Goal: Task Accomplishment & Management: Use online tool/utility

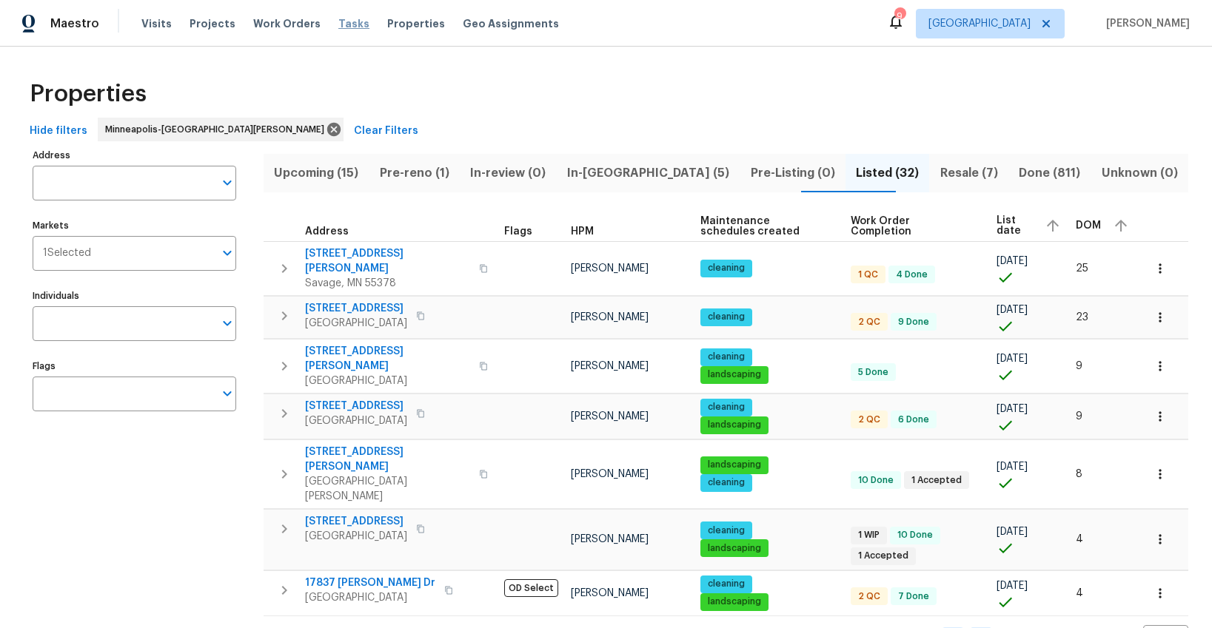
click at [342, 28] on span "Tasks" at bounding box center [353, 24] width 31 height 10
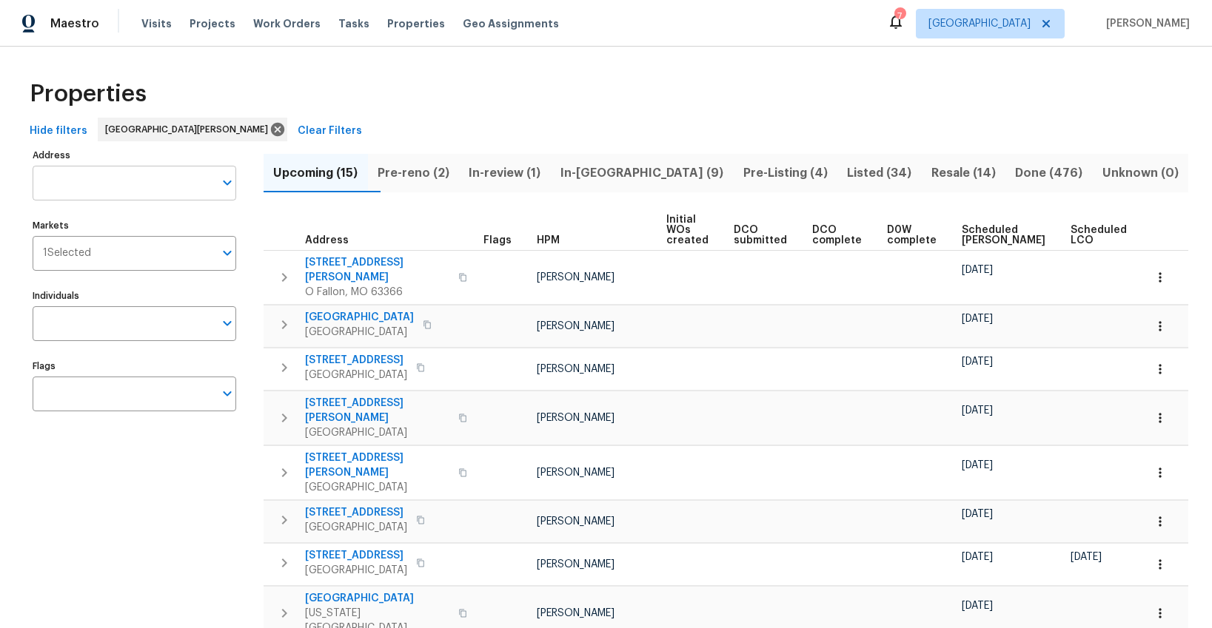
click at [172, 175] on input "Address" at bounding box center [123, 183] width 181 height 35
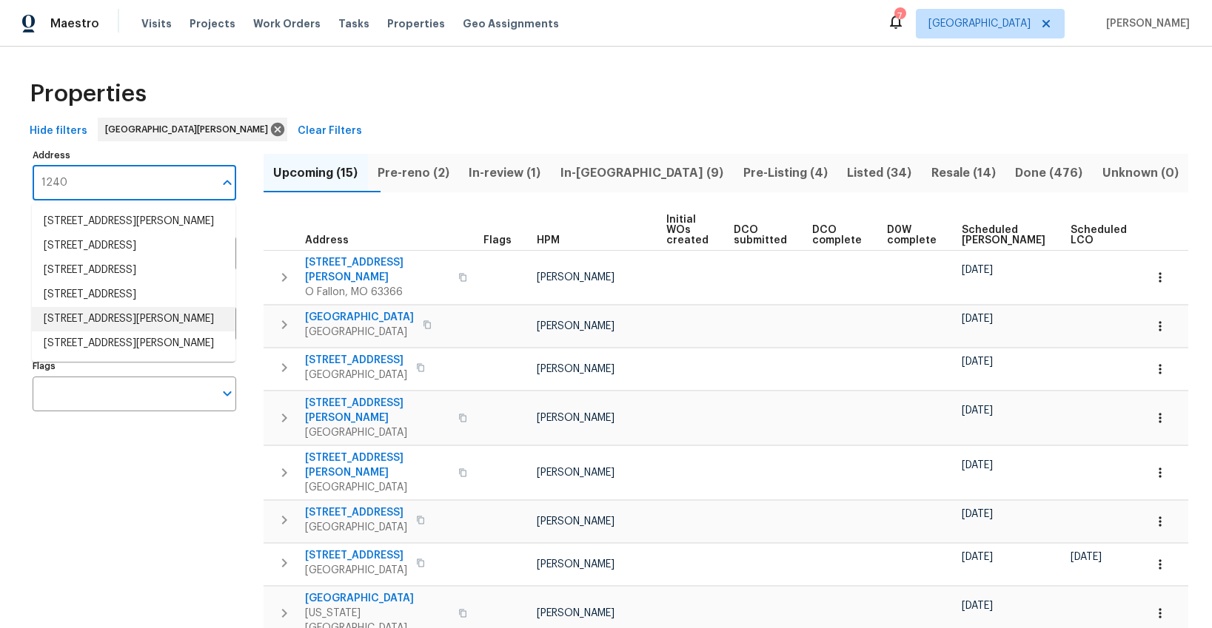
drag, startPoint x: 103, startPoint y: 183, endPoint x: 102, endPoint y: 149, distance: 34.1
click at [102, 150] on div "Address 1240 Address" at bounding box center [135, 173] width 204 height 56
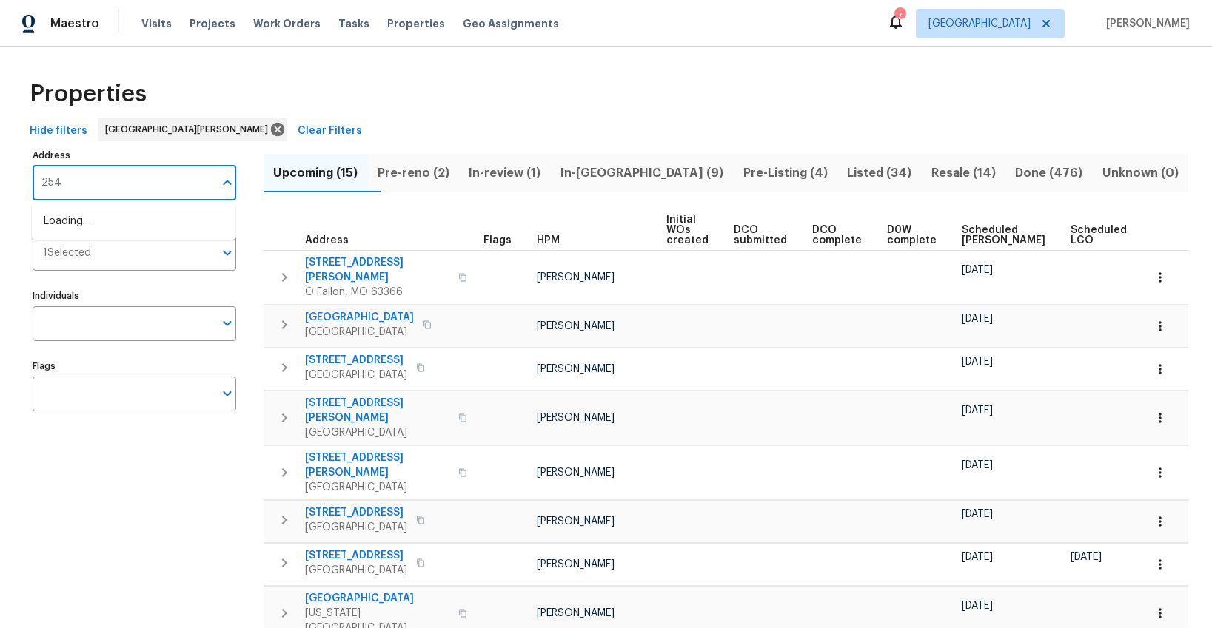
type input "2540"
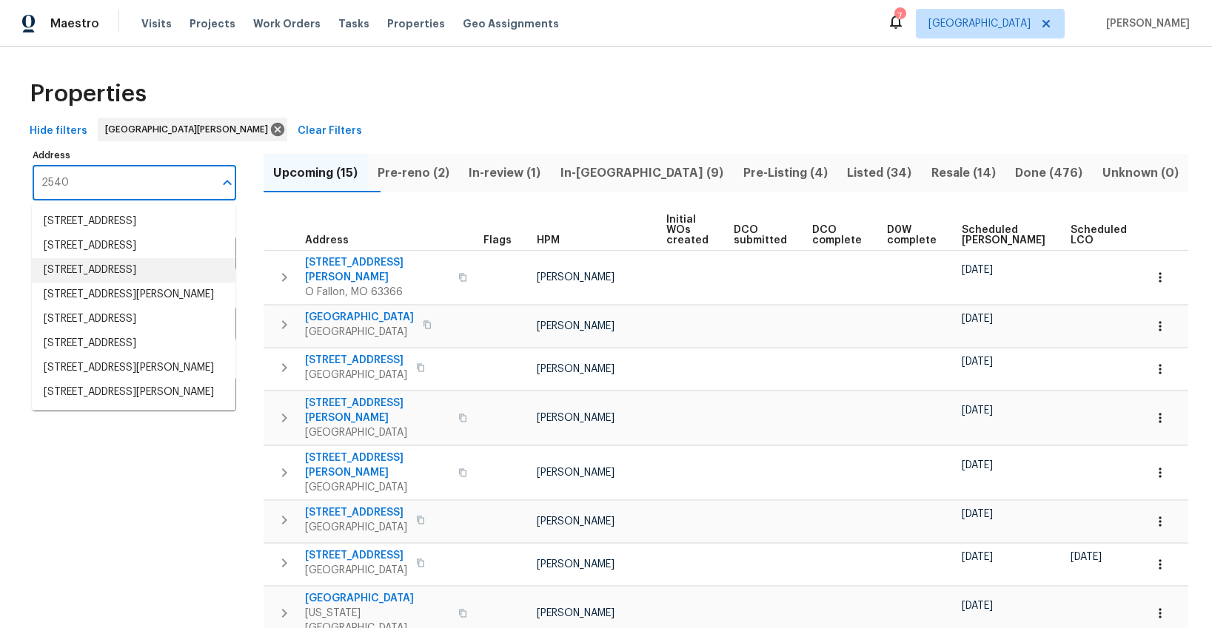
click at [130, 283] on li "2540 Courtyard Pl Florissant MO 63031" at bounding box center [134, 270] width 204 height 24
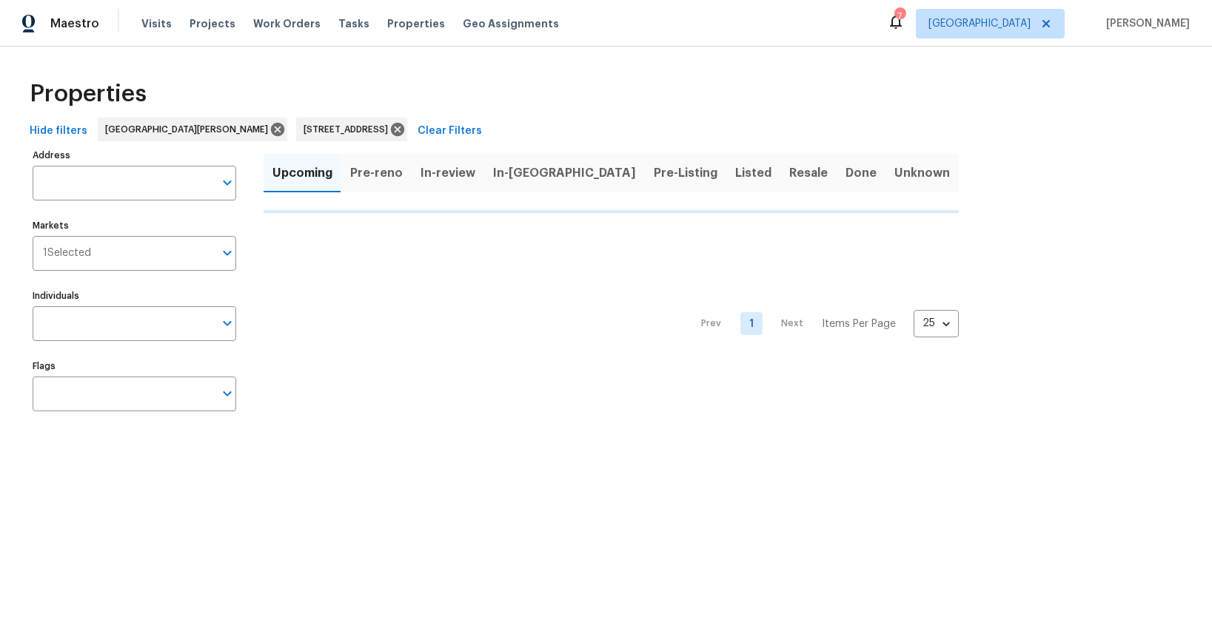
type input "2540 Courtyard Pl Florissant MO 63031"
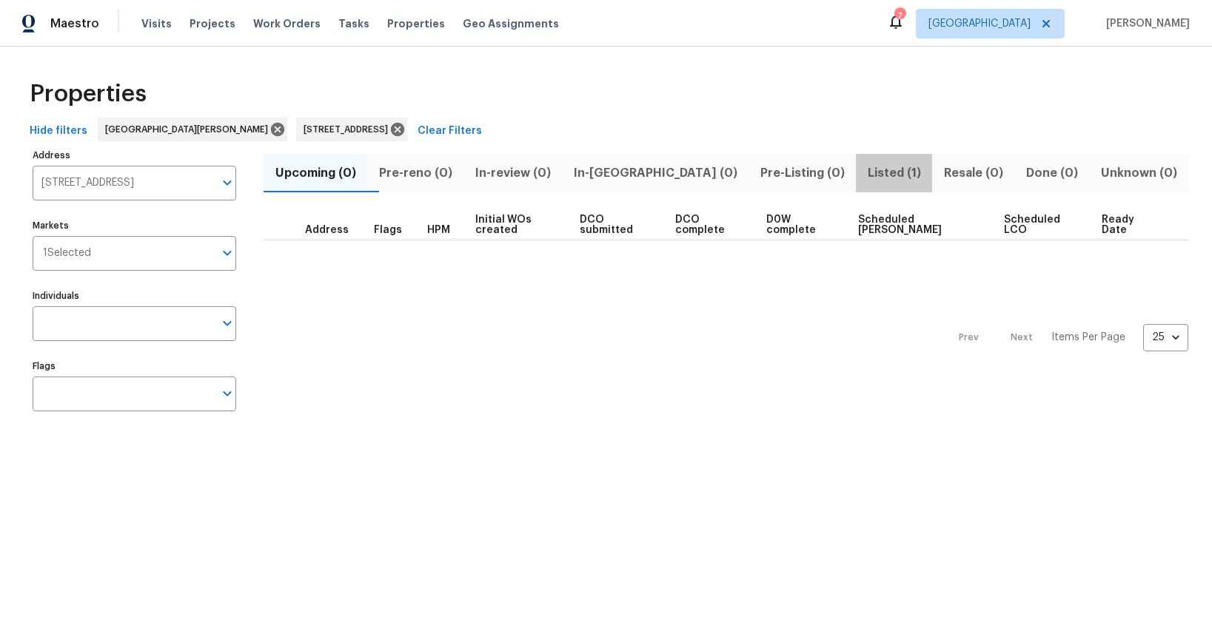
click at [865, 174] on span "Listed (1)" at bounding box center [894, 173] width 58 height 21
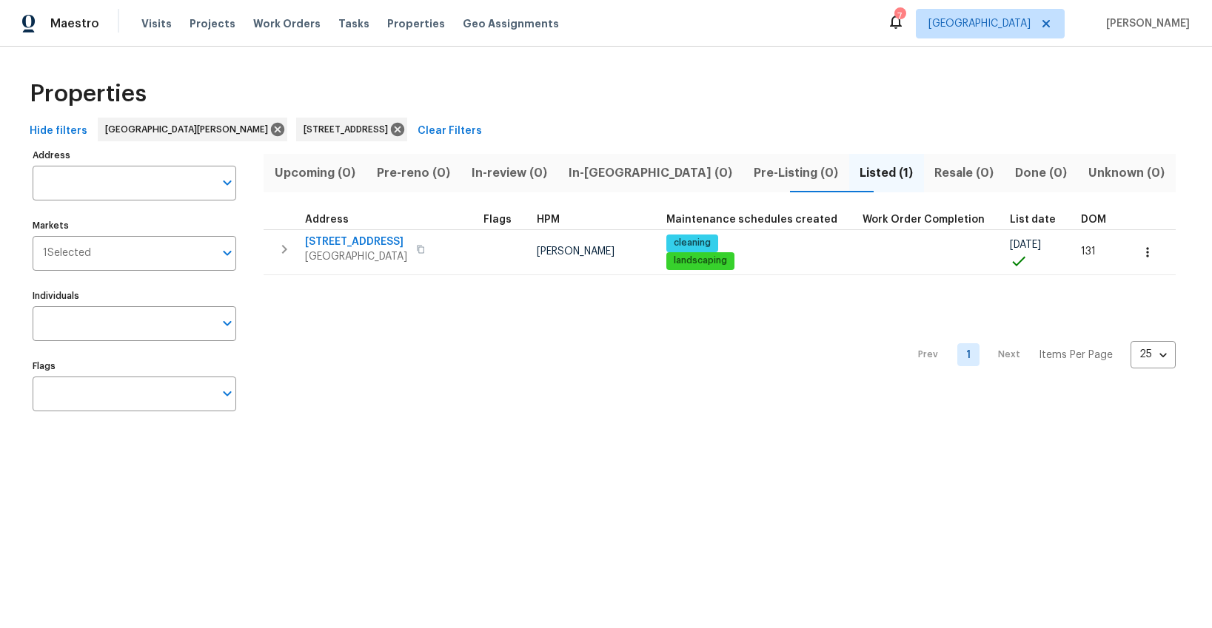
type input "2540 Courtyard Pl Florissant MO 63031"
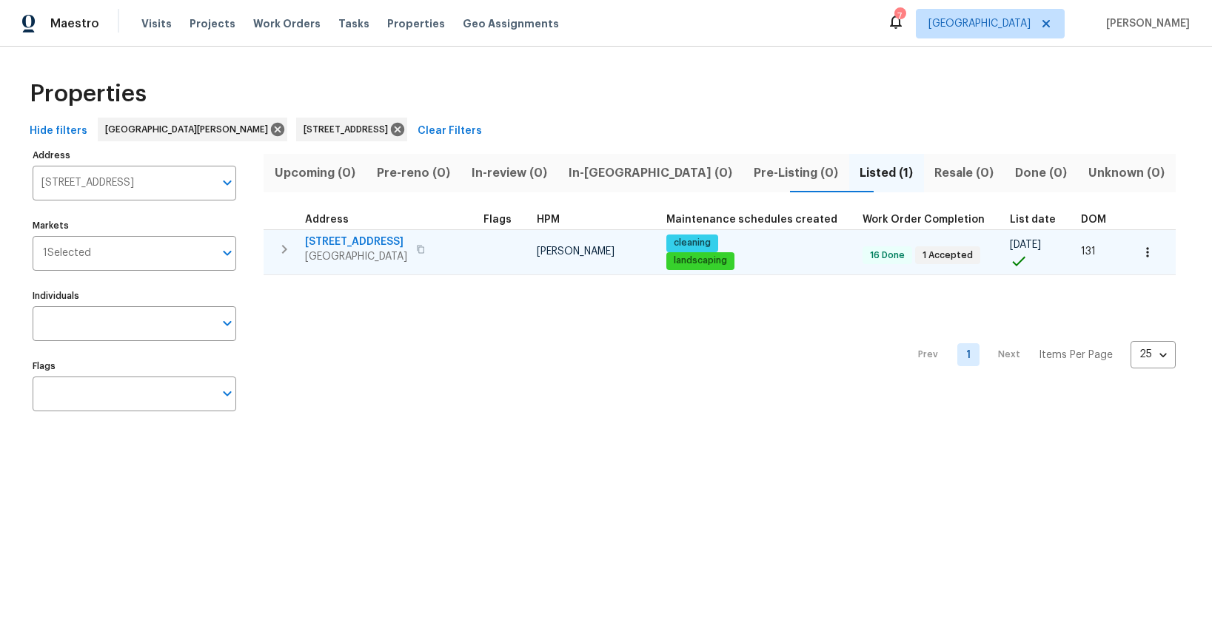
click at [284, 249] on icon "button" at bounding box center [284, 250] width 18 height 18
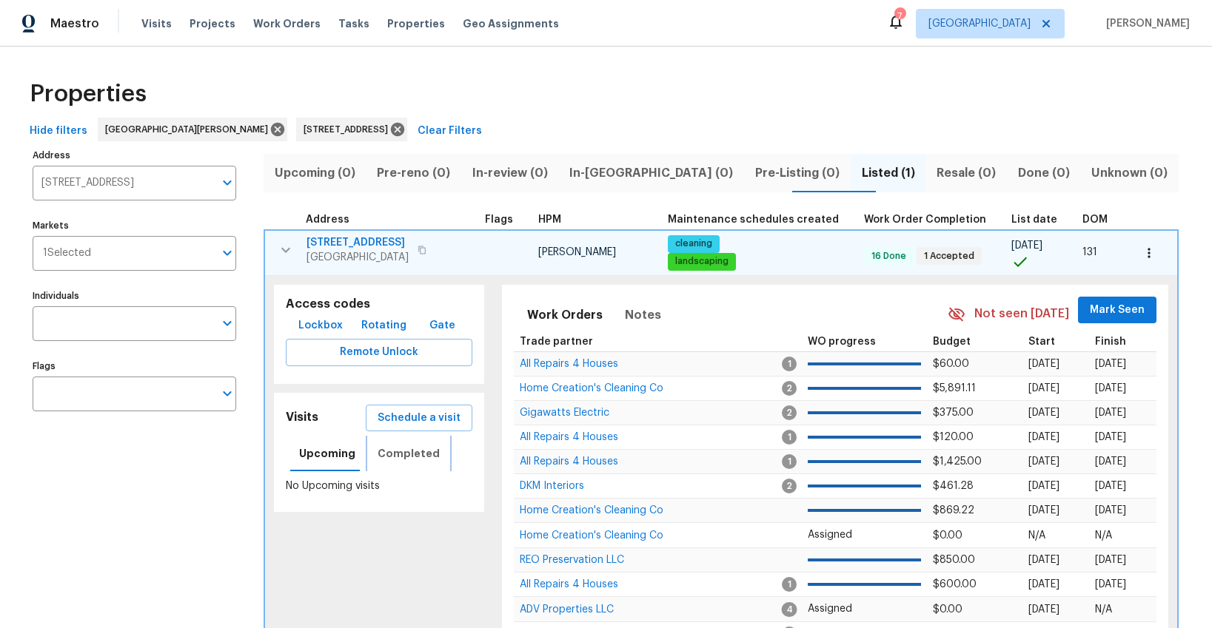
click at [409, 456] on span "Completed" at bounding box center [408, 454] width 62 height 19
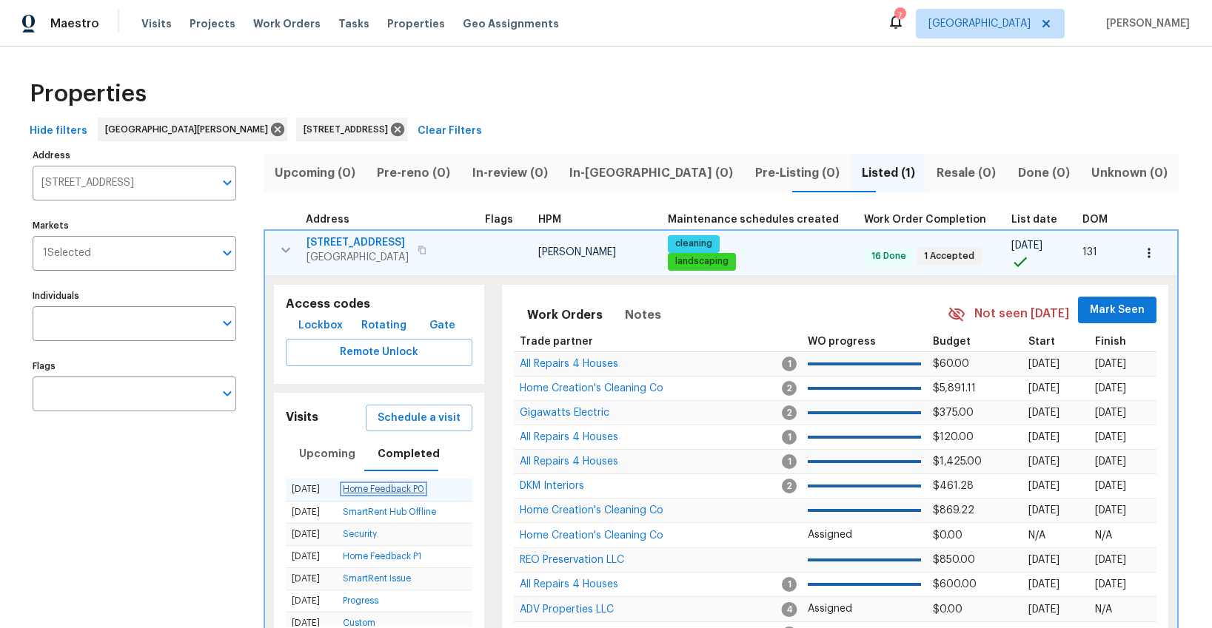
click at [364, 491] on link "Home Feedback P0" at bounding box center [383, 489] width 81 height 9
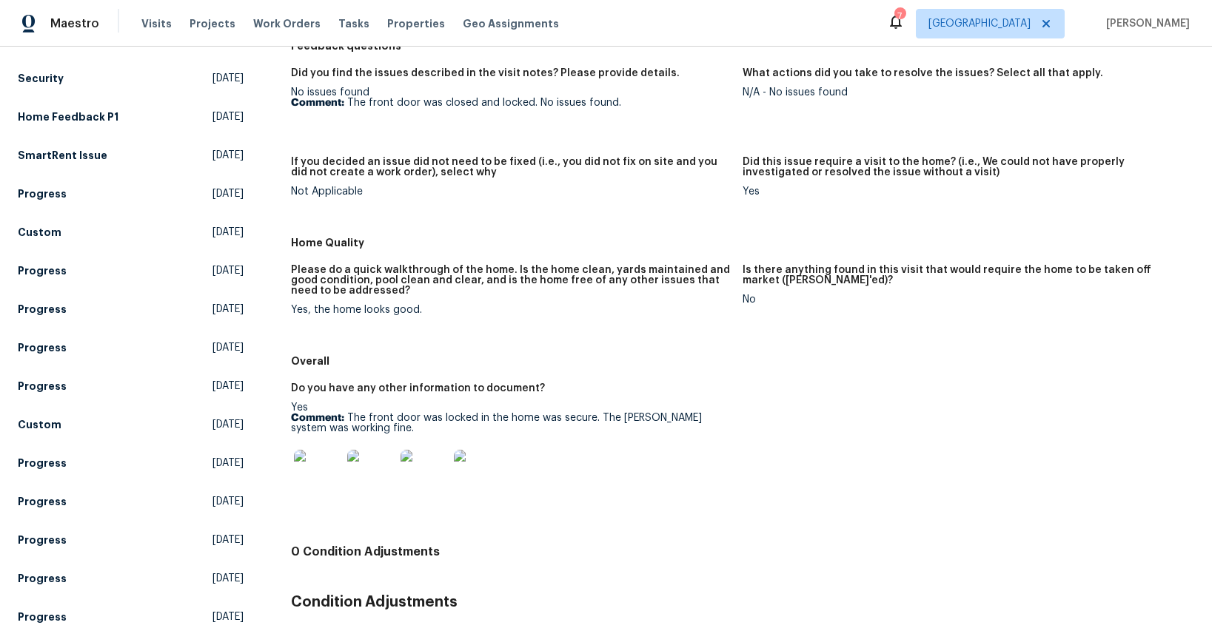
scroll to position [231, 0]
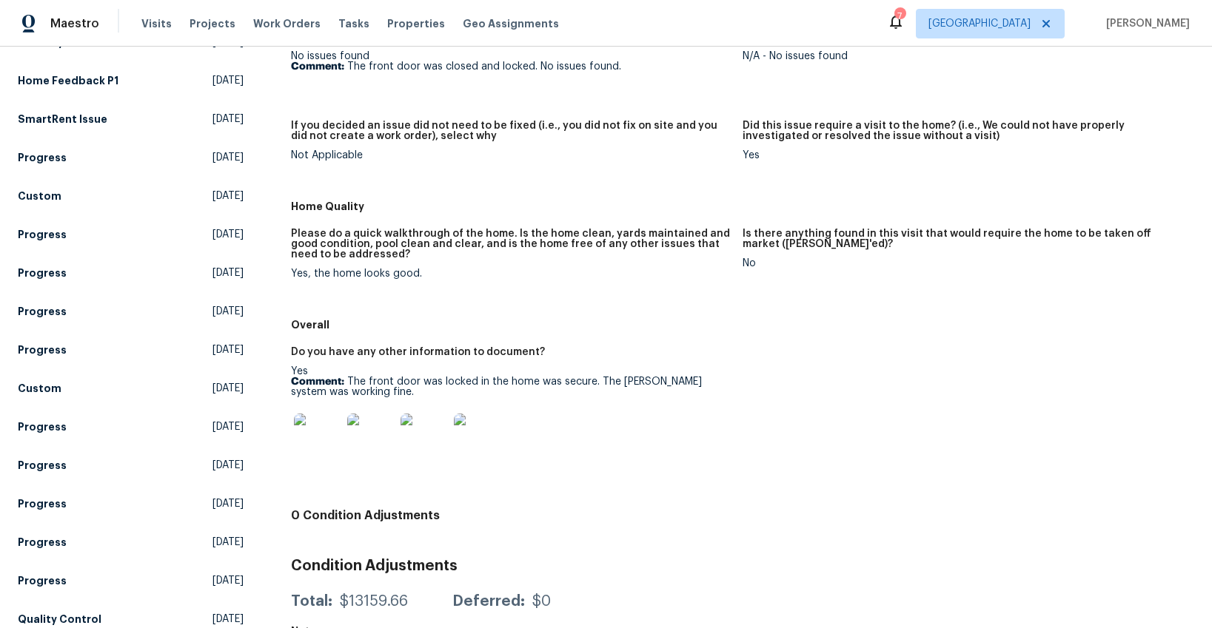
click at [320, 437] on img at bounding box center [317, 437] width 47 height 47
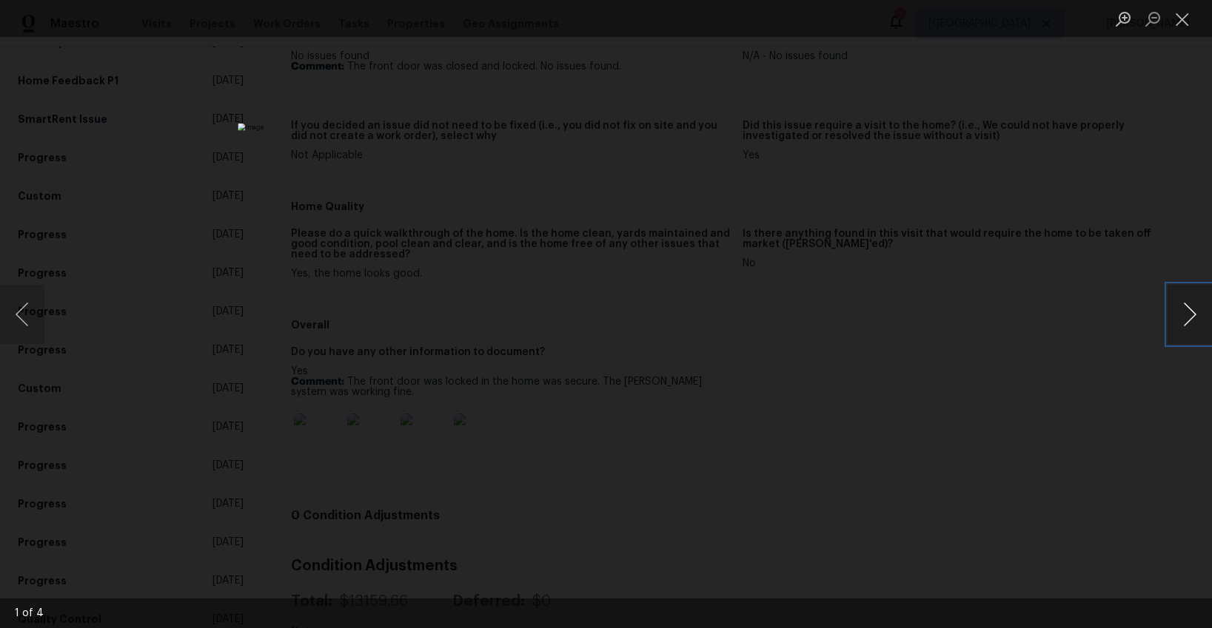
click at [1181, 315] on button "Next image" at bounding box center [1189, 314] width 44 height 59
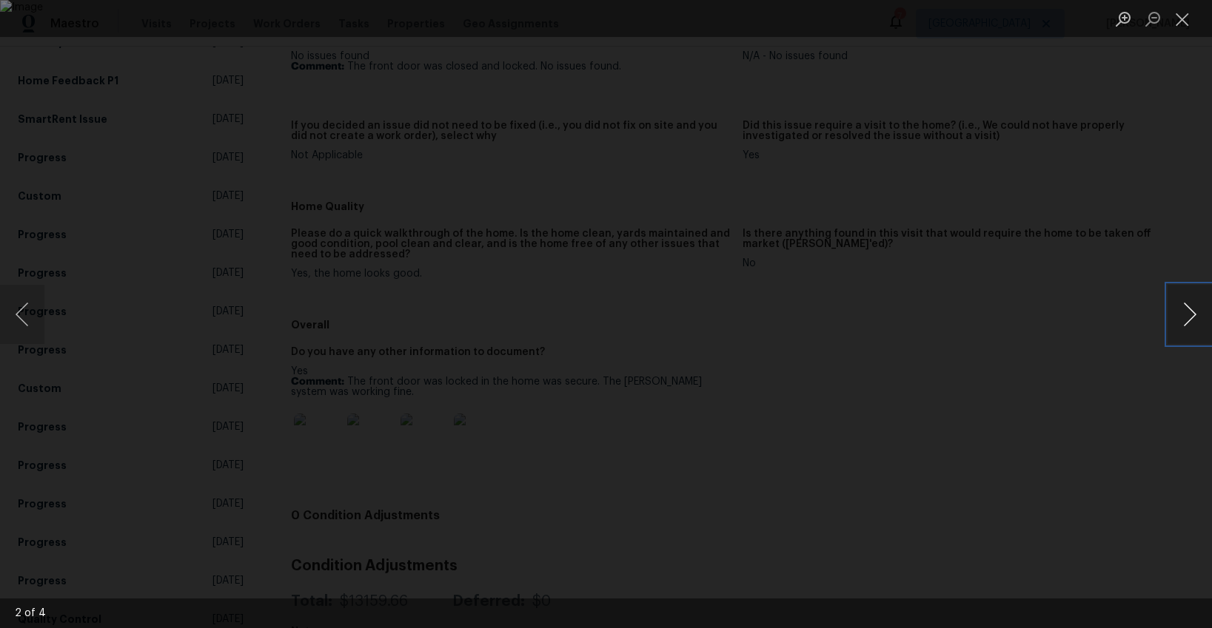
click at [1182, 320] on button "Next image" at bounding box center [1189, 314] width 44 height 59
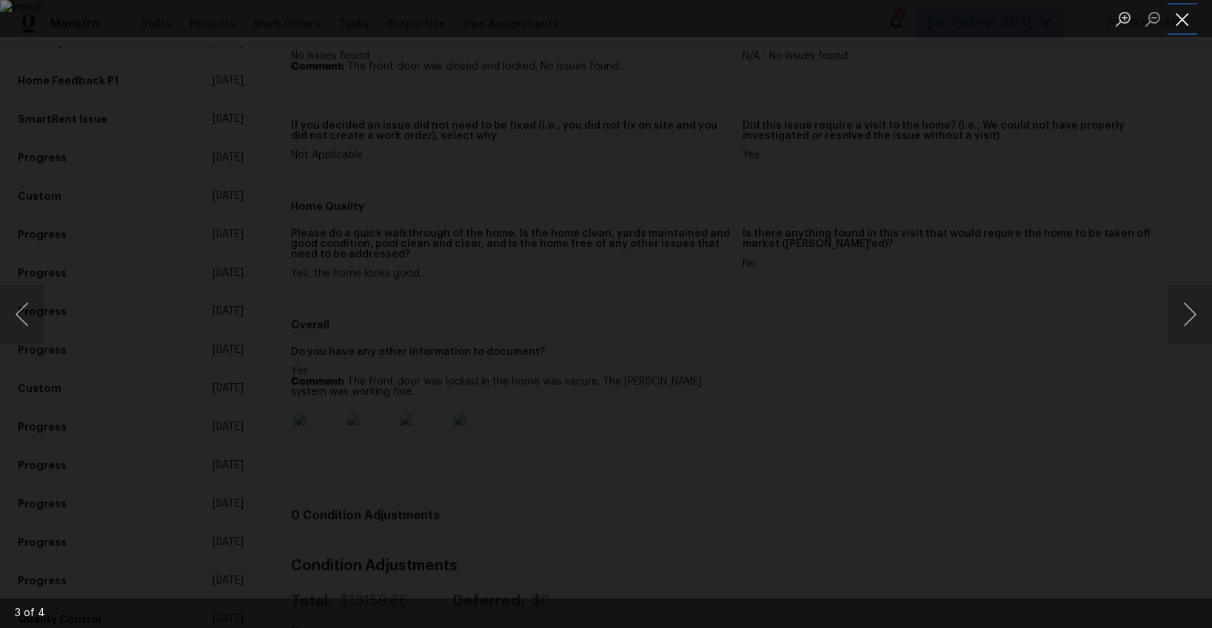
click at [1180, 23] on button "Close lightbox" at bounding box center [1182, 19] width 30 height 26
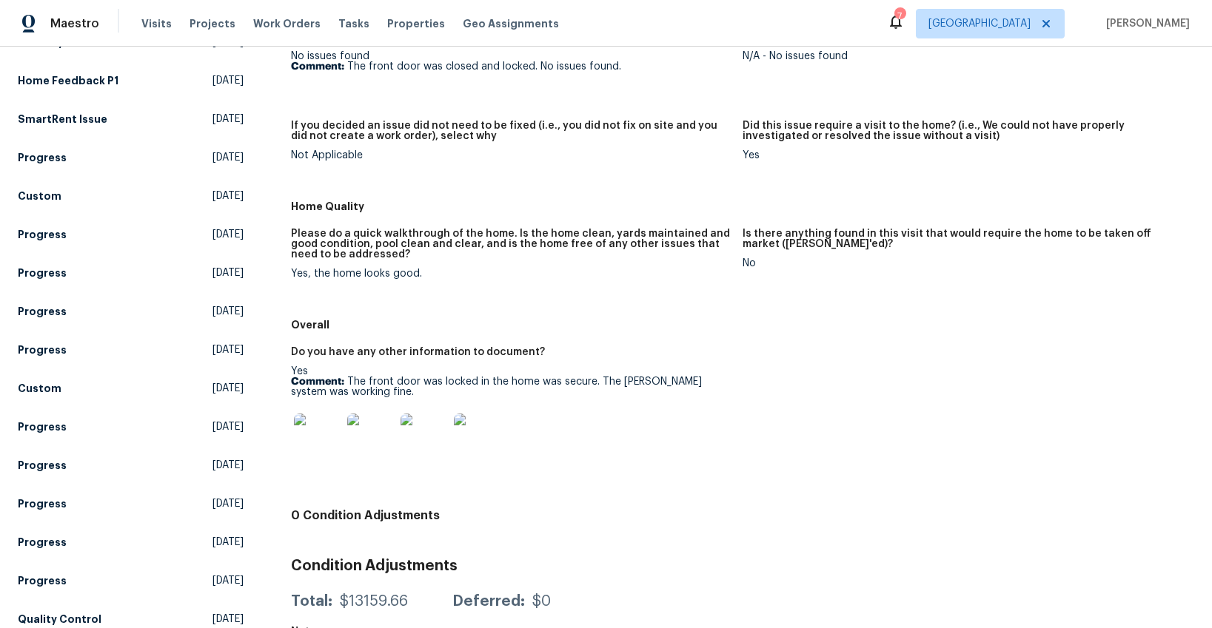
scroll to position [0, 0]
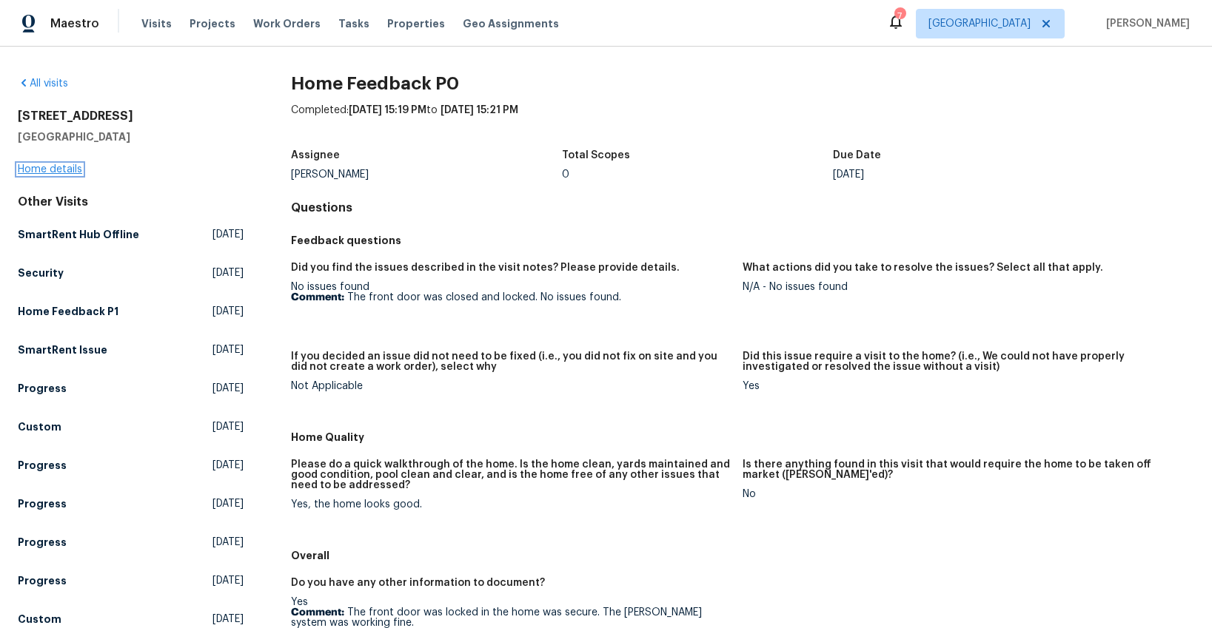
click at [64, 165] on link "Home details" at bounding box center [50, 169] width 64 height 10
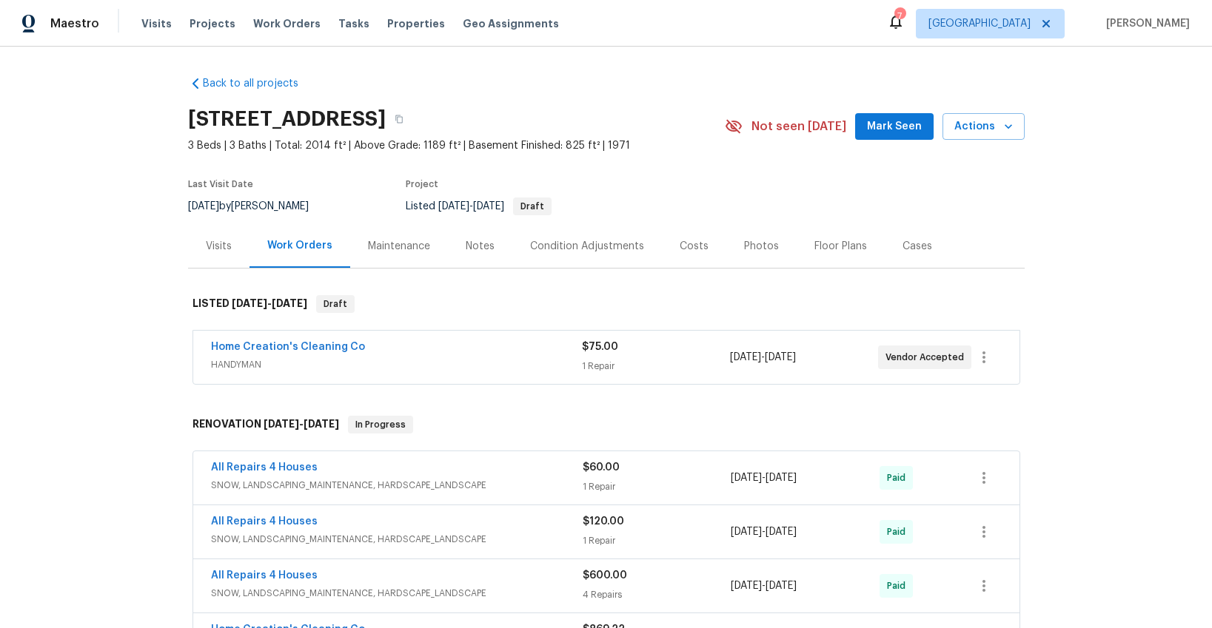
click at [215, 248] on div "Visits" at bounding box center [219, 246] width 26 height 15
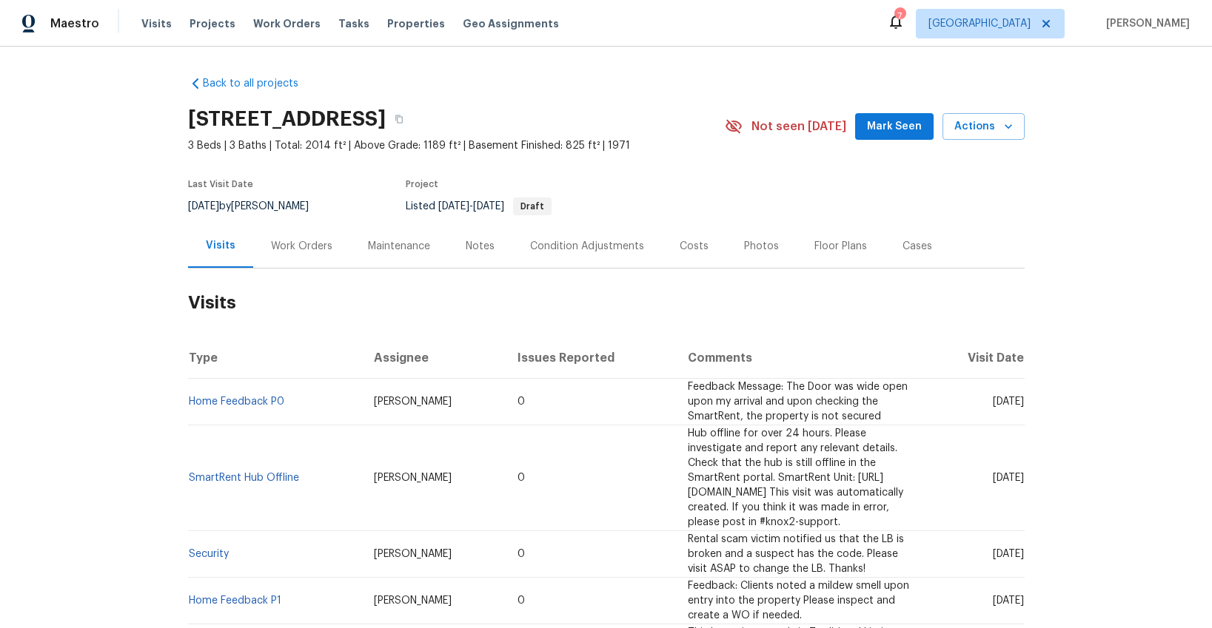
scroll to position [2, 0]
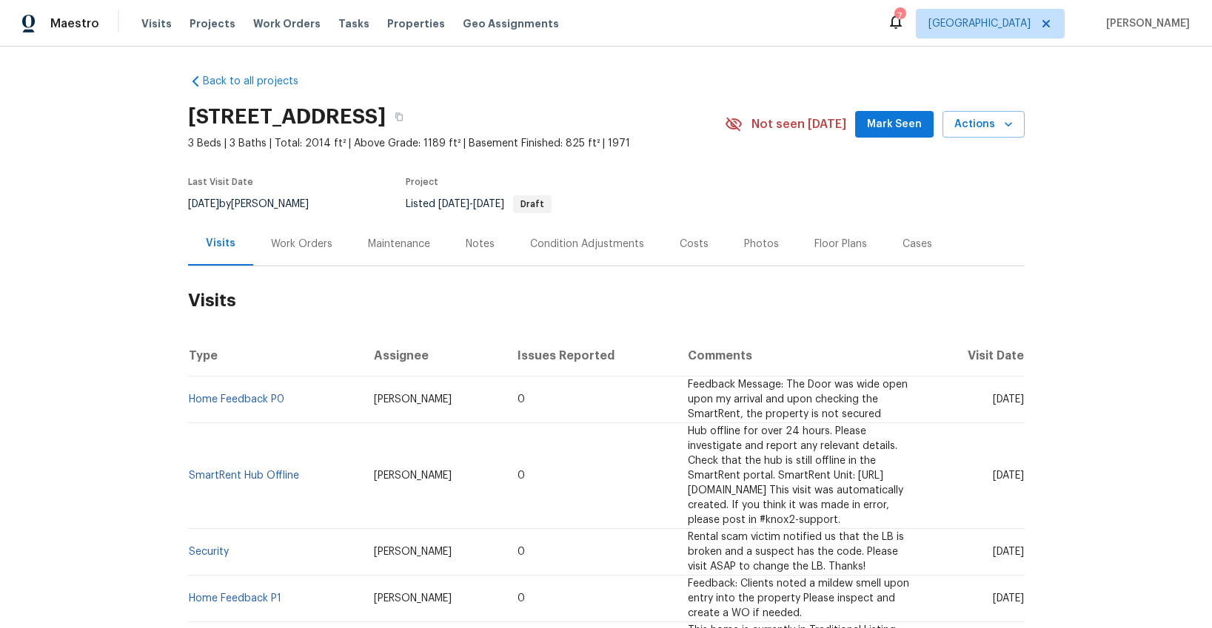
click at [282, 248] on div "Work Orders" at bounding box center [301, 244] width 61 height 15
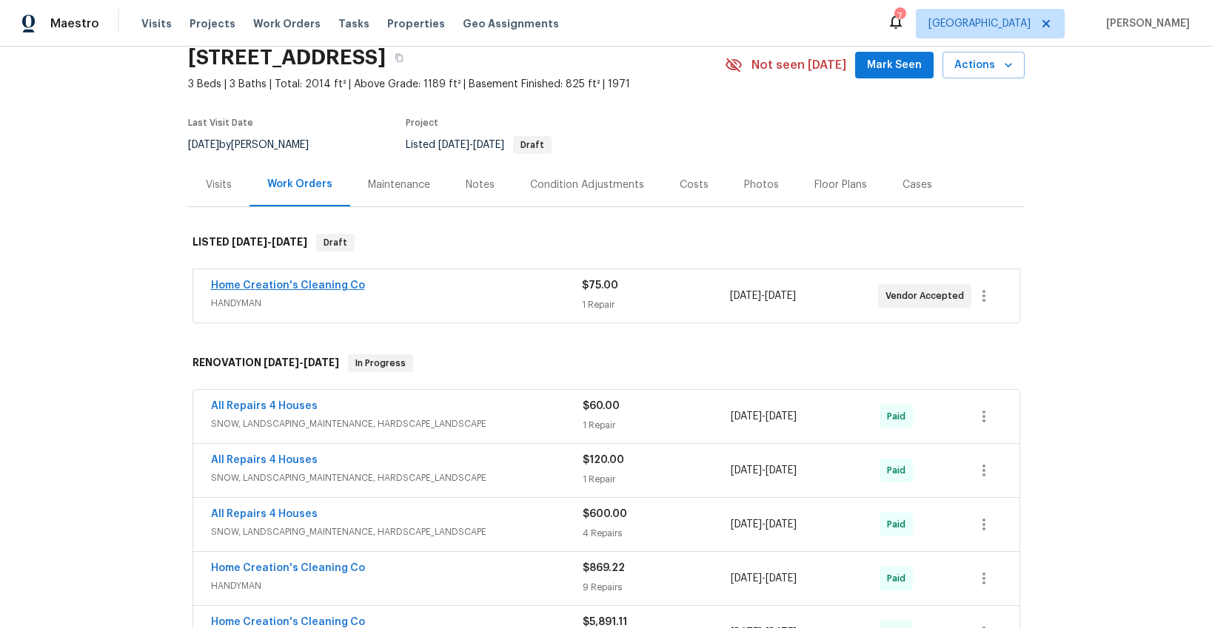
scroll to position [51, 0]
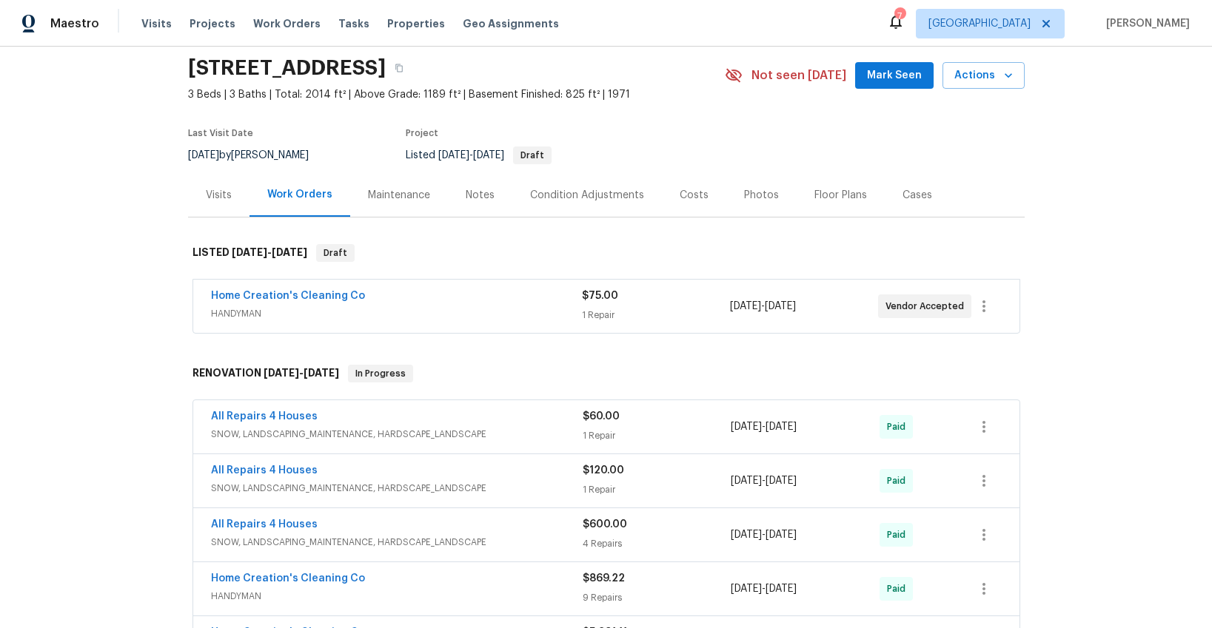
click at [332, 306] on span "HANDYMAN" at bounding box center [396, 313] width 371 height 15
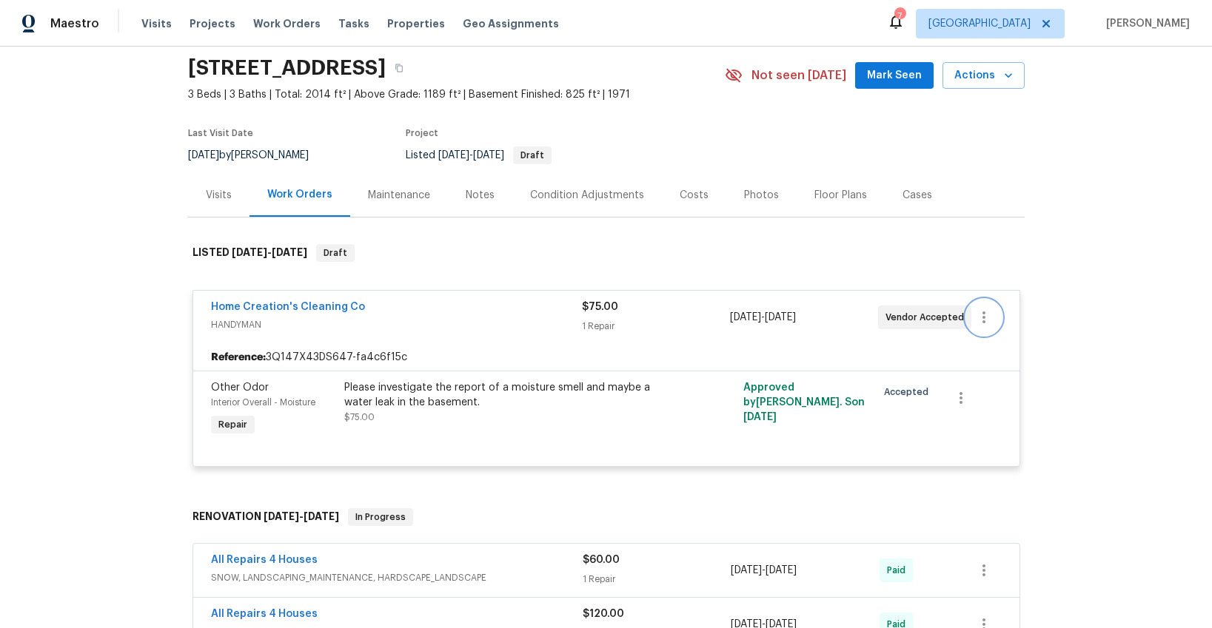
click at [980, 317] on icon "button" at bounding box center [984, 318] width 18 height 18
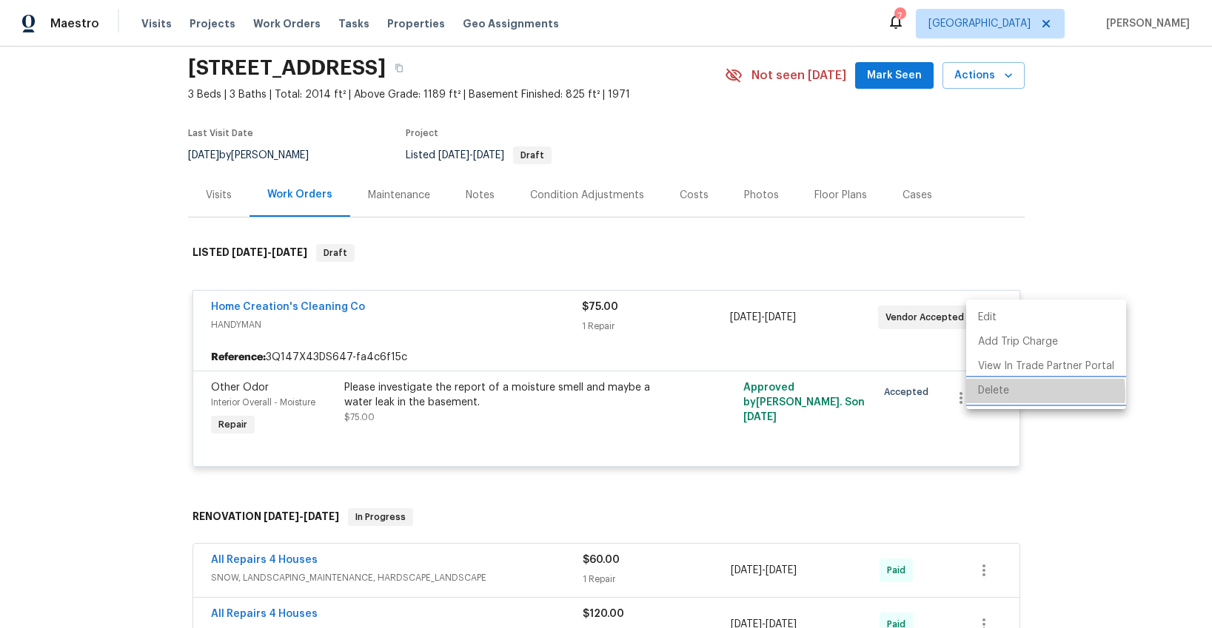
click at [998, 395] on li "Delete" at bounding box center [1046, 391] width 160 height 24
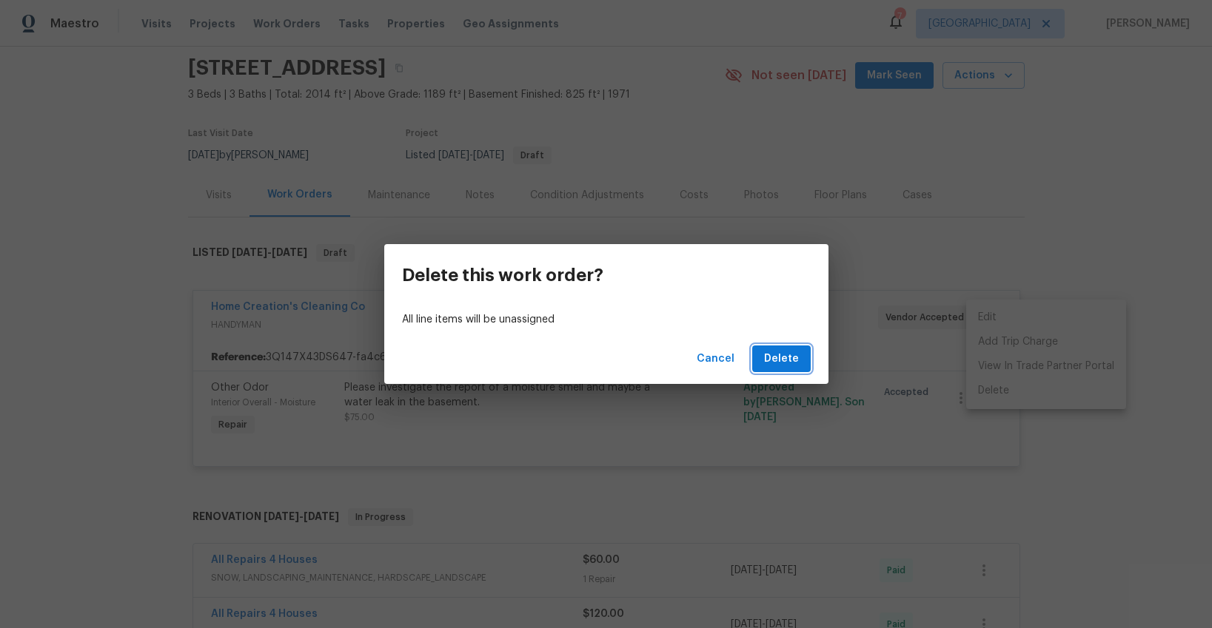
click at [767, 360] on span "Delete" at bounding box center [781, 359] width 35 height 19
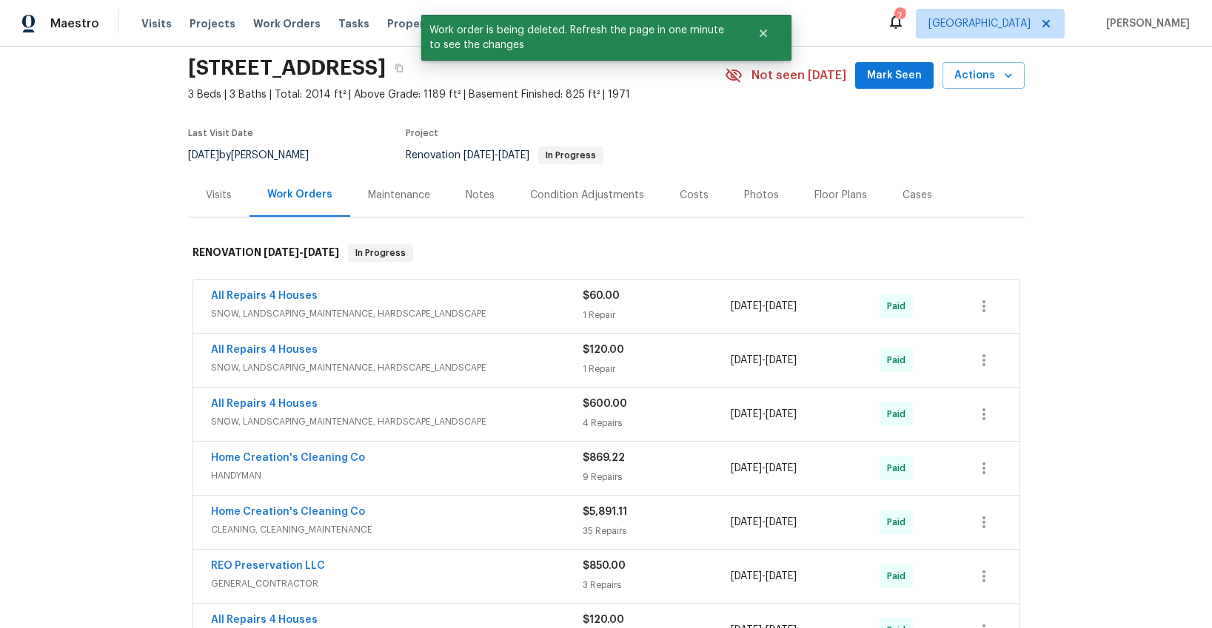
click at [484, 196] on div "Notes" at bounding box center [480, 195] width 29 height 15
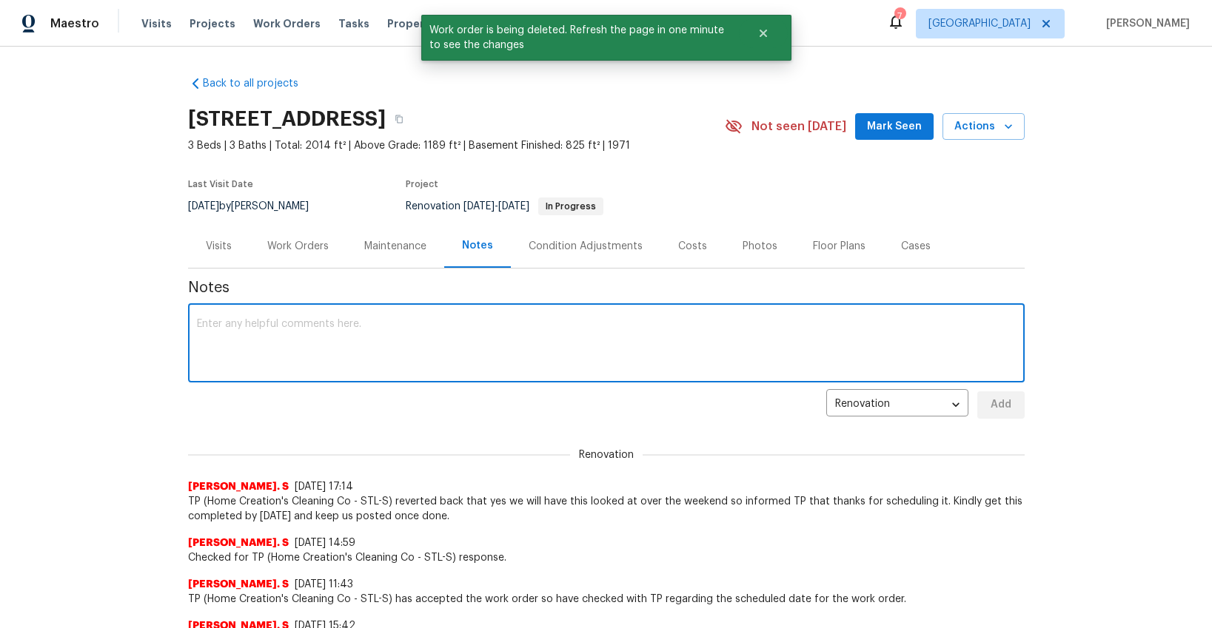
click at [375, 329] on textarea at bounding box center [606, 345] width 819 height 52
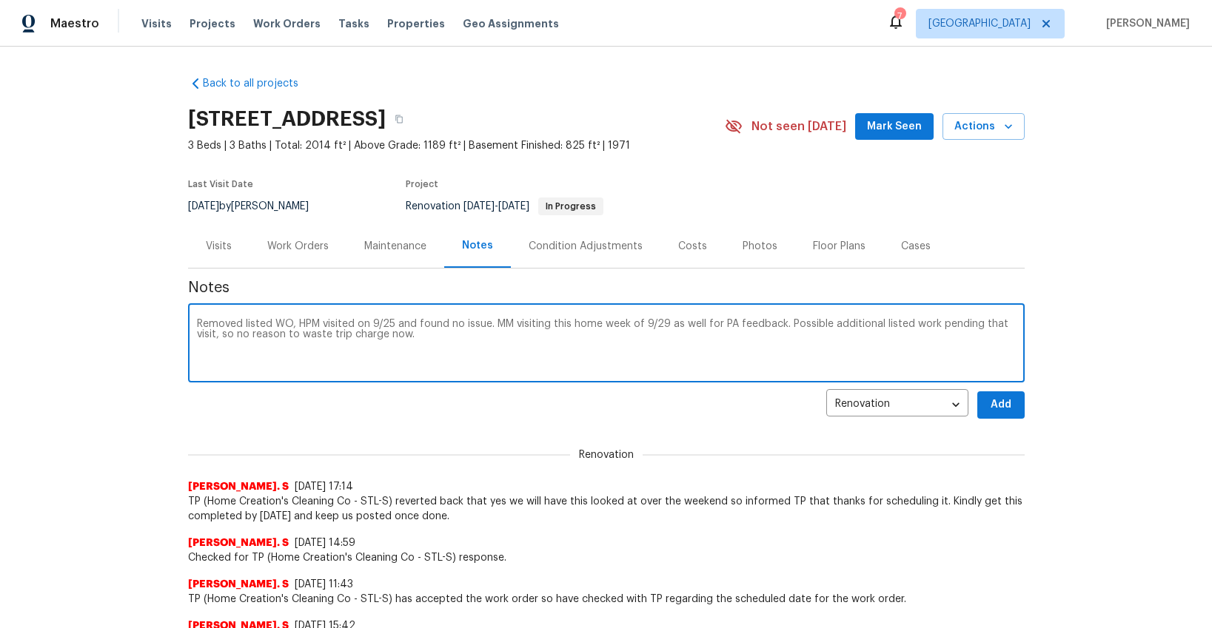
type textarea "Removed listed WO, HPM visited on 9/25 and found no issue. MM visiting this hom…"
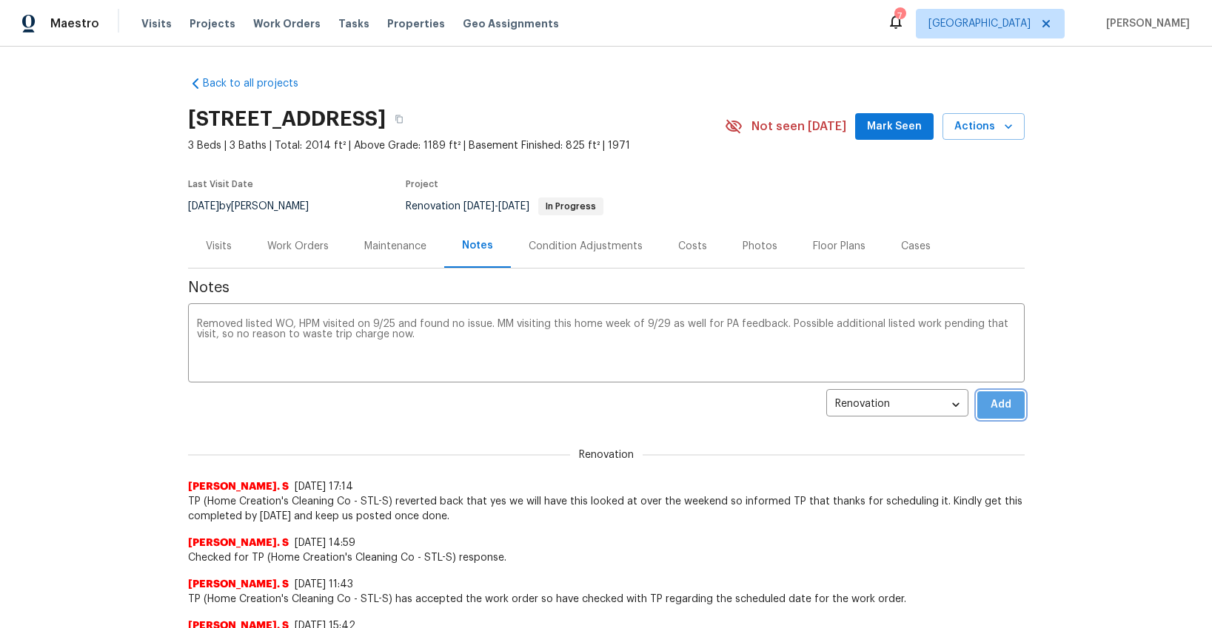
click at [989, 403] on span "Add" at bounding box center [1001, 405] width 24 height 19
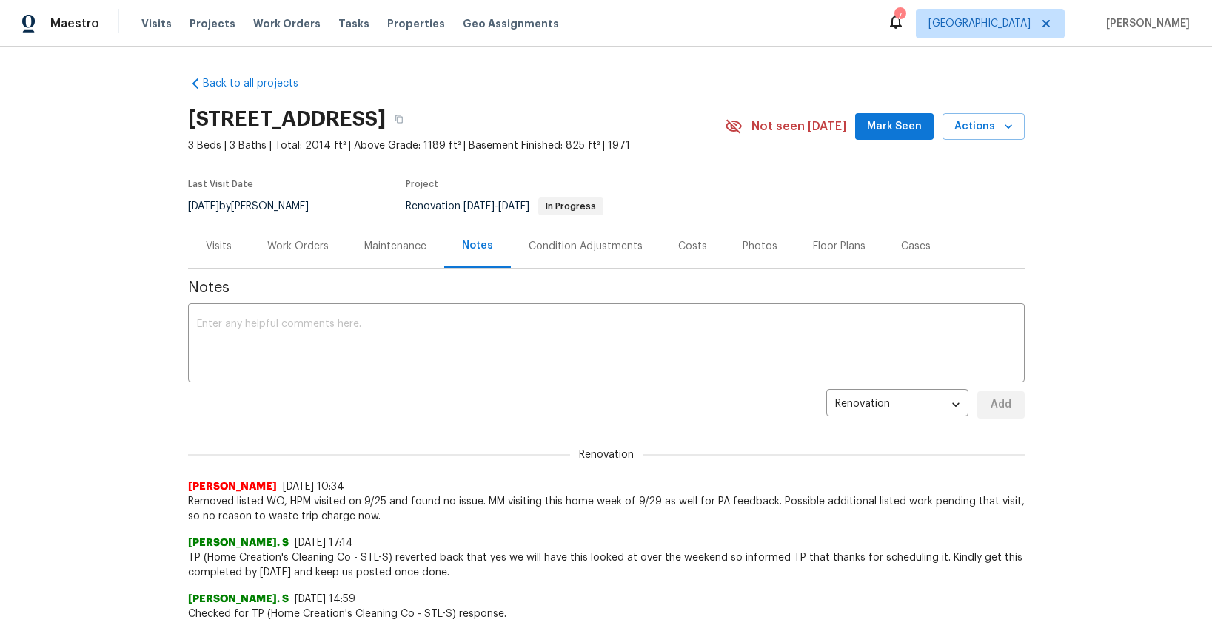
click at [220, 251] on div "Visits" at bounding box center [219, 246] width 26 height 15
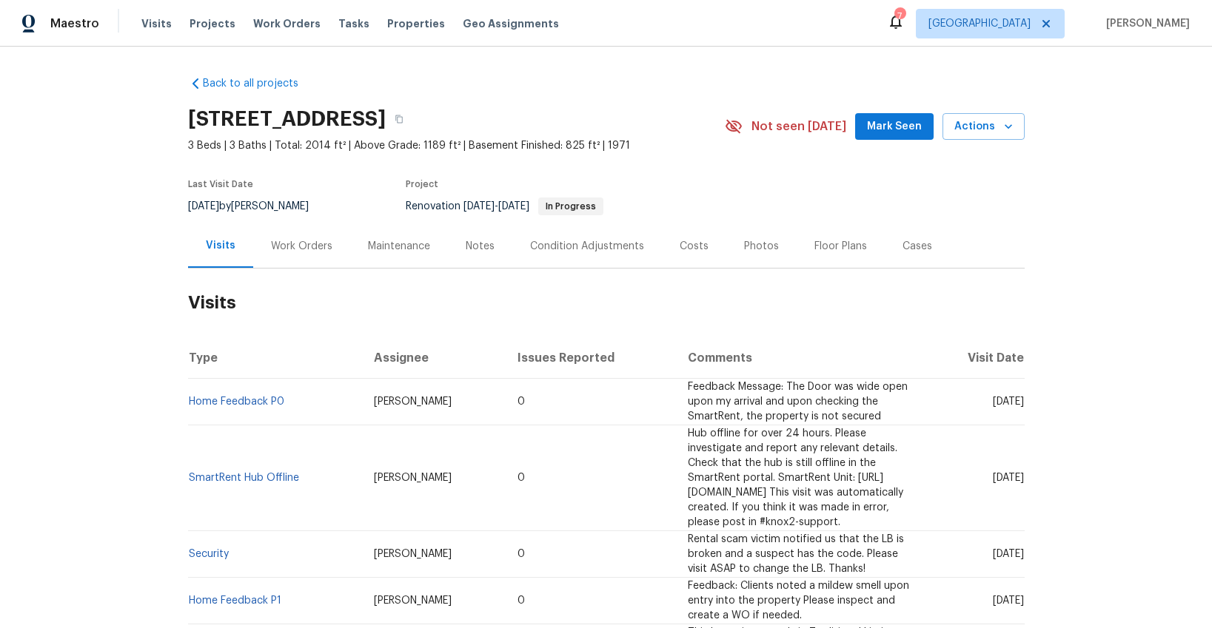
click at [896, 130] on span "Mark Seen" at bounding box center [894, 127] width 55 height 19
click at [971, 126] on span "Actions" at bounding box center [983, 127] width 58 height 19
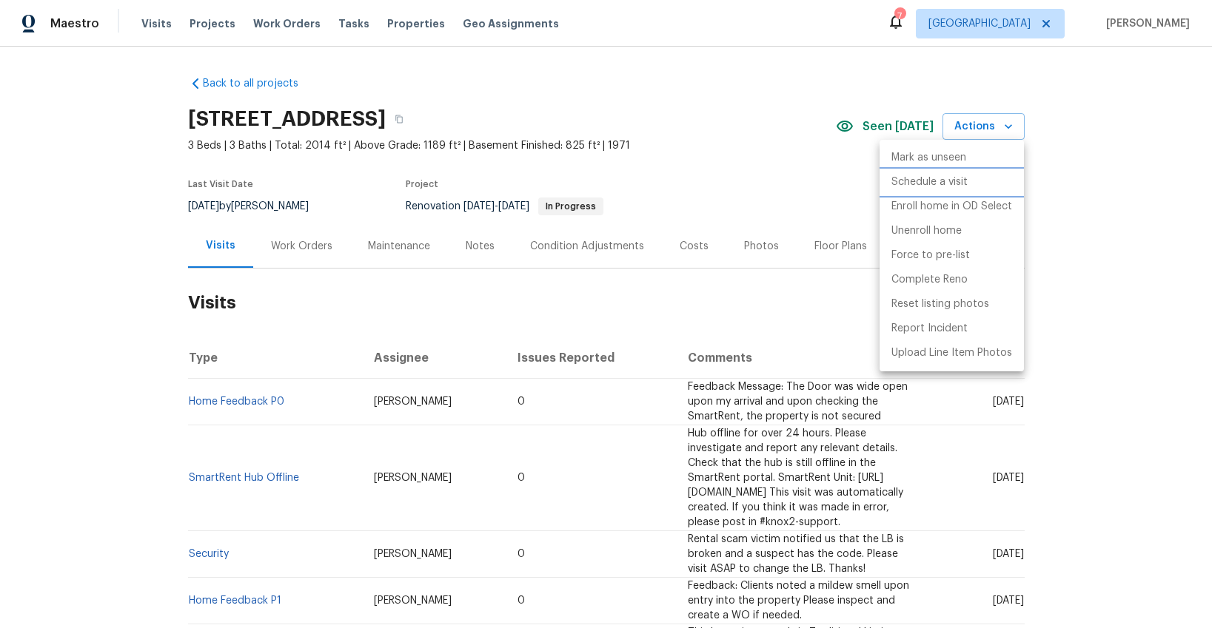
click at [942, 181] on p "Schedule a visit" at bounding box center [929, 183] width 76 height 16
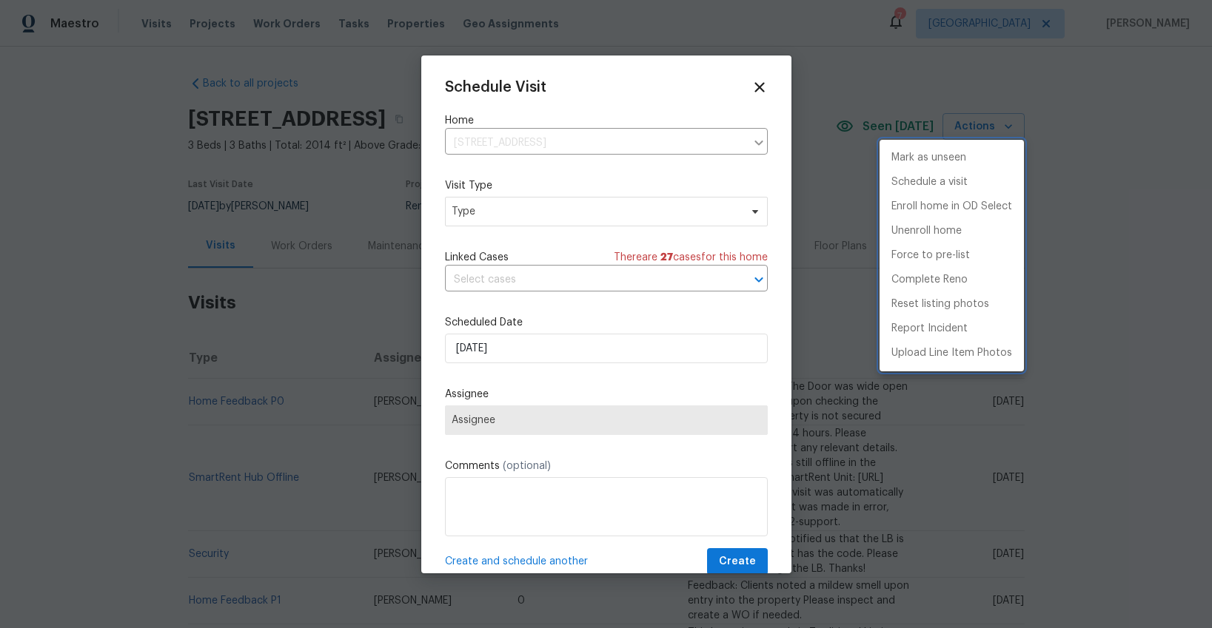
click at [571, 207] on div at bounding box center [606, 314] width 1212 height 628
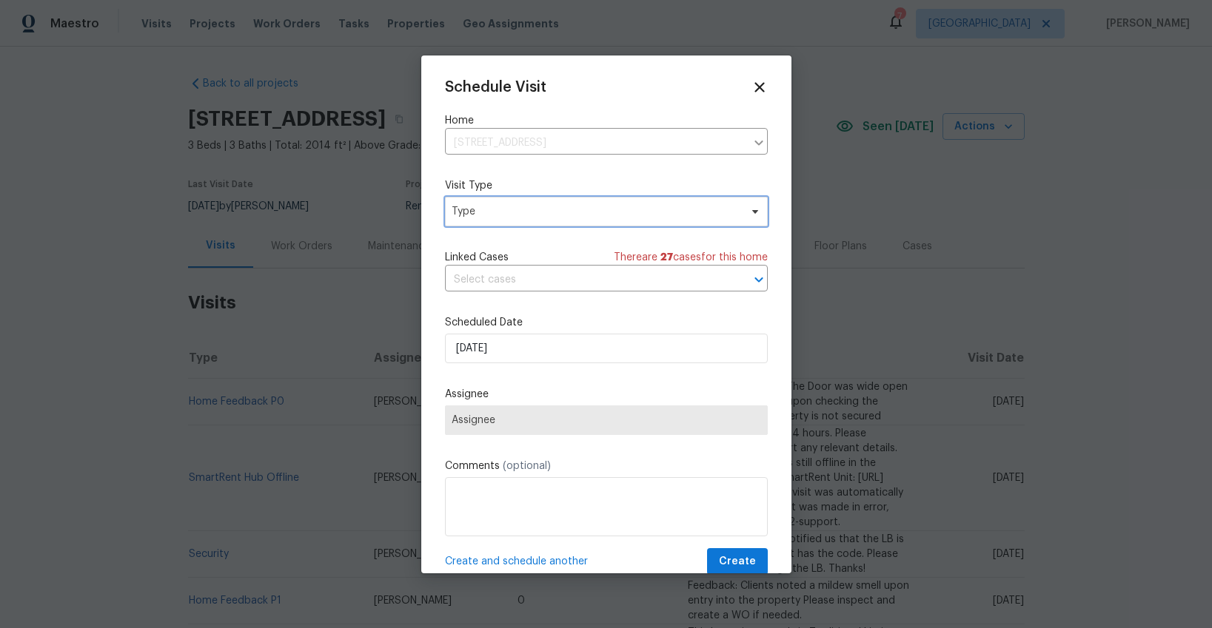
click at [540, 212] on span "Type" at bounding box center [595, 211] width 288 height 15
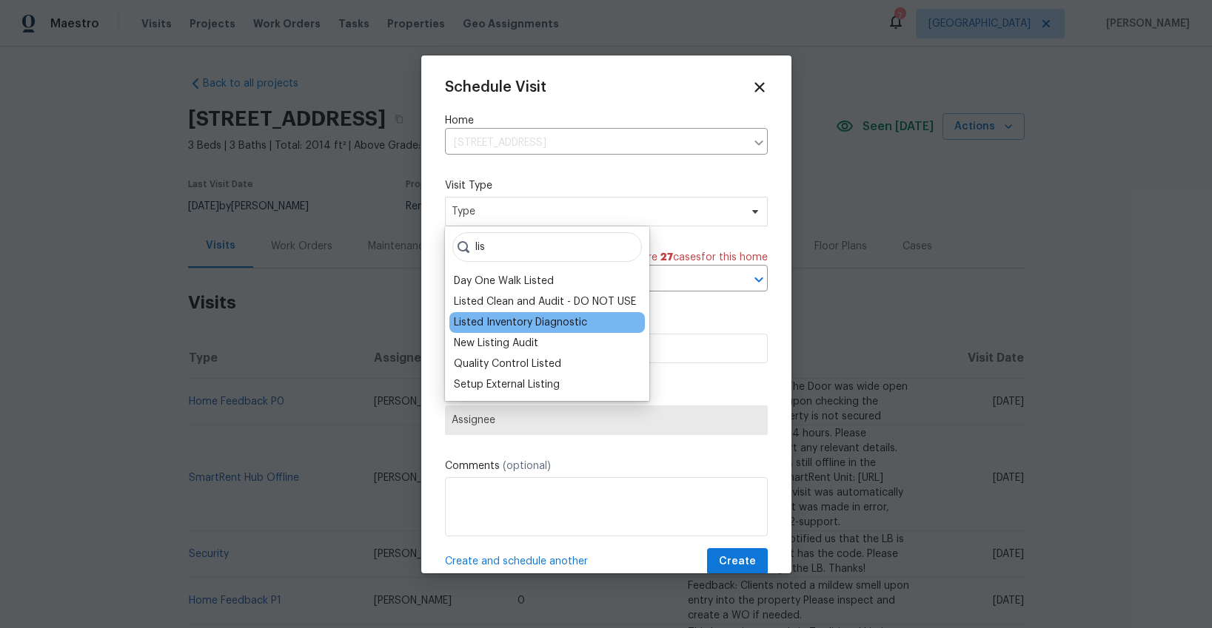
type input "lis"
click at [504, 318] on div "Listed Inventory Diagnostic" at bounding box center [520, 322] width 133 height 15
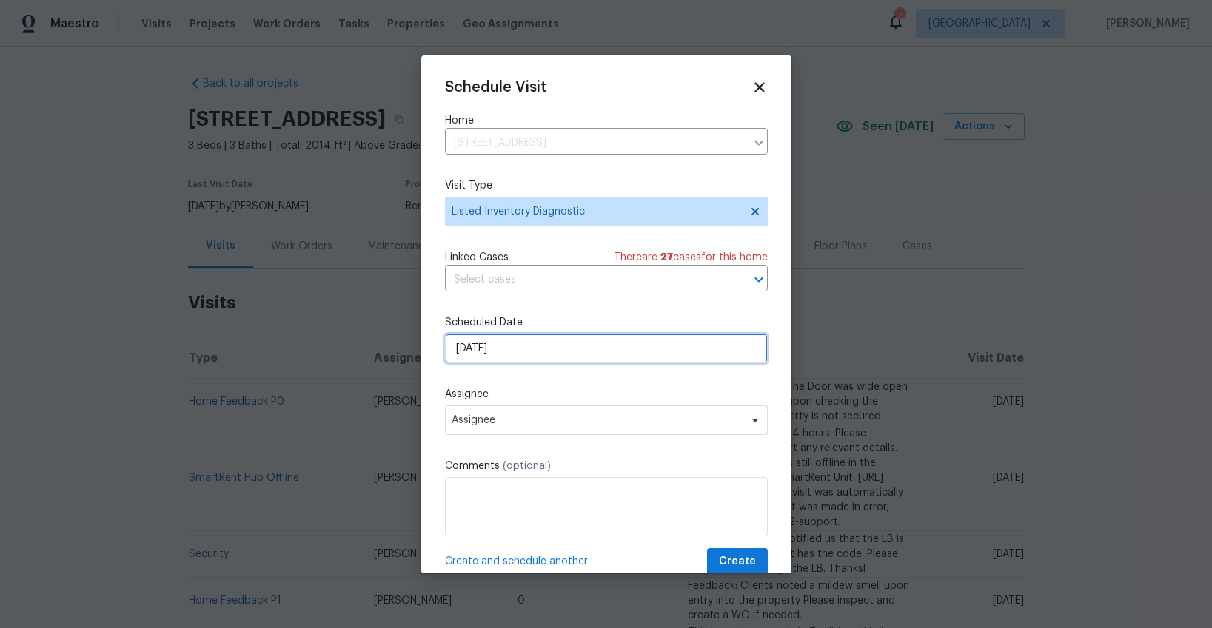
click at [526, 347] on input "[DATE]" at bounding box center [606, 349] width 323 height 30
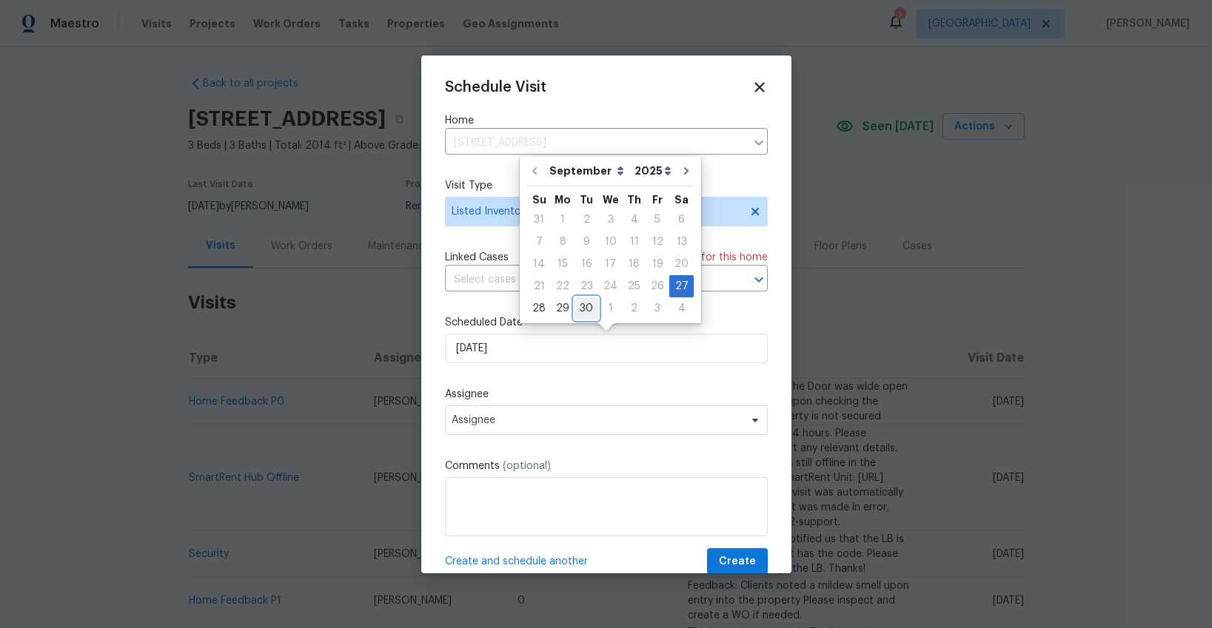
click at [579, 308] on div "30" at bounding box center [586, 308] width 24 height 21
type input "9/30/2025"
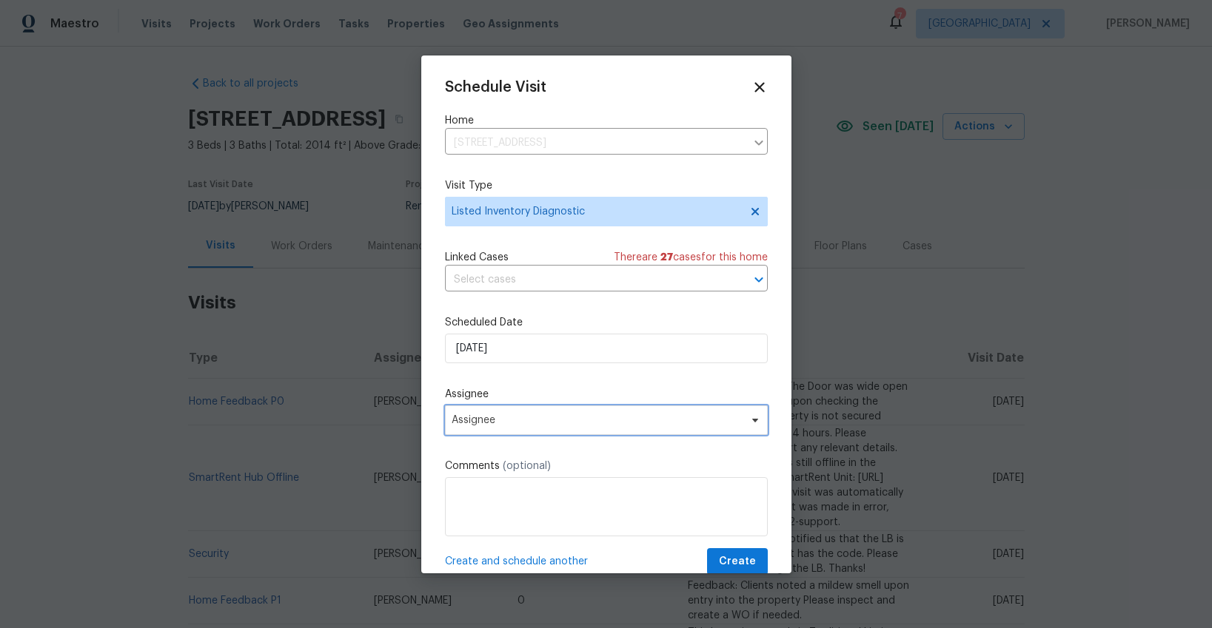
click at [516, 412] on span "Assignee" at bounding box center [606, 421] width 323 height 30
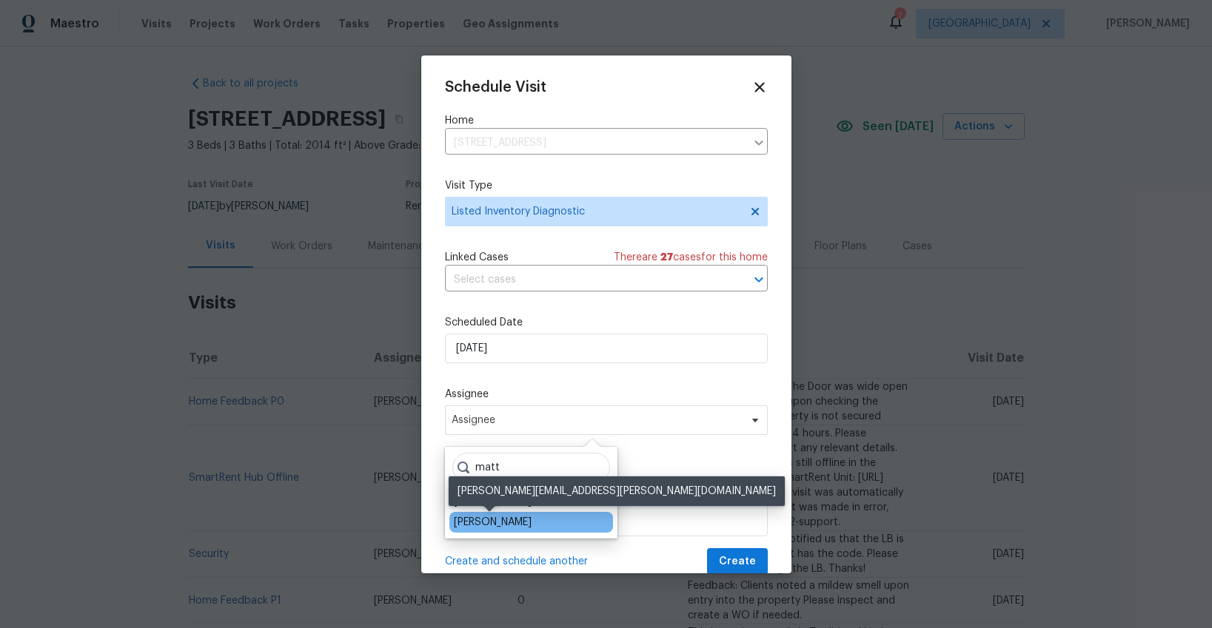
type input "matt"
click at [500, 523] on div "[PERSON_NAME]" at bounding box center [493, 522] width 78 height 15
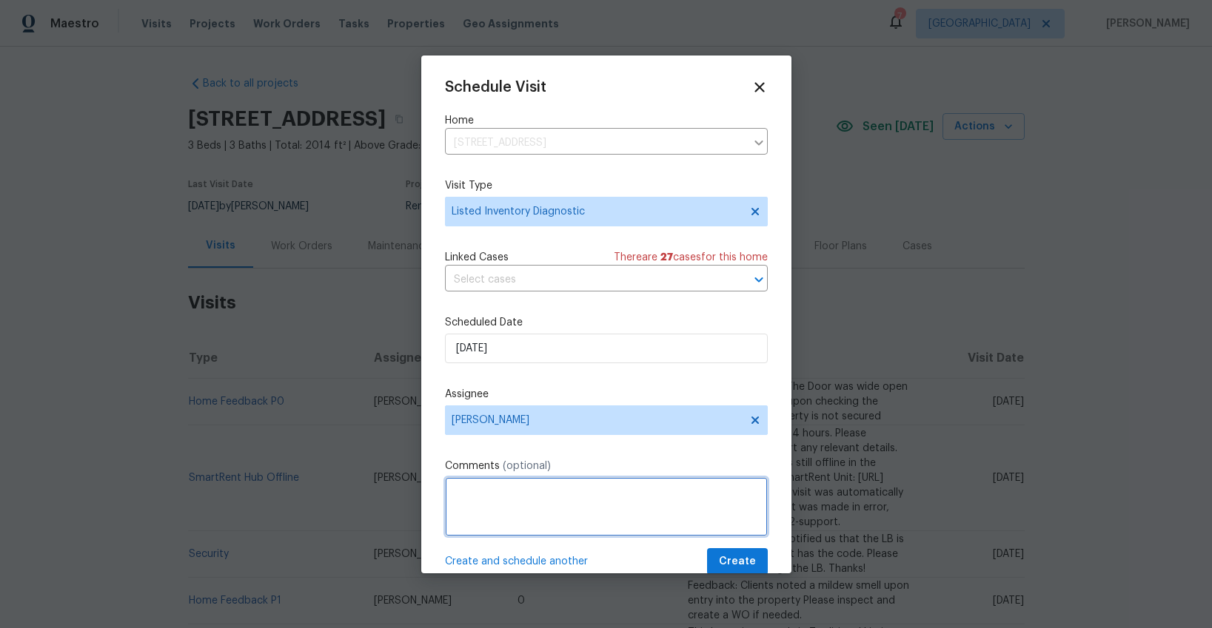
click at [545, 511] on textarea at bounding box center [606, 506] width 323 height 59
click at [487, 497] on textarea "MP comentery - tile" at bounding box center [606, 506] width 323 height 59
click at [571, 493] on textarea "MP commentery - tile" at bounding box center [606, 506] width 323 height 59
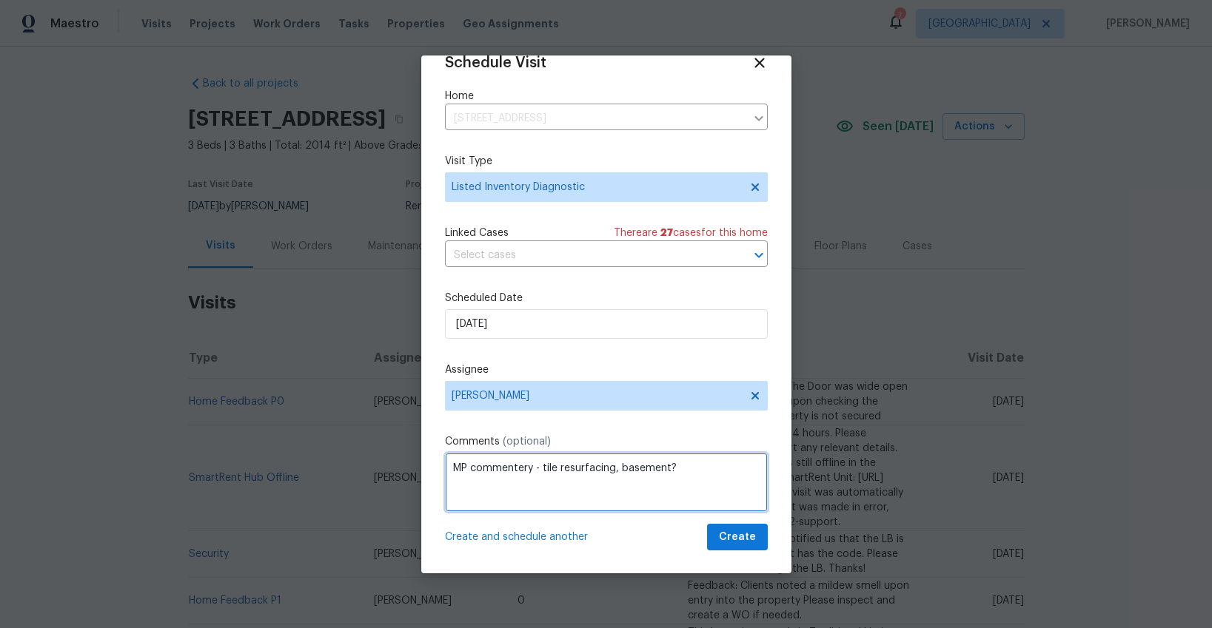
scroll to position [26, 0]
click at [618, 472] on textarea "MP commentery - tile resurfacing, basement?" at bounding box center [606, 480] width 323 height 59
click at [531, 470] on textarea "MP commentery - tile resurfacing at kitchen and bath, basement?" at bounding box center [606, 480] width 323 height 59
type textarea "MPcomms - tile resurfacing at kitchen and bath, basement?"
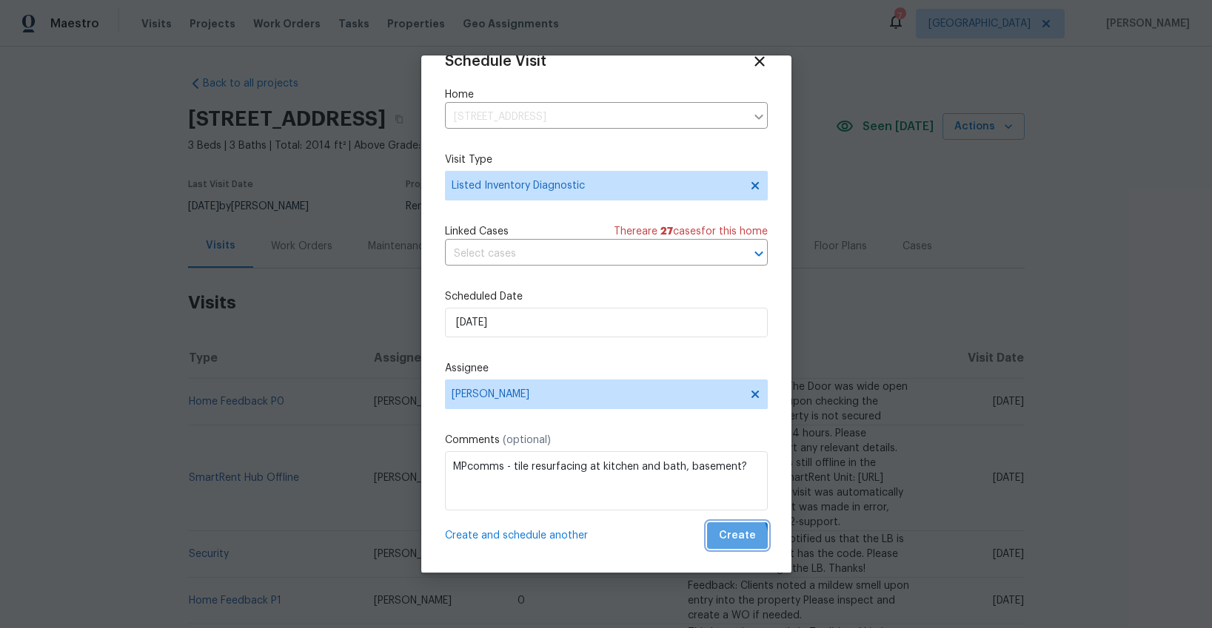
click at [731, 540] on span "Create" at bounding box center [737, 536] width 37 height 19
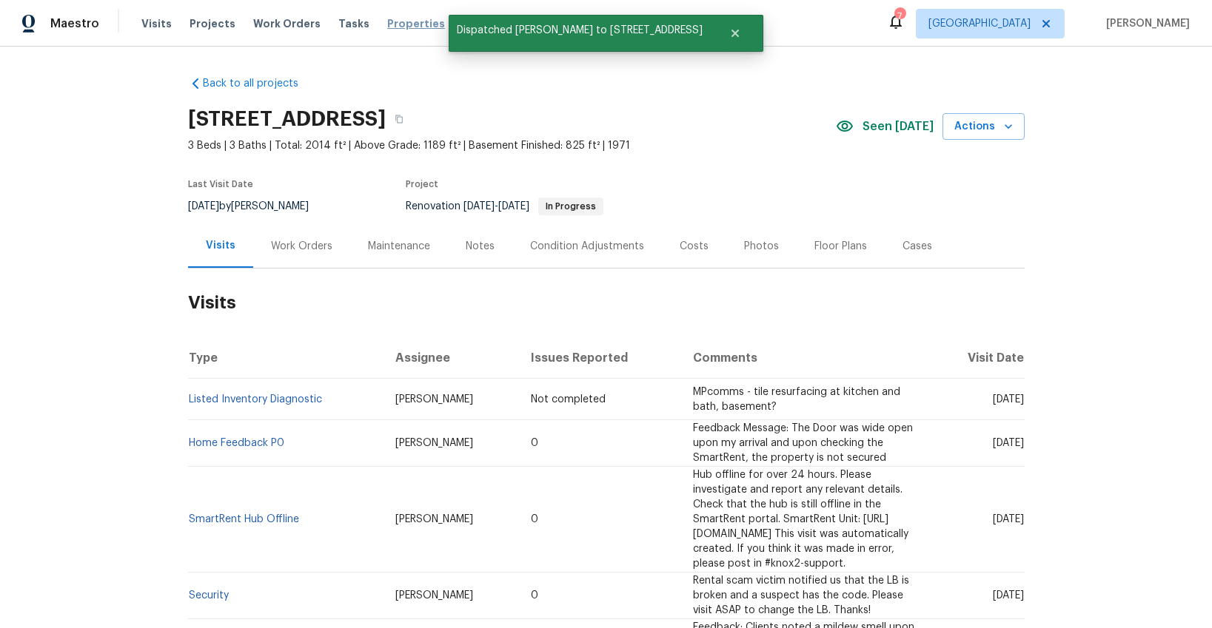
click at [387, 28] on span "Properties" at bounding box center [416, 23] width 58 height 15
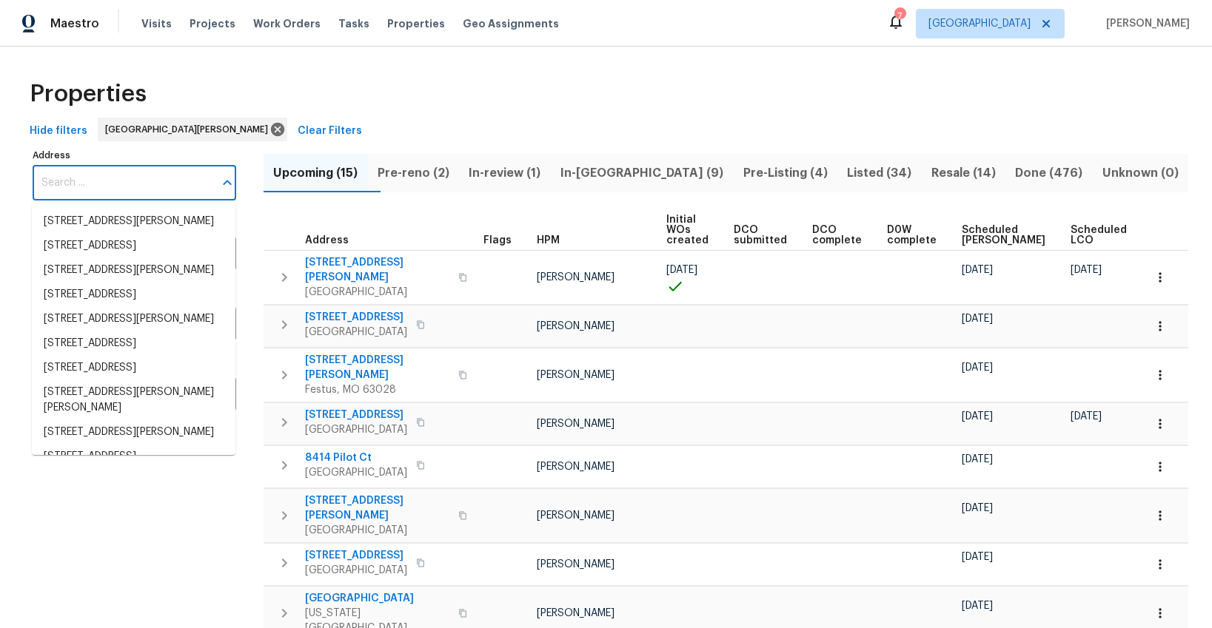
click at [93, 183] on input "Address" at bounding box center [123, 183] width 181 height 35
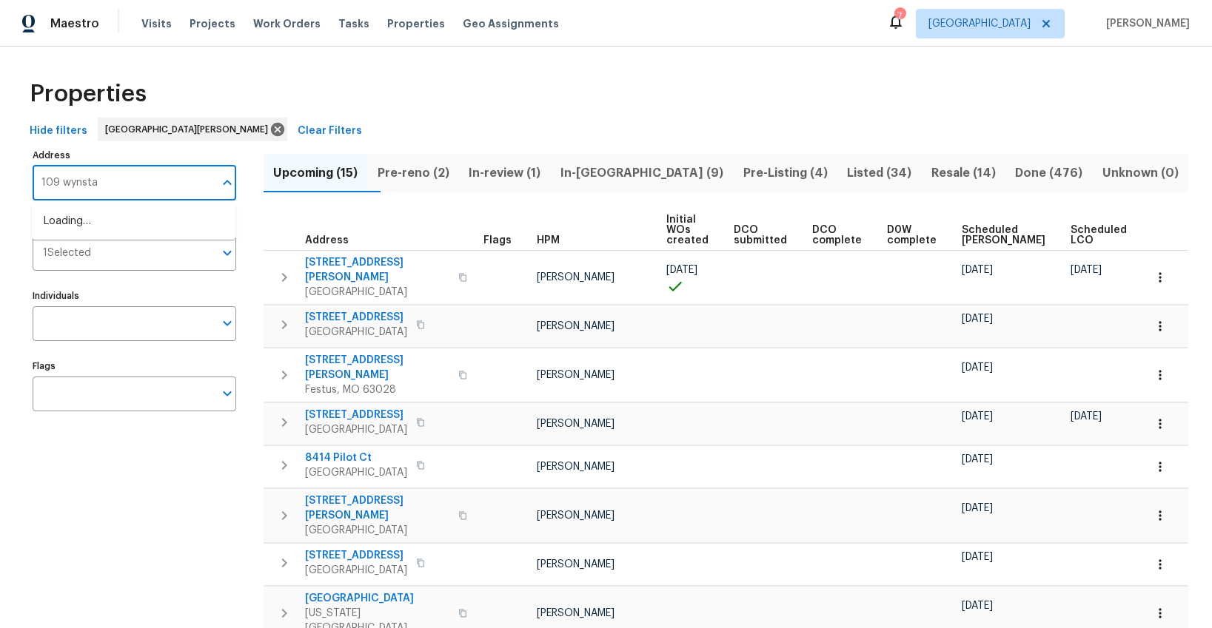
type input "109 wynstay"
click at [90, 218] on li "109 Wynstay Ave Valley Park MO 63088" at bounding box center [134, 221] width 204 height 24
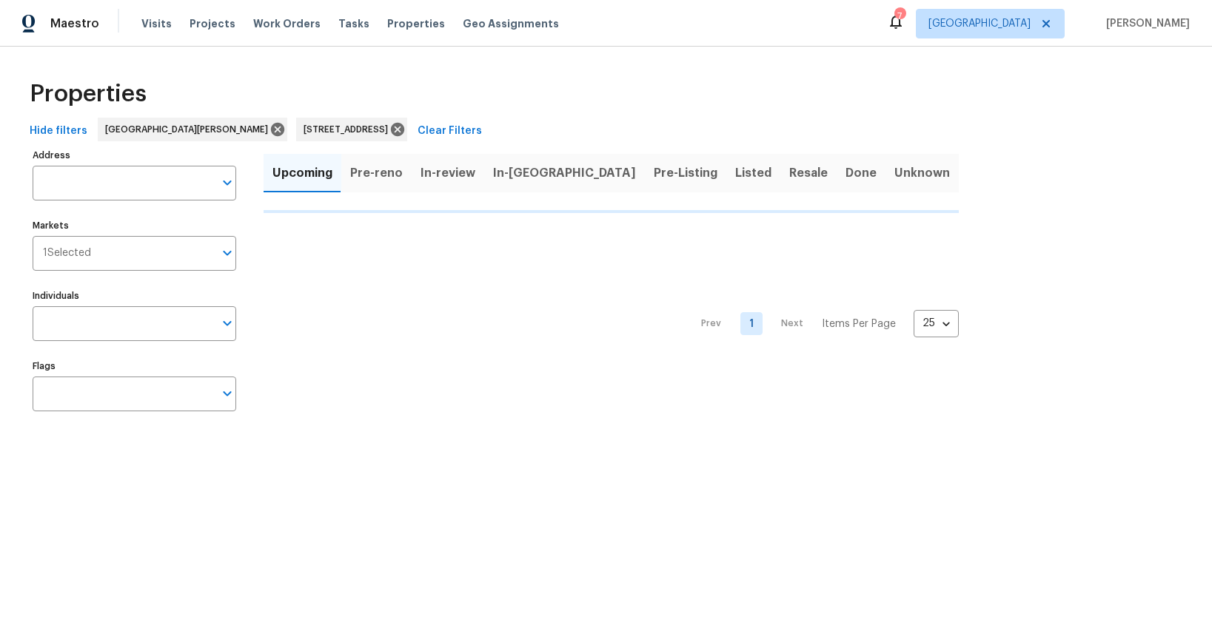
type input "109 Wynstay Ave Valley Park MO 63088"
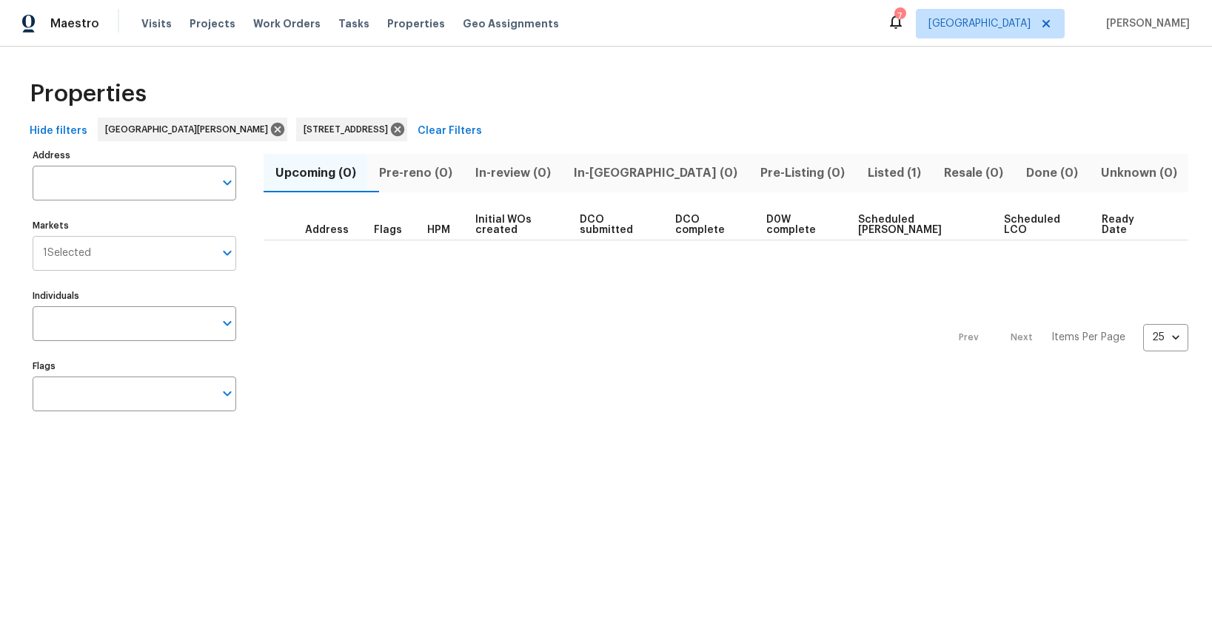
type input "109 Wynstay Ave Valley Park MO 63088"
click at [865, 179] on span "Listed (1)" at bounding box center [894, 173] width 58 height 21
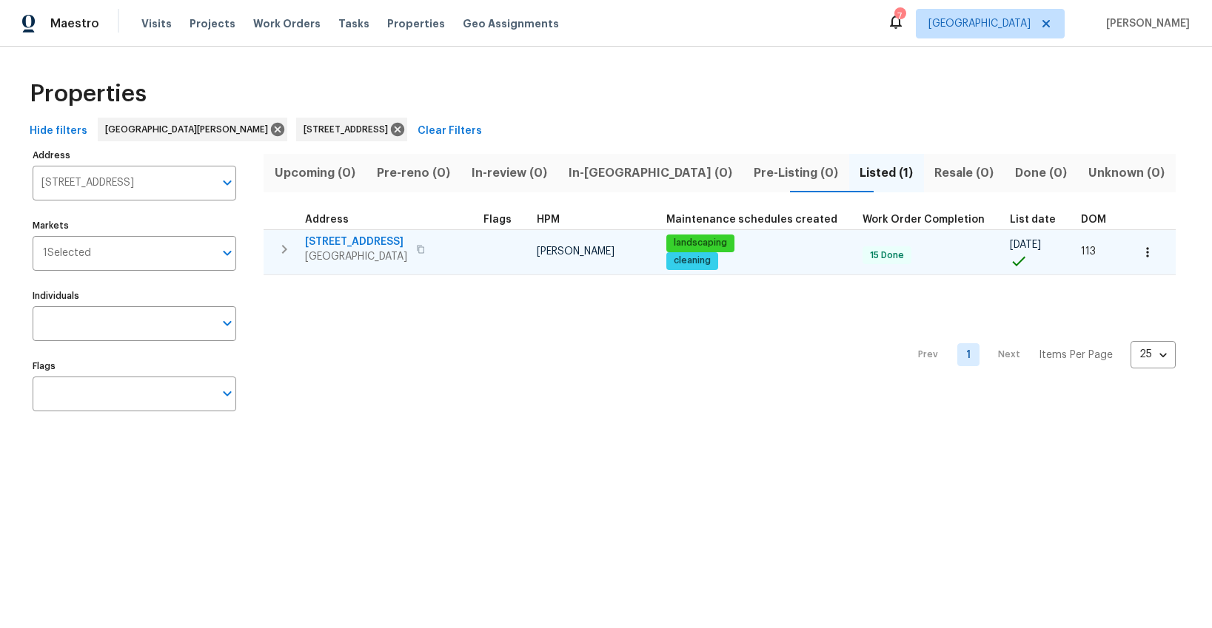
click at [358, 250] on span "Valley Park, MO 63088" at bounding box center [356, 256] width 102 height 15
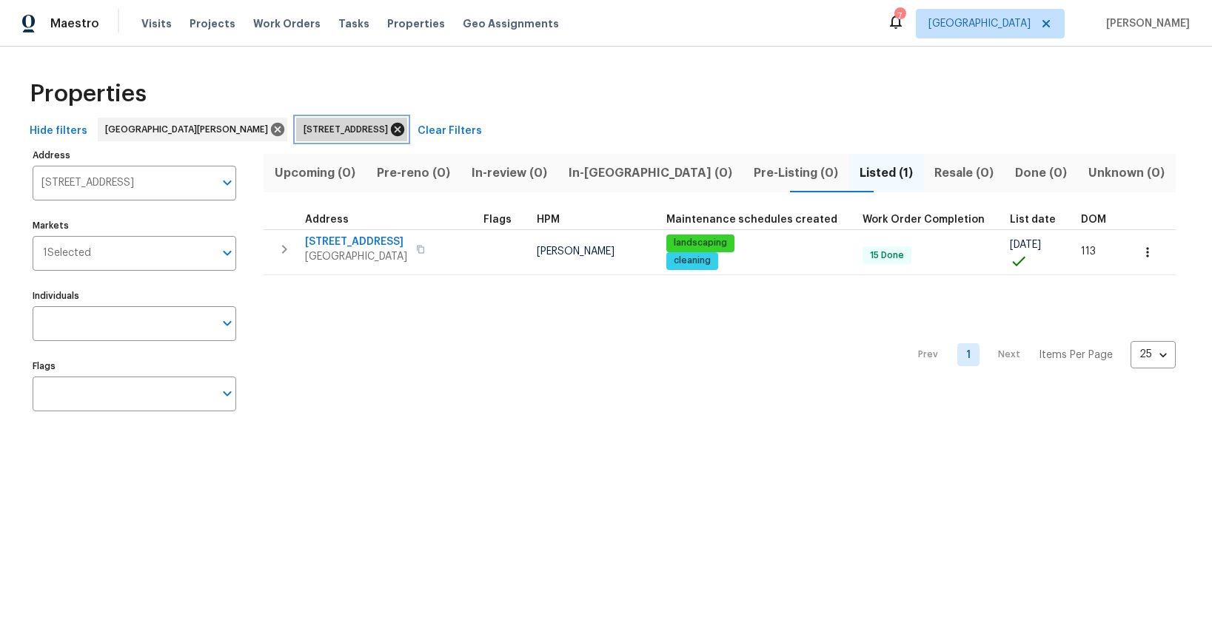
click at [391, 127] on icon at bounding box center [397, 129] width 13 height 13
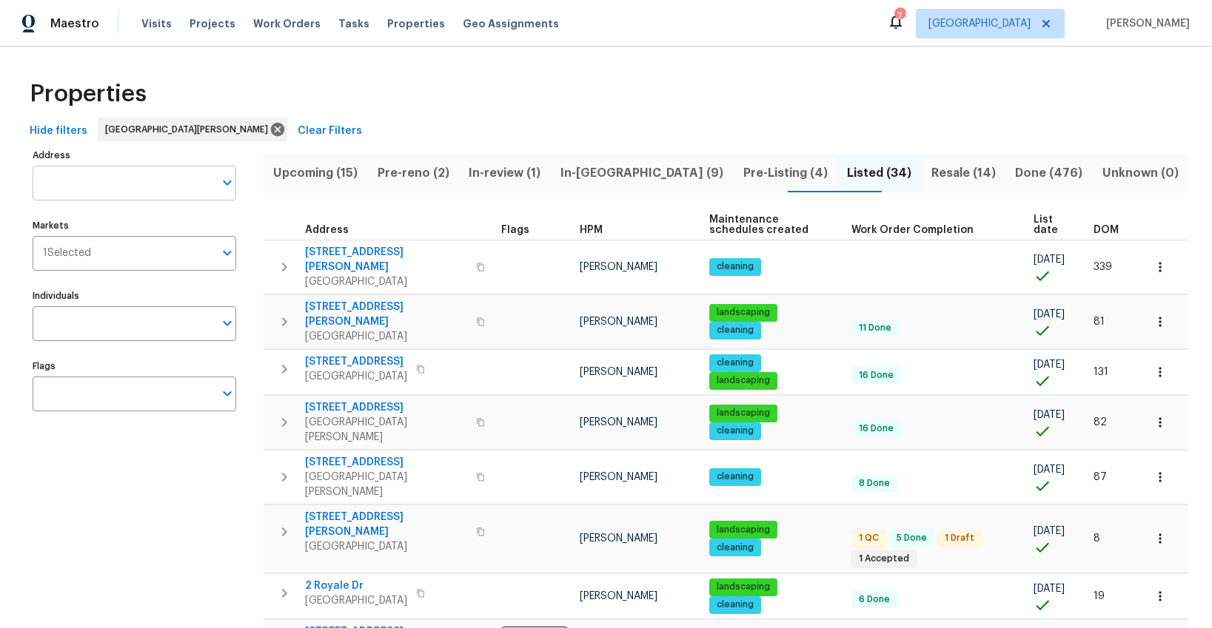
drag, startPoint x: 125, startPoint y: 198, endPoint x: 104, endPoint y: 191, distance: 22.0
click at [113, 195] on input "Address" at bounding box center [123, 183] width 181 height 35
type input "596"
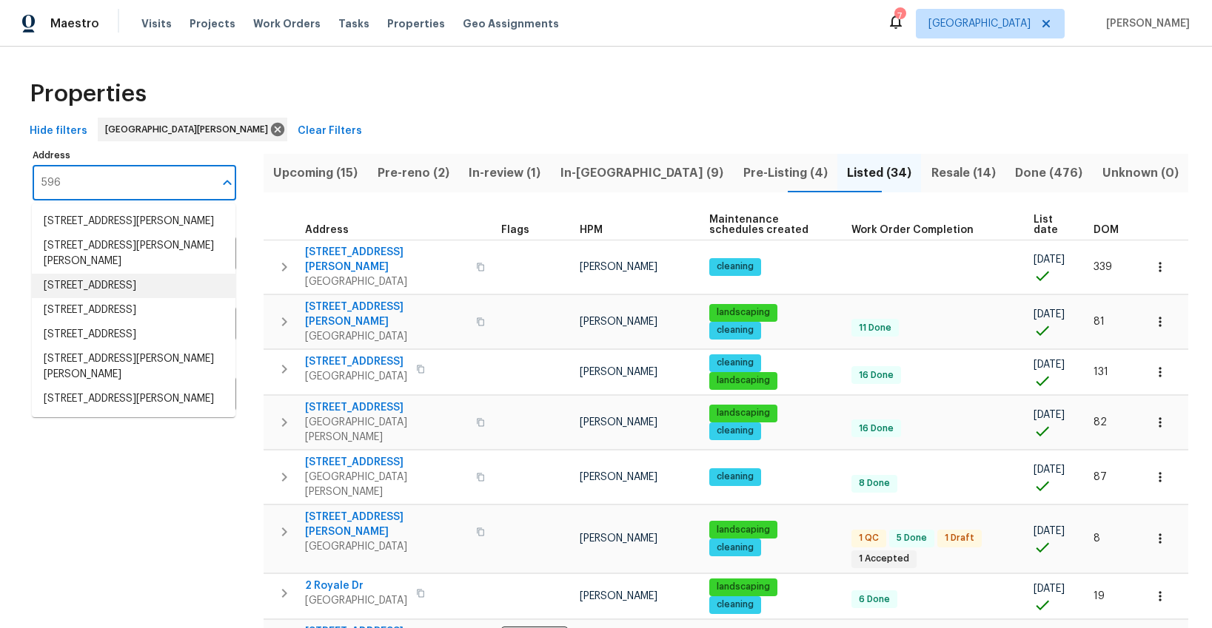
click at [82, 298] on li "596 Eagle Manor Ln Chesterfield MO 63017" at bounding box center [134, 286] width 204 height 24
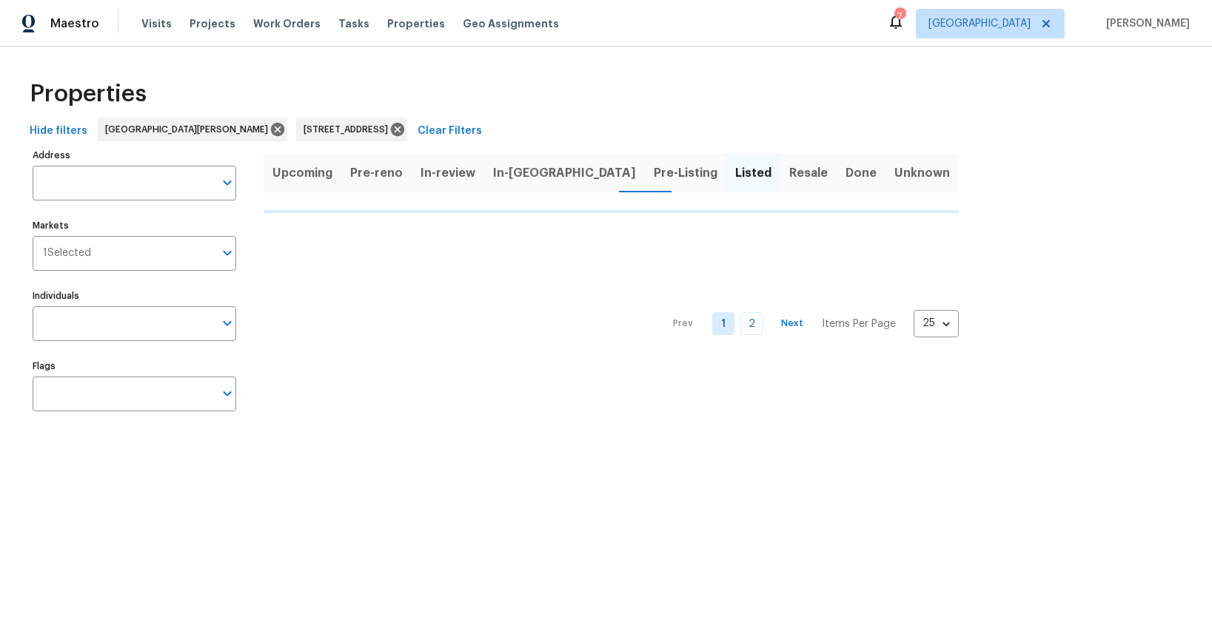
type input "596 Eagle Manor Ln Chesterfield MO 63017"
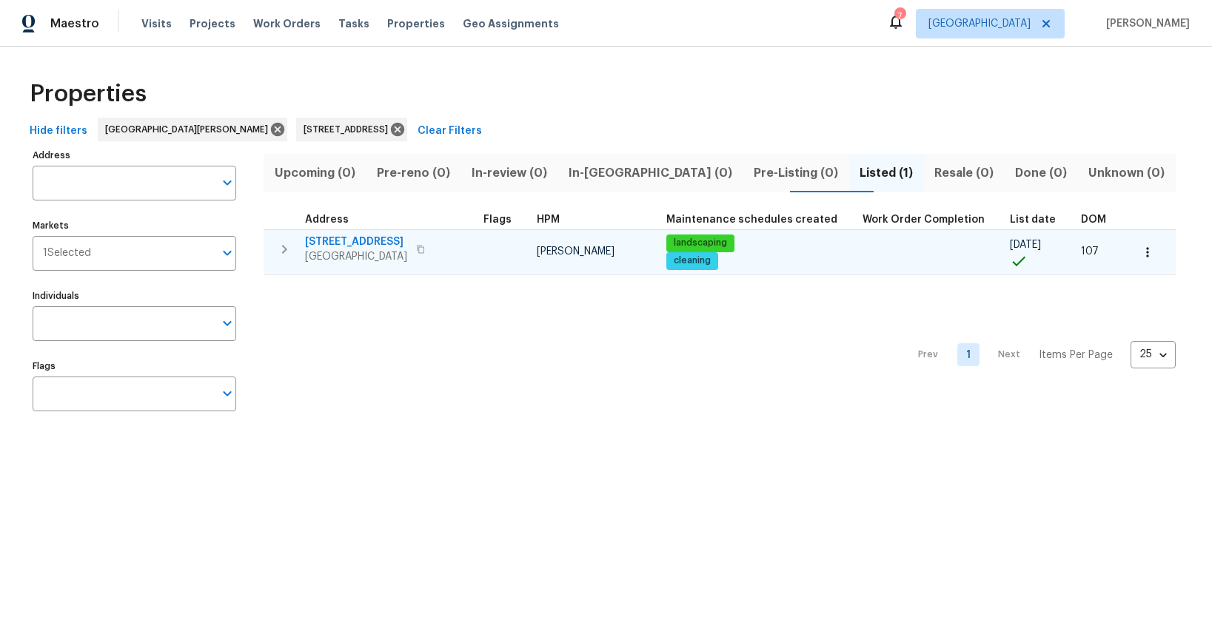
type input "596 Eagle Manor Ln Chesterfield MO 63017"
click at [283, 247] on icon "button" at bounding box center [284, 250] width 18 height 18
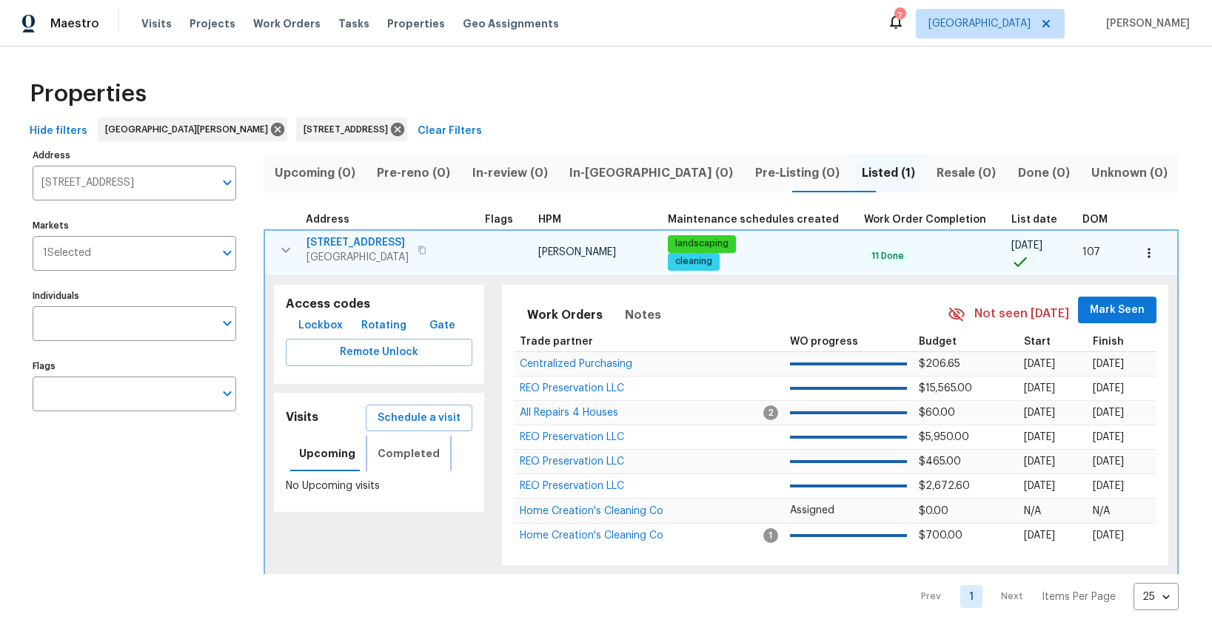
click at [393, 457] on span "Completed" at bounding box center [408, 454] width 62 height 19
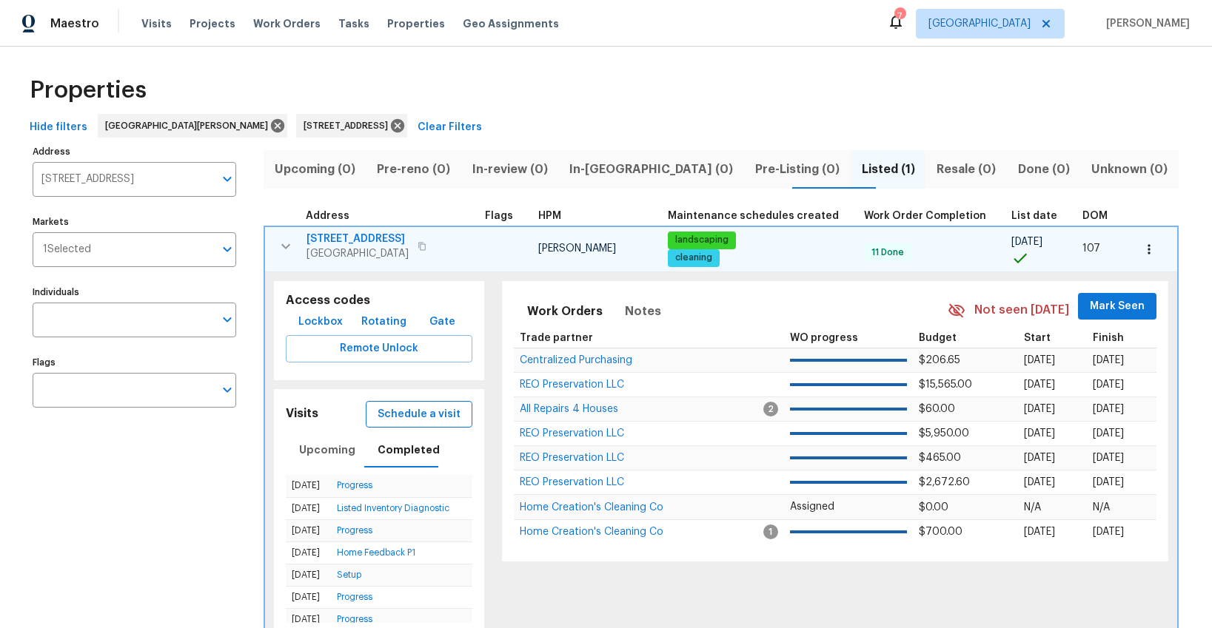
scroll to position [7, 0]
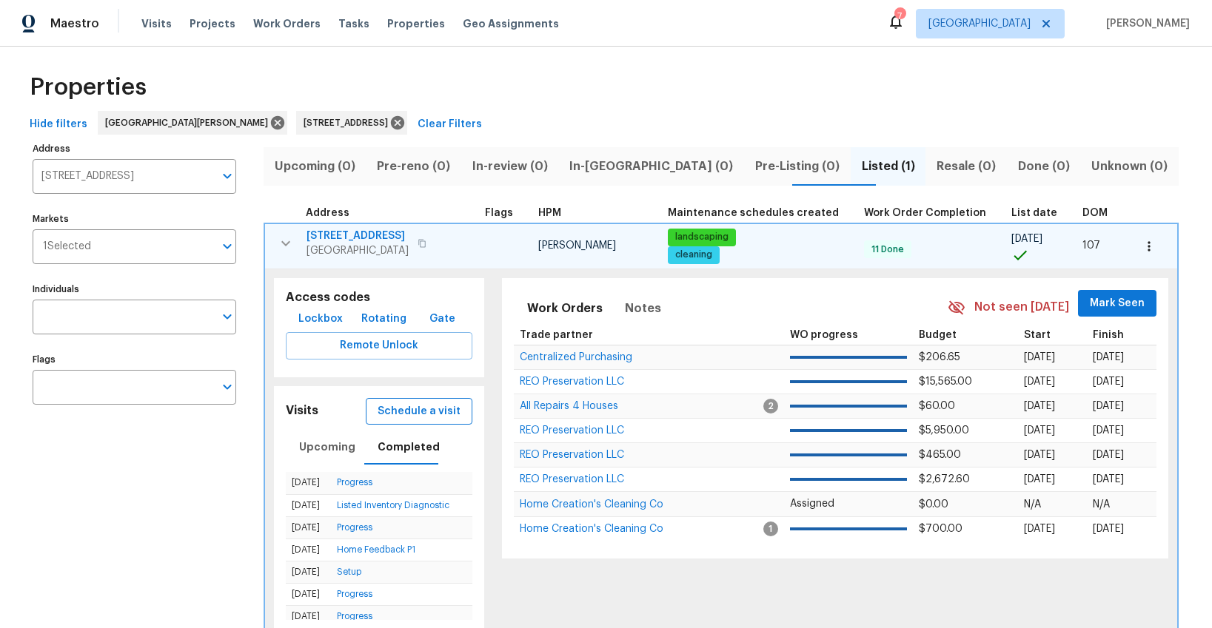
click at [413, 416] on span "Schedule a visit" at bounding box center [418, 412] width 83 height 19
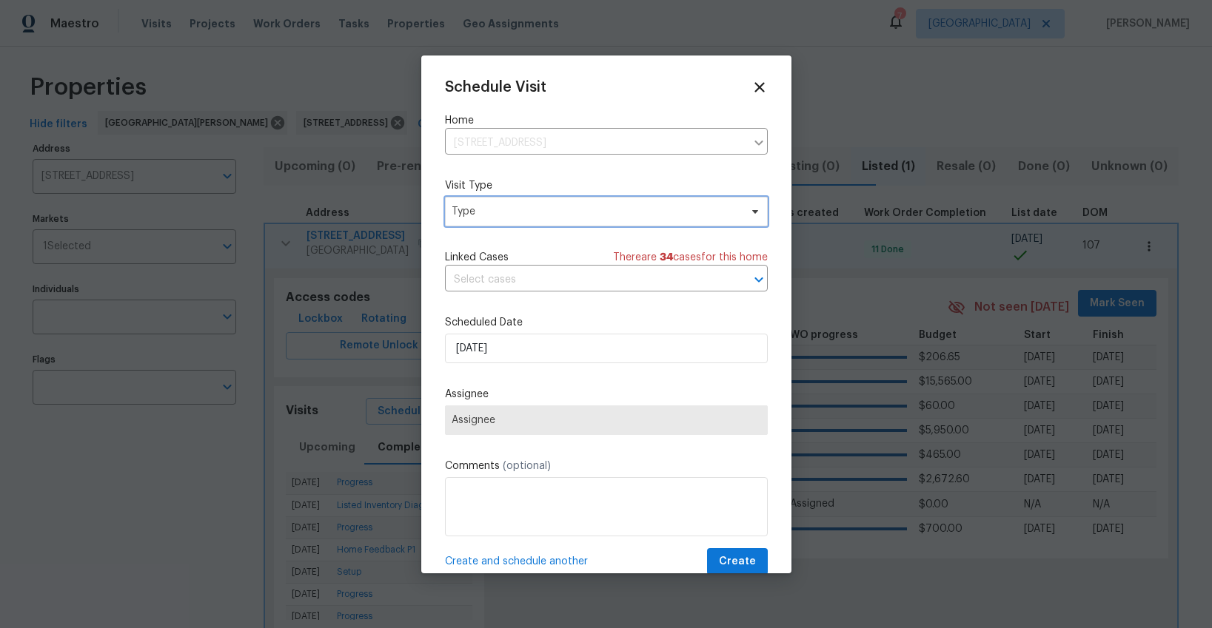
click at [478, 220] on span "Type" at bounding box center [606, 212] width 323 height 30
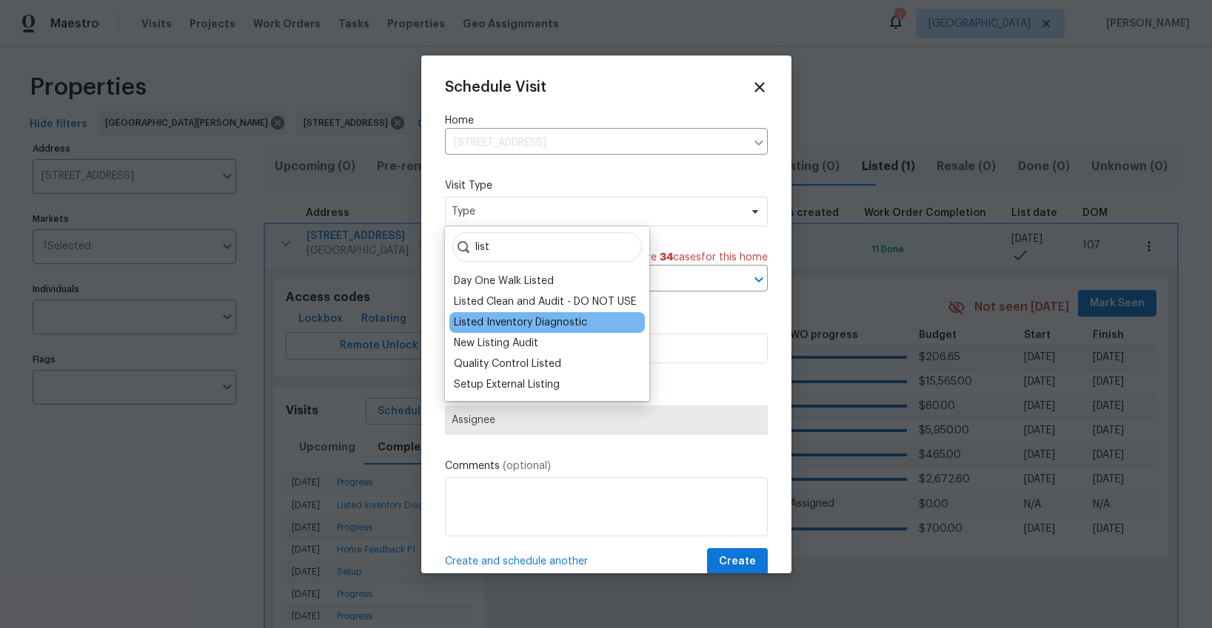
type input "list"
click at [475, 316] on div "Listed Inventory Diagnostic" at bounding box center [520, 322] width 133 height 15
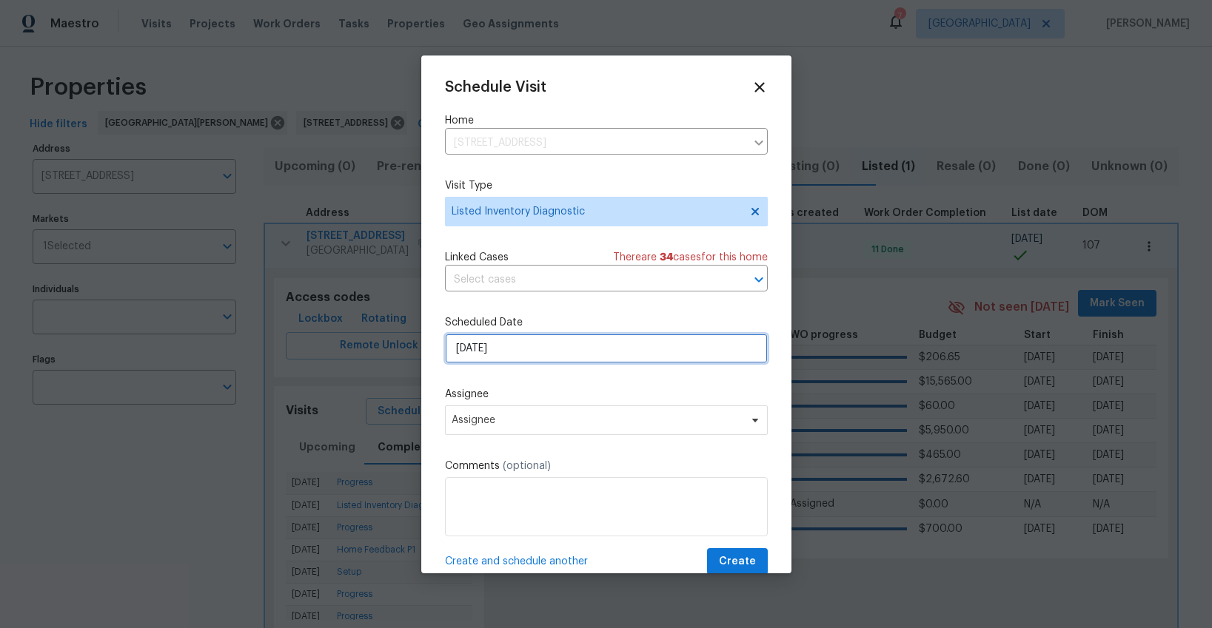
click at [486, 347] on input "[DATE]" at bounding box center [606, 349] width 323 height 30
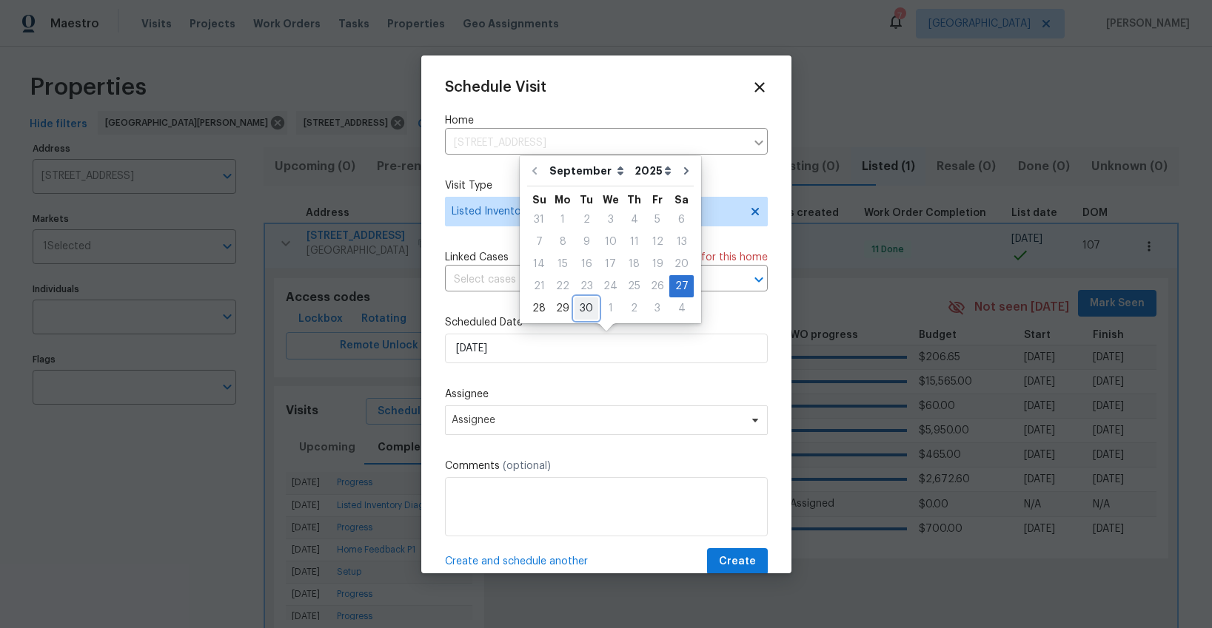
click at [585, 307] on div "30" at bounding box center [586, 308] width 24 height 21
type input "[DATE]"
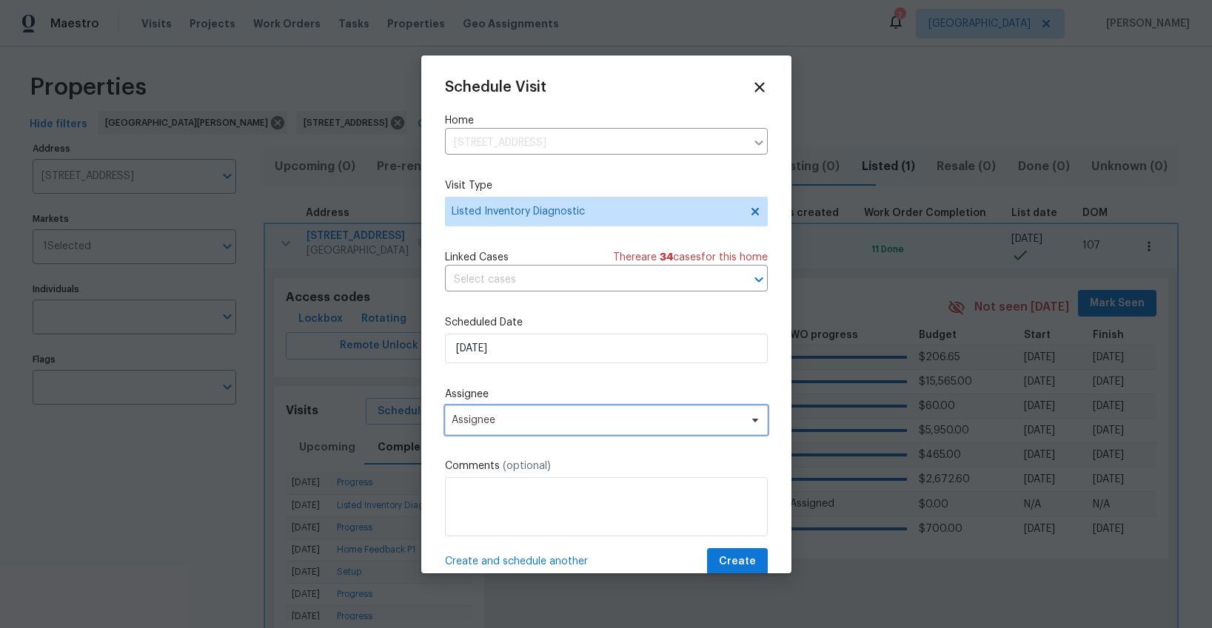
click at [523, 420] on span "Assignee" at bounding box center [596, 420] width 290 height 12
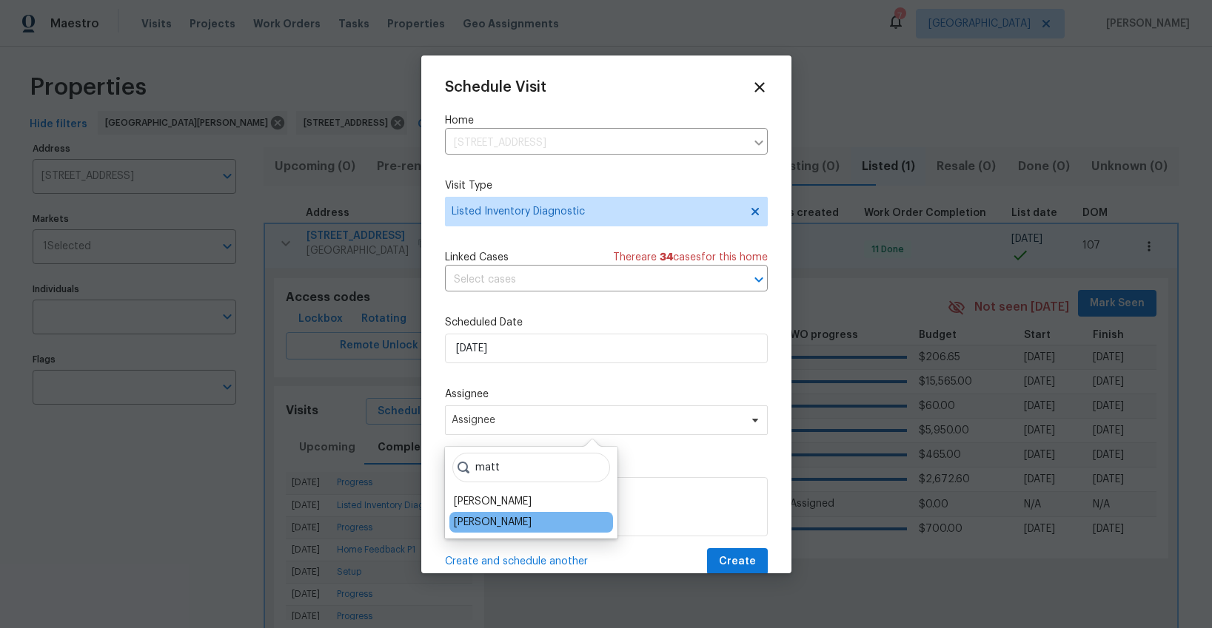
type input "matt"
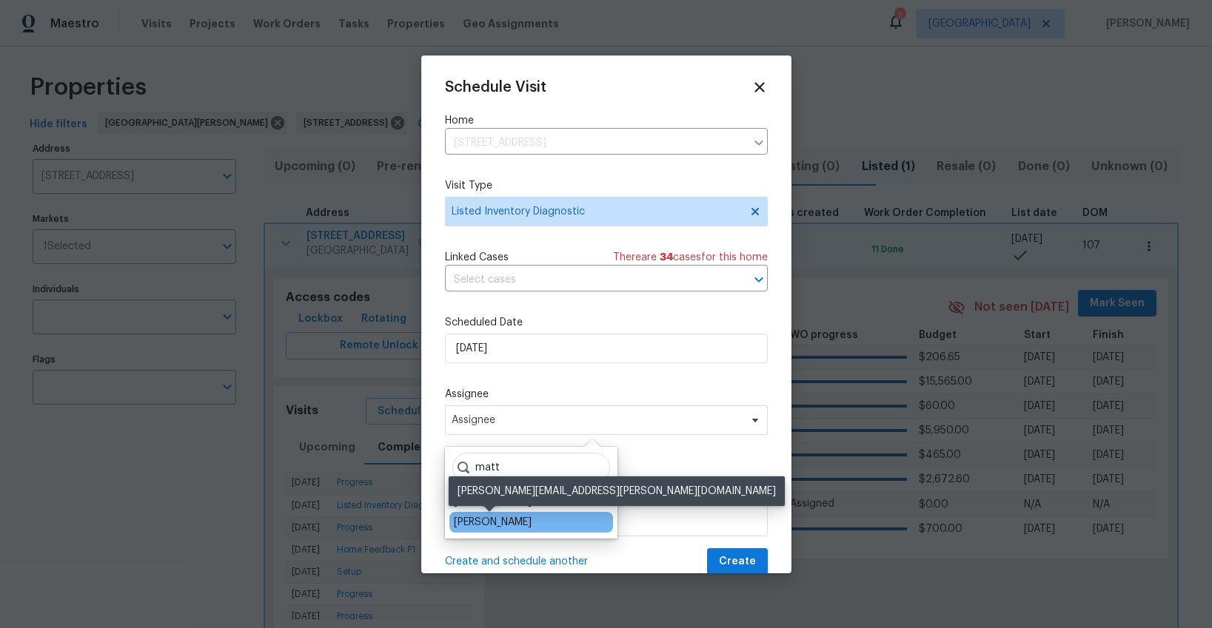
click at [507, 524] on div "[PERSON_NAME]" at bounding box center [493, 522] width 78 height 15
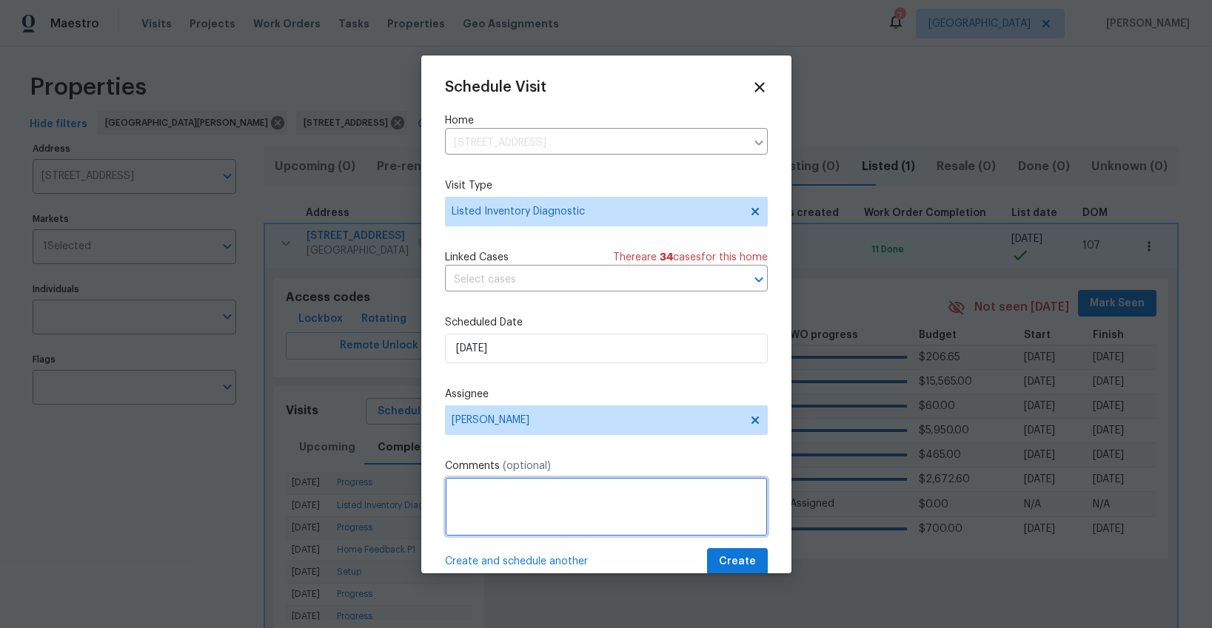
click at [520, 526] on textarea at bounding box center [606, 506] width 323 height 59
type textarea "MP comms"
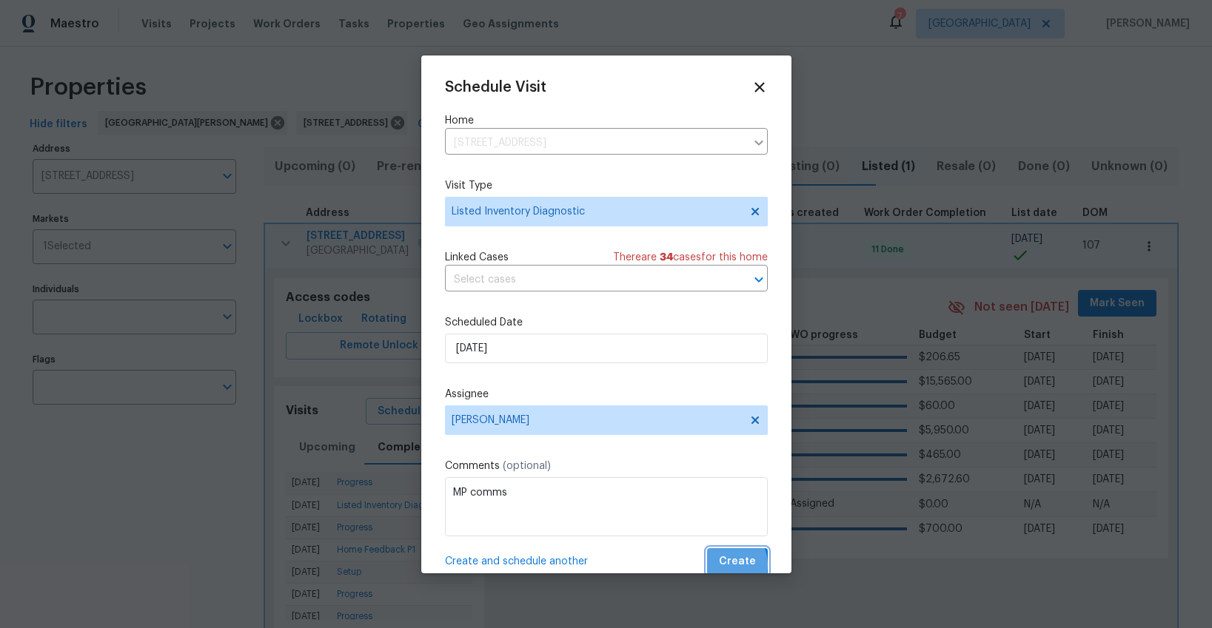
click at [725, 565] on span "Create" at bounding box center [737, 562] width 37 height 19
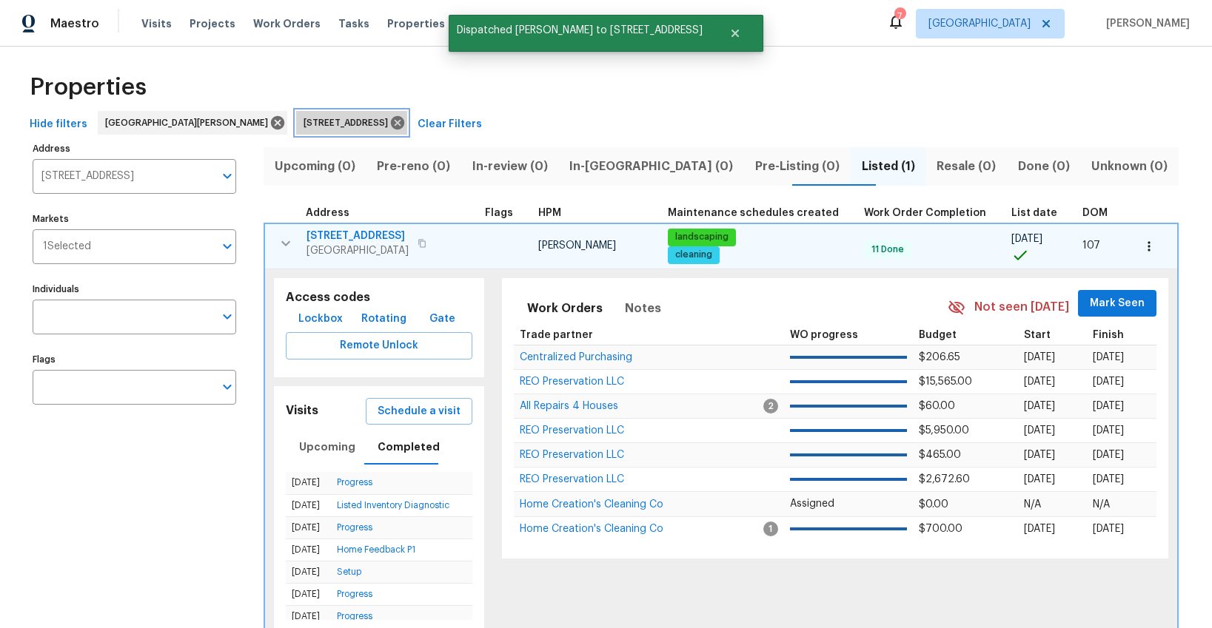
click at [391, 121] on icon at bounding box center [397, 122] width 13 height 13
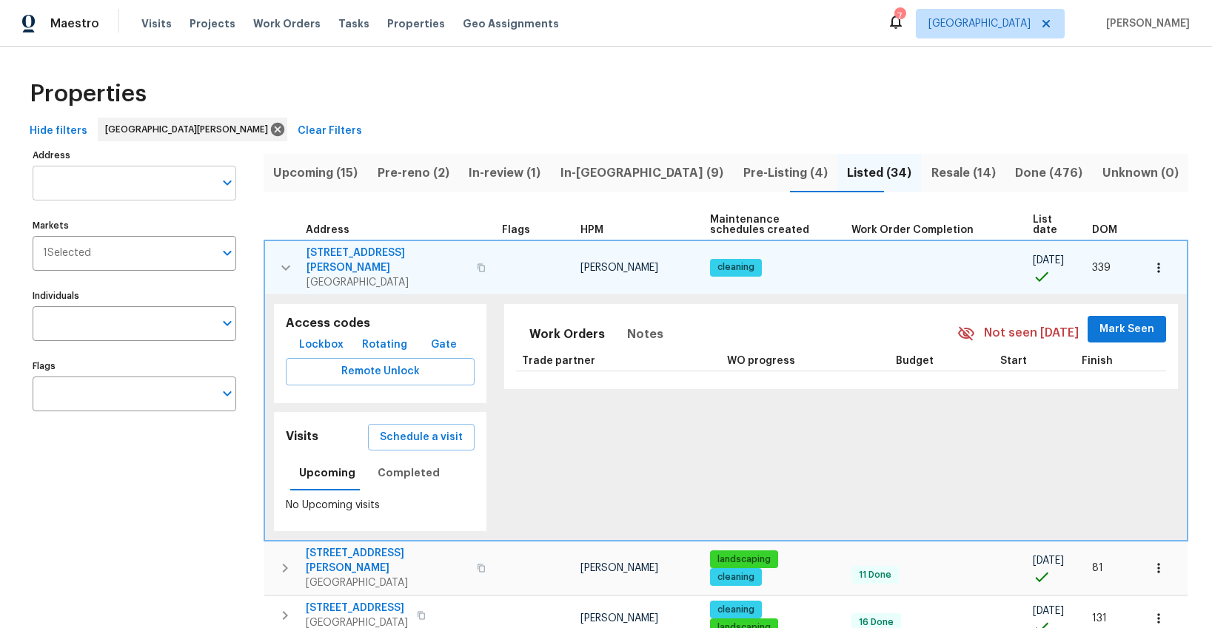
click at [81, 182] on input "Address" at bounding box center [123, 183] width 181 height 35
type input "2234"
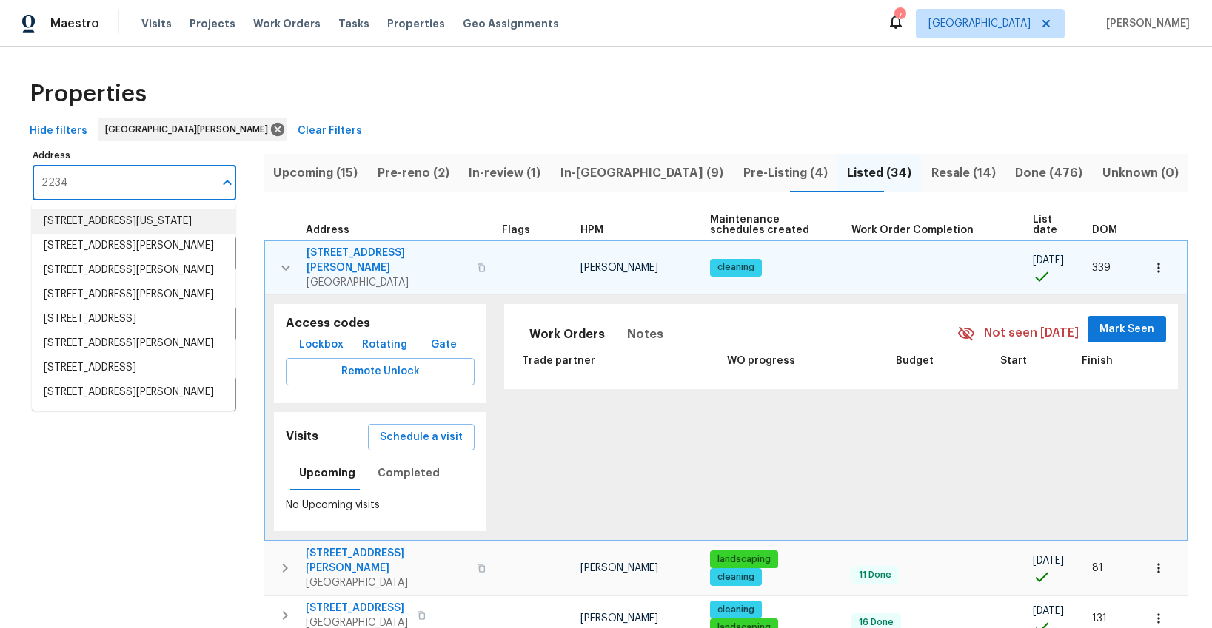
click at [105, 232] on li "2234 Arborview Dr Maryland Heights MO 63043" at bounding box center [134, 221] width 204 height 24
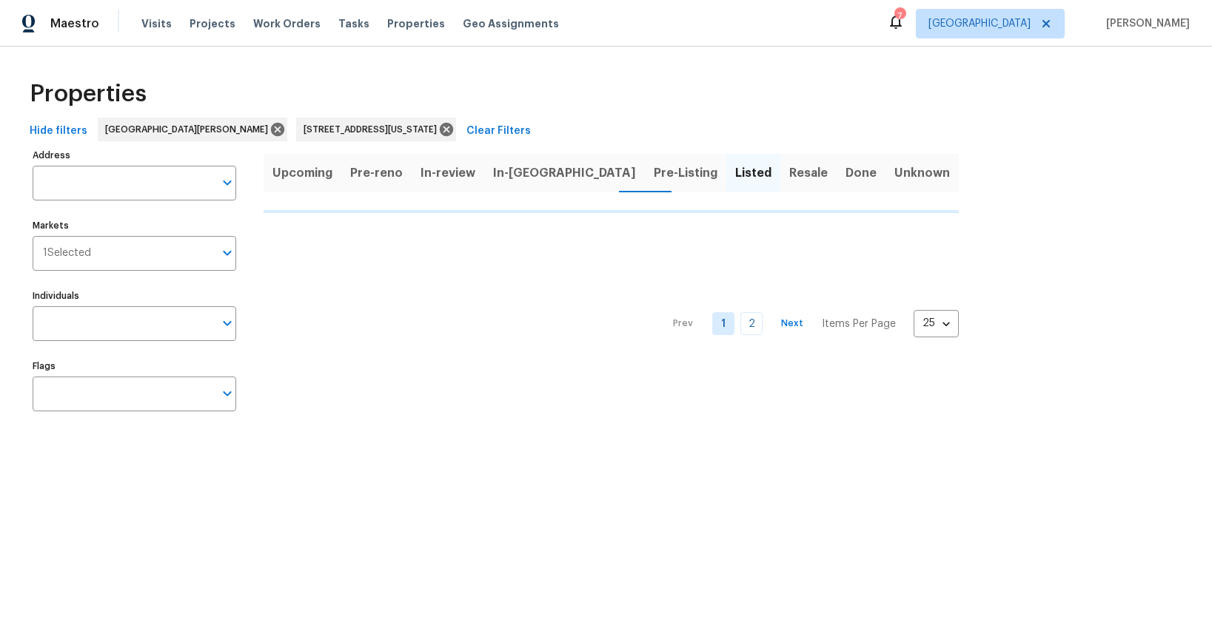
type input "2234 Arborview Dr Maryland Heights MO 63043"
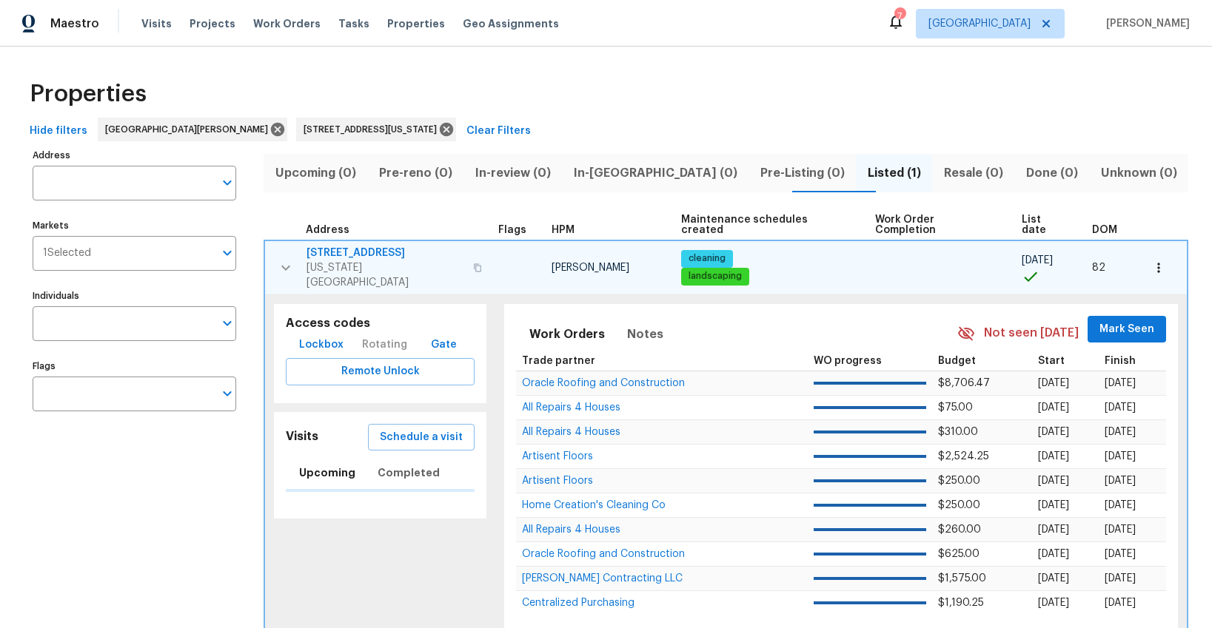
type input "2234 Arborview Dr Maryland Heights MO 63043"
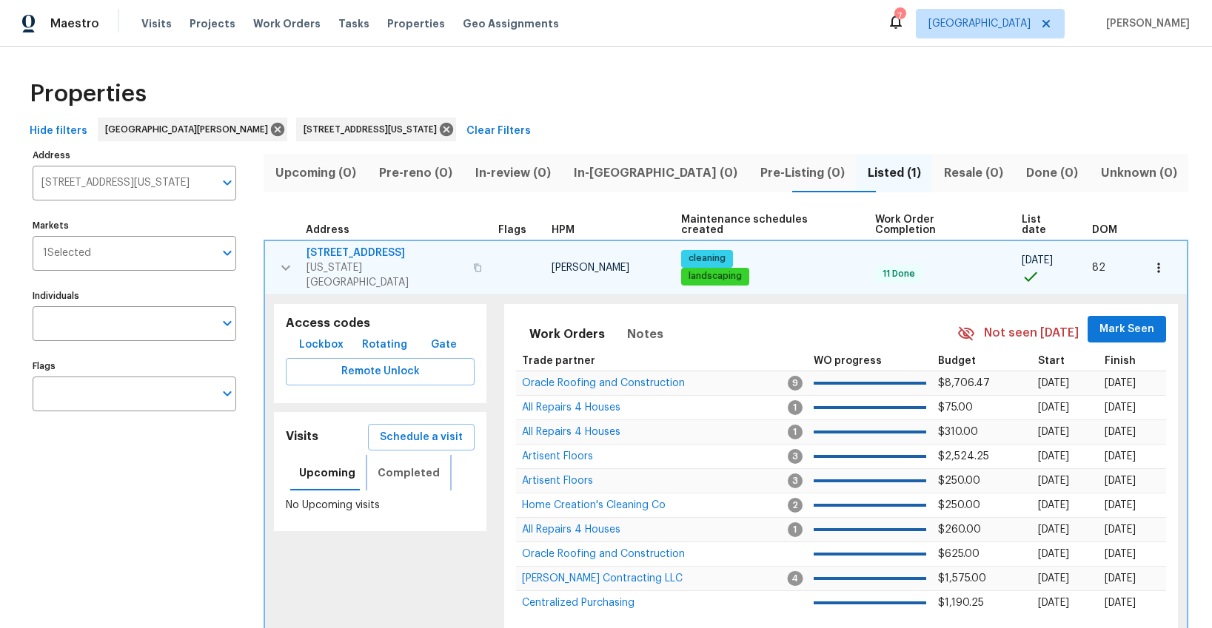
click at [408, 464] on span "Completed" at bounding box center [408, 473] width 62 height 19
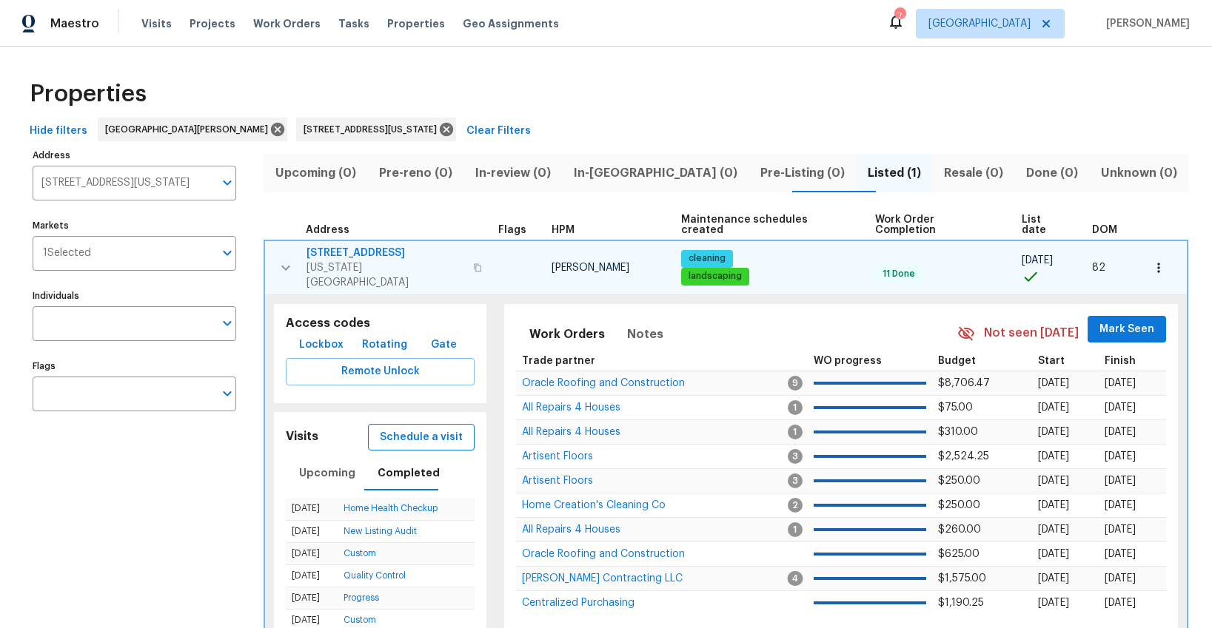
click at [414, 429] on span "Schedule a visit" at bounding box center [421, 438] width 83 height 19
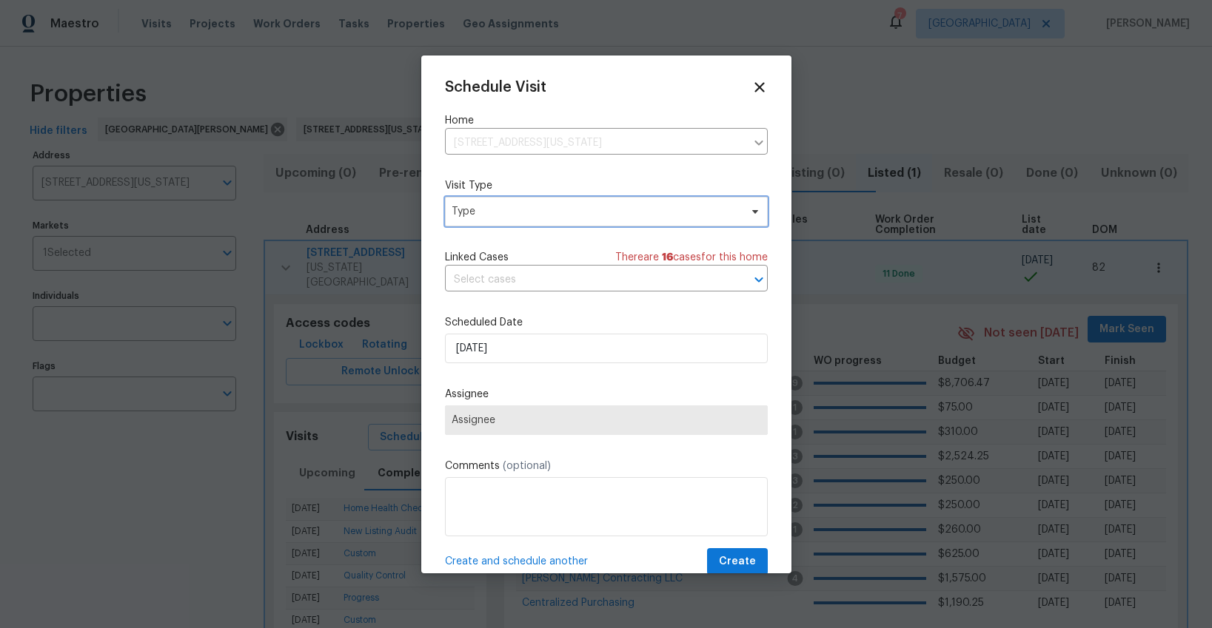
click at [481, 222] on span "Type" at bounding box center [606, 212] width 323 height 30
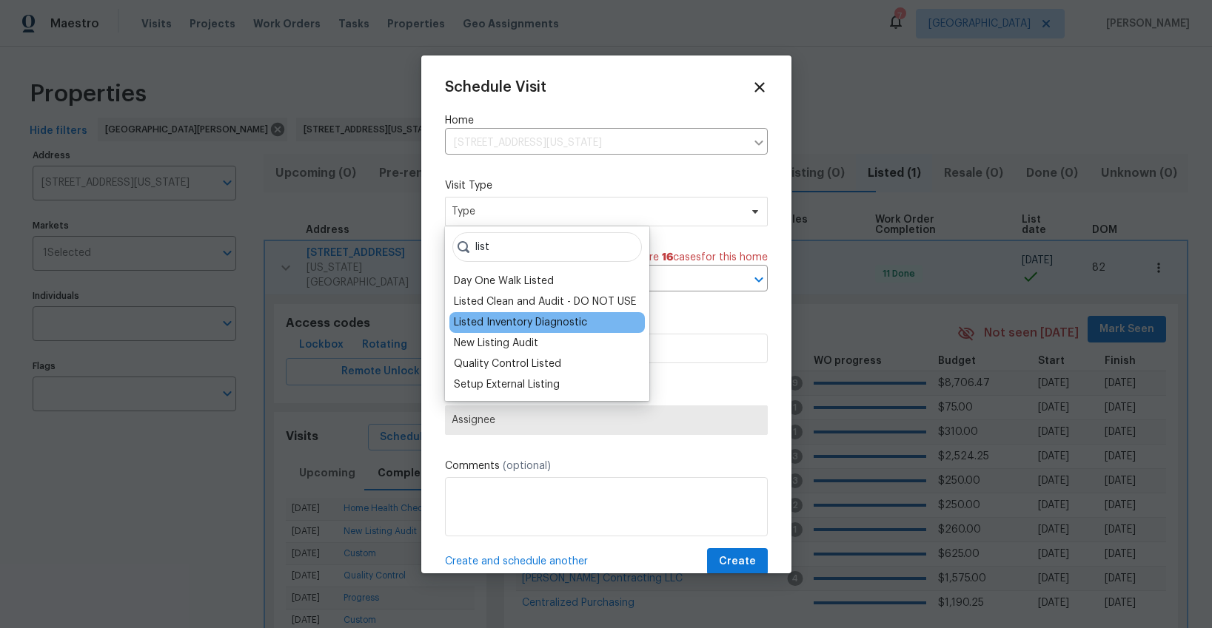
type input "list"
click at [491, 326] on div "Listed Inventory Diagnostic" at bounding box center [520, 322] width 133 height 15
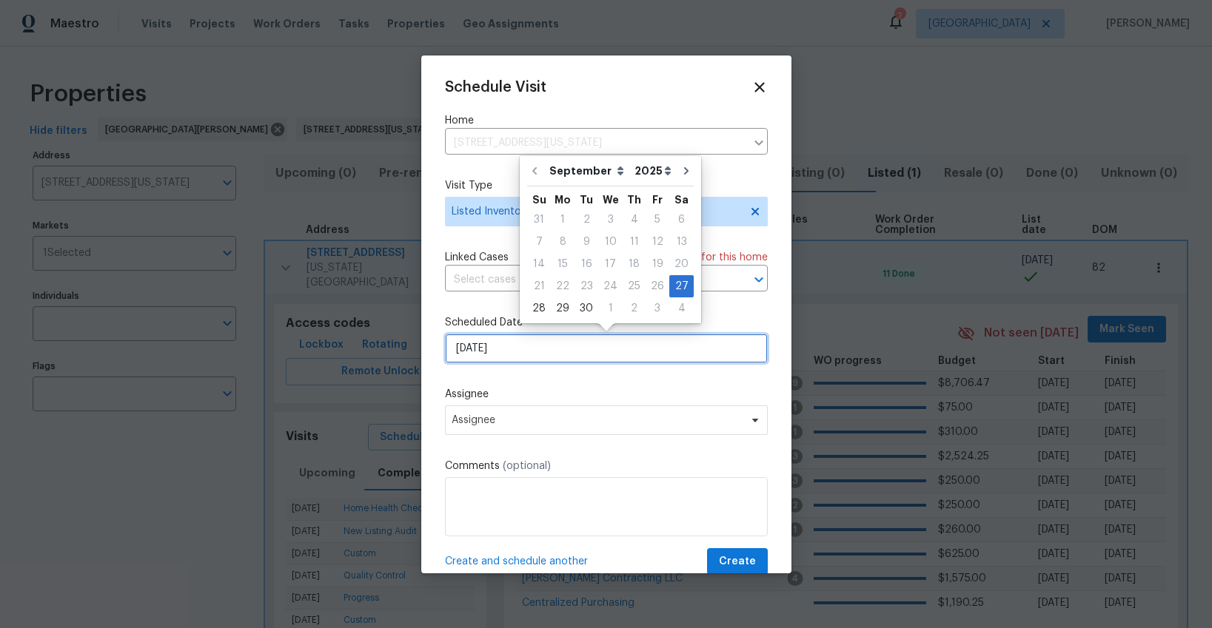
click at [499, 347] on input "[DATE]" at bounding box center [606, 349] width 323 height 30
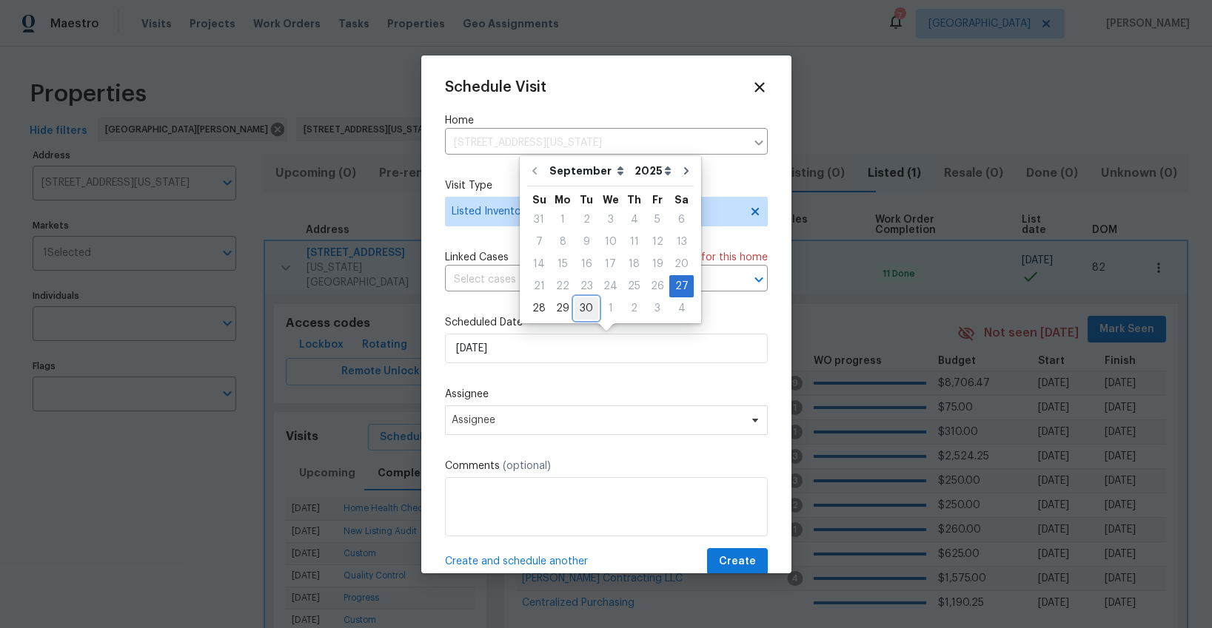
click at [587, 306] on div "30" at bounding box center [586, 308] width 24 height 21
type input "[DATE]"
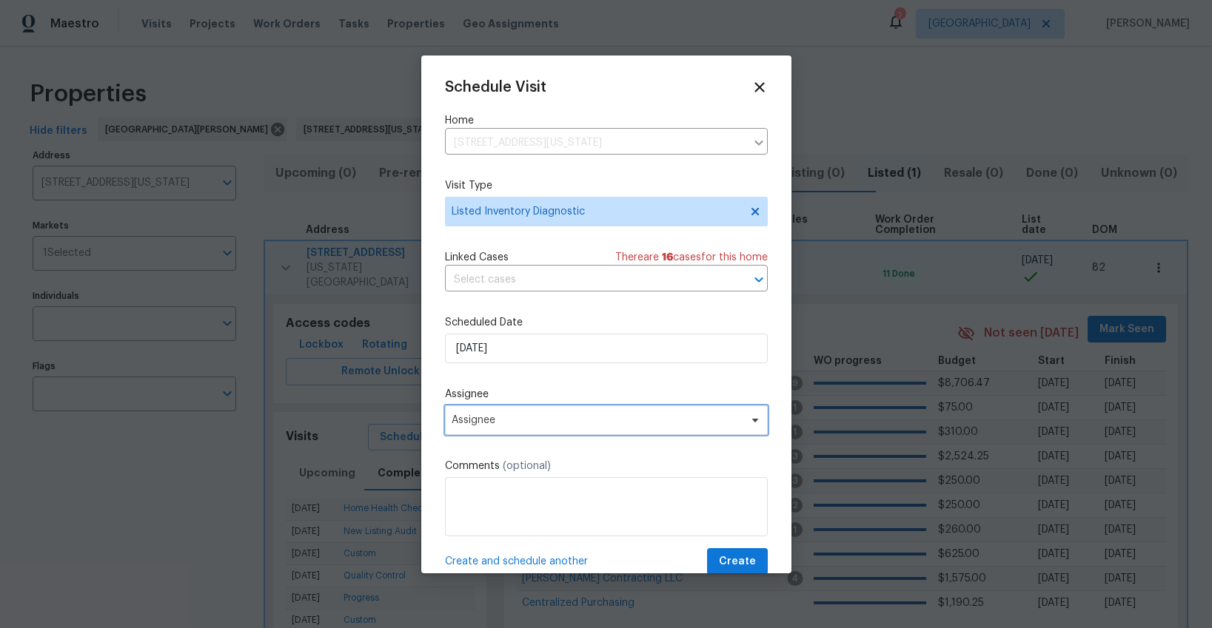
click at [555, 413] on span "Assignee" at bounding box center [606, 421] width 323 height 30
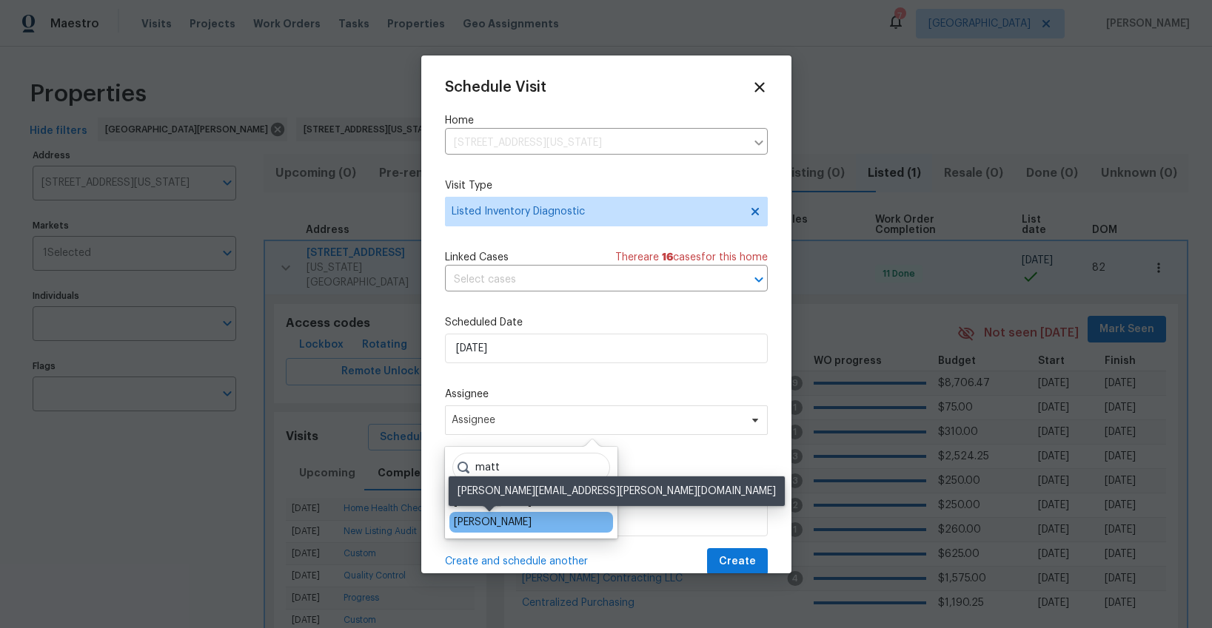
type input "matt"
click at [506, 517] on div "[PERSON_NAME]" at bounding box center [493, 522] width 78 height 15
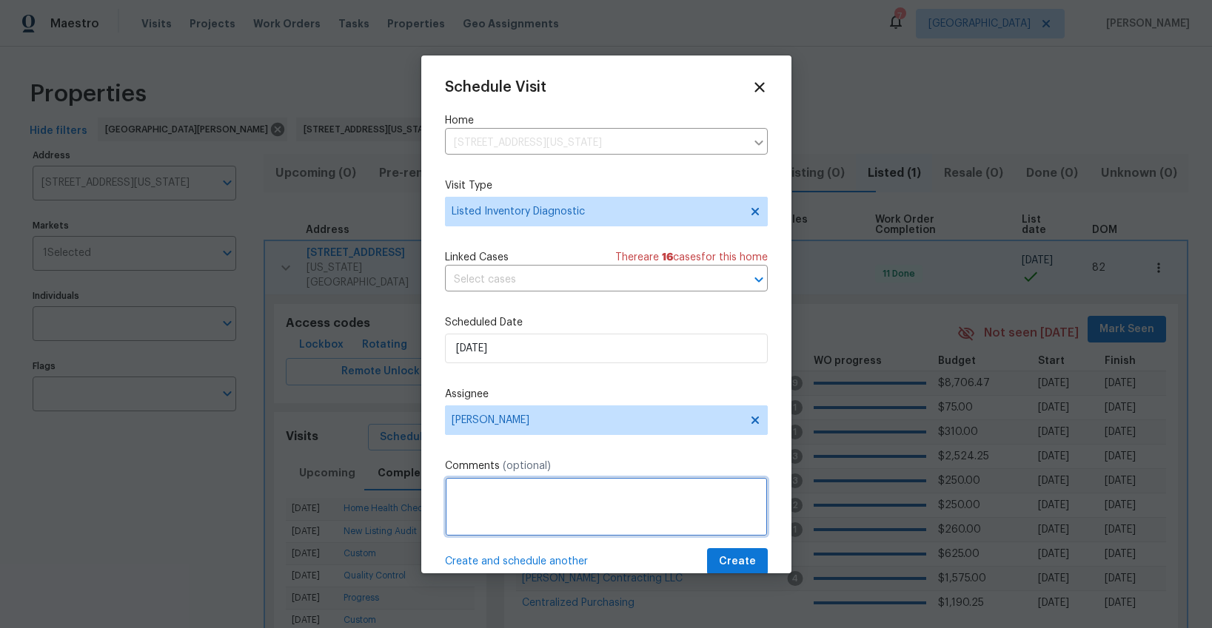
click at [506, 517] on textarea at bounding box center [606, 506] width 323 height 59
type textarea "MP comms - no access from garage to house?"
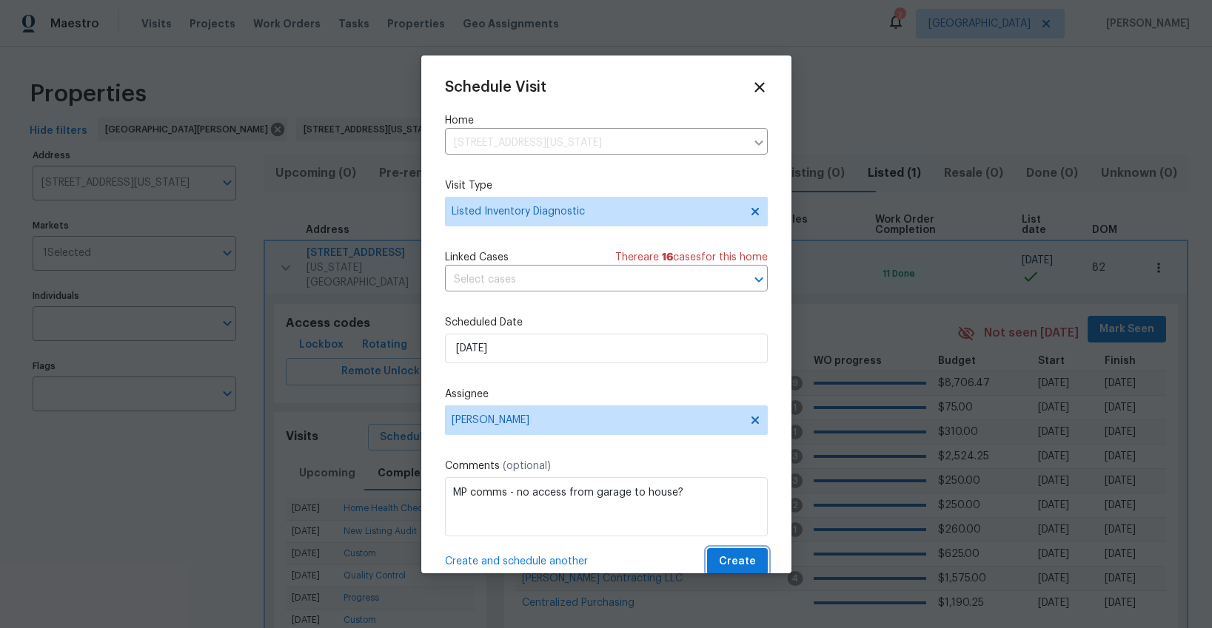
click at [747, 549] on button "Create" at bounding box center [737, 561] width 61 height 27
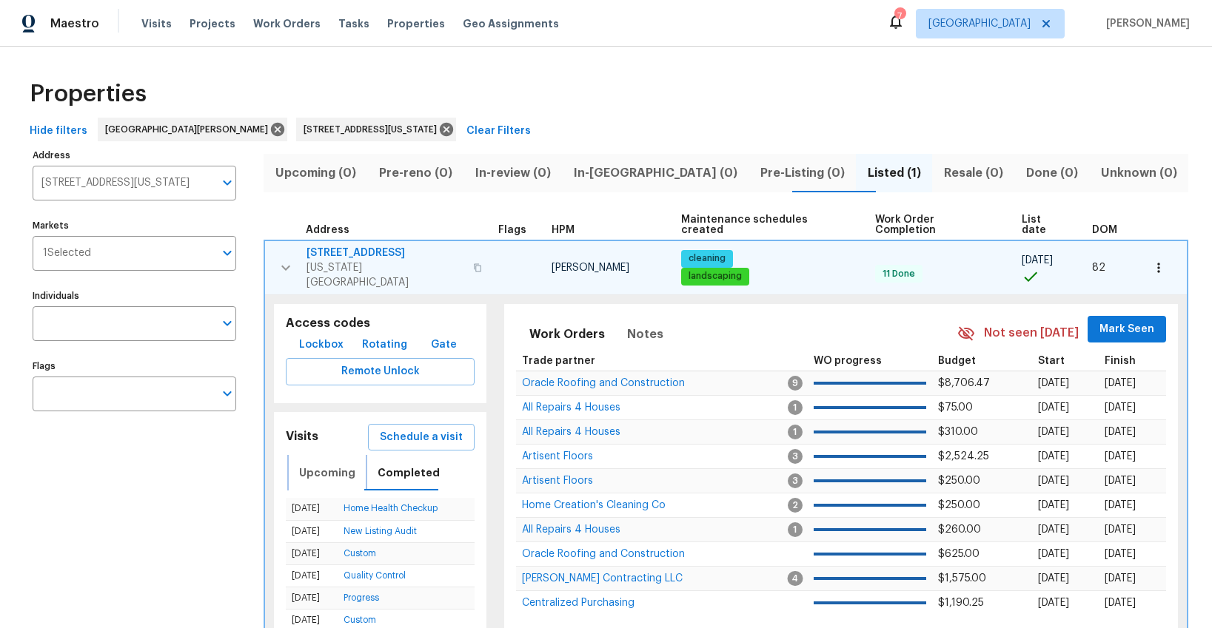
click at [331, 464] on span "Upcoming" at bounding box center [327, 473] width 56 height 19
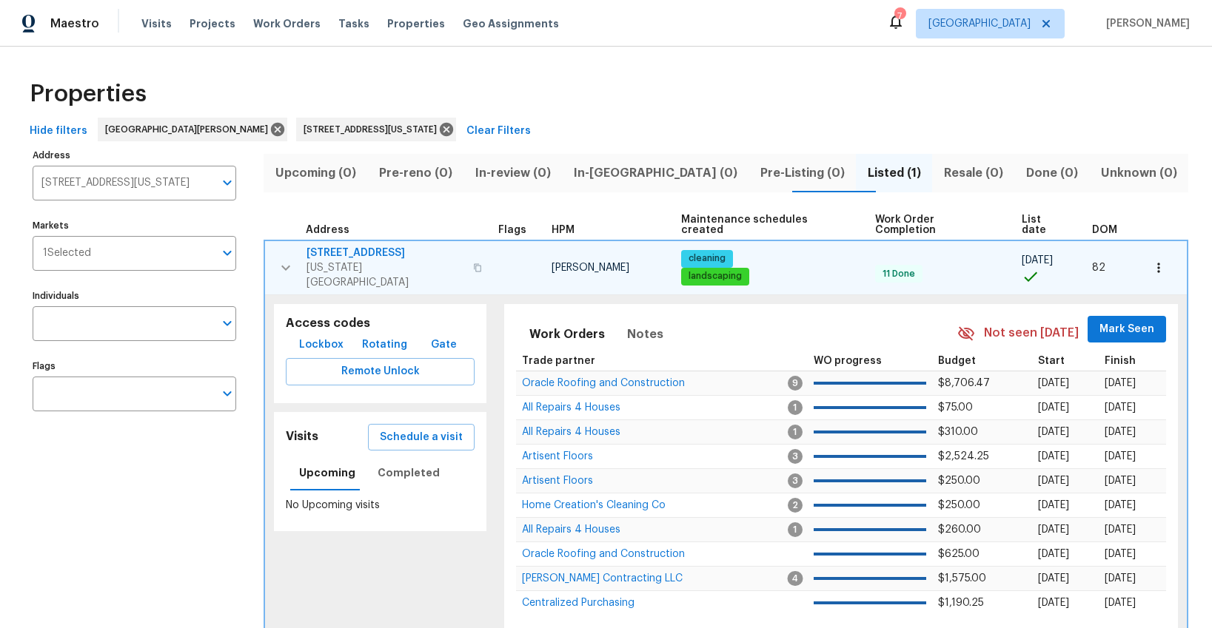
click at [360, 248] on span "2234 Arborview Dr" at bounding box center [385, 253] width 158 height 15
click at [438, 127] on icon at bounding box center [446, 129] width 16 height 16
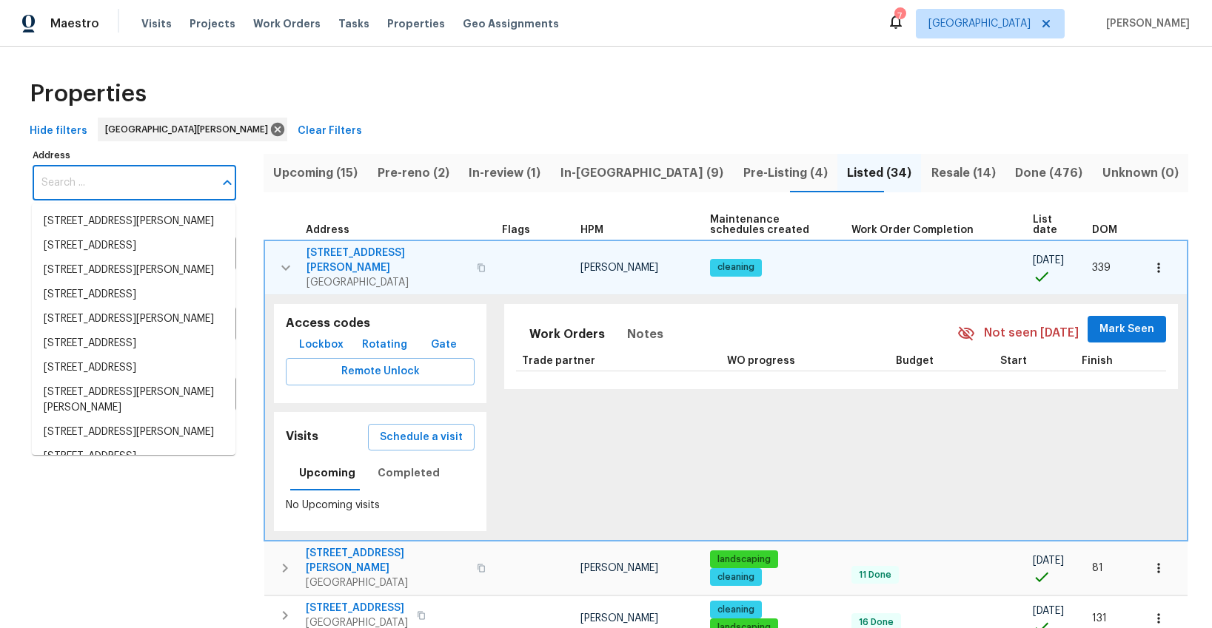
click at [151, 186] on input "Address" at bounding box center [123, 183] width 181 height 35
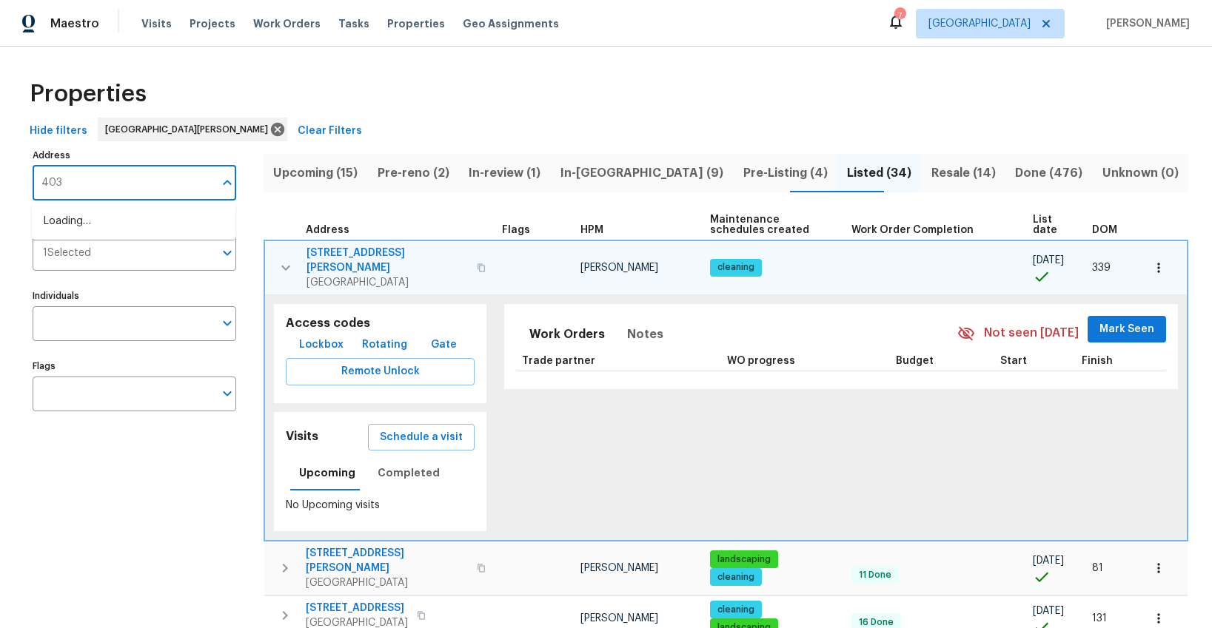
type input "4033"
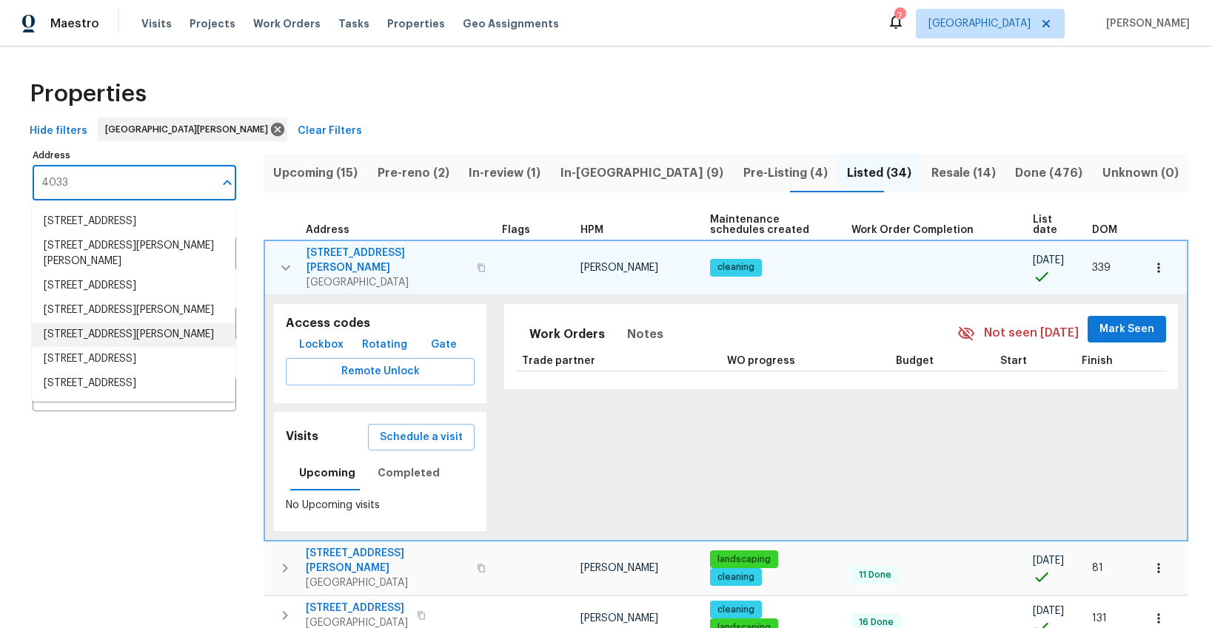
click at [108, 347] on li "4033 Treeshadow Dr Saint Peters MO 63376" at bounding box center [134, 335] width 204 height 24
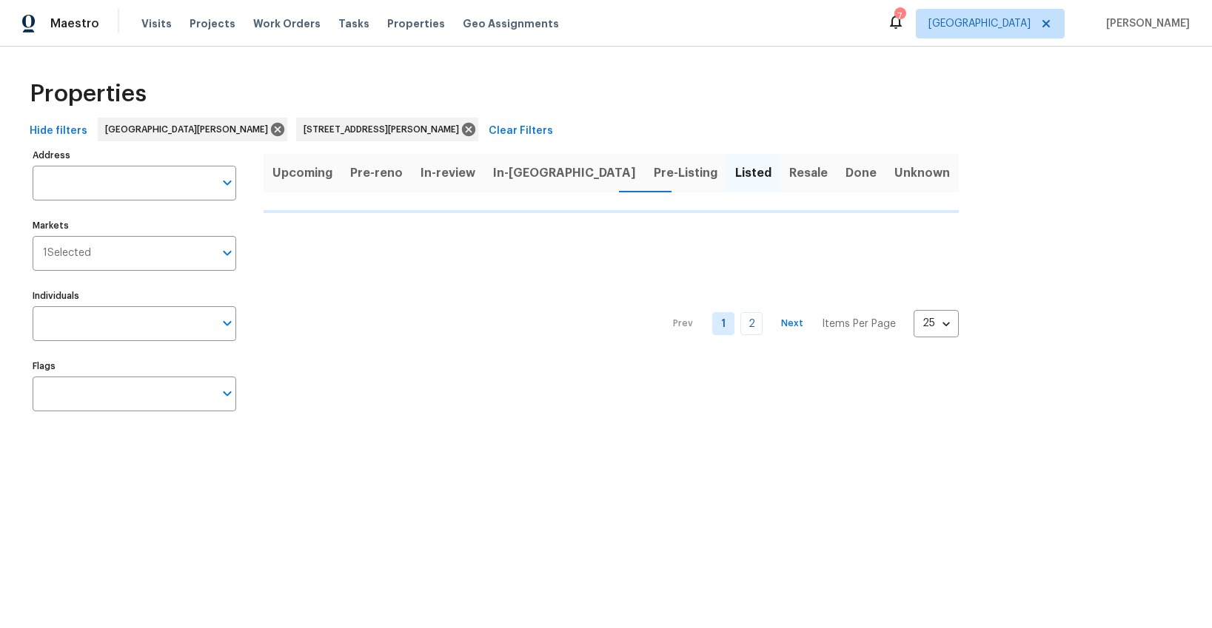
type input "4033 Treeshadow Dr Saint Peters MO 63376"
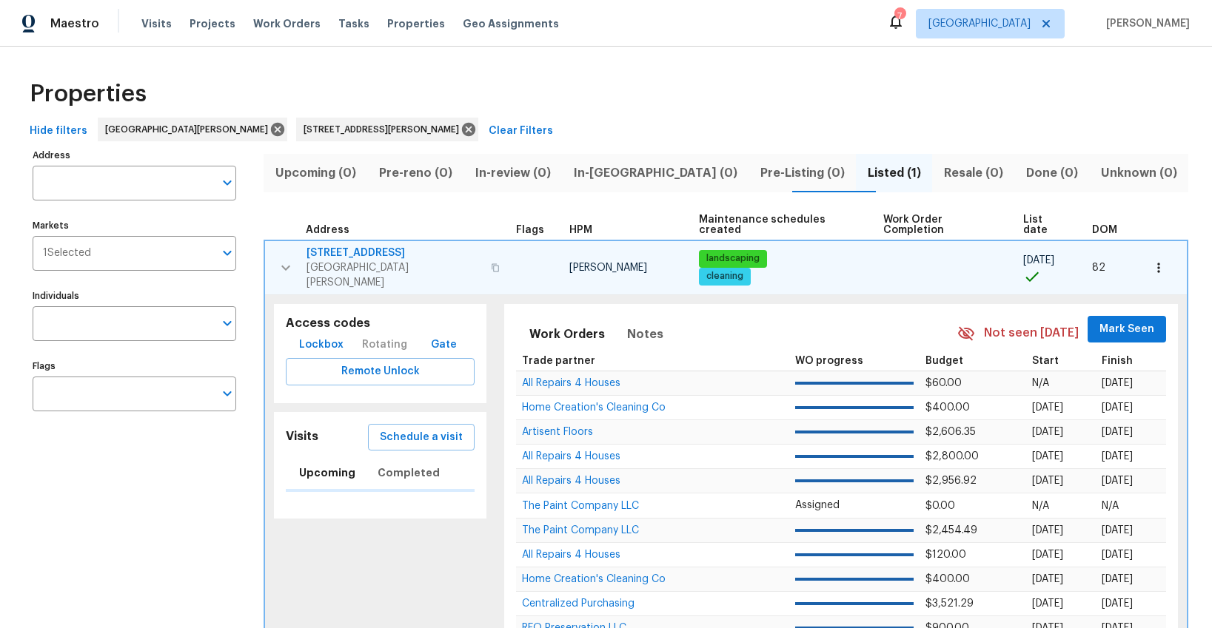
type input "4033 Treeshadow Dr Saint Peters MO 63376"
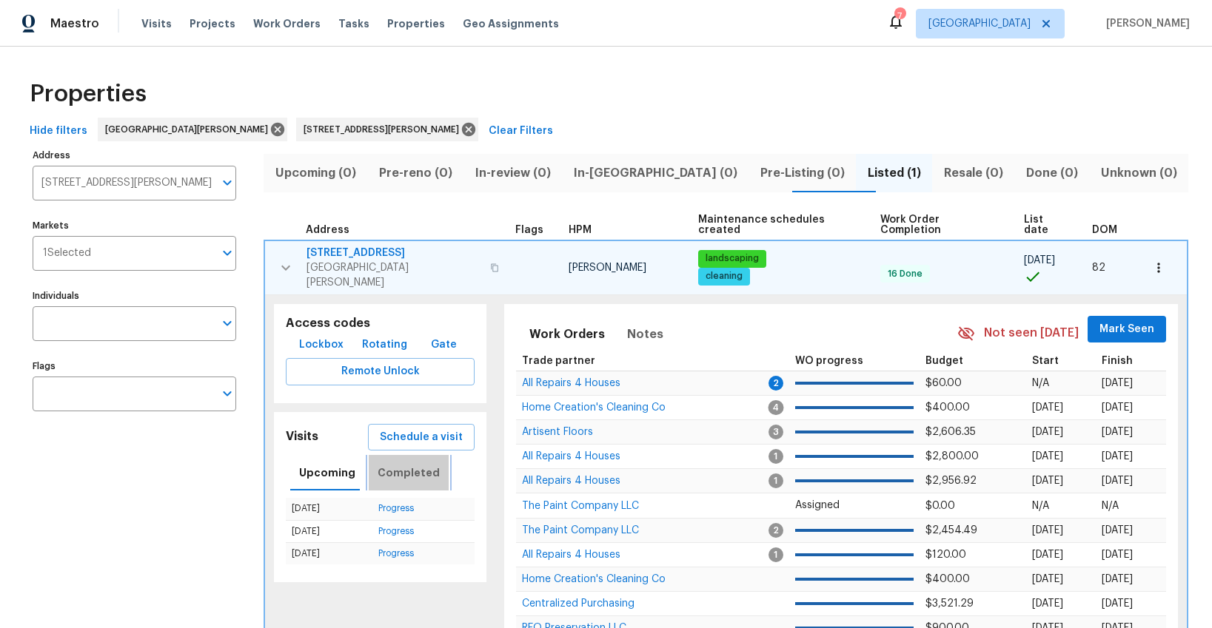
click at [404, 464] on span "Completed" at bounding box center [408, 473] width 62 height 19
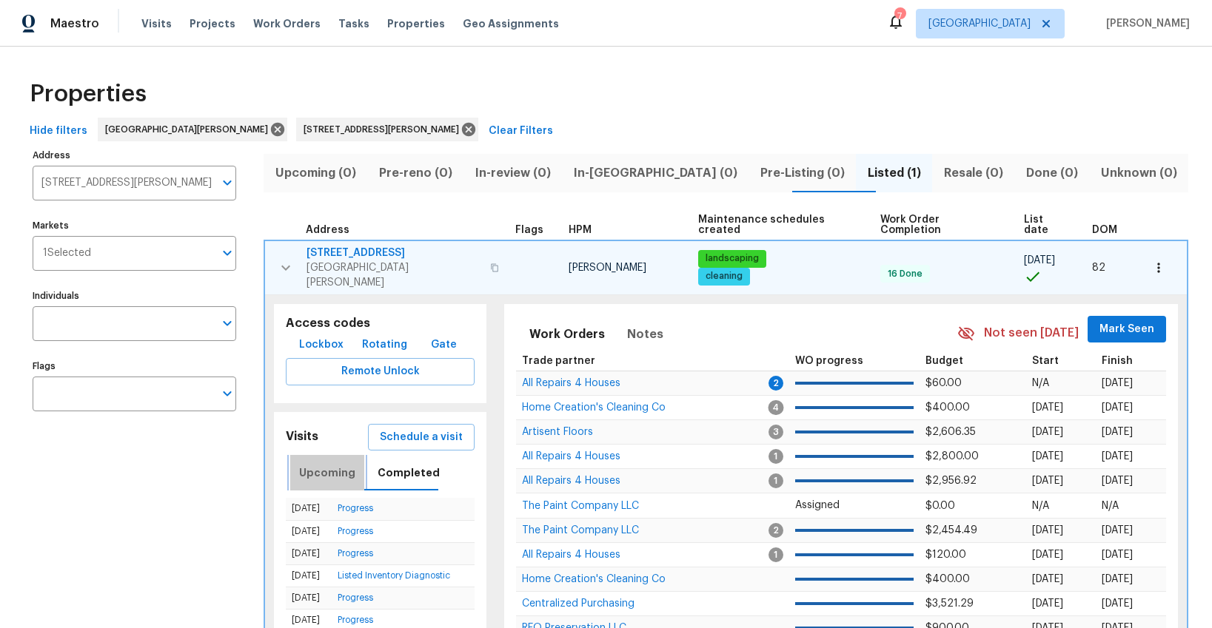
click at [333, 464] on span "Upcoming" at bounding box center [327, 473] width 56 height 19
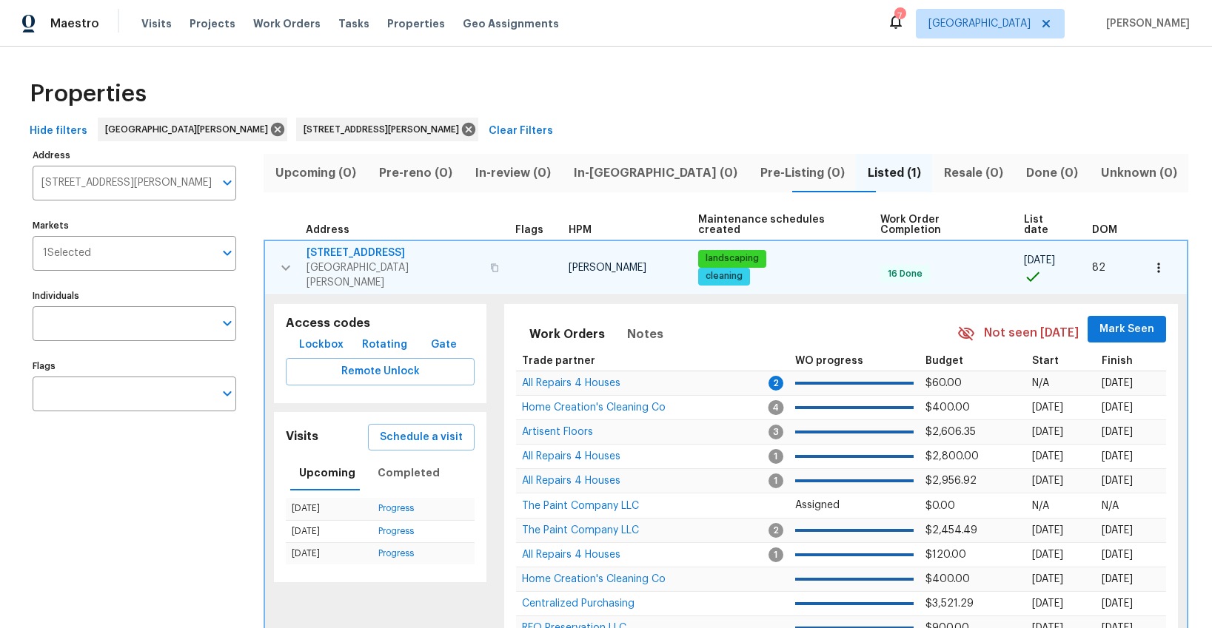
click at [353, 246] on span "4033 Treeshadow Dr" at bounding box center [393, 253] width 175 height 15
click at [462, 133] on icon at bounding box center [468, 129] width 13 height 13
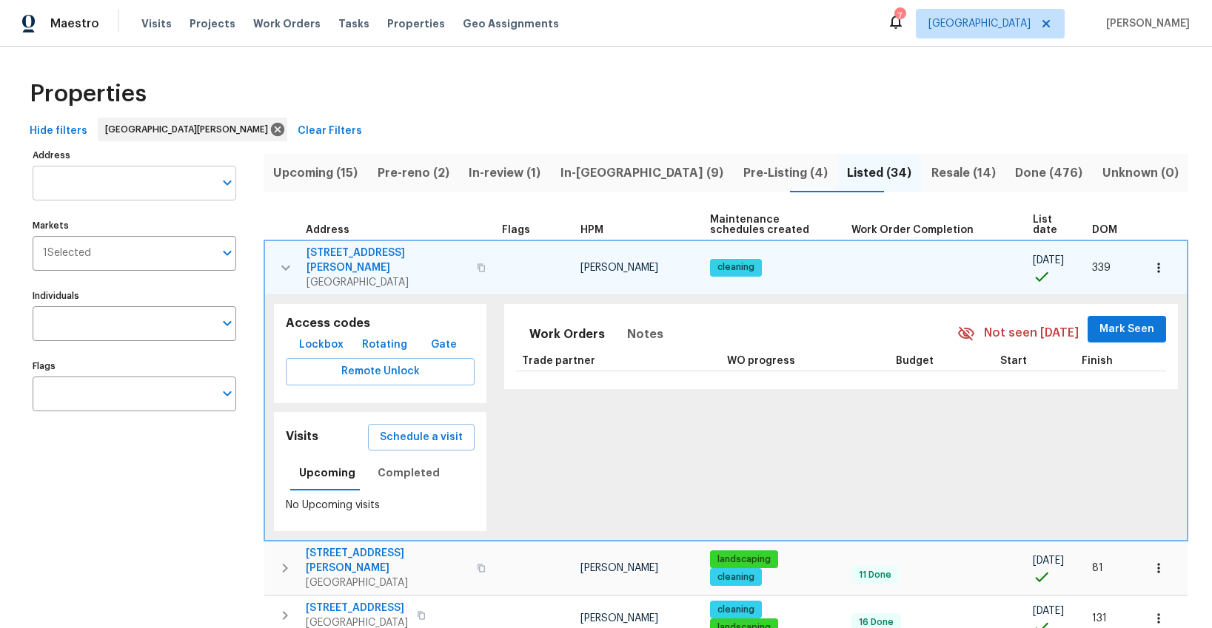
click at [121, 192] on input "Address" at bounding box center [123, 183] width 181 height 35
type input "756"
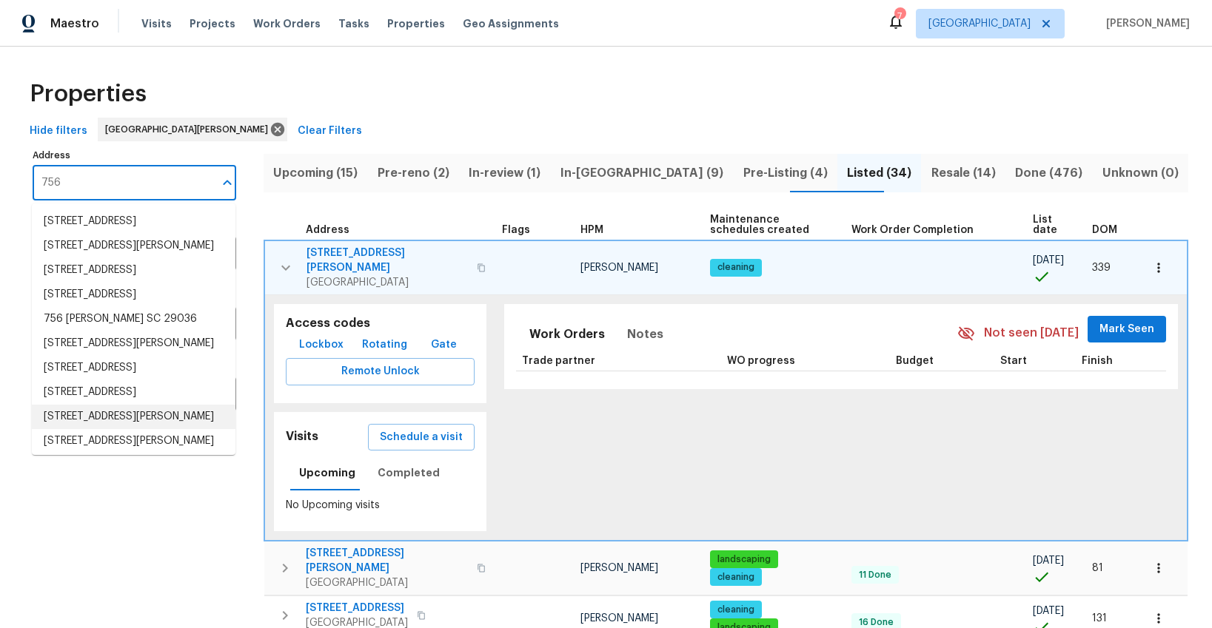
click at [113, 429] on li "756 Thunder Hill Dr O Fallon MO 63368" at bounding box center [134, 417] width 204 height 24
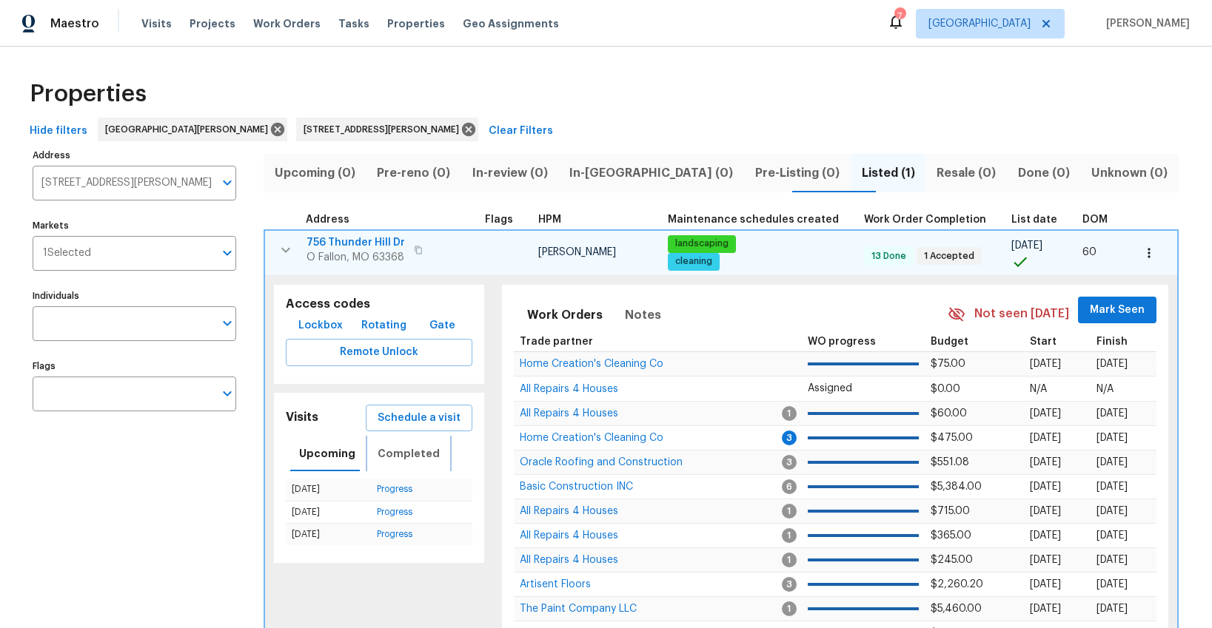
click at [412, 450] on span "Completed" at bounding box center [408, 454] width 62 height 19
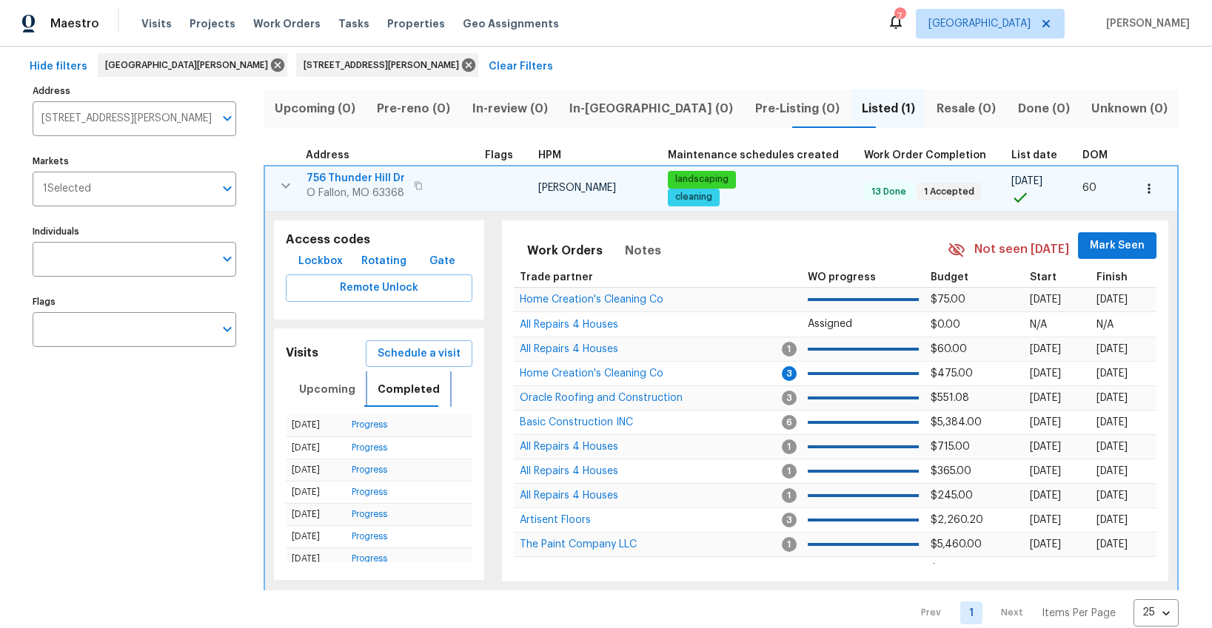
scroll to position [51, 0]
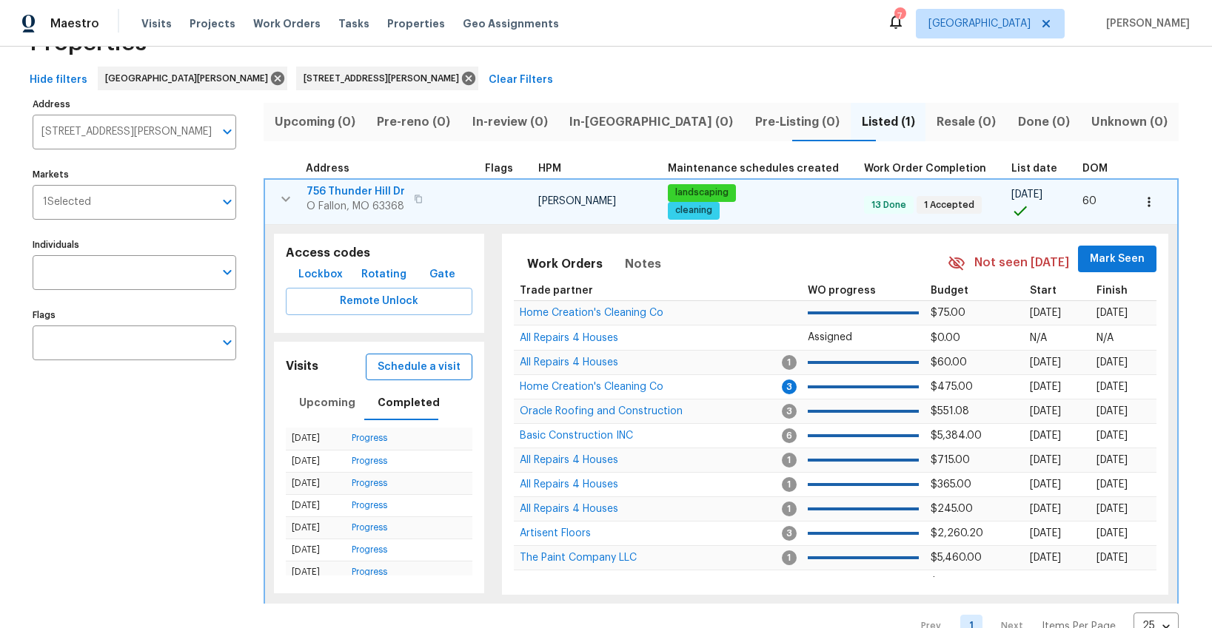
click at [417, 372] on span "Schedule a visit" at bounding box center [418, 367] width 83 height 19
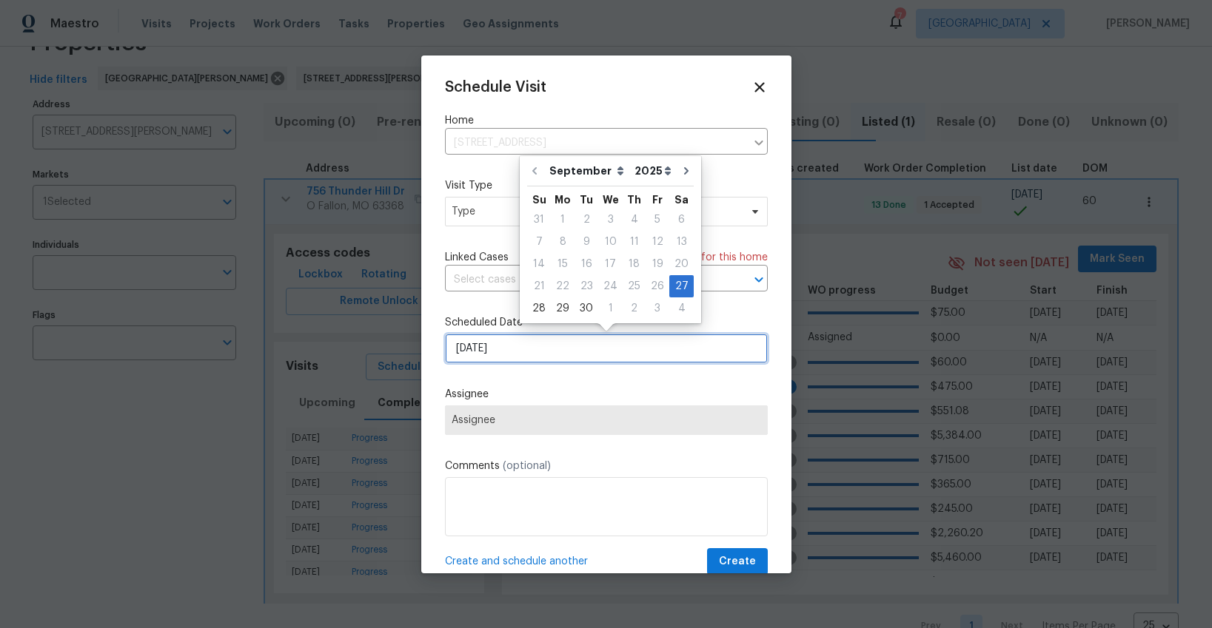
click at [483, 346] on input "[DATE]" at bounding box center [606, 349] width 323 height 30
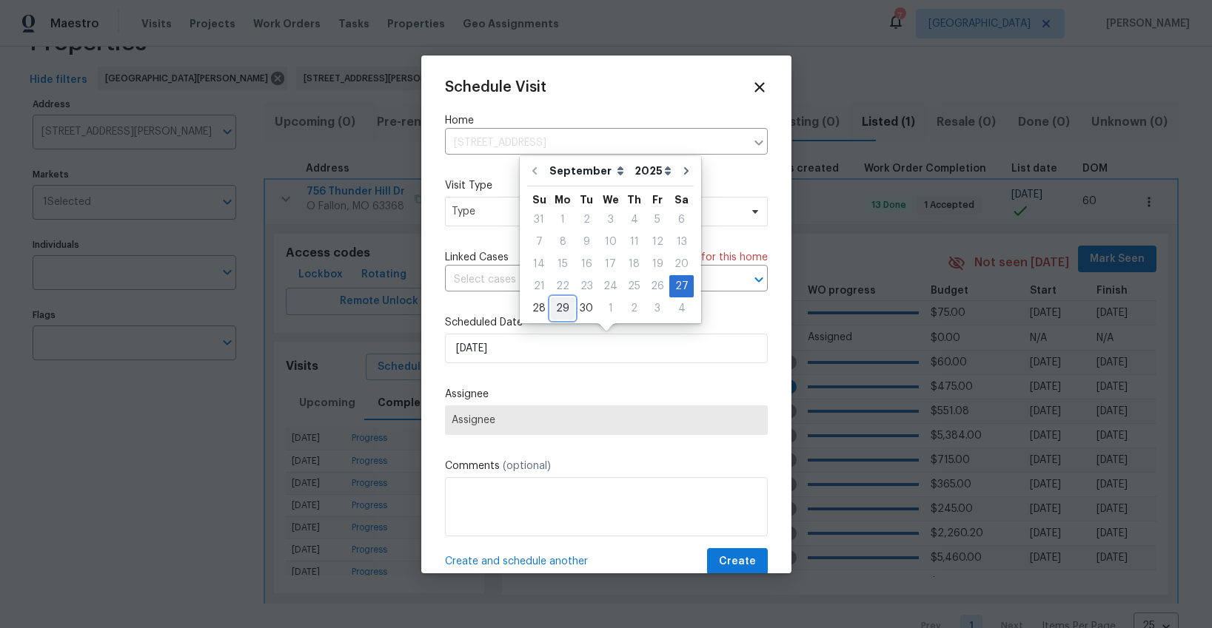
click at [560, 309] on div "29" at bounding box center [563, 308] width 24 height 21
type input "[DATE]"
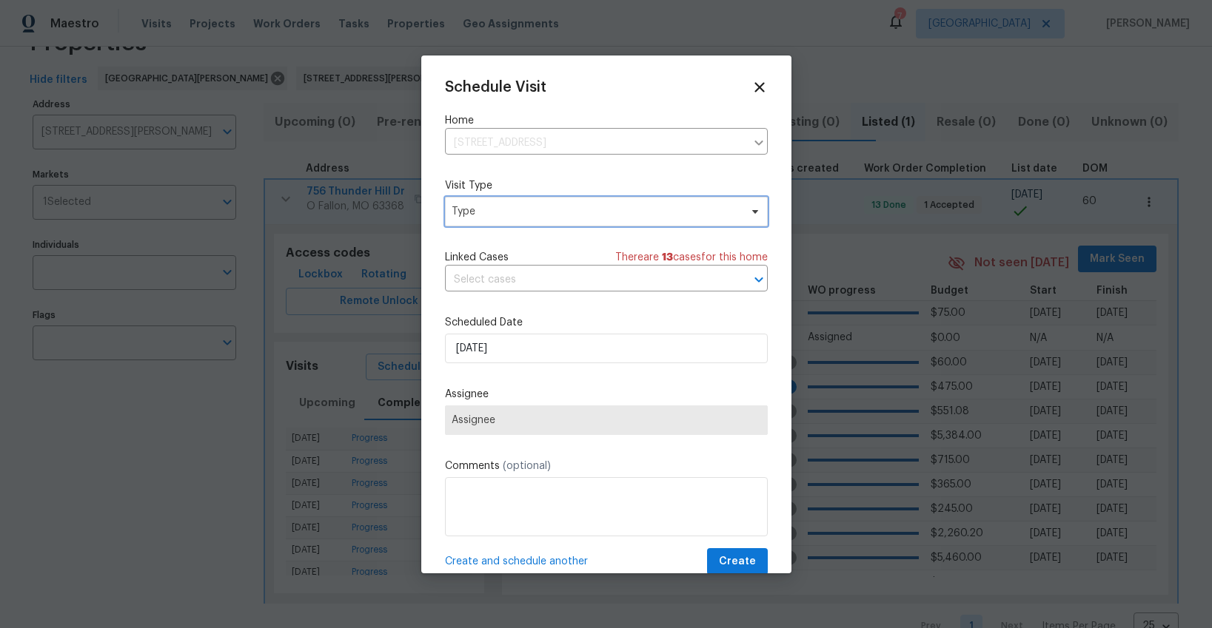
click at [508, 216] on span "Type" at bounding box center [595, 211] width 288 height 15
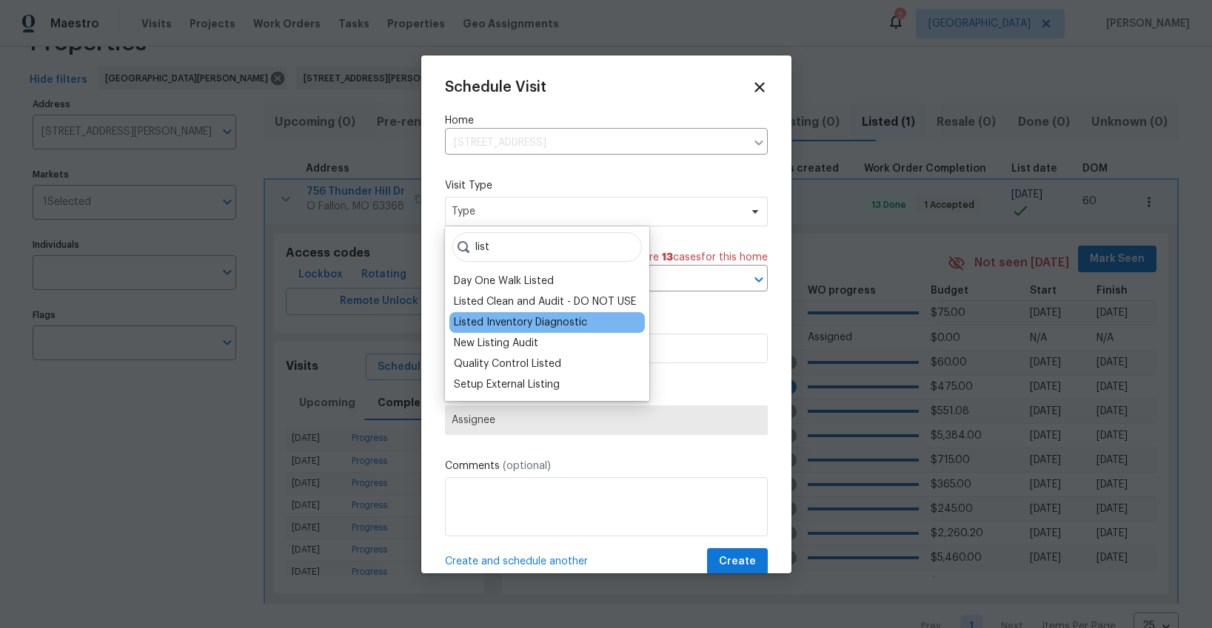
type input "list"
click at [496, 321] on div "Listed Inventory Diagnostic" at bounding box center [520, 322] width 133 height 15
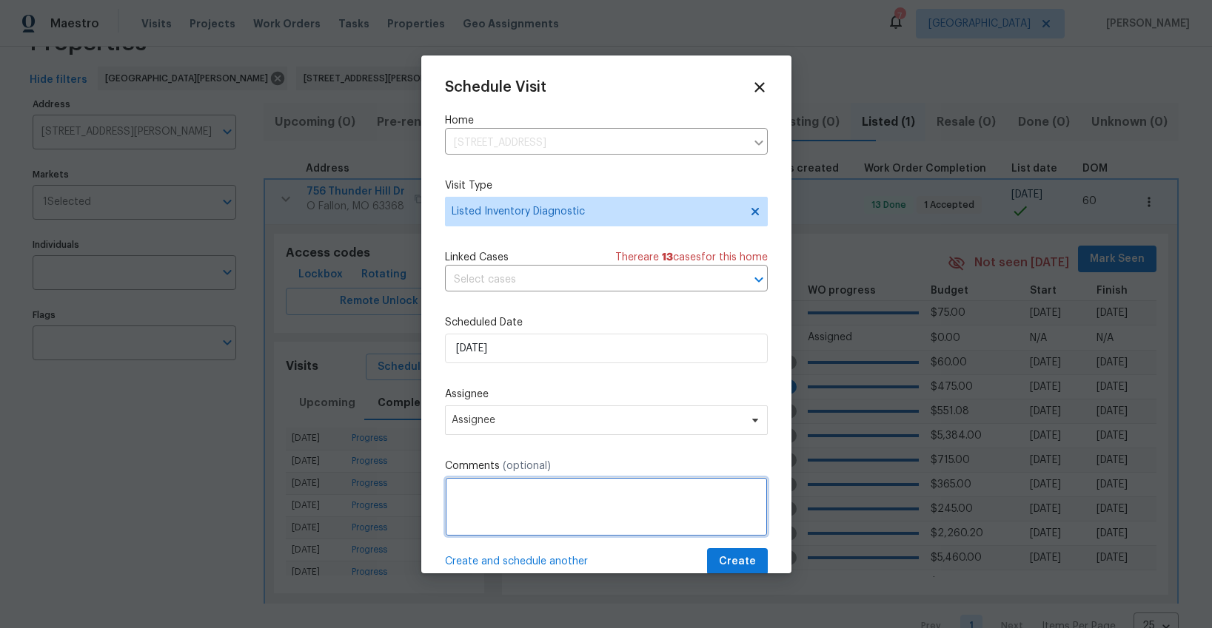
click at [481, 506] on textarea at bounding box center [606, 506] width 323 height 59
type textarea "MP comms - waiting on flooring changes"
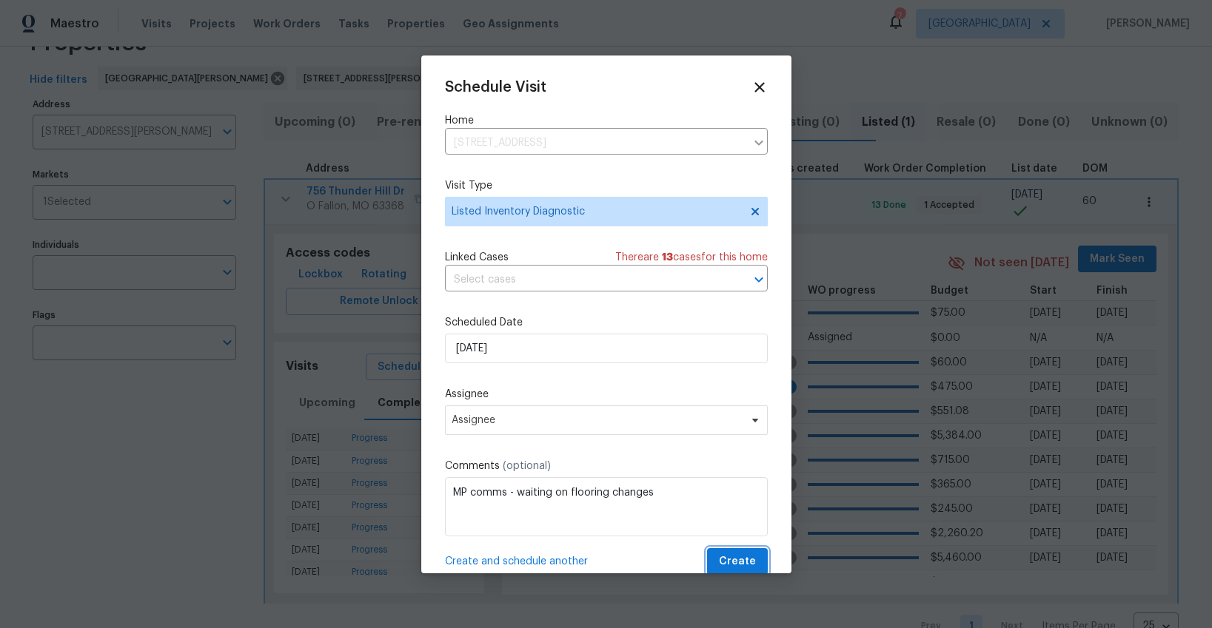
click at [733, 559] on span "Create" at bounding box center [737, 562] width 37 height 19
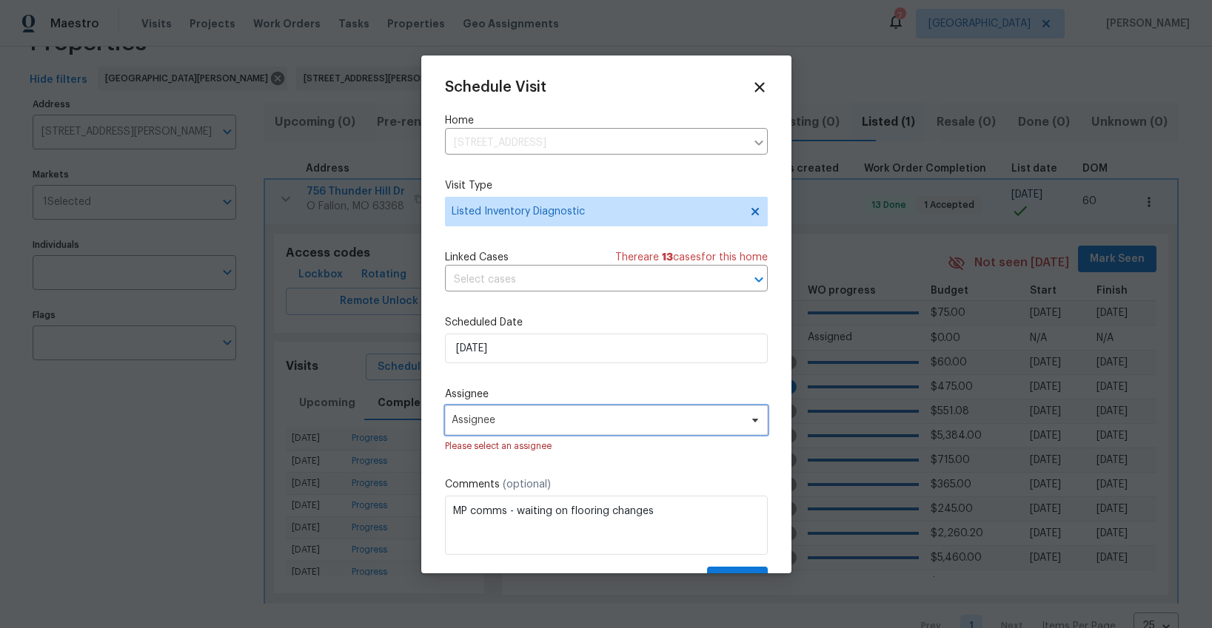
click at [666, 416] on span "Assignee" at bounding box center [596, 420] width 290 height 12
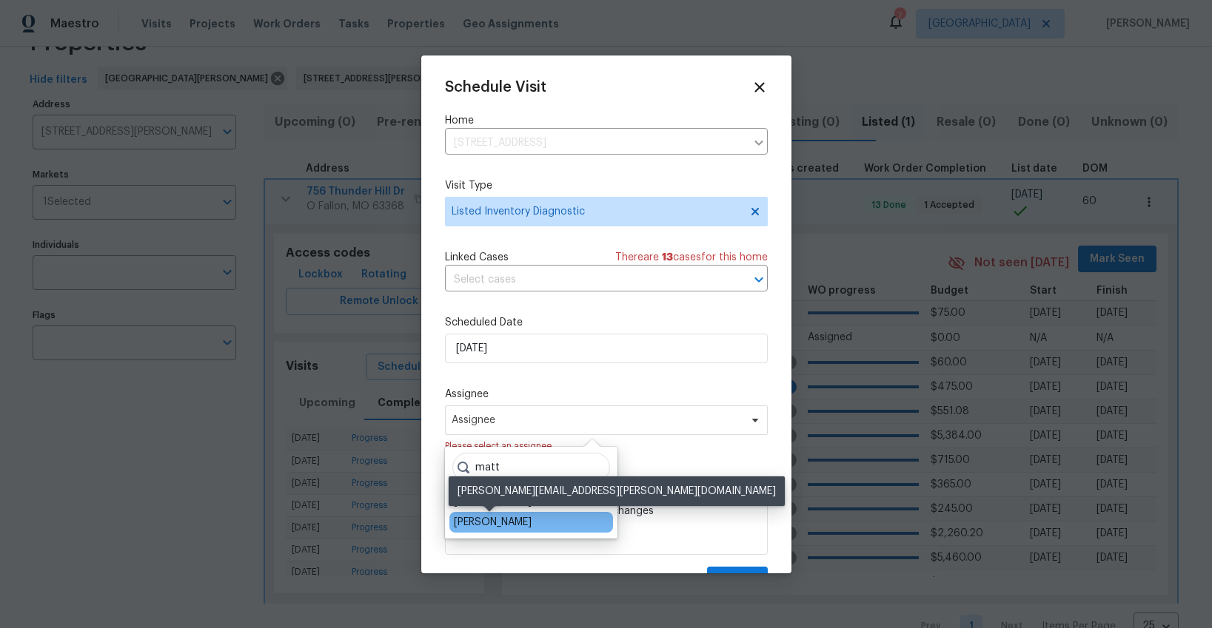
type input "matt"
click at [485, 519] on div "[PERSON_NAME]" at bounding box center [493, 522] width 78 height 15
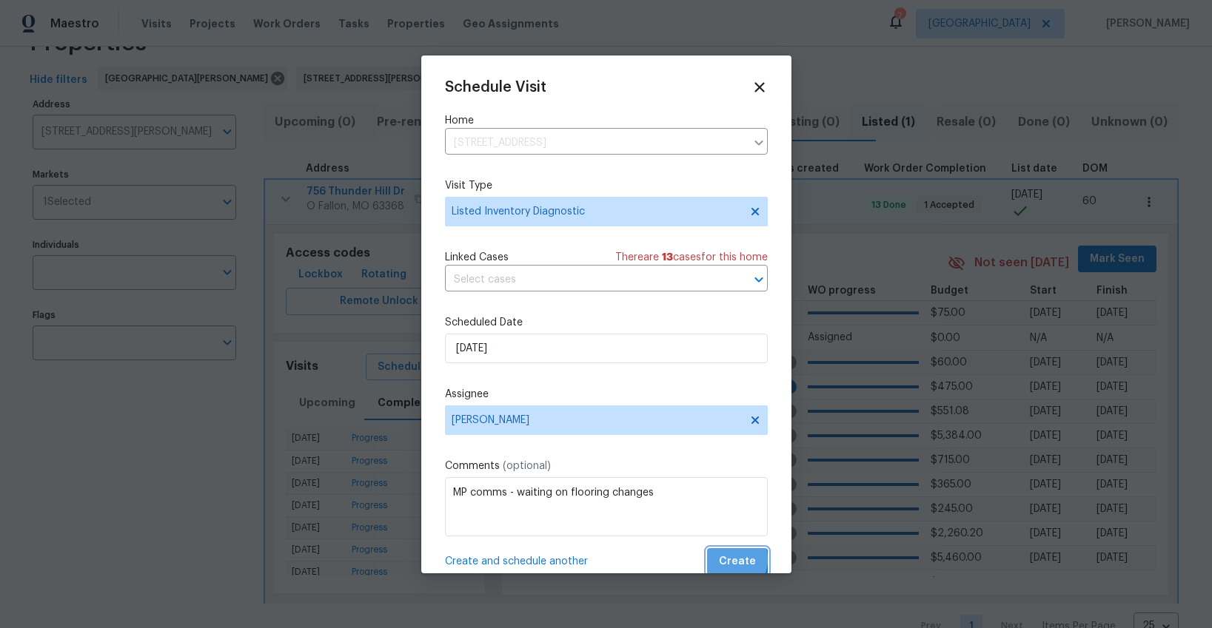
click at [725, 560] on span "Create" at bounding box center [737, 562] width 37 height 19
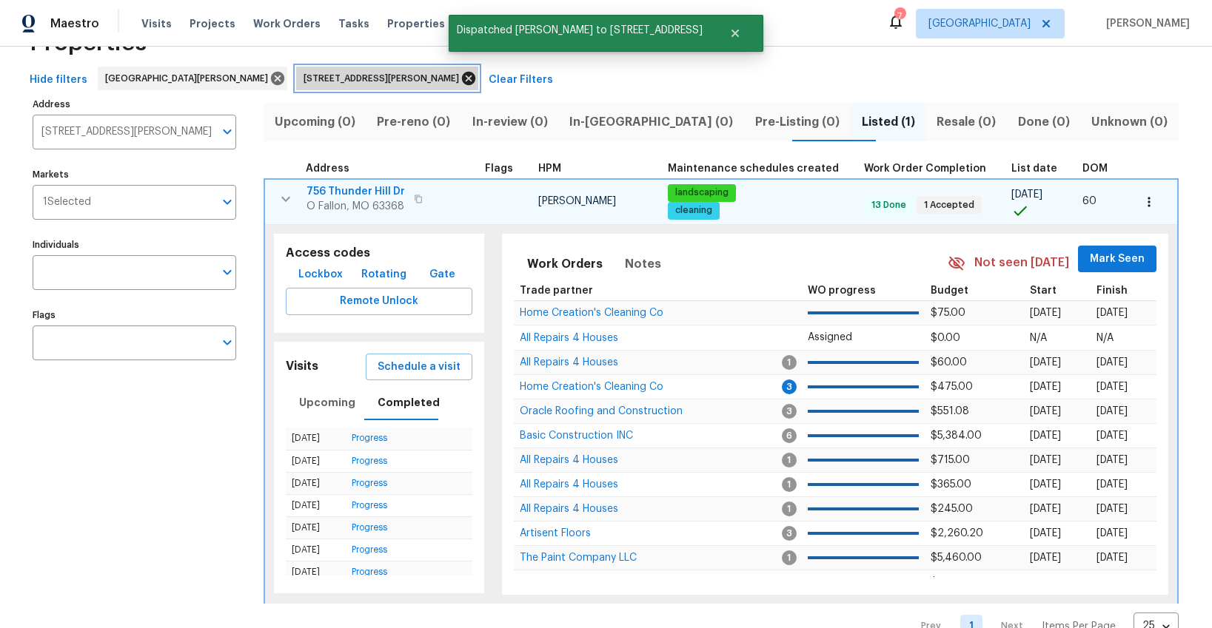
click at [460, 76] on icon at bounding box center [468, 78] width 16 height 16
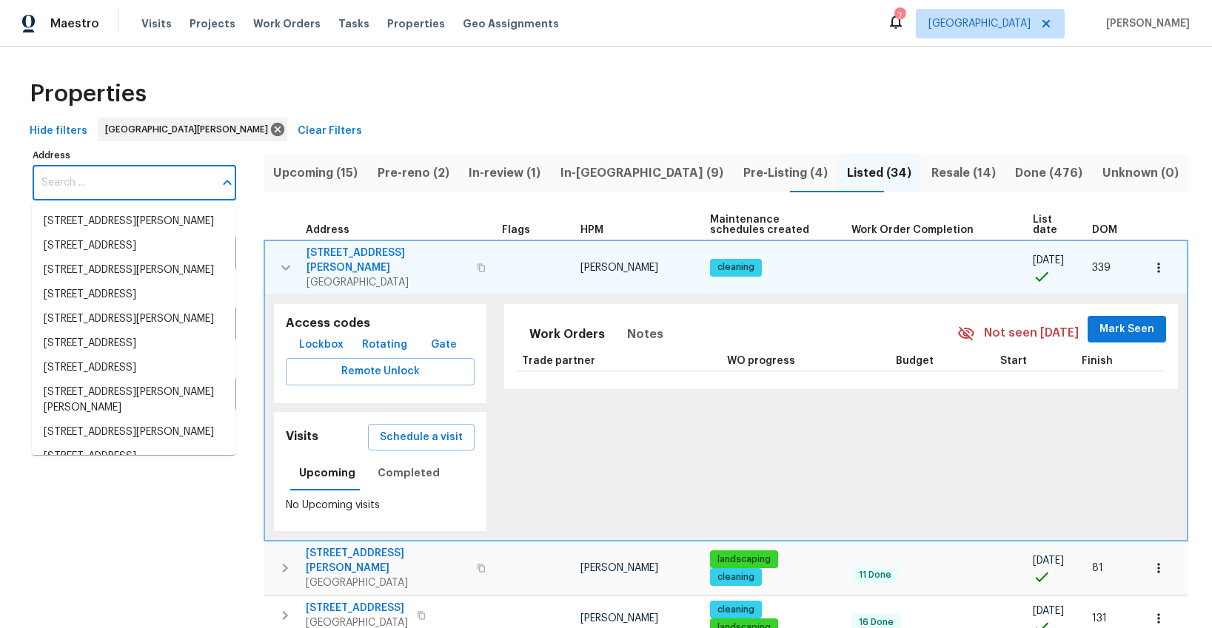
click at [125, 191] on input "Address" at bounding box center [123, 183] width 181 height 35
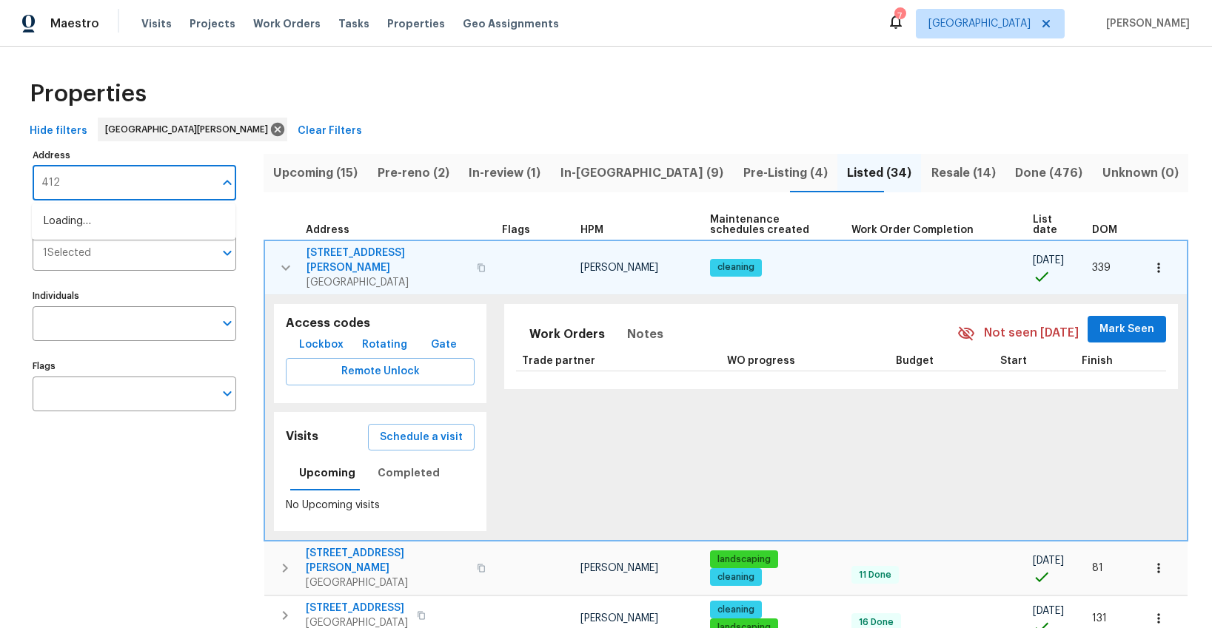
type input "4127"
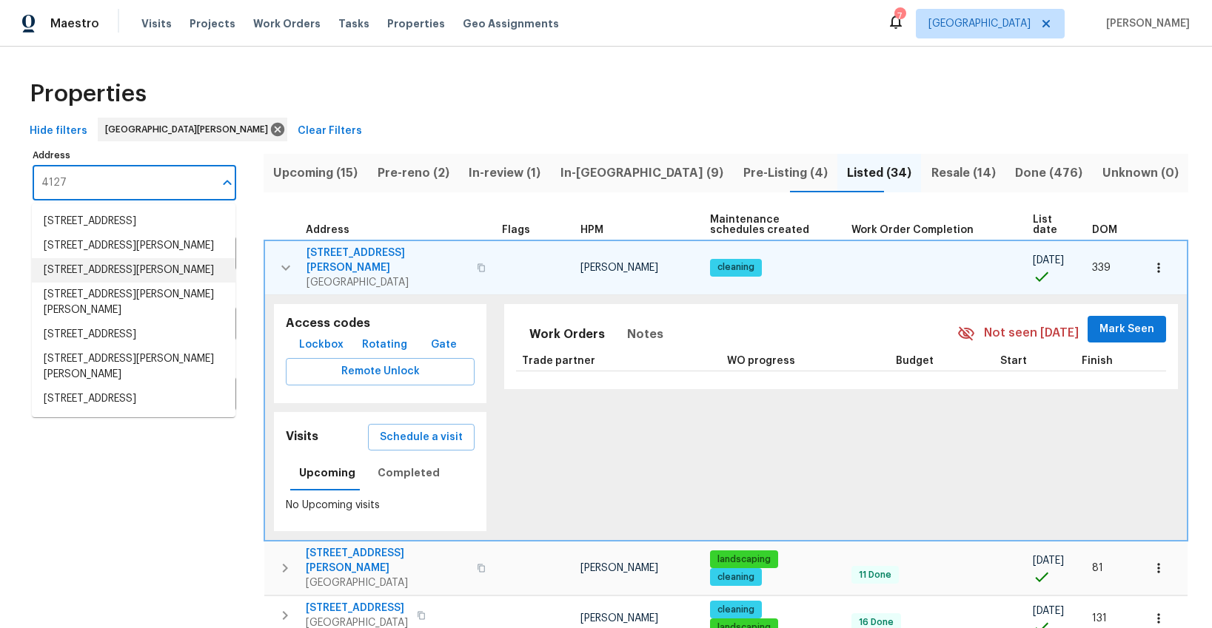
click at [99, 283] on li "4127 Burnett Ave Saint Louis MO 63125" at bounding box center [134, 270] width 204 height 24
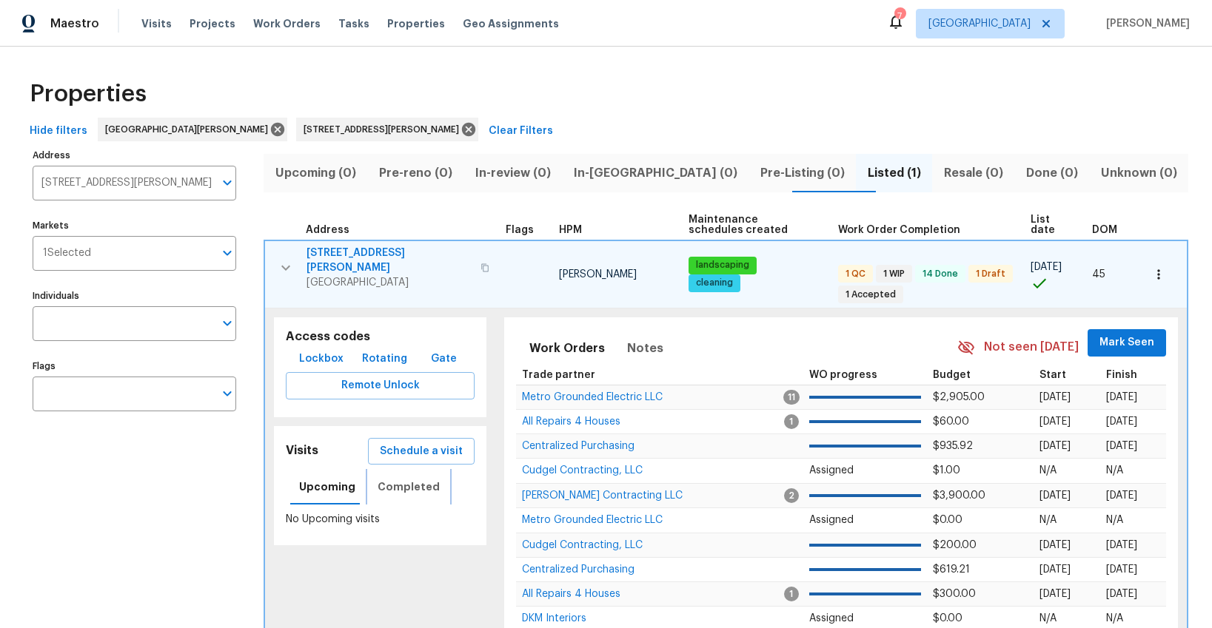
click at [395, 481] on span "Completed" at bounding box center [408, 487] width 62 height 19
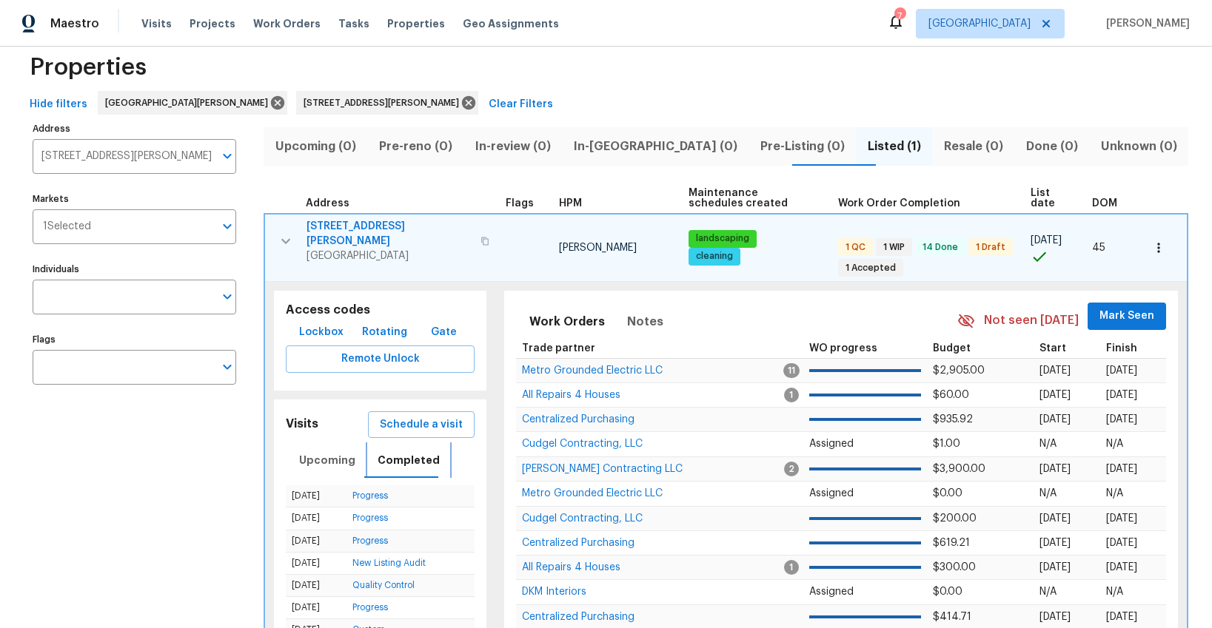
scroll to position [49, 0]
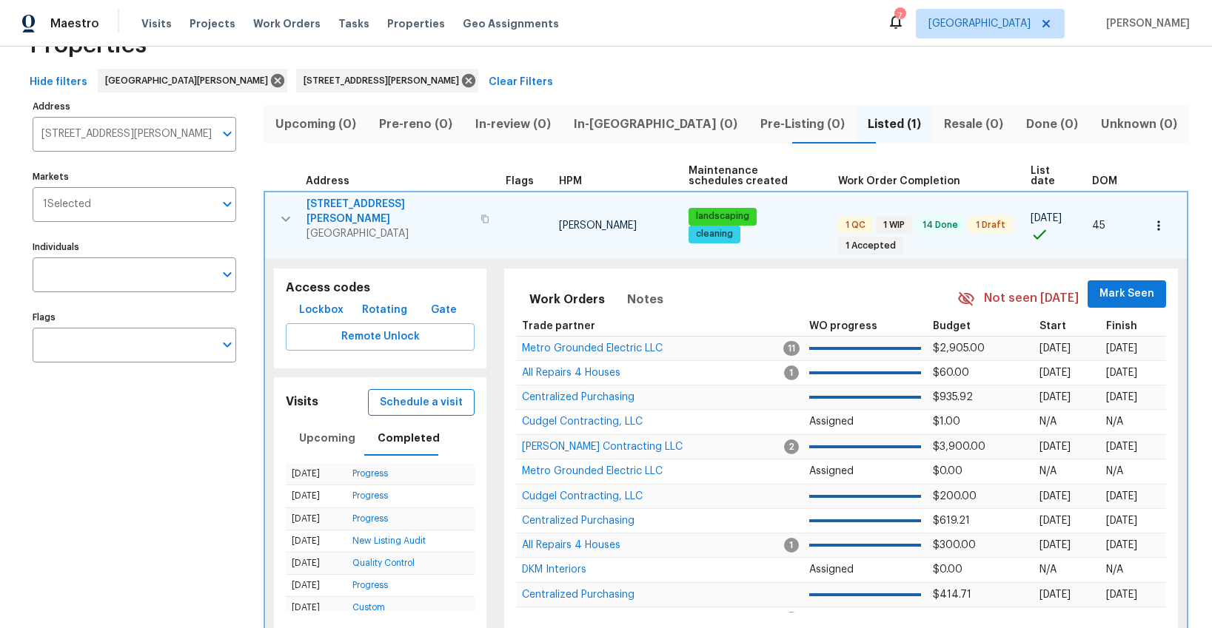
click at [410, 394] on span "Schedule a visit" at bounding box center [421, 403] width 83 height 19
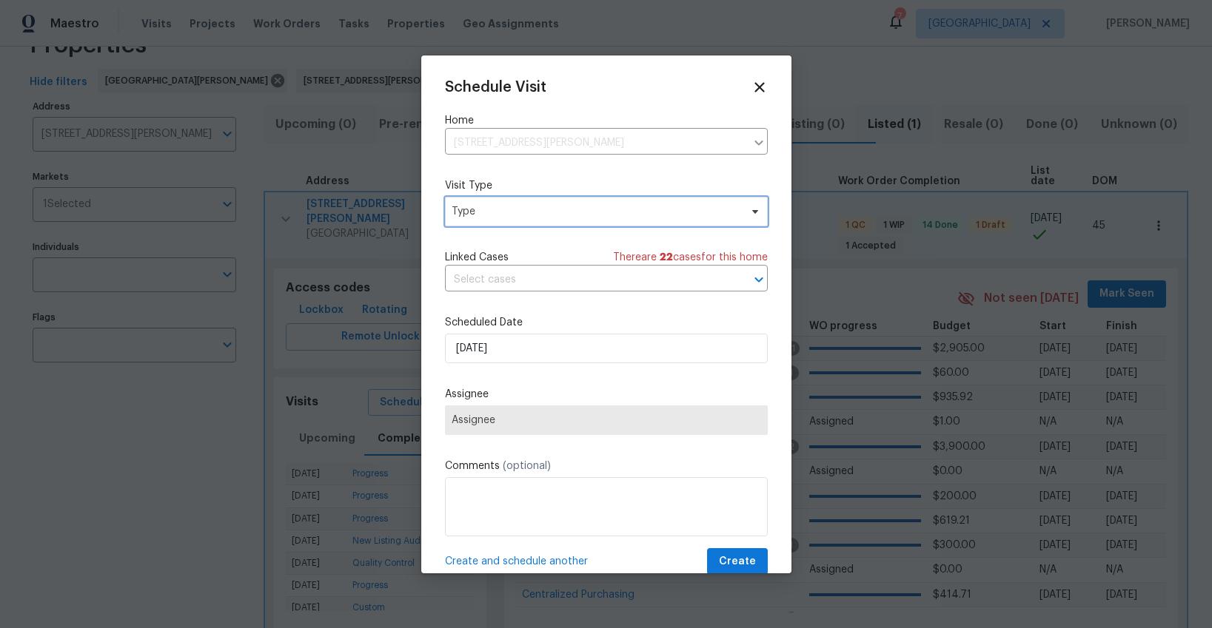
click at [548, 218] on span "Type" at bounding box center [595, 211] width 288 height 15
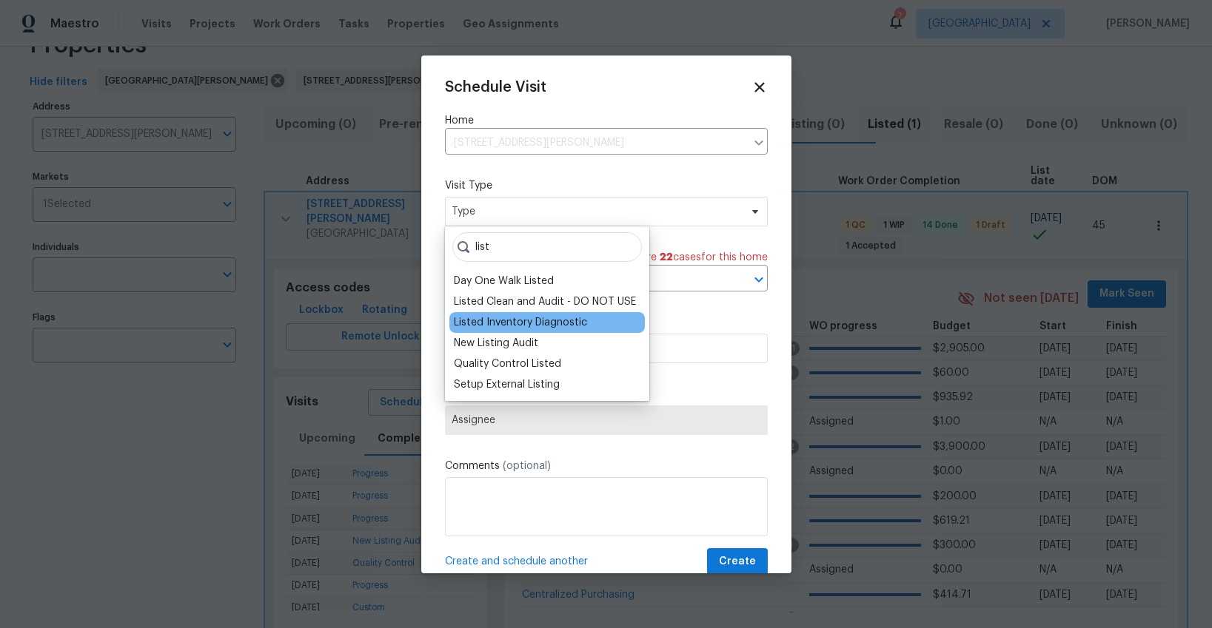
type input "list"
click at [509, 321] on div "Listed Inventory Diagnostic" at bounding box center [520, 322] width 133 height 15
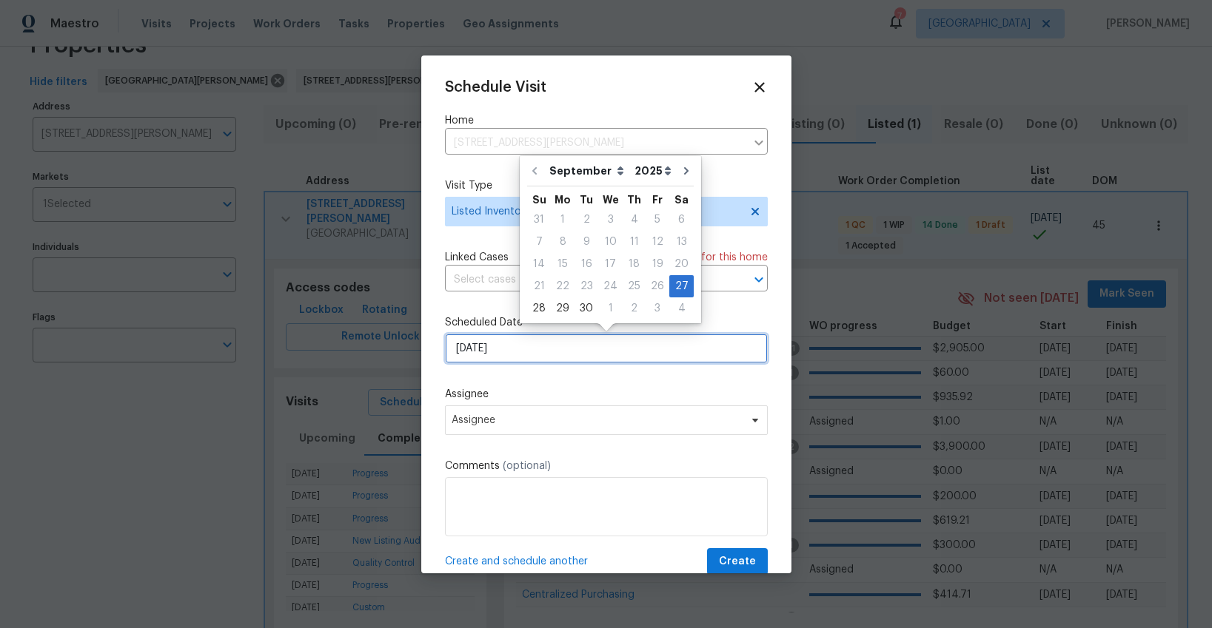
click at [514, 349] on input "[DATE]" at bounding box center [606, 349] width 323 height 30
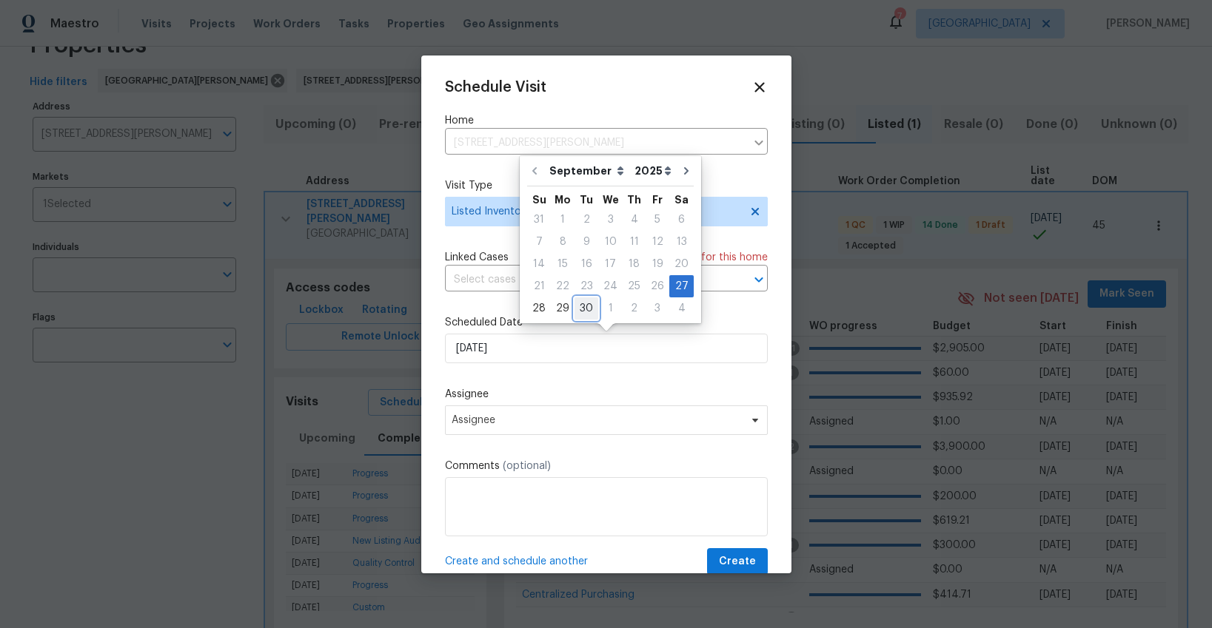
click at [577, 312] on div "30" at bounding box center [586, 308] width 24 height 21
type input "[DATE]"
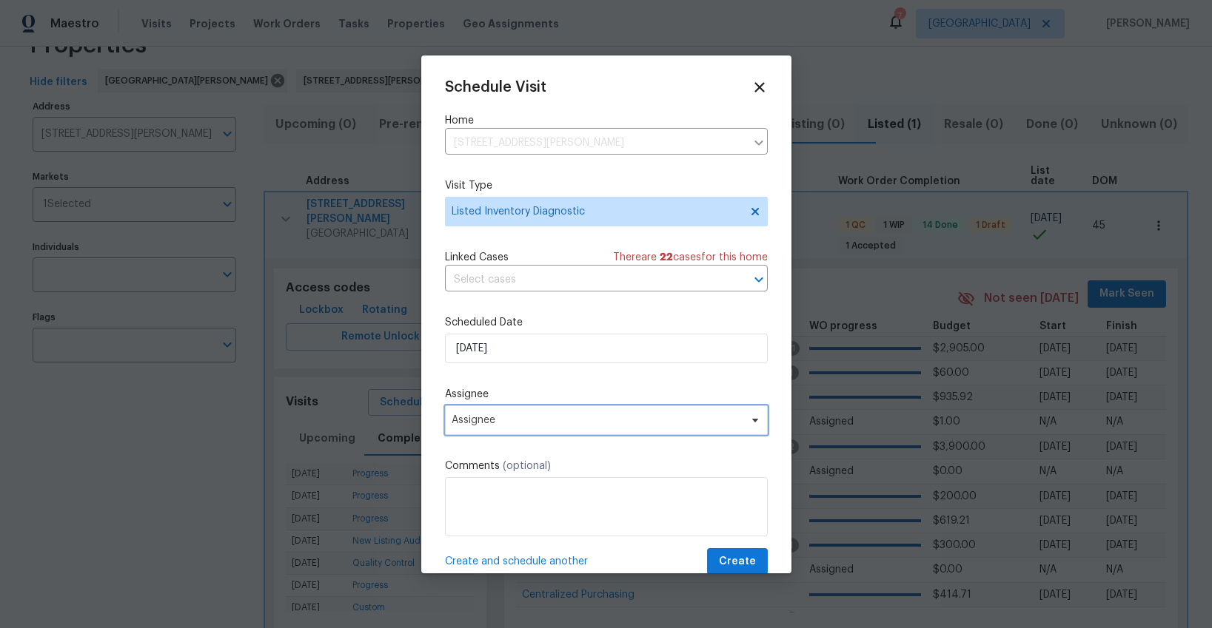
click at [551, 417] on span "Assignee" at bounding box center [596, 420] width 290 height 12
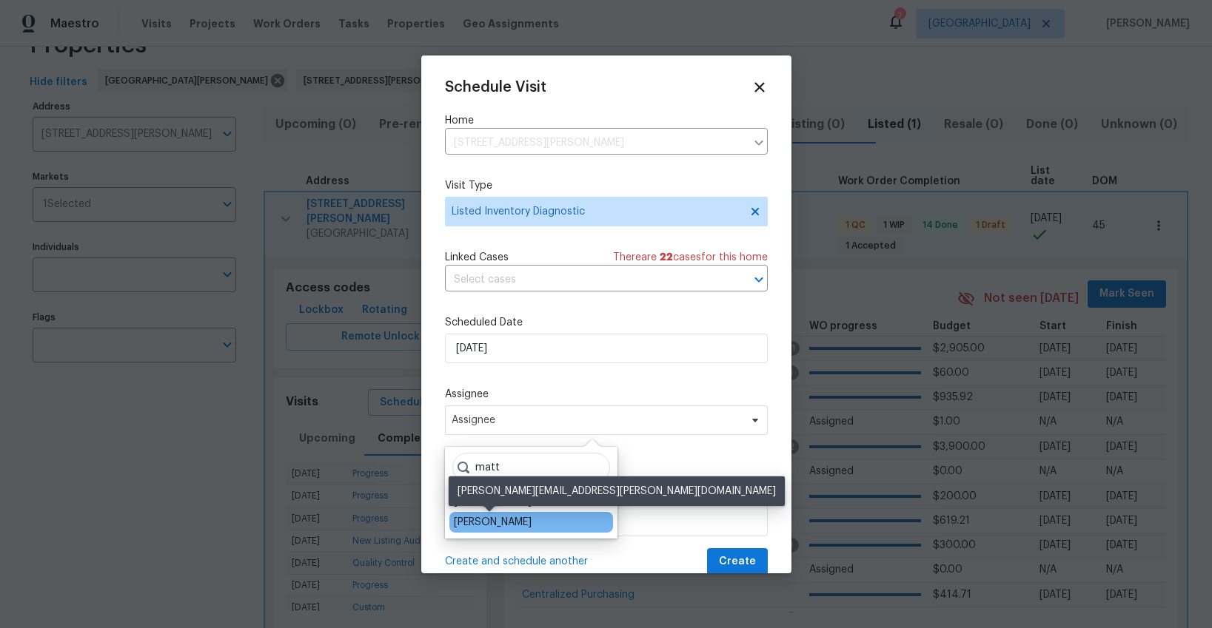
type input "matt"
click at [484, 521] on div "[PERSON_NAME]" at bounding box center [493, 522] width 78 height 15
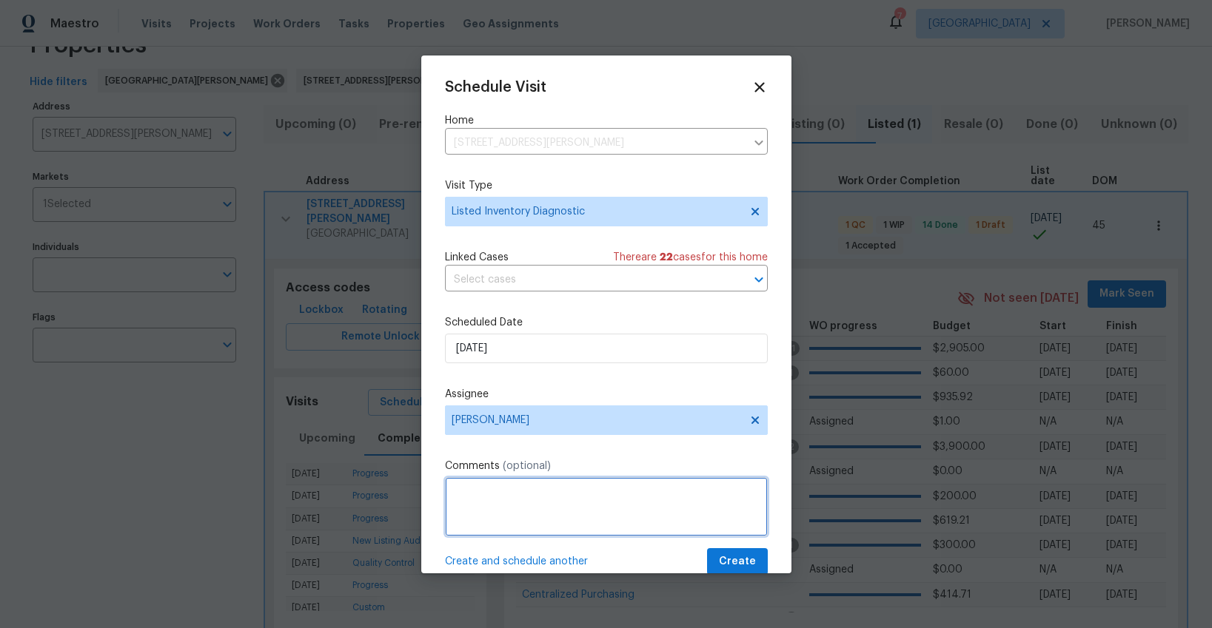
click at [596, 520] on textarea at bounding box center [606, 506] width 323 height 59
type textarea "MP comms"
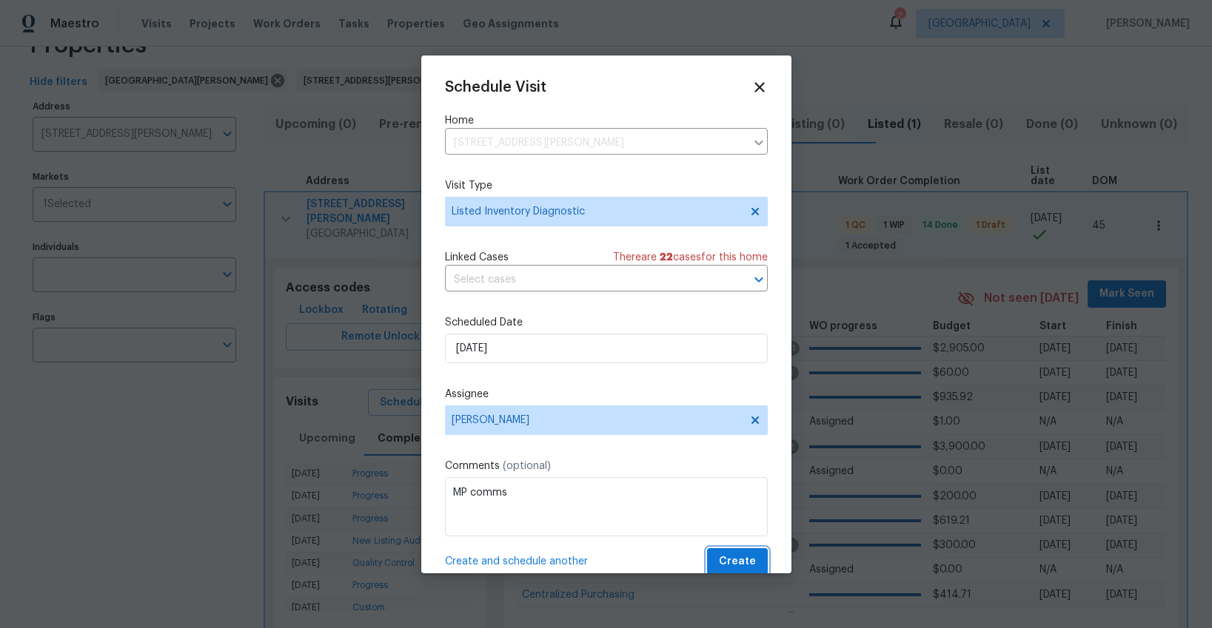
click at [724, 565] on span "Create" at bounding box center [737, 562] width 37 height 19
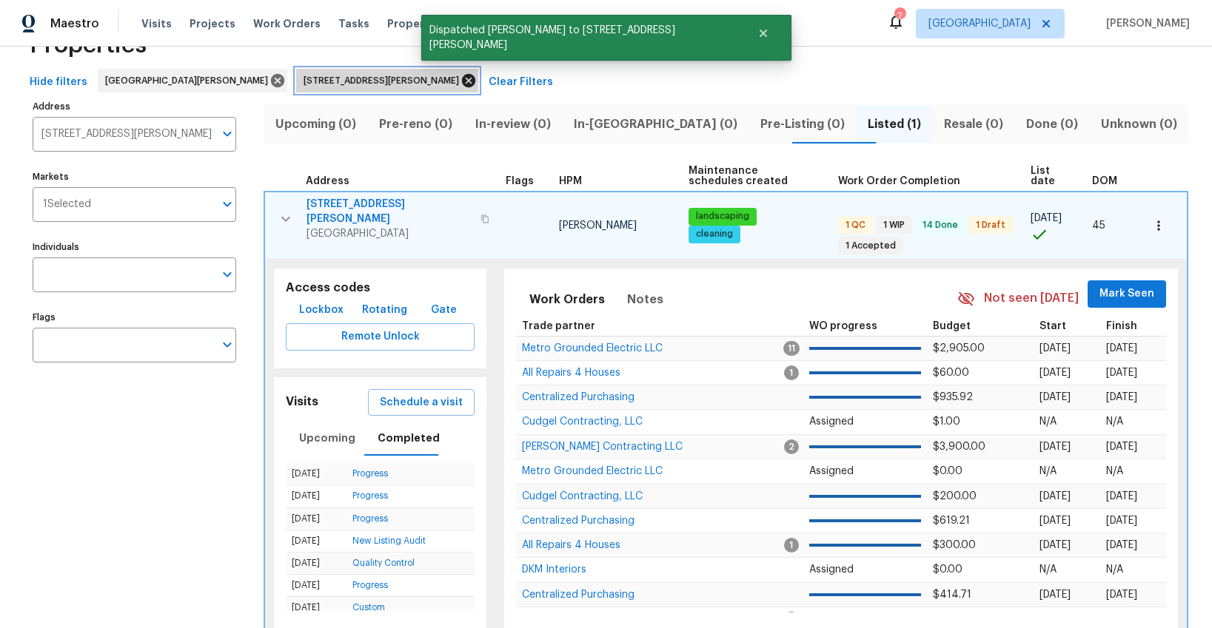
click at [462, 85] on icon at bounding box center [468, 80] width 13 height 13
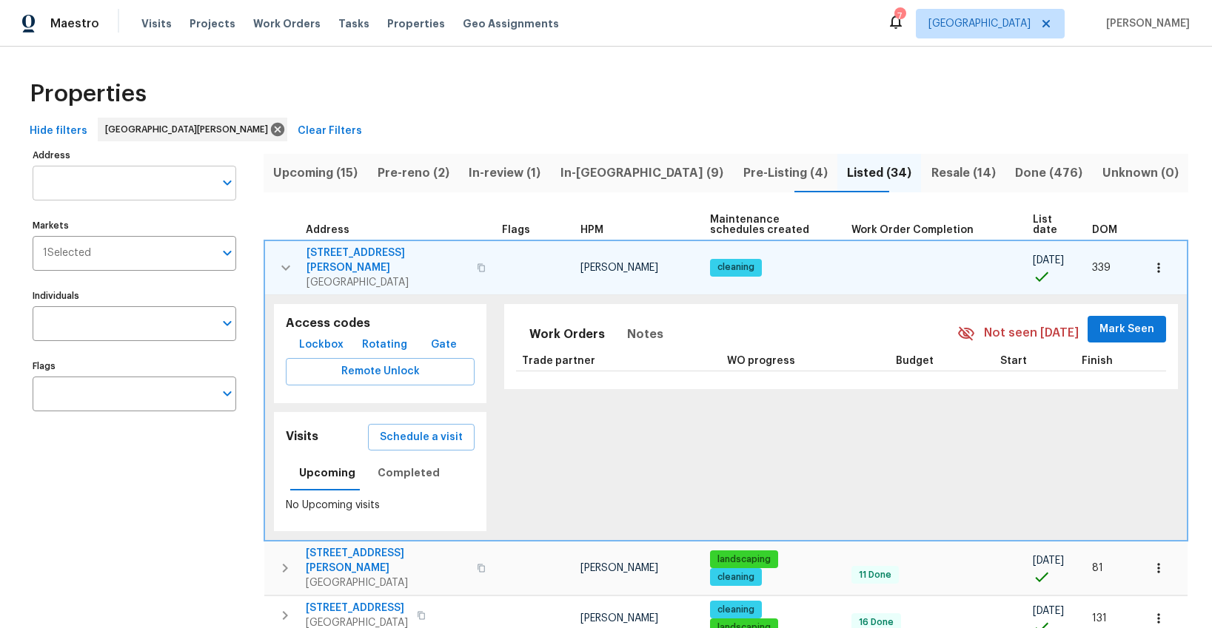
click at [107, 182] on input "Address" at bounding box center [123, 183] width 181 height 35
type input "7546"
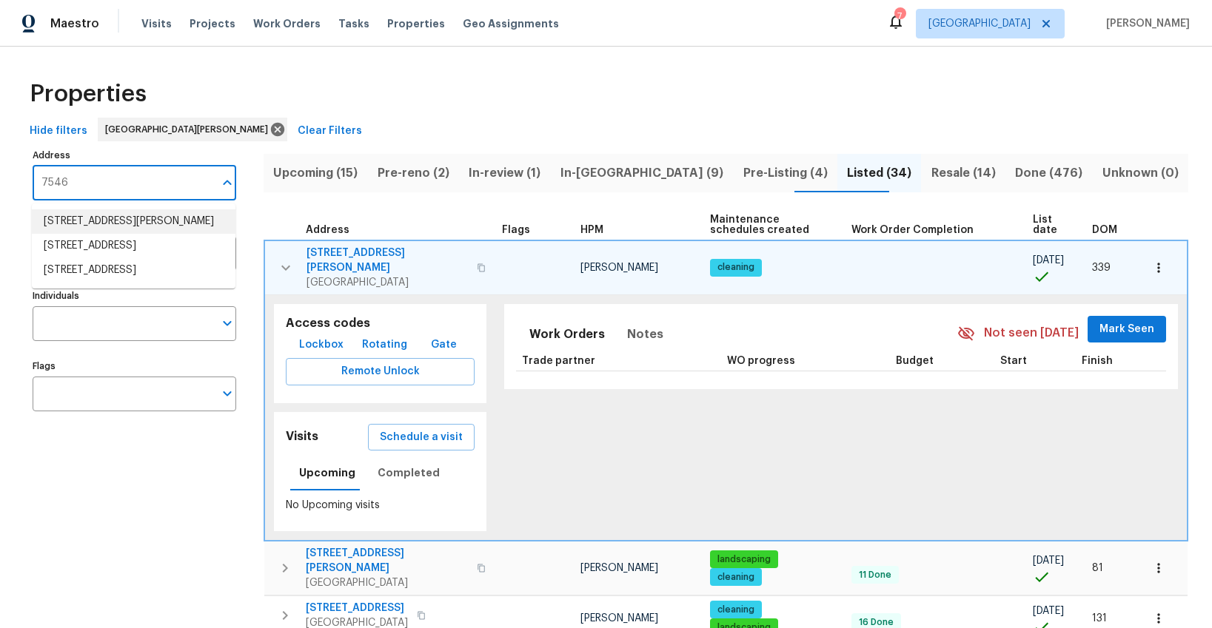
click at [104, 218] on li "7546 Becker Rd Saint Louis MO 63129" at bounding box center [134, 221] width 204 height 24
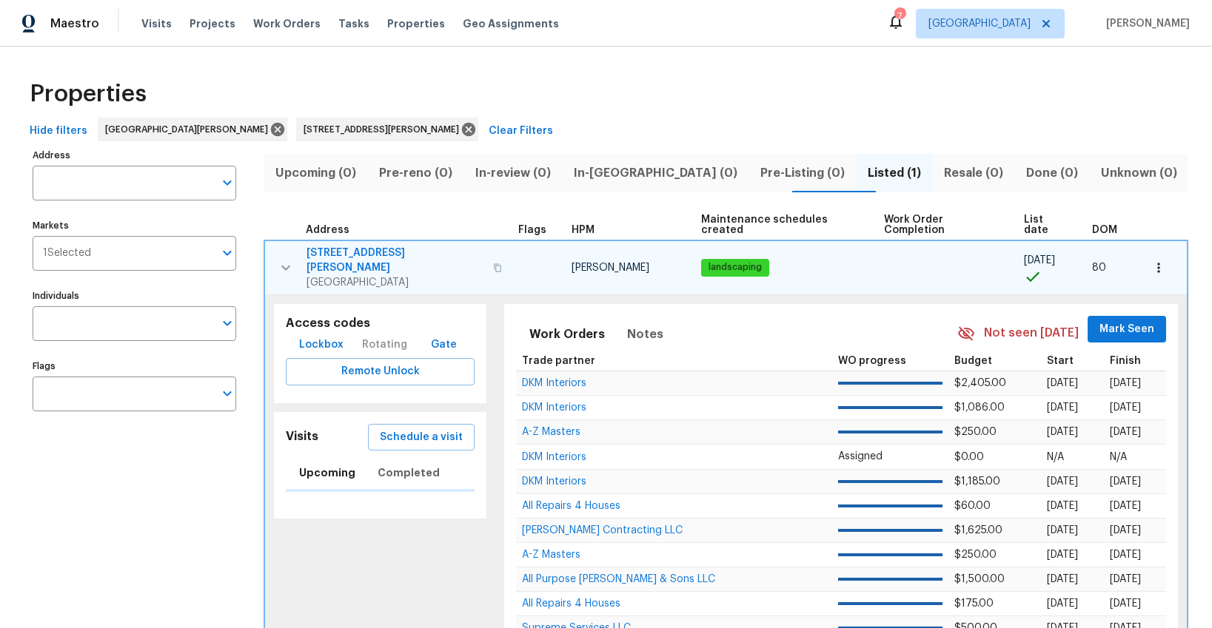
type input "7546 Becker Rd Saint Louis MO 63129"
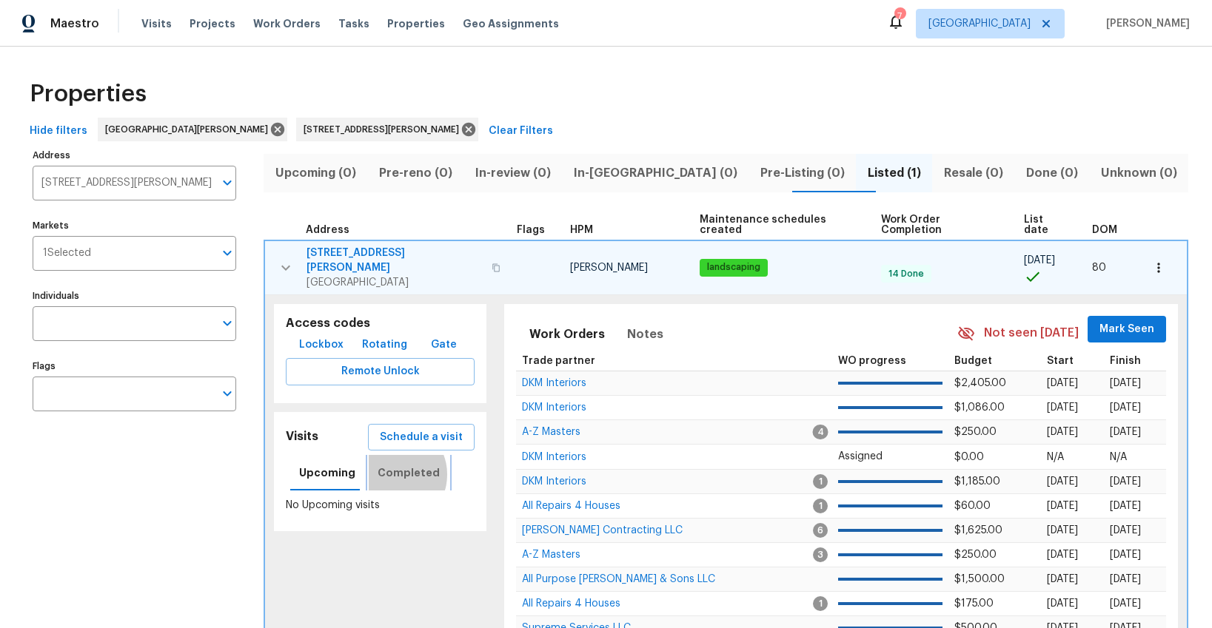
click at [389, 464] on span "Completed" at bounding box center [408, 473] width 62 height 19
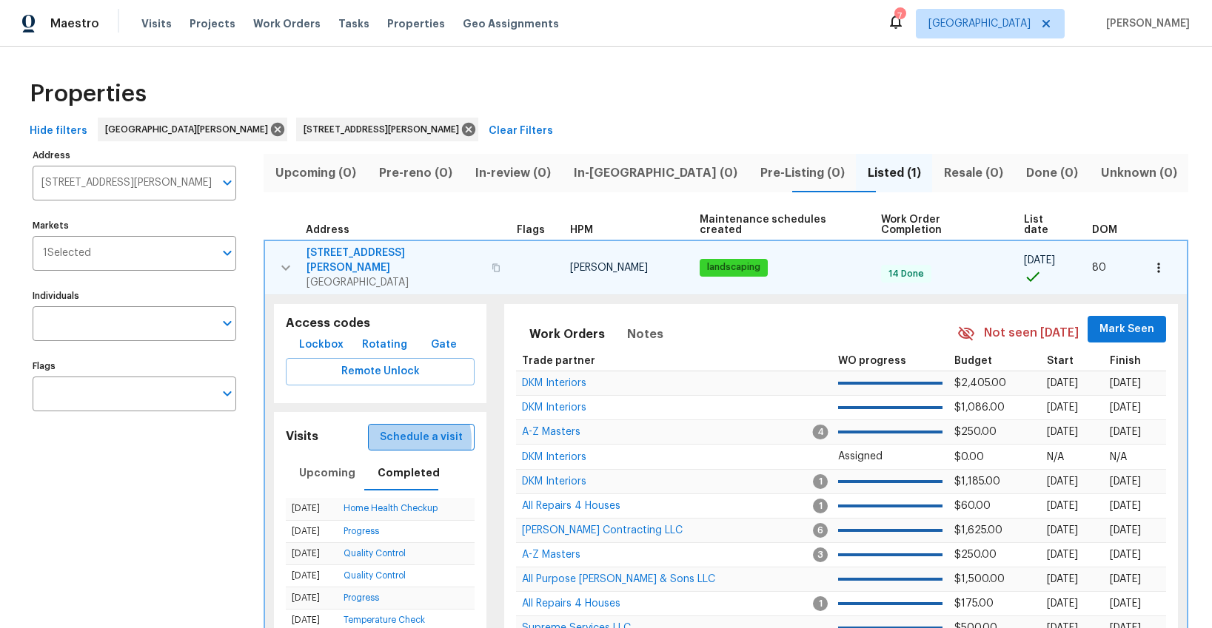
click at [395, 429] on span "Schedule a visit" at bounding box center [421, 438] width 83 height 19
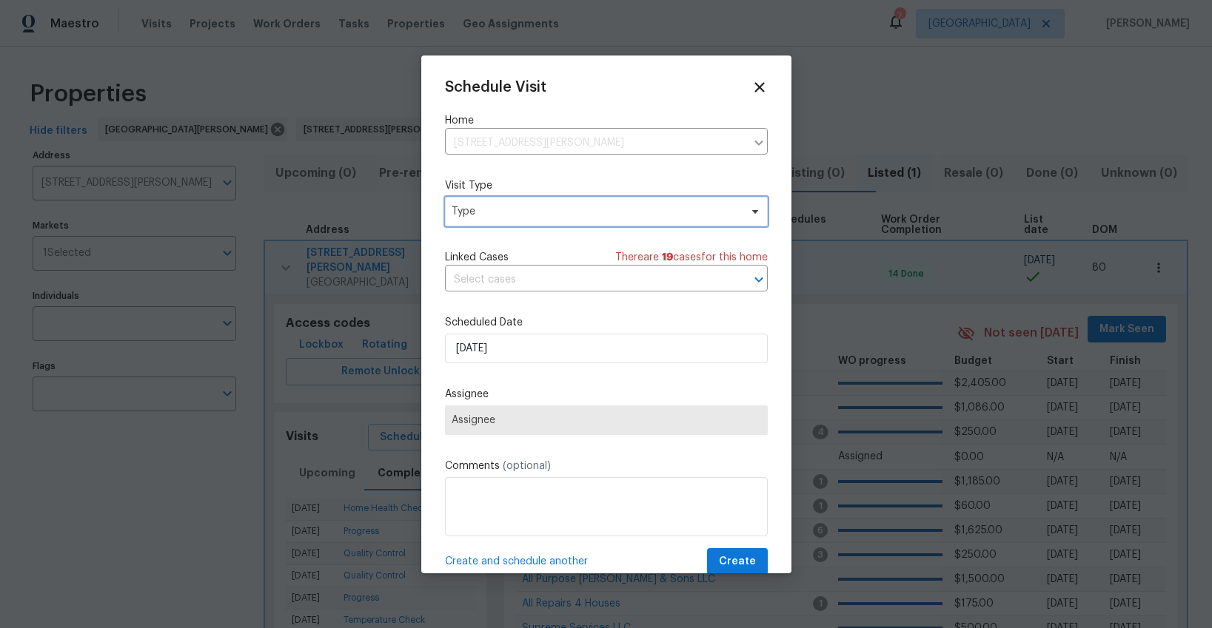
click at [506, 217] on span "Type" at bounding box center [595, 211] width 288 height 15
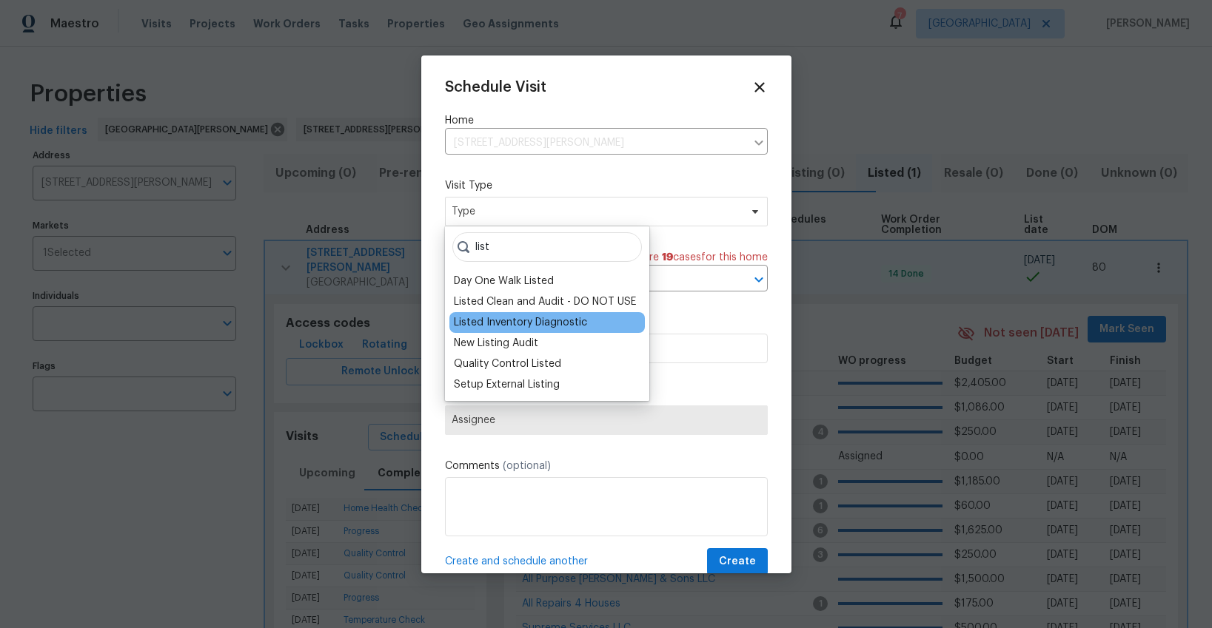
type input "list"
click at [495, 318] on div "Listed Inventory Diagnostic" at bounding box center [520, 322] width 133 height 15
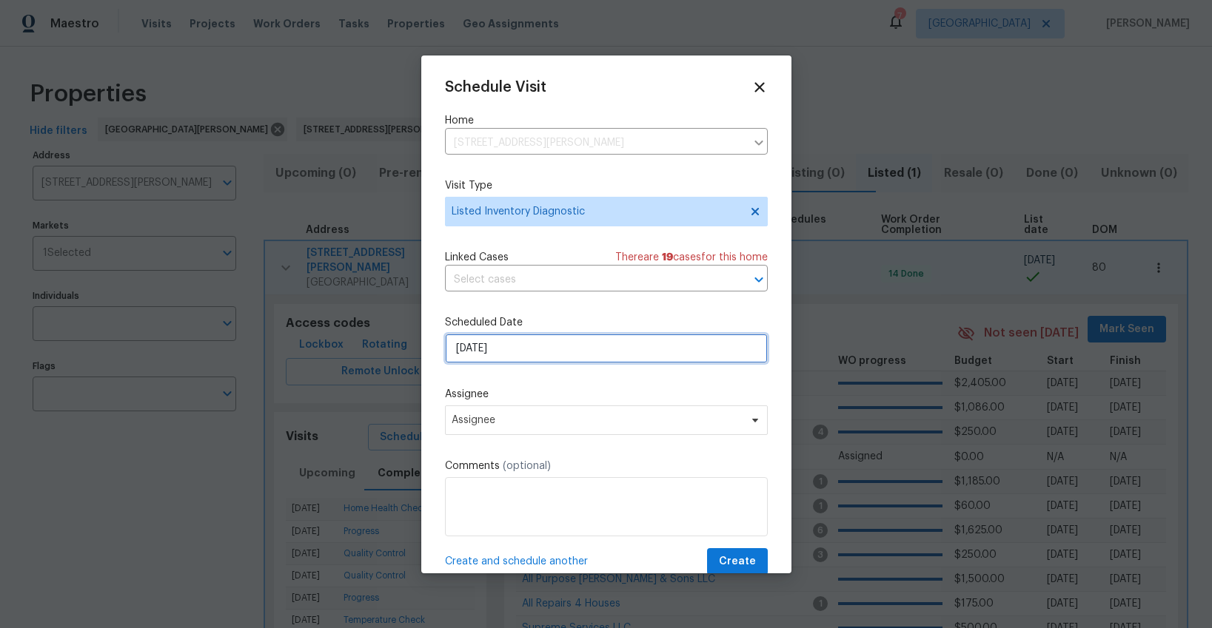
click at [503, 353] on input "[DATE]" at bounding box center [606, 349] width 323 height 30
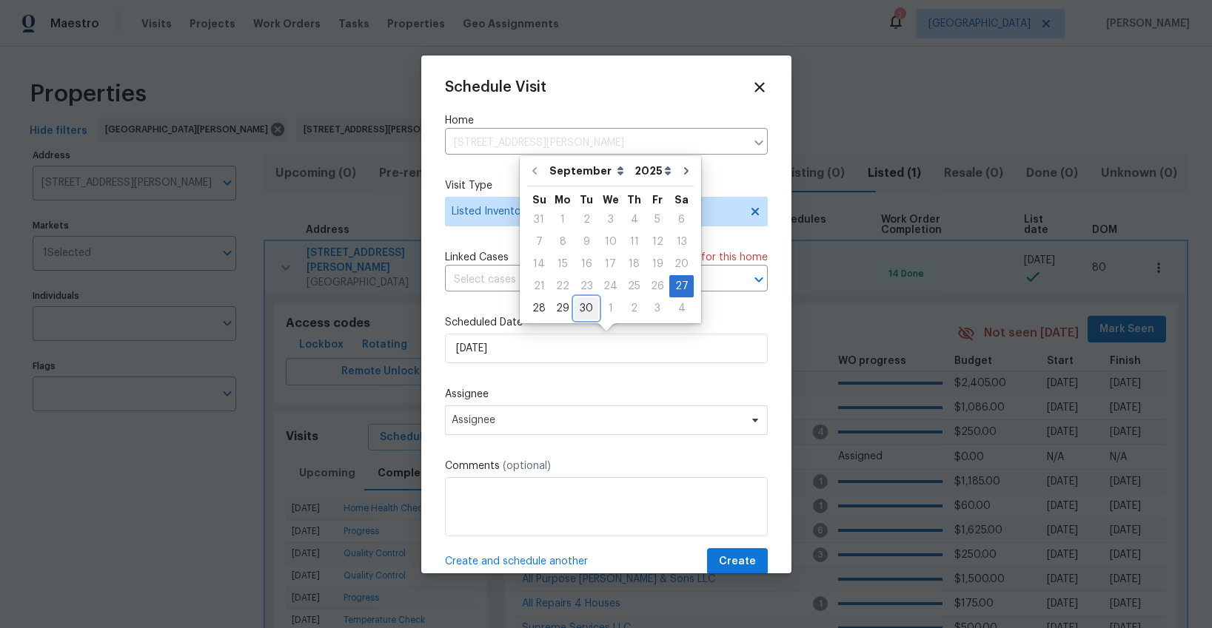
click at [581, 313] on div "30" at bounding box center [586, 308] width 24 height 21
type input "[DATE]"
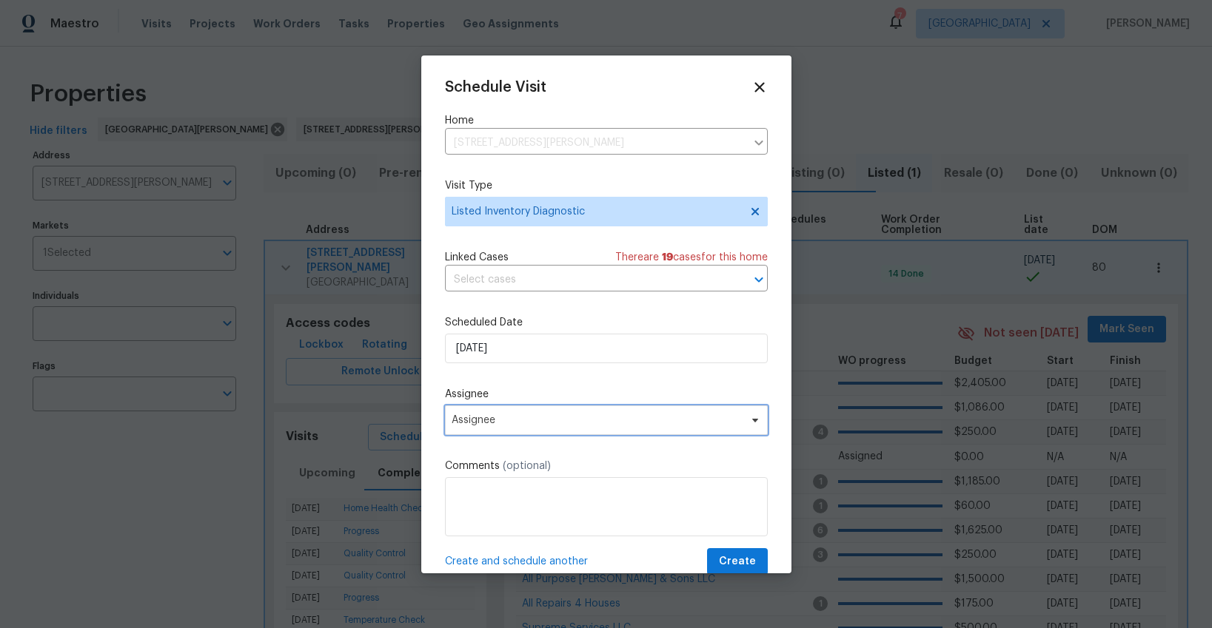
click at [551, 419] on span "Assignee" at bounding box center [596, 420] width 290 height 12
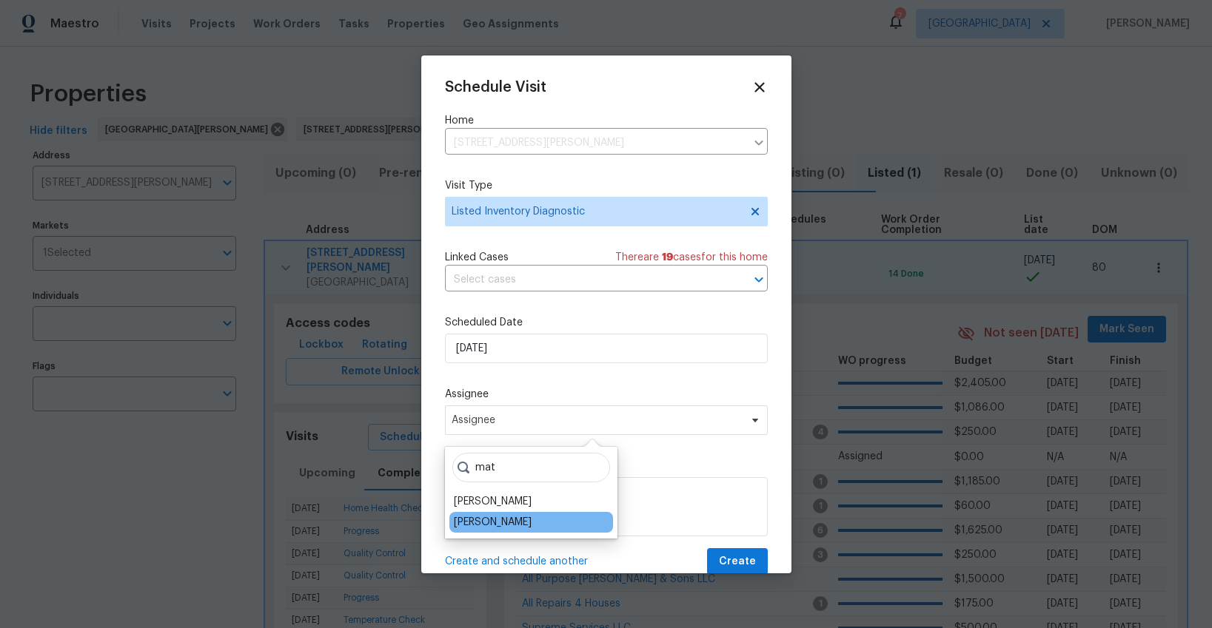
type input "mat"
click at [543, 523] on div "[PERSON_NAME]" at bounding box center [531, 522] width 164 height 21
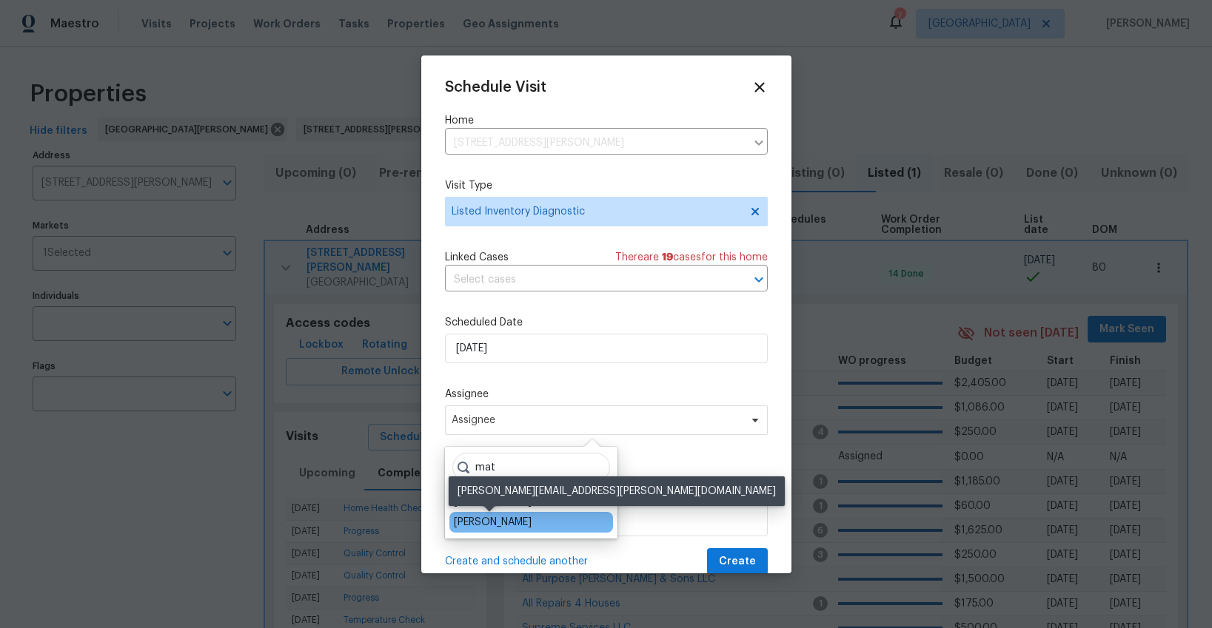
click at [503, 521] on div "[PERSON_NAME]" at bounding box center [493, 522] width 78 height 15
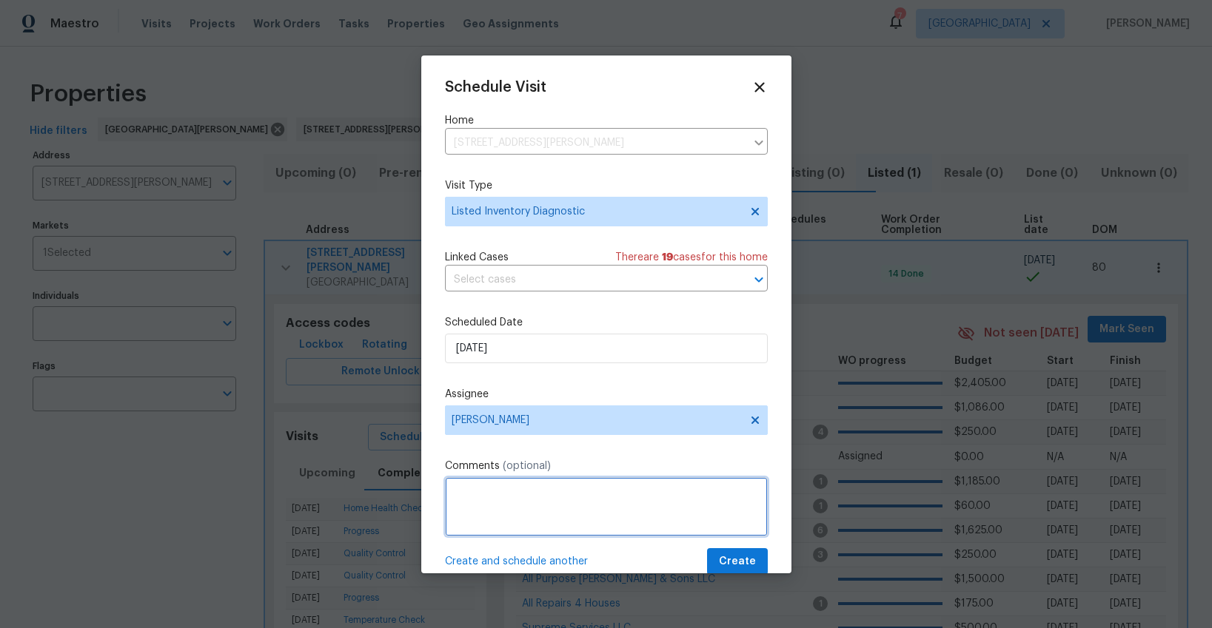
click at [504, 520] on textarea at bounding box center [606, 506] width 323 height 59
type textarea "MP comms - off market due to foundation?"
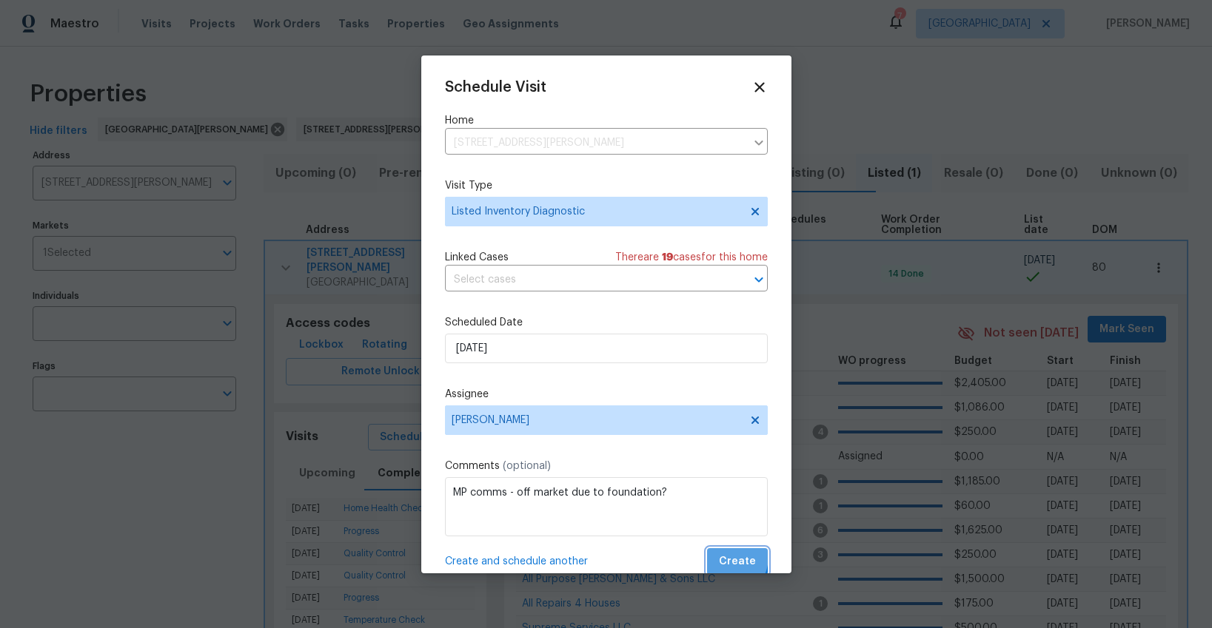
click at [725, 557] on span "Create" at bounding box center [737, 562] width 37 height 19
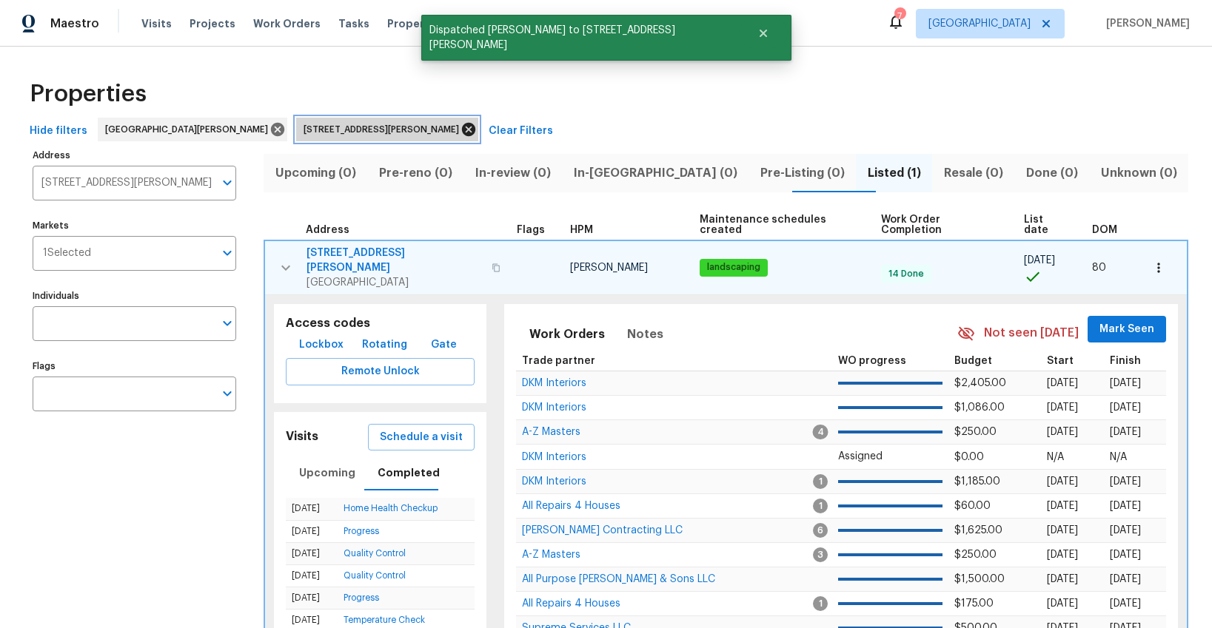
click at [462, 127] on icon at bounding box center [468, 129] width 13 height 13
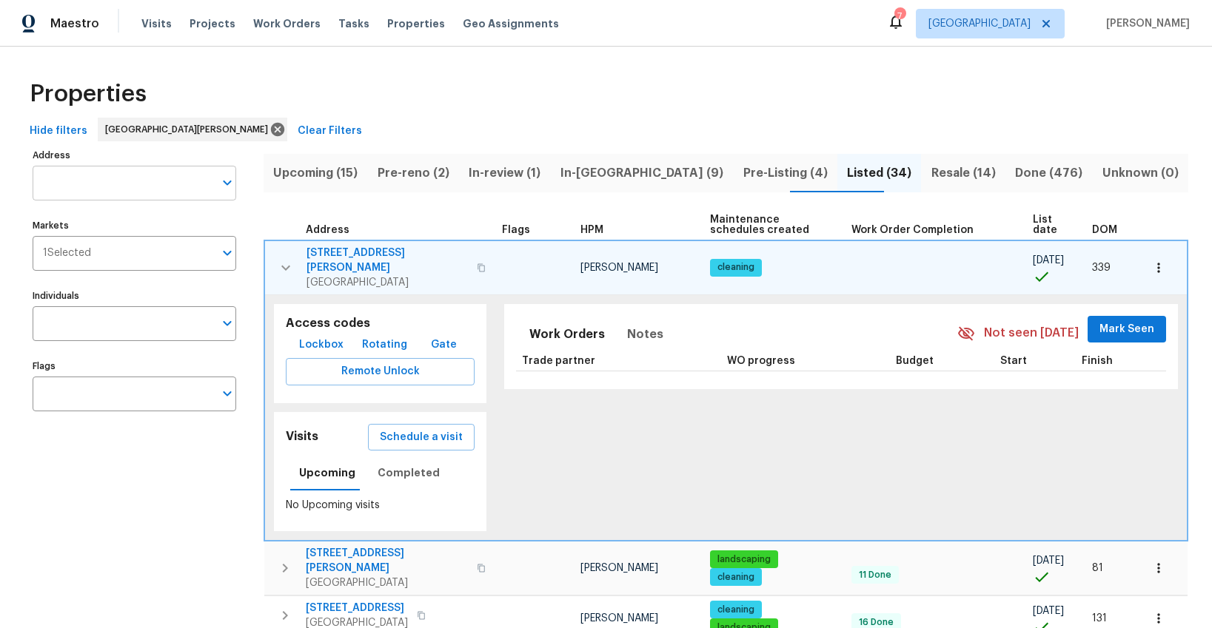
click at [77, 183] on input "Address" at bounding box center [123, 183] width 181 height 35
type input "2381"
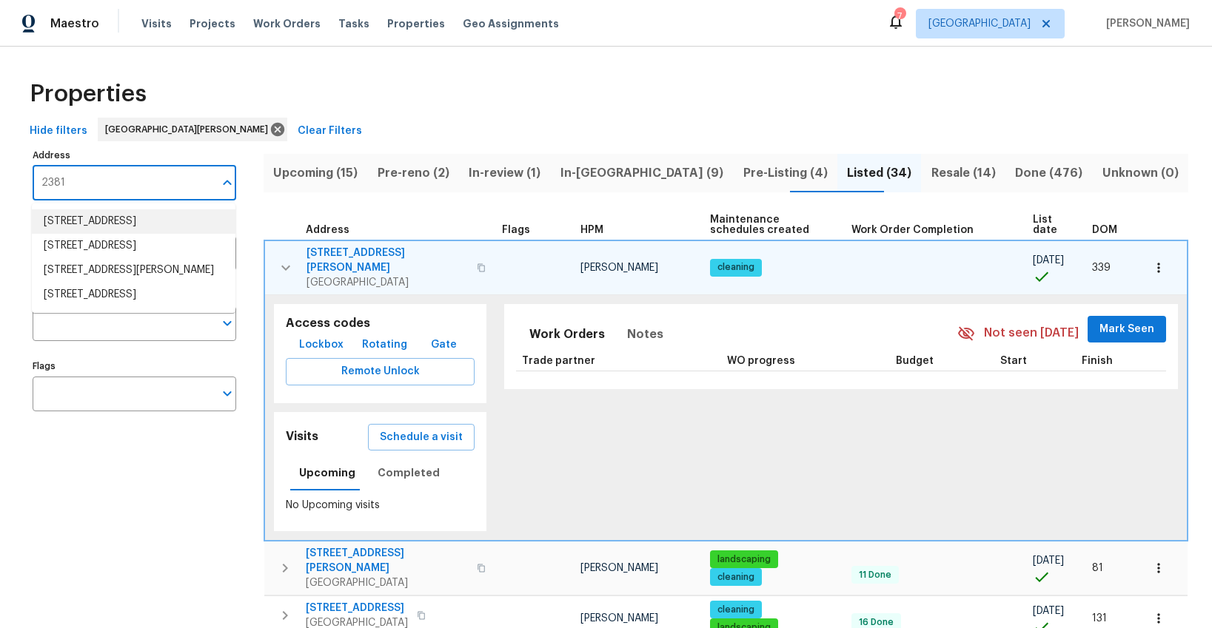
click at [66, 230] on li "2381 Gross Point Ln Wildwood MO 63011" at bounding box center [134, 221] width 204 height 24
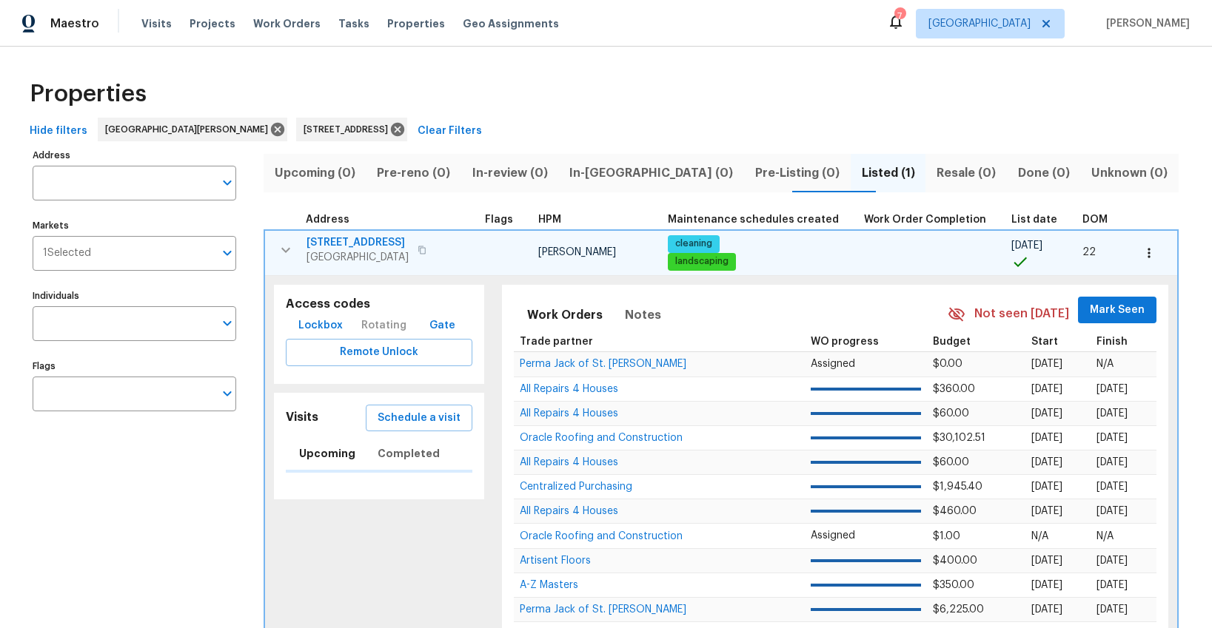
type input "2381 Gross Point Ln Wildwood MO 63011"
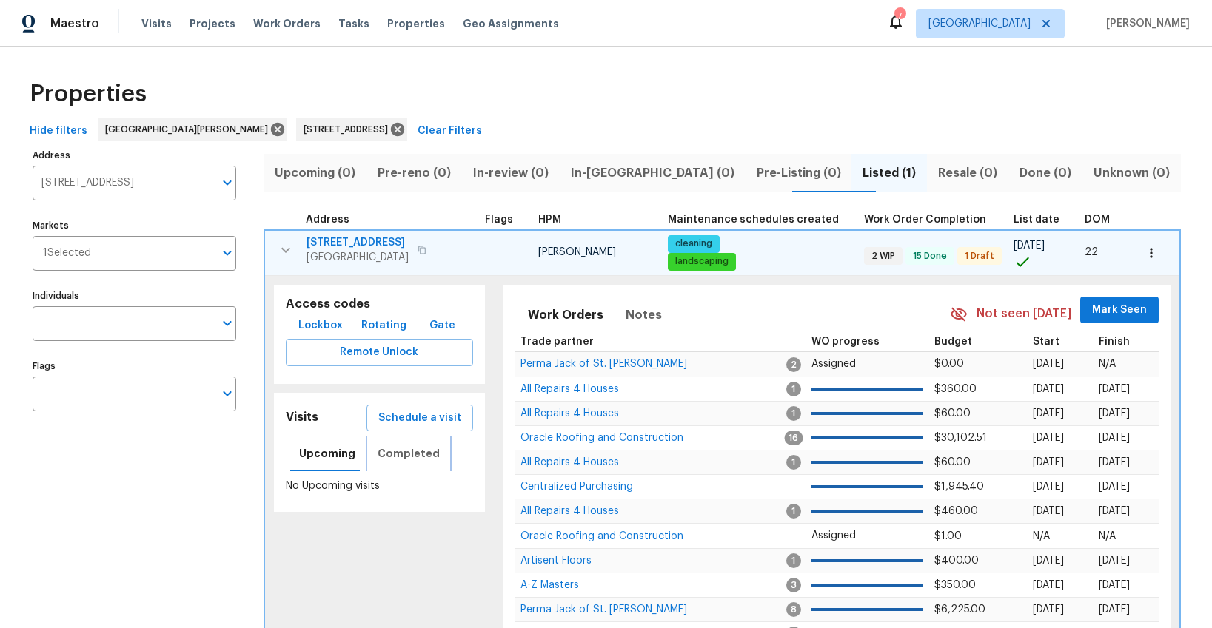
click at [412, 459] on span "Completed" at bounding box center [408, 454] width 62 height 19
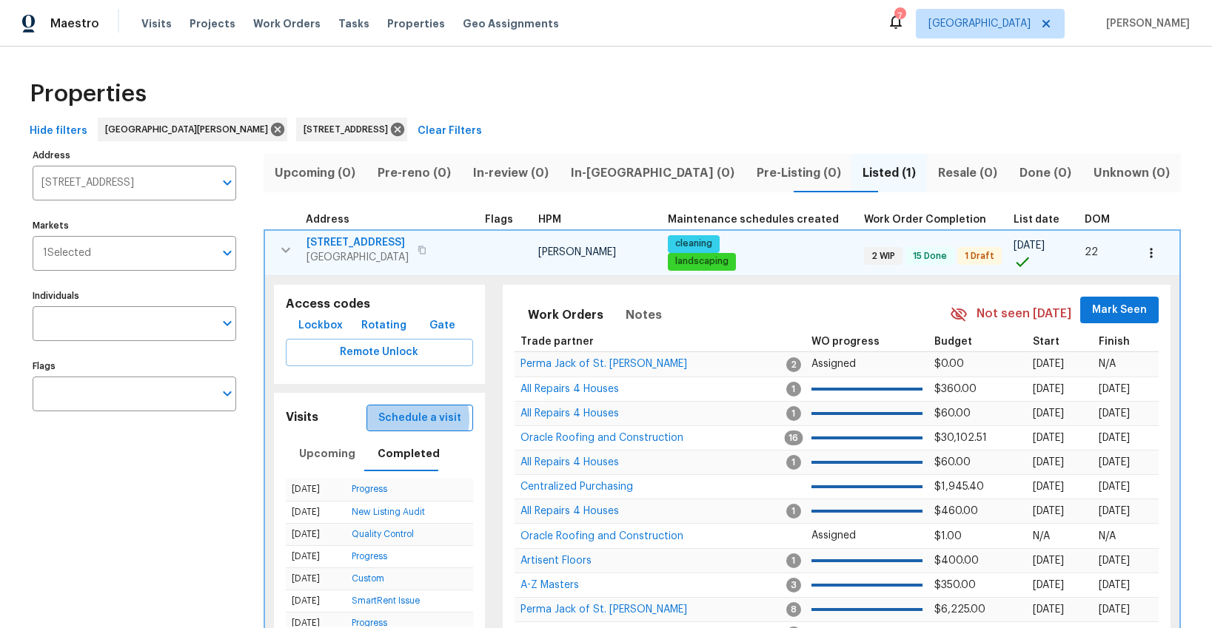
click at [406, 419] on span "Schedule a visit" at bounding box center [419, 418] width 83 height 19
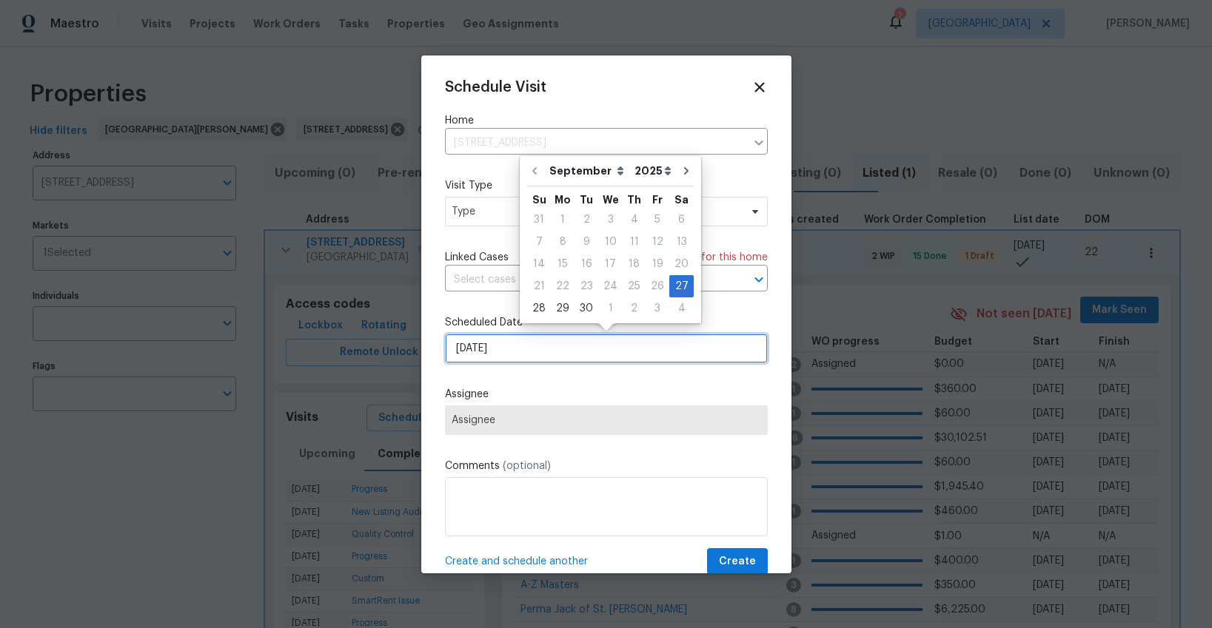
click at [463, 360] on input "[DATE]" at bounding box center [606, 349] width 323 height 30
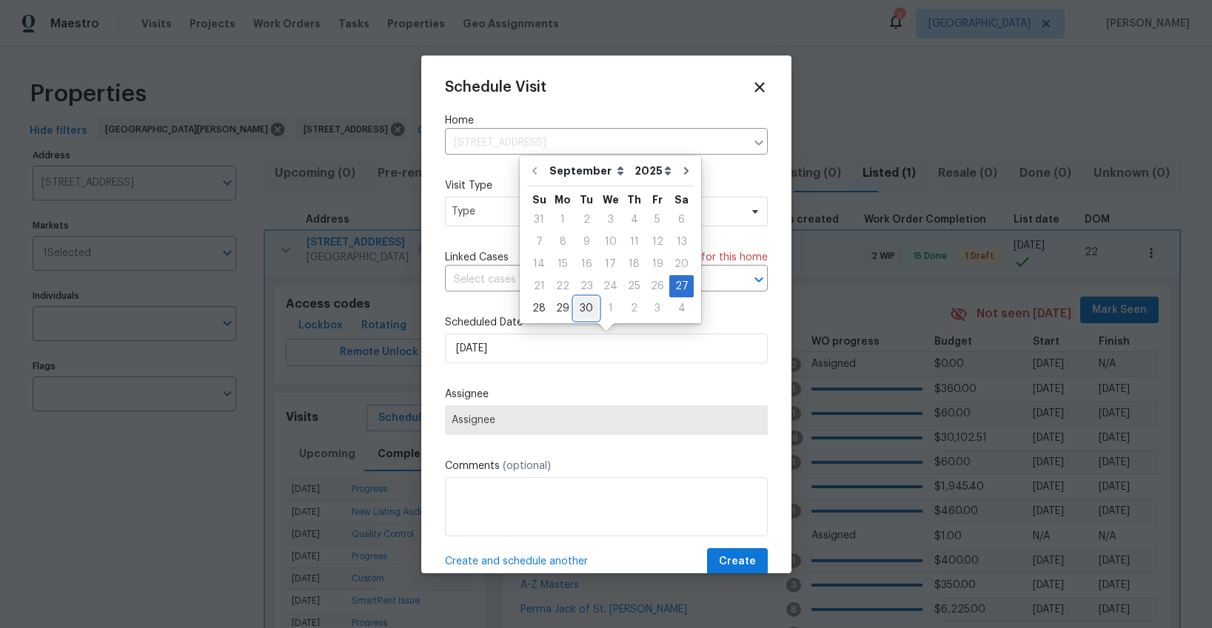
click at [579, 315] on div "30" at bounding box center [586, 308] width 24 height 21
type input "[DATE]"
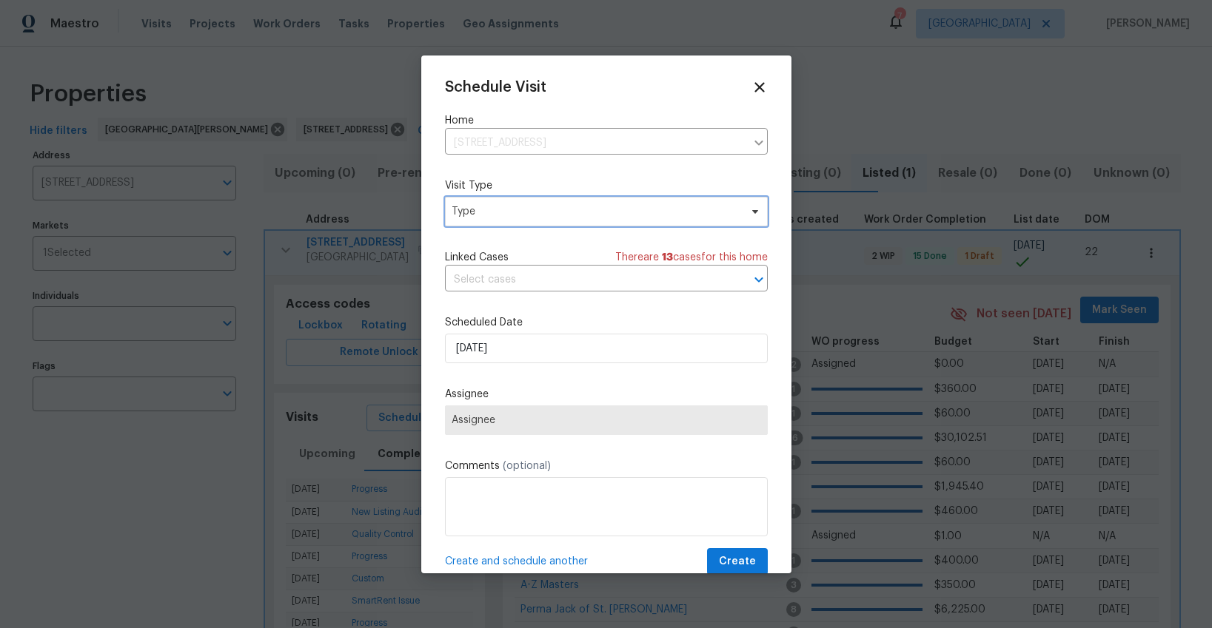
click at [460, 212] on span "Type" at bounding box center [595, 211] width 288 height 15
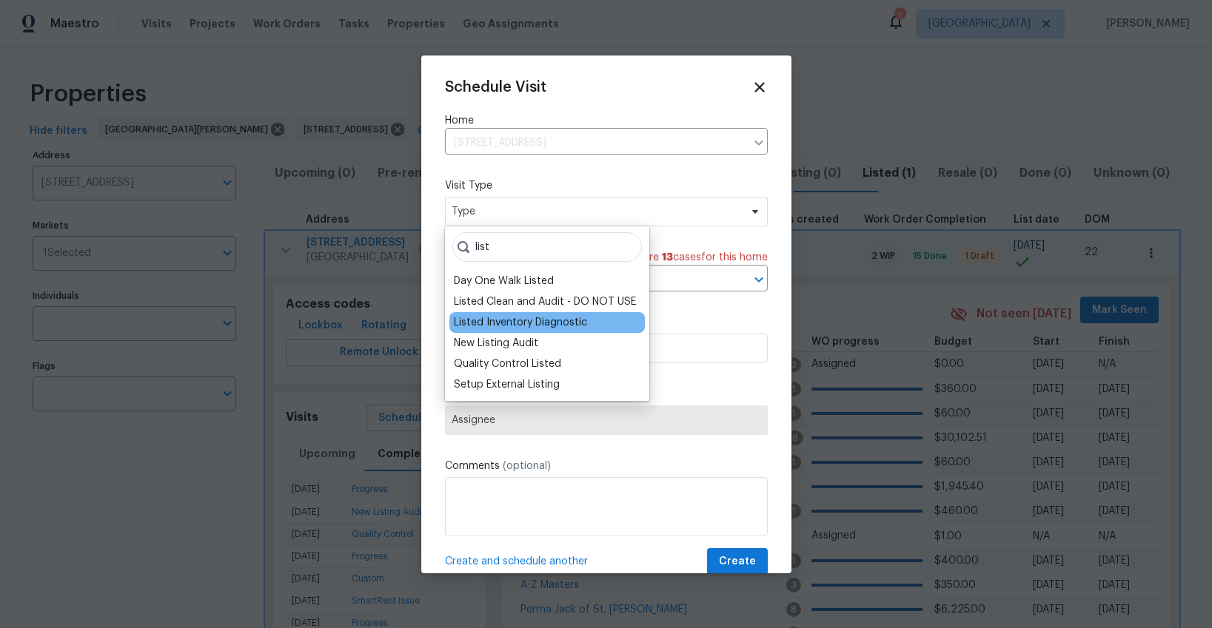
type input "list"
click at [466, 327] on div "Listed Inventory Diagnostic" at bounding box center [520, 322] width 133 height 15
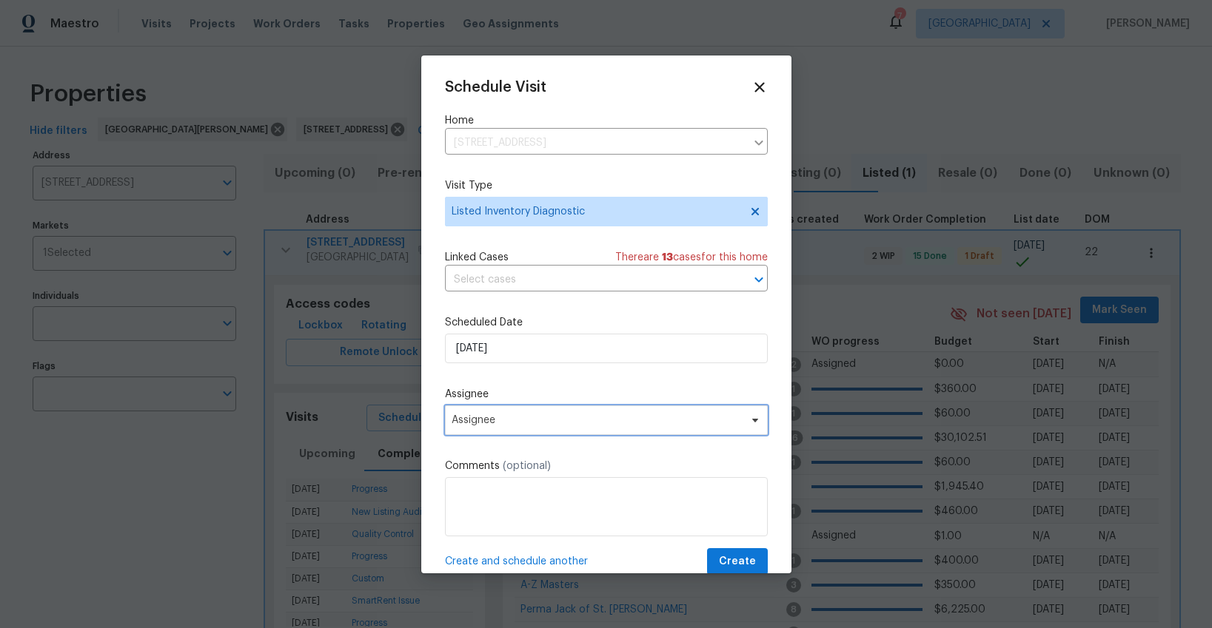
click at [485, 426] on span "Assignee" at bounding box center [606, 421] width 323 height 30
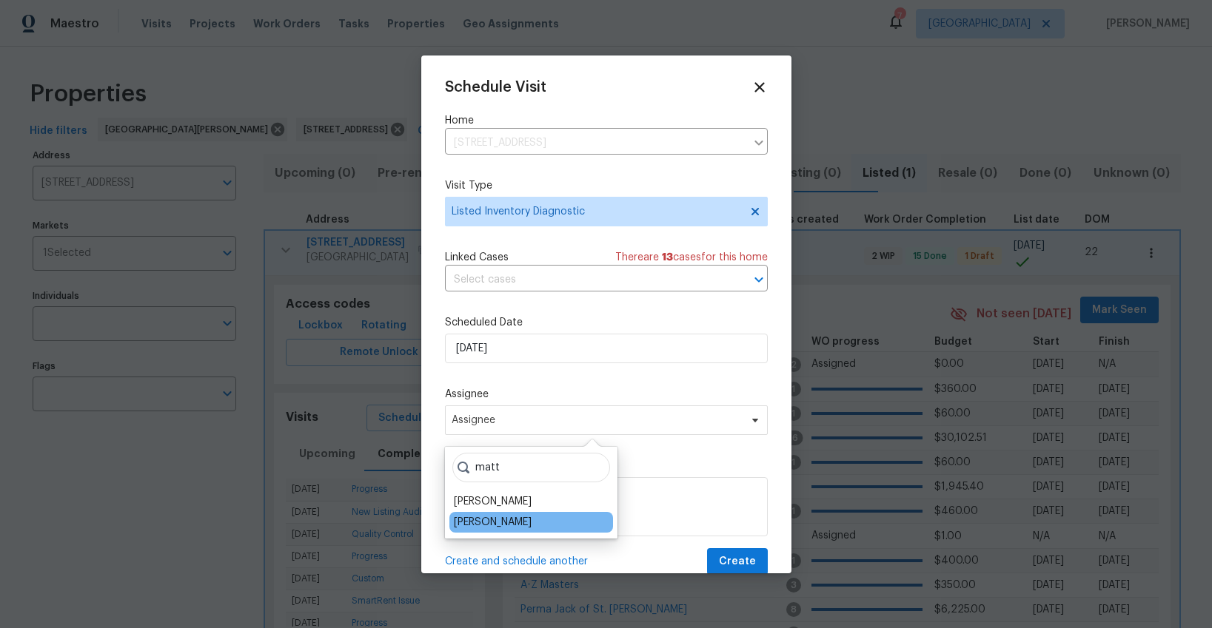
type input "matt"
click at [483, 523] on div "[PERSON_NAME]" at bounding box center [493, 522] width 78 height 15
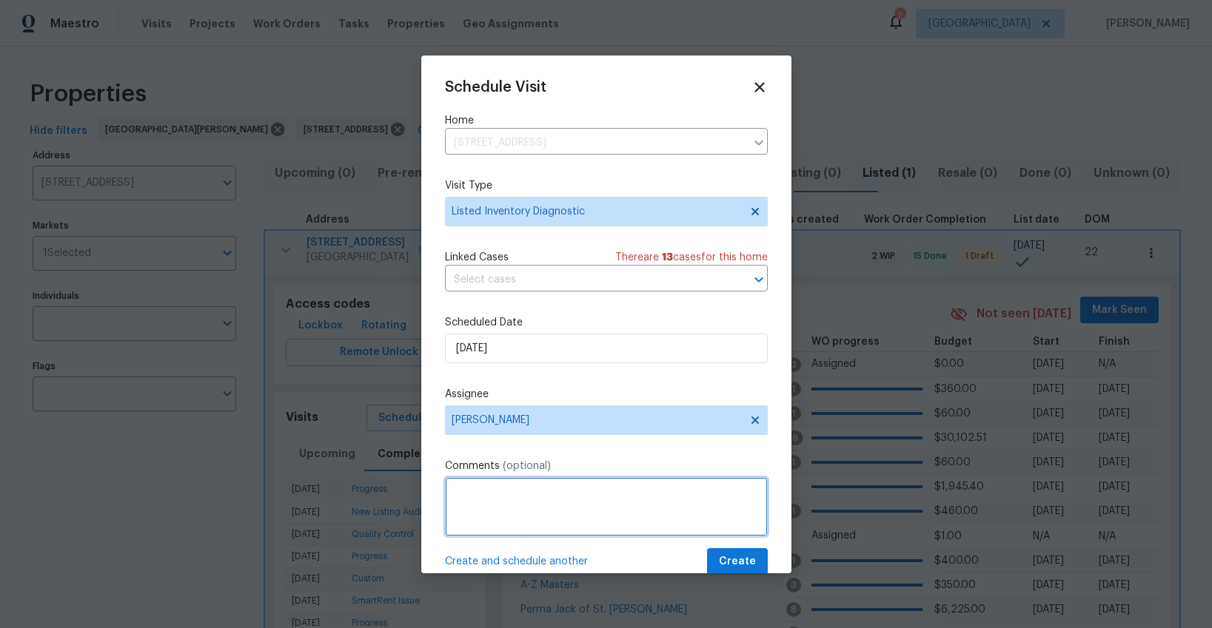
click at [483, 522] on textarea at bounding box center [606, 506] width 323 height 59
type textarea "MP comms - foundation? In resale, look at foundation again"
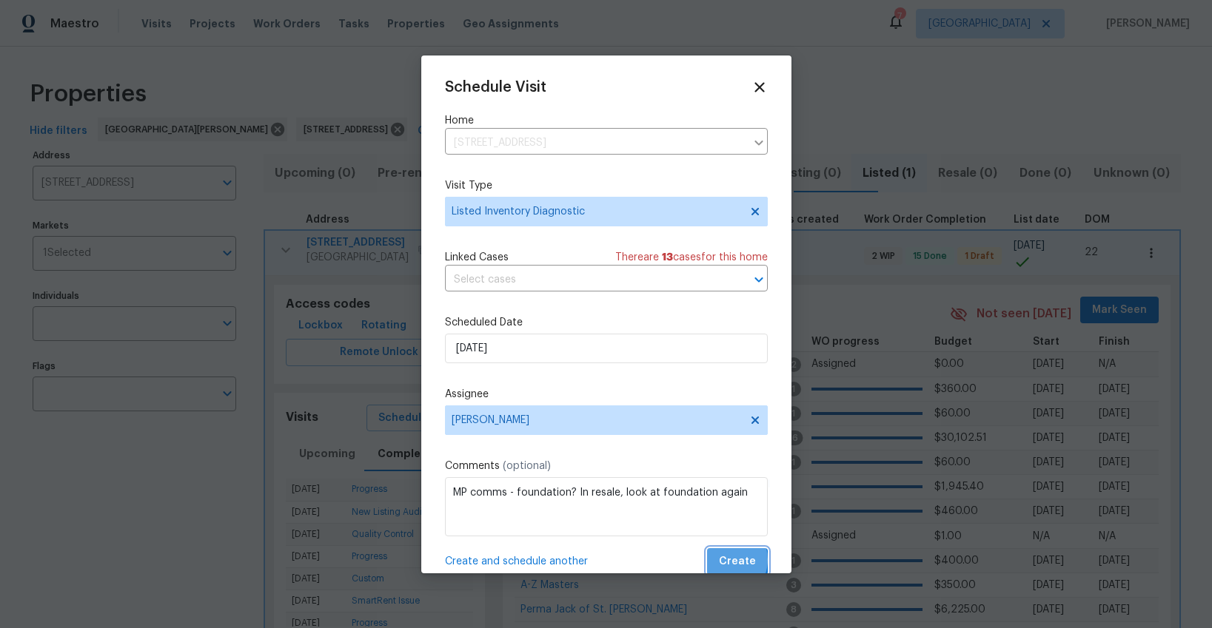
click at [726, 560] on span "Create" at bounding box center [737, 562] width 37 height 19
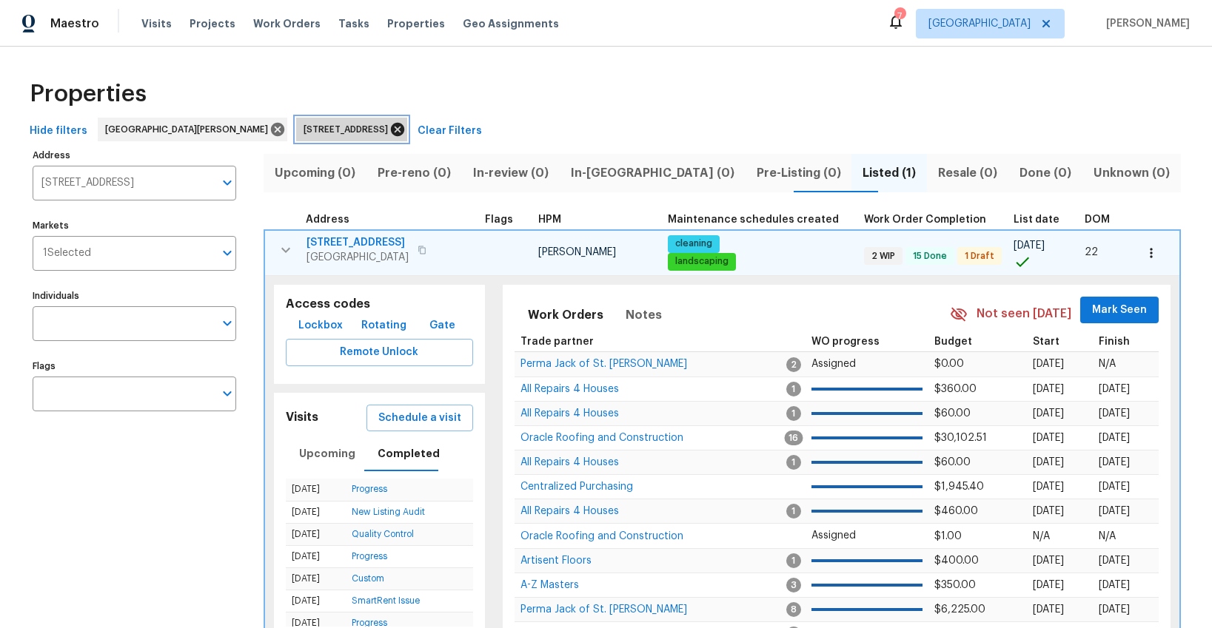
click at [389, 130] on icon at bounding box center [397, 129] width 16 height 16
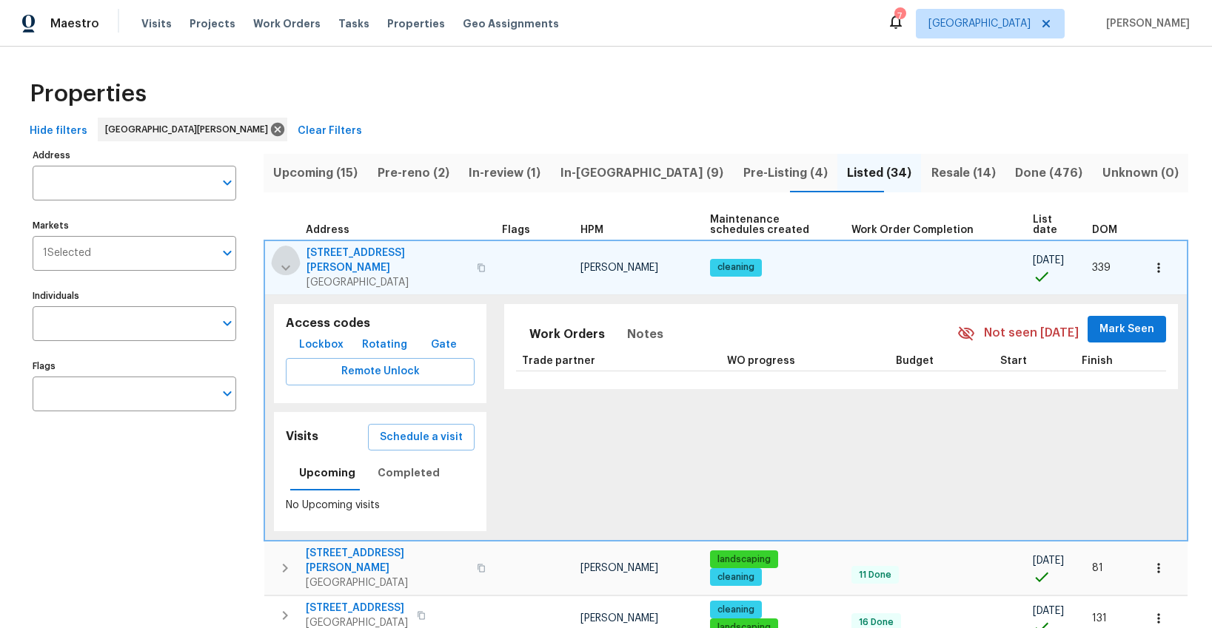
click at [282, 265] on icon "button" at bounding box center [285, 267] width 9 height 5
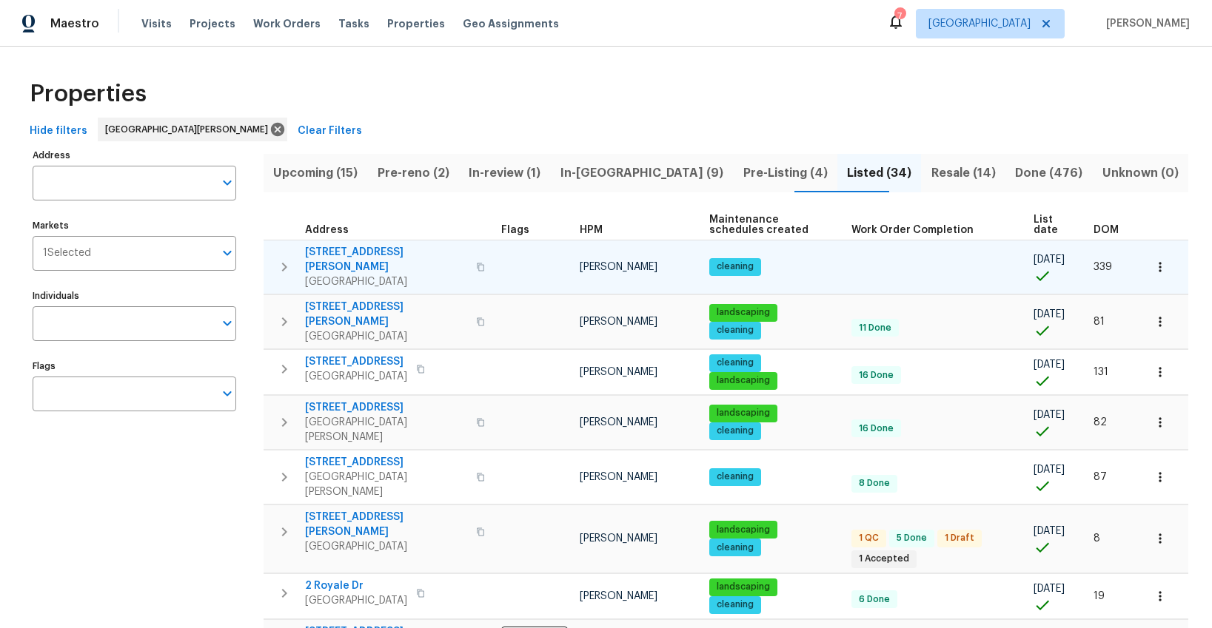
click at [1107, 230] on span "DOM" at bounding box center [1105, 230] width 25 height 10
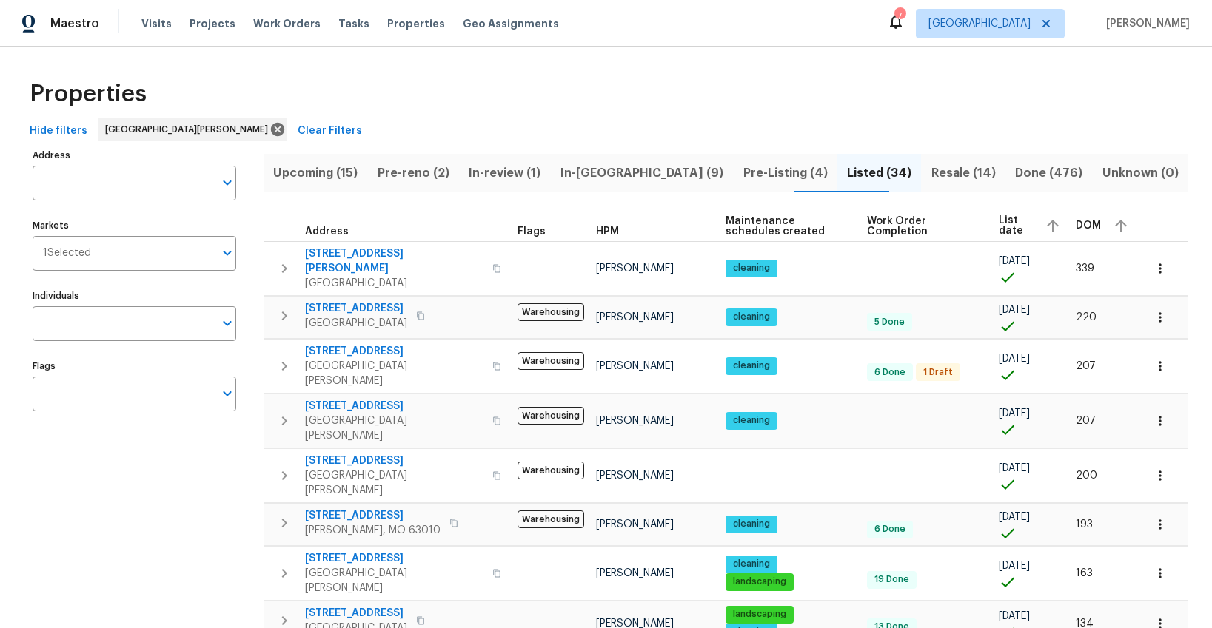
click at [1096, 226] on span "DOM" at bounding box center [1087, 226] width 25 height 10
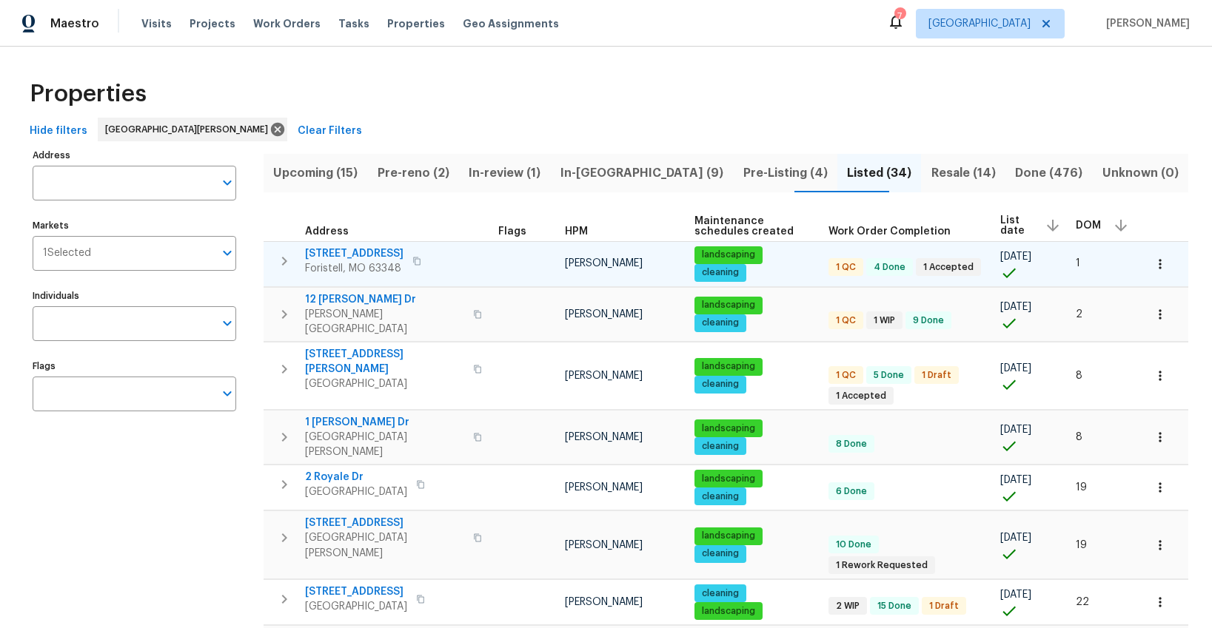
click at [283, 267] on icon "button" at bounding box center [284, 261] width 18 height 18
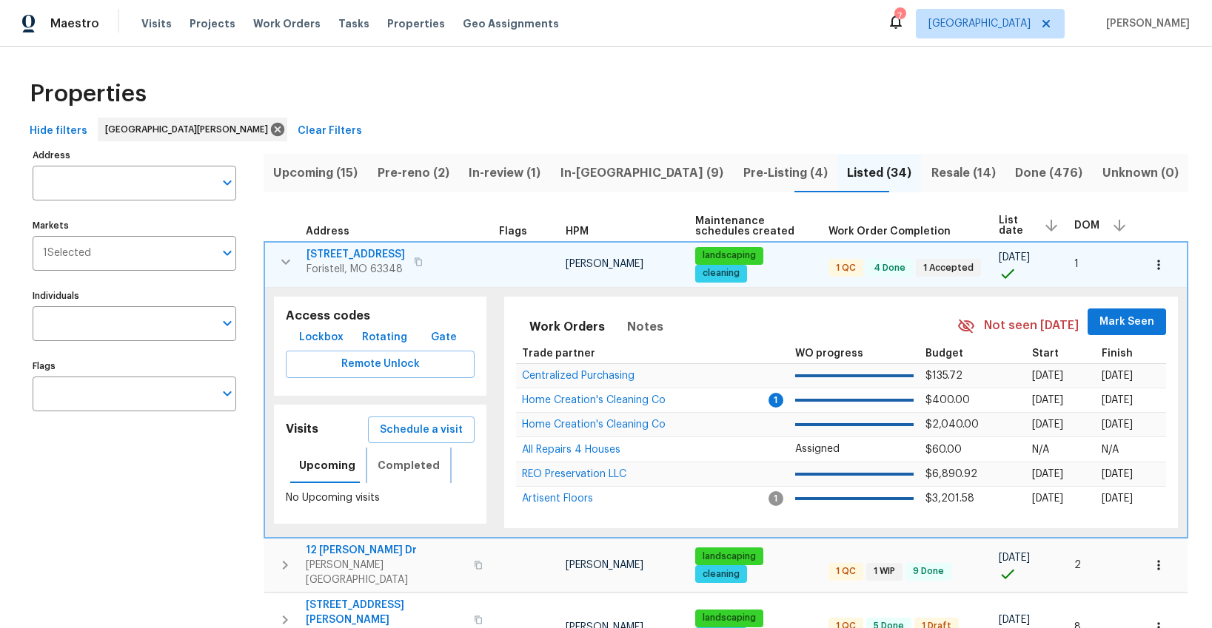
click at [403, 463] on span "Completed" at bounding box center [408, 466] width 62 height 19
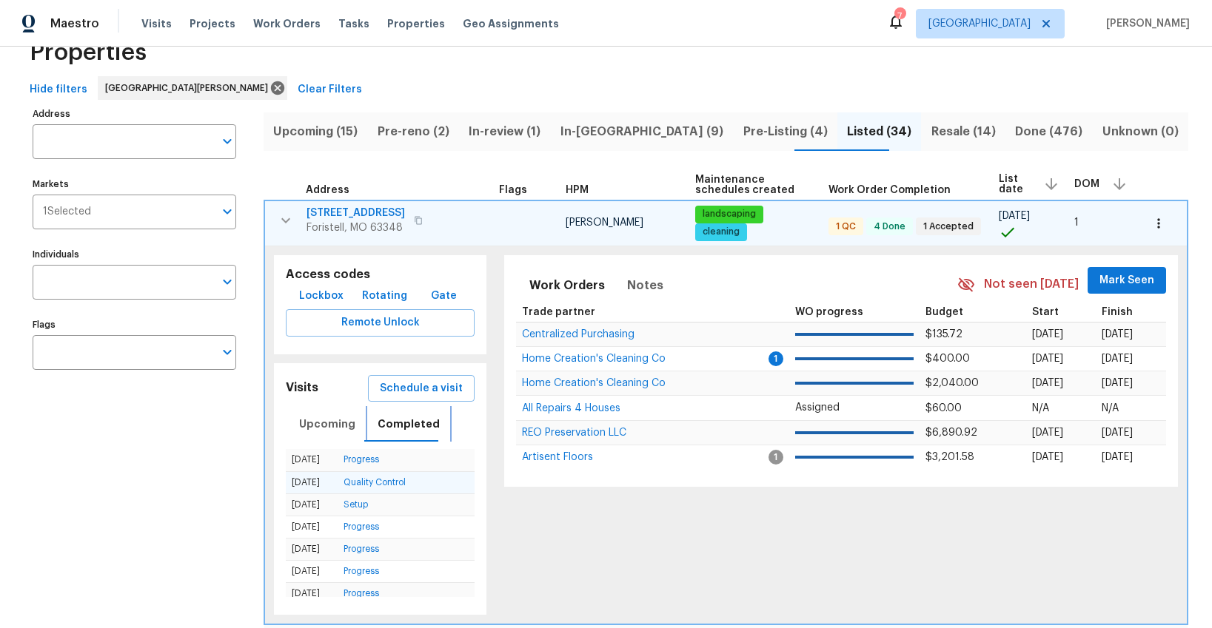
scroll to position [60, 0]
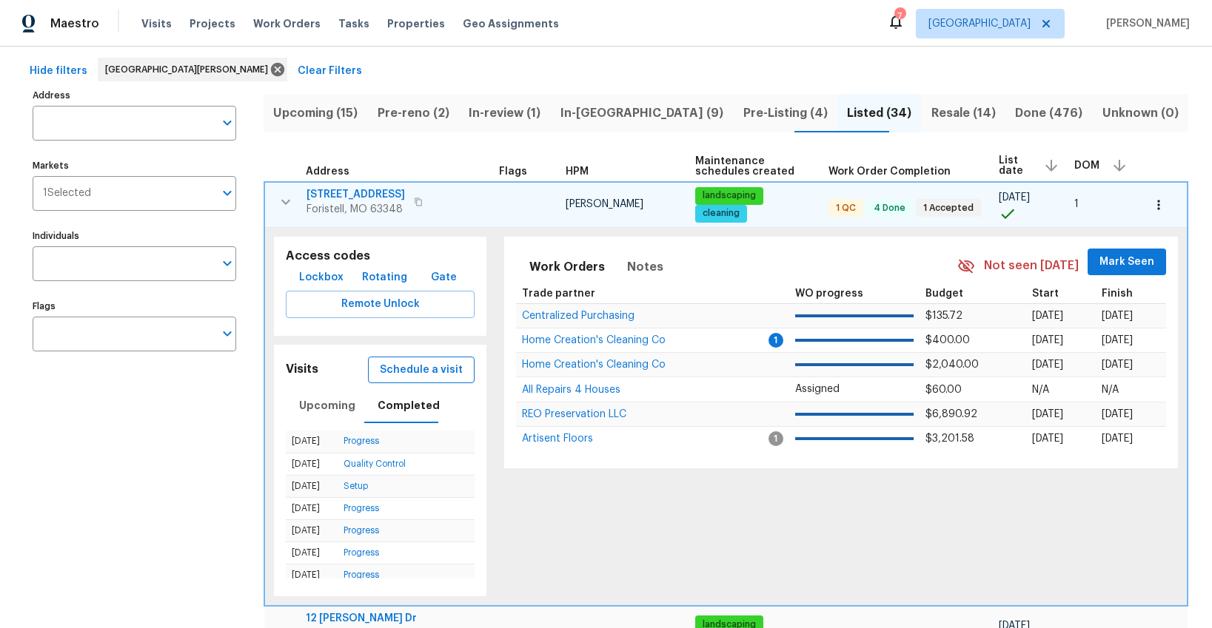
click at [416, 375] on span "Schedule a visit" at bounding box center [421, 370] width 83 height 19
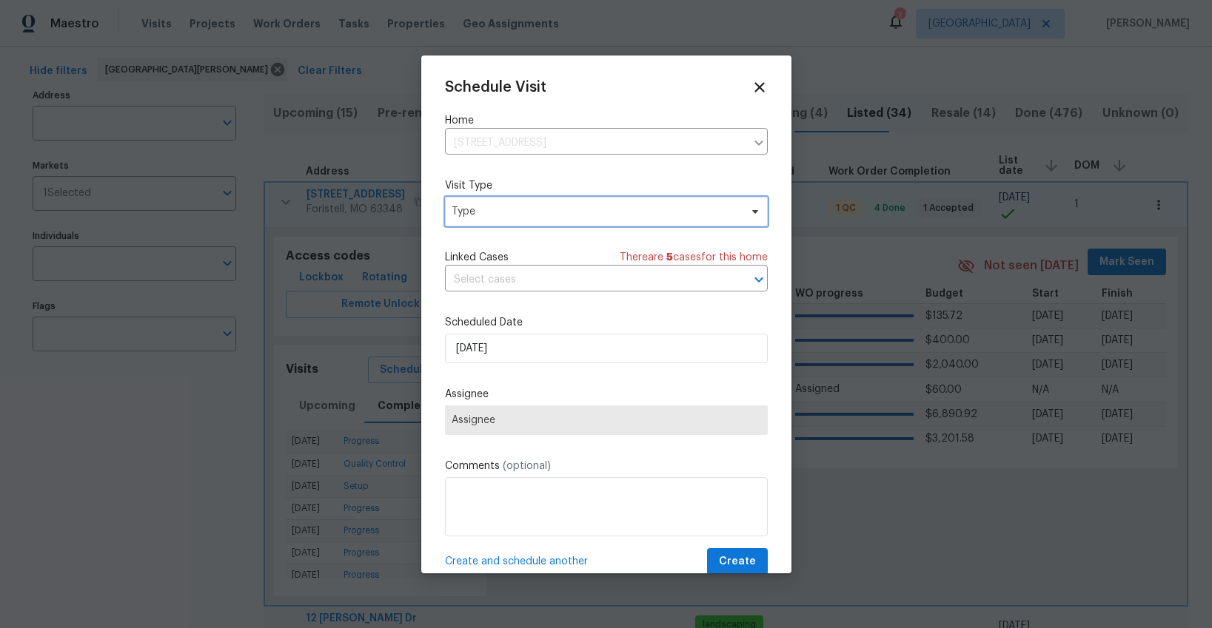
click at [476, 218] on span "Type" at bounding box center [595, 211] width 288 height 15
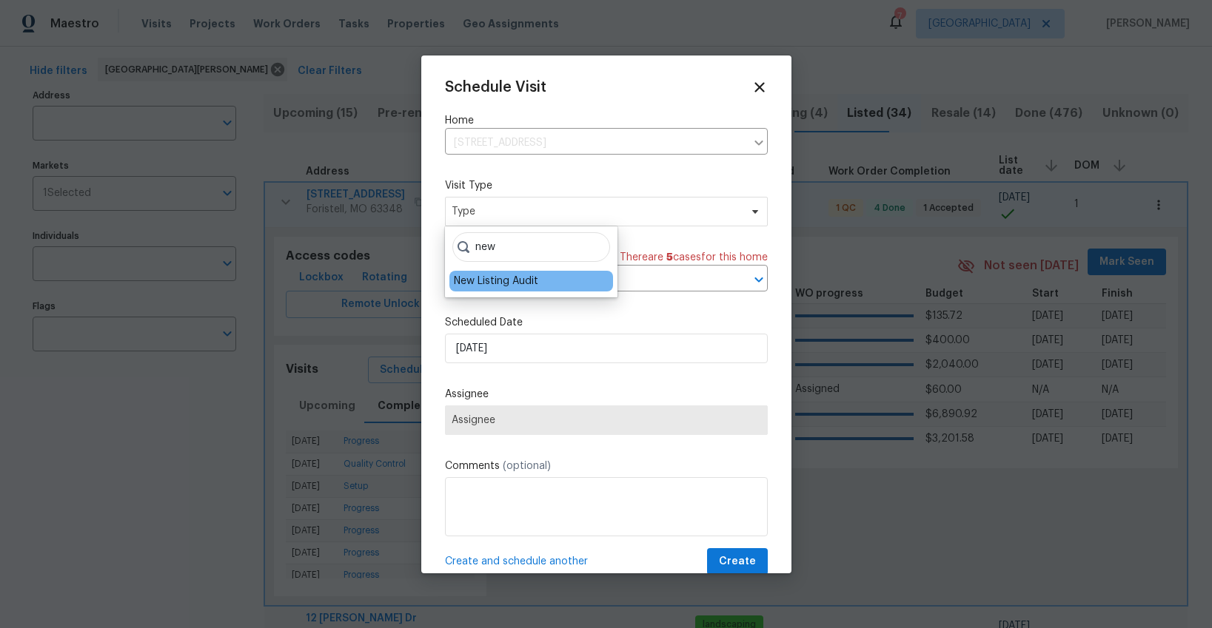
type input "new"
click at [478, 286] on div "New Listing Audit" at bounding box center [496, 281] width 84 height 15
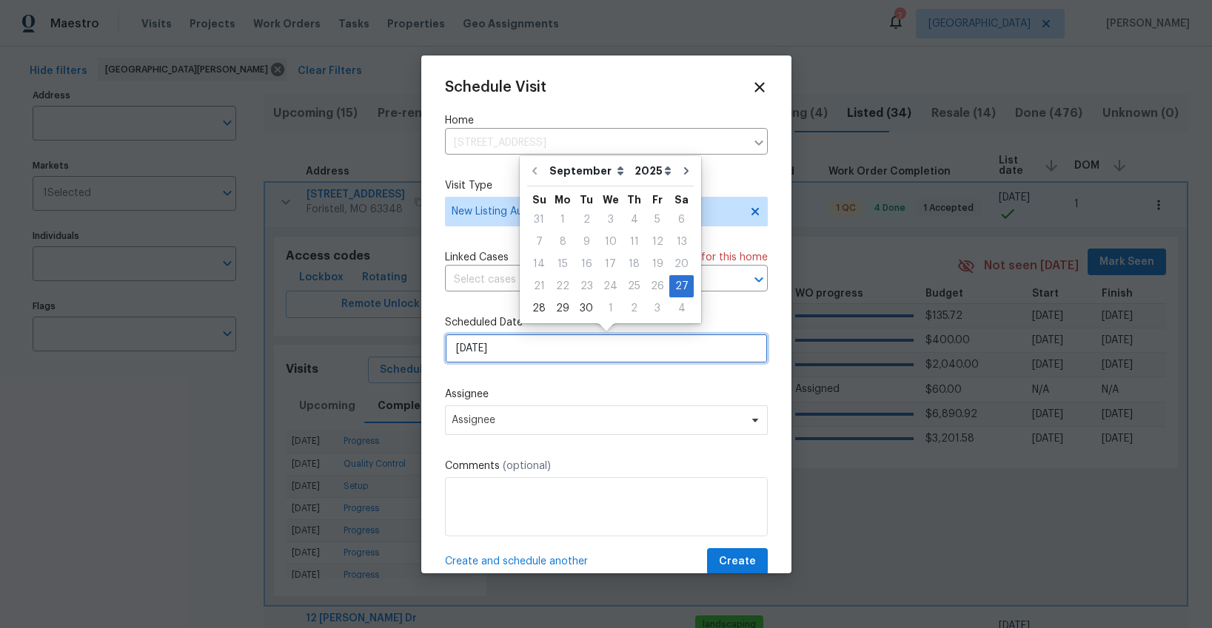
click at [504, 353] on input "[DATE]" at bounding box center [606, 349] width 323 height 30
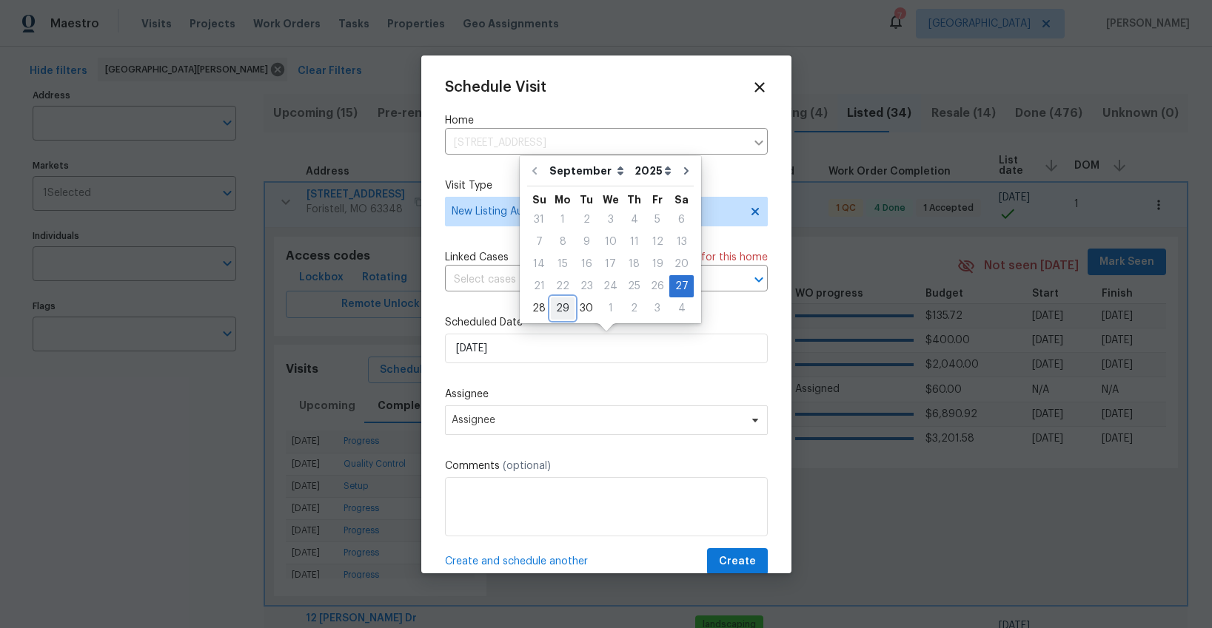
click at [555, 309] on div "29" at bounding box center [563, 308] width 24 height 21
type input "[DATE]"
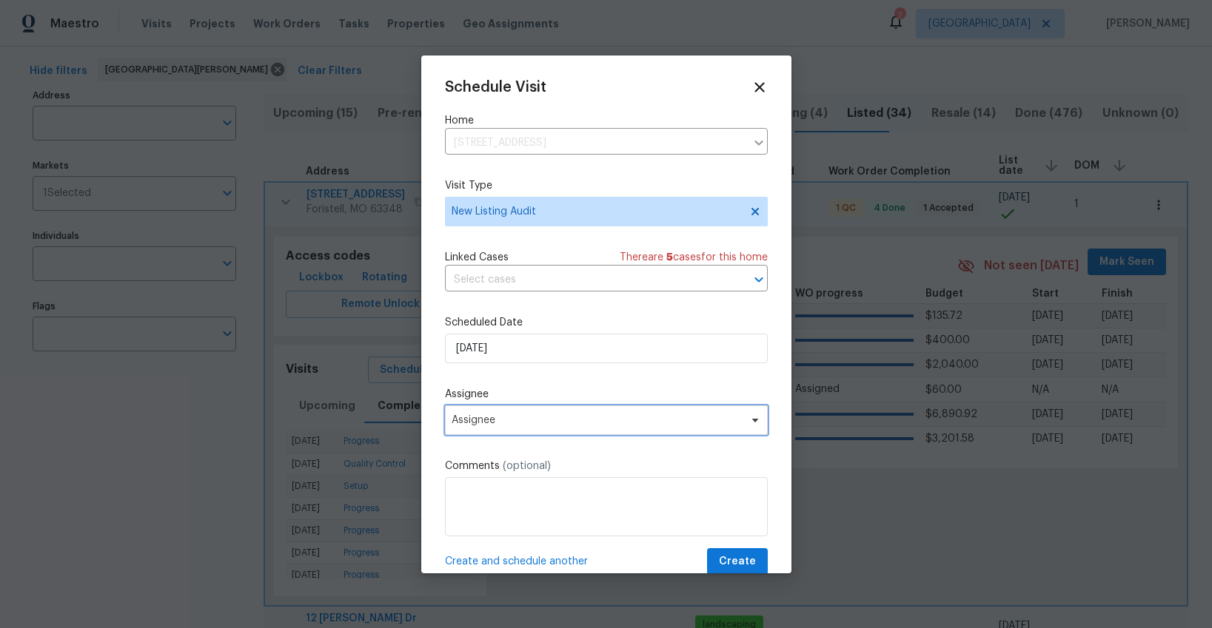
click at [548, 417] on span "Assignee" at bounding box center [596, 420] width 290 height 12
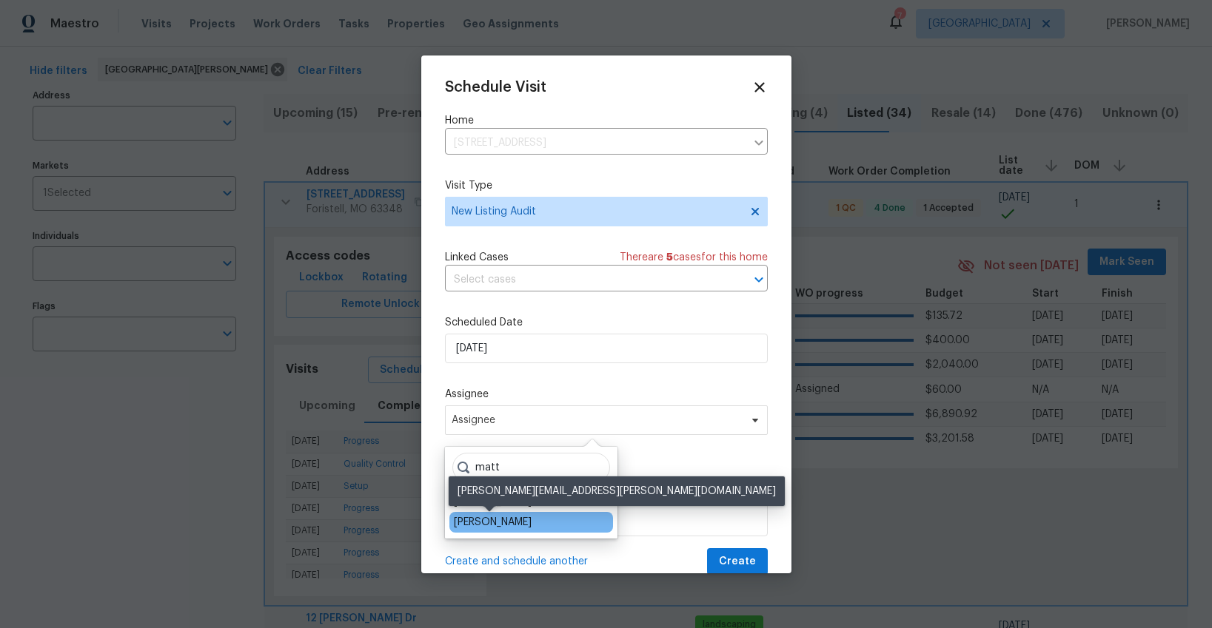
type input "matt"
click at [488, 523] on div "[PERSON_NAME]" at bounding box center [493, 522] width 78 height 15
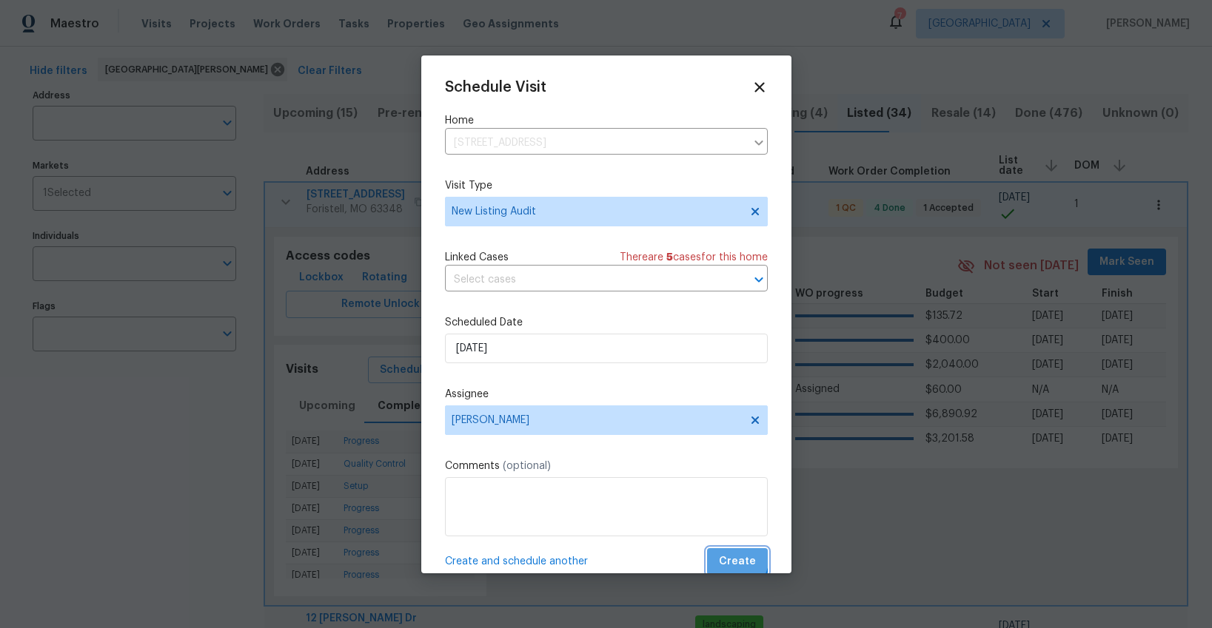
click at [731, 557] on span "Create" at bounding box center [737, 562] width 37 height 19
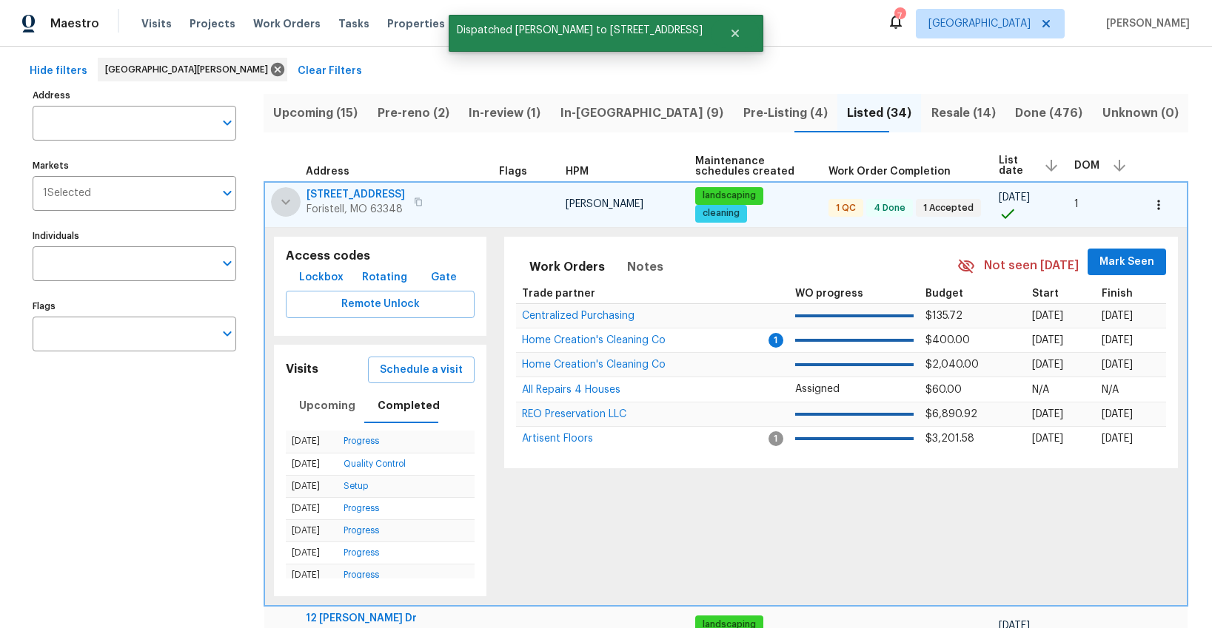
click at [283, 206] on icon "button" at bounding box center [286, 202] width 18 height 18
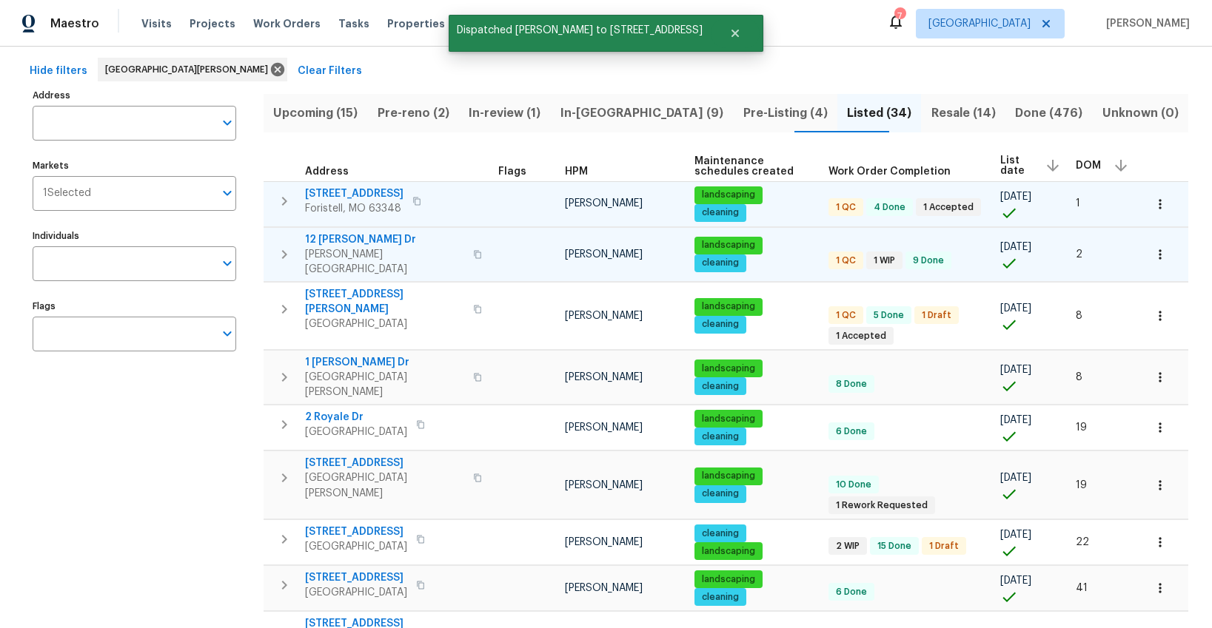
click at [280, 246] on icon "button" at bounding box center [284, 255] width 18 height 18
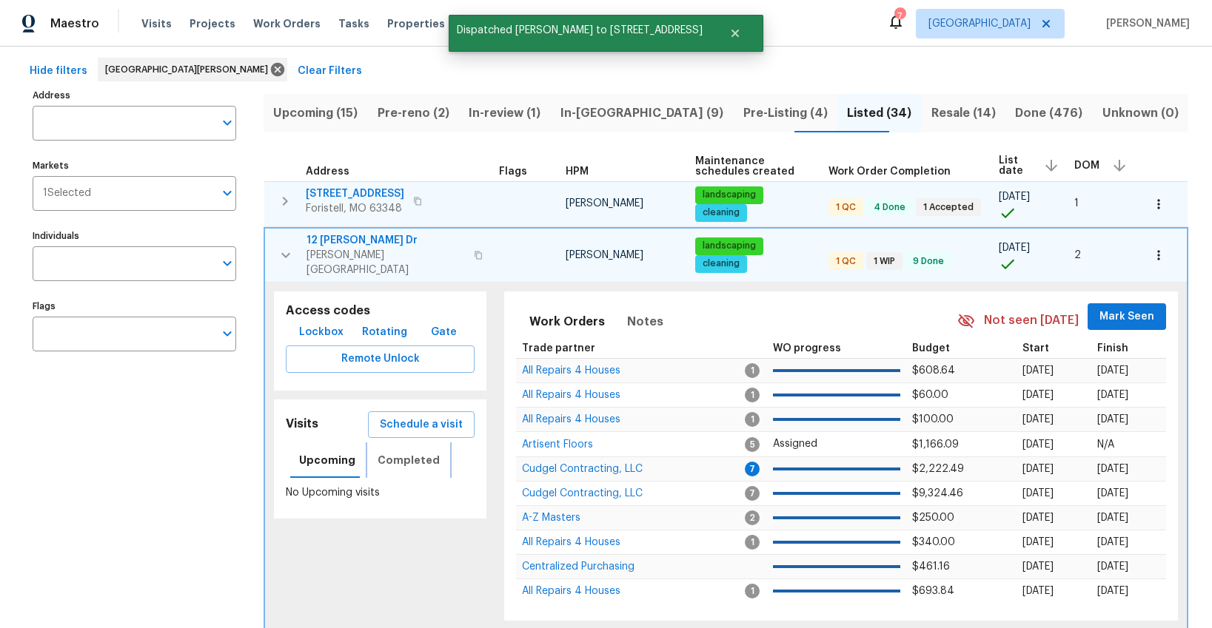
click at [411, 451] on span "Completed" at bounding box center [408, 460] width 62 height 19
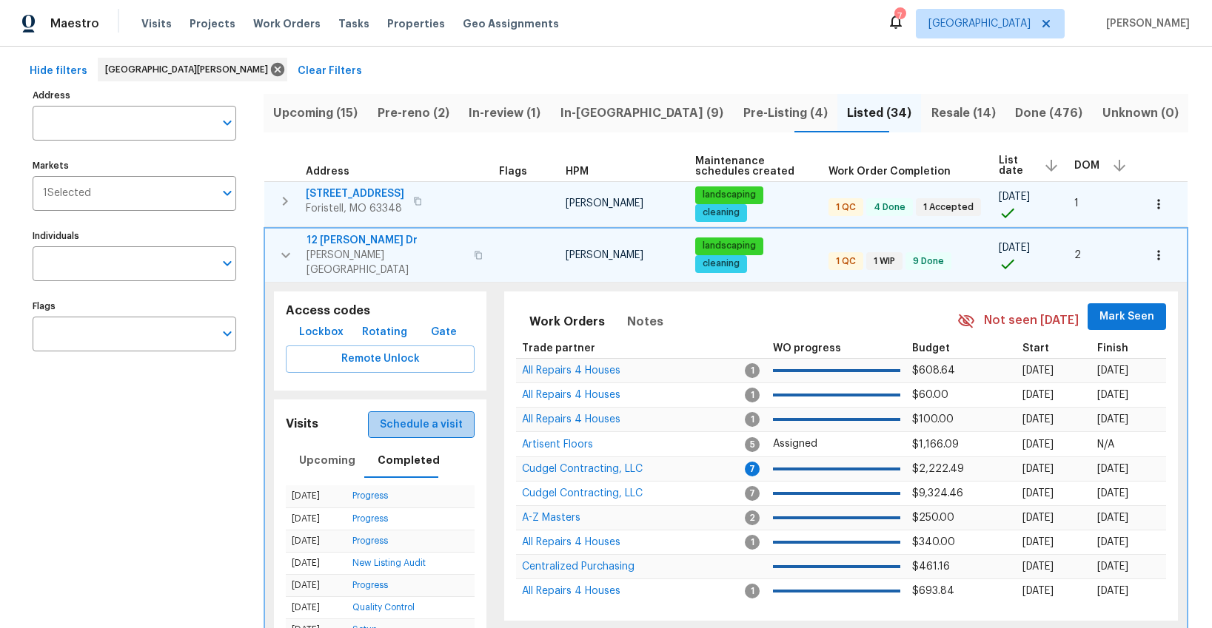
click at [428, 417] on span "Schedule a visit" at bounding box center [421, 425] width 83 height 19
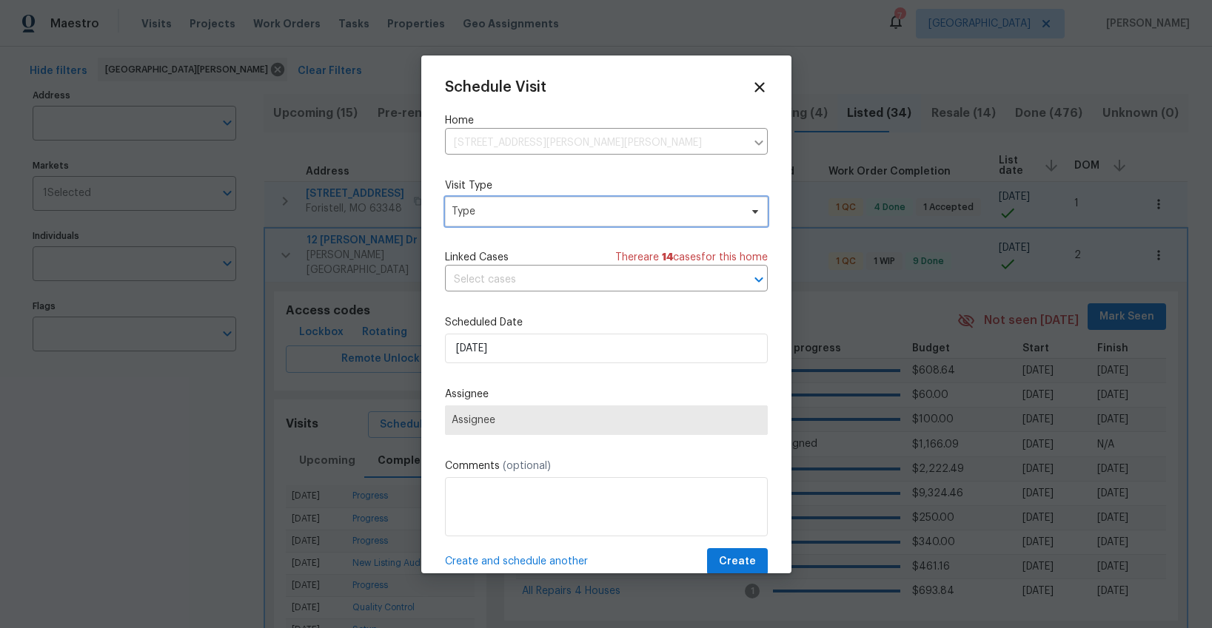
click at [461, 217] on span "Type" at bounding box center [595, 211] width 288 height 15
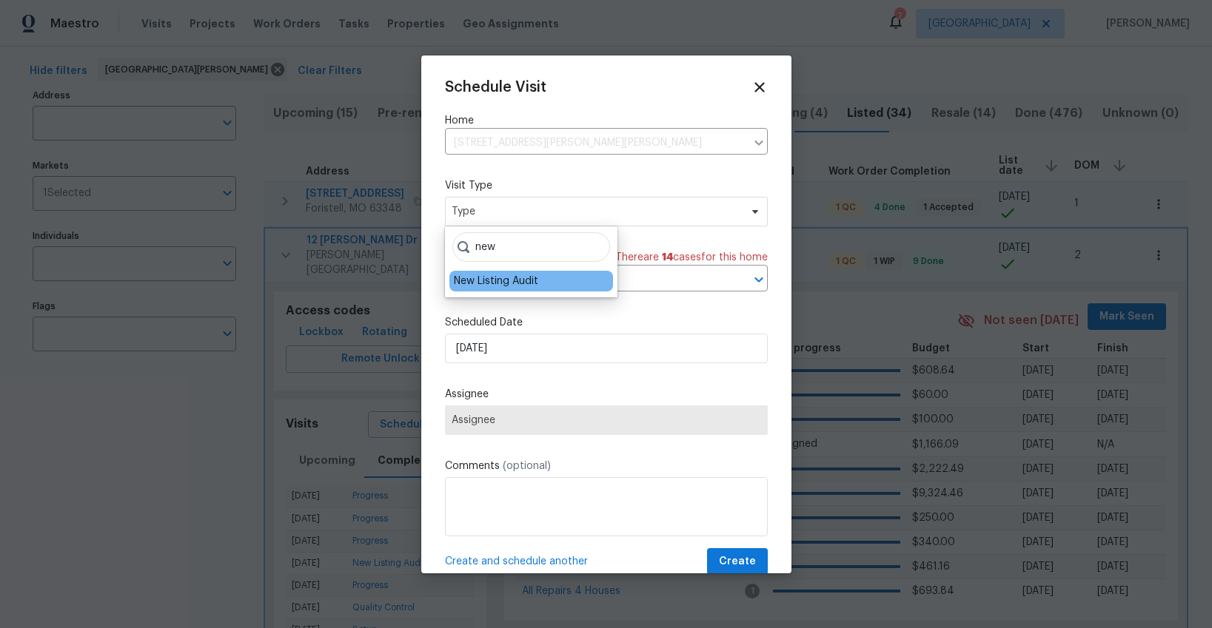
type input "new"
click at [478, 278] on div "New Listing Audit" at bounding box center [496, 281] width 84 height 15
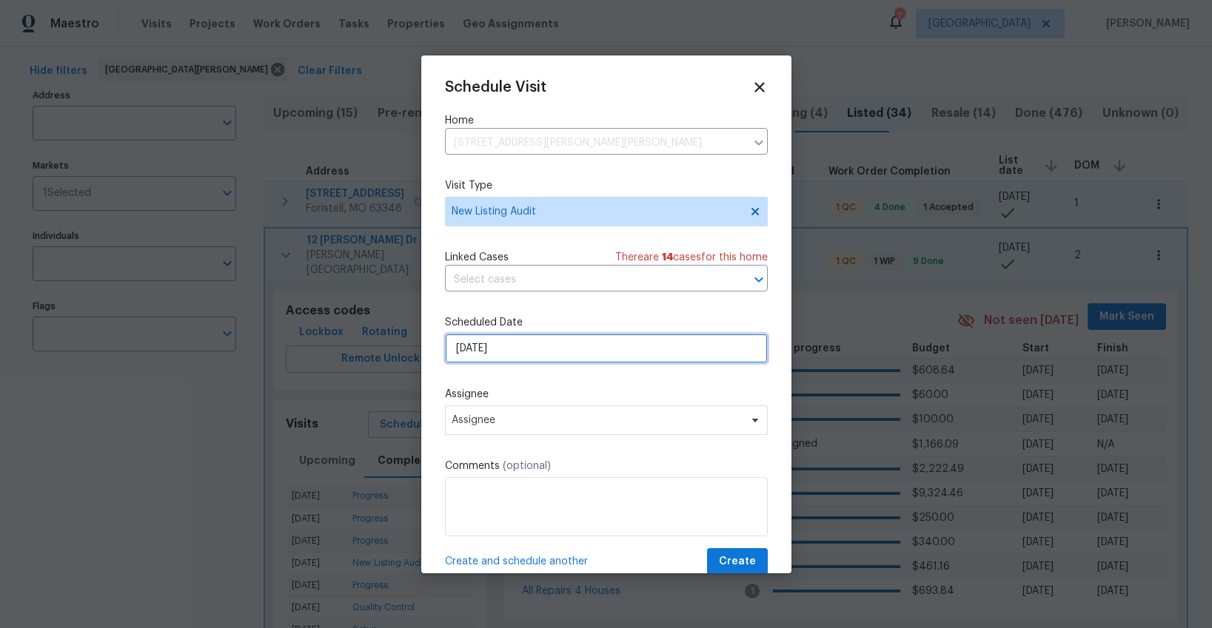
click at [513, 349] on input "[DATE]" at bounding box center [606, 349] width 323 height 30
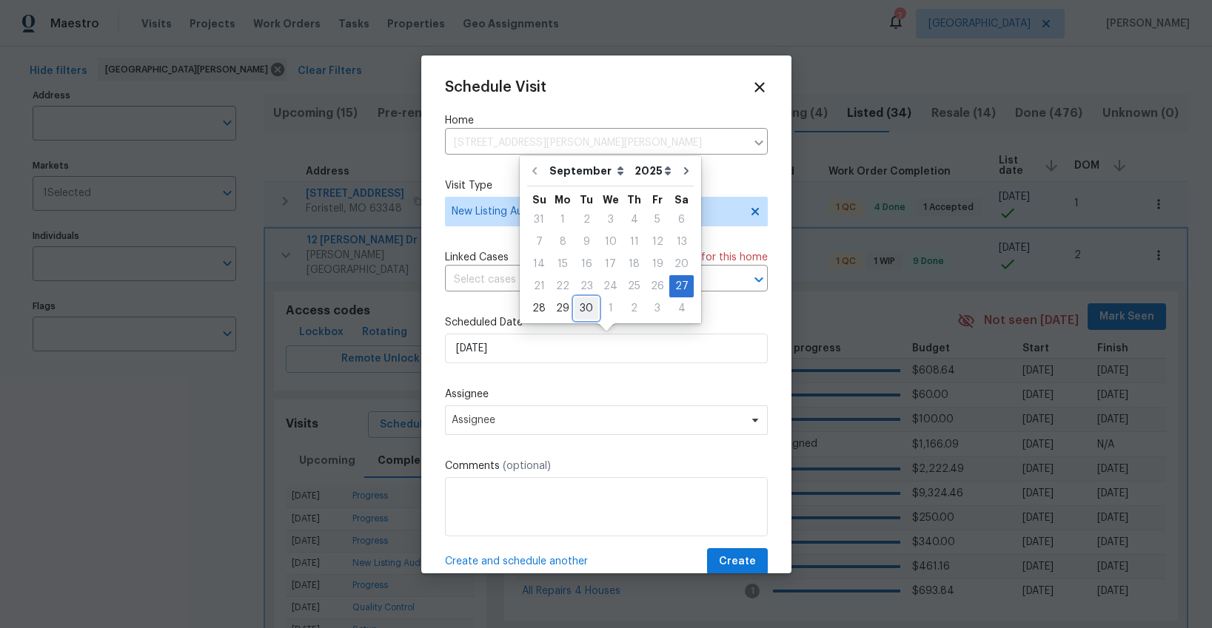
click at [580, 309] on div "30" at bounding box center [586, 308] width 24 height 21
type input "[DATE]"
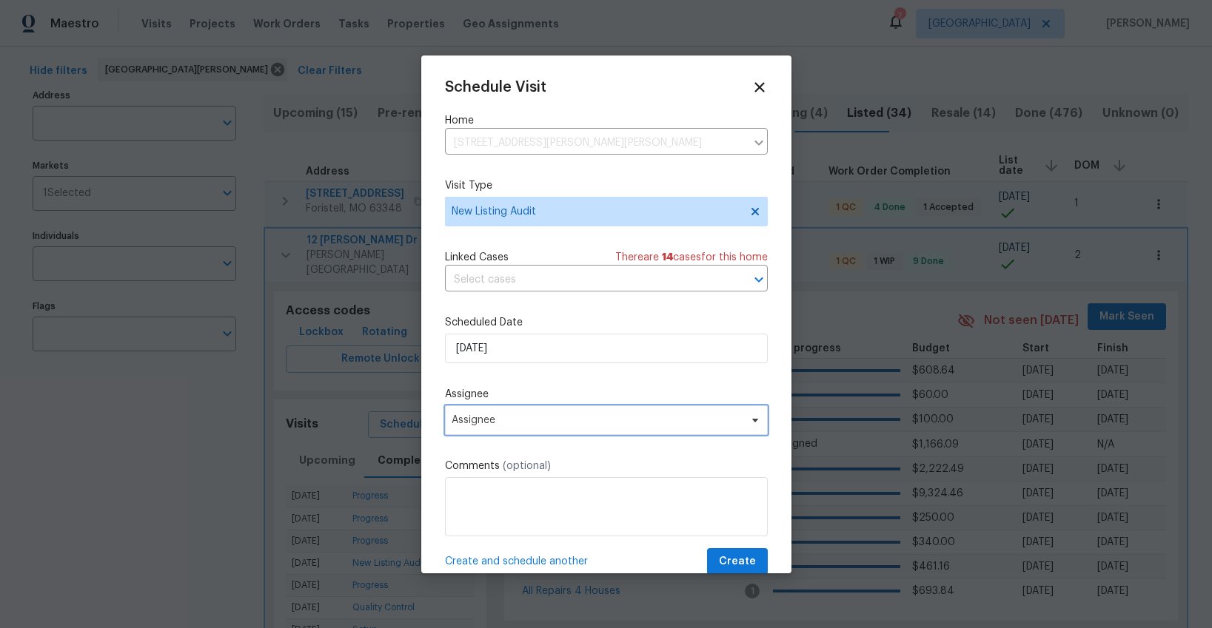
click at [536, 424] on span "Assignee" at bounding box center [596, 420] width 290 height 12
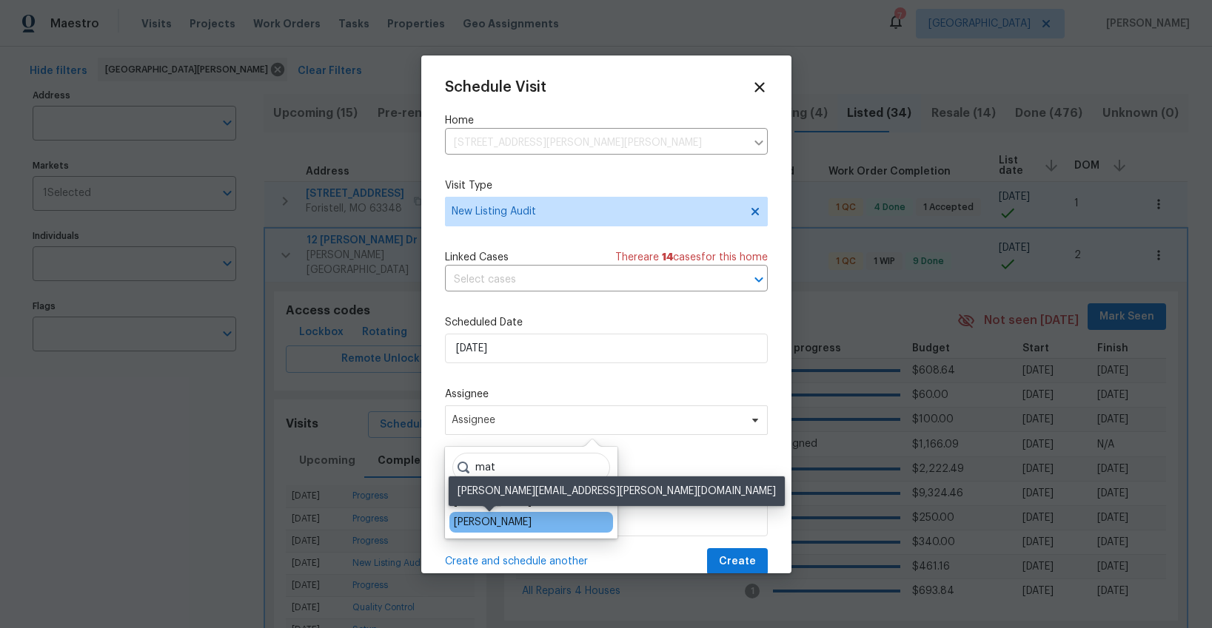
type input "mat"
click at [503, 528] on div "[PERSON_NAME]" at bounding box center [493, 522] width 78 height 15
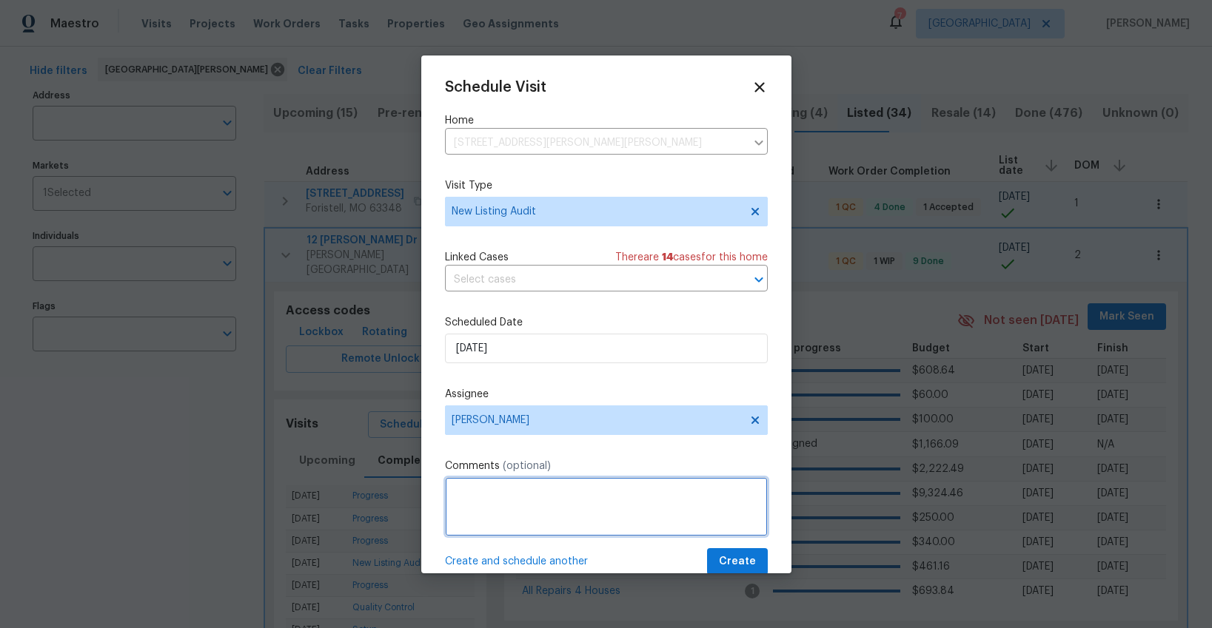
click at [585, 504] on textarea at bounding box center [606, 506] width 323 height 59
type textarea "visit to review added scope from original NLA"
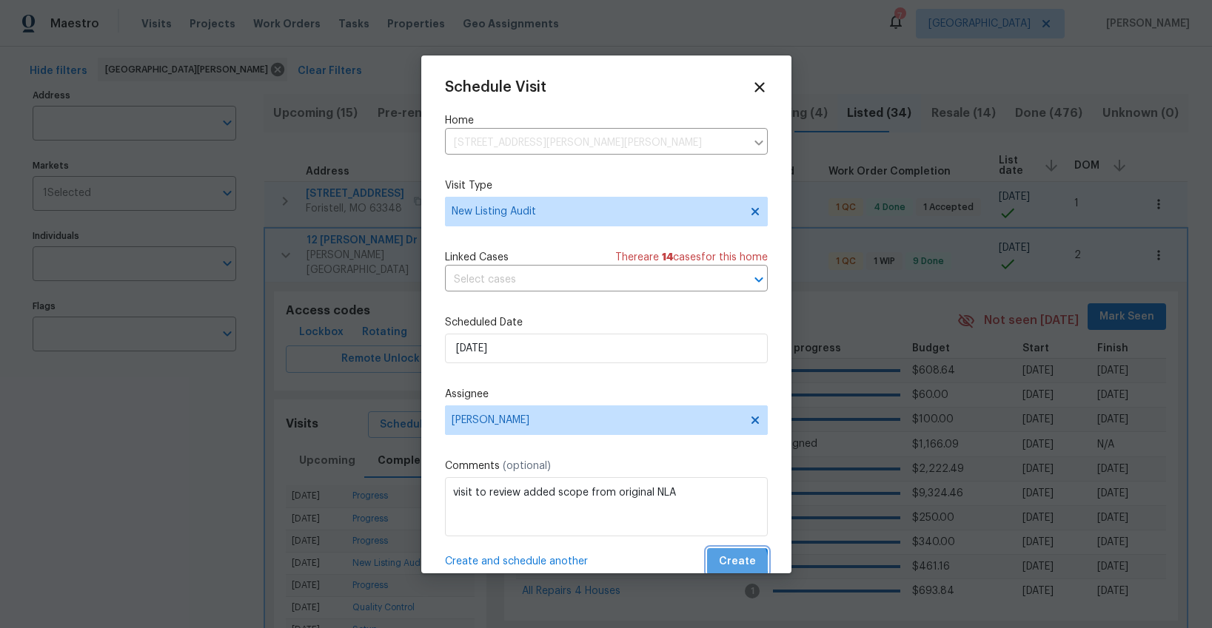
click at [736, 564] on span "Create" at bounding box center [737, 562] width 37 height 19
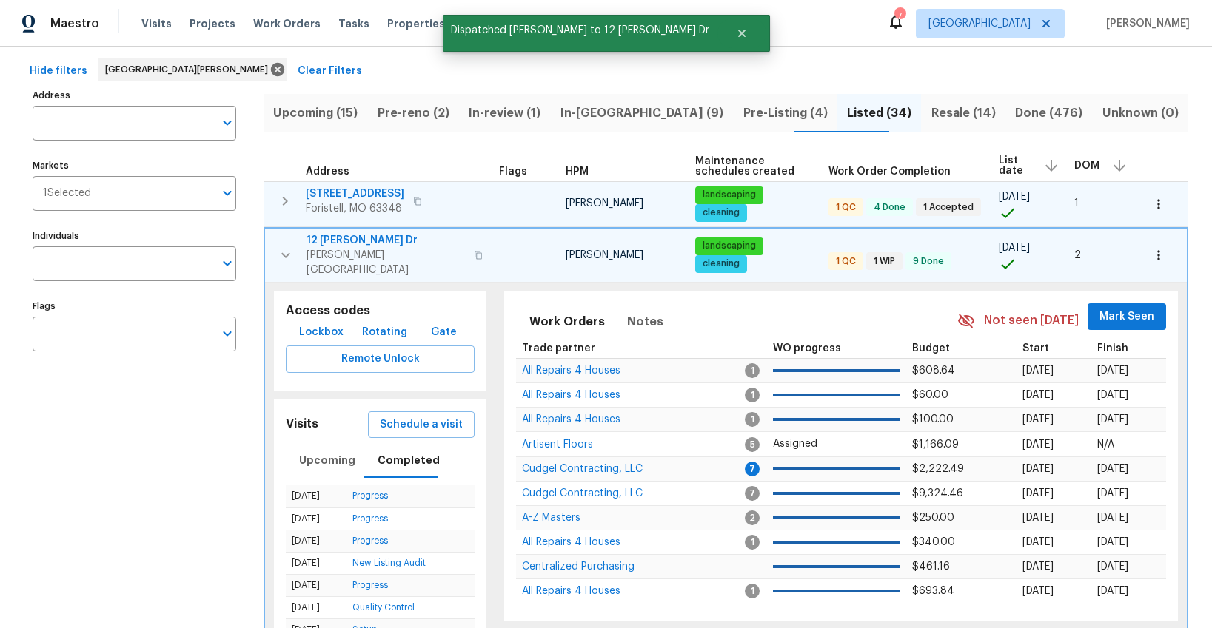
click at [289, 252] on icon "button" at bounding box center [285, 254] width 9 height 5
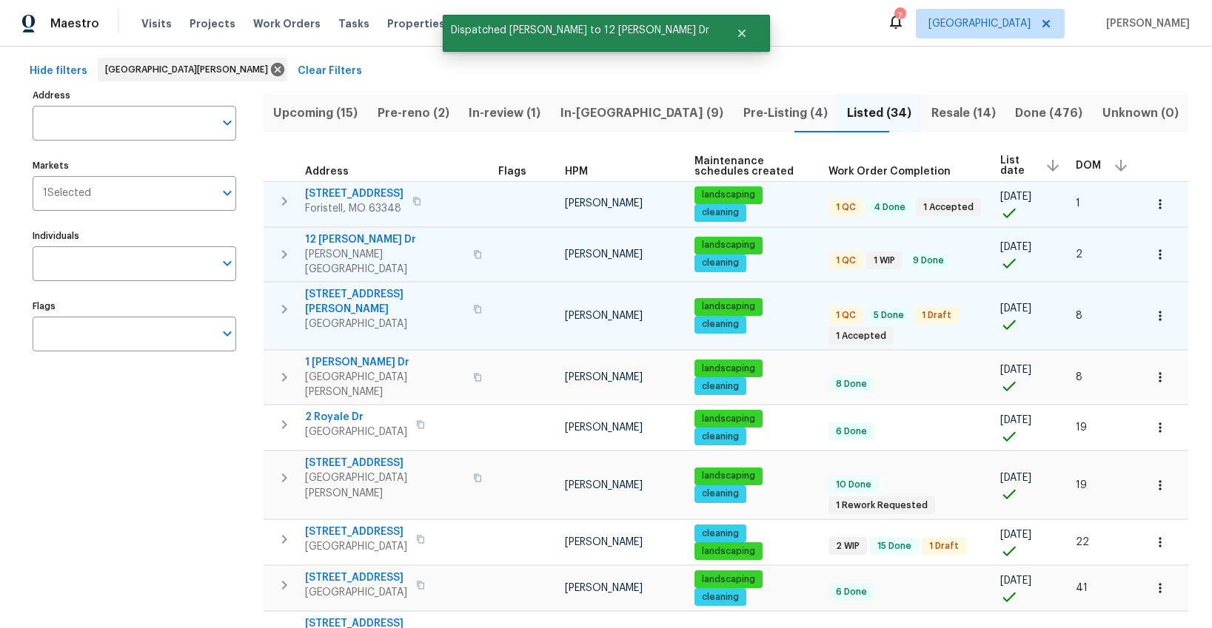
click at [283, 305] on icon "button" at bounding box center [284, 309] width 5 height 9
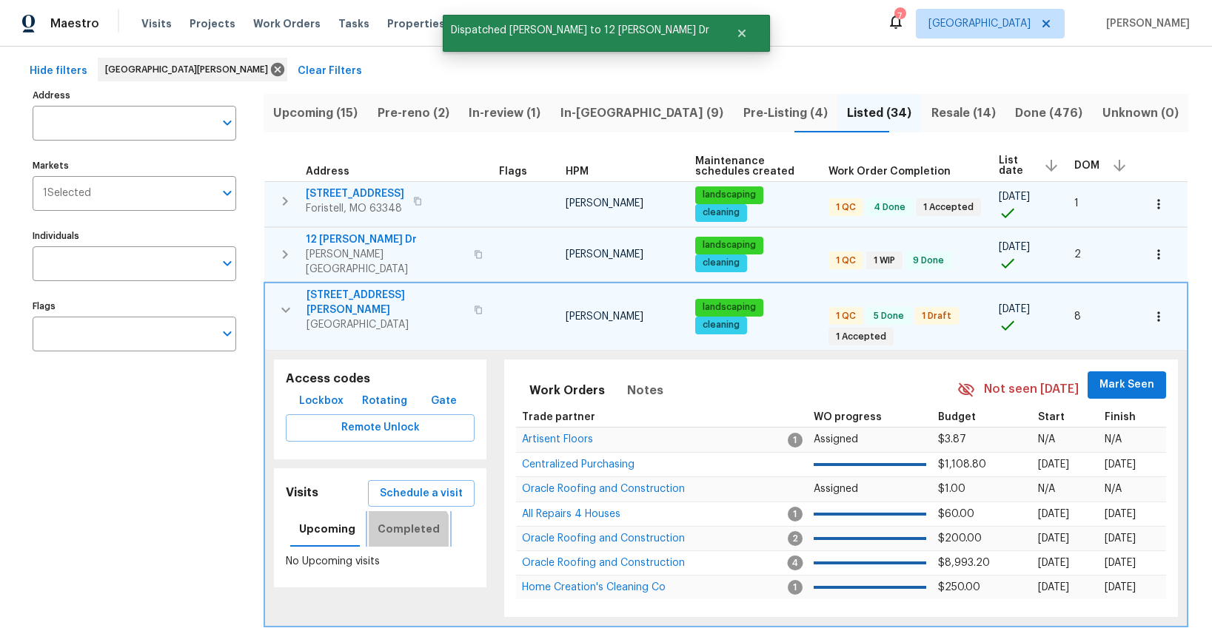
click at [403, 520] on span "Completed" at bounding box center [408, 529] width 62 height 19
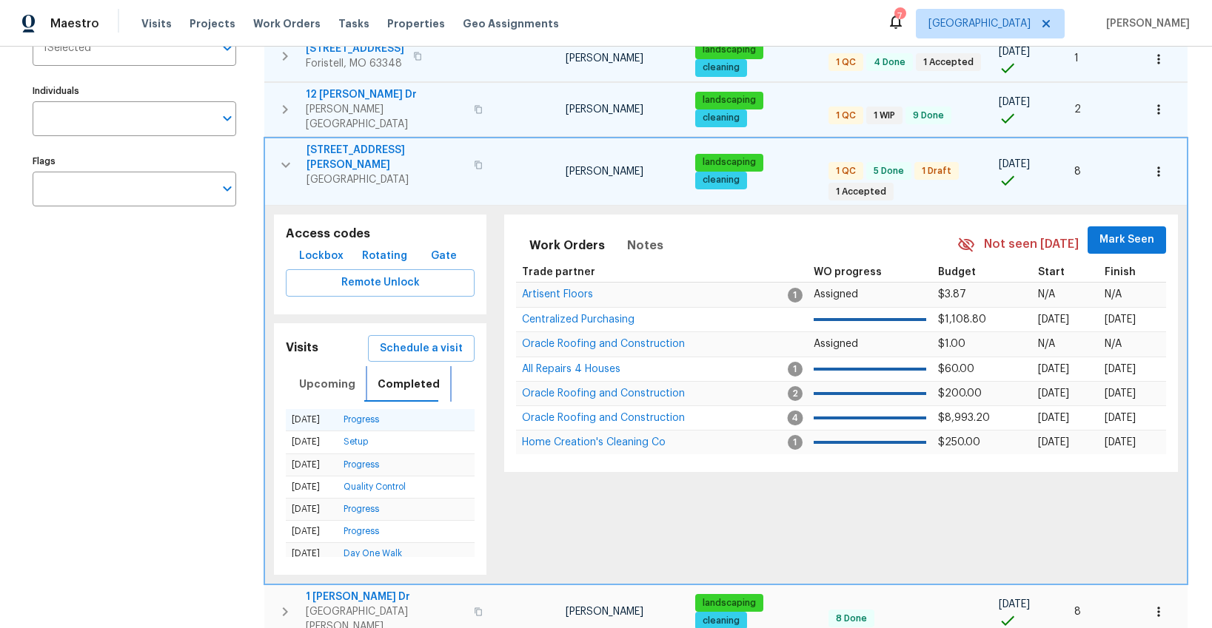
scroll to position [199, 0]
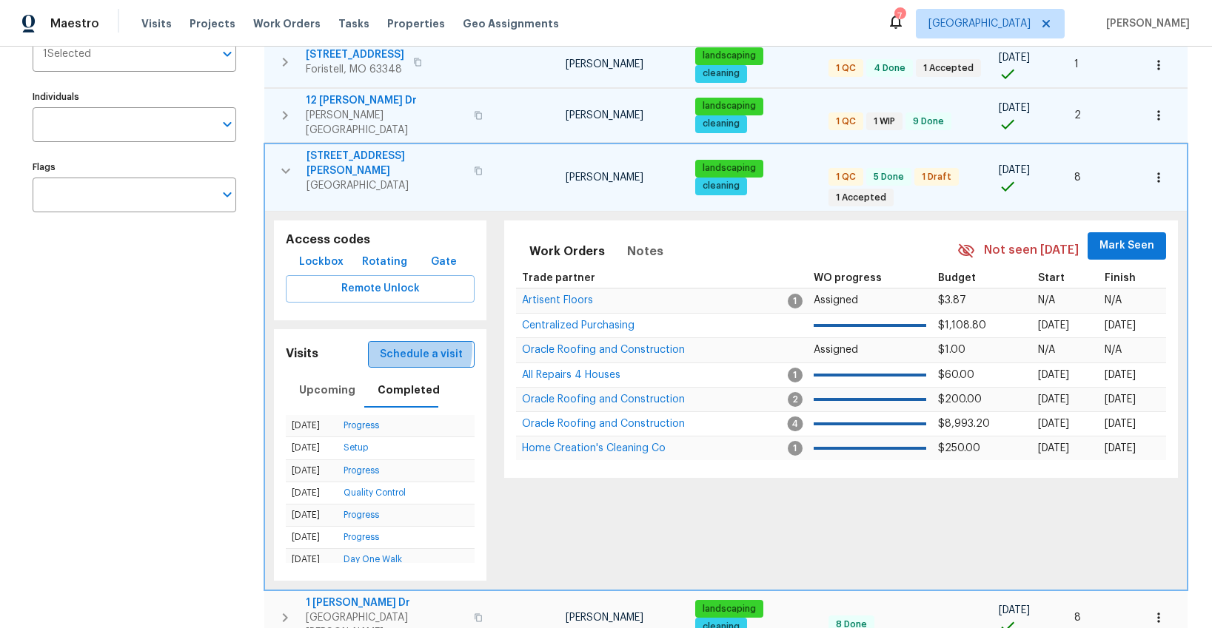
click at [403, 346] on span "Schedule a visit" at bounding box center [421, 355] width 83 height 19
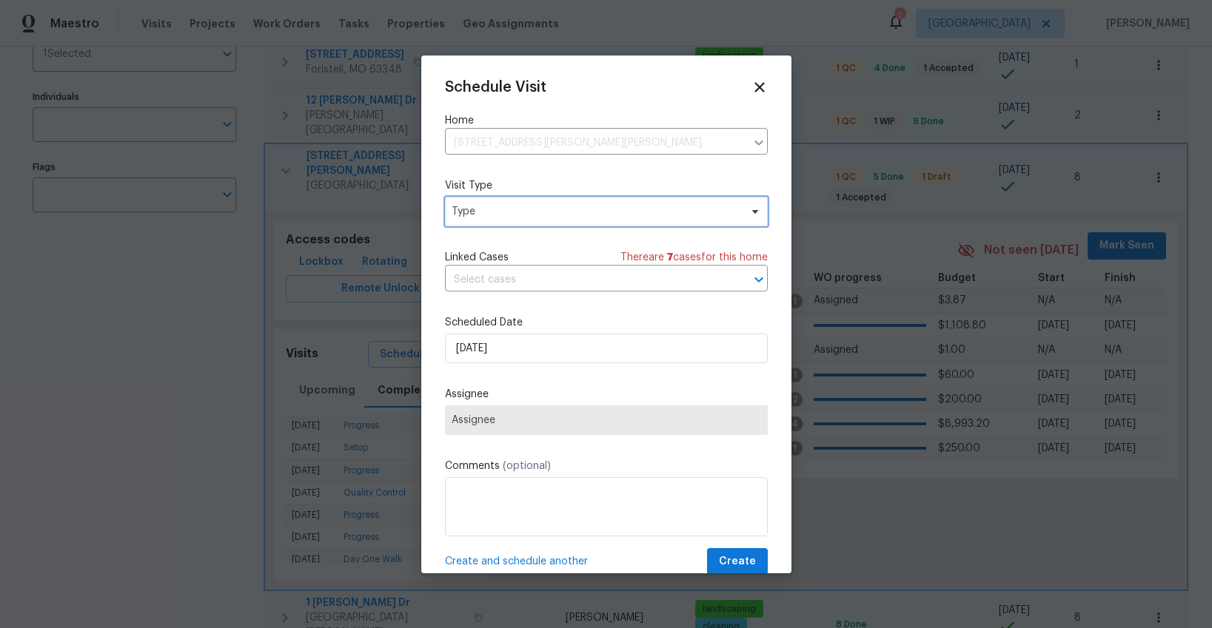
click at [477, 223] on span "Type" at bounding box center [606, 212] width 323 height 30
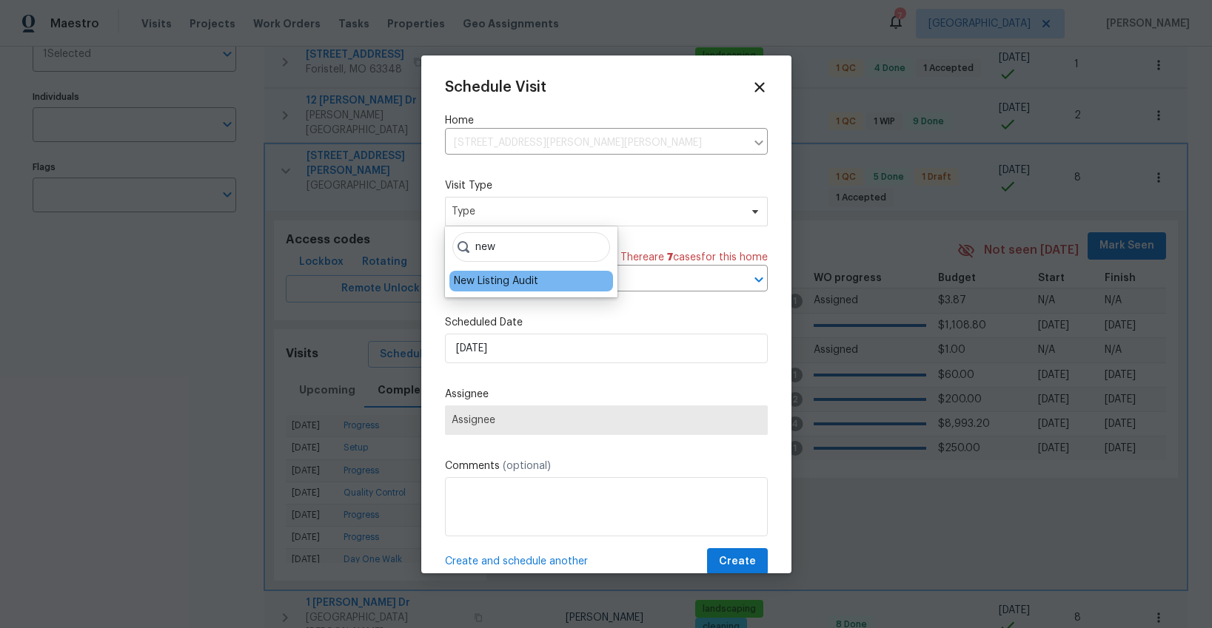
type input "new"
click at [478, 279] on div "New Listing Audit" at bounding box center [496, 281] width 84 height 15
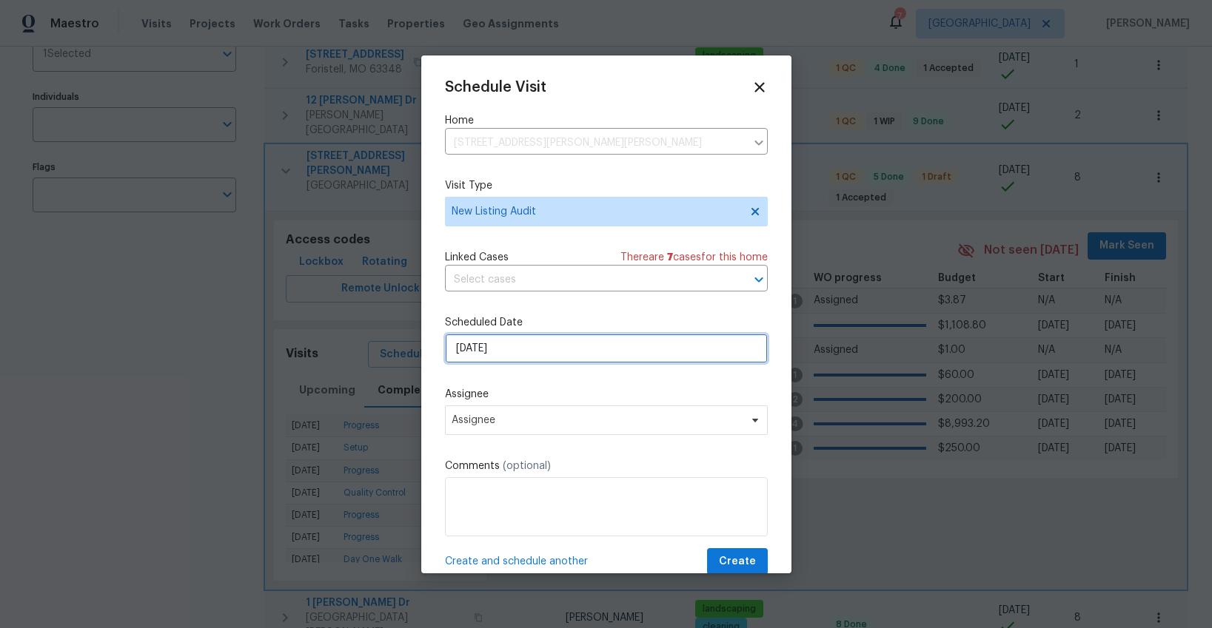
click at [511, 349] on input "[DATE]" at bounding box center [606, 349] width 323 height 30
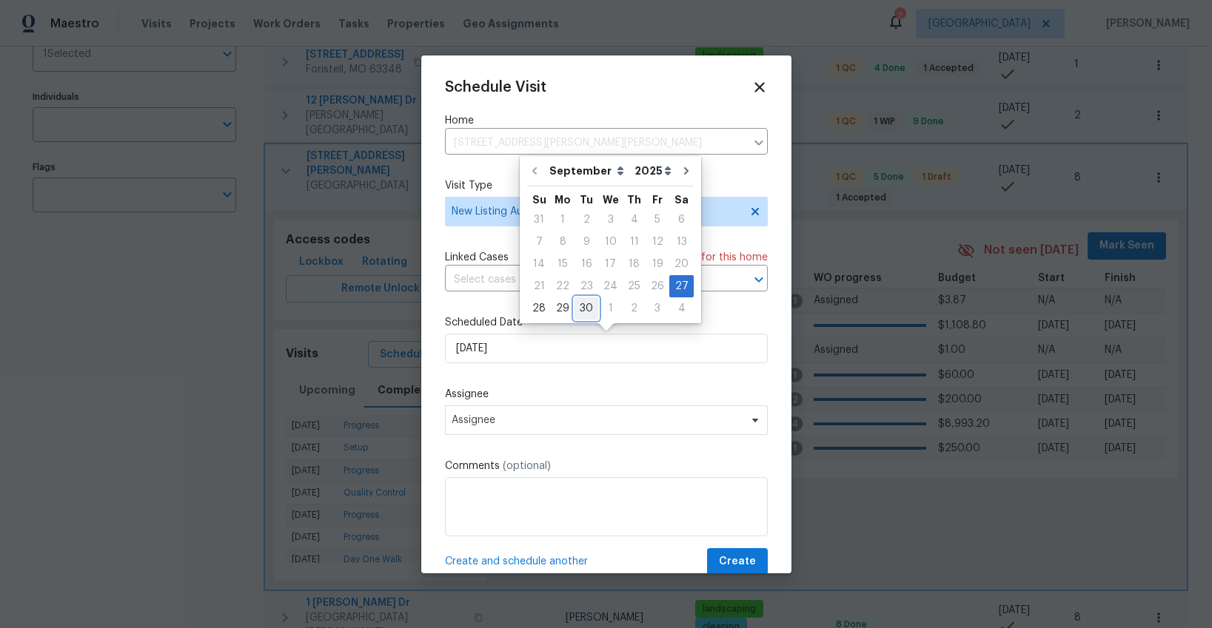
click at [579, 310] on div "30" at bounding box center [586, 308] width 24 height 21
type input "[DATE]"
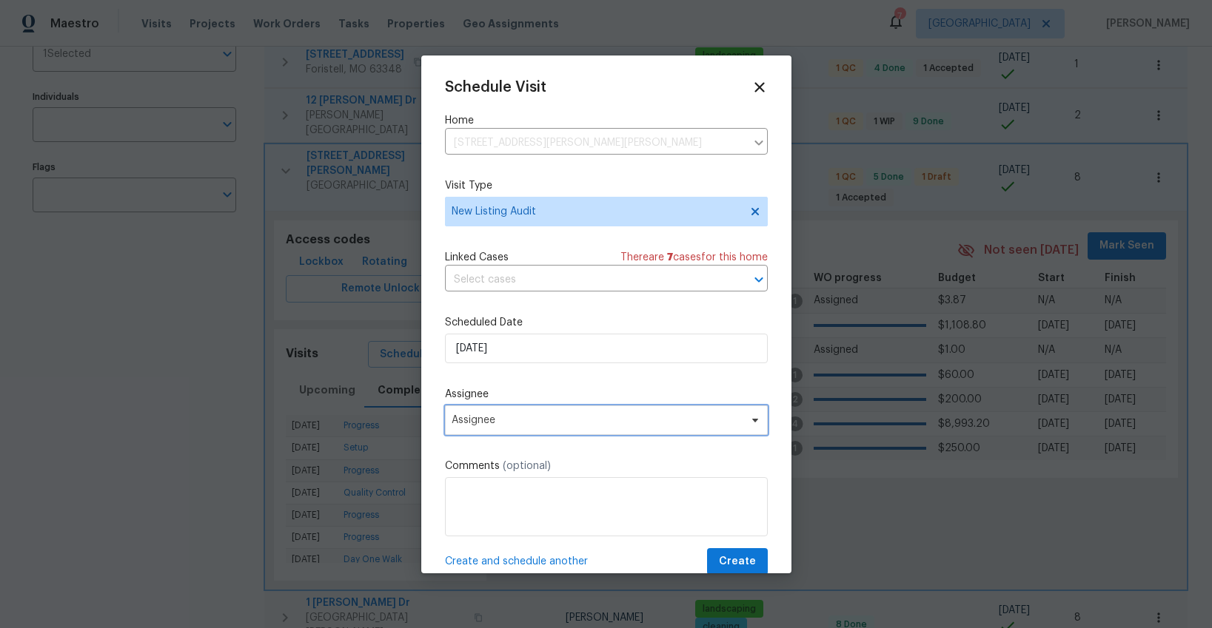
click at [546, 417] on span "Assignee" at bounding box center [596, 420] width 290 height 12
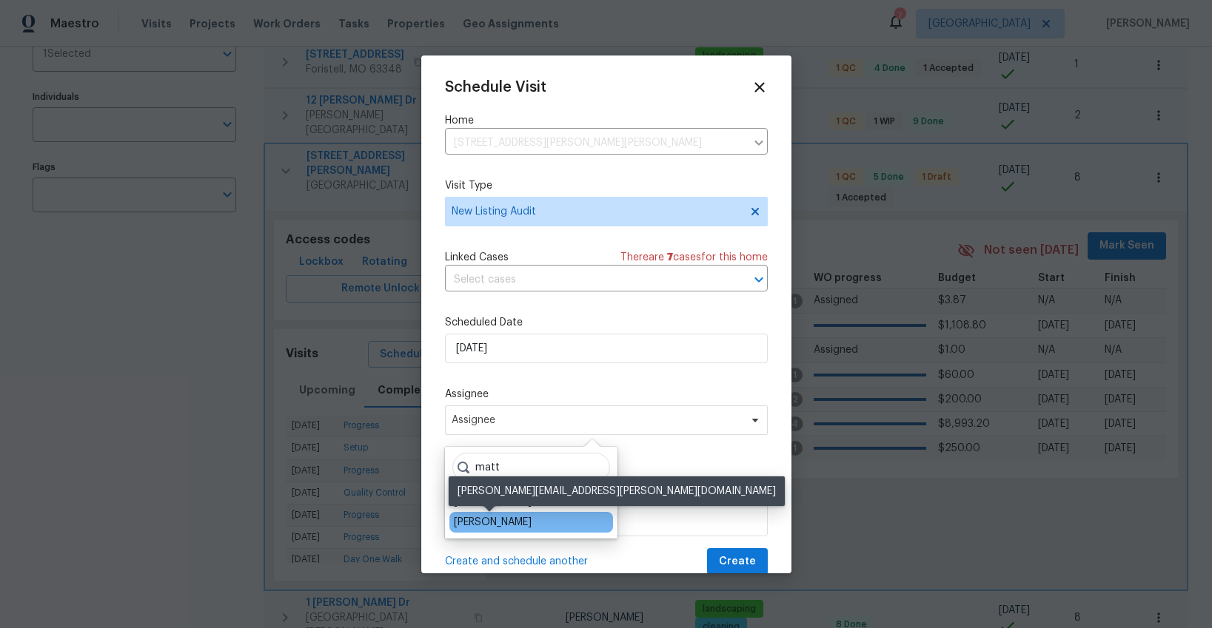
type input "matt"
click at [497, 522] on div "[PERSON_NAME]" at bounding box center [493, 522] width 78 height 15
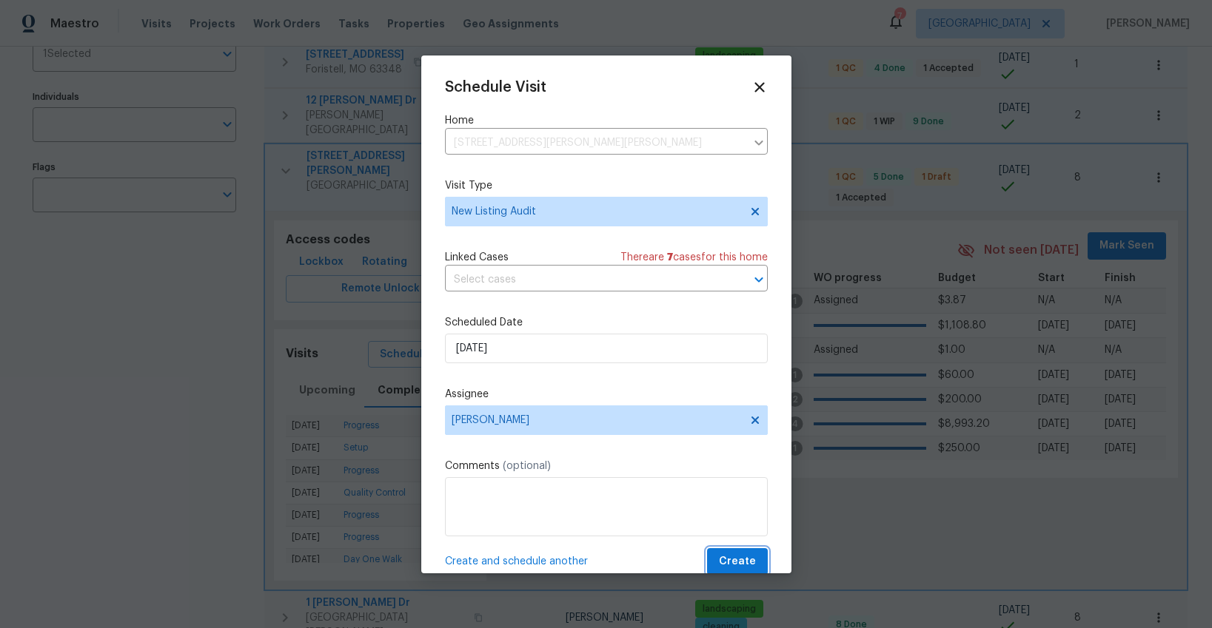
click at [742, 560] on span "Create" at bounding box center [737, 562] width 37 height 19
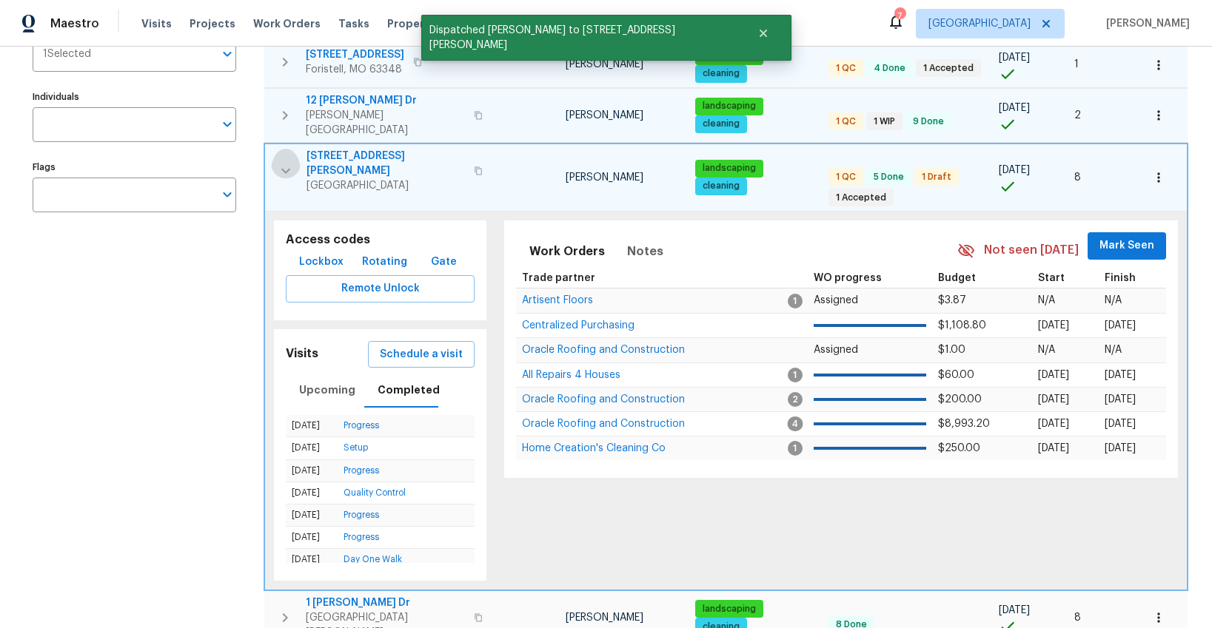
click at [285, 162] on icon "button" at bounding box center [286, 171] width 18 height 18
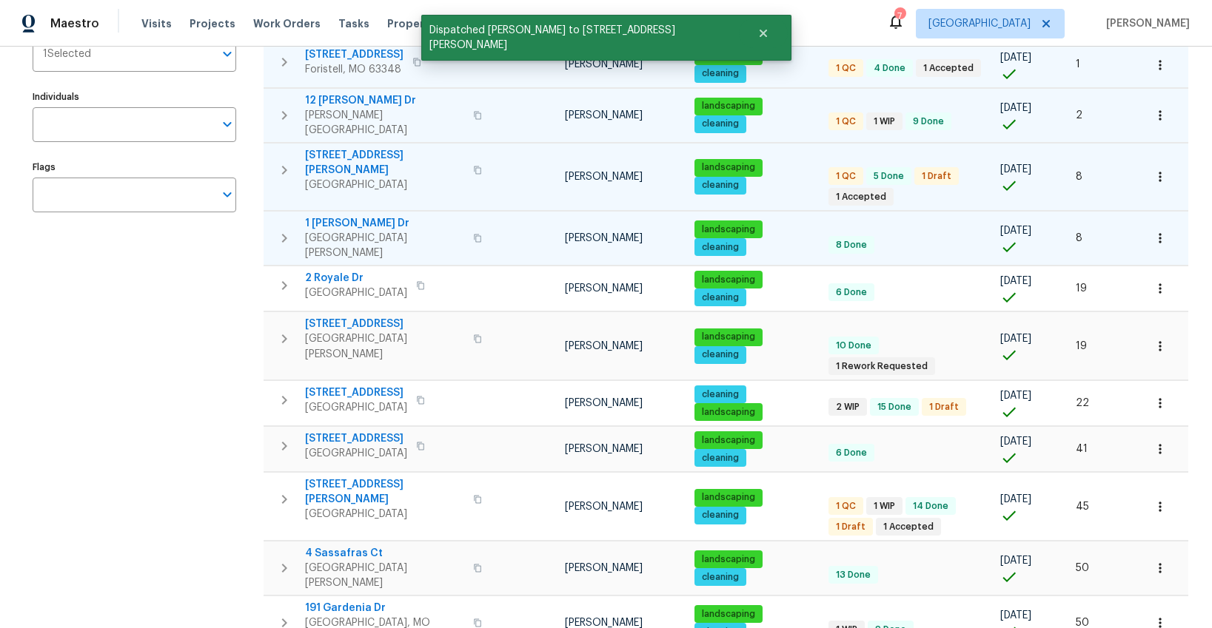
click at [284, 229] on icon "button" at bounding box center [284, 238] width 18 height 18
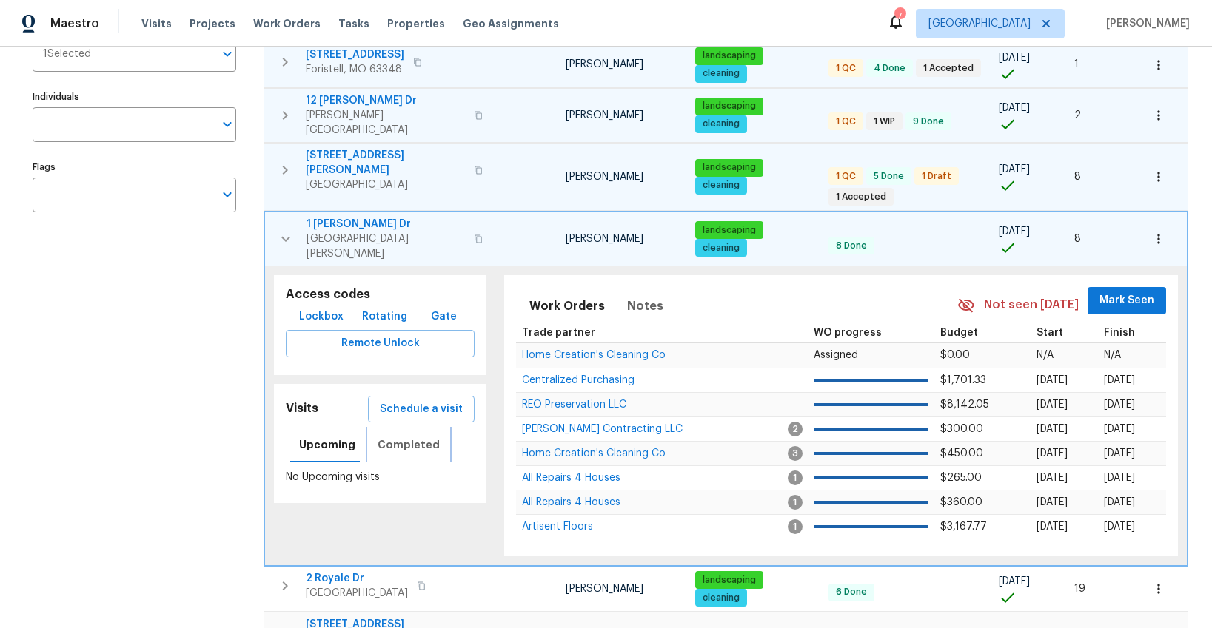
click at [382, 436] on span "Completed" at bounding box center [408, 445] width 62 height 19
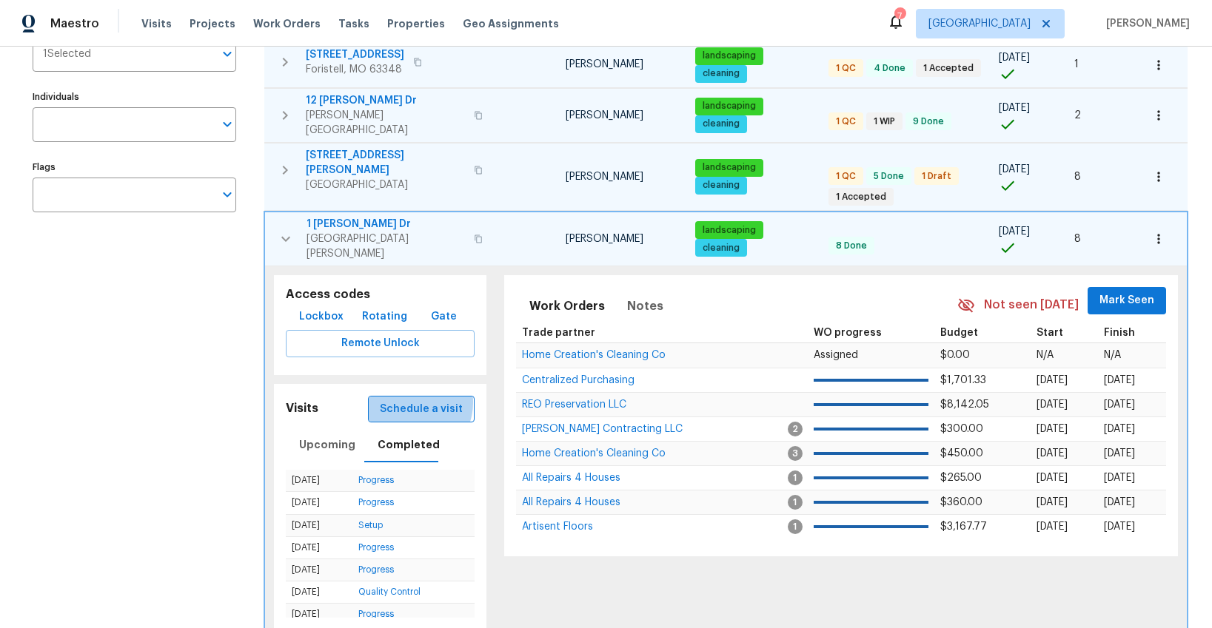
click at [416, 400] on span "Schedule a visit" at bounding box center [421, 409] width 83 height 19
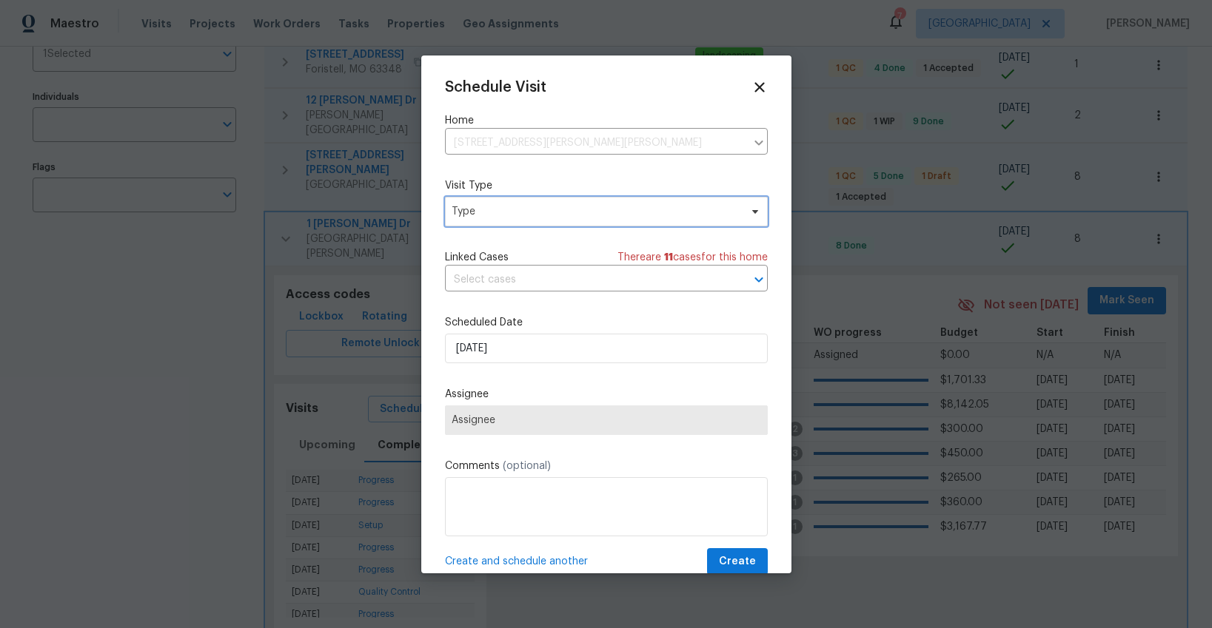
click at [469, 216] on span "Type" at bounding box center [595, 211] width 288 height 15
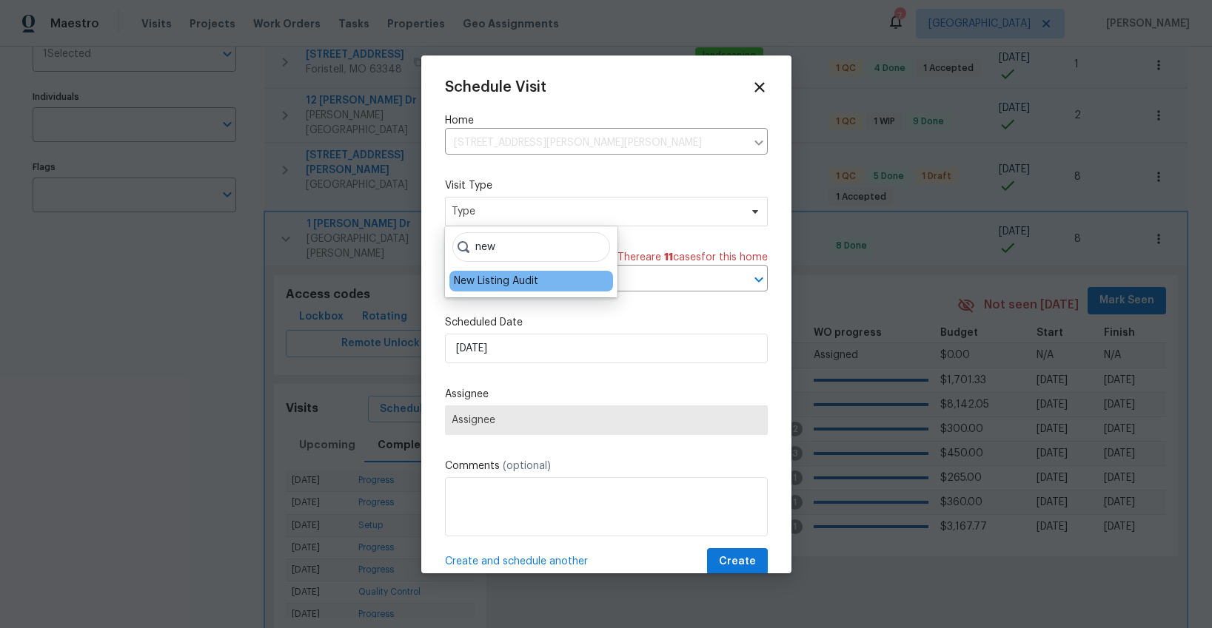
type input "new"
click at [468, 282] on div "New Listing Audit" at bounding box center [496, 281] width 84 height 15
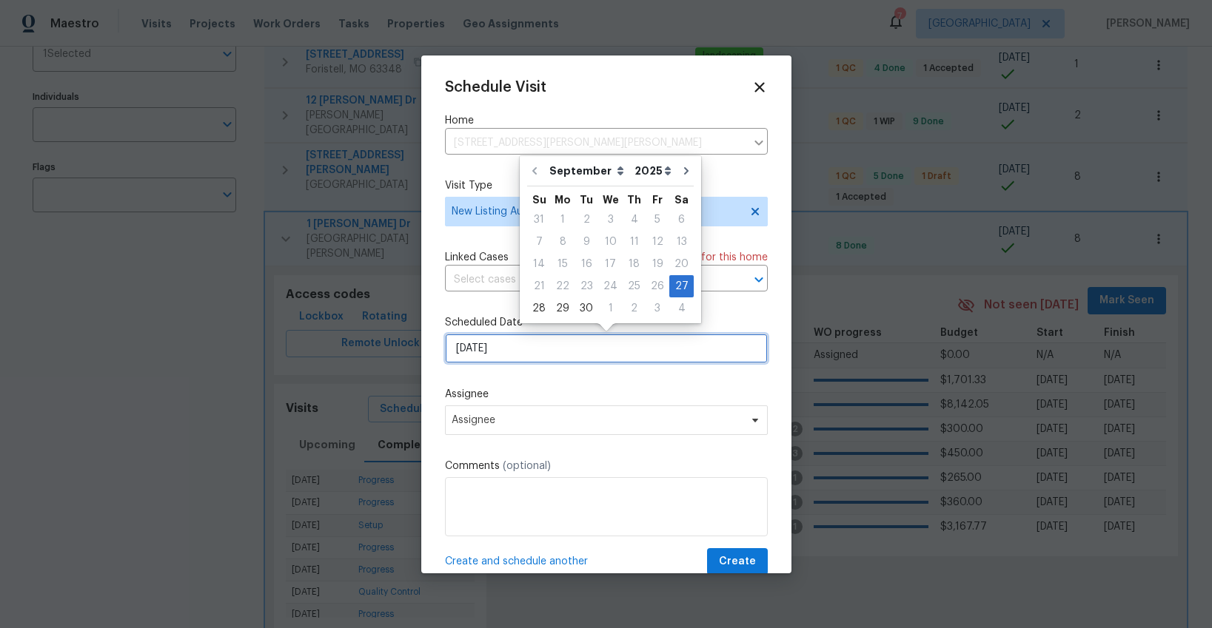
click at [480, 346] on input "[DATE]" at bounding box center [606, 349] width 323 height 30
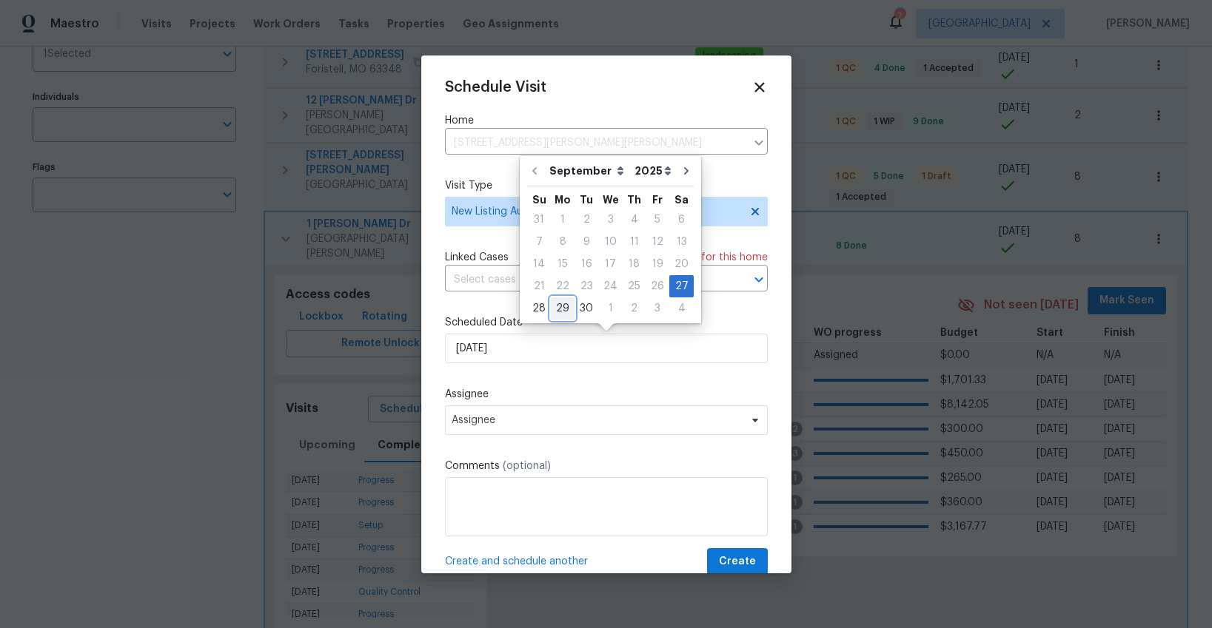
click at [557, 307] on div "29" at bounding box center [563, 308] width 24 height 21
type input "[DATE]"
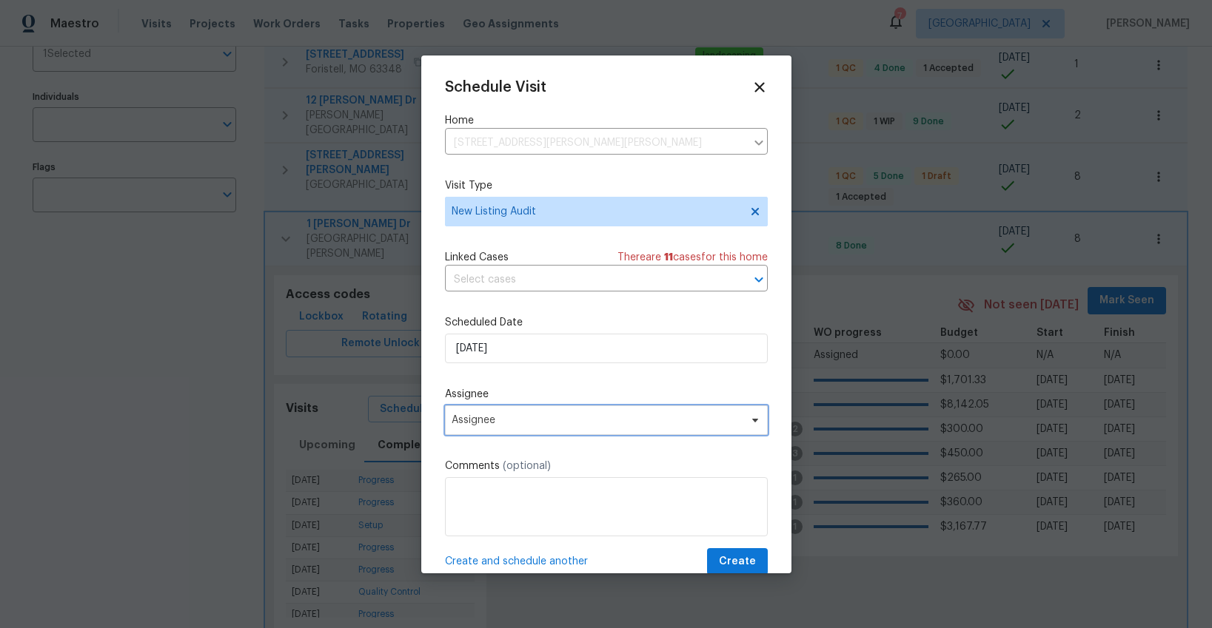
click at [530, 417] on span "Assignee" at bounding box center [596, 420] width 290 height 12
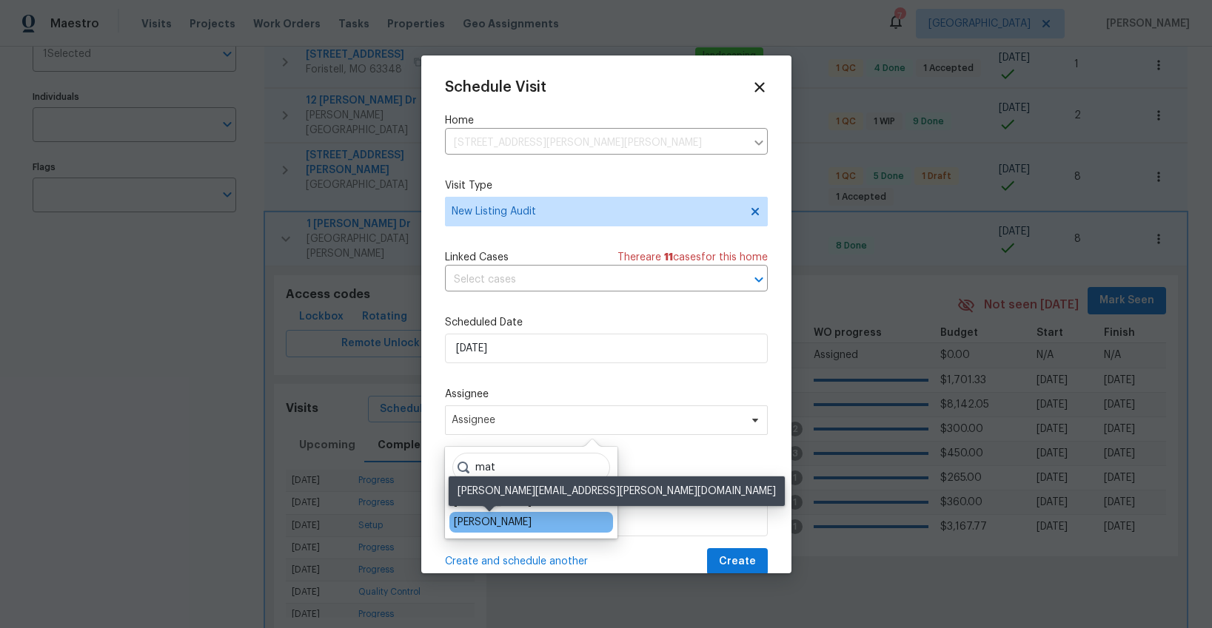
type input "mat"
click at [506, 515] on div "[PERSON_NAME]" at bounding box center [493, 522] width 78 height 15
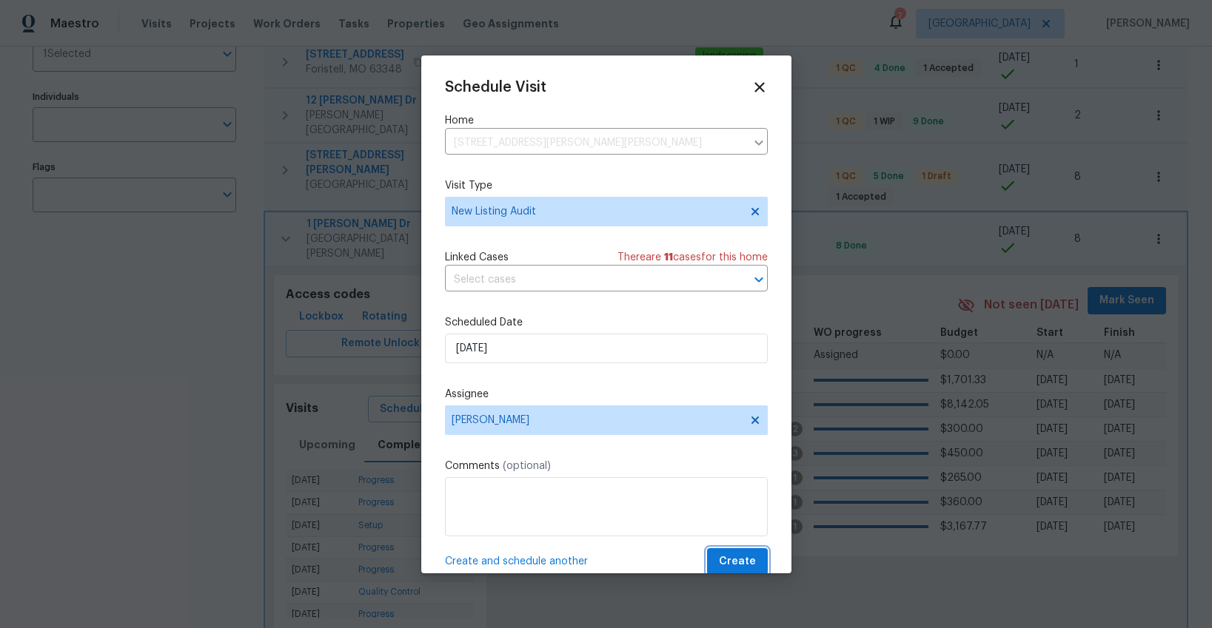
click at [750, 568] on span "Create" at bounding box center [737, 562] width 37 height 19
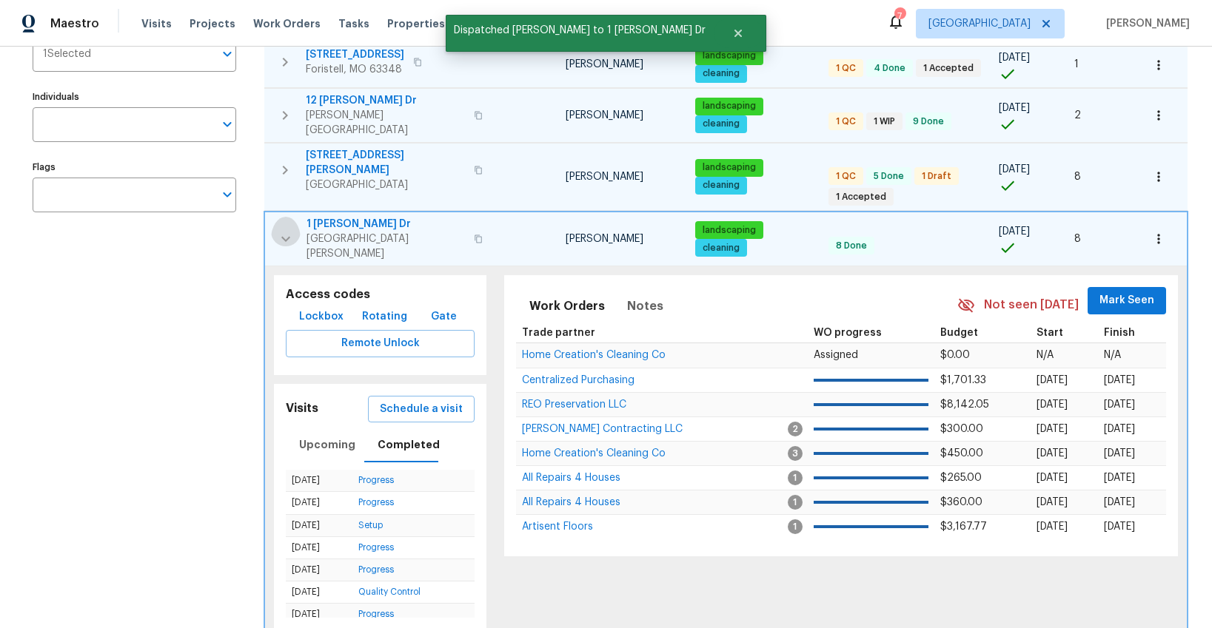
click at [287, 230] on icon "button" at bounding box center [286, 239] width 18 height 18
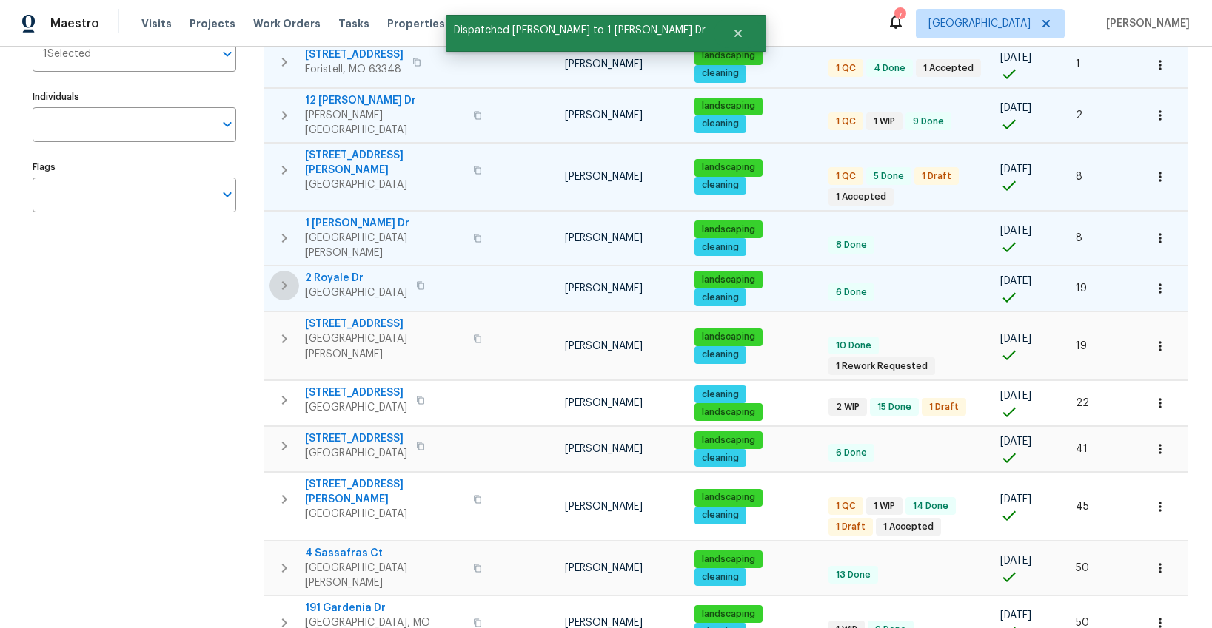
click at [280, 277] on icon "button" at bounding box center [284, 286] width 18 height 18
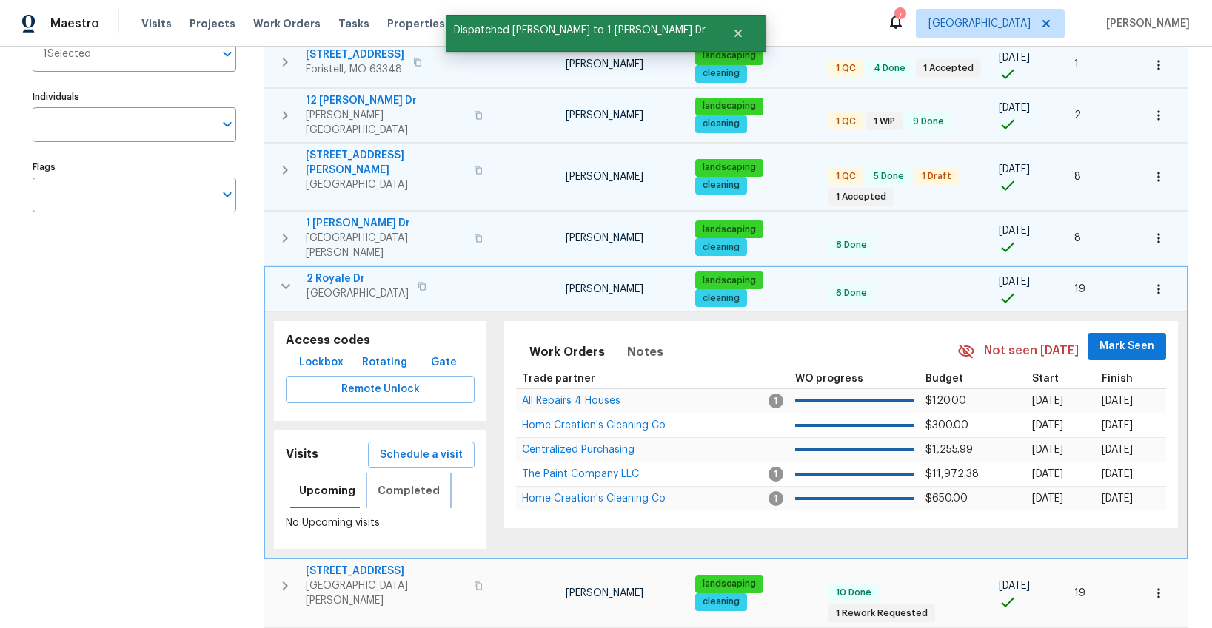
click at [412, 482] on span "Completed" at bounding box center [408, 491] width 62 height 19
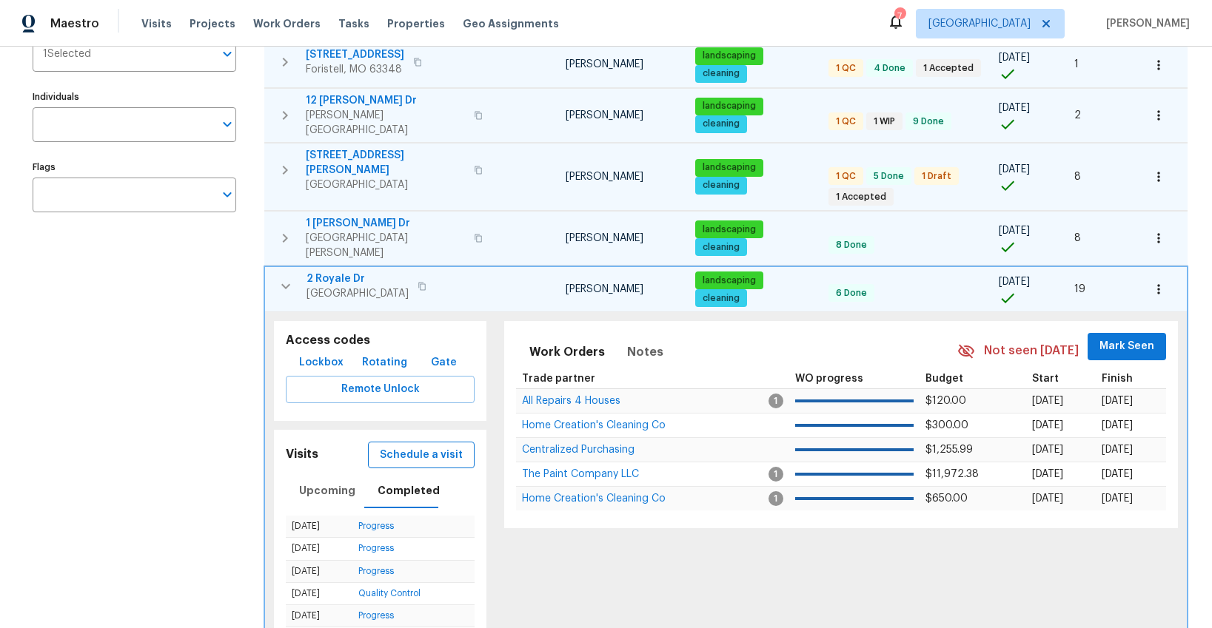
click at [418, 446] on span "Schedule a visit" at bounding box center [421, 455] width 83 height 19
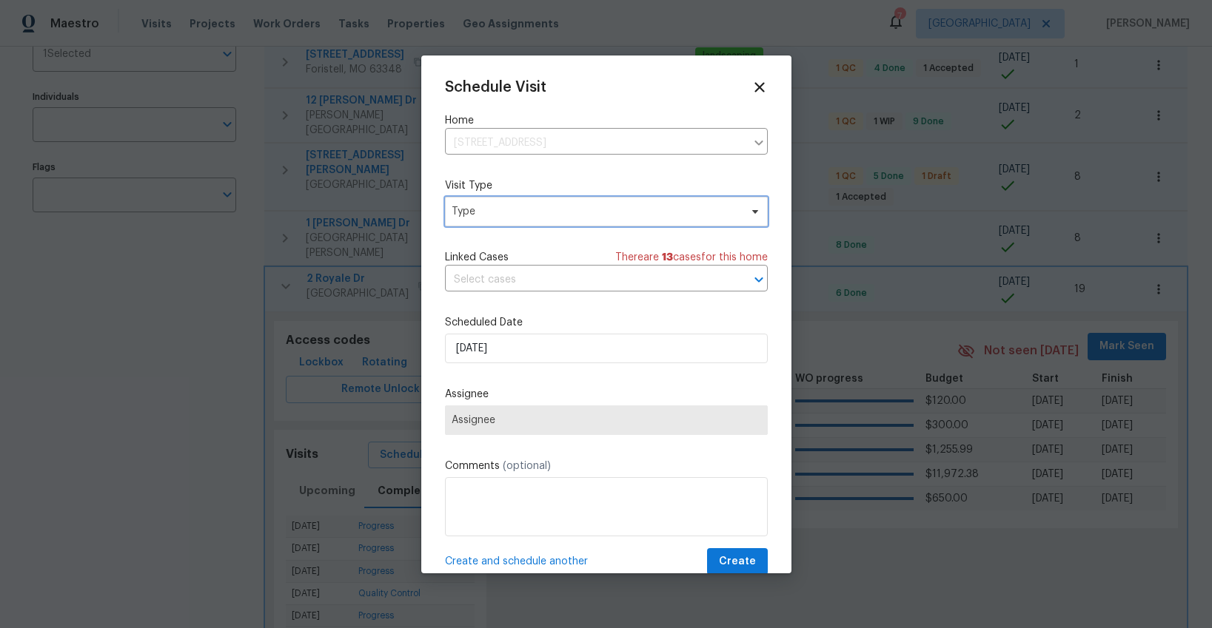
click at [480, 212] on span "Type" at bounding box center [595, 211] width 288 height 15
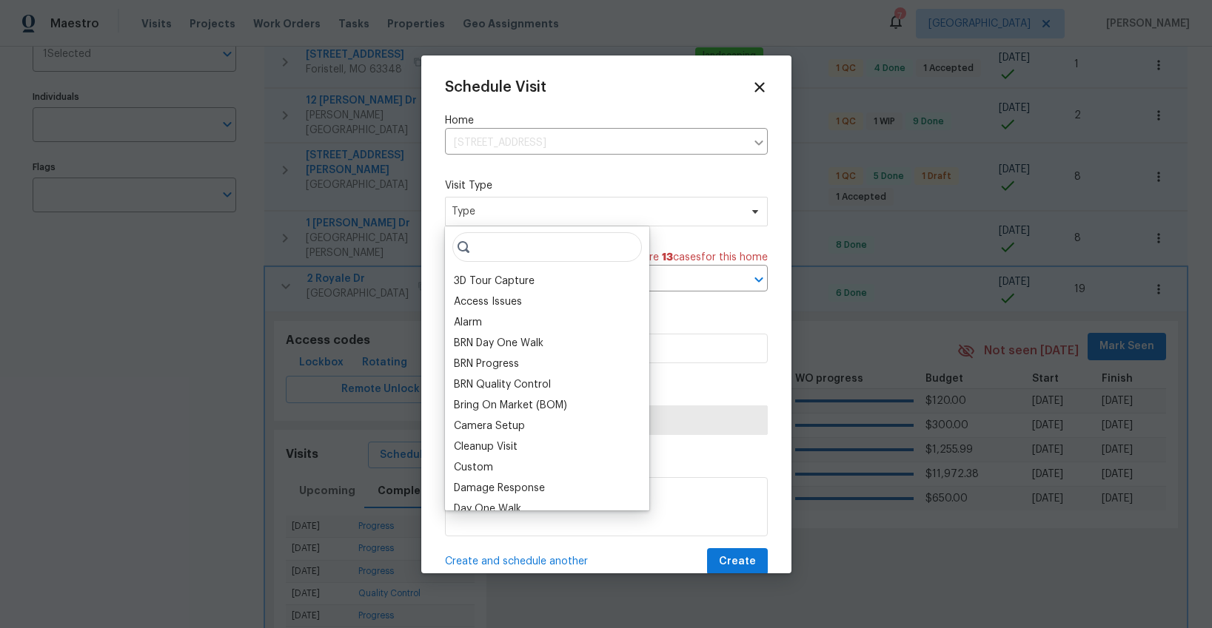
type input "b"
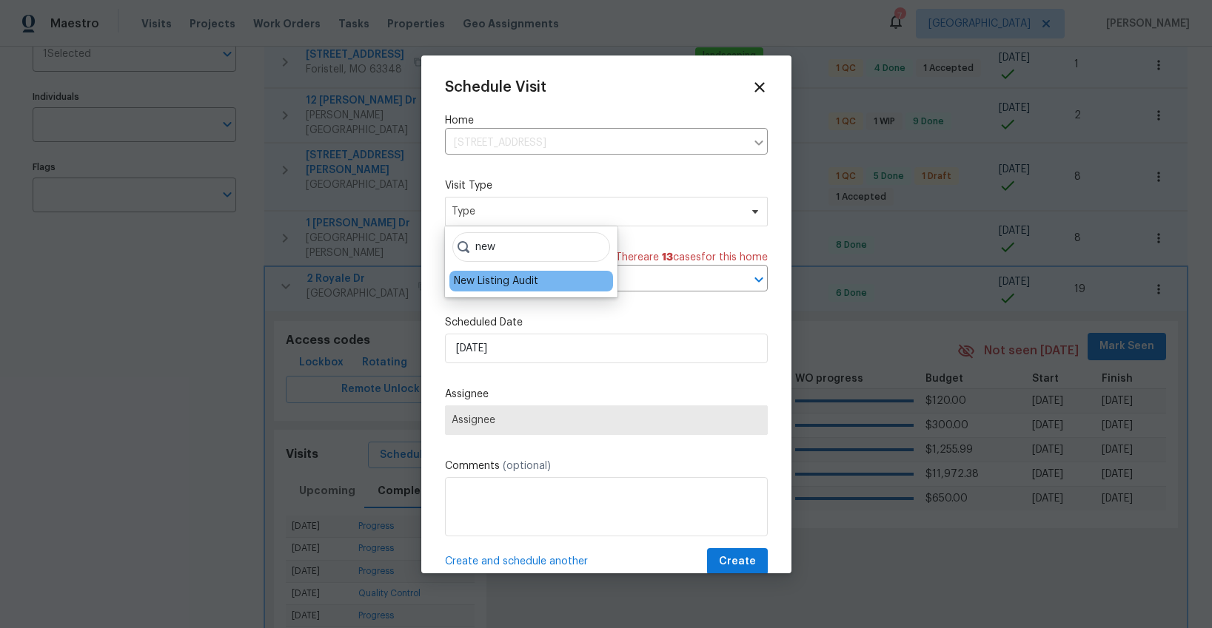
type input "new"
click at [484, 281] on div "New Listing Audit" at bounding box center [496, 281] width 84 height 15
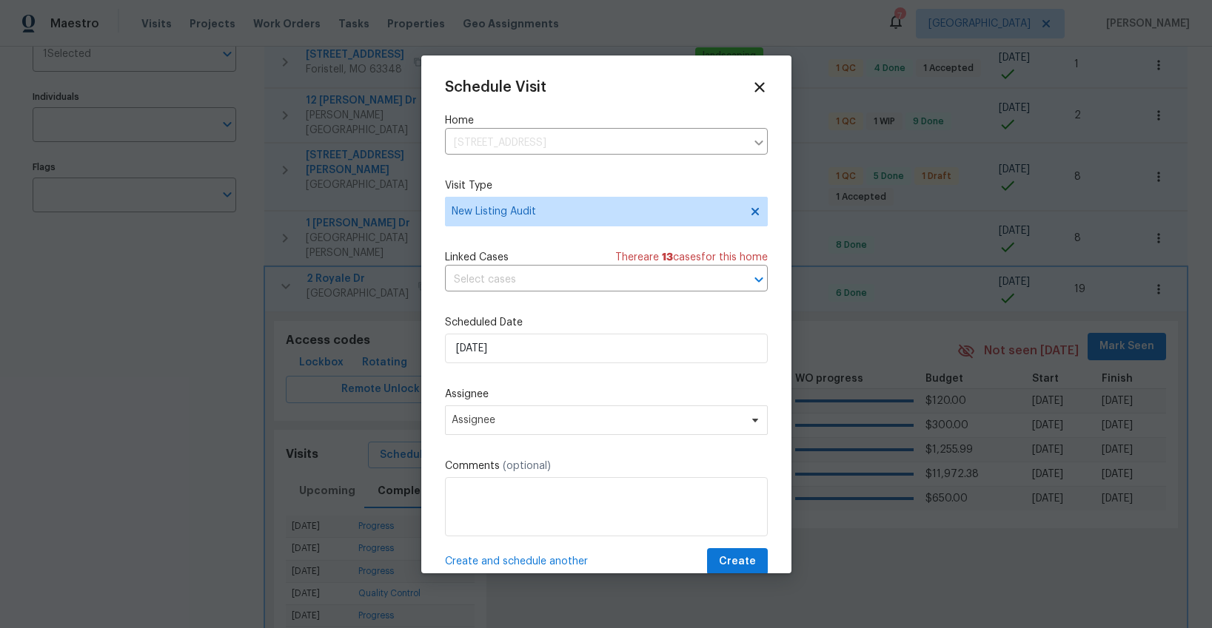
click at [511, 367] on div "Schedule Visit Home 2 Royale Dr, Lake Saint Louis, MO 63367 ​ Visit Type New Li…" at bounding box center [606, 327] width 323 height 497
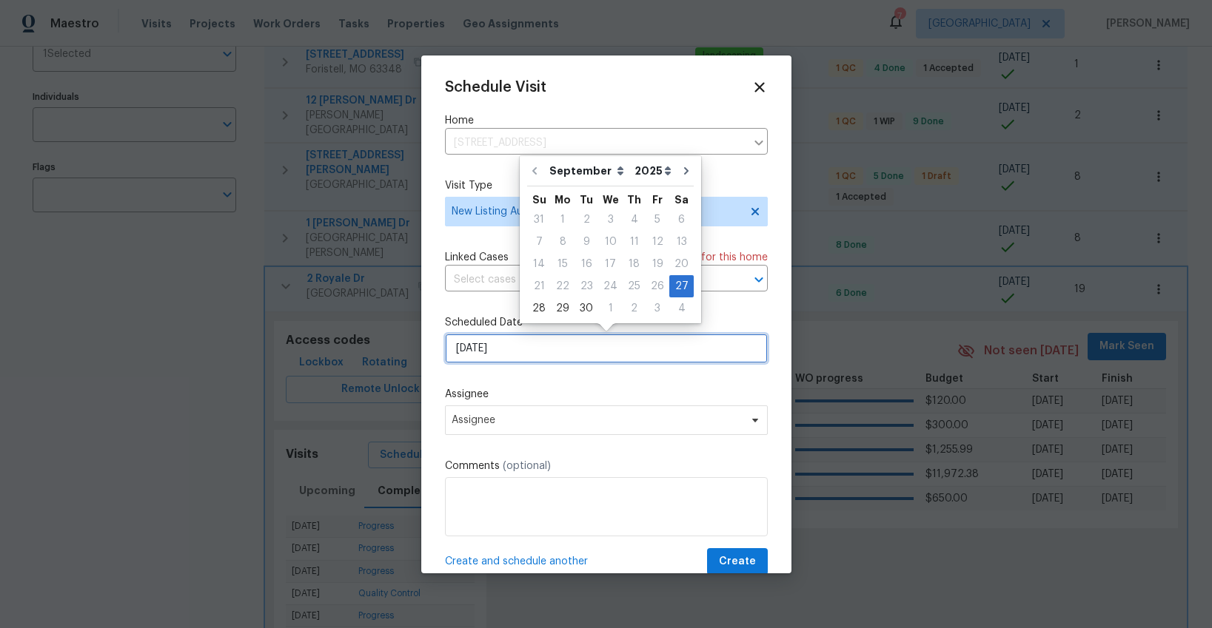
click at [512, 354] on input "[DATE]" at bounding box center [606, 349] width 323 height 30
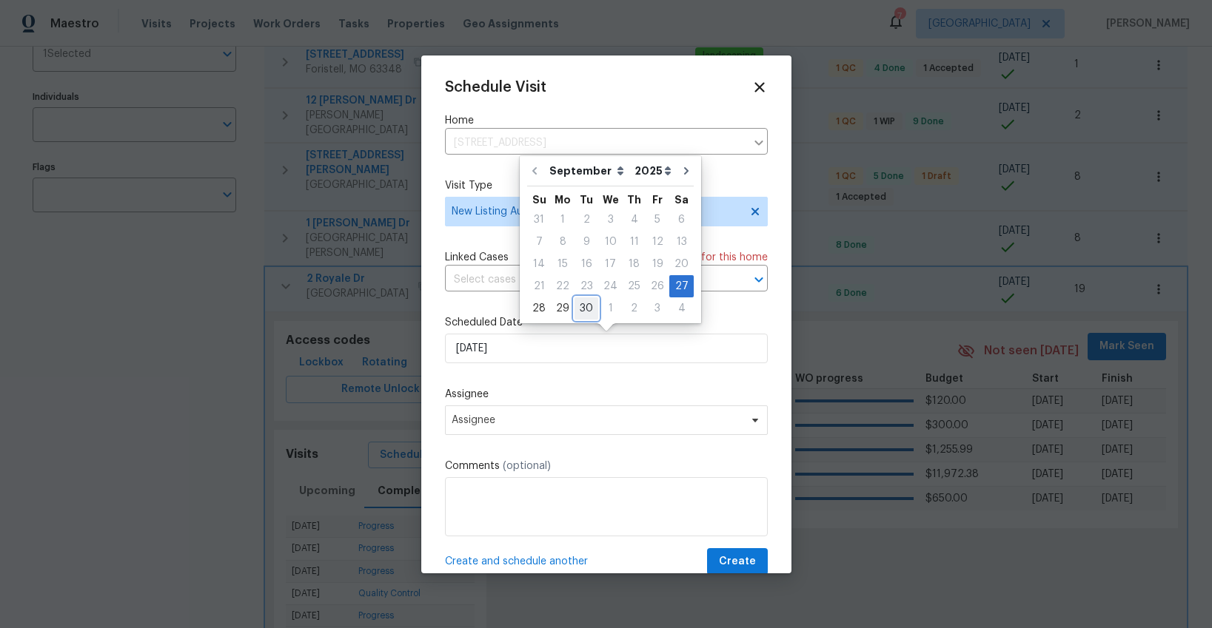
click at [581, 308] on div "30" at bounding box center [586, 308] width 24 height 21
type input "[DATE]"
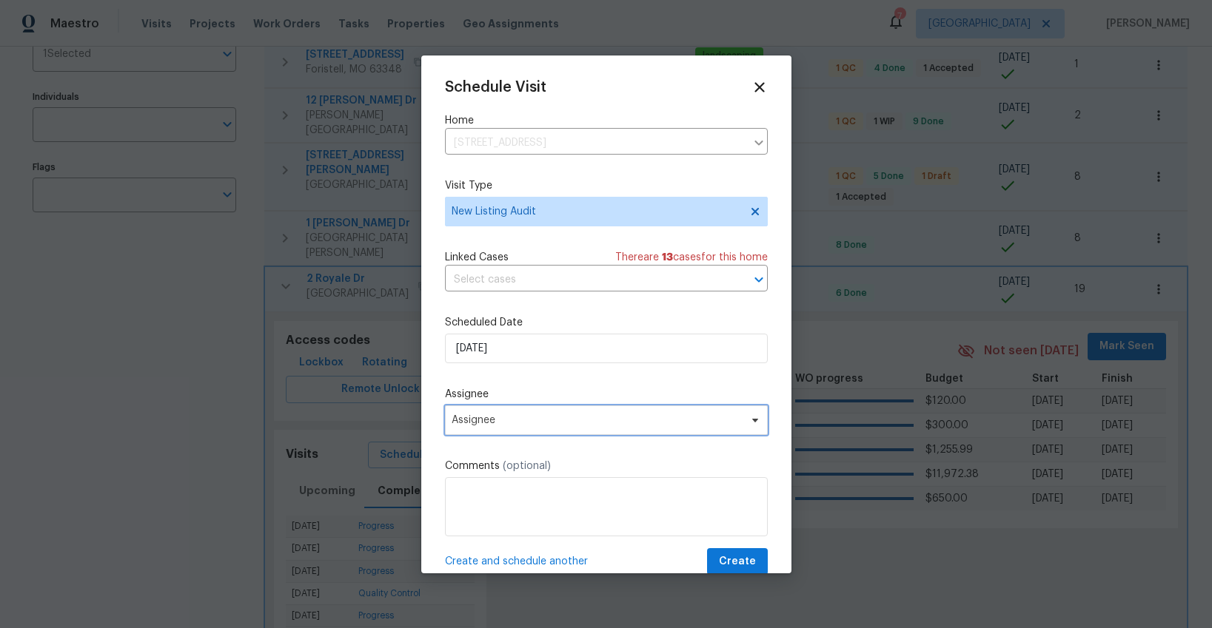
click at [537, 421] on span "Assignee" at bounding box center [596, 420] width 290 height 12
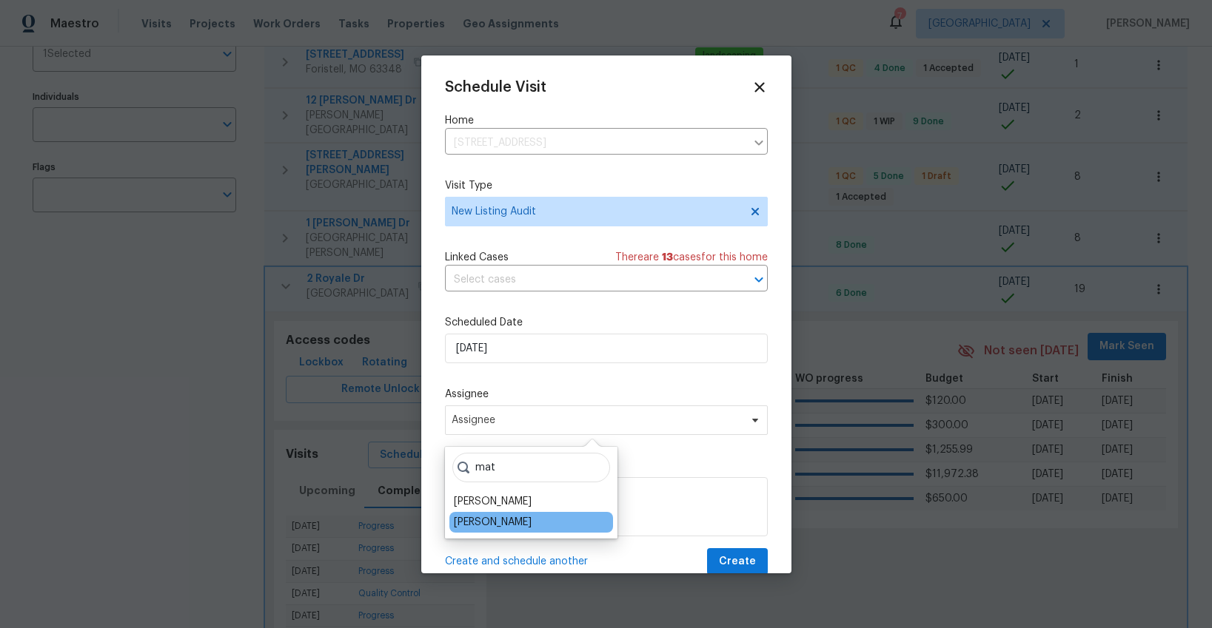
type input "mat"
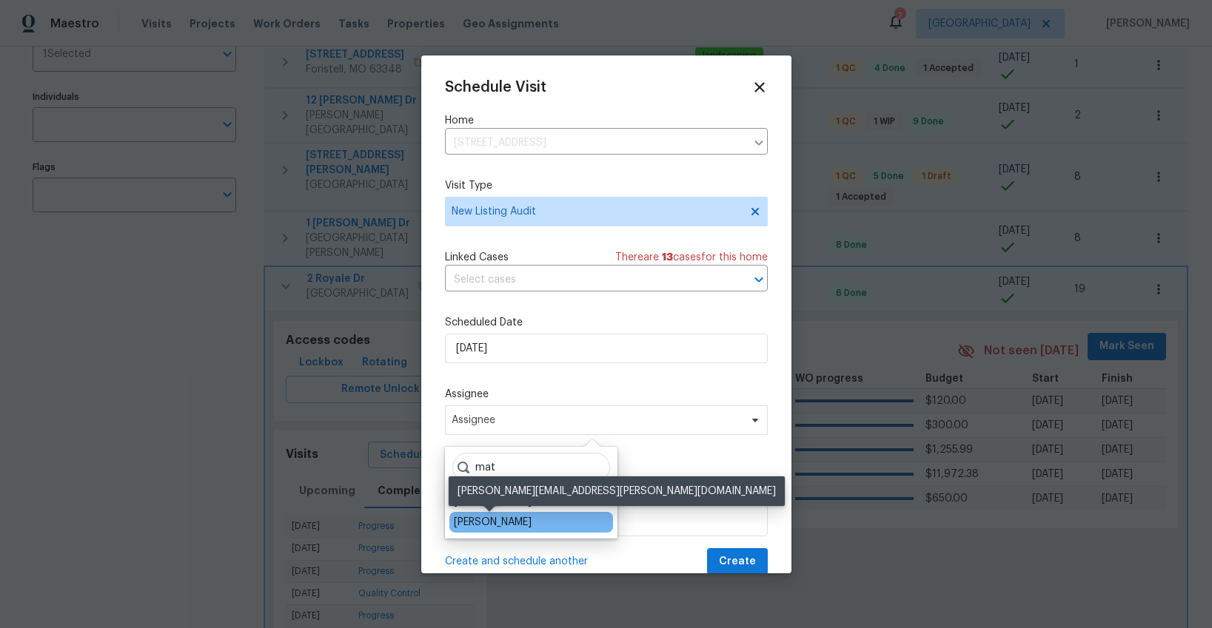
click at [503, 525] on div "[PERSON_NAME]" at bounding box center [493, 522] width 78 height 15
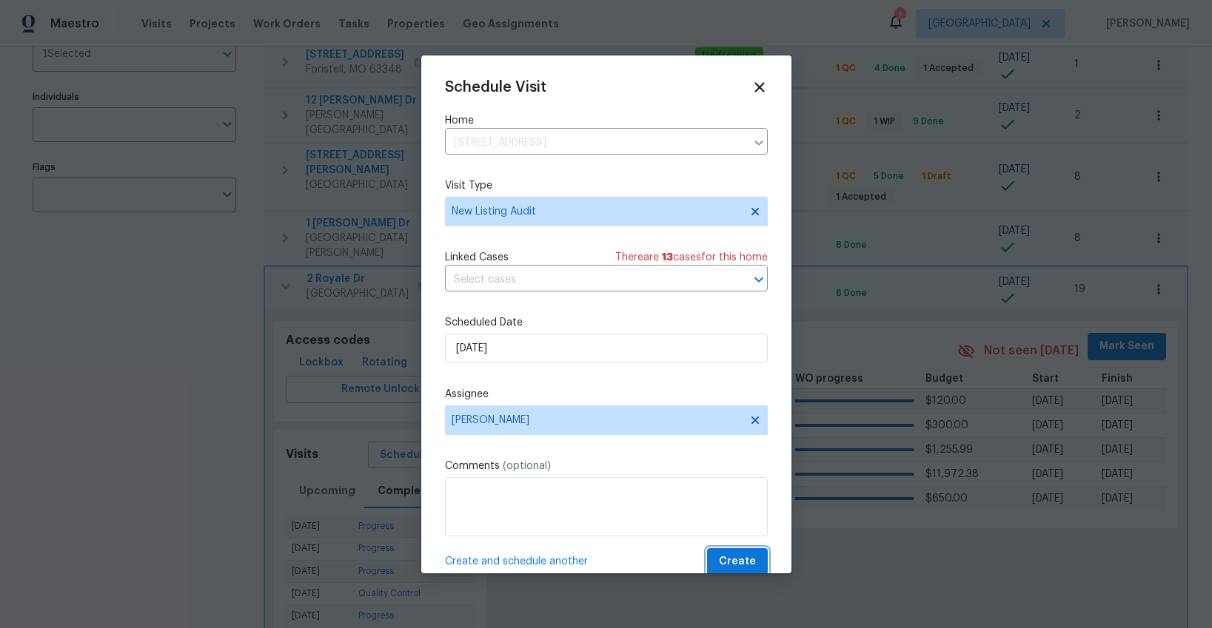
click at [745, 565] on span "Create" at bounding box center [737, 562] width 37 height 19
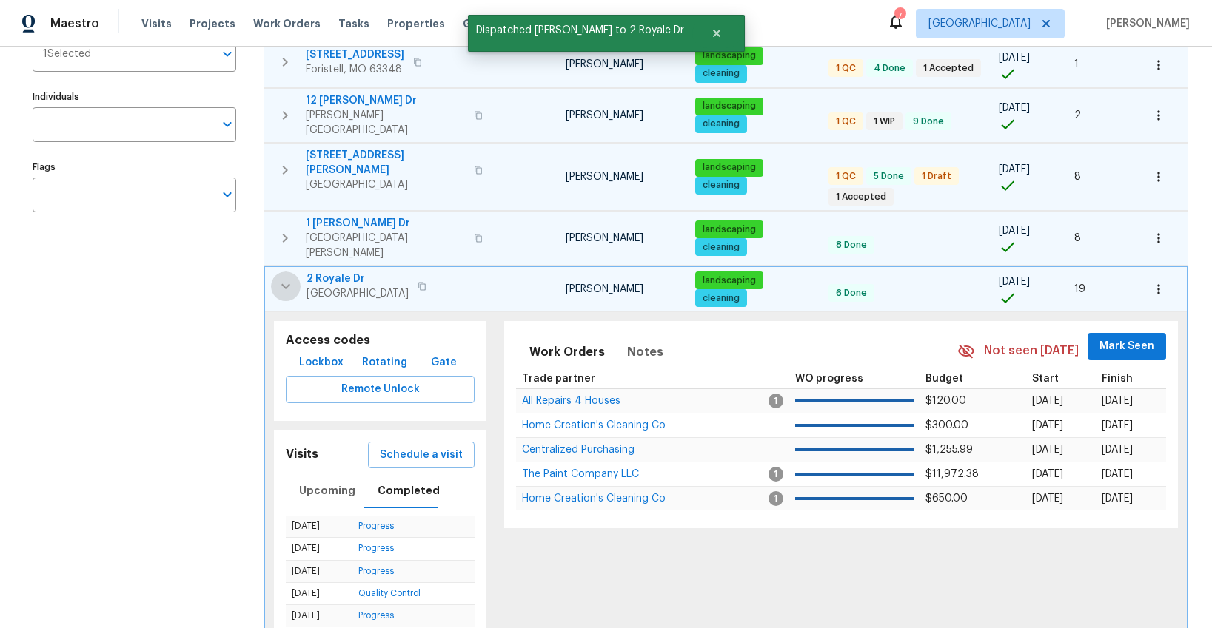
click at [283, 278] on icon "button" at bounding box center [286, 287] width 18 height 18
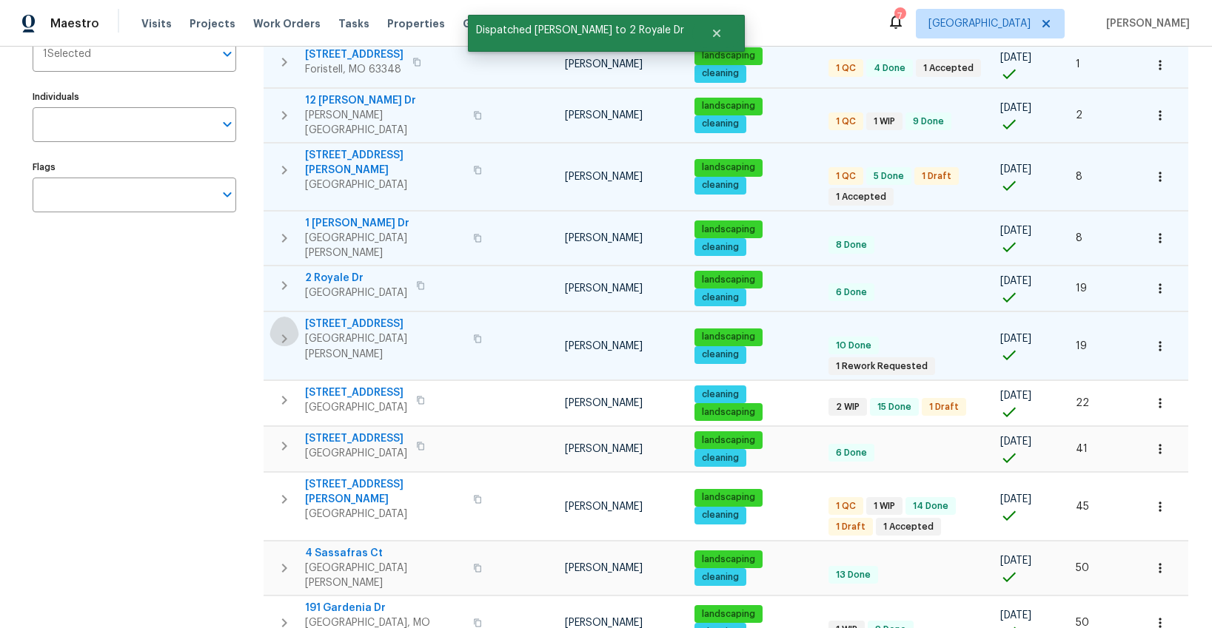
click at [283, 330] on icon "button" at bounding box center [284, 339] width 18 height 18
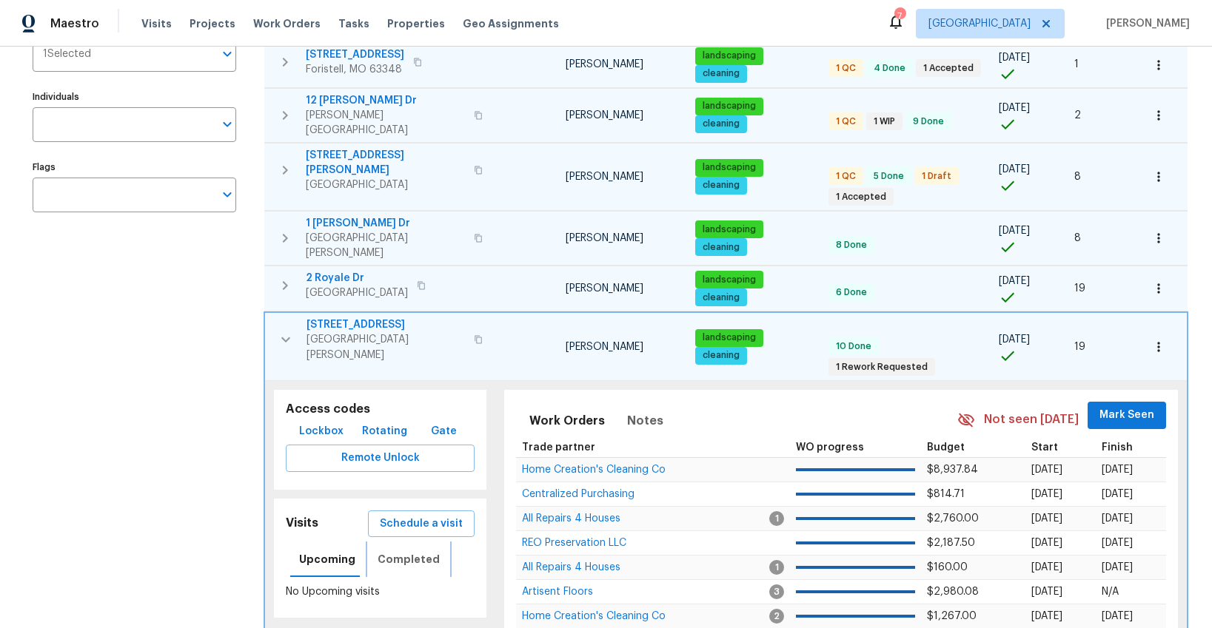
click at [402, 551] on span "Completed" at bounding box center [408, 560] width 62 height 19
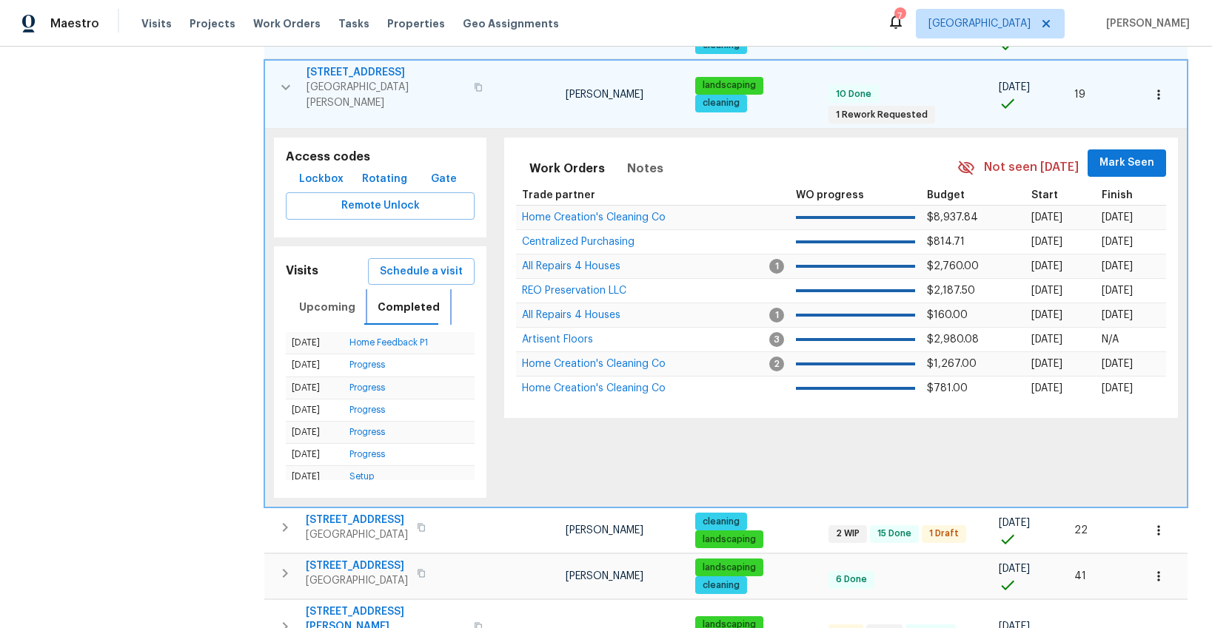
scroll to position [384, 0]
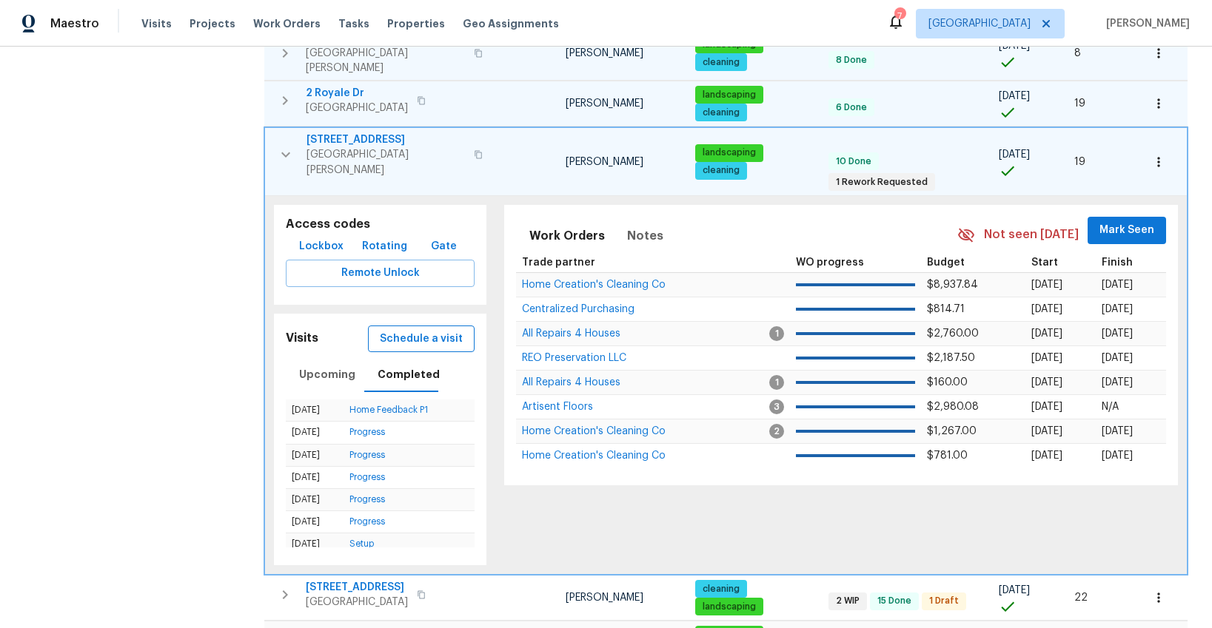
click at [416, 330] on span "Schedule a visit" at bounding box center [421, 339] width 83 height 19
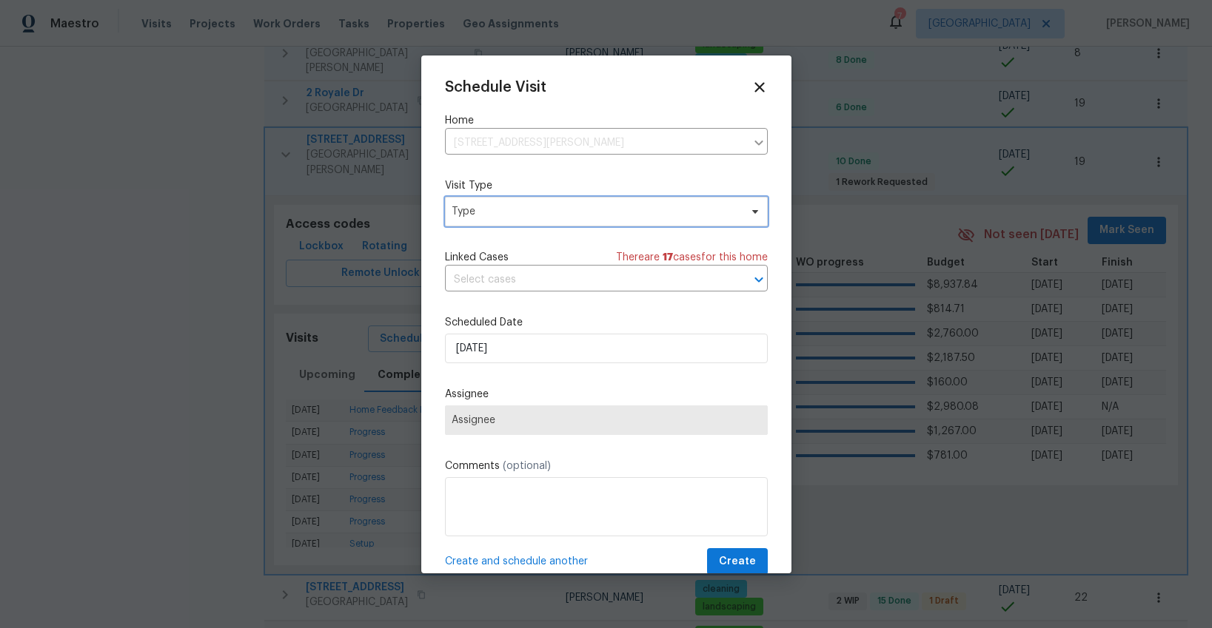
click at [466, 215] on span "Type" at bounding box center [595, 211] width 288 height 15
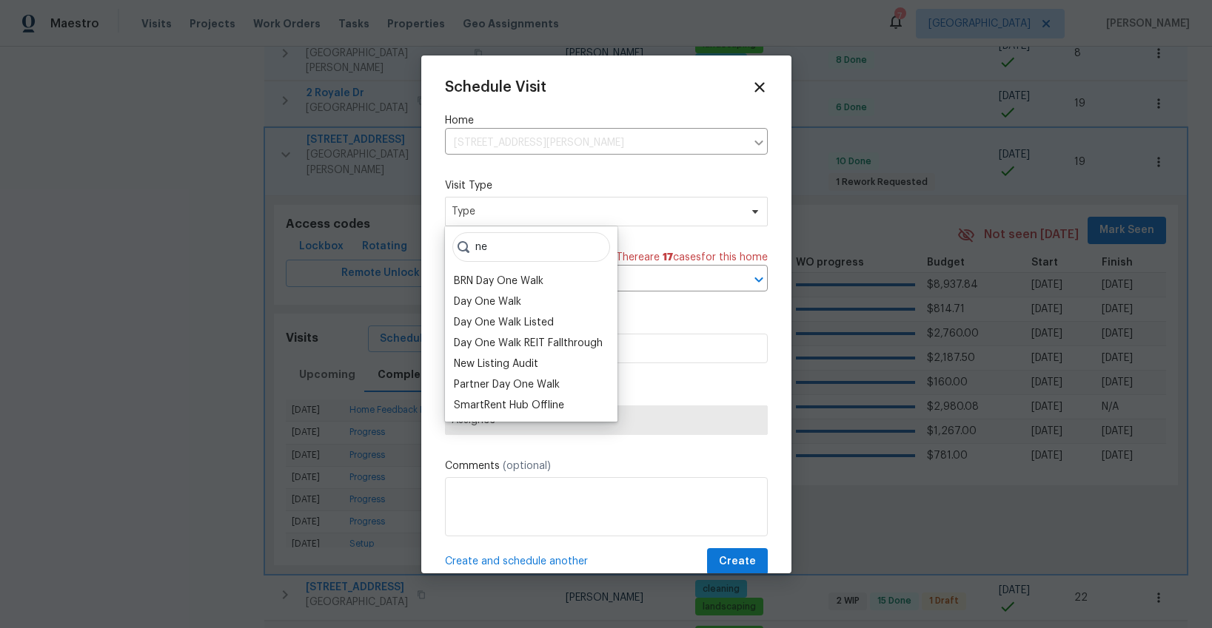
type input "n"
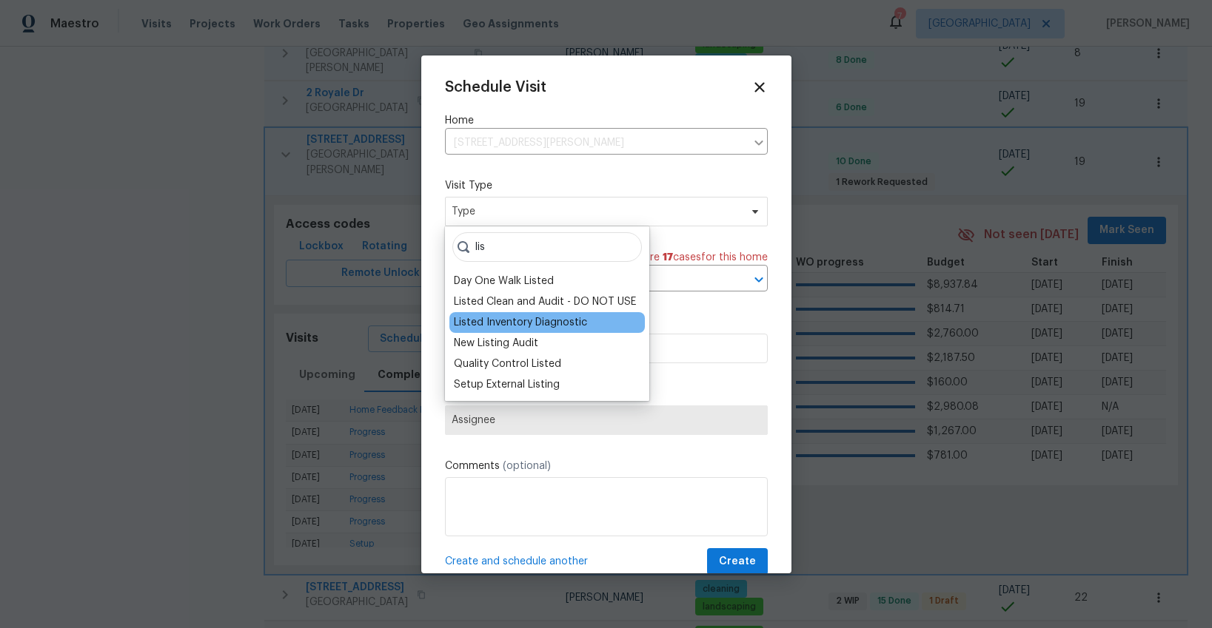
type input "lis"
click at [492, 318] on div "Listed Inventory Diagnostic" at bounding box center [520, 322] width 133 height 15
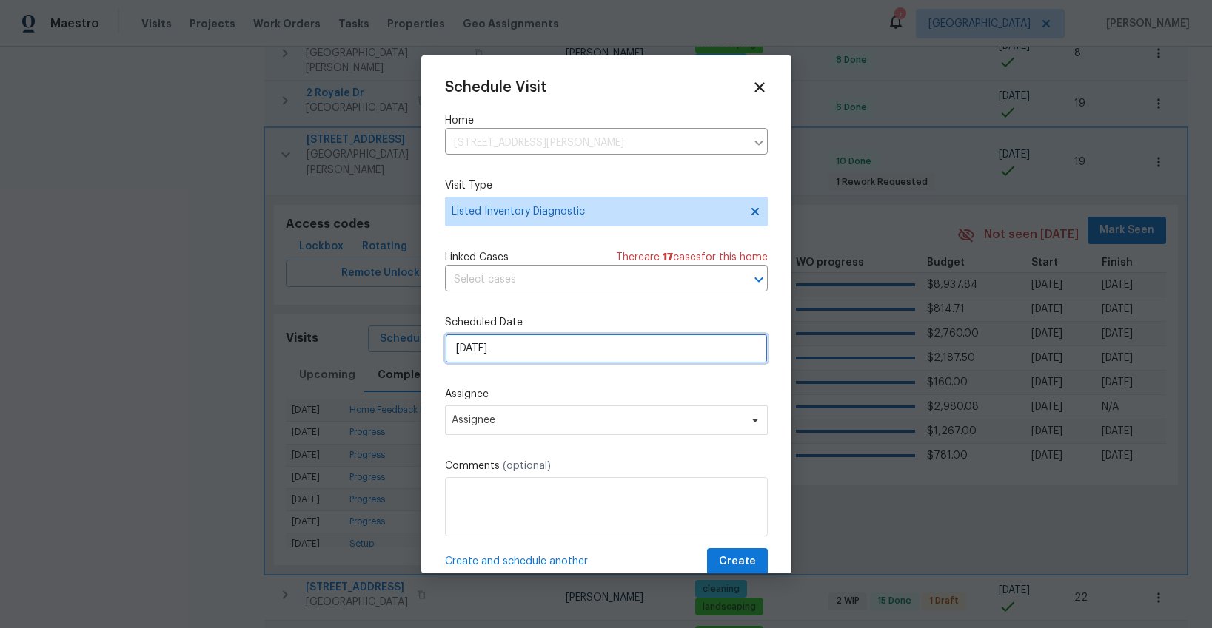
click at [522, 350] on input "[DATE]" at bounding box center [606, 349] width 323 height 30
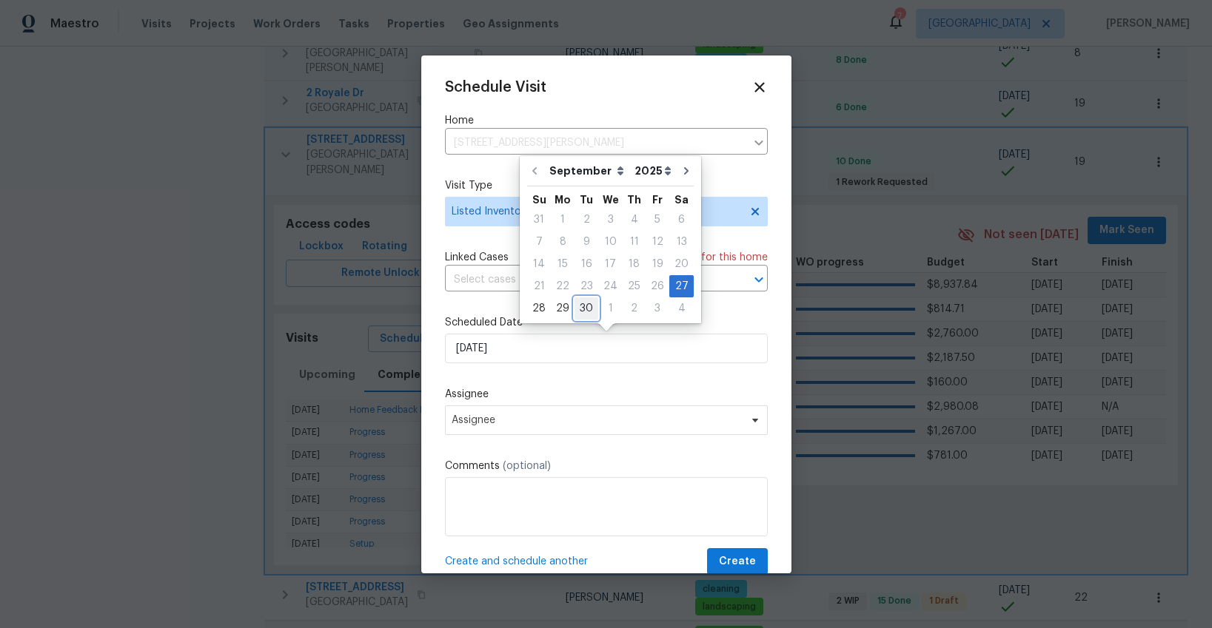
click at [585, 309] on div "30" at bounding box center [586, 308] width 24 height 21
type input "[DATE]"
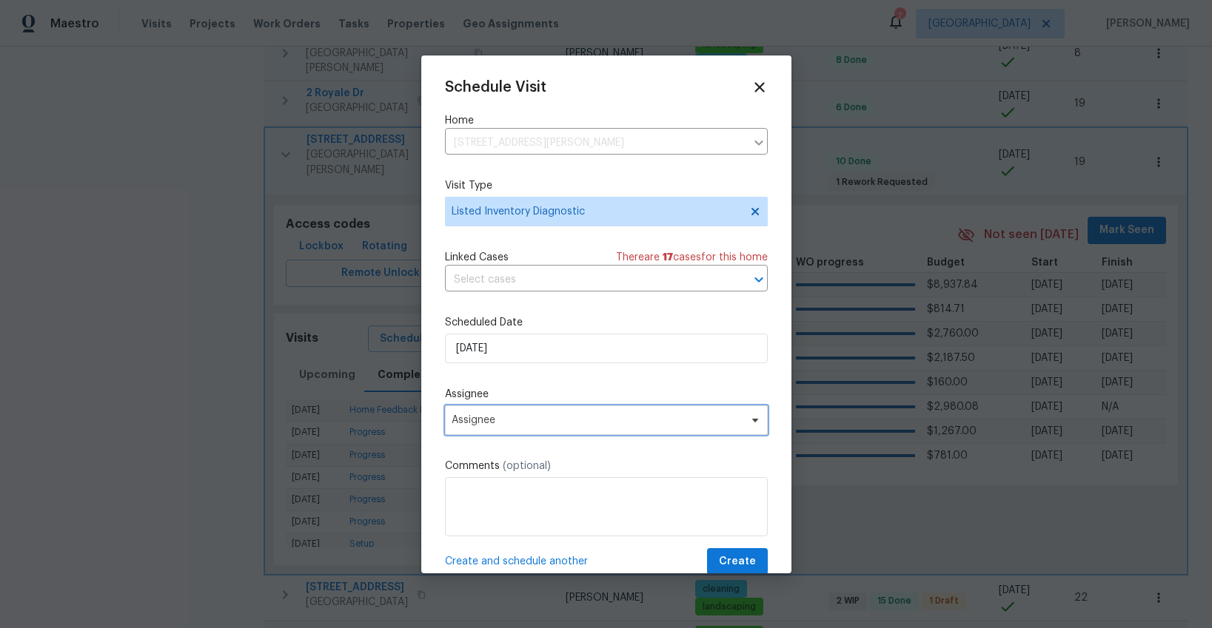
click at [554, 423] on span "Assignee" at bounding box center [596, 420] width 290 height 12
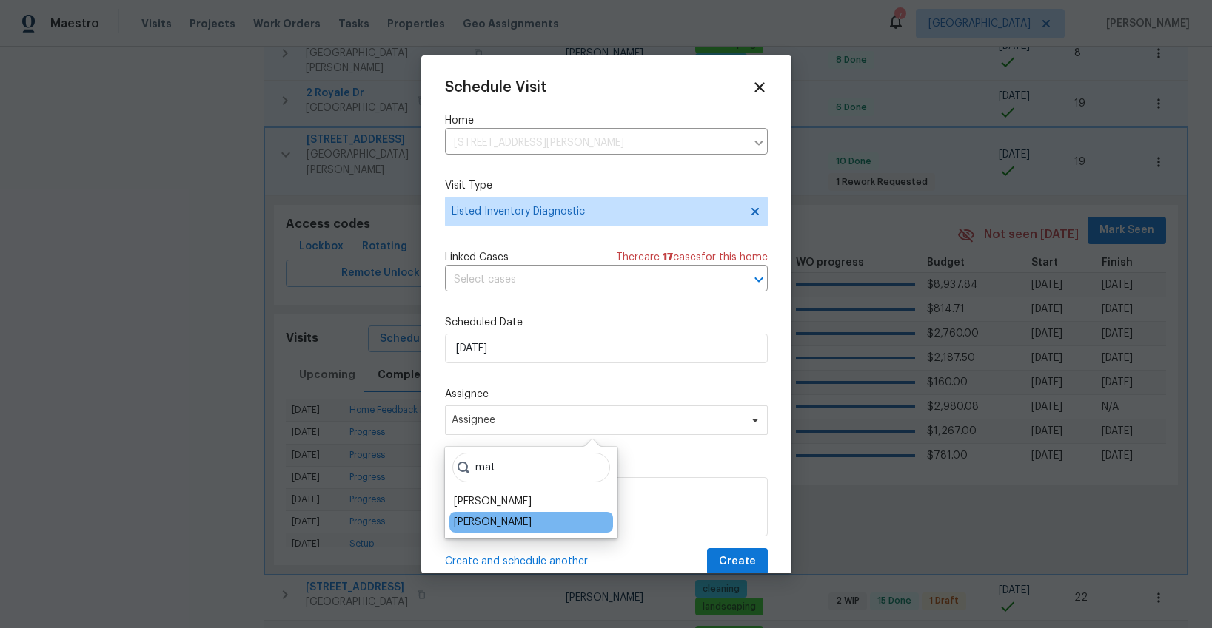
type input "mat"
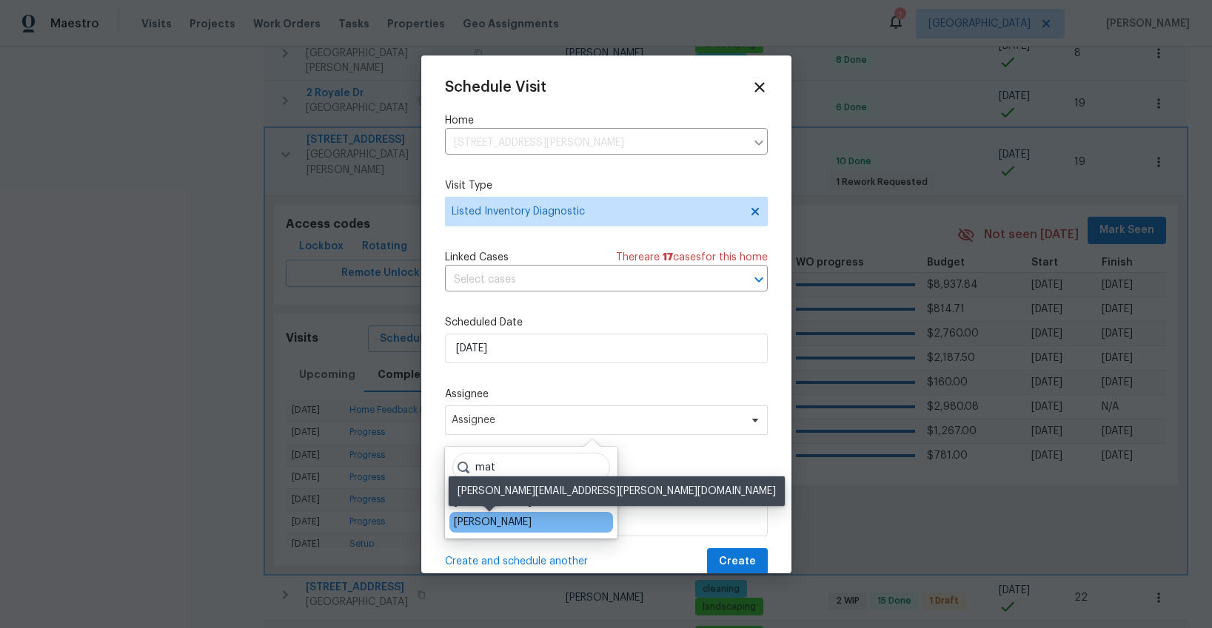
click at [507, 518] on div "[PERSON_NAME]" at bounding box center [493, 522] width 78 height 15
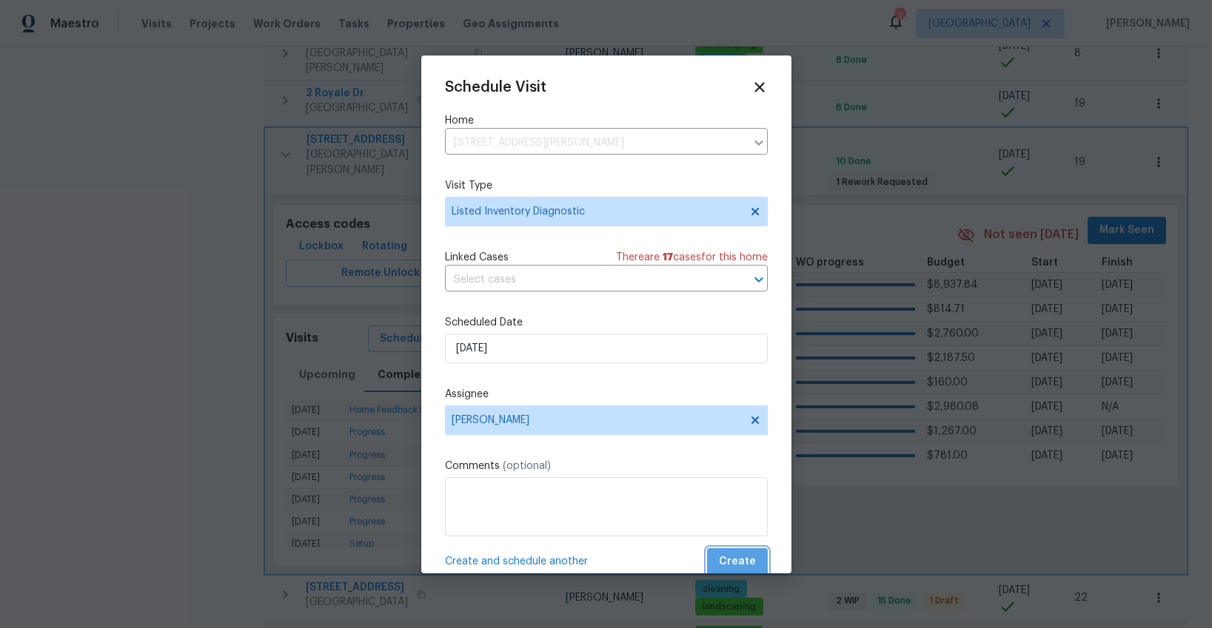
click at [747, 554] on span "Create" at bounding box center [737, 562] width 37 height 19
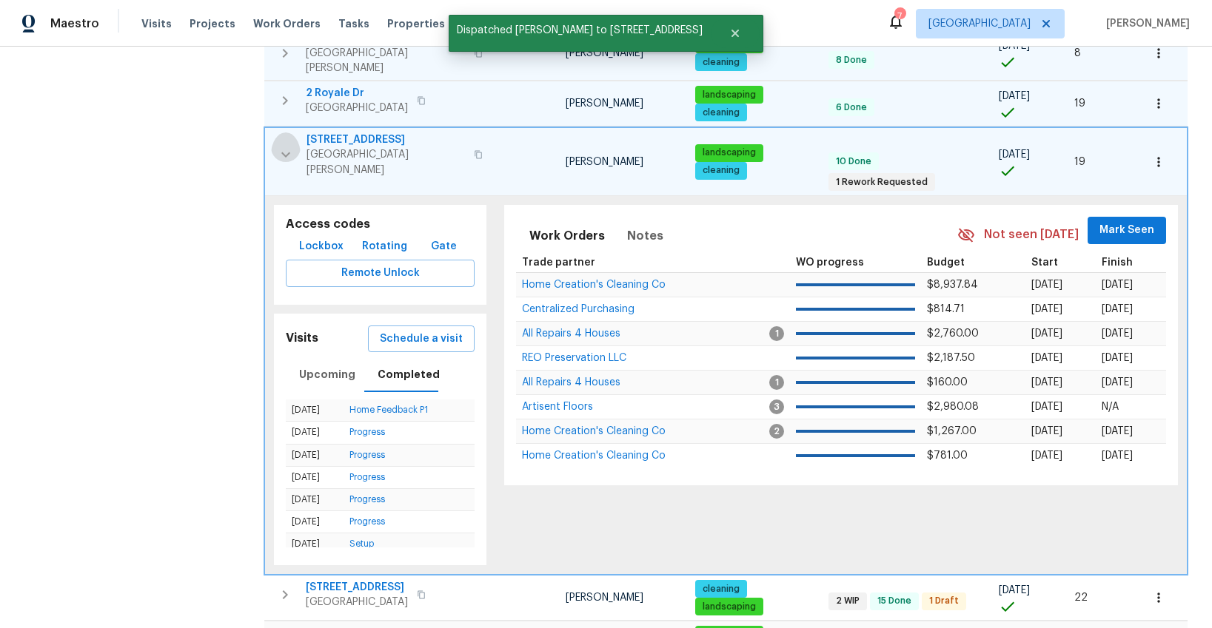
click at [283, 146] on icon "button" at bounding box center [286, 155] width 18 height 18
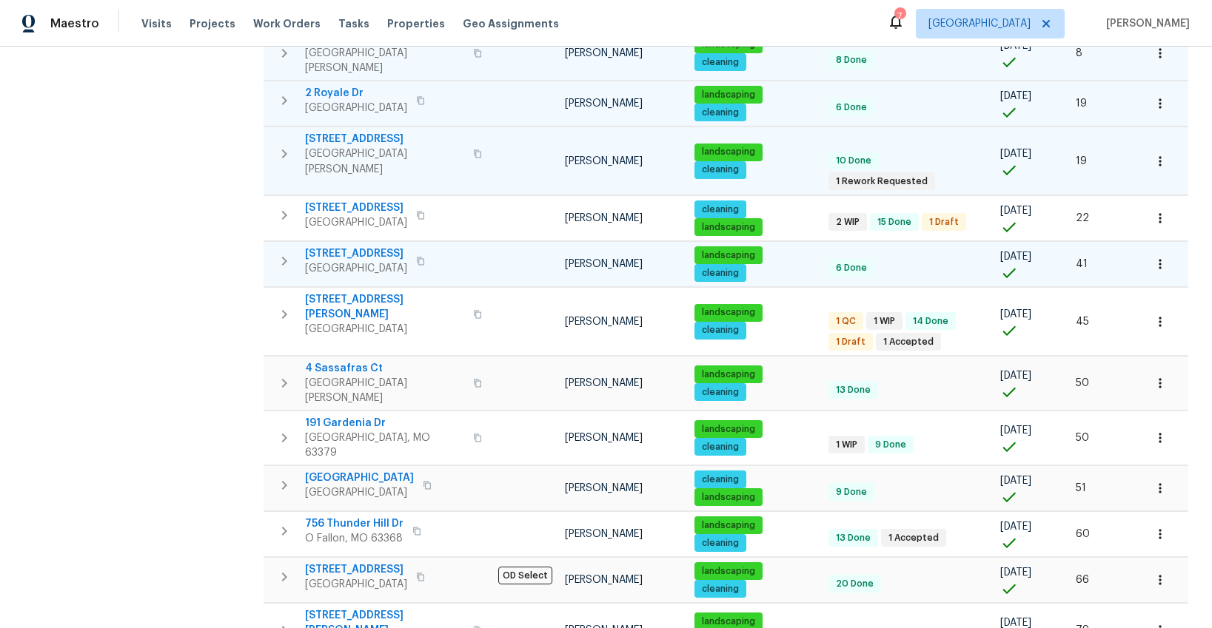
click at [275, 252] on icon "button" at bounding box center [284, 261] width 18 height 18
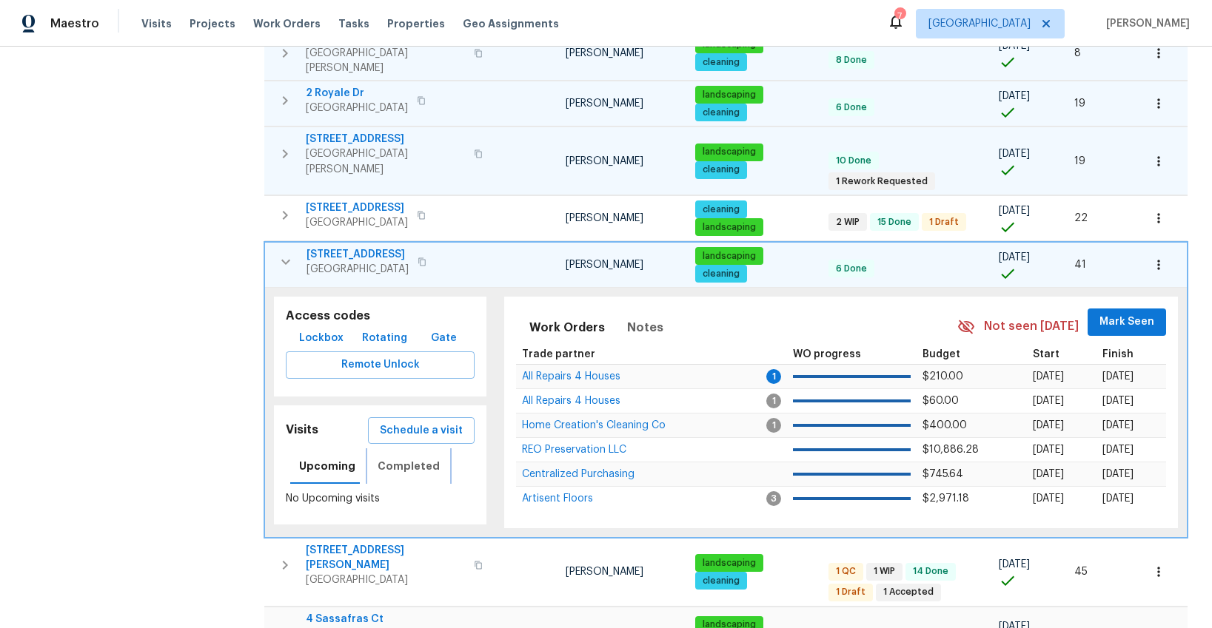
click at [405, 457] on span "Completed" at bounding box center [408, 466] width 62 height 19
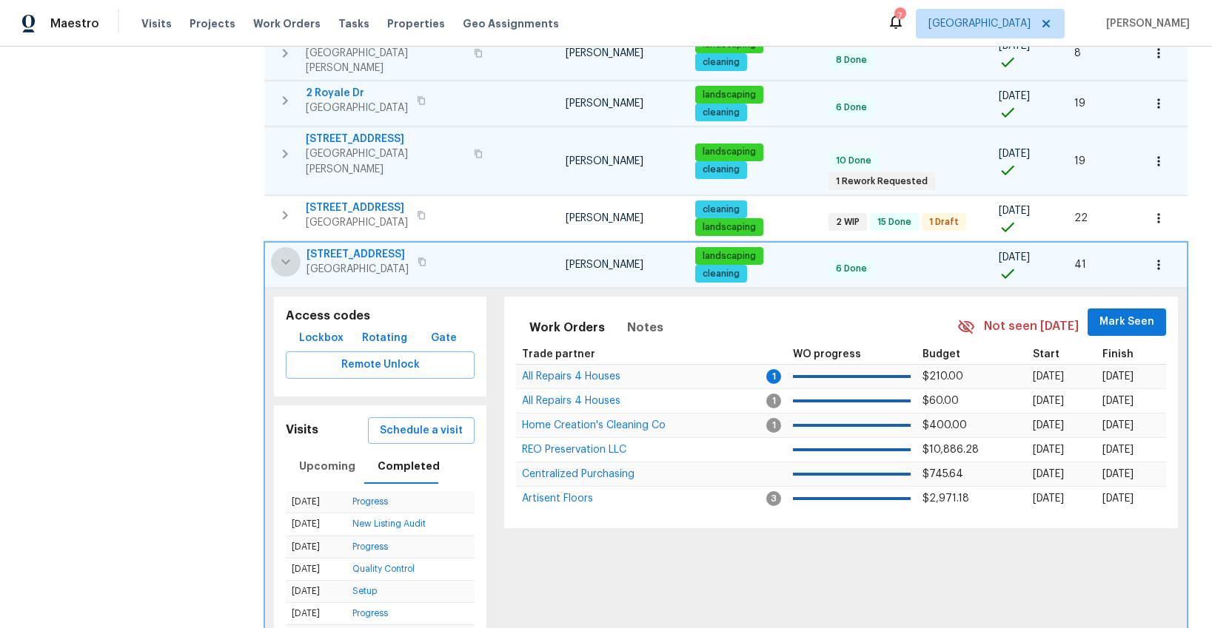
click at [288, 260] on icon "button" at bounding box center [285, 262] width 9 height 5
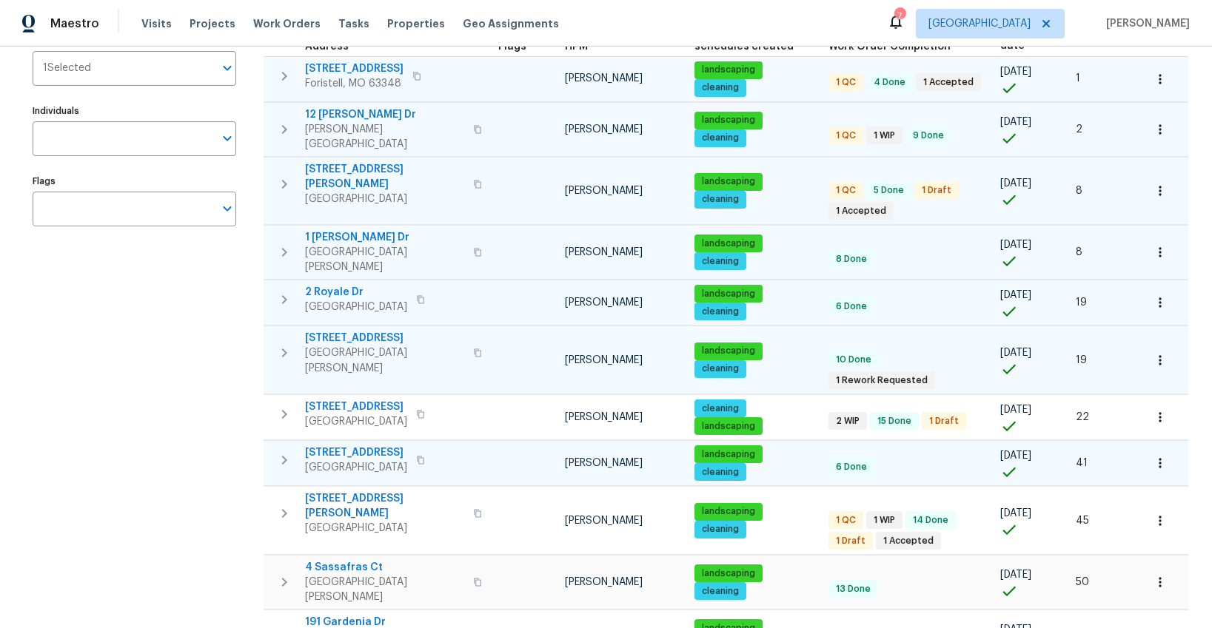
scroll to position [110, 0]
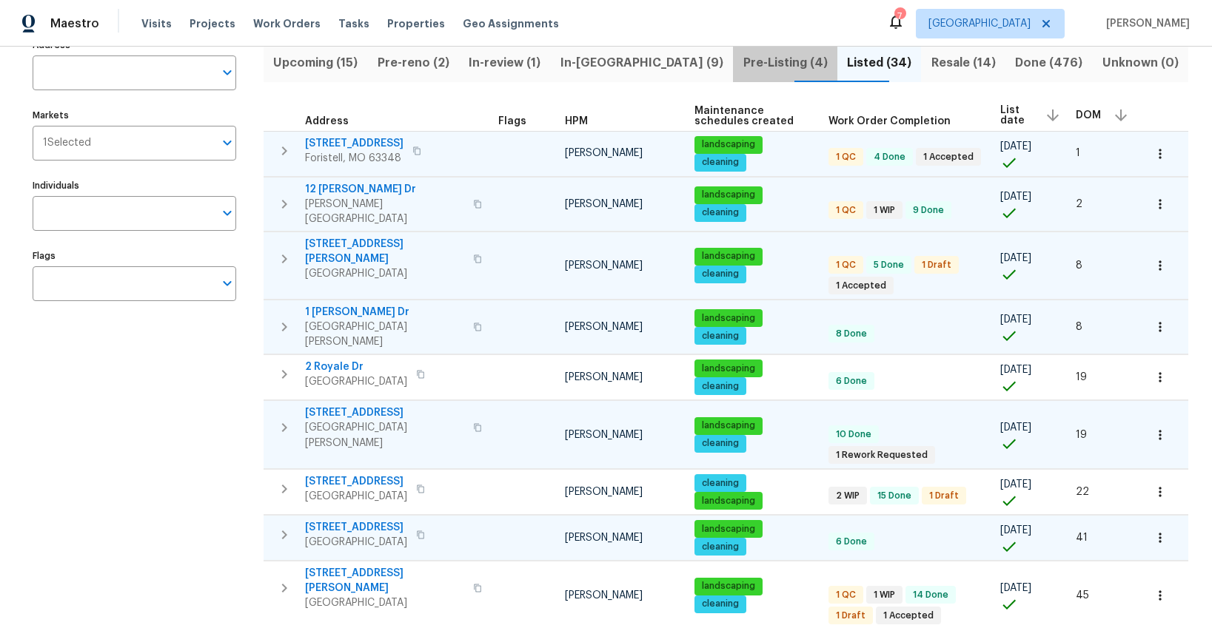
click at [742, 61] on span "Pre-Listing (4)" at bounding box center [785, 63] width 87 height 21
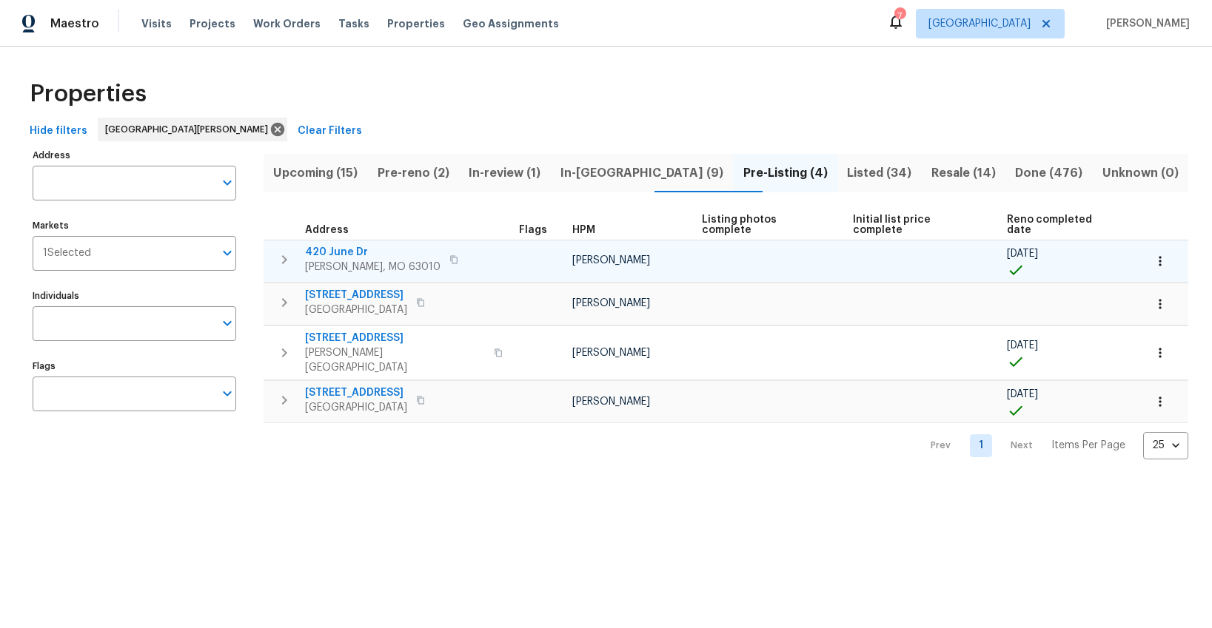
click at [283, 251] on icon "button" at bounding box center [284, 260] width 18 height 18
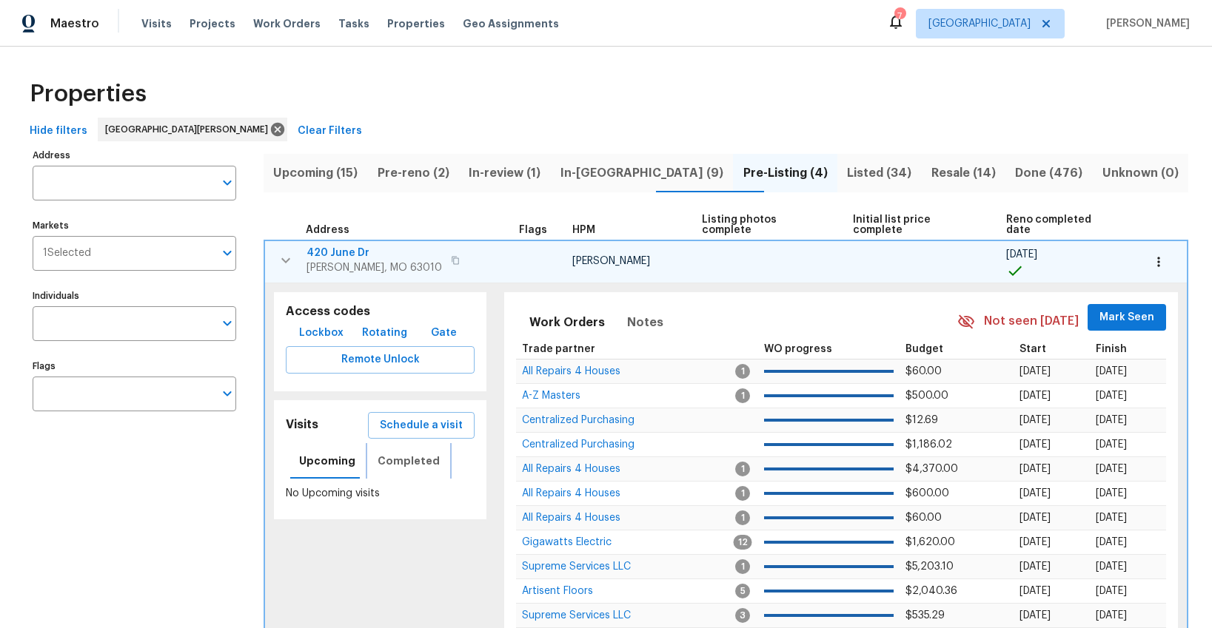
click at [402, 454] on span "Completed" at bounding box center [408, 461] width 62 height 19
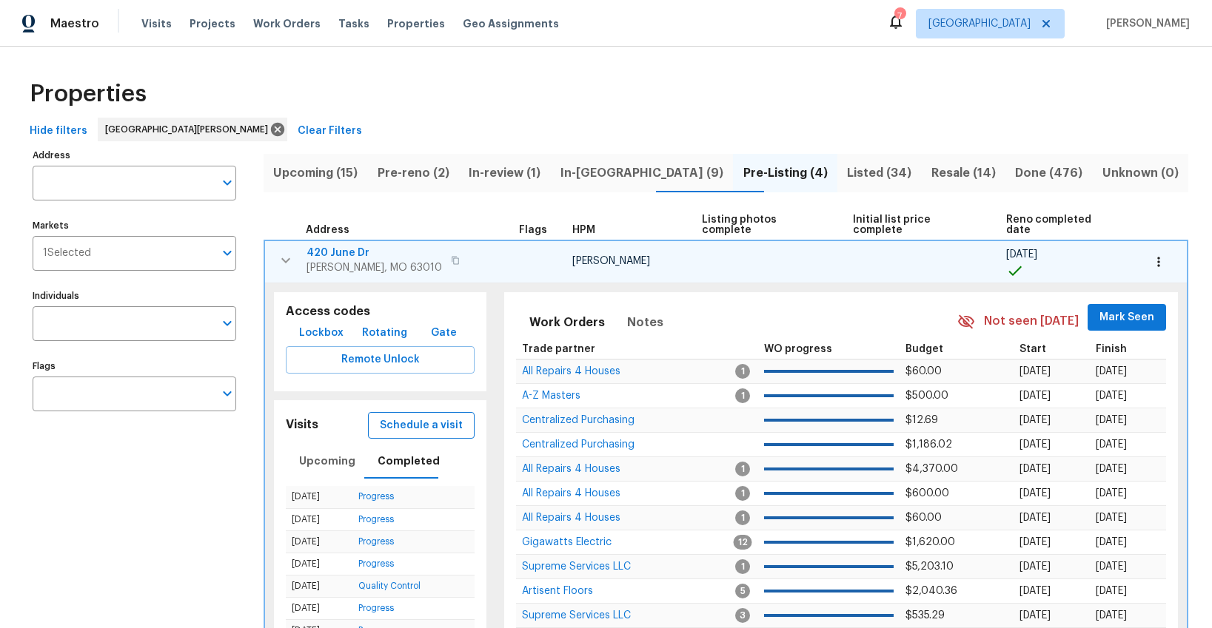
click at [397, 417] on span "Schedule a visit" at bounding box center [421, 426] width 83 height 19
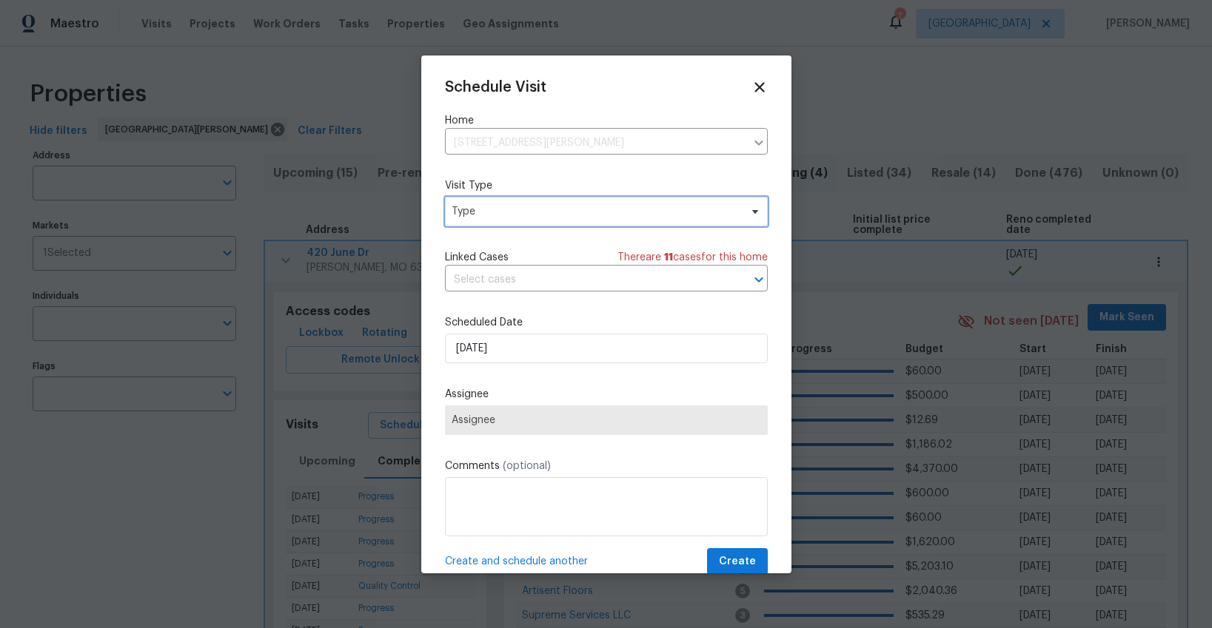
click at [469, 219] on span "Type" at bounding box center [606, 212] width 323 height 30
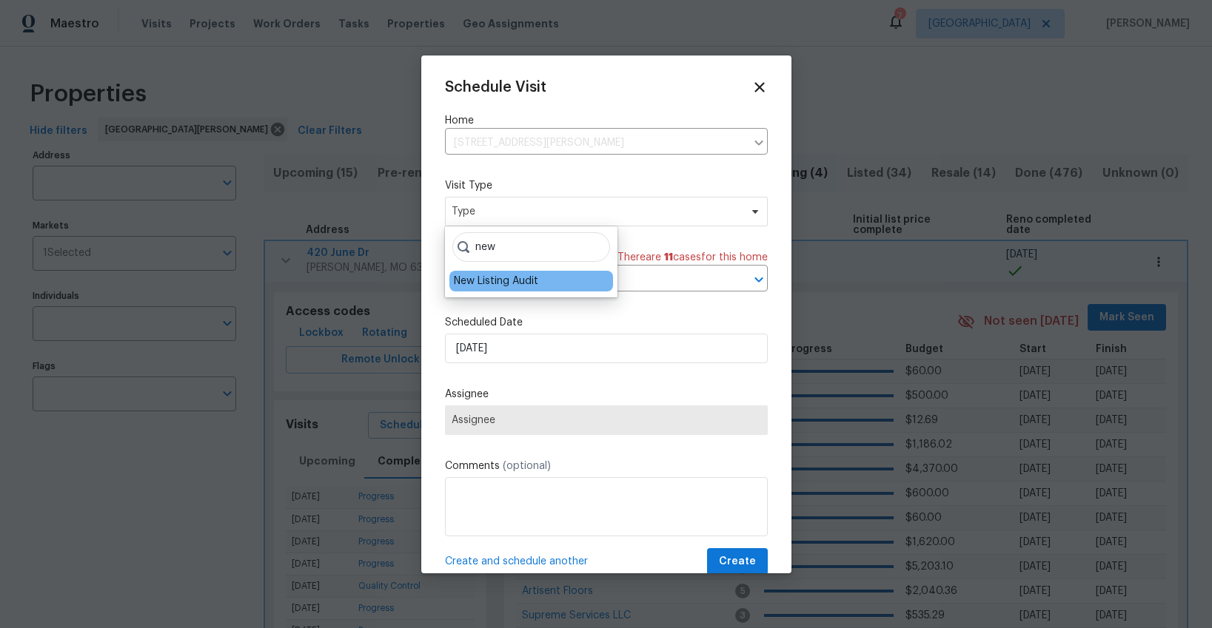
type input "new"
click at [466, 281] on div "New Listing Audit" at bounding box center [496, 281] width 84 height 15
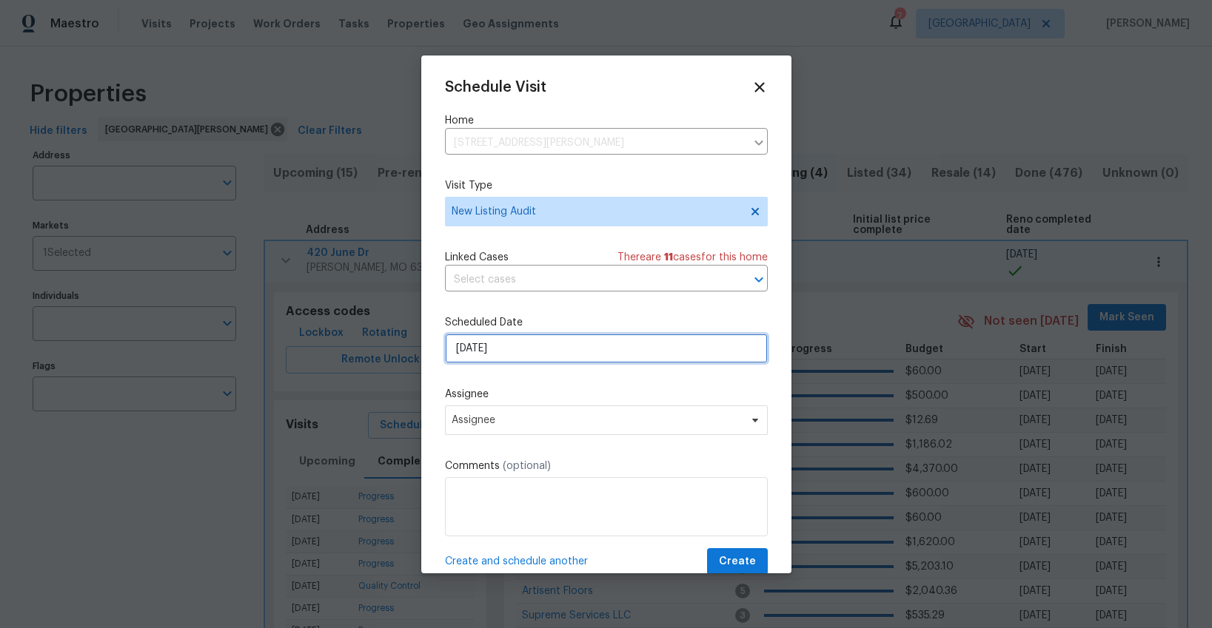
click at [506, 355] on input "[DATE]" at bounding box center [606, 349] width 323 height 30
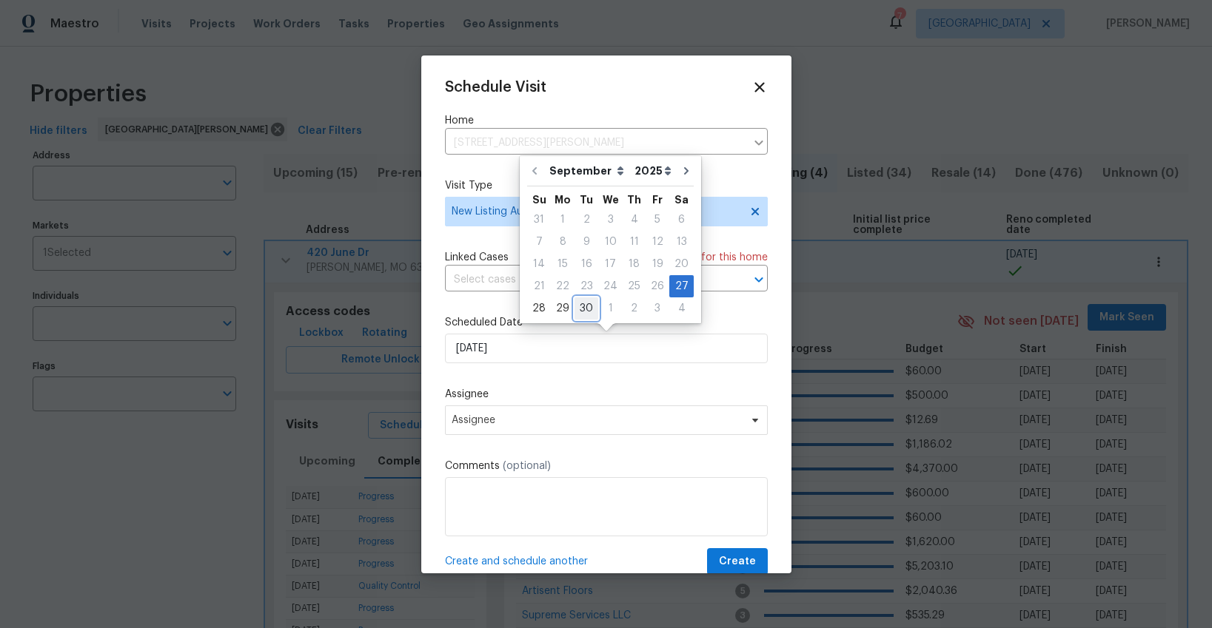
click at [586, 309] on div "30" at bounding box center [586, 308] width 24 height 21
type input "[DATE]"
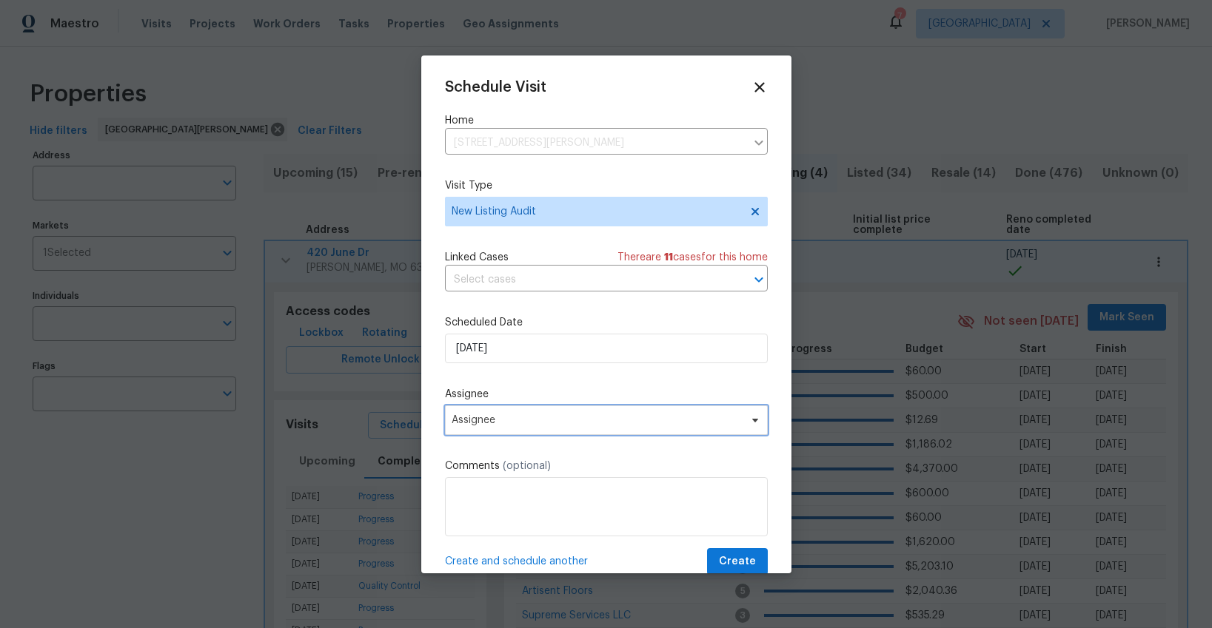
click at [557, 415] on span "Assignee" at bounding box center [596, 420] width 290 height 12
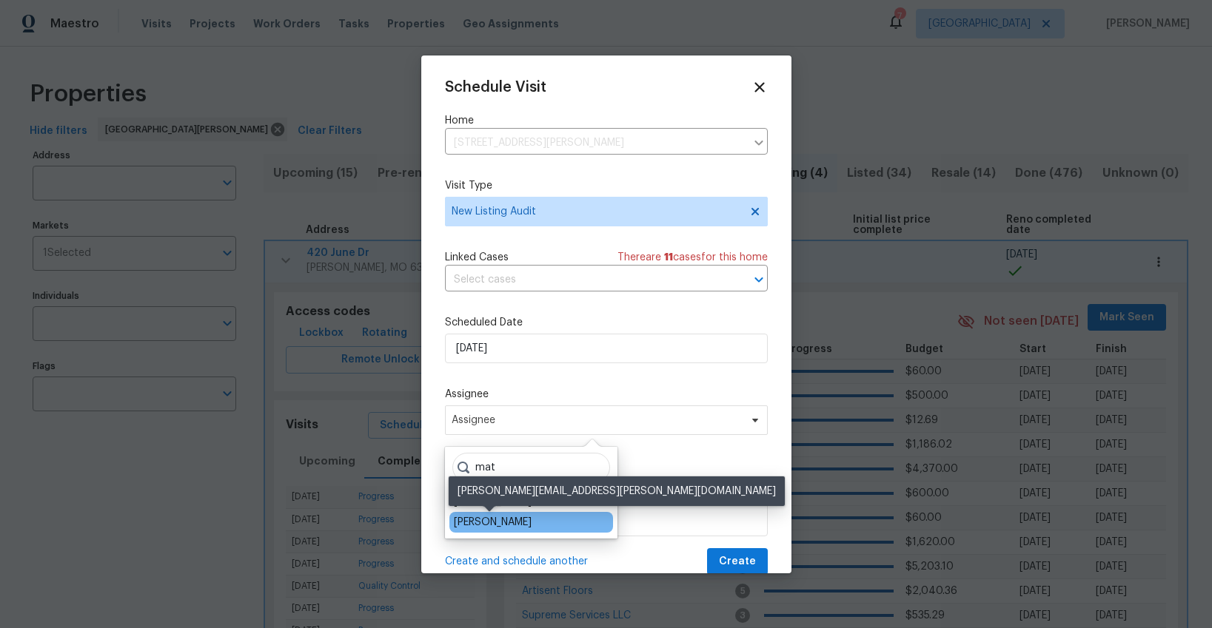
type input "mat"
click at [504, 522] on div "[PERSON_NAME]" at bounding box center [493, 522] width 78 height 15
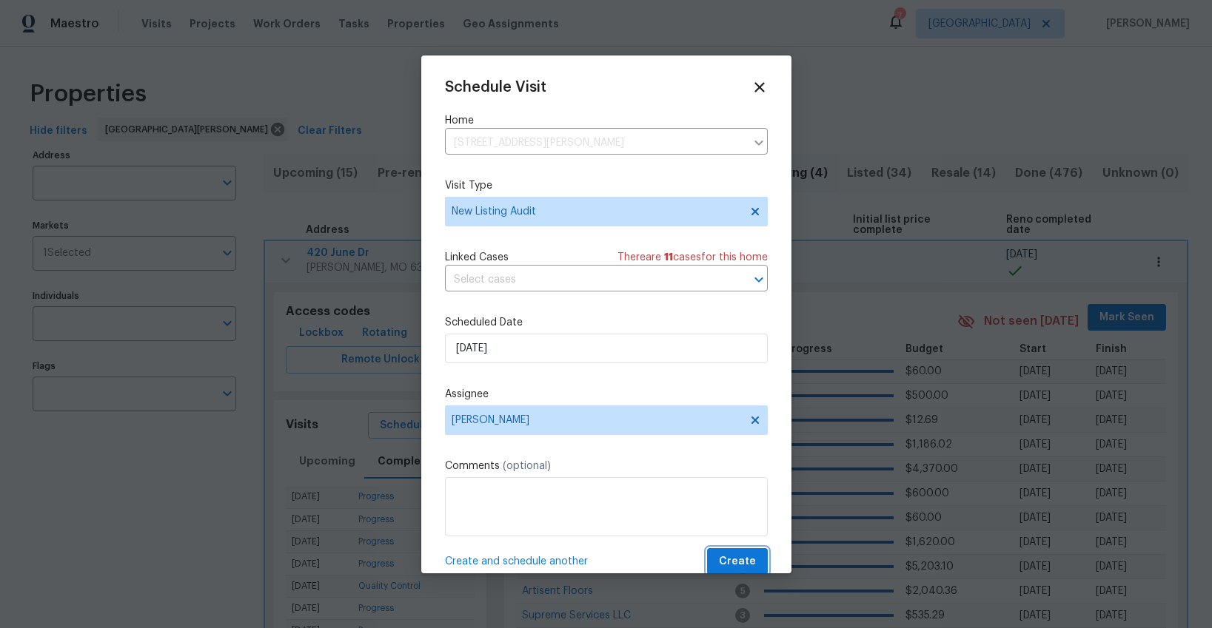
click at [725, 557] on span "Create" at bounding box center [737, 562] width 37 height 19
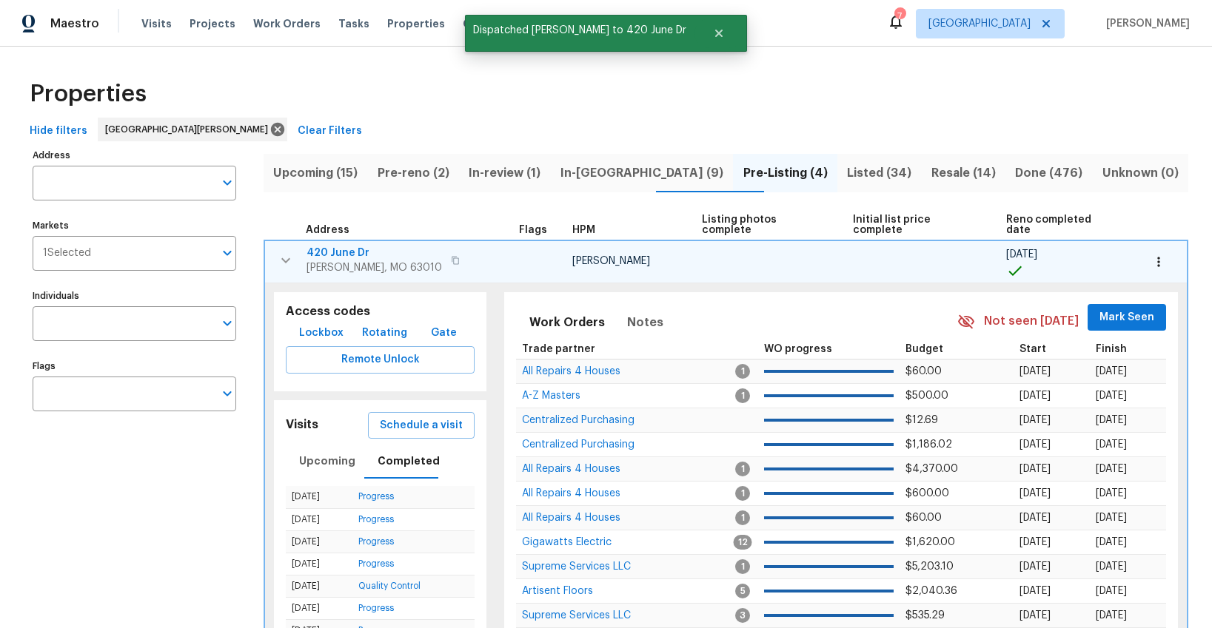
click at [289, 252] on icon "button" at bounding box center [286, 261] width 18 height 18
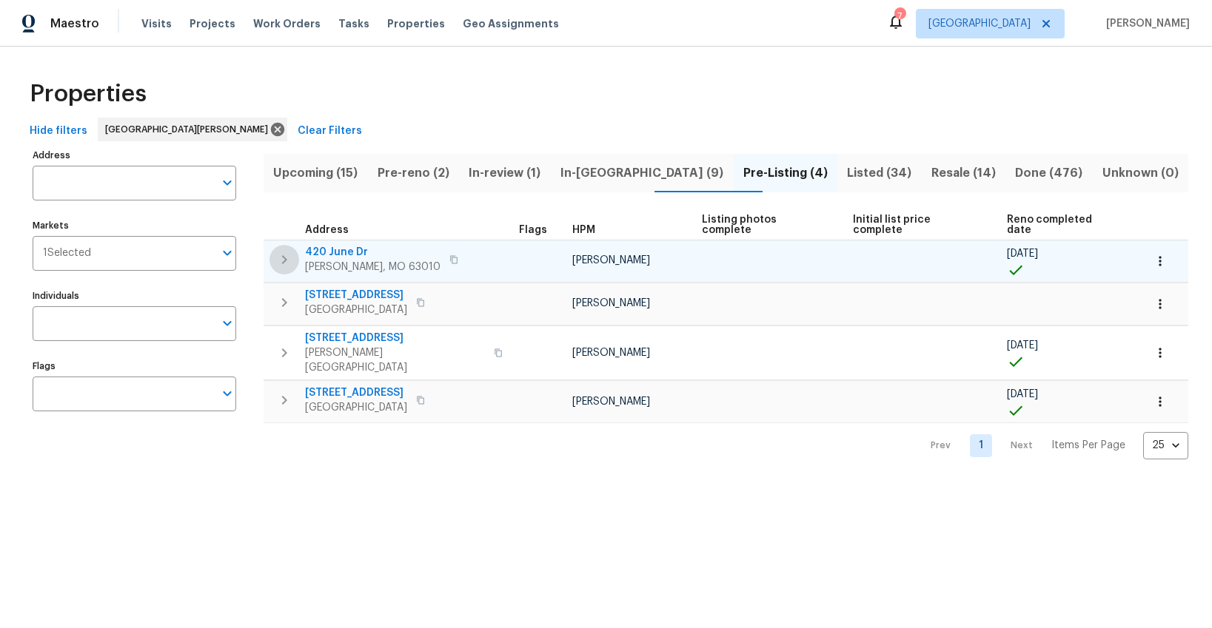
click at [286, 255] on icon "button" at bounding box center [284, 259] width 5 height 9
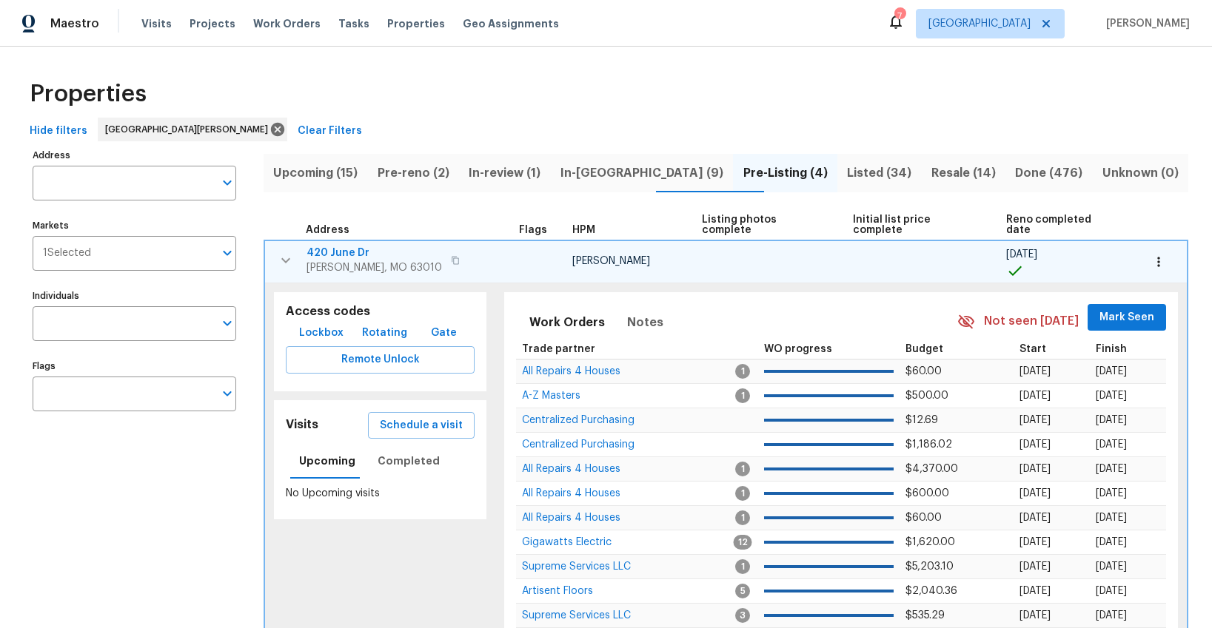
click at [286, 258] on icon "button" at bounding box center [285, 260] width 9 height 5
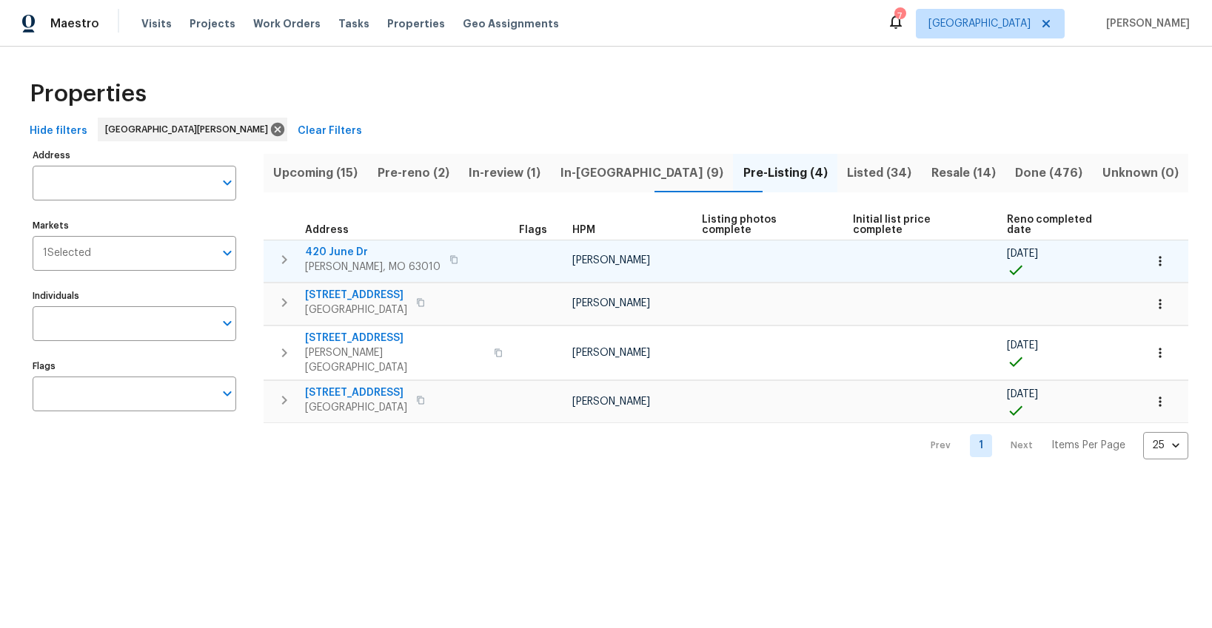
click at [351, 245] on span "420 June Dr" at bounding box center [372, 252] width 135 height 15
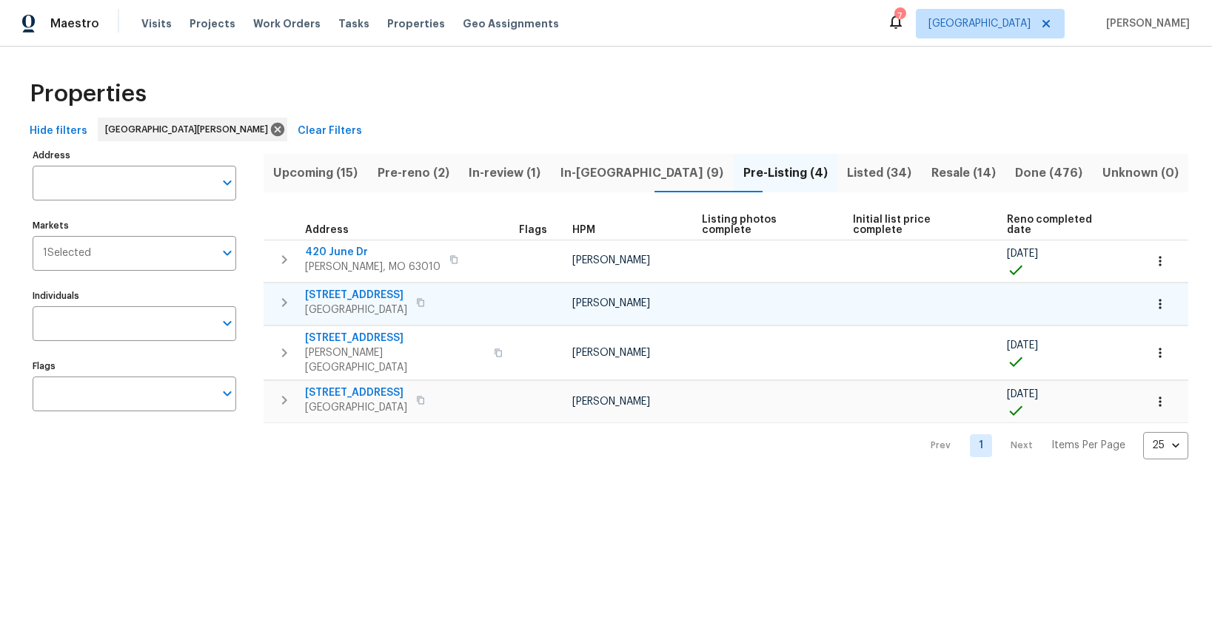
click at [345, 288] on span "3049 Summerfield Manor Dr" at bounding box center [356, 295] width 102 height 15
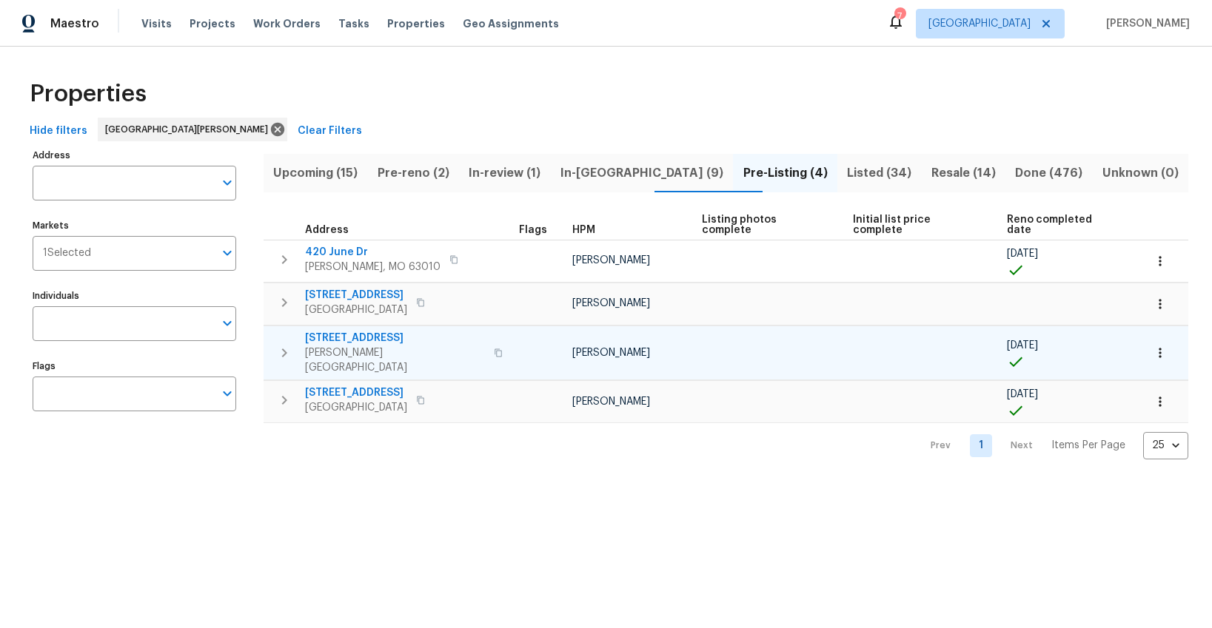
click at [338, 331] on span "611 S 3rd St" at bounding box center [395, 338] width 180 height 15
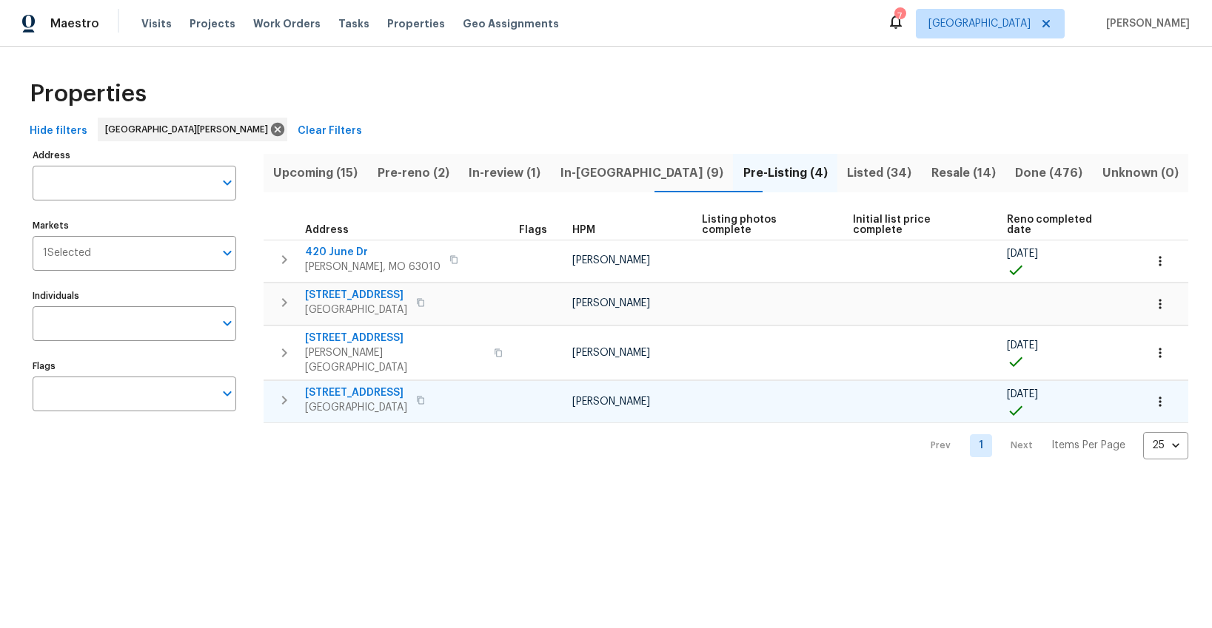
click at [339, 386] on span "276 Greenshire Ln" at bounding box center [356, 393] width 102 height 15
click at [600, 169] on span "In-reno (9)" at bounding box center [642, 173] width 165 height 21
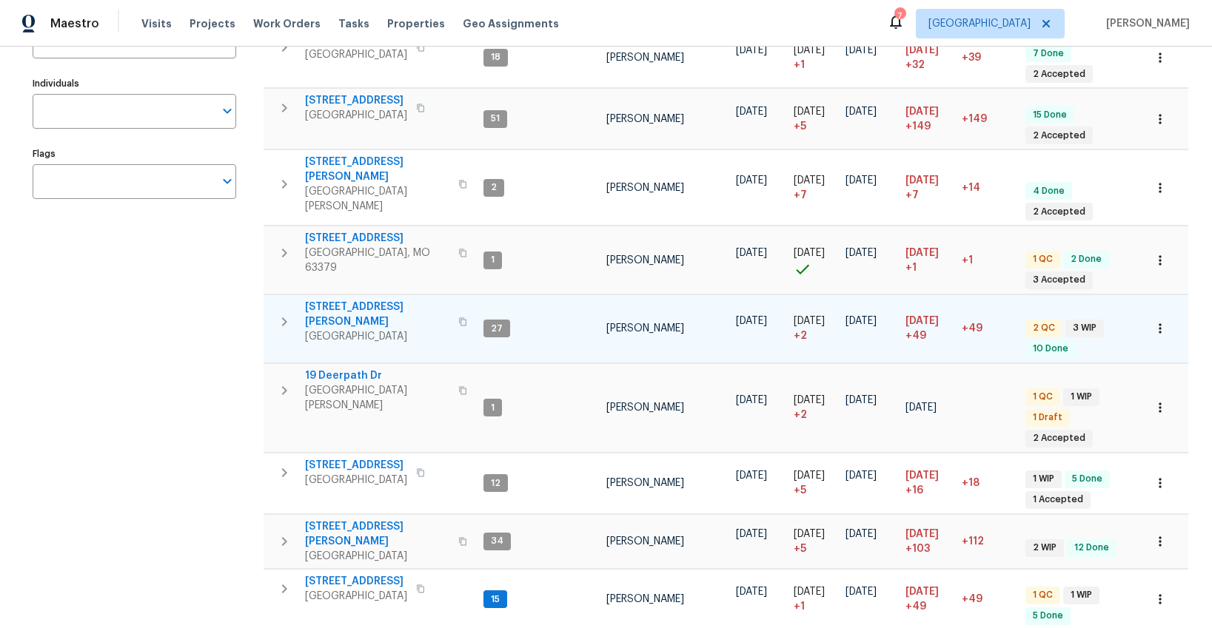
scroll to position [148, 0]
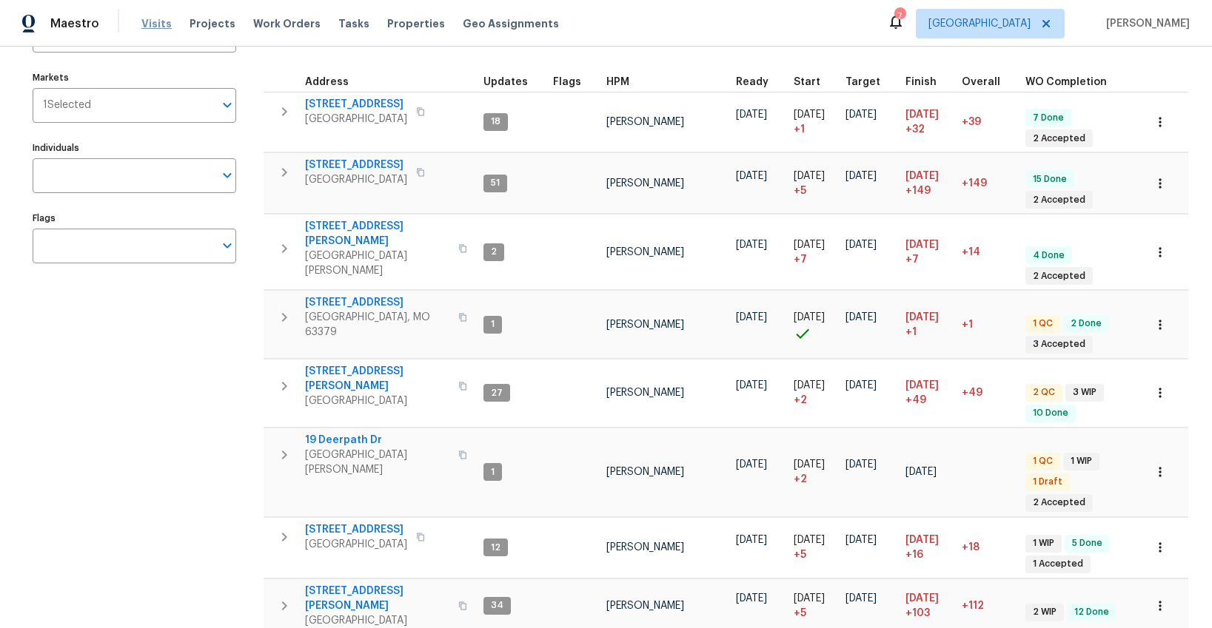
click at [152, 22] on span "Visits" at bounding box center [156, 23] width 30 height 15
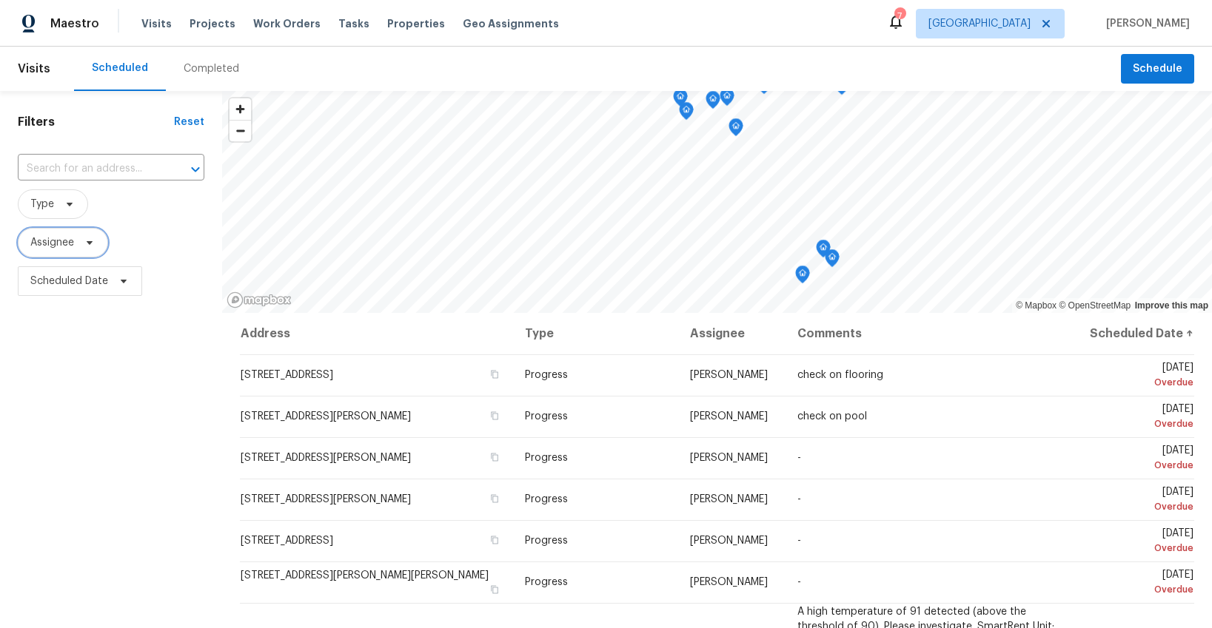
click at [56, 241] on span "Assignee" at bounding box center [52, 242] width 44 height 15
type input "matt bohlinger"
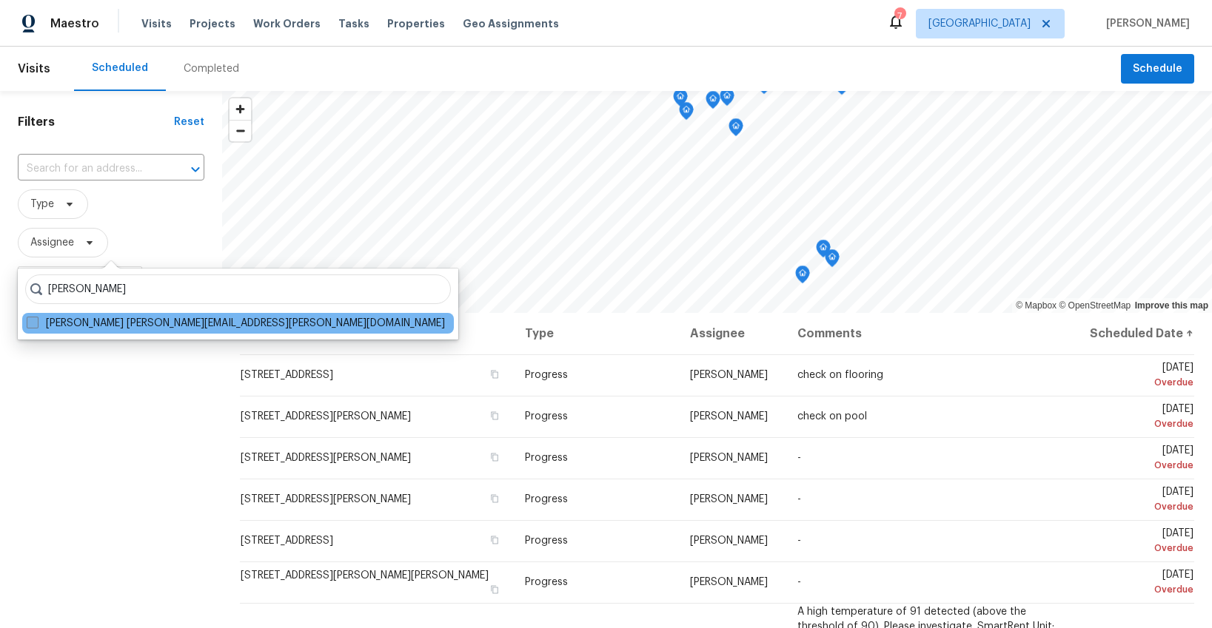
click at [110, 324] on label "Matt Bohlinger matt.bohlinger@opendoor.com" at bounding box center [236, 323] width 418 height 15
click at [36, 324] on input "Matt Bohlinger matt.bohlinger@opendoor.com" at bounding box center [32, 321] width 10 height 10
checkbox input "true"
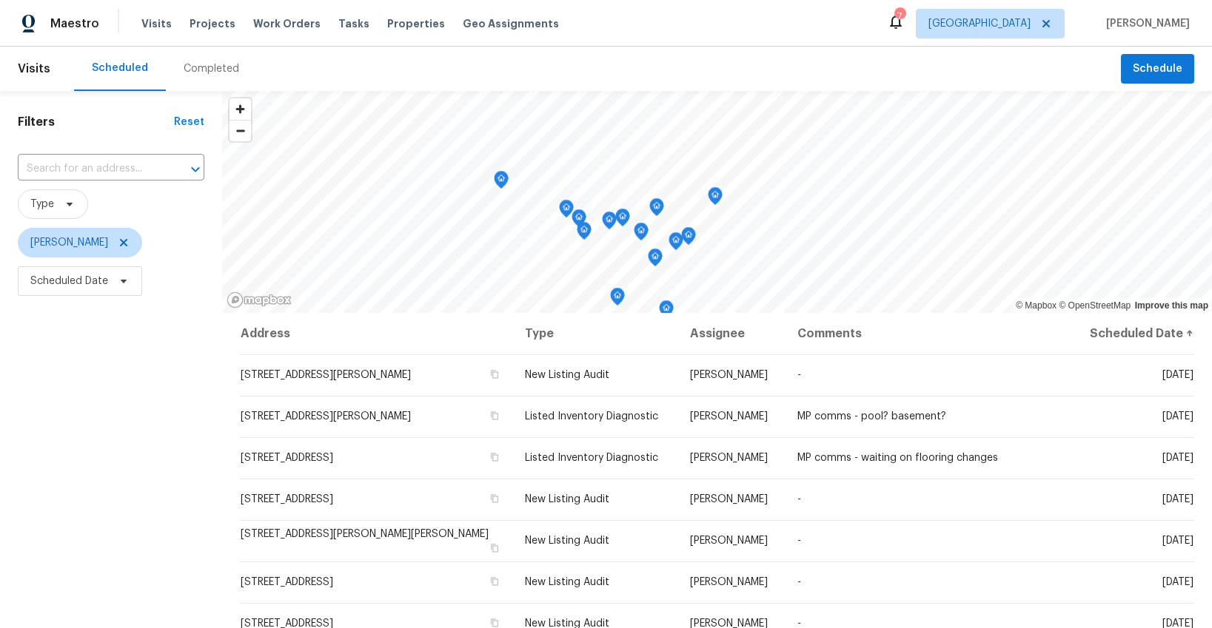
click at [500, 180] on icon "Map marker" at bounding box center [500, 180] width 1 height 2
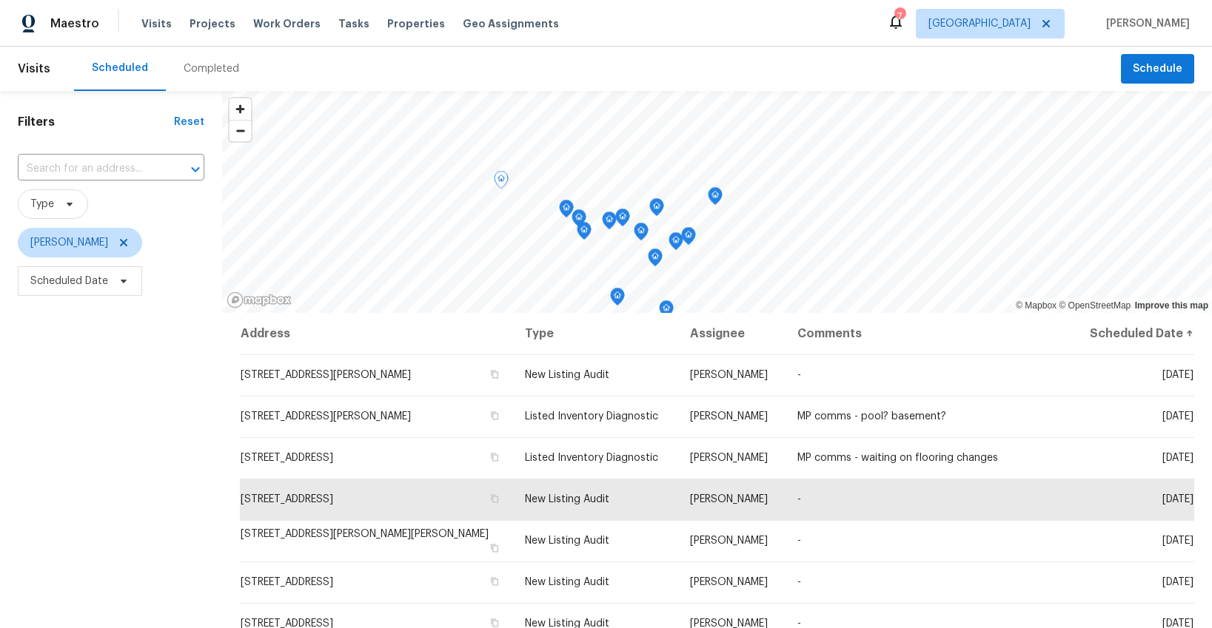
click at [562, 206] on icon "Map marker" at bounding box center [566, 209] width 13 height 17
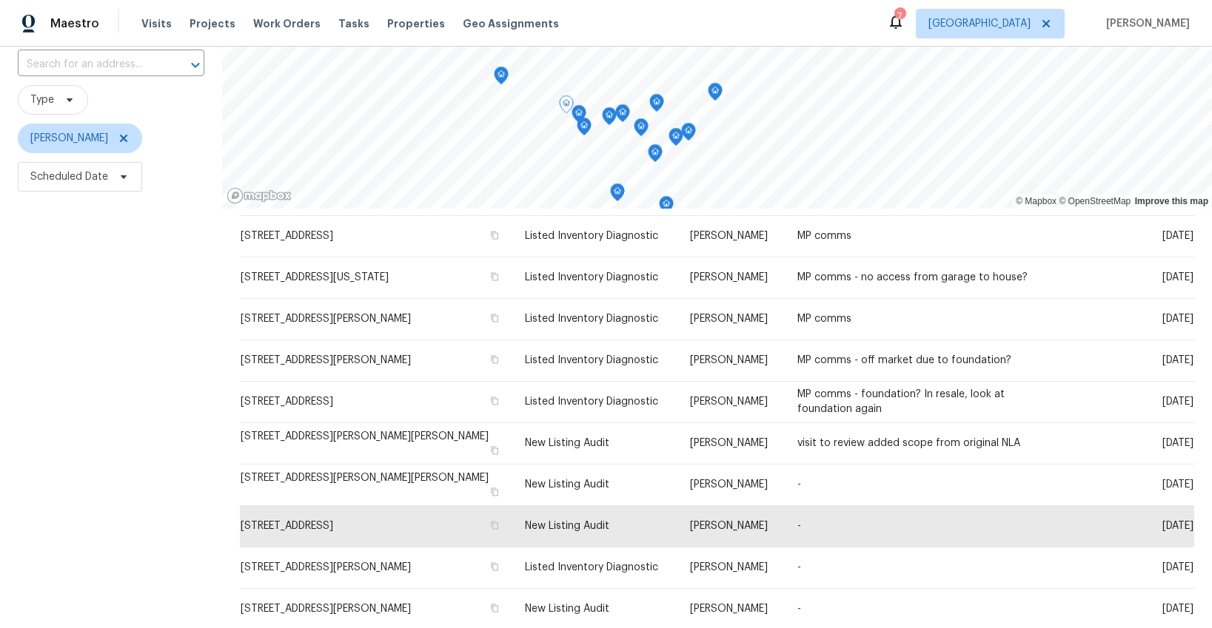
scroll to position [187, 0]
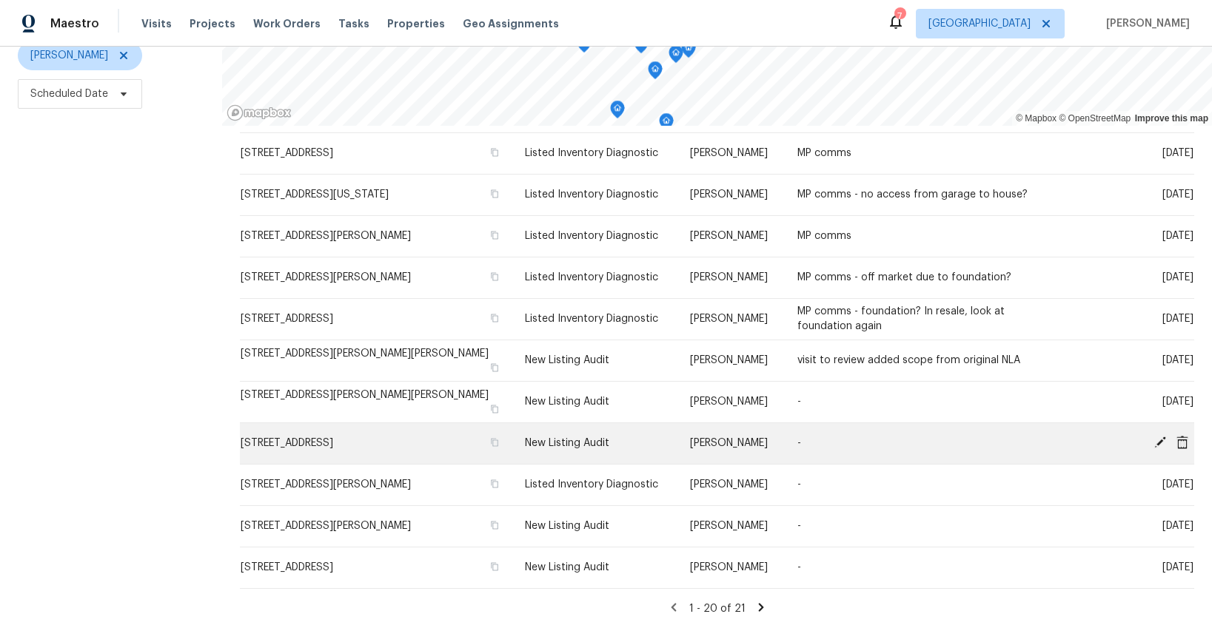
click at [1155, 440] on icon at bounding box center [1159, 442] width 13 height 13
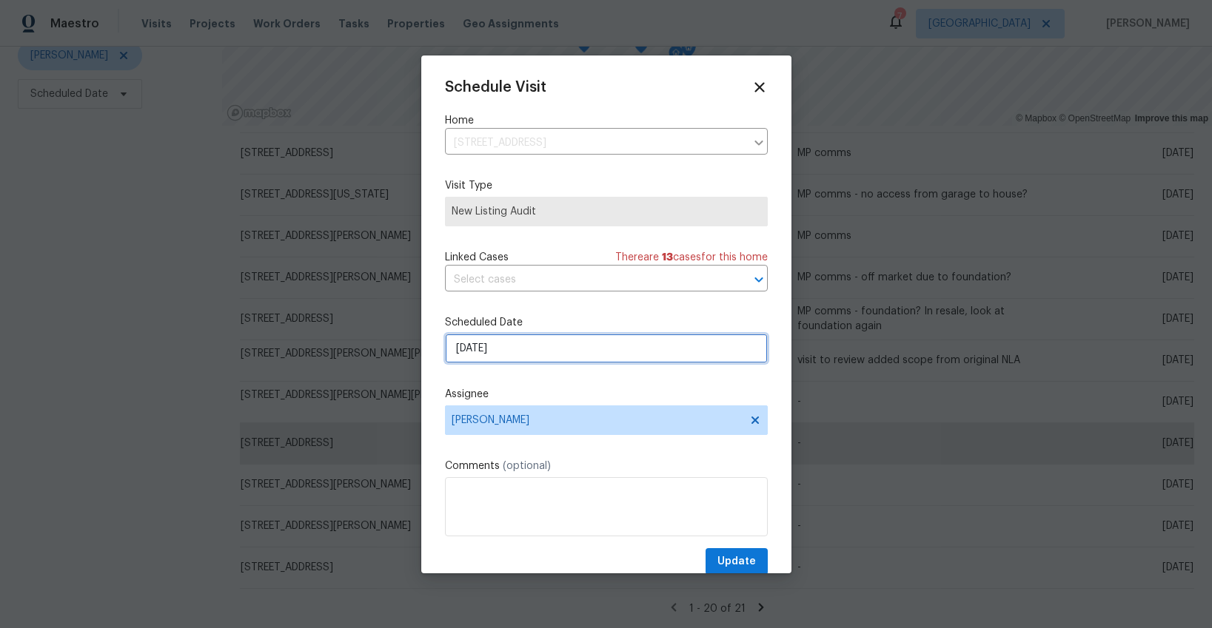
click at [536, 356] on input "[DATE]" at bounding box center [606, 349] width 323 height 30
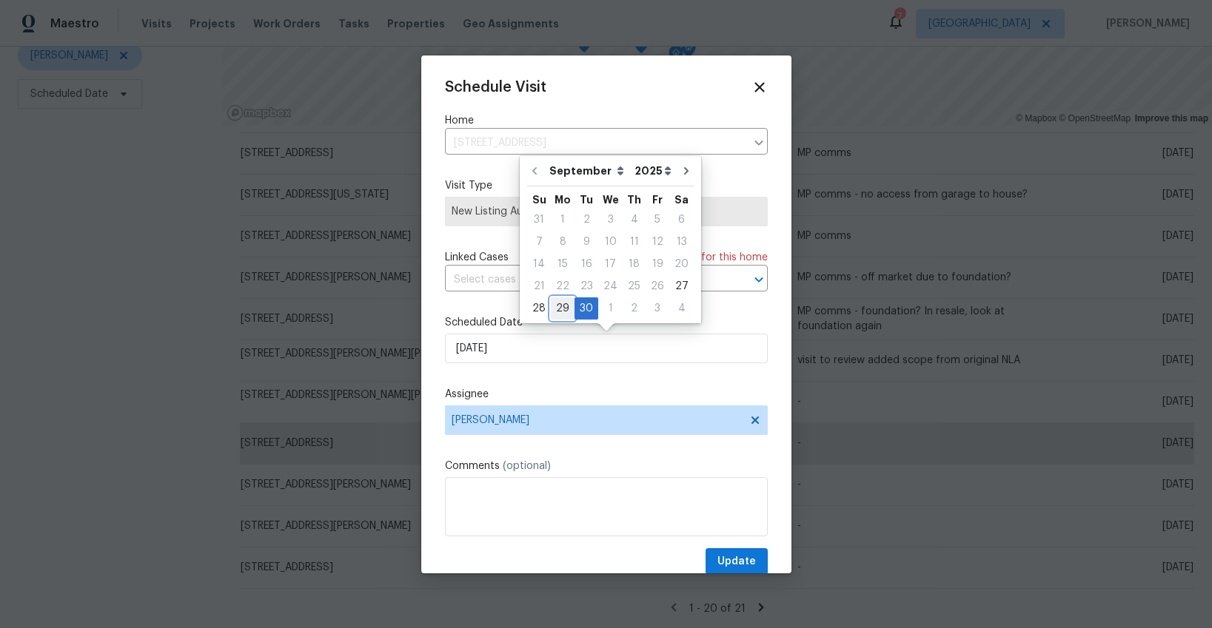
click at [557, 306] on div "29" at bounding box center [563, 308] width 24 height 21
type input "[DATE]"
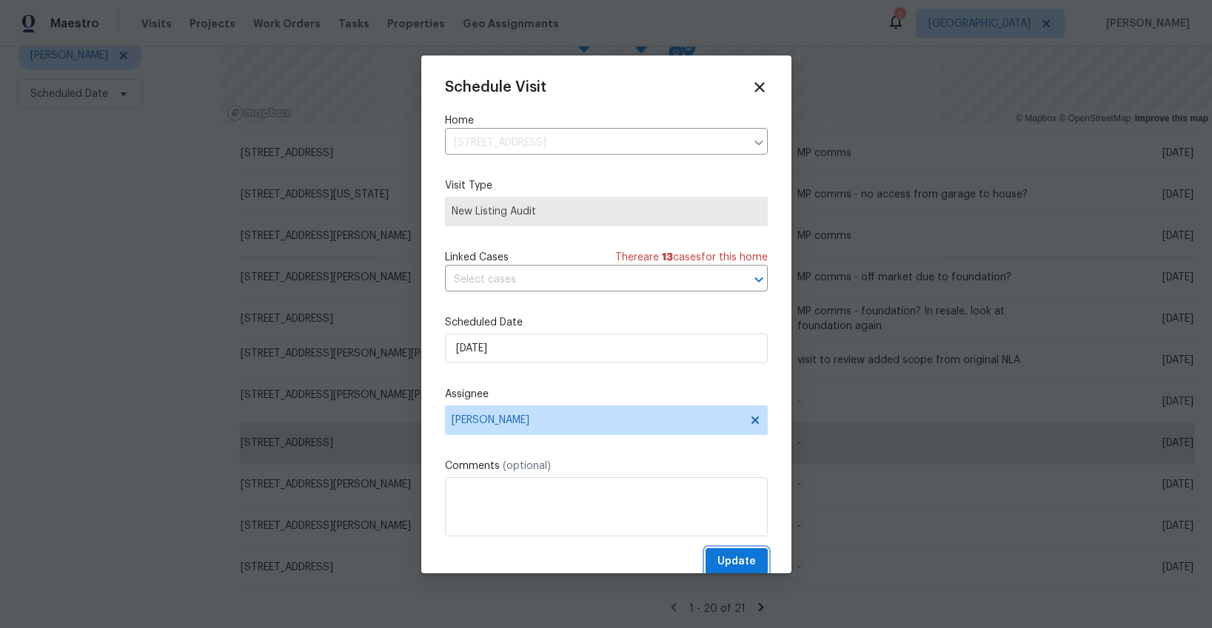
click at [751, 561] on span "Update" at bounding box center [736, 562] width 38 height 19
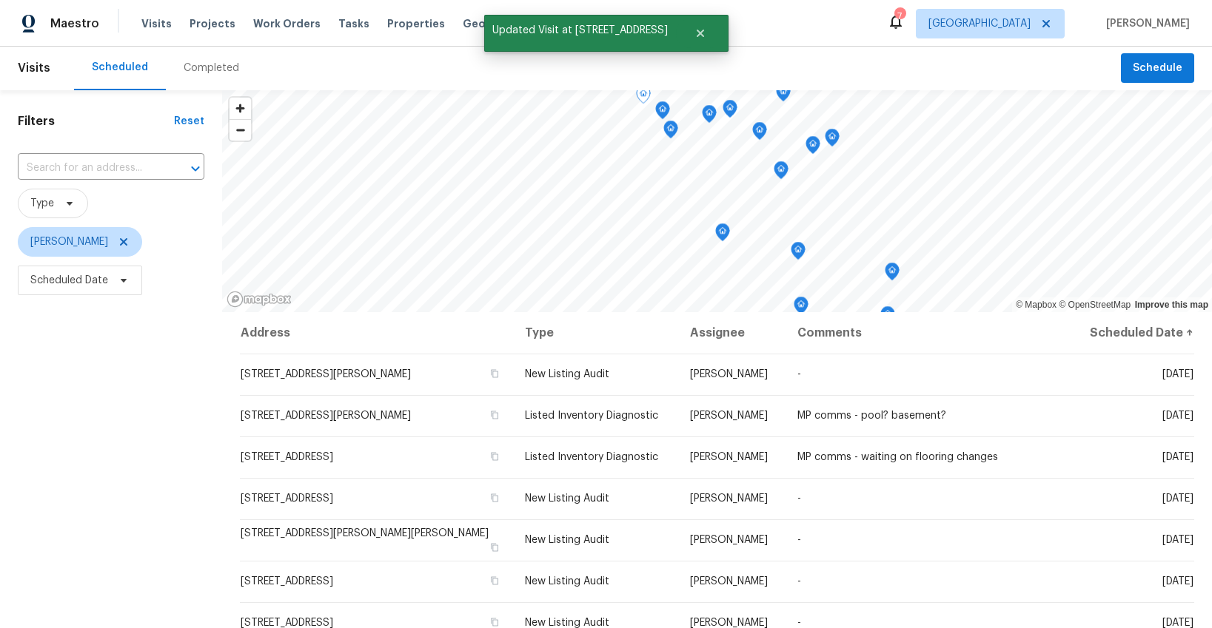
scroll to position [0, 0]
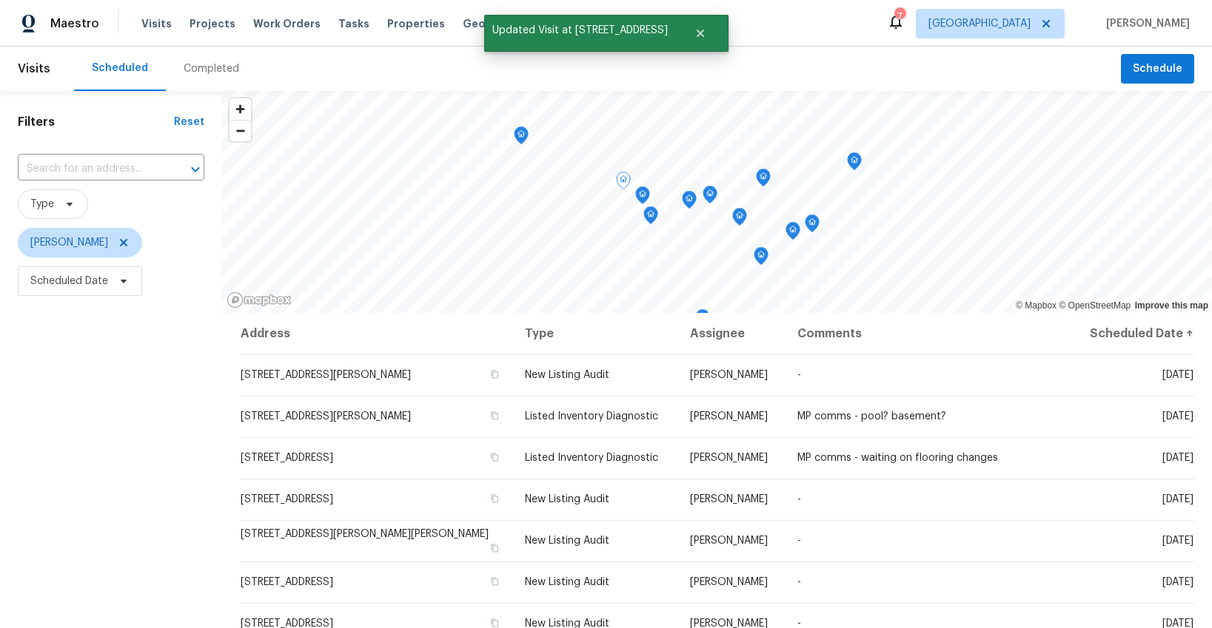
click at [642, 195] on icon "Map marker" at bounding box center [642, 196] width 1 height 2
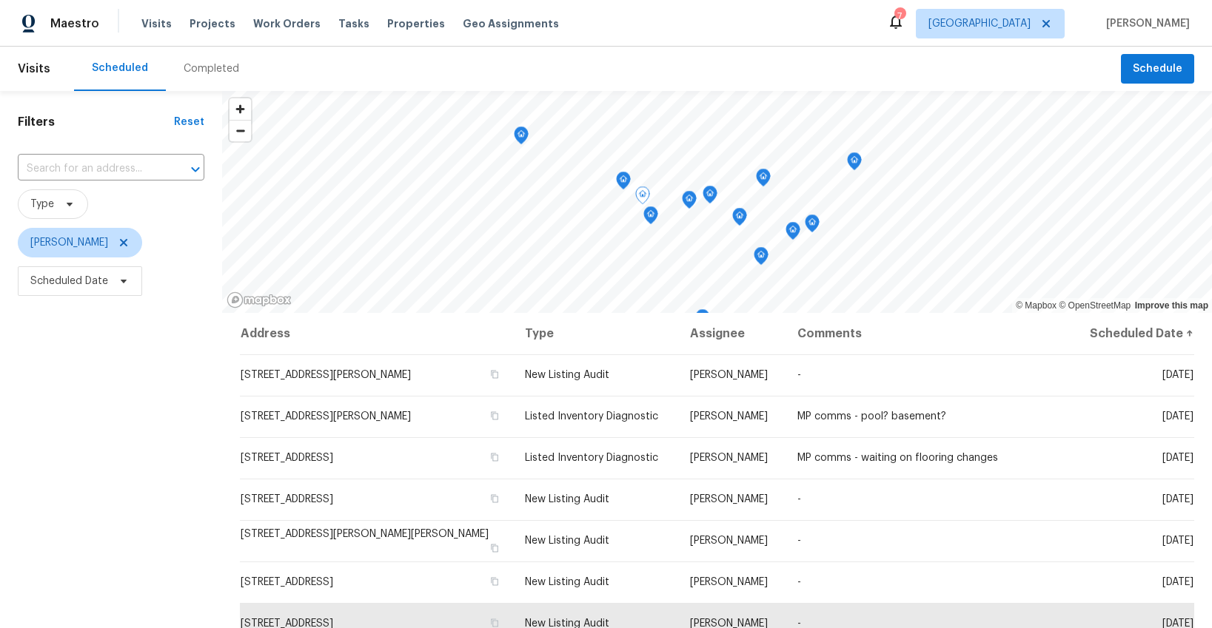
click at [650, 215] on icon "Map marker" at bounding box center [650, 216] width 1 height 2
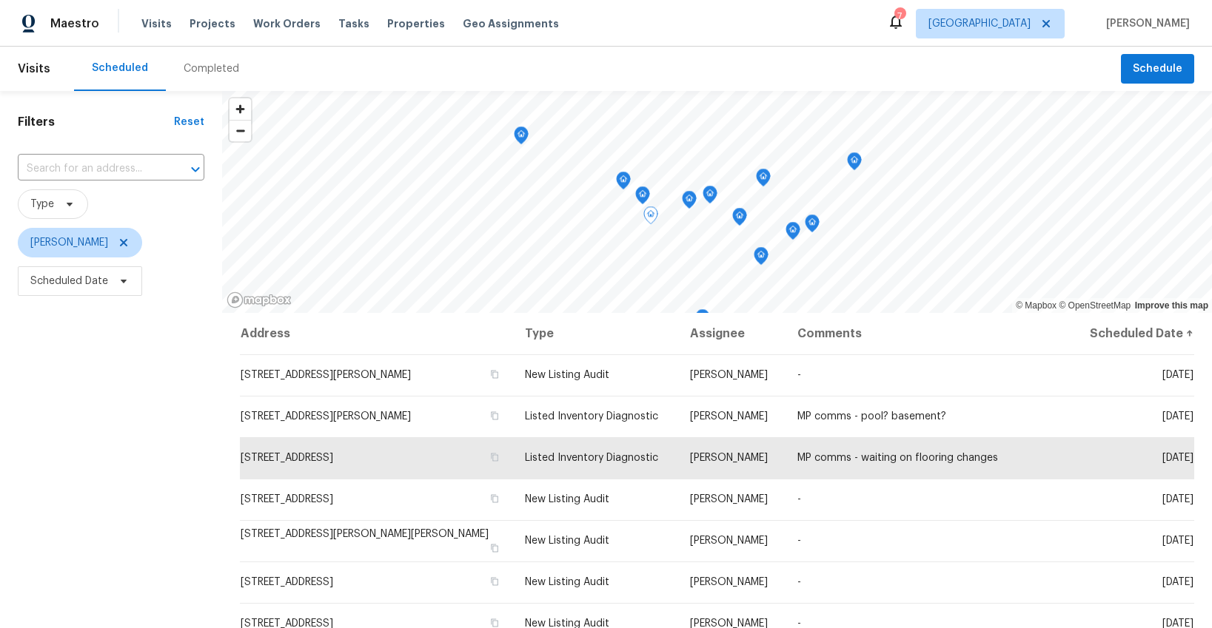
click at [685, 201] on icon "Map marker" at bounding box center [688, 200] width 13 height 17
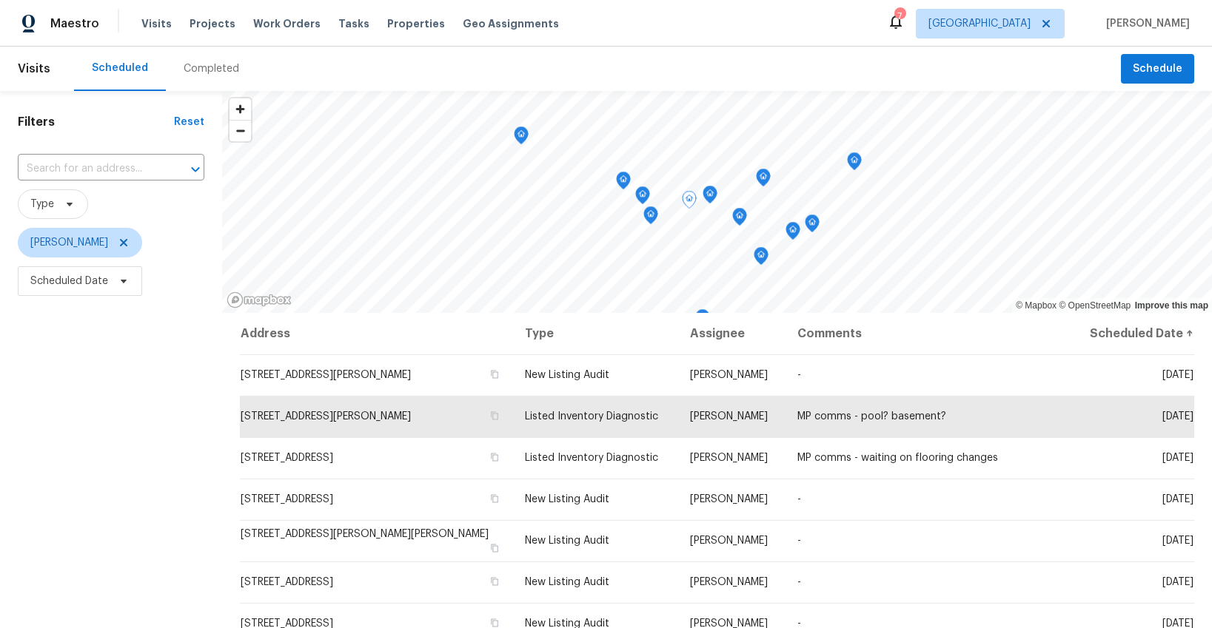
click at [708, 195] on icon "Map marker" at bounding box center [710, 194] width 4 height 4
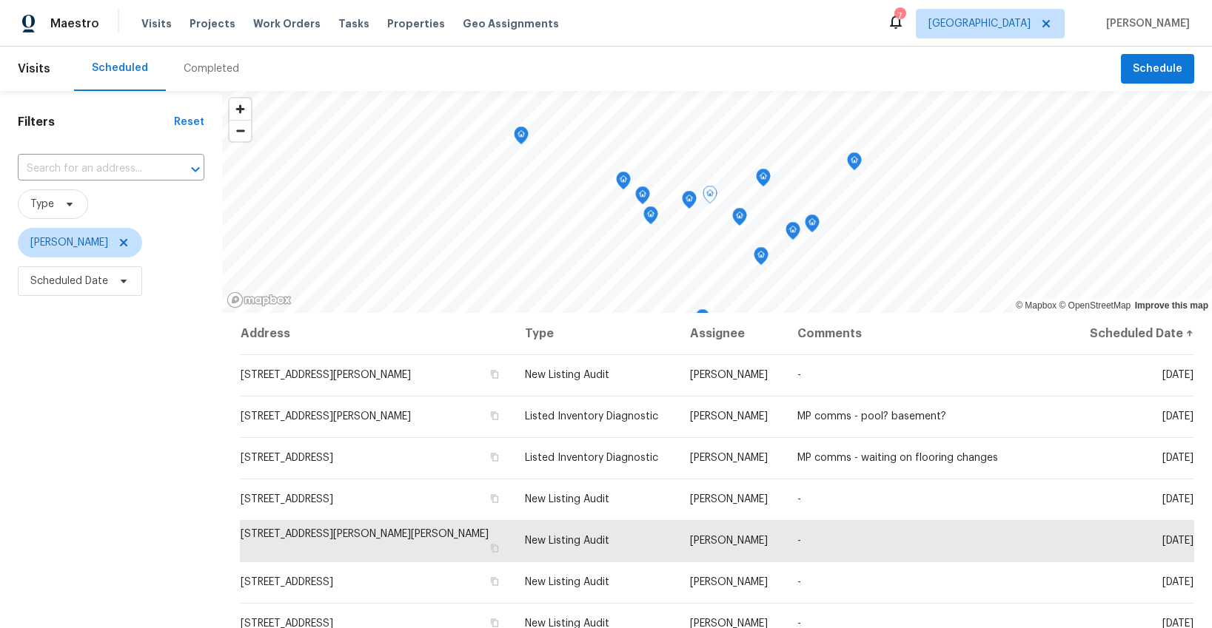
click at [738, 218] on icon "Map marker" at bounding box center [739, 217] width 4 height 4
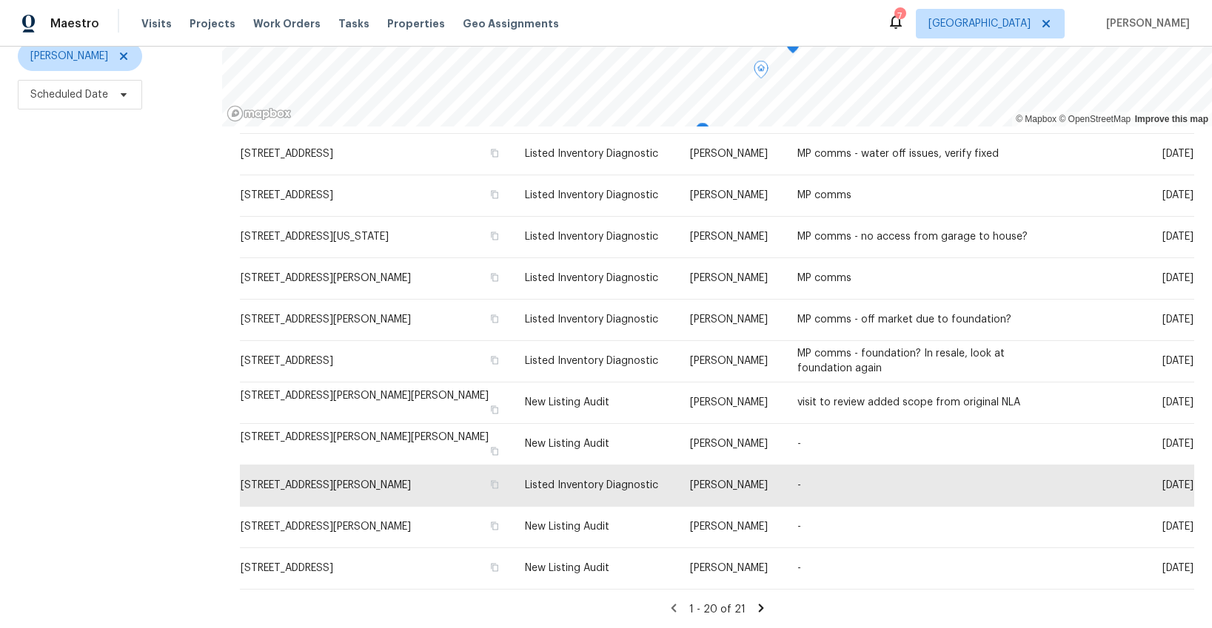
scroll to position [187, 0]
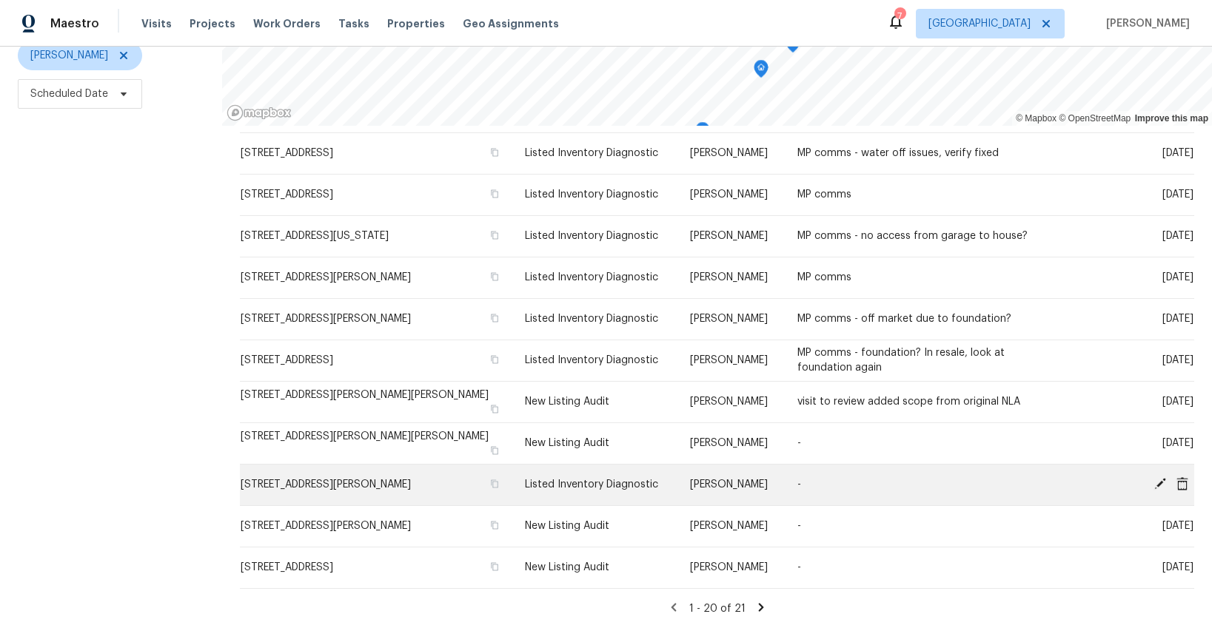
click at [1157, 482] on icon at bounding box center [1159, 483] width 13 height 13
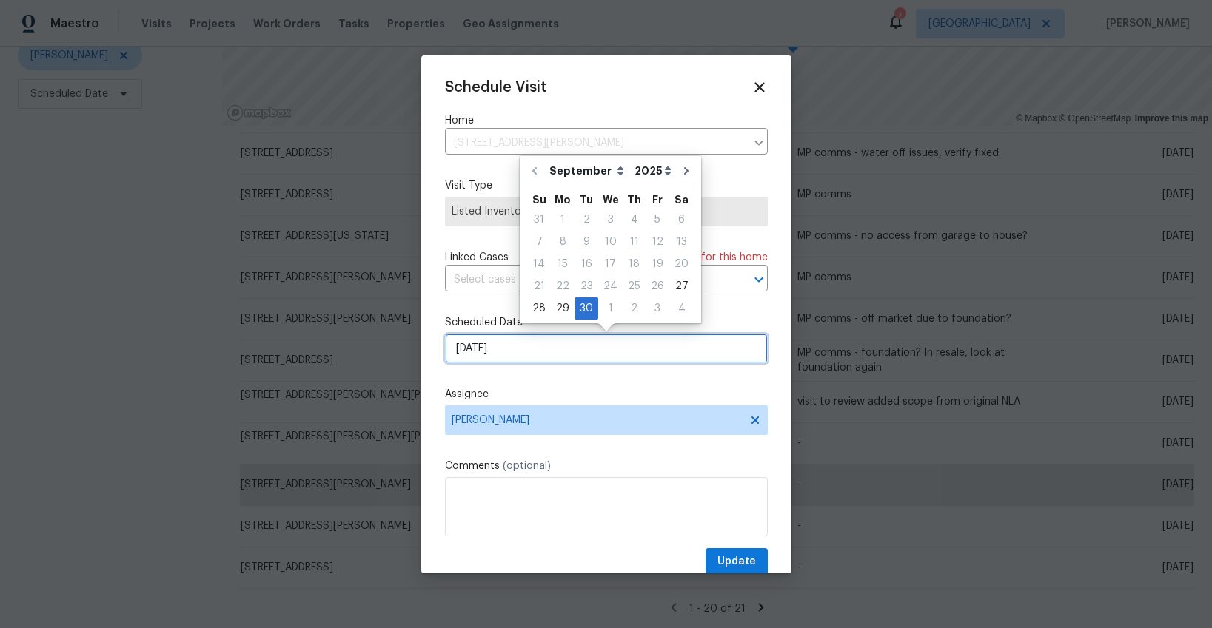
click at [549, 352] on input "[DATE]" at bounding box center [606, 349] width 323 height 30
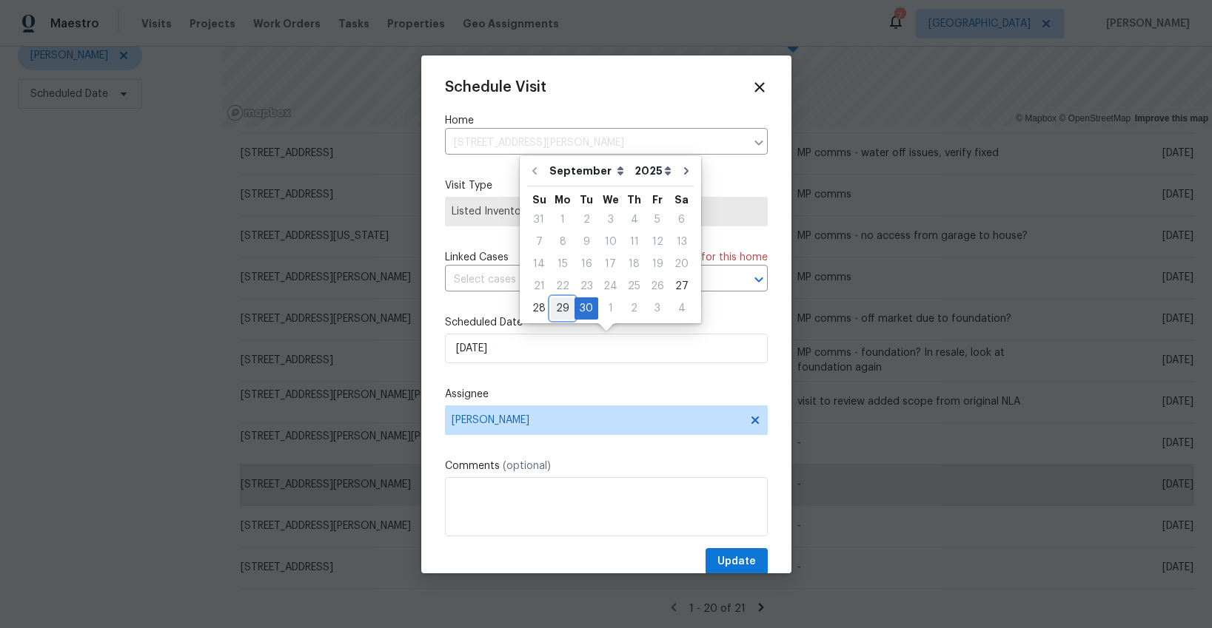
click at [557, 306] on div "29" at bounding box center [563, 308] width 24 height 21
type input "[DATE]"
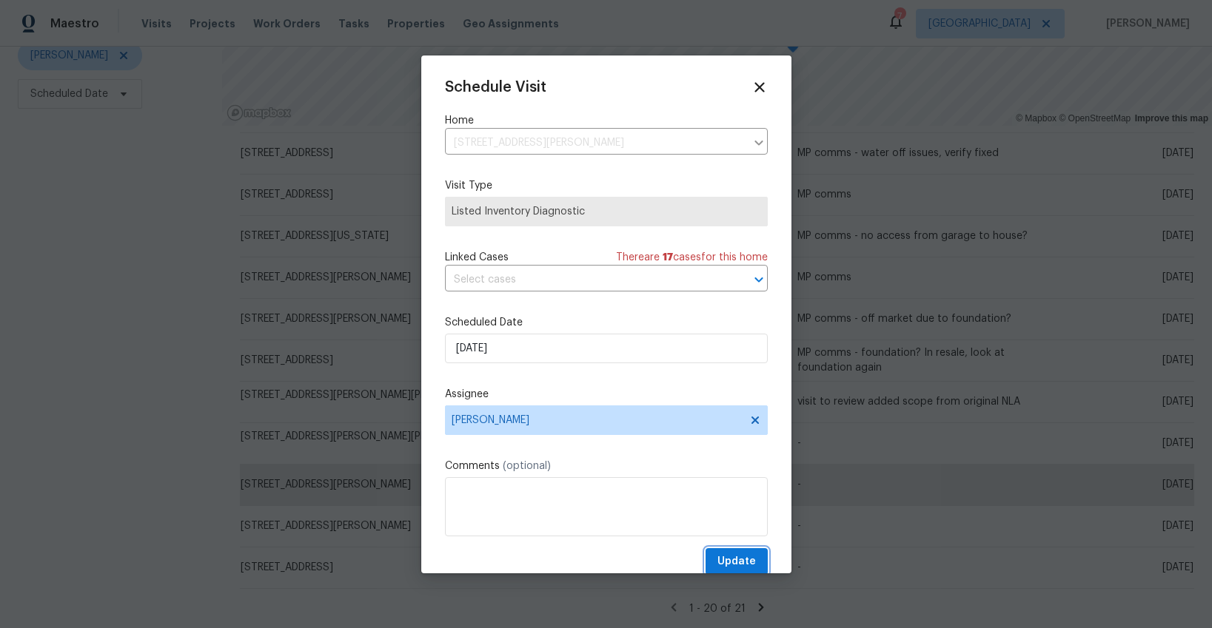
click at [730, 565] on span "Update" at bounding box center [736, 562] width 38 height 19
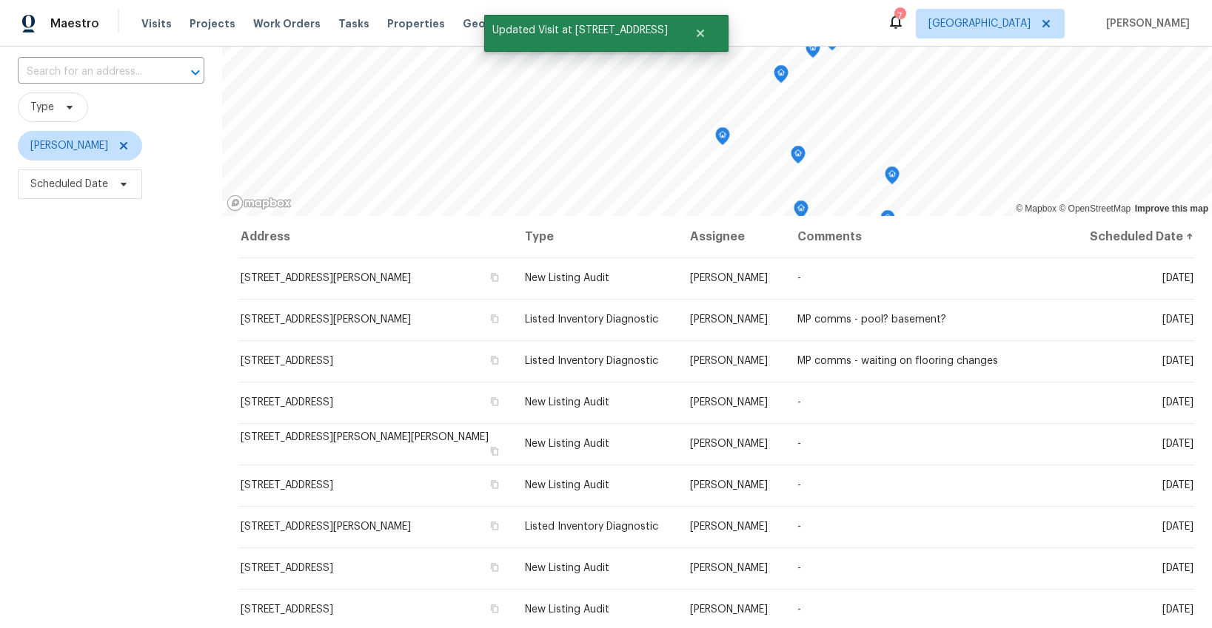
scroll to position [0, 0]
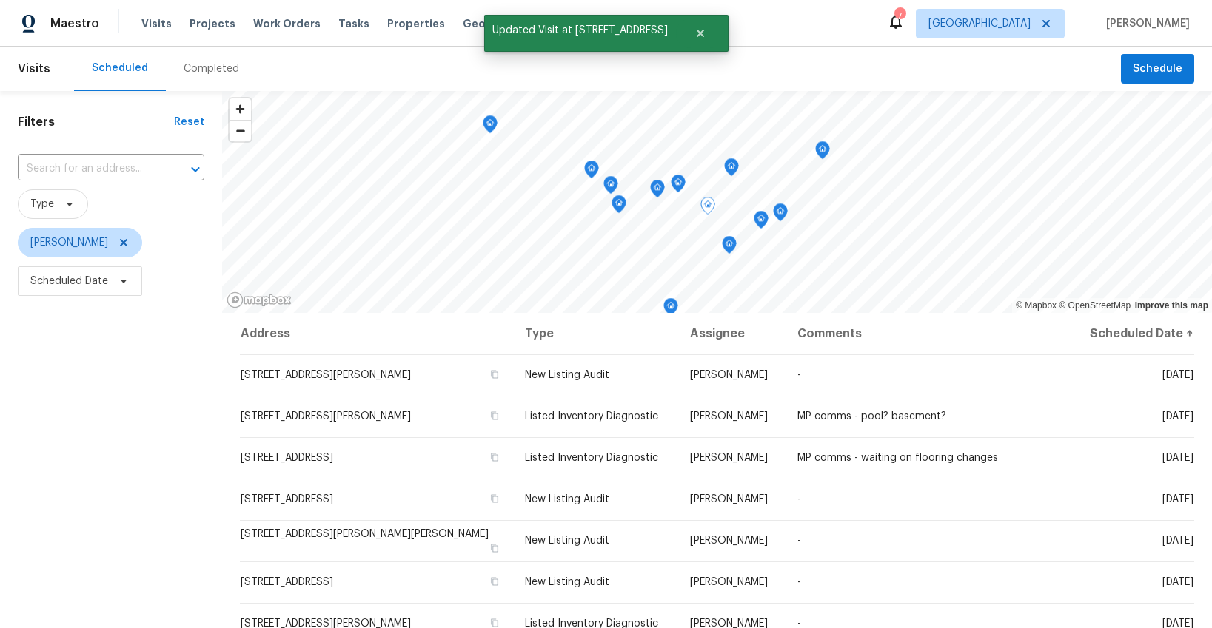
click at [734, 169] on icon "Map marker" at bounding box center [731, 167] width 13 height 17
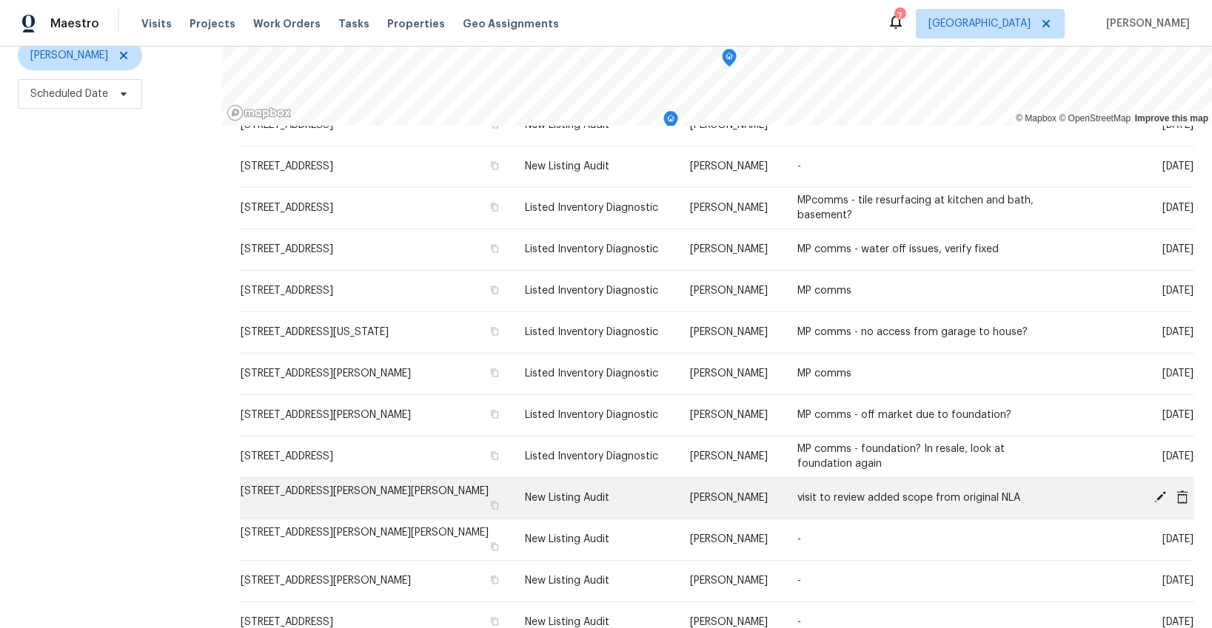
scroll to position [408, 0]
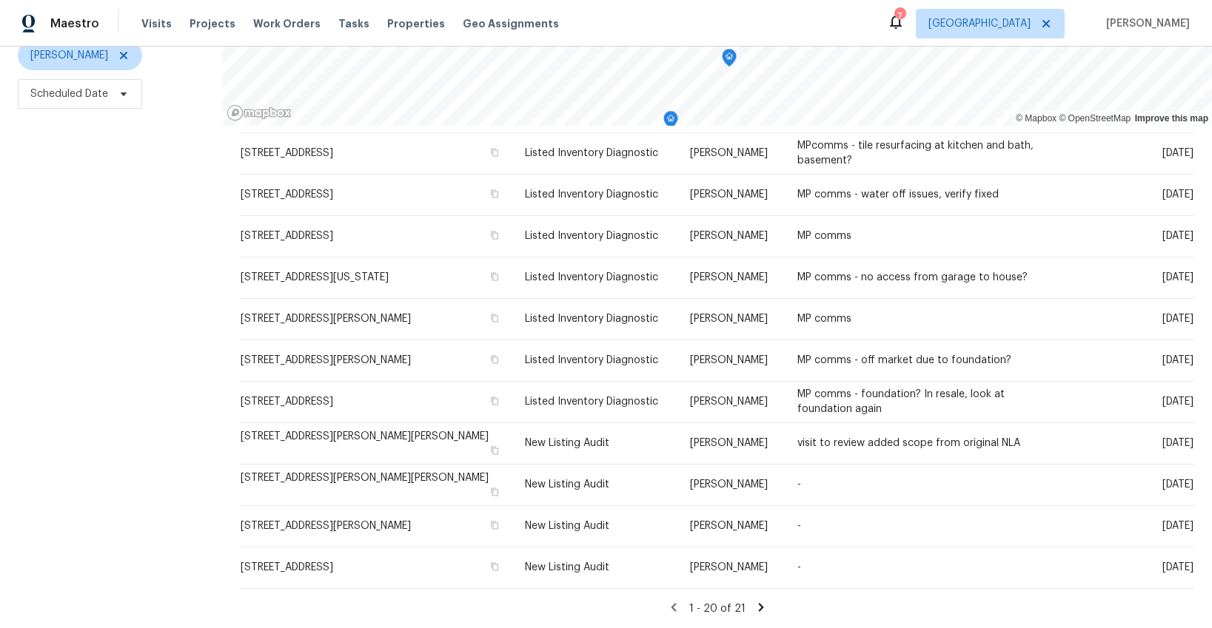
click at [756, 606] on icon at bounding box center [760, 607] width 13 height 13
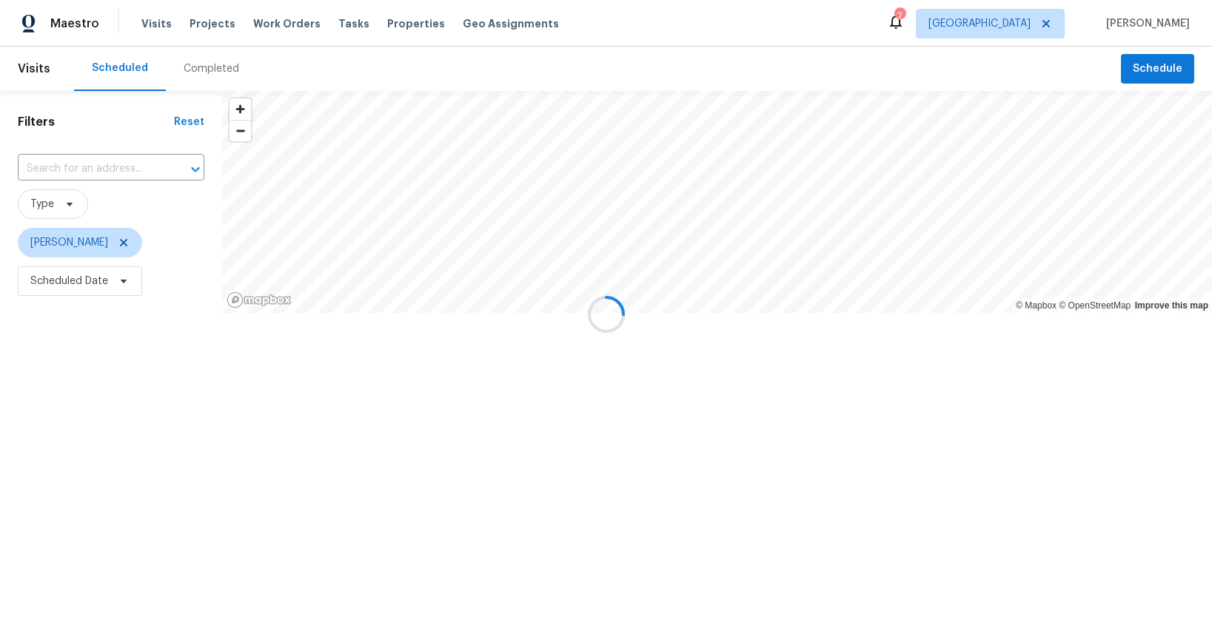
scroll to position [0, 0]
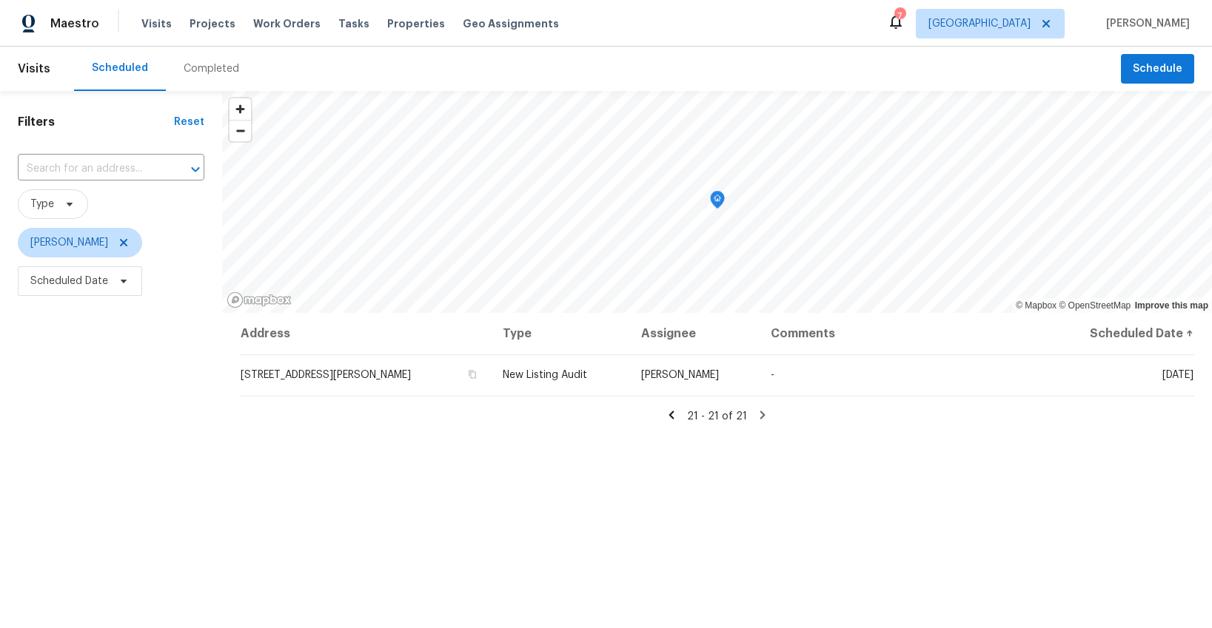
click at [674, 417] on icon at bounding box center [671, 415] width 5 height 8
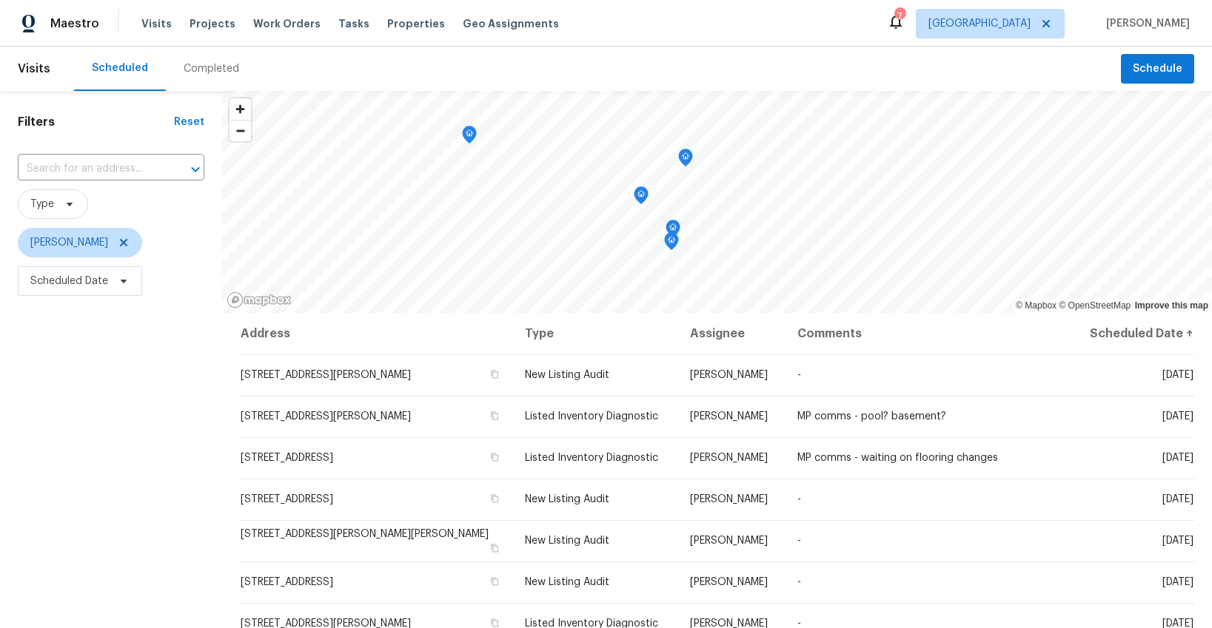
click at [672, 241] on div "Map marker" at bounding box center [672, 231] width 15 height 23
click at [671, 243] on icon "Map marker" at bounding box center [671, 241] width 13 height 17
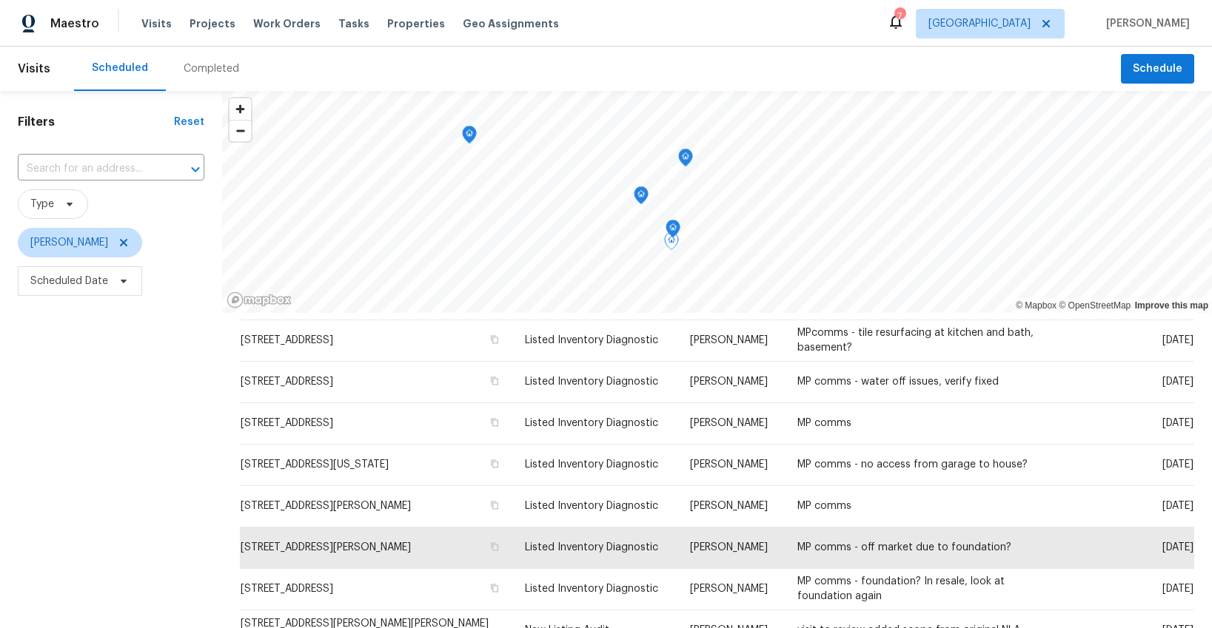
scroll to position [14, 0]
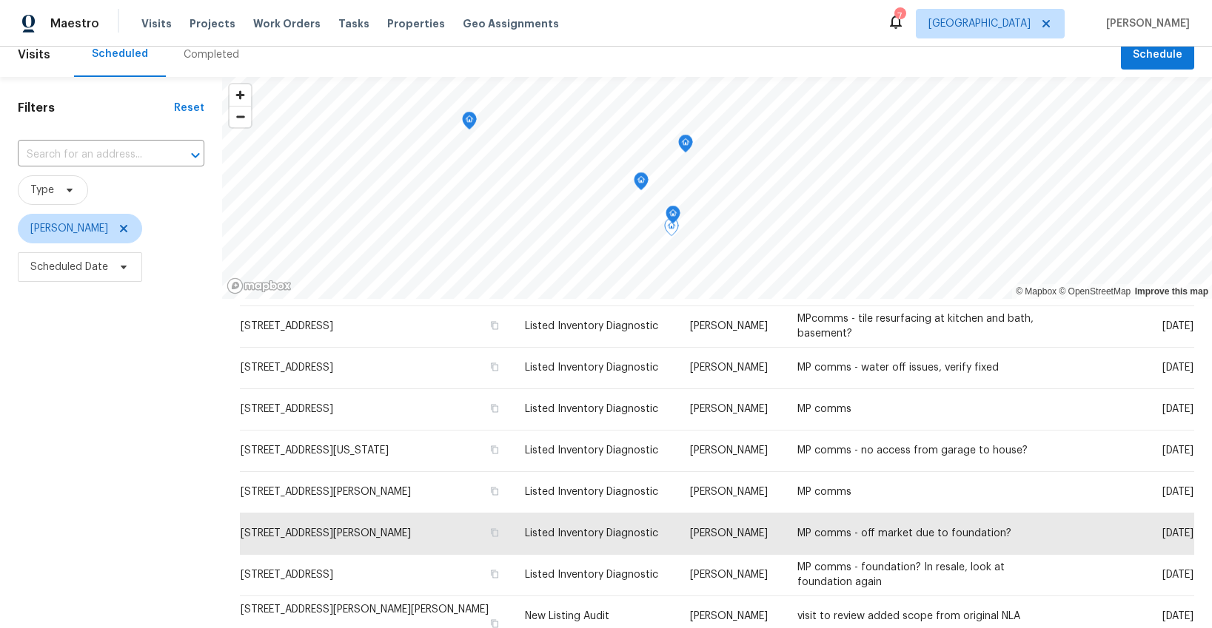
click at [674, 213] on icon "Map marker" at bounding box center [672, 215] width 13 height 17
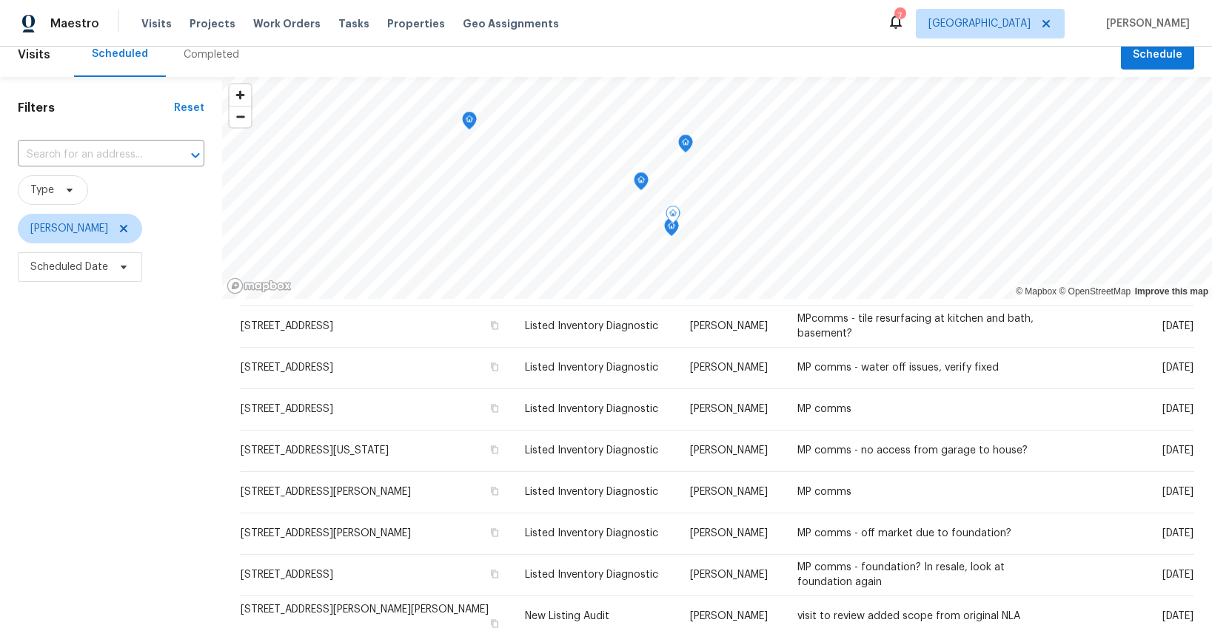
click at [685, 147] on icon "Map marker" at bounding box center [685, 143] width 13 height 17
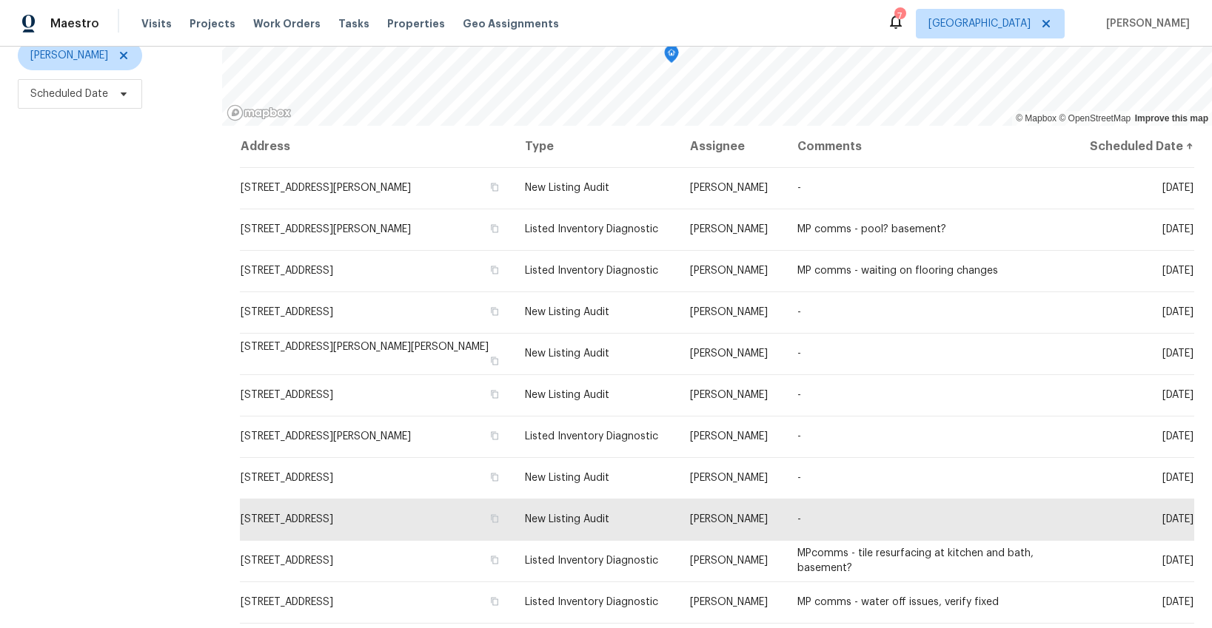
scroll to position [146, 0]
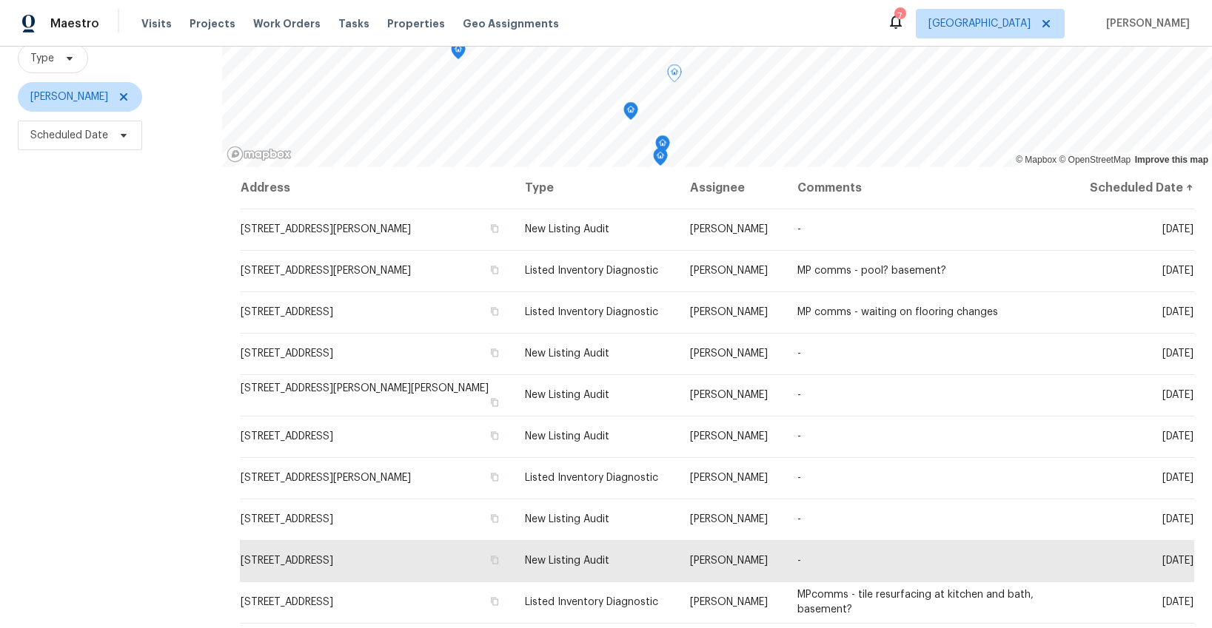
click at [633, 112] on icon "Map marker" at bounding box center [630, 111] width 13 height 17
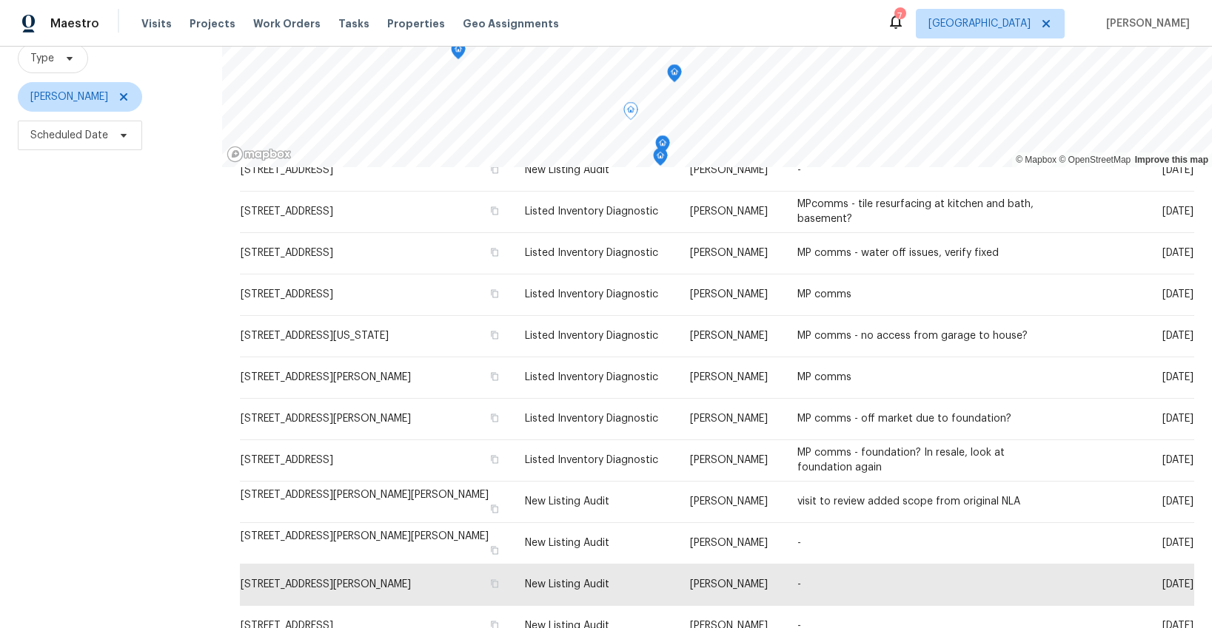
scroll to position [408, 0]
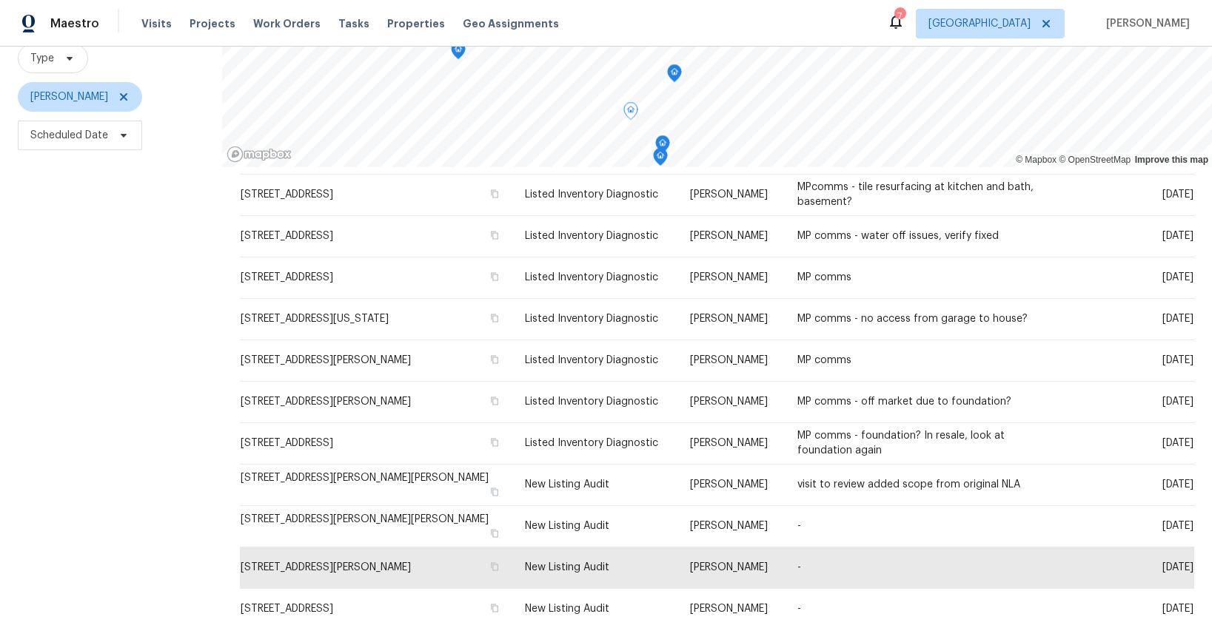
drag, startPoint x: 152, startPoint y: 320, endPoint x: 152, endPoint y: 447, distance: 126.6
click at [151, 452] on div "Filters Reset ​ Type Matt Bohlinger Scheduled Date" at bounding box center [111, 307] width 222 height 725
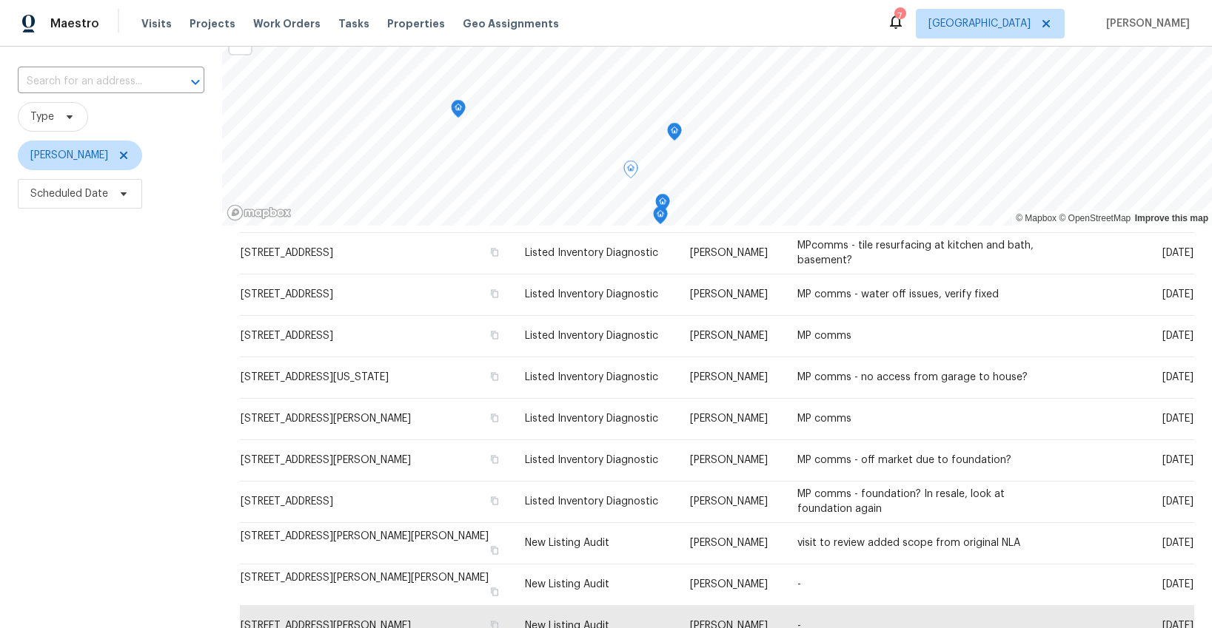
scroll to position [0, 0]
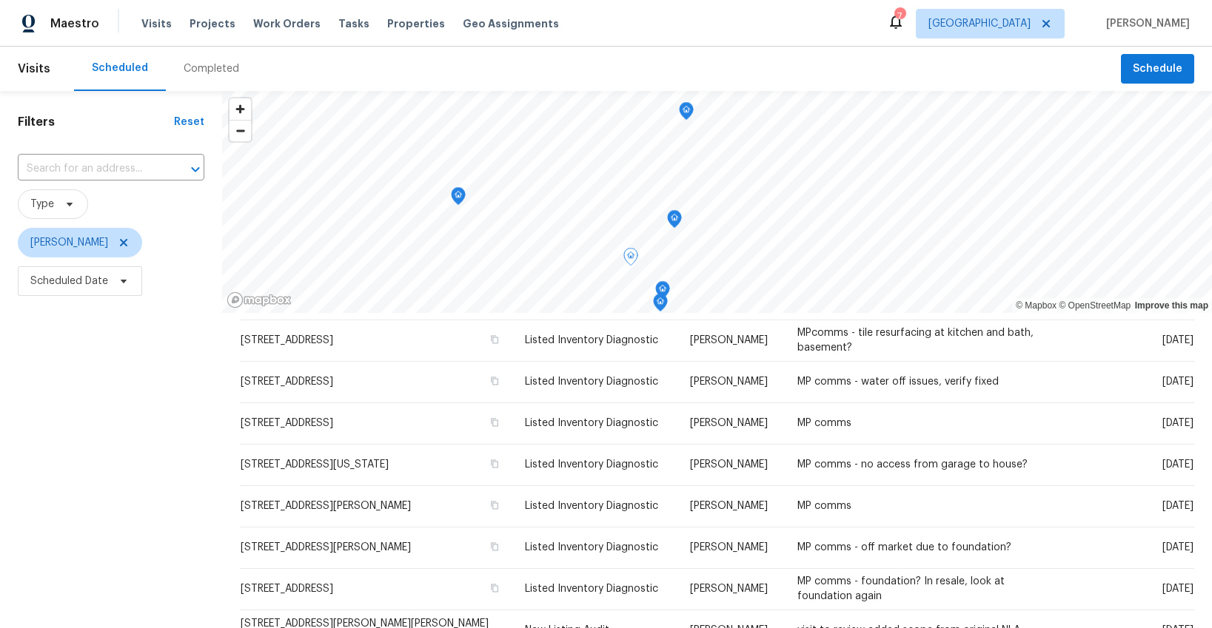
click at [460, 195] on icon "Map marker" at bounding box center [458, 196] width 4 height 4
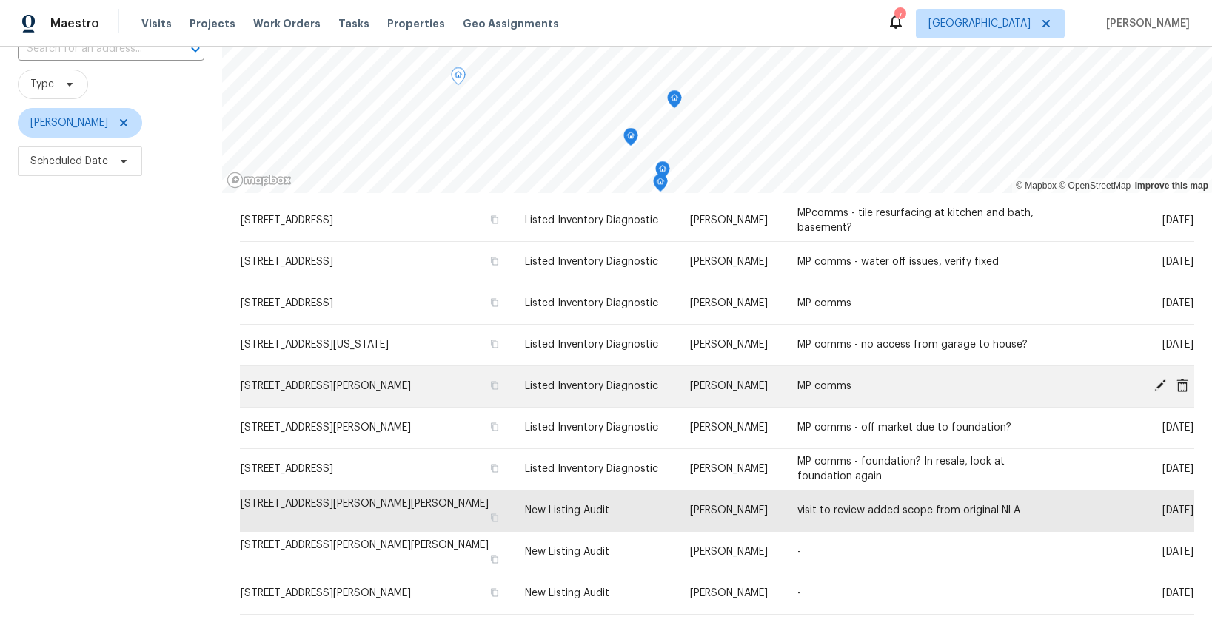
scroll to position [124, 0]
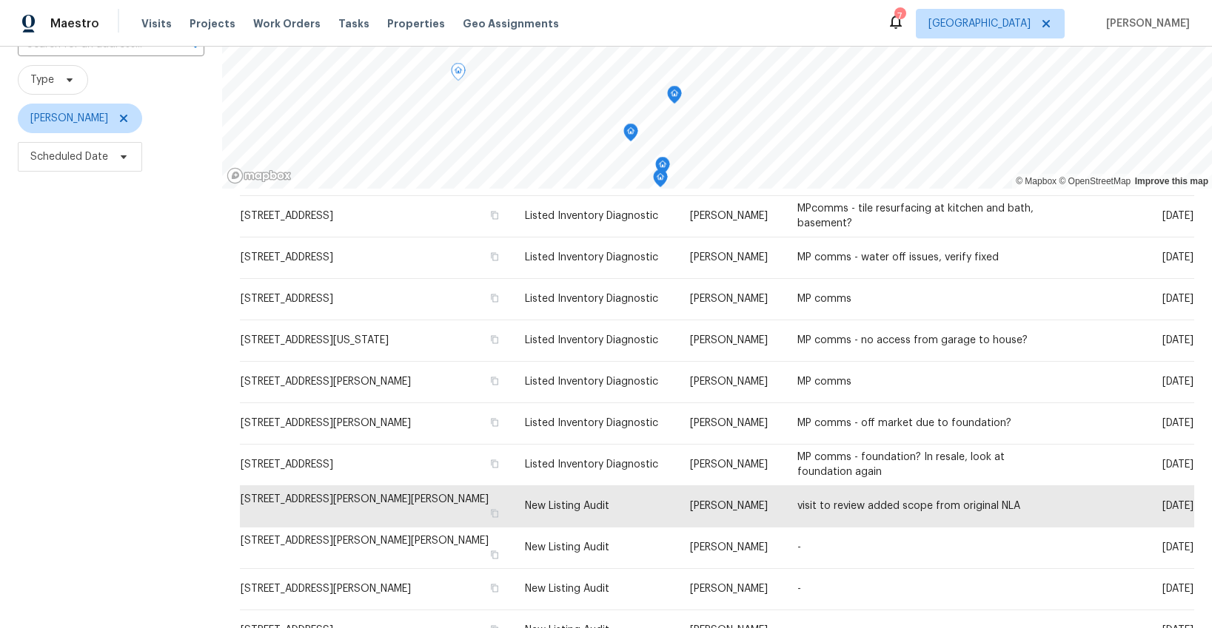
drag, startPoint x: 115, startPoint y: 338, endPoint x: 120, endPoint y: 412, distance: 74.1
click at [104, 432] on div "Filters Reset ​ Type Matt Bohlinger Scheduled Date" at bounding box center [111, 329] width 222 height 725
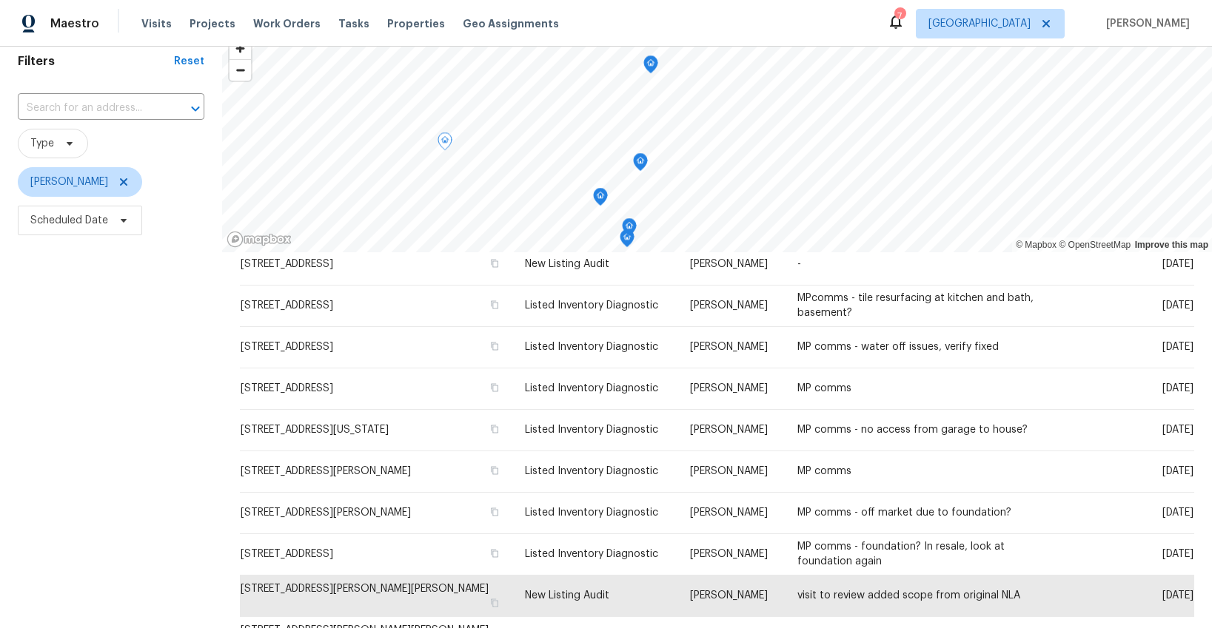
scroll to position [0, 0]
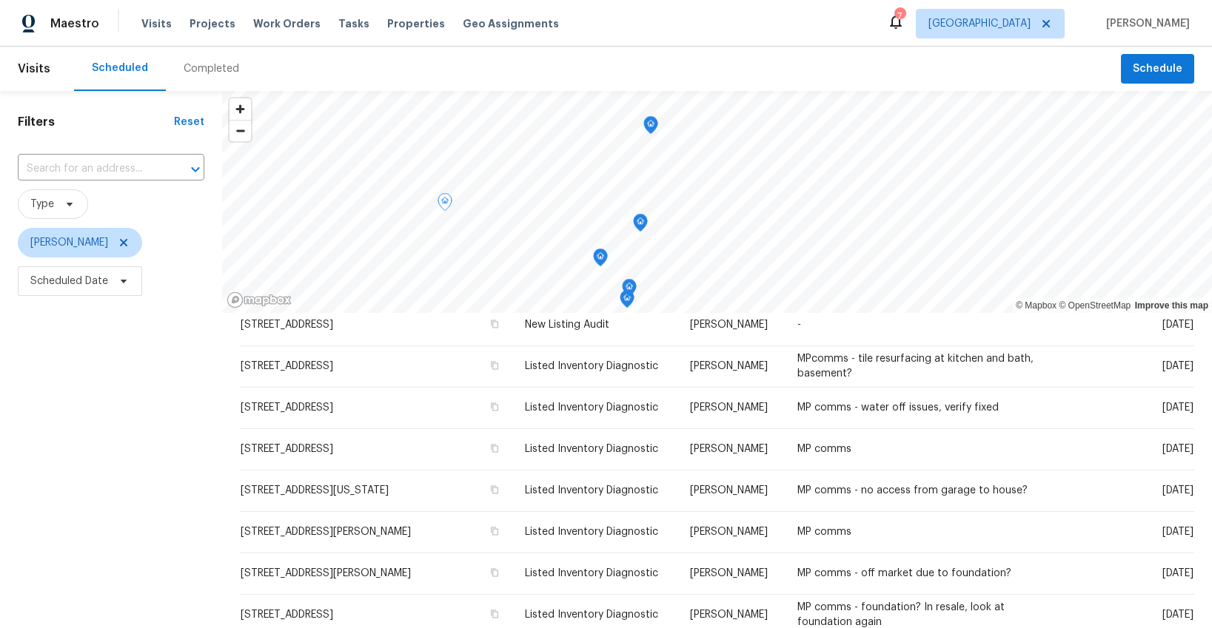
click at [653, 121] on icon "Map marker" at bounding box center [650, 125] width 13 height 17
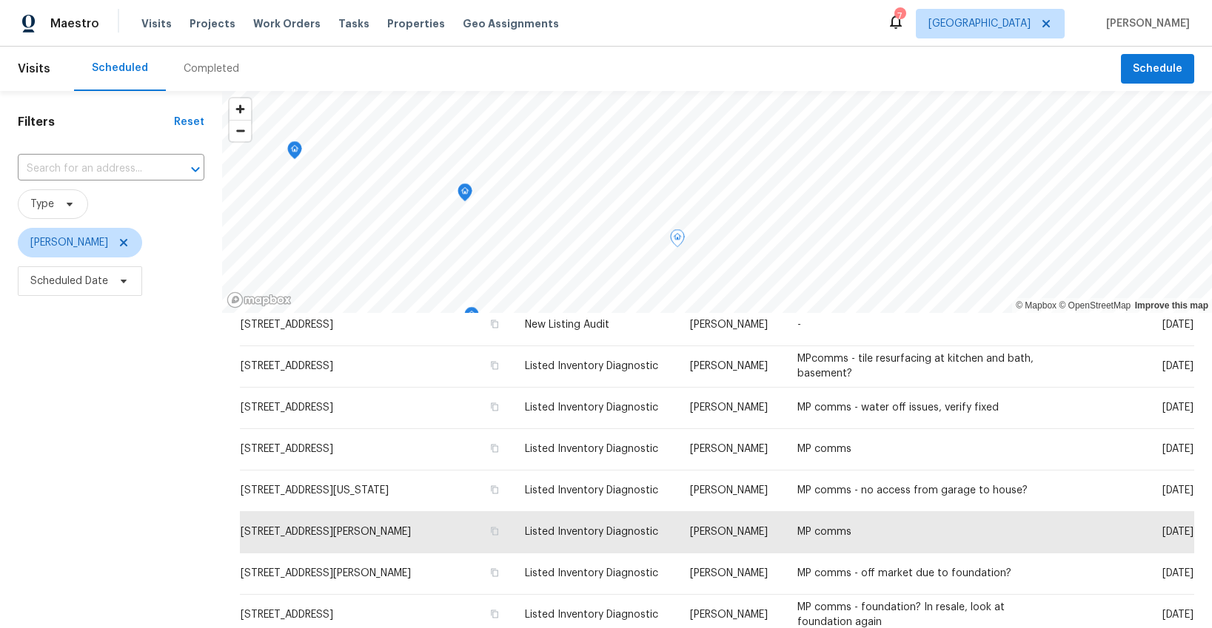
click at [461, 191] on icon "Map marker" at bounding box center [464, 192] width 13 height 17
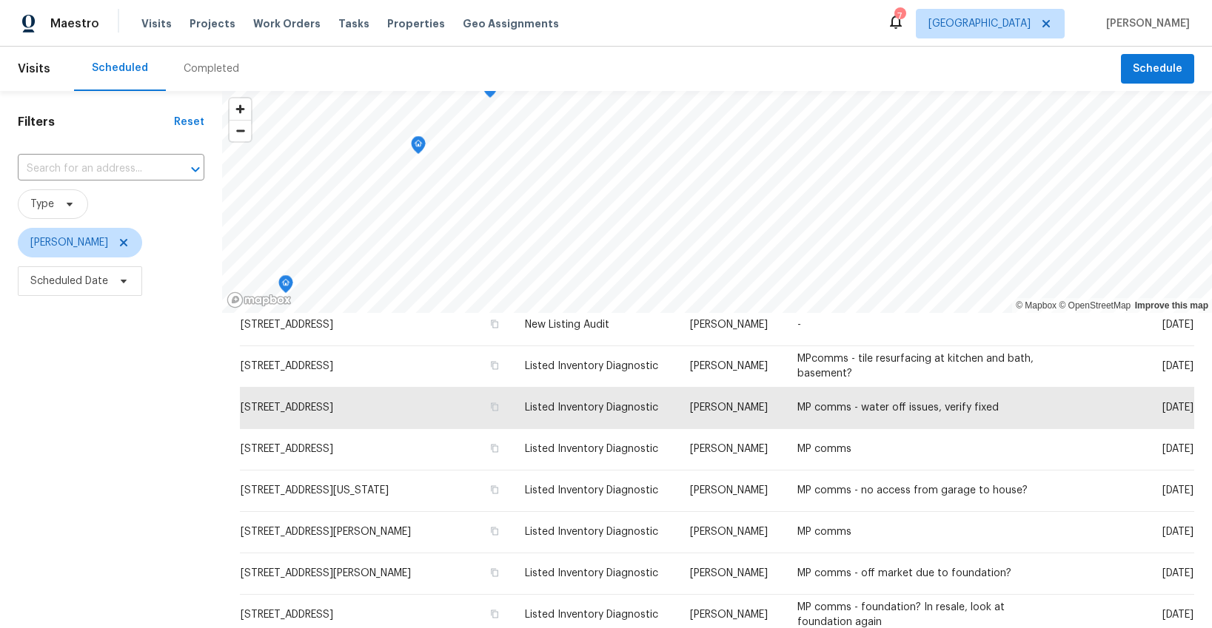
click at [420, 145] on icon "Map marker" at bounding box center [418, 145] width 4 height 4
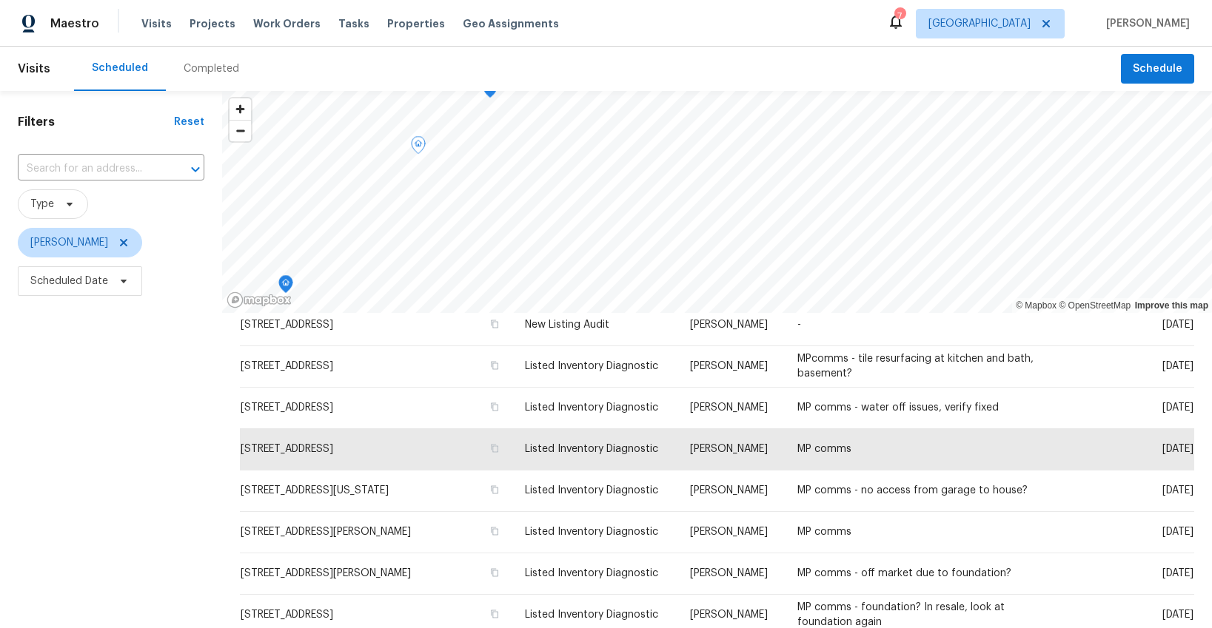
click at [285, 279] on icon "Map marker" at bounding box center [285, 284] width 13 height 17
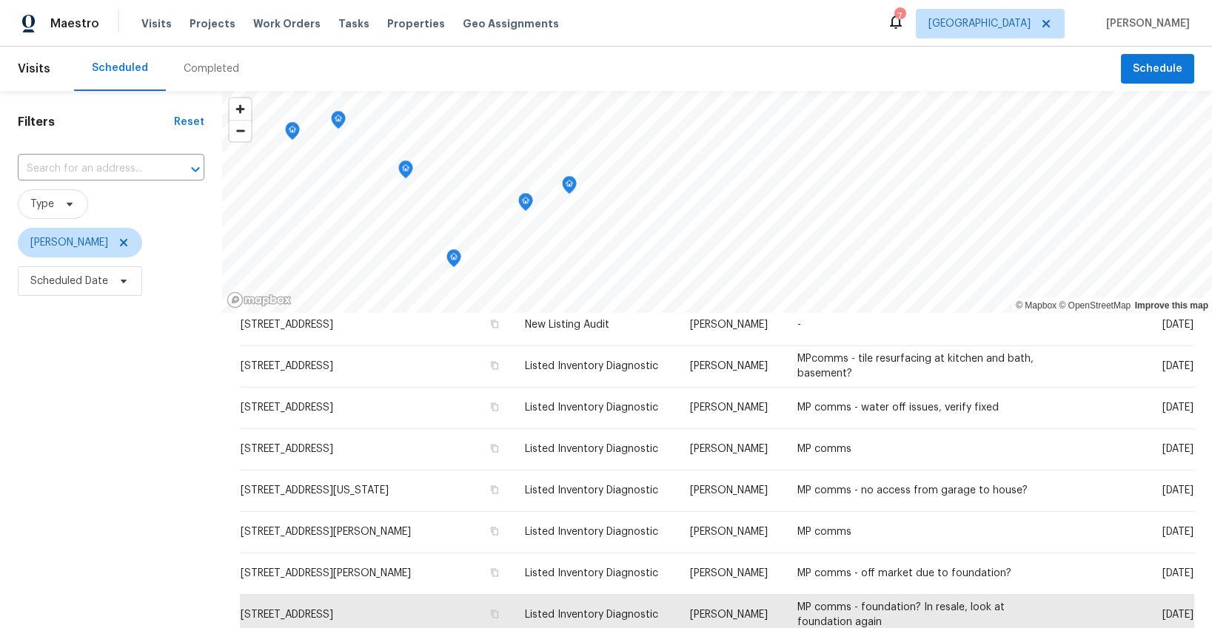
click at [526, 201] on icon "Map marker" at bounding box center [525, 202] width 13 height 17
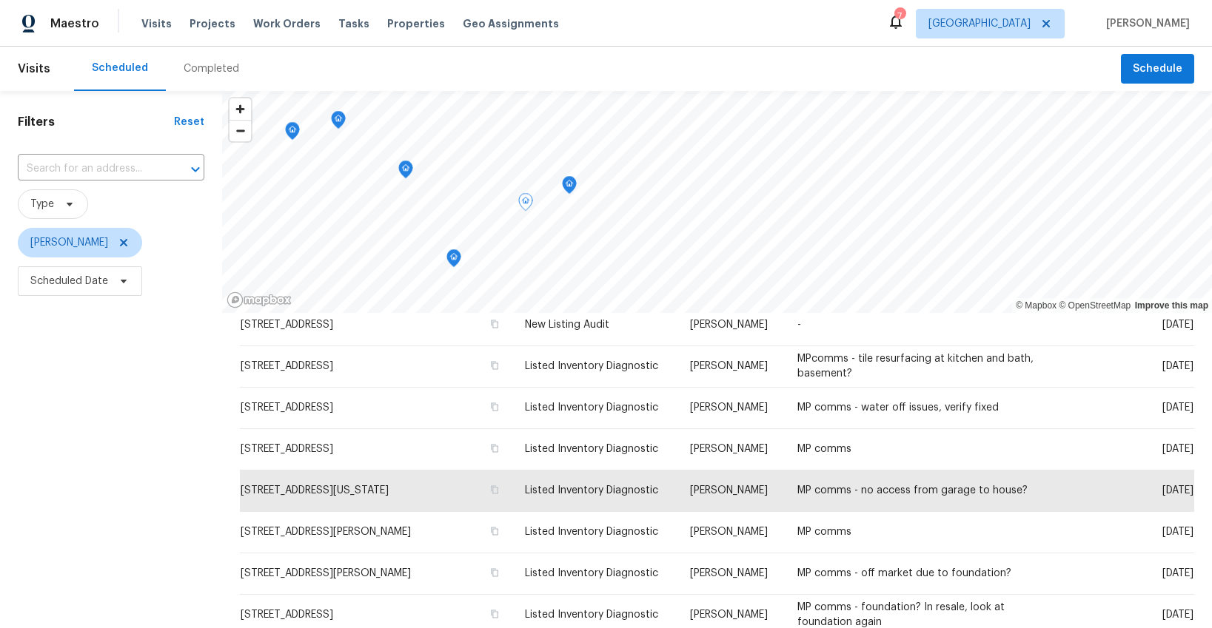
click at [566, 182] on icon "Map marker" at bounding box center [568, 183] width 7 height 4
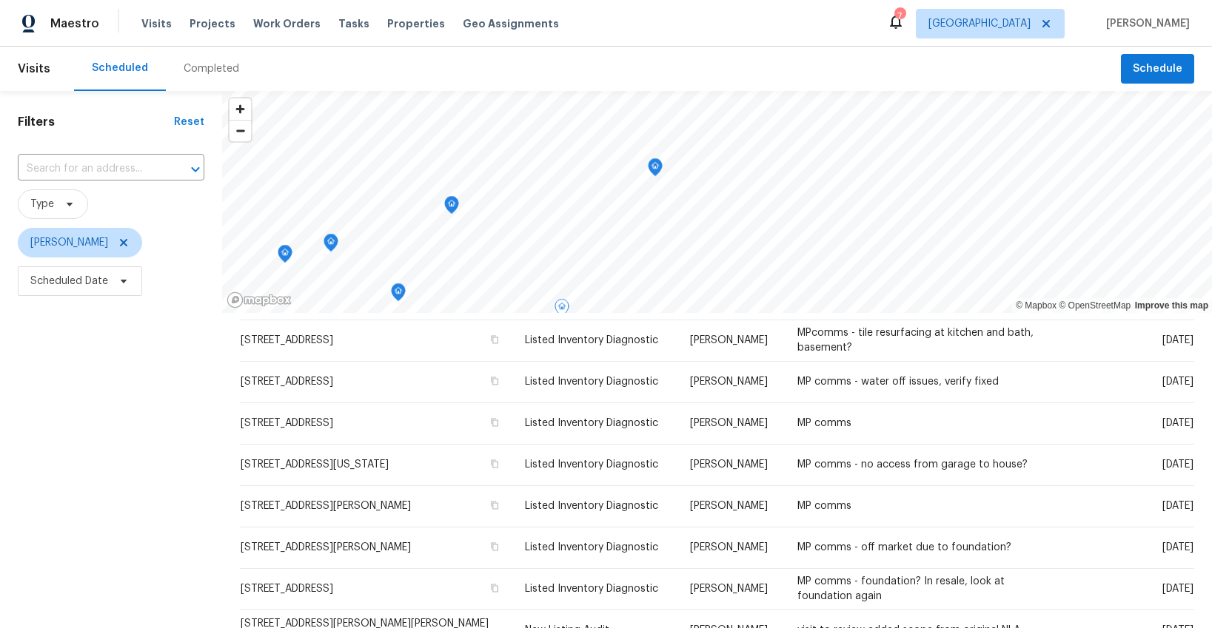
click at [659, 169] on icon "Map marker" at bounding box center [654, 167] width 13 height 17
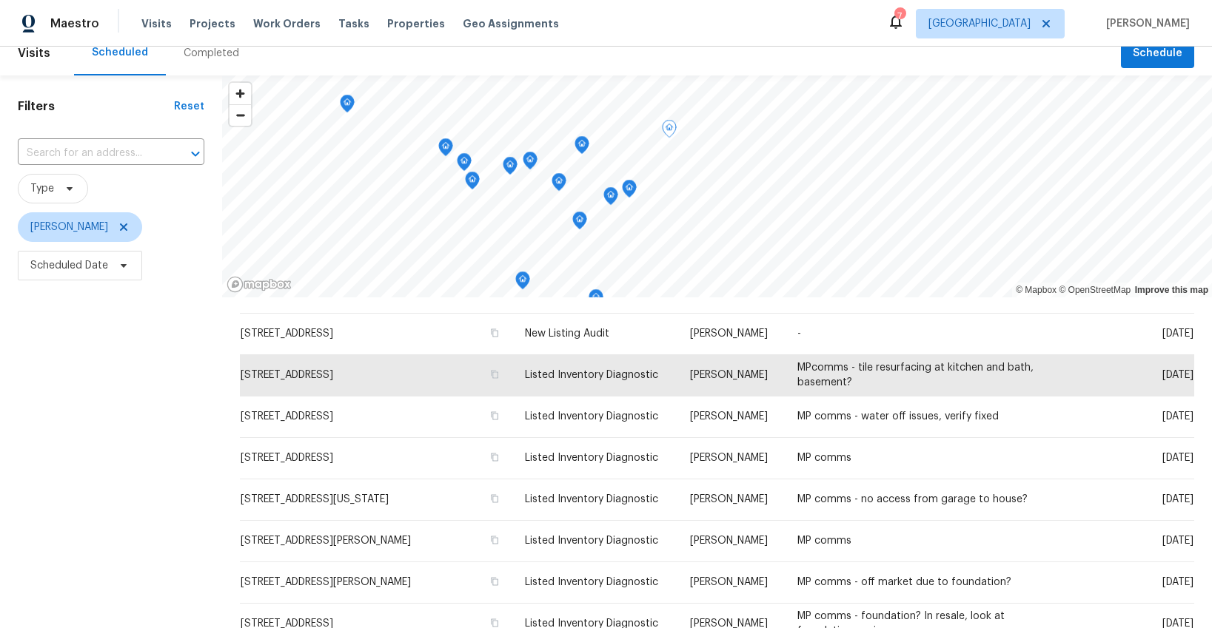
scroll to position [16, 0]
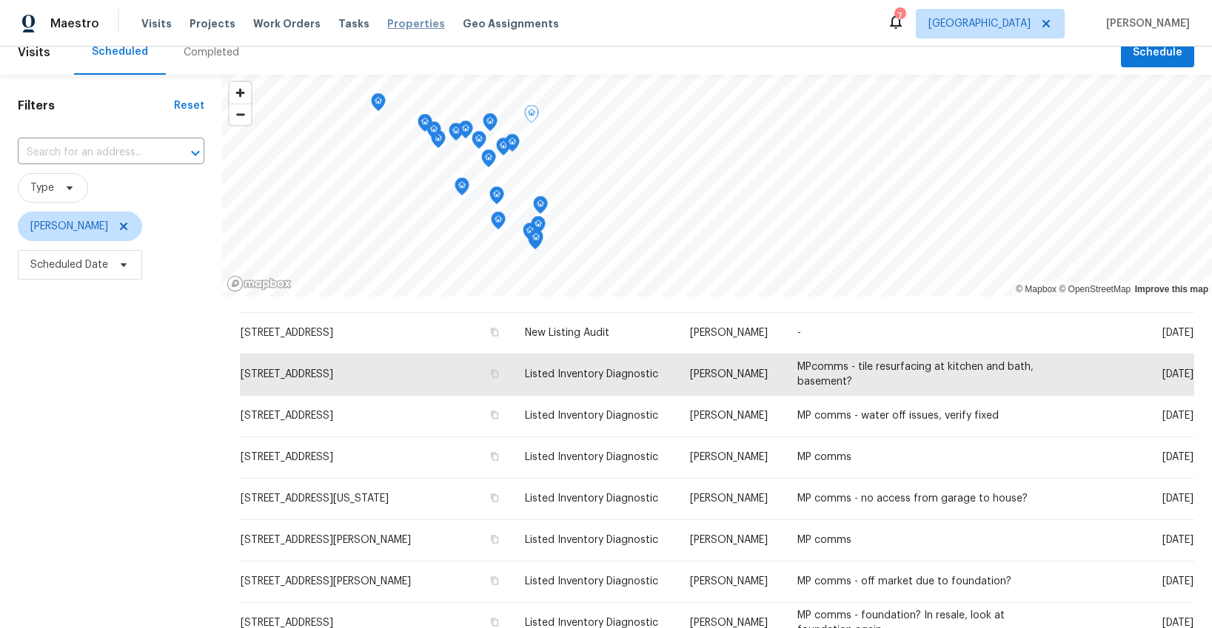
click at [387, 22] on span "Properties" at bounding box center [416, 23] width 58 height 15
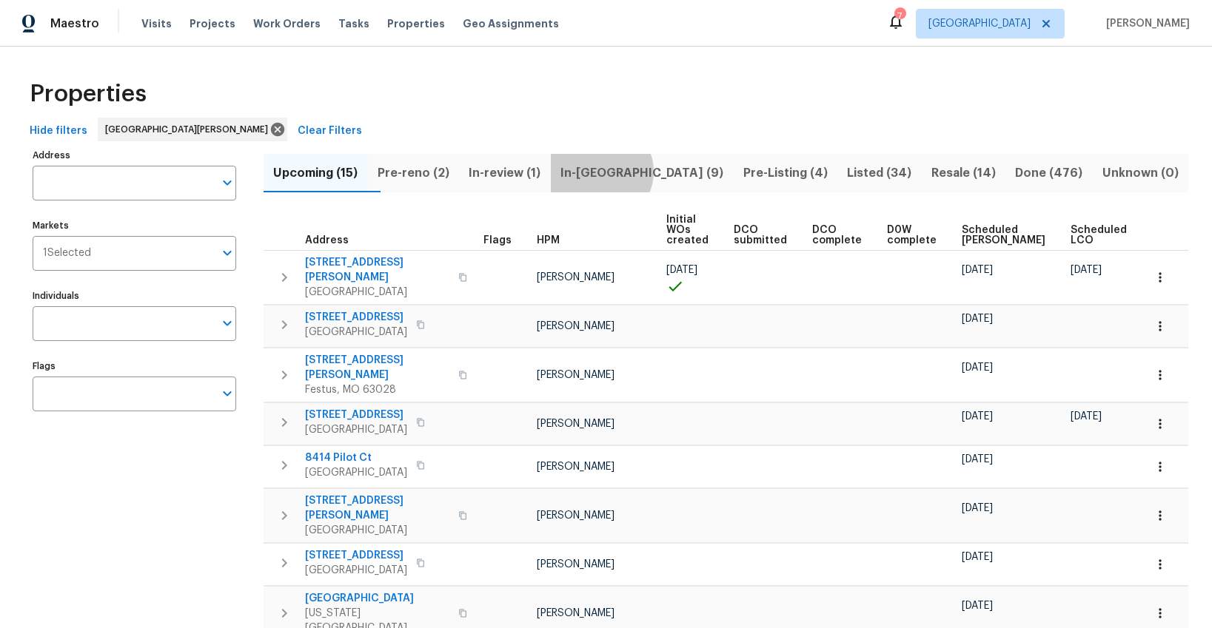
click at [634, 171] on span "In-reno (9)" at bounding box center [642, 173] width 165 height 21
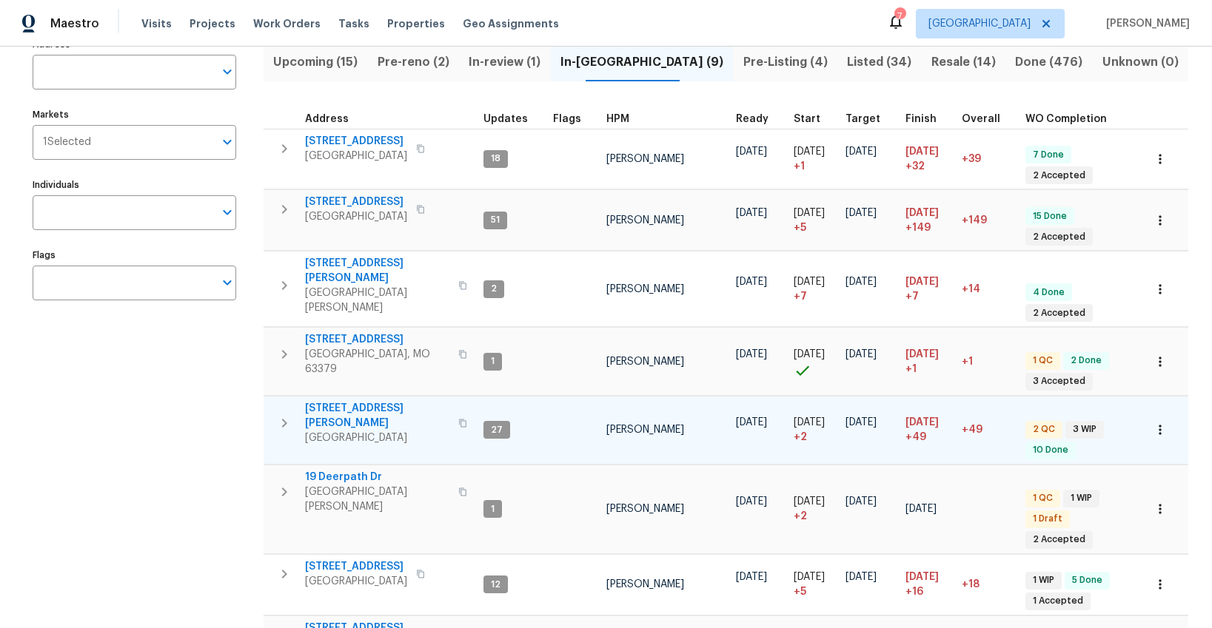
scroll to position [115, 0]
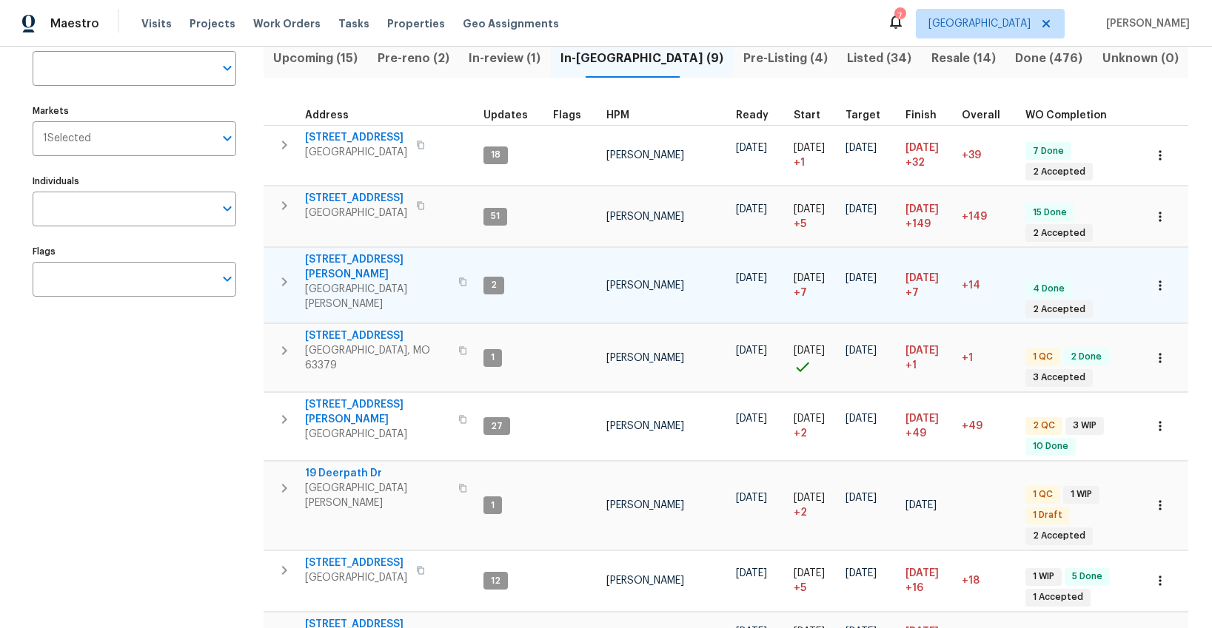
click at [288, 273] on icon "button" at bounding box center [284, 282] width 18 height 18
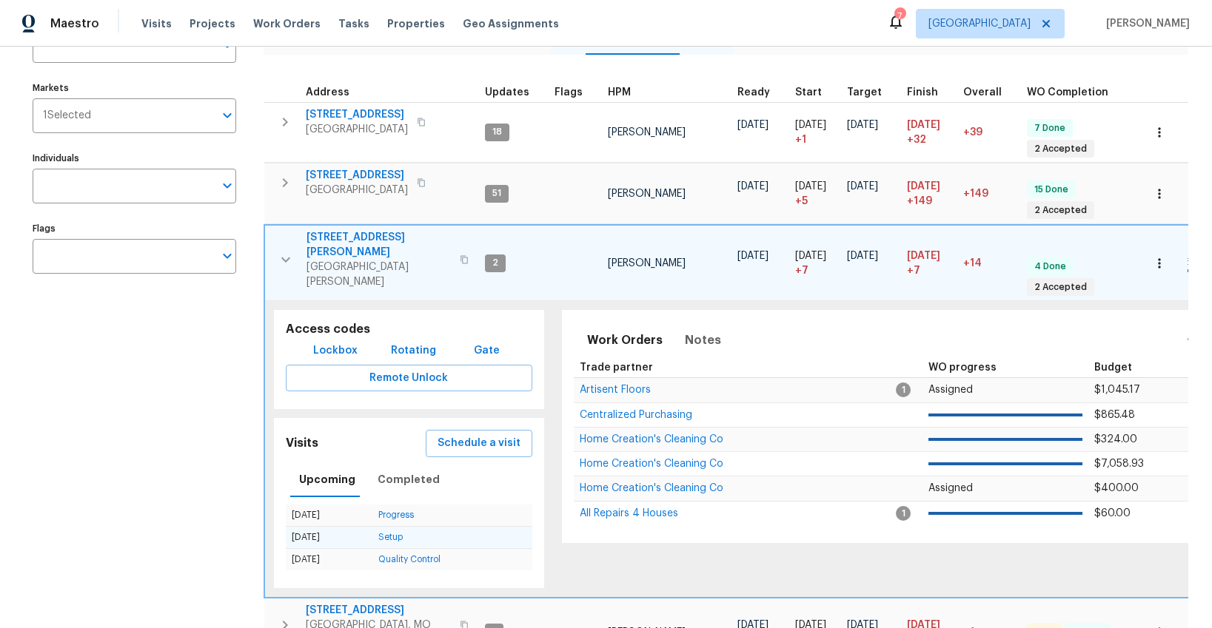
scroll to position [139, 0]
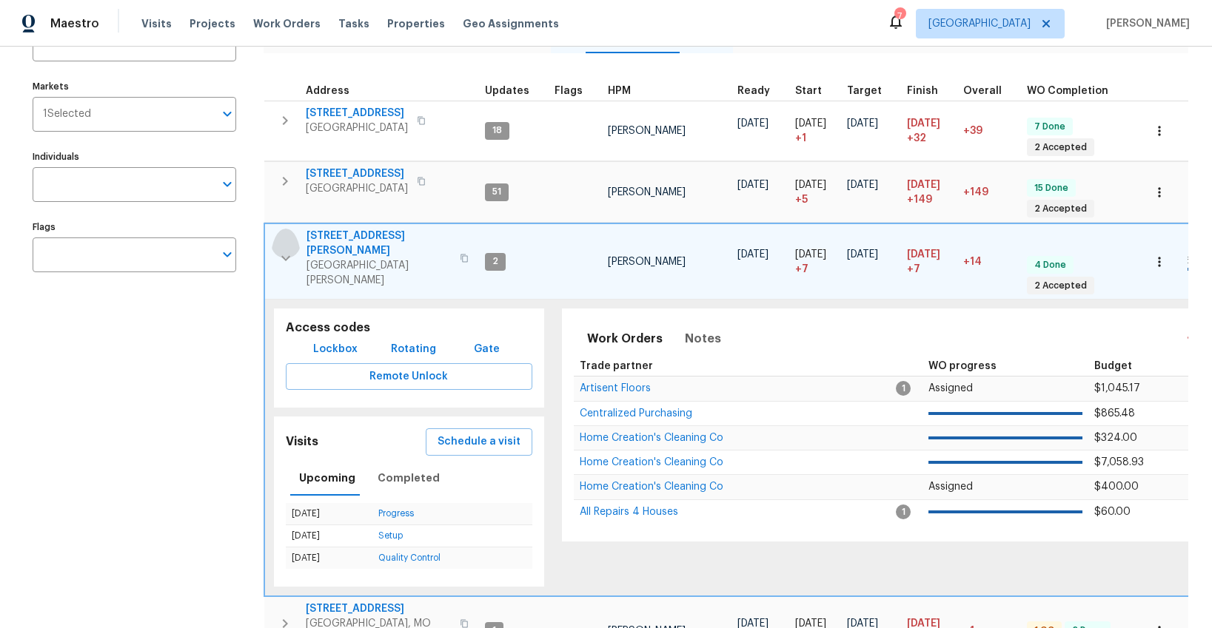
click at [280, 249] on icon "button" at bounding box center [286, 258] width 18 height 18
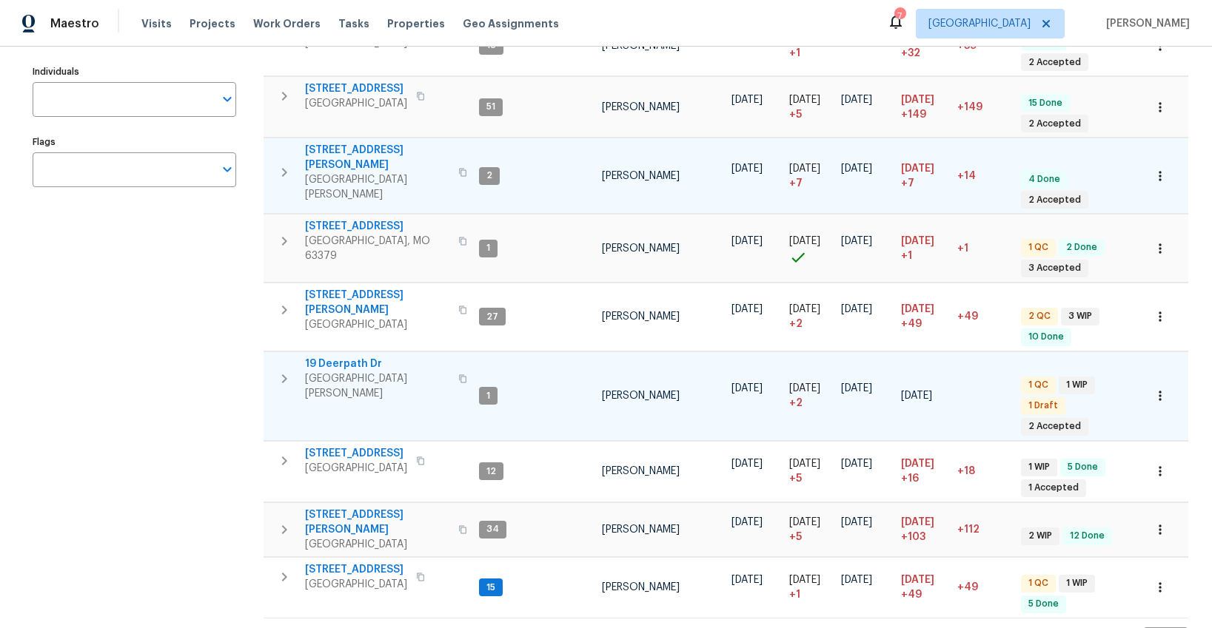
scroll to position [226, 0]
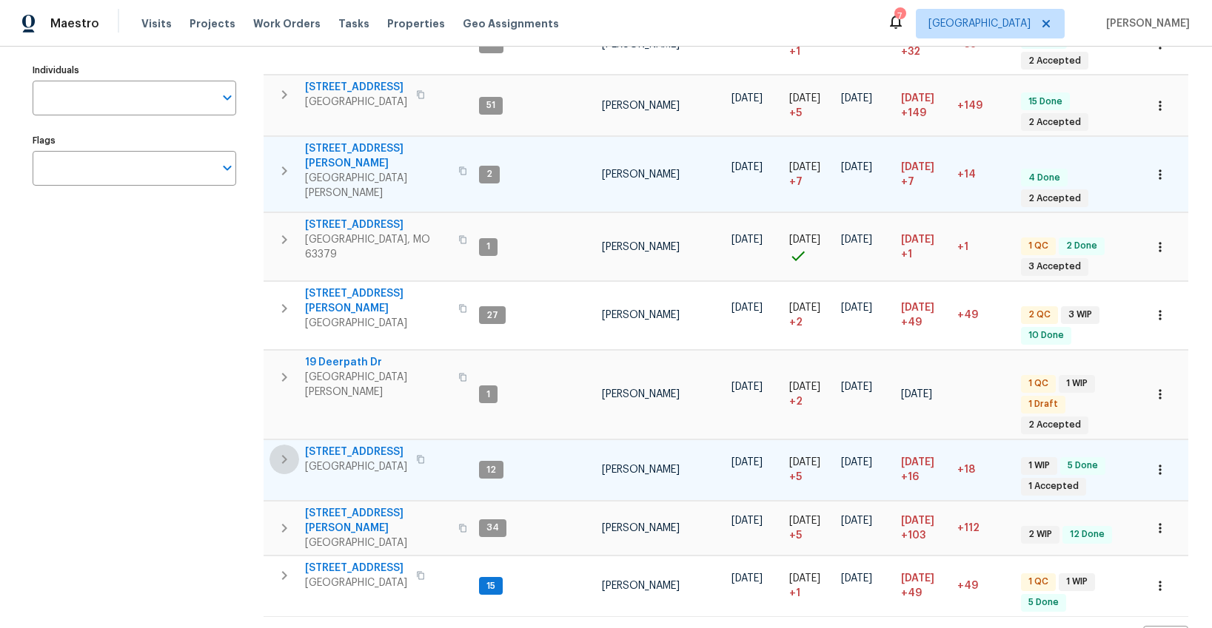
click at [285, 455] on icon "button" at bounding box center [284, 459] width 5 height 9
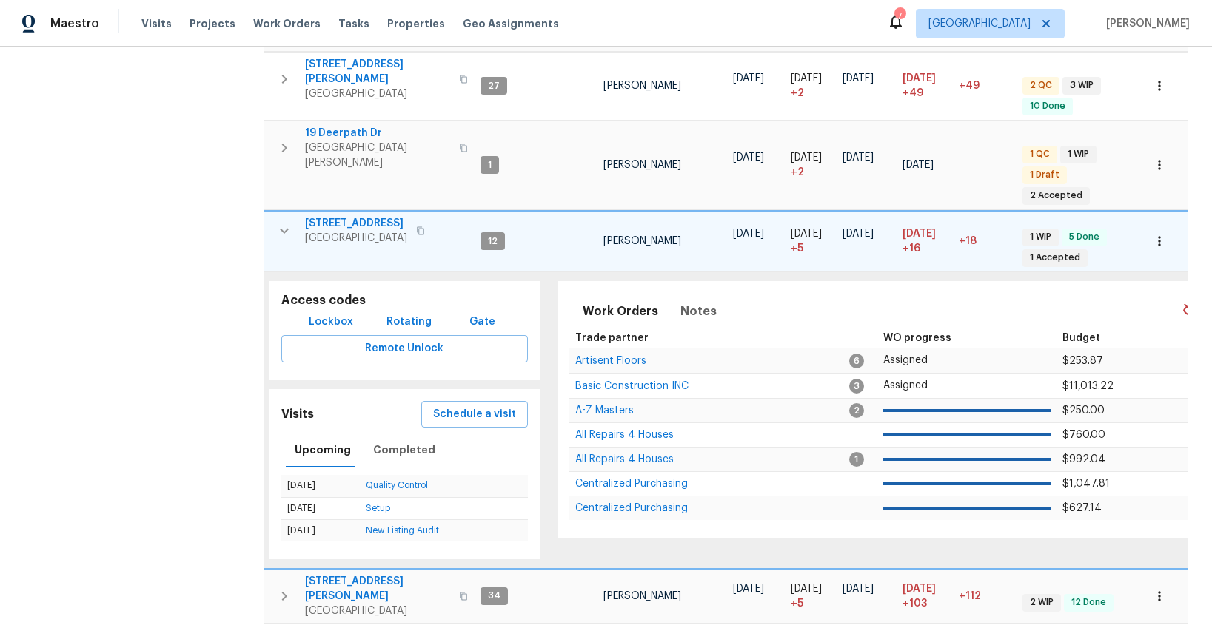
scroll to position [511, 0]
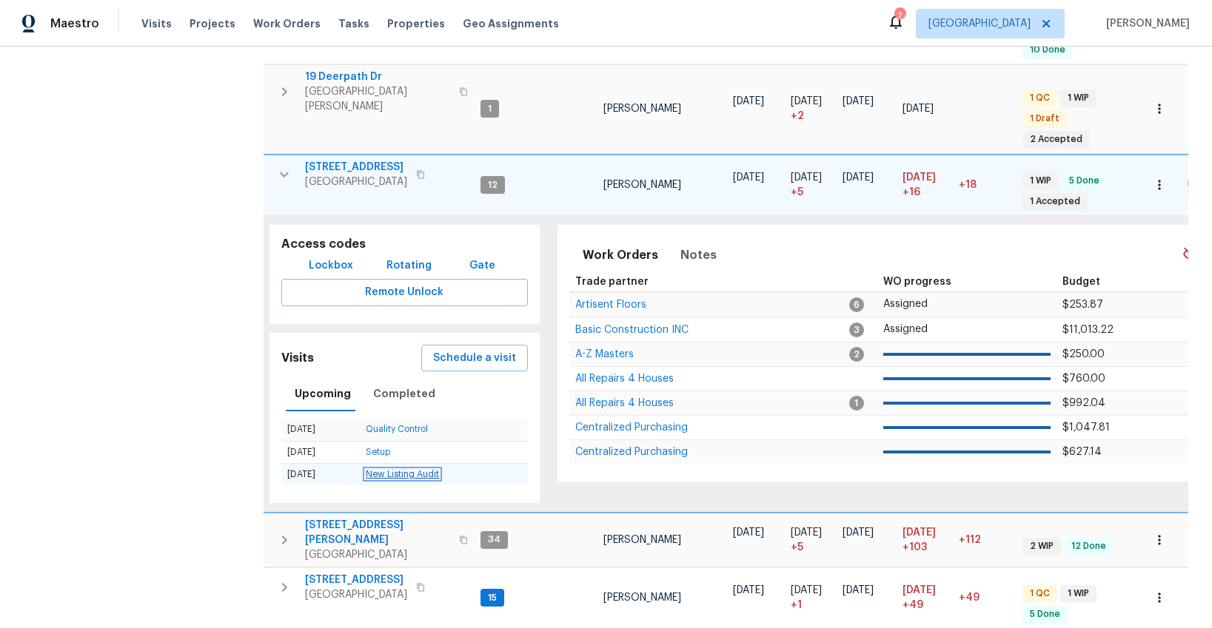
click at [420, 470] on link "New Listing Audit" at bounding box center [402, 474] width 73 height 9
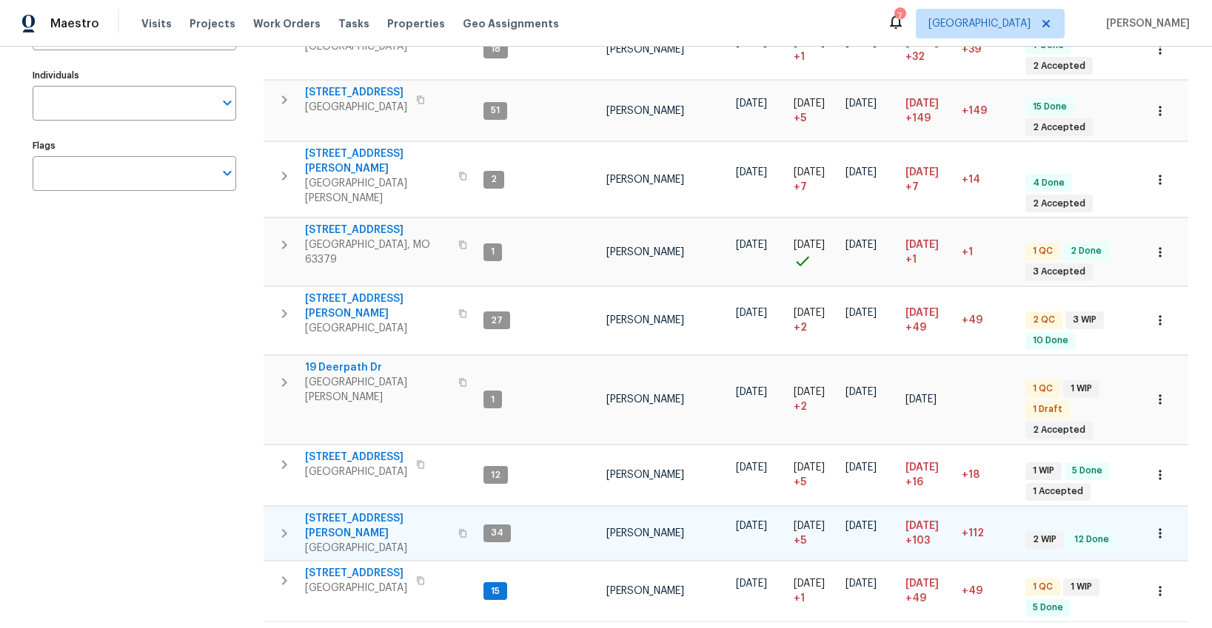
scroll to position [226, 0]
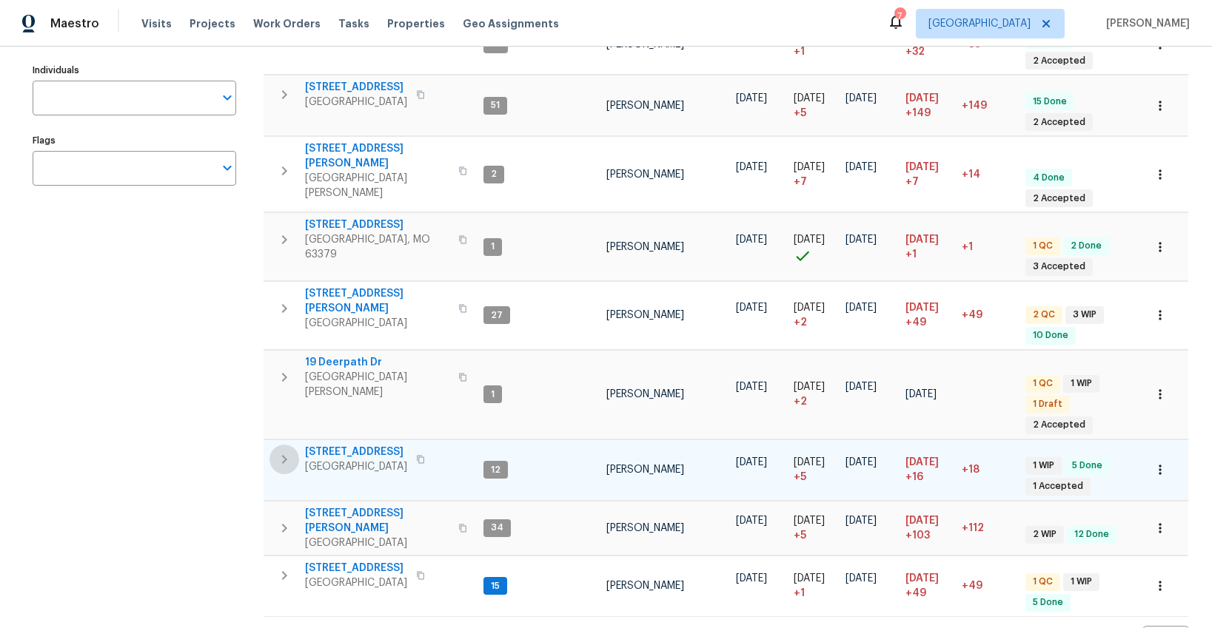
click at [286, 451] on icon "button" at bounding box center [284, 460] width 18 height 18
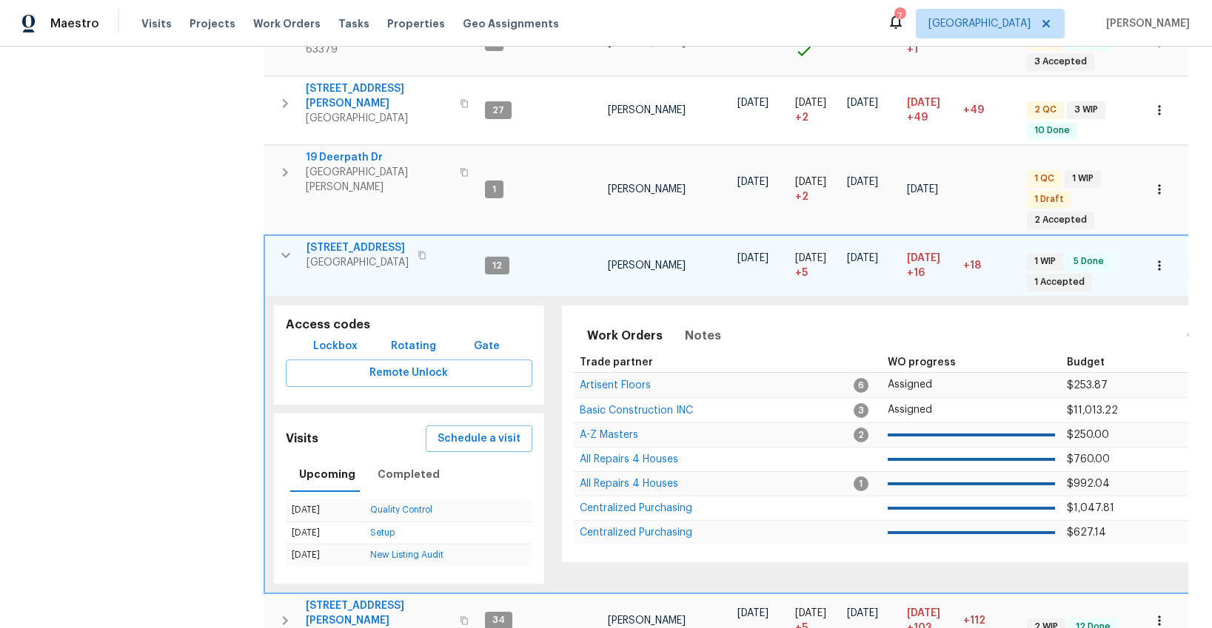
scroll to position [471, 0]
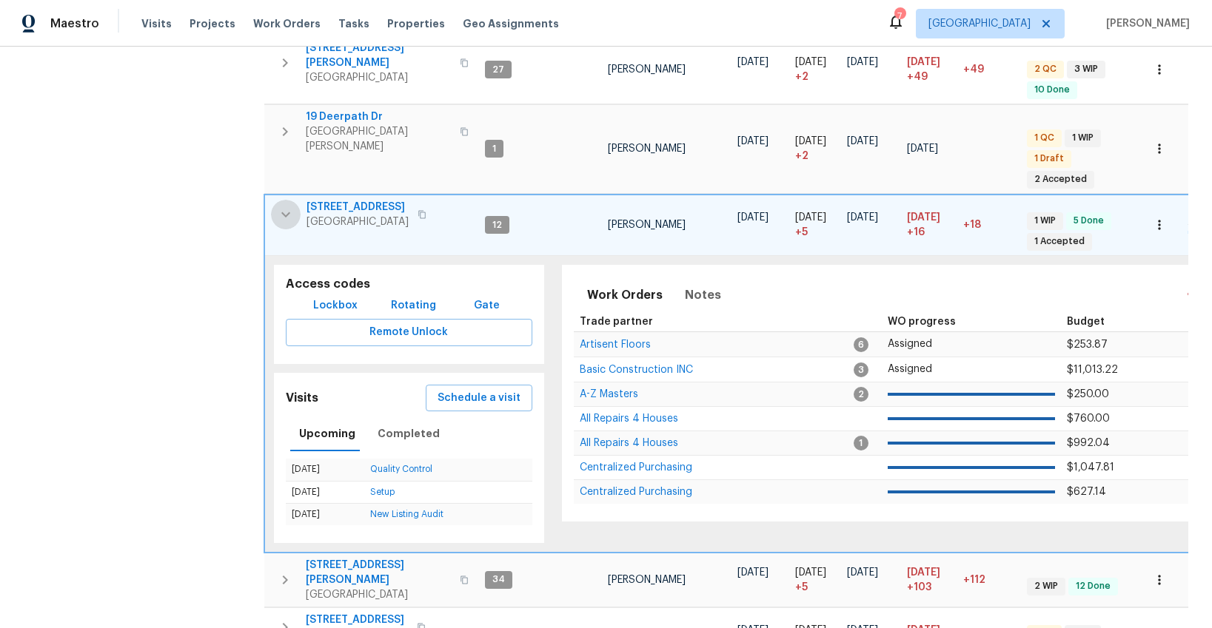
click at [287, 212] on icon "button" at bounding box center [285, 214] width 9 height 5
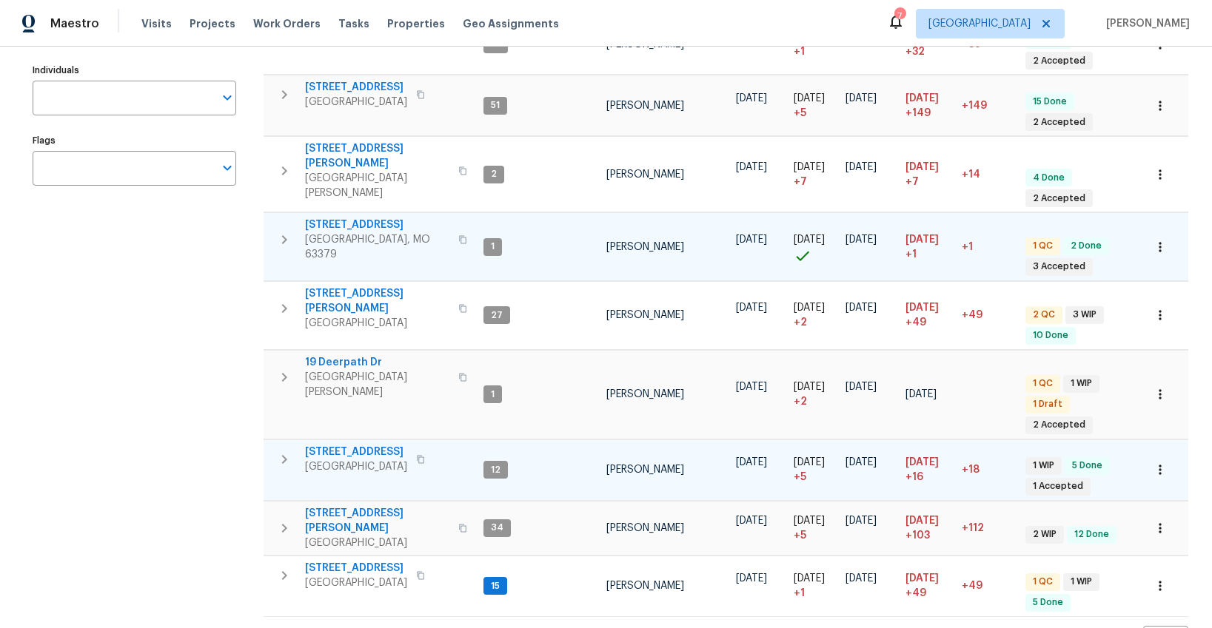
scroll to position [226, 0]
click at [287, 520] on icon "button" at bounding box center [284, 529] width 18 height 18
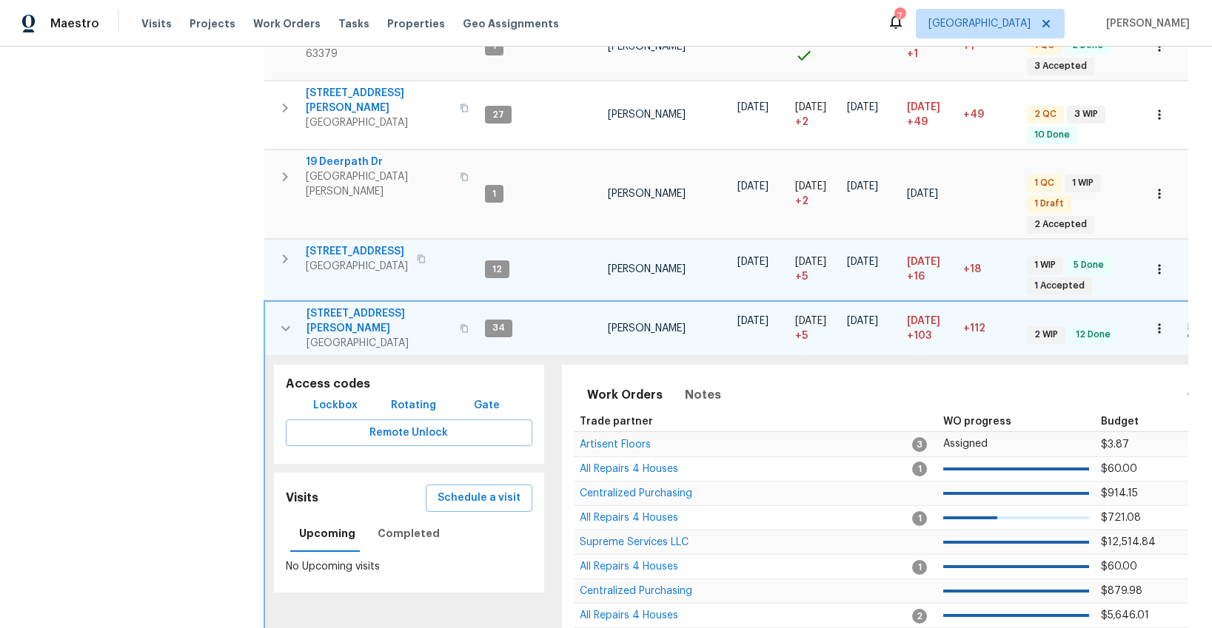
scroll to position [465, 0]
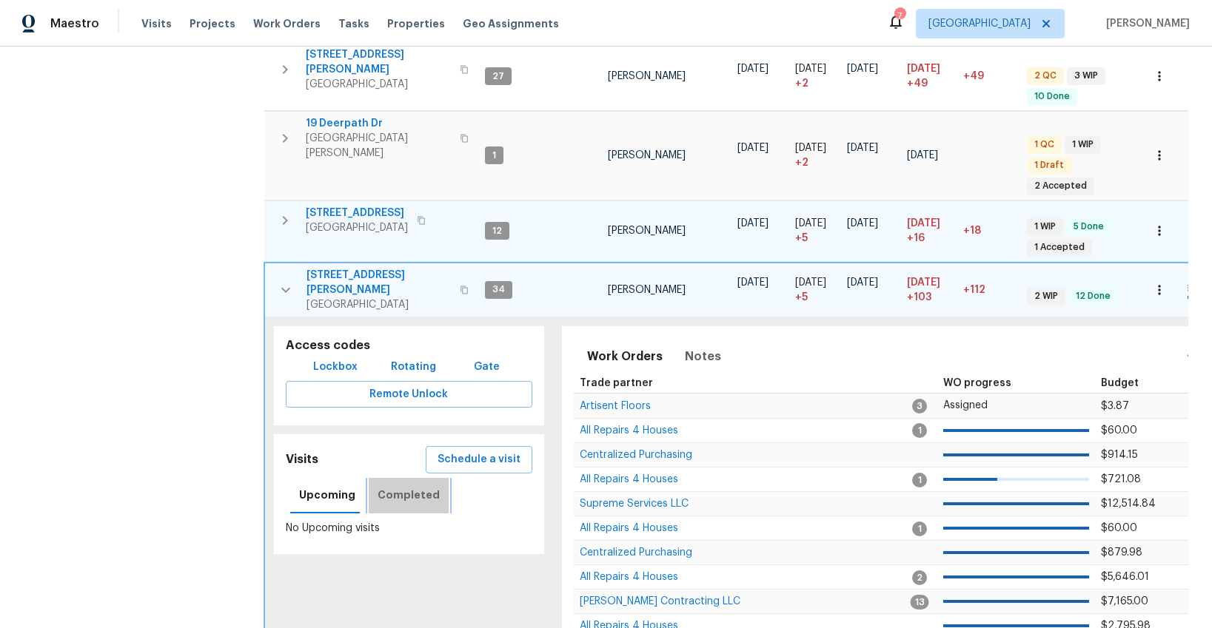
click at [414, 486] on span "Completed" at bounding box center [408, 495] width 62 height 19
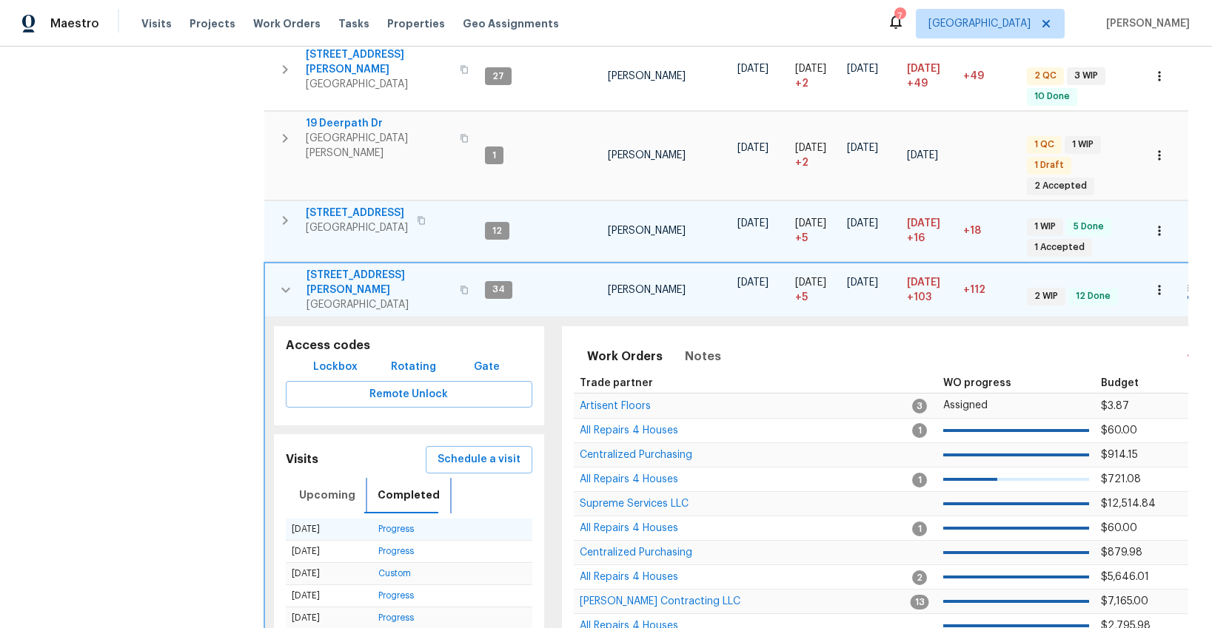
scroll to position [0, 0]
click at [480, 451] on span "Schedule a visit" at bounding box center [478, 460] width 83 height 19
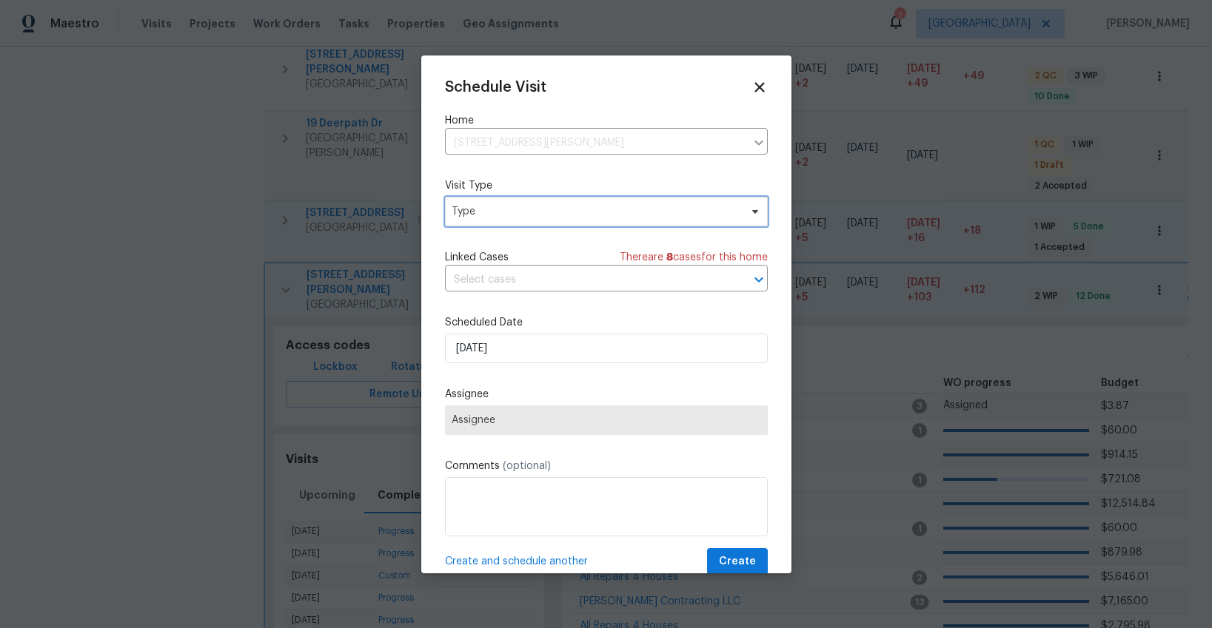
click at [483, 215] on span "Type" at bounding box center [595, 211] width 288 height 15
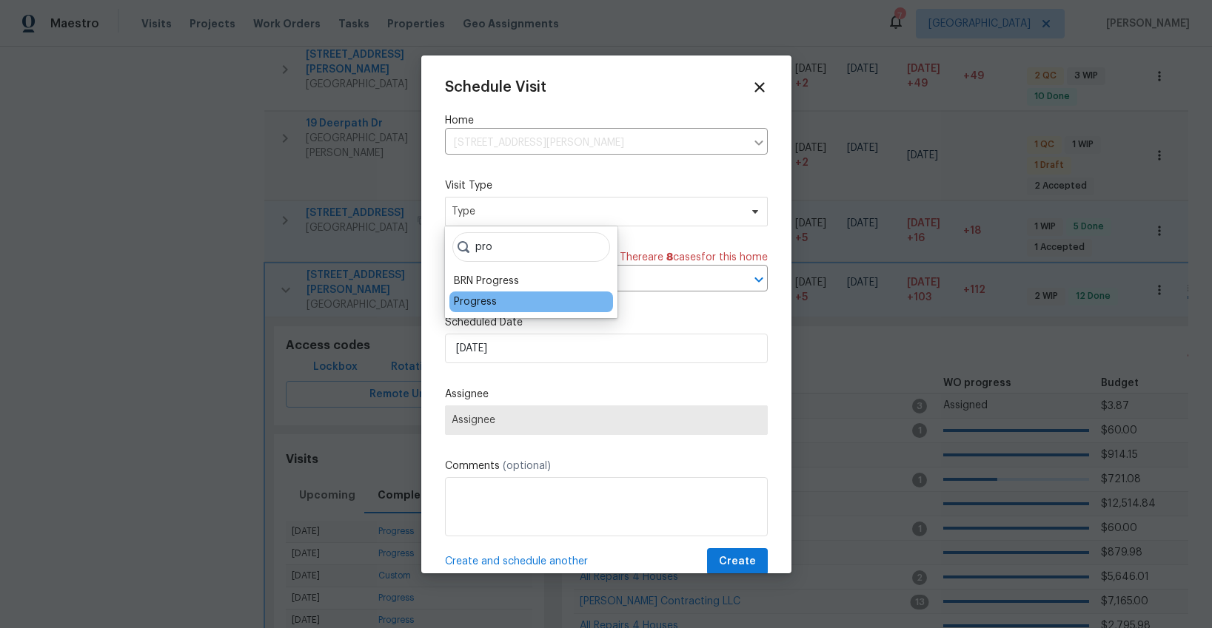
type input "pro"
click at [477, 298] on div "Progress" at bounding box center [475, 302] width 43 height 15
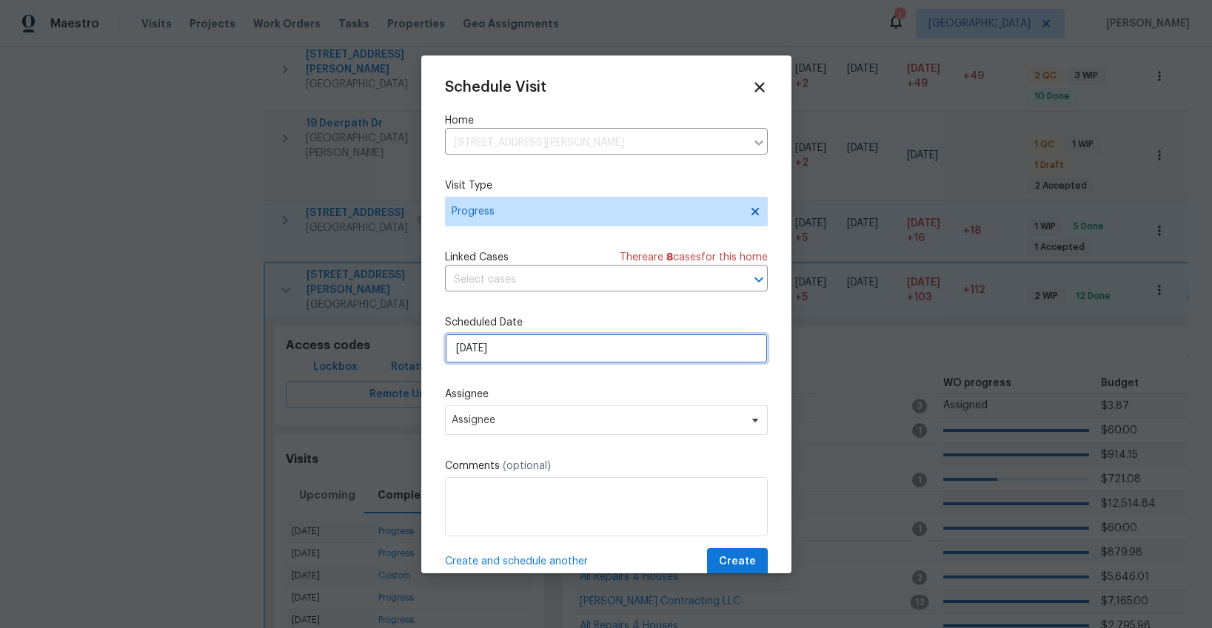
click at [503, 349] on input "[DATE]" at bounding box center [606, 349] width 323 height 30
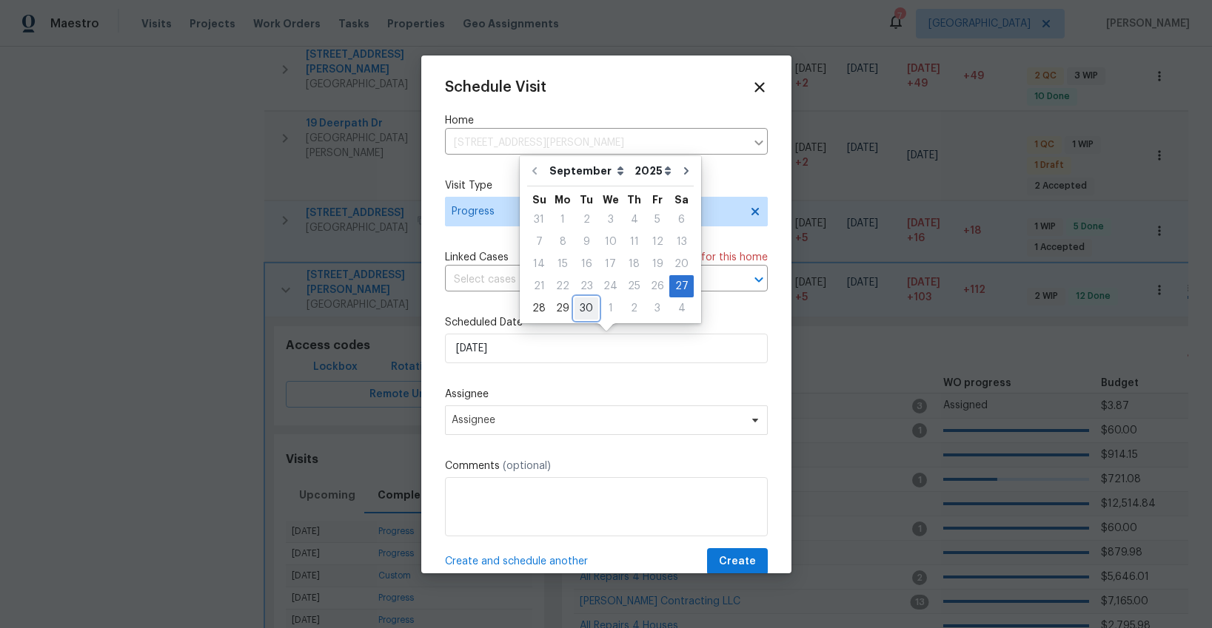
click at [588, 309] on div "30" at bounding box center [586, 308] width 24 height 21
type input "[DATE]"
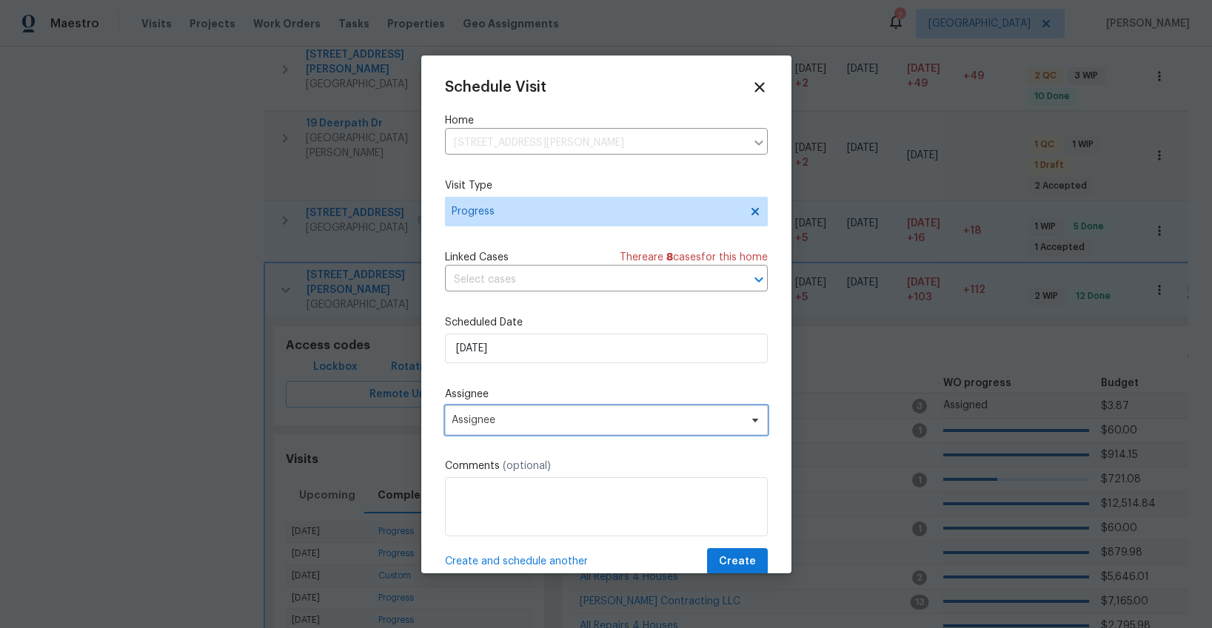
click at [558, 417] on span "Assignee" at bounding box center [596, 420] width 290 height 12
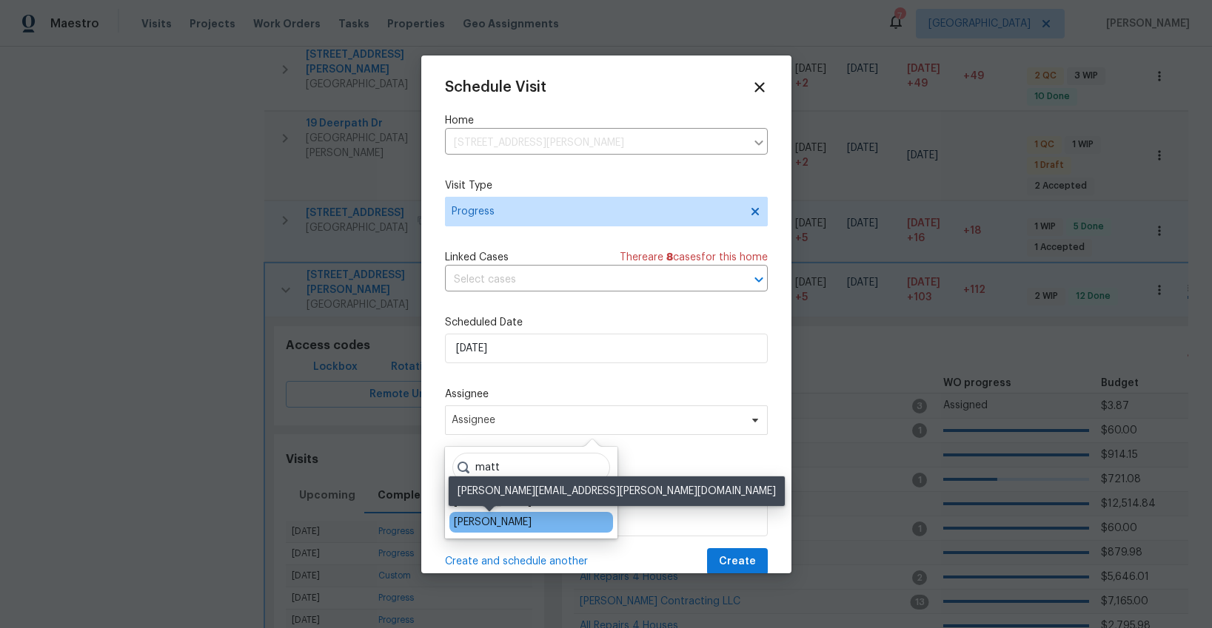
type input "matt"
click at [519, 521] on div "[PERSON_NAME]" at bounding box center [493, 522] width 78 height 15
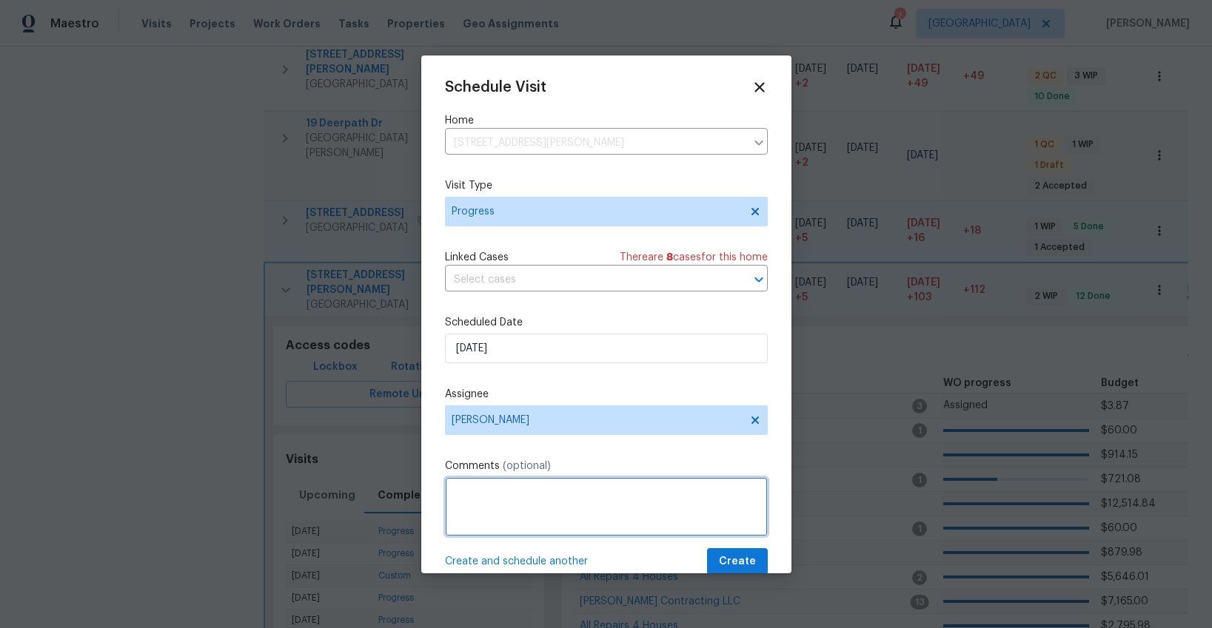
click at [519, 521] on textarea at bounding box center [606, 506] width 323 height 59
type textarea "in reno - close to finish line?"
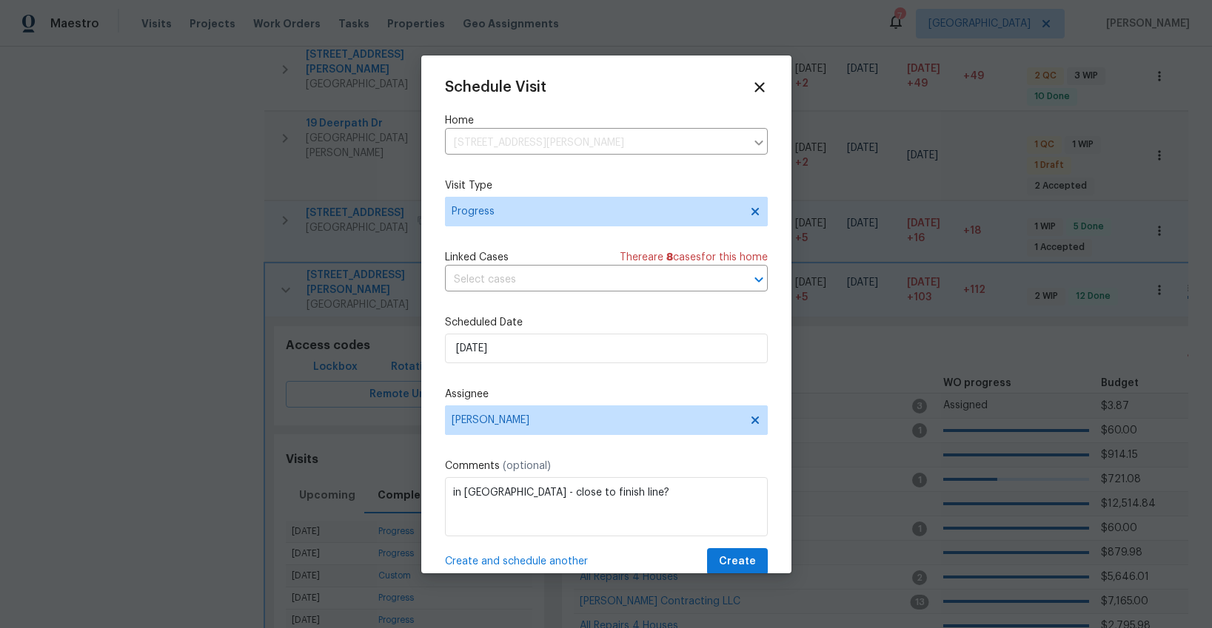
click at [518, 561] on span "Create and schedule another" at bounding box center [516, 561] width 143 height 15
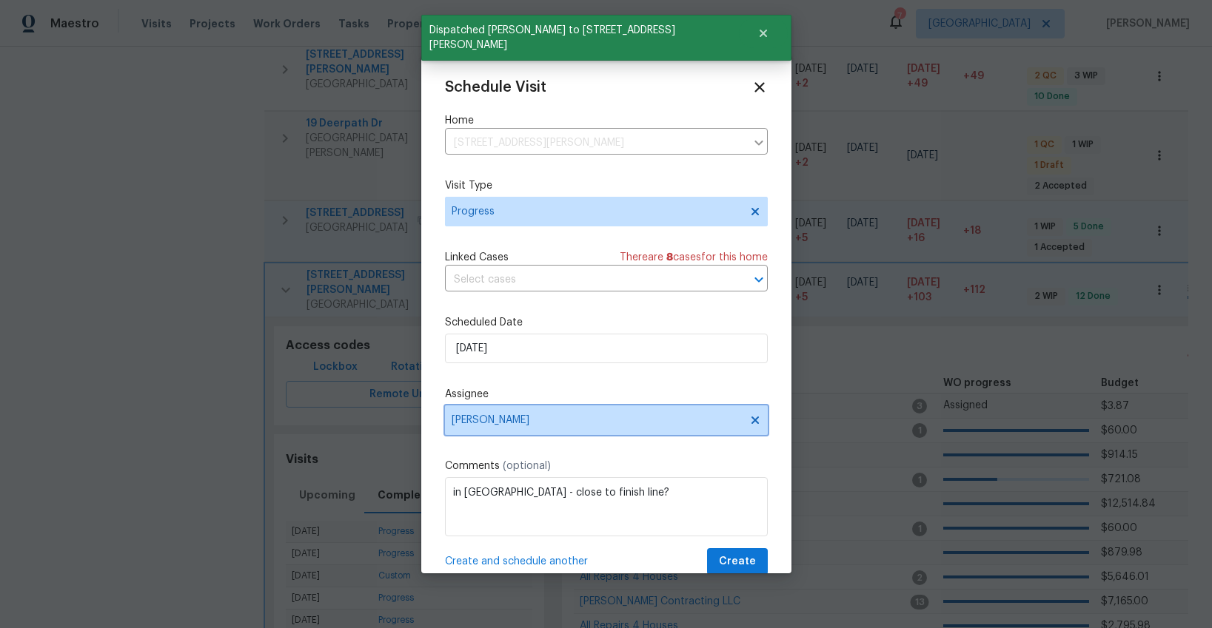
click at [525, 425] on span "[PERSON_NAME]" at bounding box center [596, 420] width 290 height 12
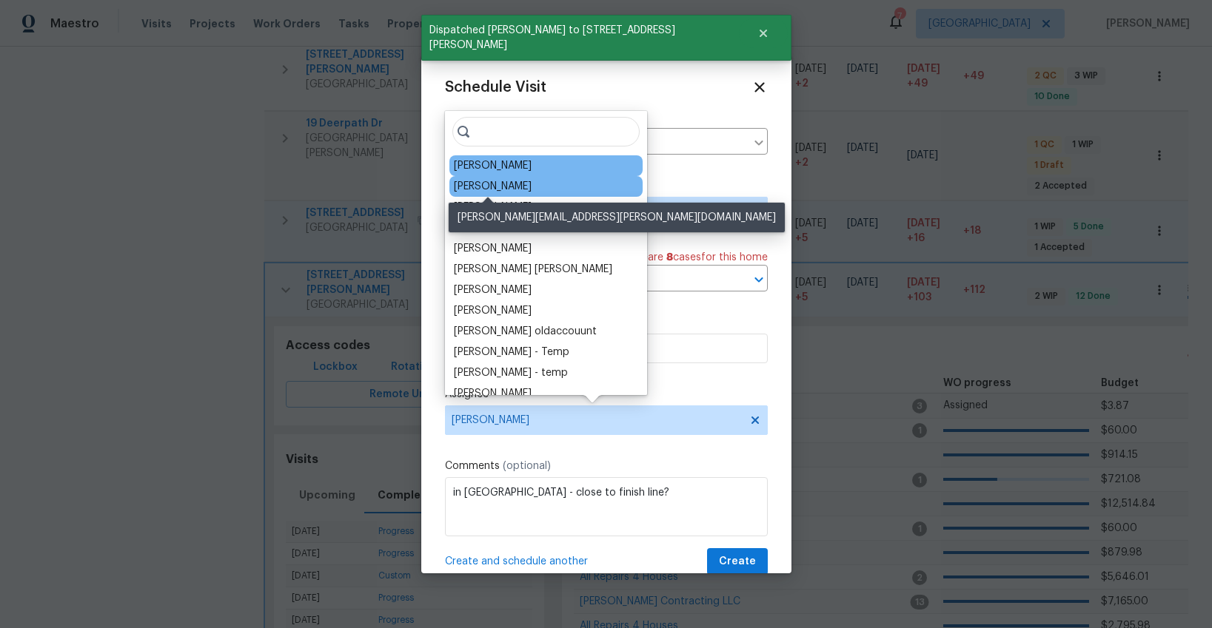
click at [506, 188] on div "[PERSON_NAME]" at bounding box center [493, 186] width 78 height 15
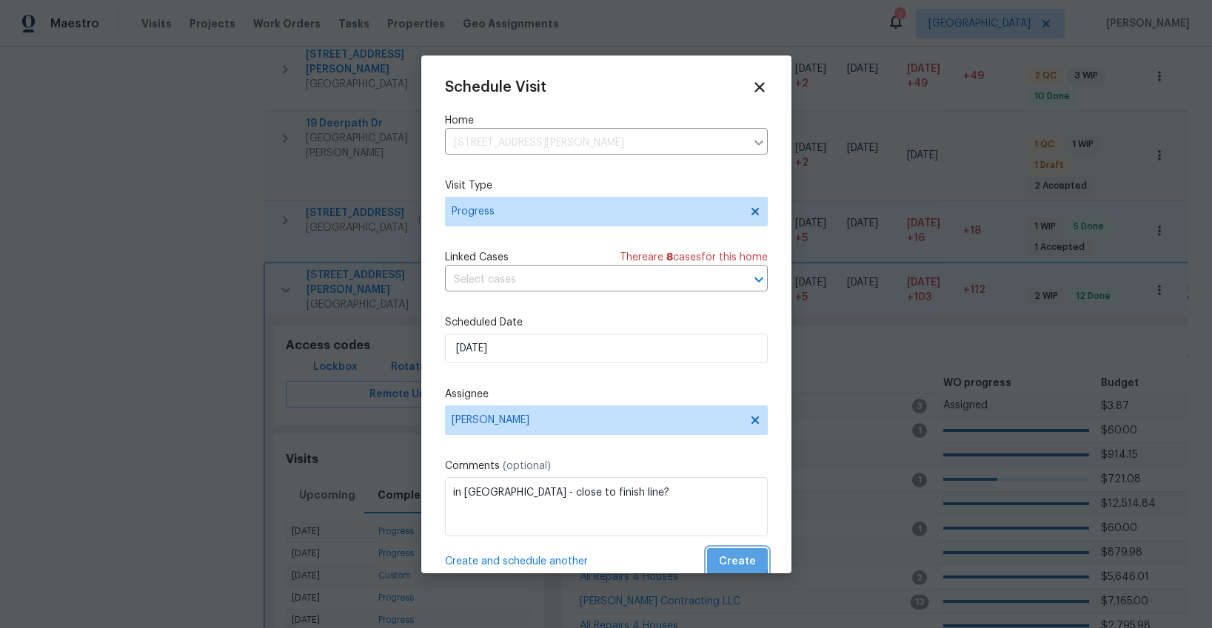
click at [735, 559] on span "Create" at bounding box center [737, 562] width 37 height 19
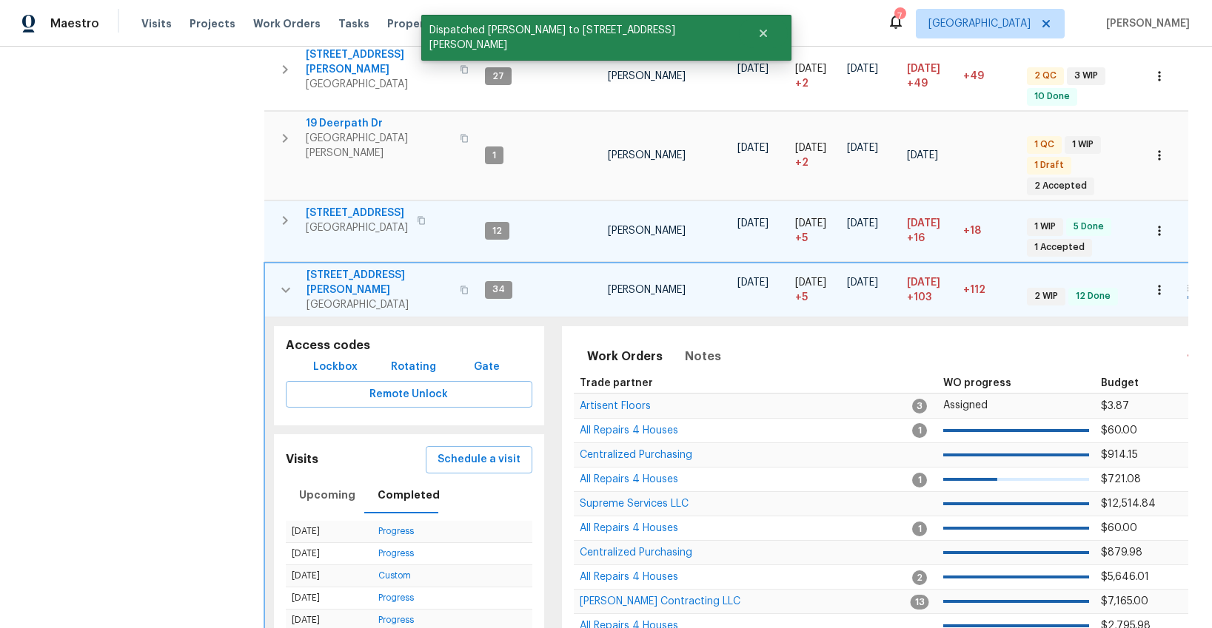
scroll to position [0, 1]
click at [282, 281] on icon "button" at bounding box center [285, 290] width 18 height 18
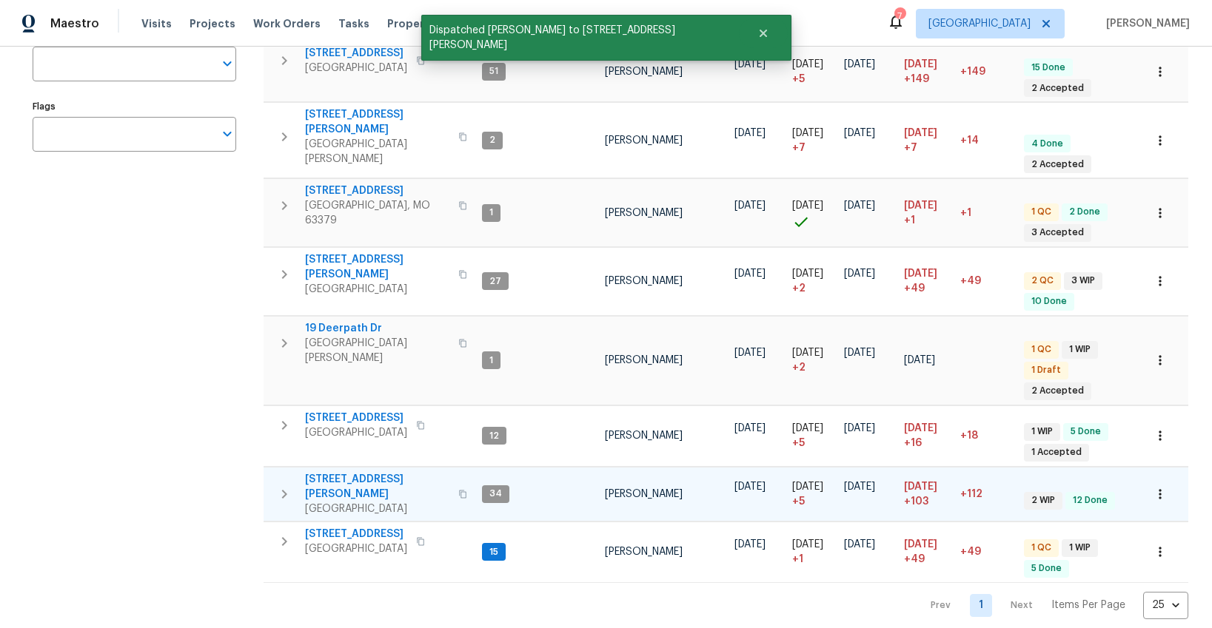
scroll to position [226, 0]
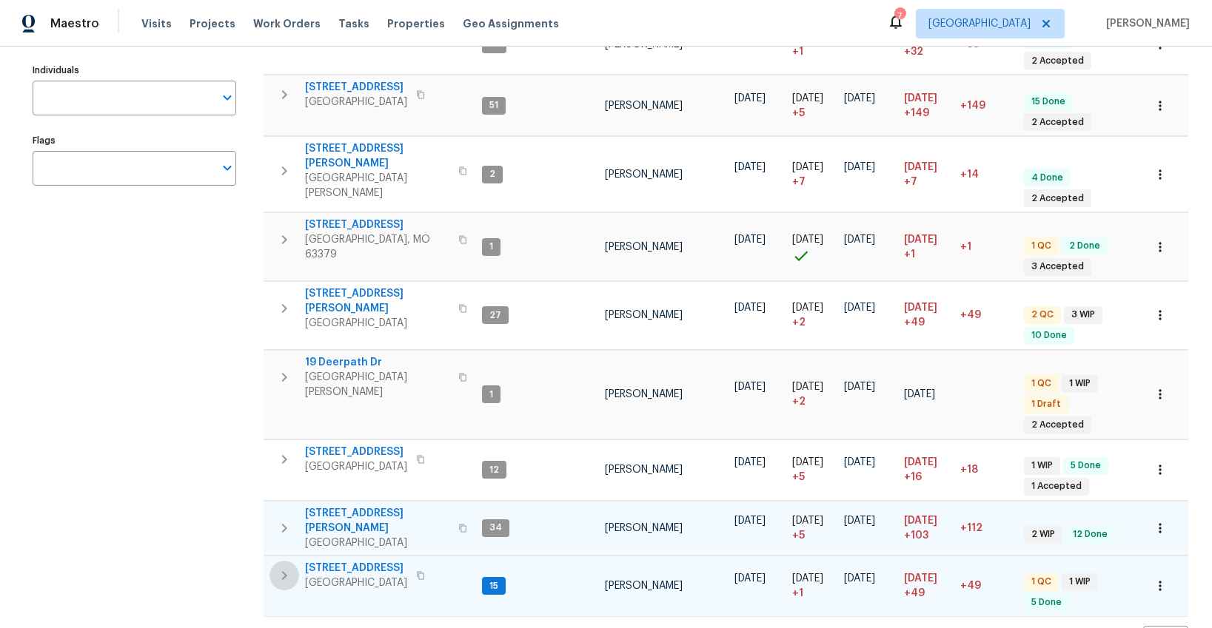
click at [286, 567] on icon "button" at bounding box center [284, 576] width 18 height 18
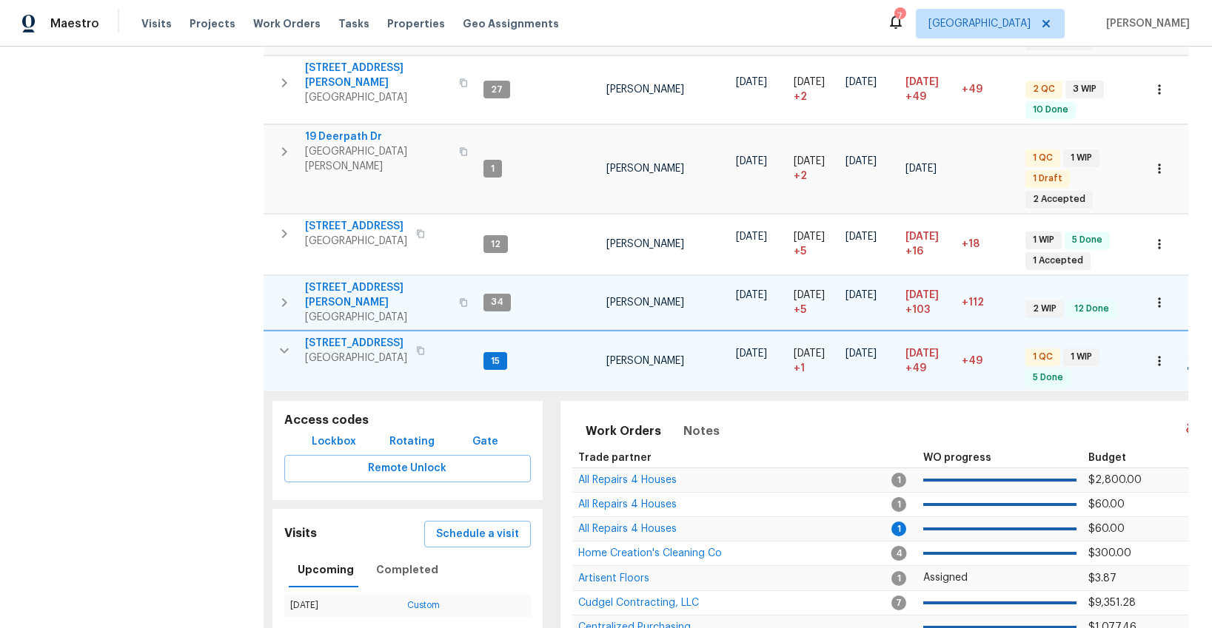
scroll to position [472, 0]
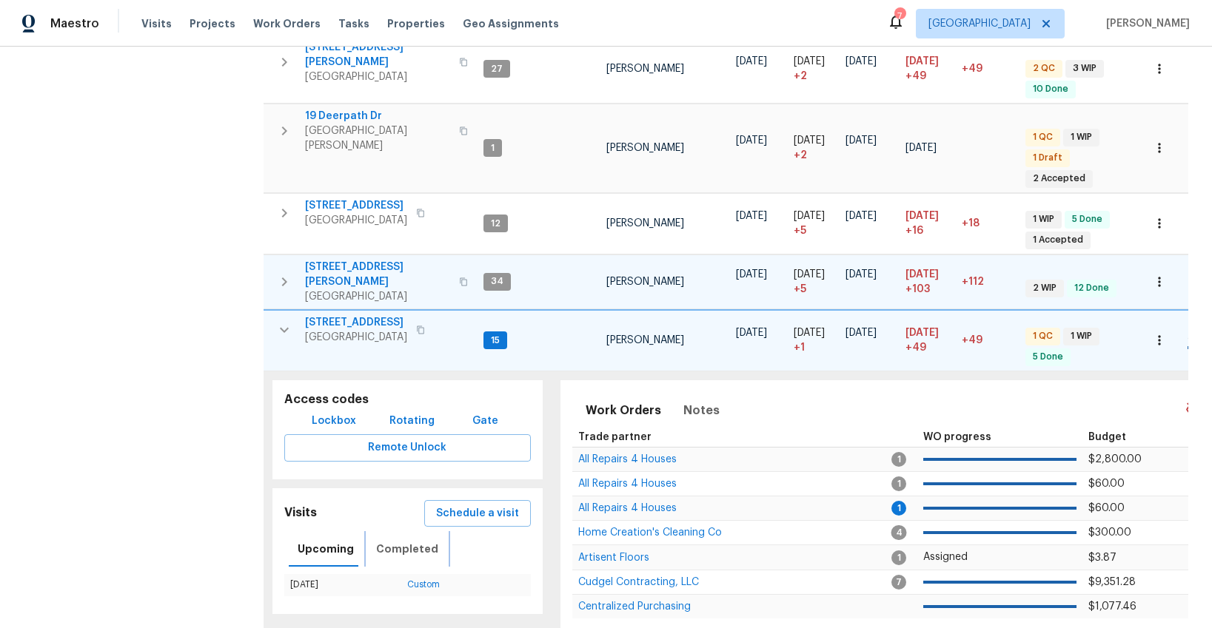
click at [402, 540] on span "Completed" at bounding box center [407, 549] width 62 height 19
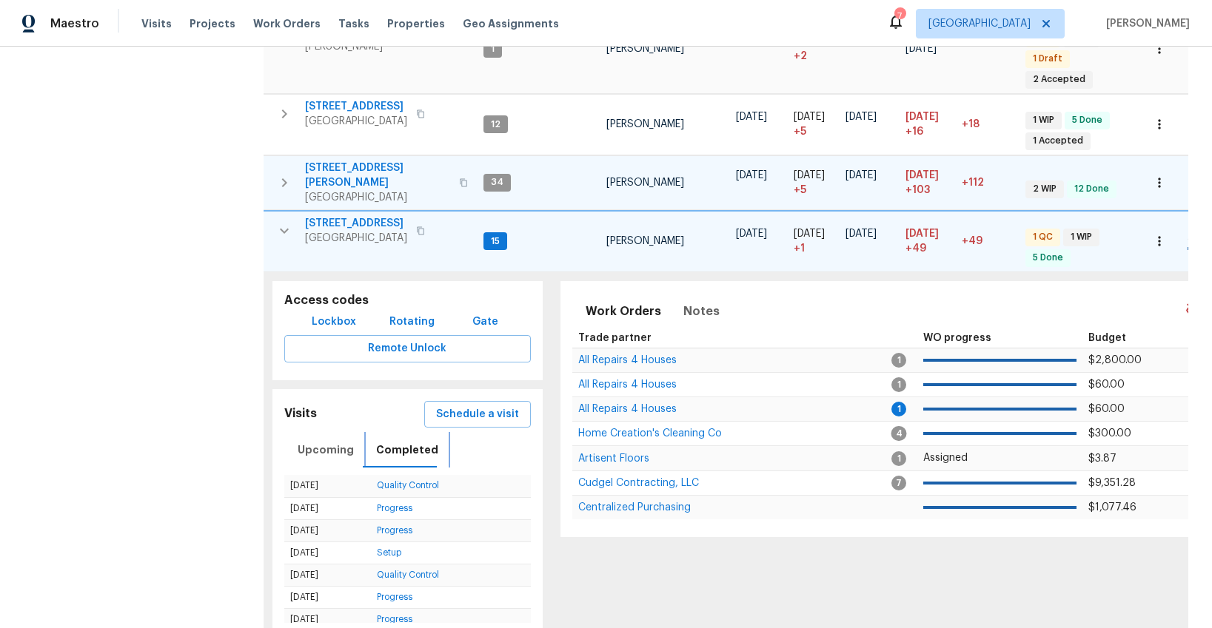
scroll to position [595, 0]
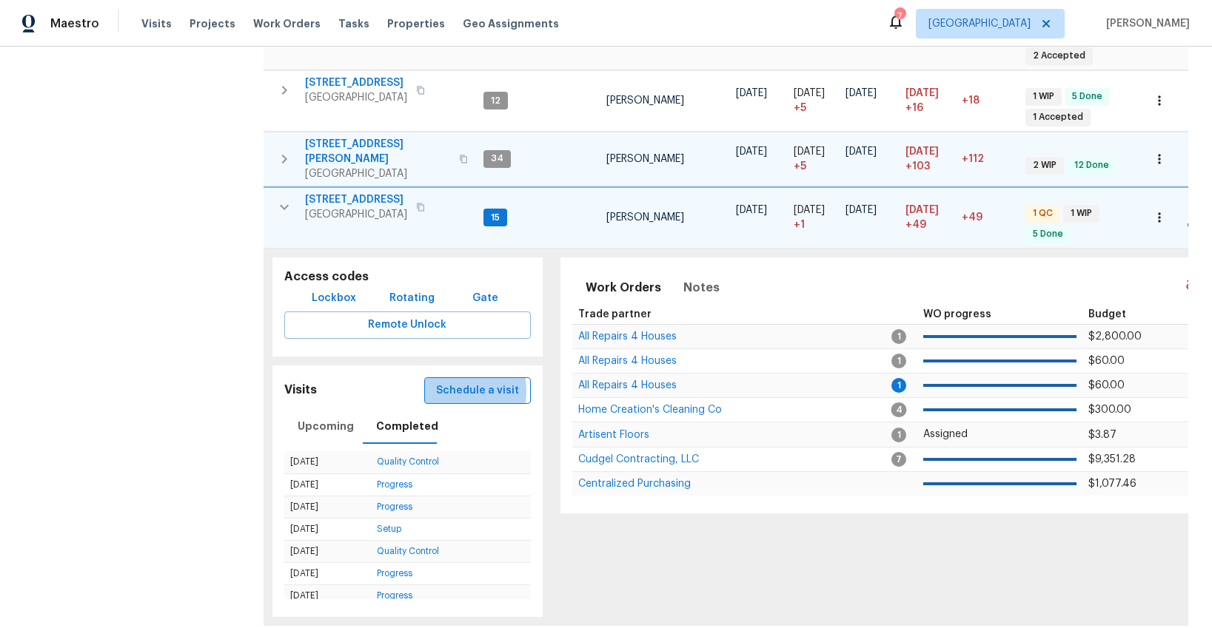
click at [446, 382] on span "Schedule a visit" at bounding box center [477, 391] width 83 height 19
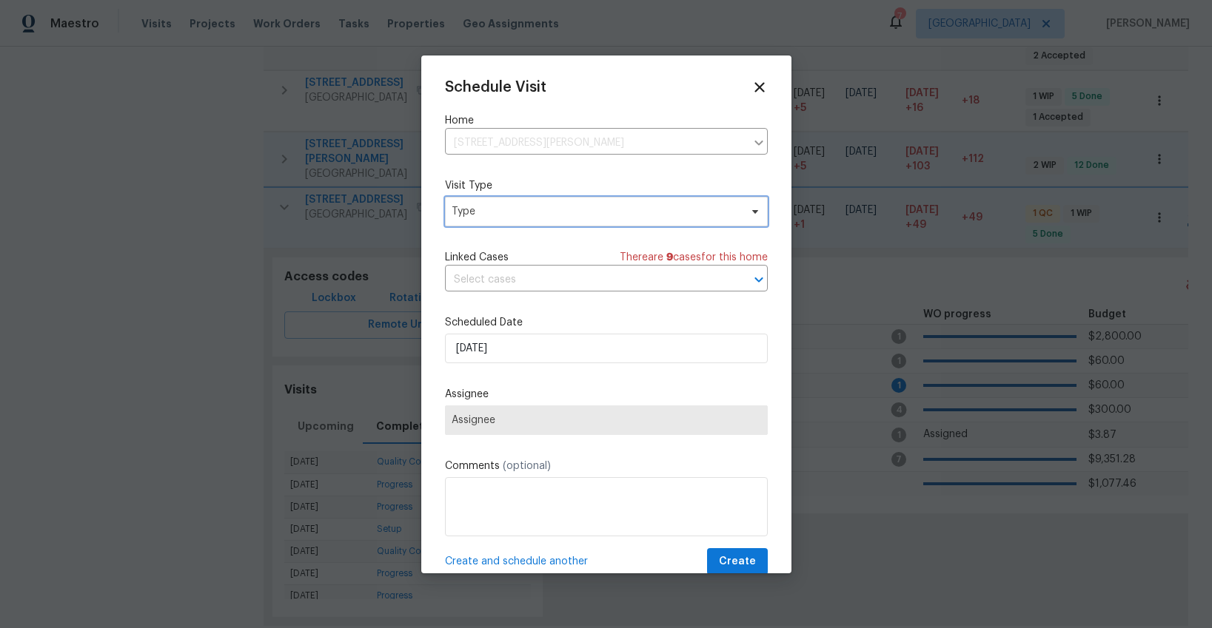
click at [486, 210] on span "Type" at bounding box center [595, 211] width 288 height 15
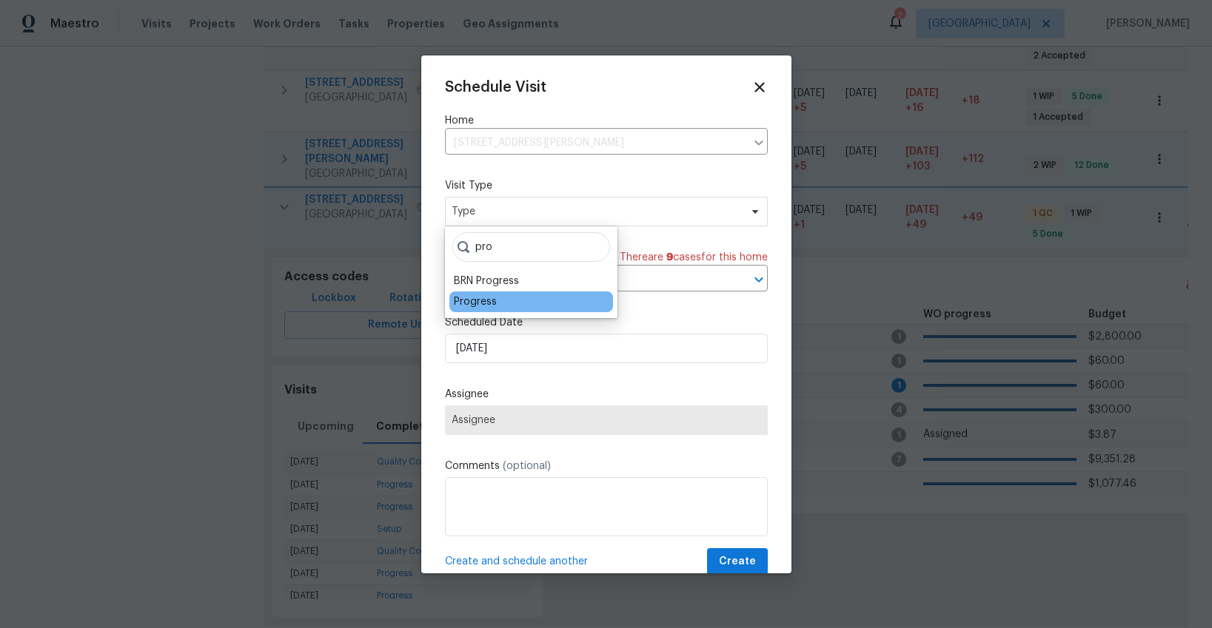
type input "pro"
click at [488, 298] on div "Progress" at bounding box center [475, 302] width 43 height 15
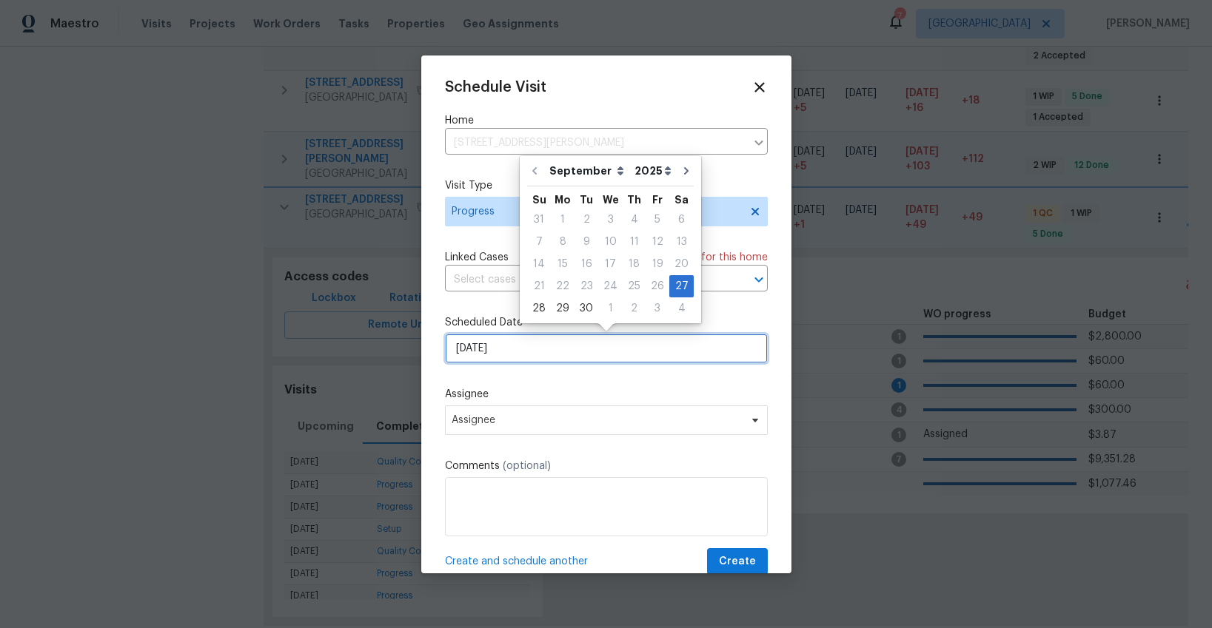
click at [506, 340] on input "[DATE]" at bounding box center [606, 349] width 323 height 30
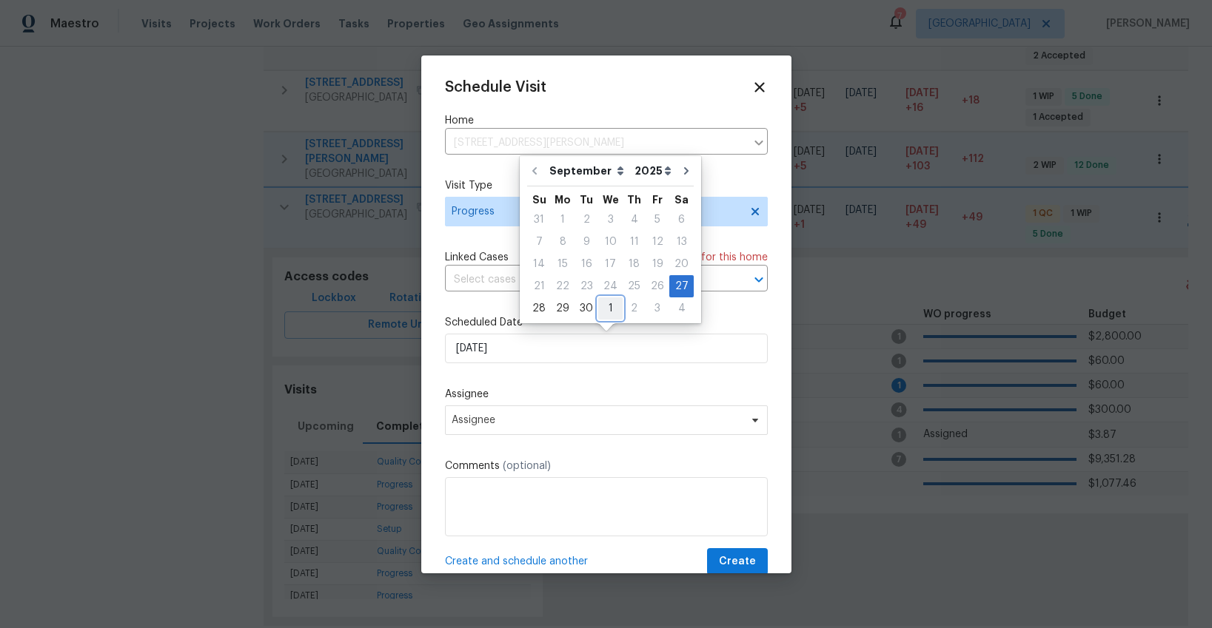
click at [605, 311] on div "1" at bounding box center [610, 308] width 24 height 21
type input "10/1/2025"
select select "9"
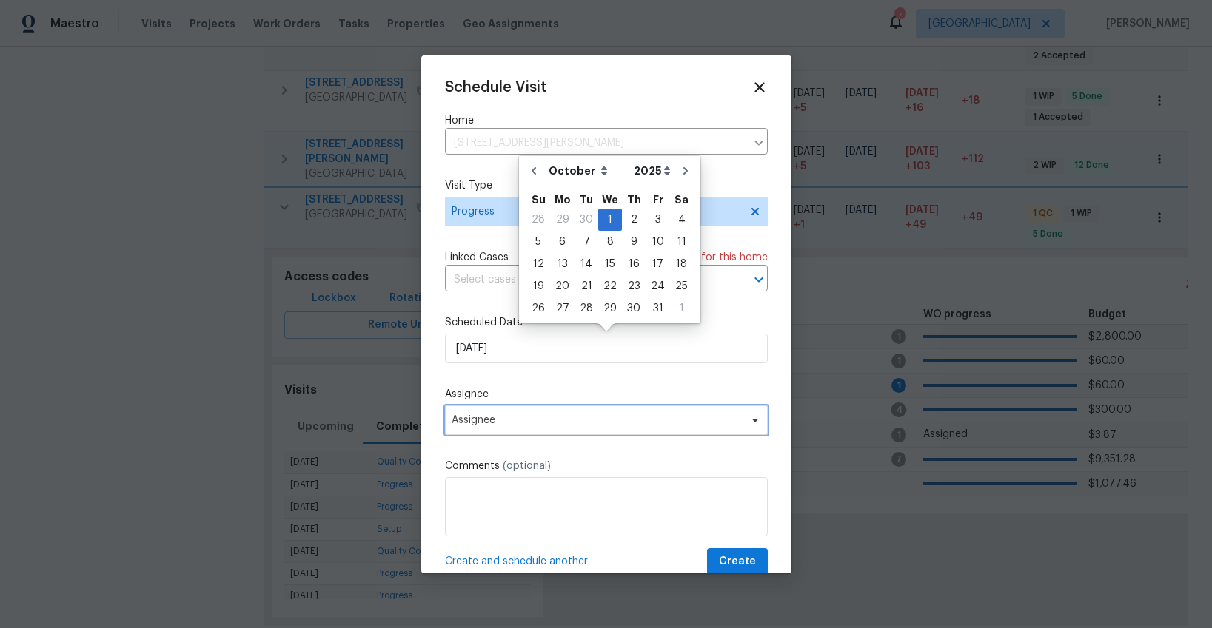
click at [497, 428] on span "Assignee" at bounding box center [606, 421] width 323 height 30
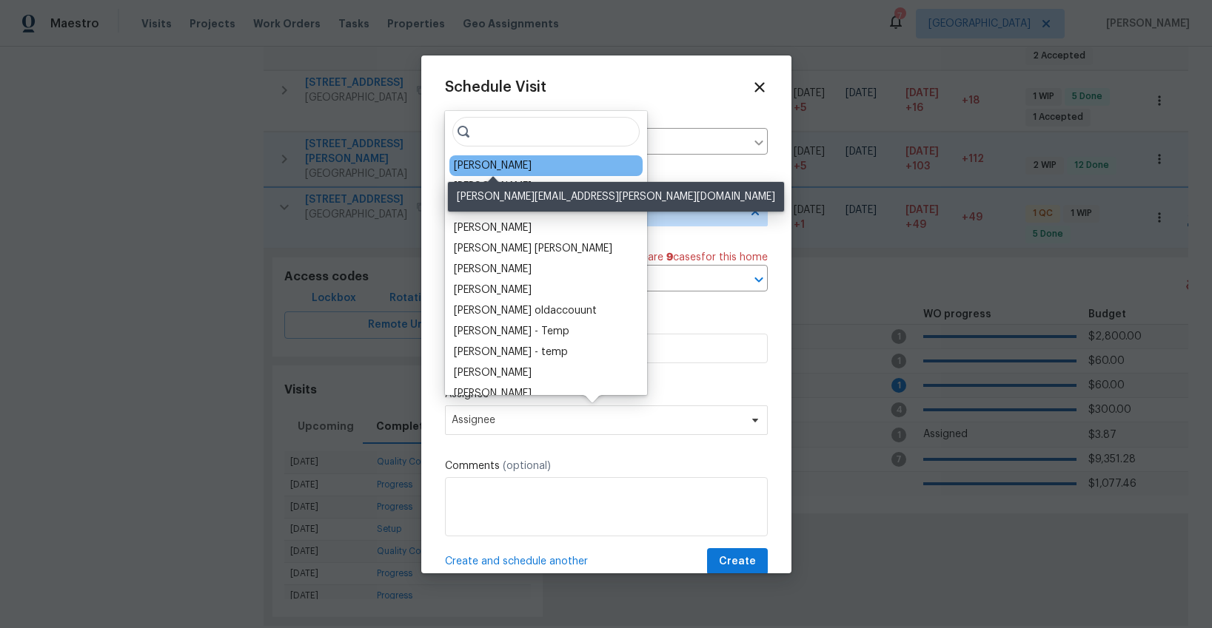
click at [505, 162] on div "[PERSON_NAME]" at bounding box center [493, 165] width 78 height 15
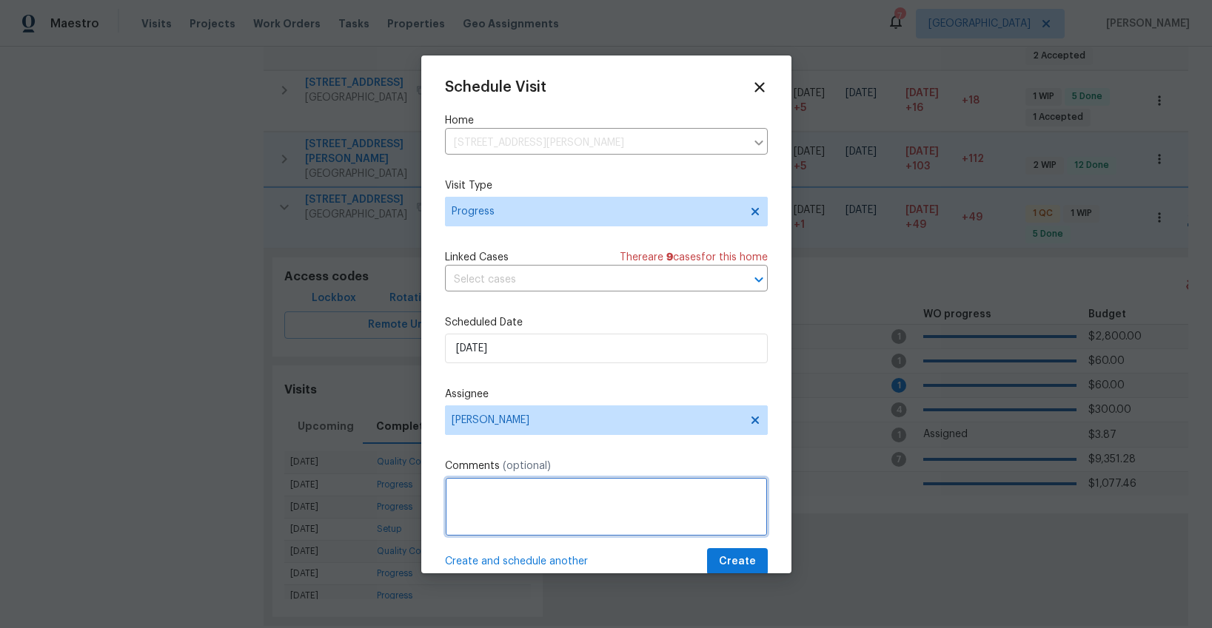
click at [511, 523] on textarea at bounding box center [606, 506] width 323 height 59
type textarea "reno comp, waiting on OI?"
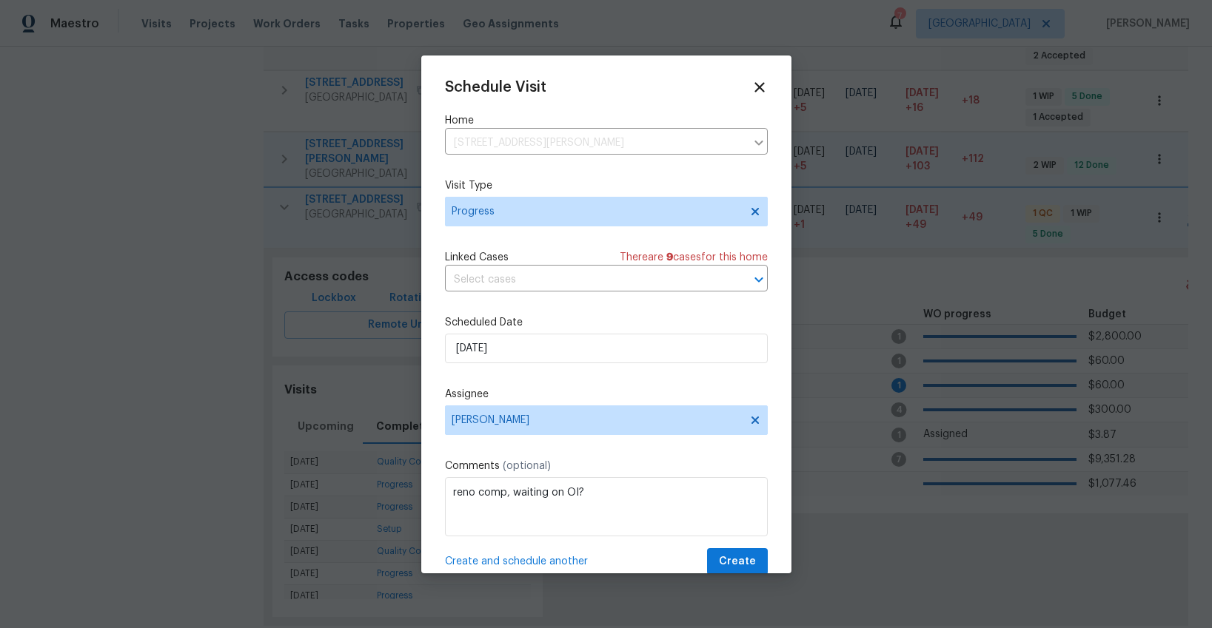
click at [514, 561] on span "Create and schedule another" at bounding box center [516, 561] width 143 height 15
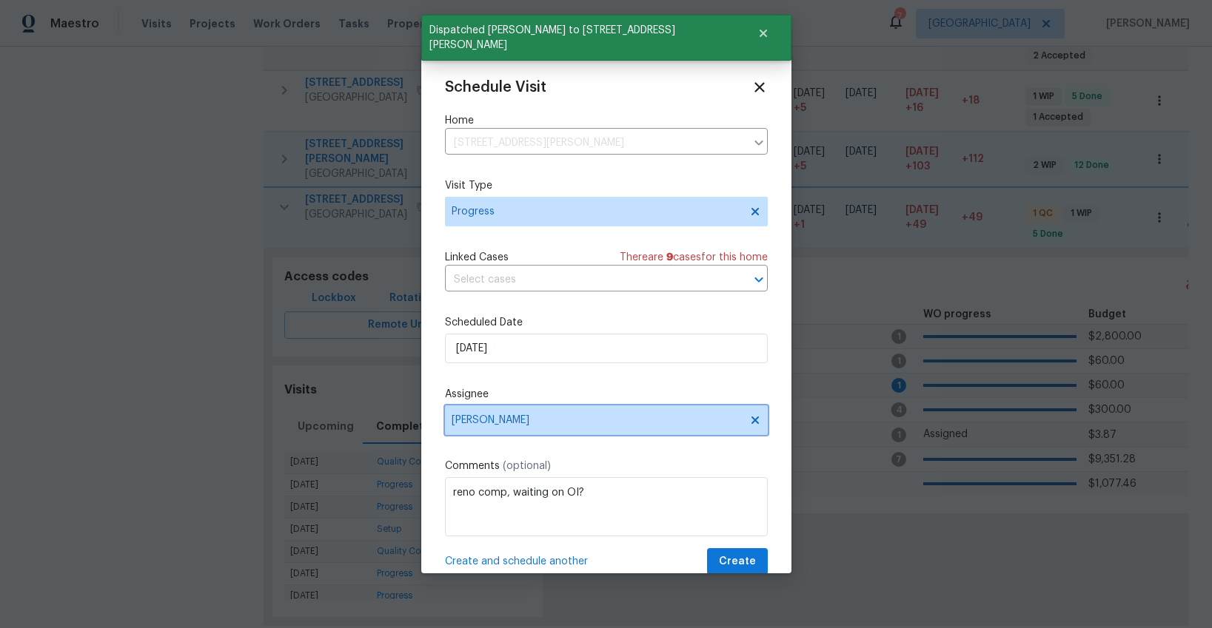
click at [510, 424] on span "[PERSON_NAME]" at bounding box center [596, 420] width 290 height 12
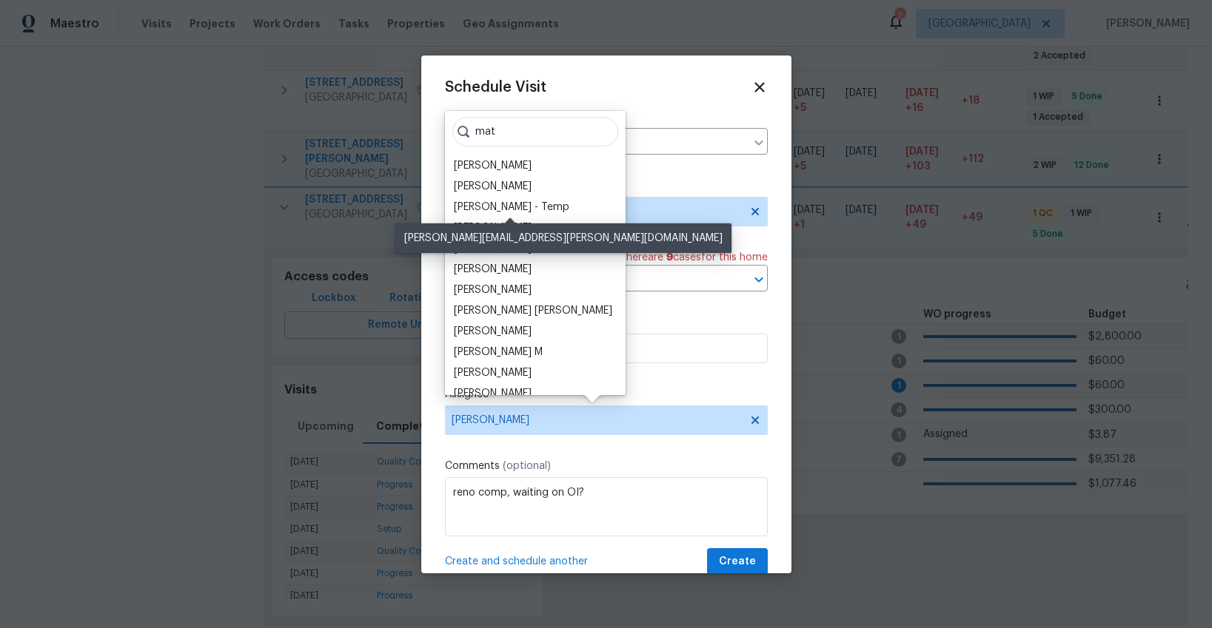
scroll to position [1, 0]
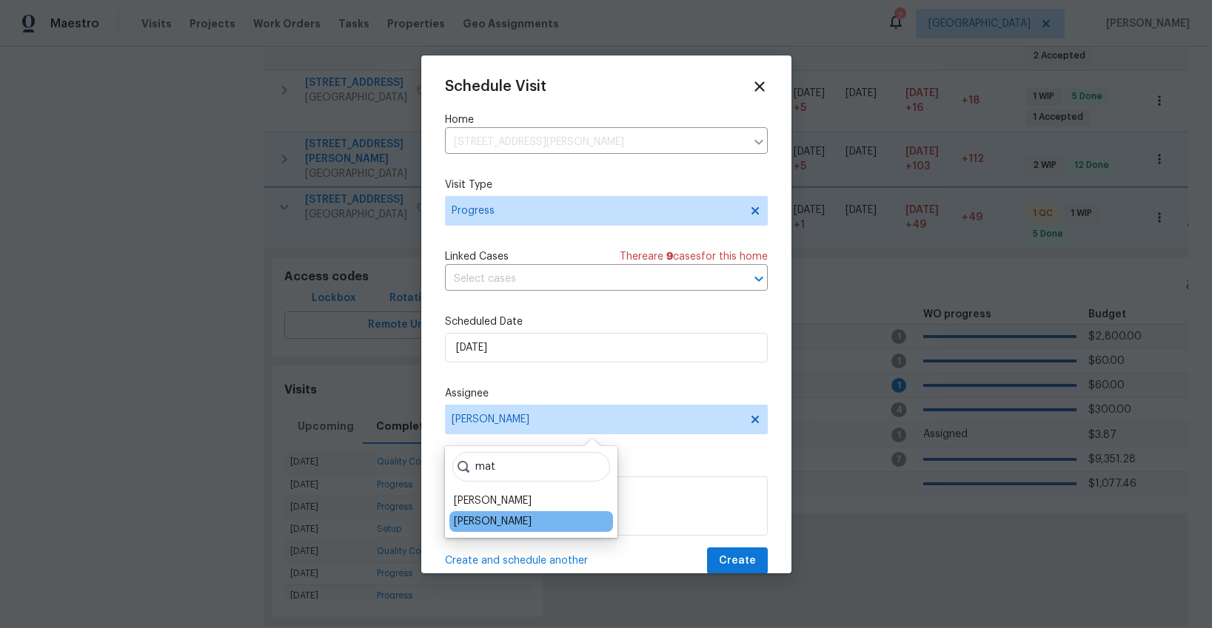
type input "mat"
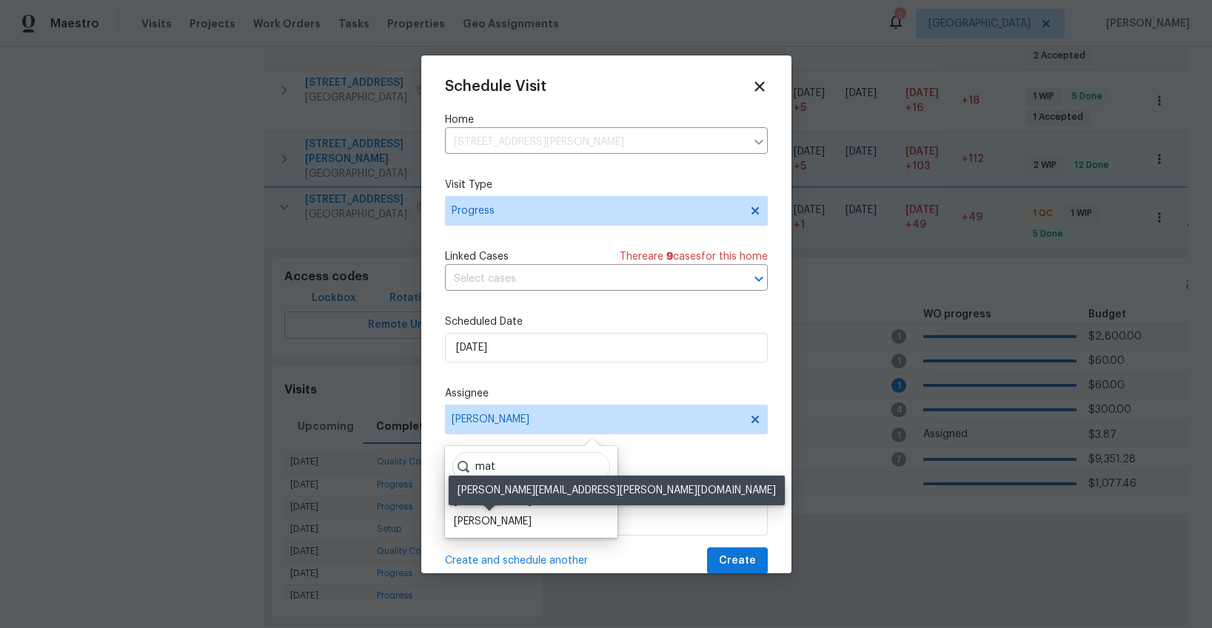
click at [489, 518] on div "[PERSON_NAME]" at bounding box center [493, 521] width 78 height 15
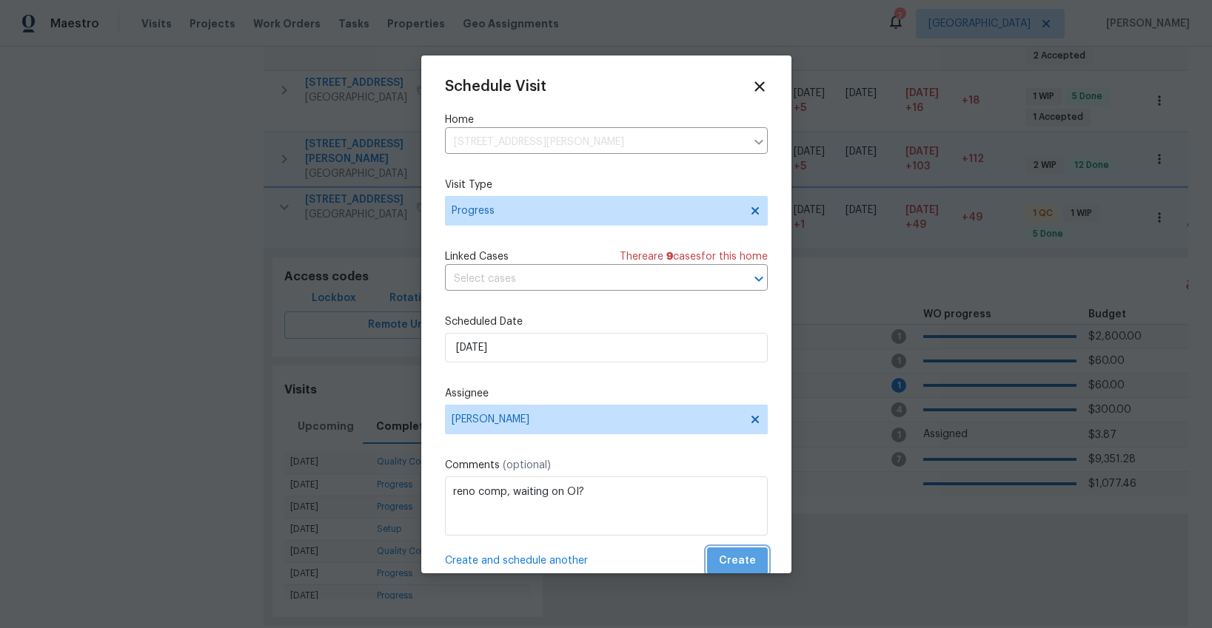
click at [738, 554] on span "Create" at bounding box center [737, 561] width 37 height 19
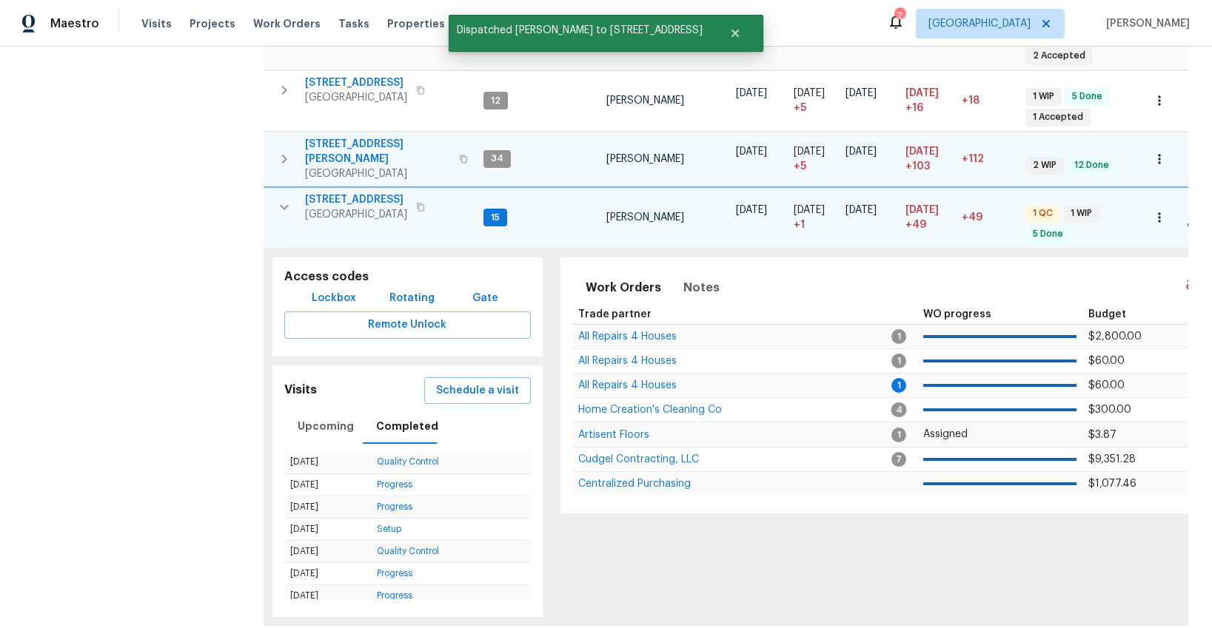
click at [286, 204] on icon "button" at bounding box center [284, 206] width 9 height 5
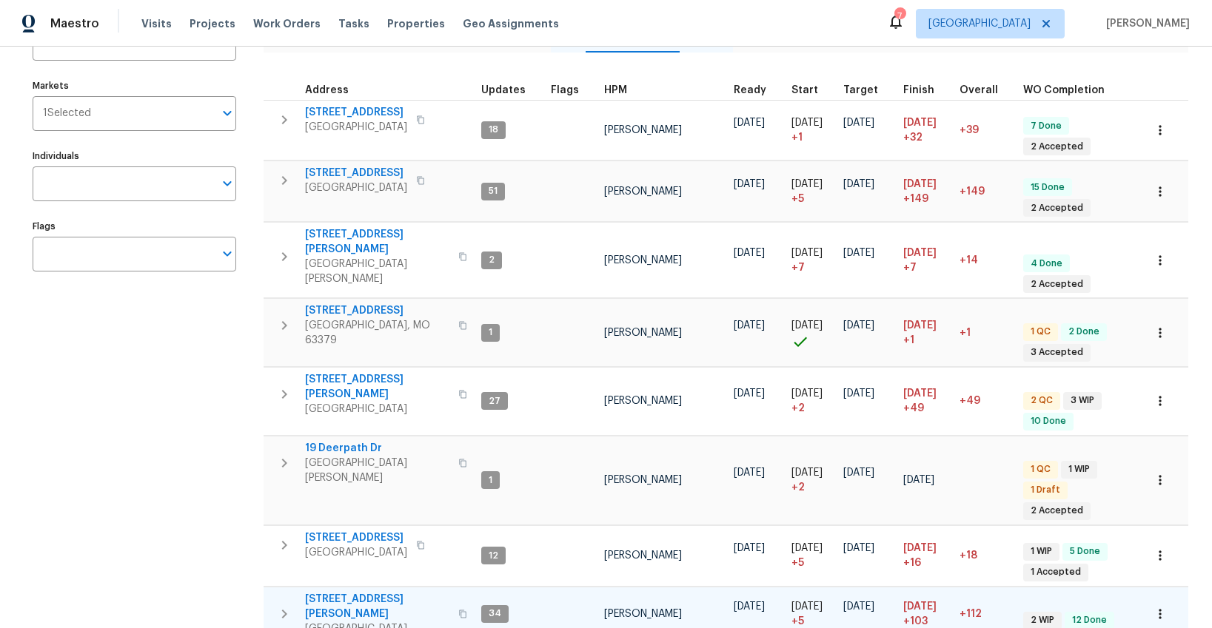
scroll to position [138, 0]
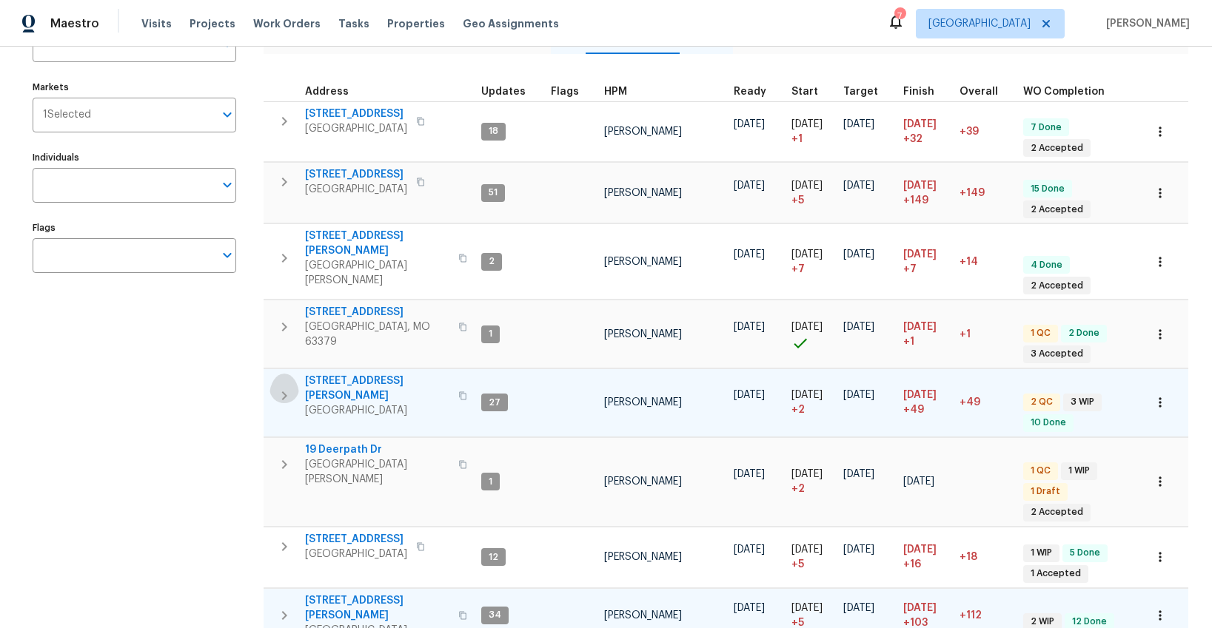
click at [287, 387] on icon "button" at bounding box center [284, 396] width 18 height 18
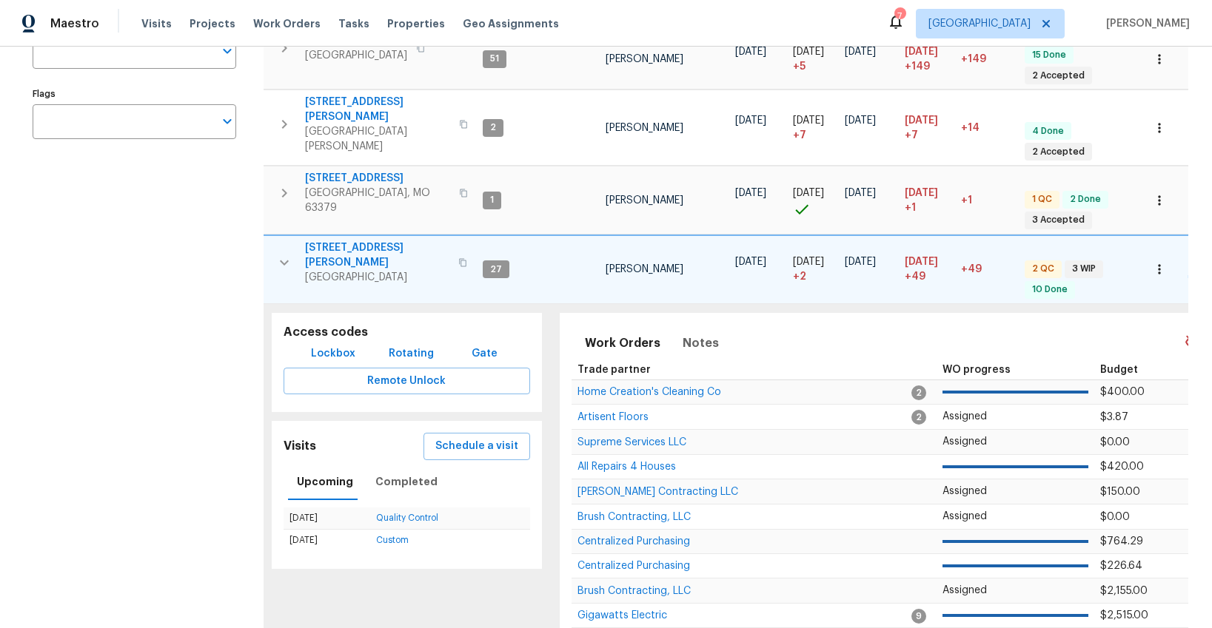
scroll to position [292, 0]
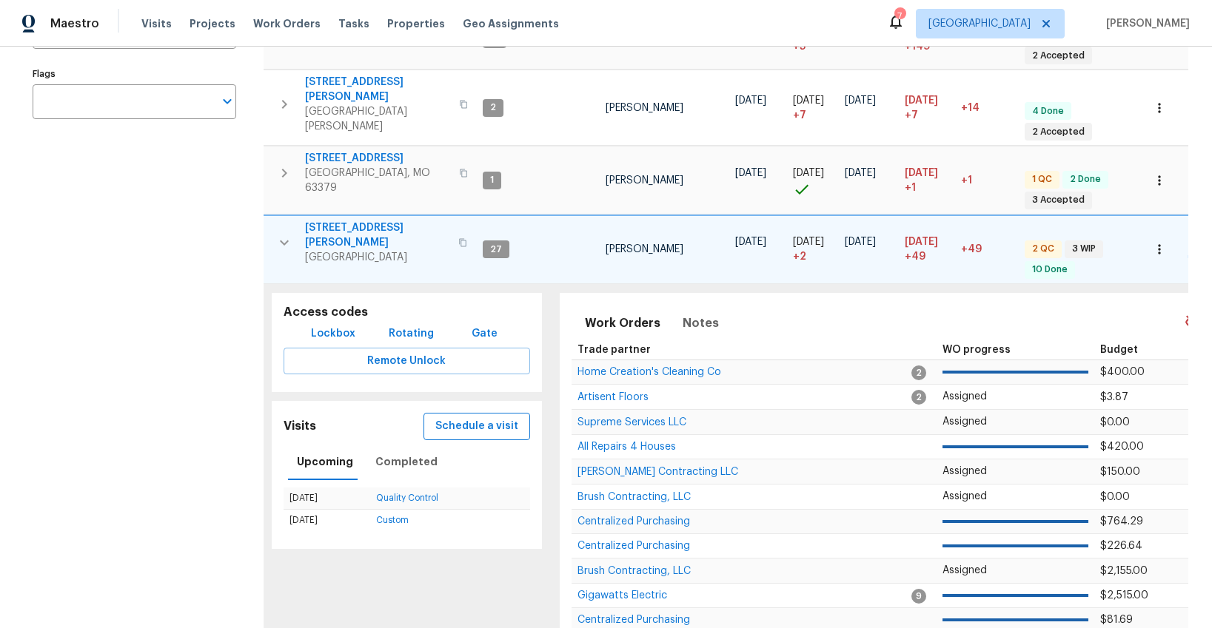
click at [457, 417] on span "Schedule a visit" at bounding box center [476, 426] width 83 height 19
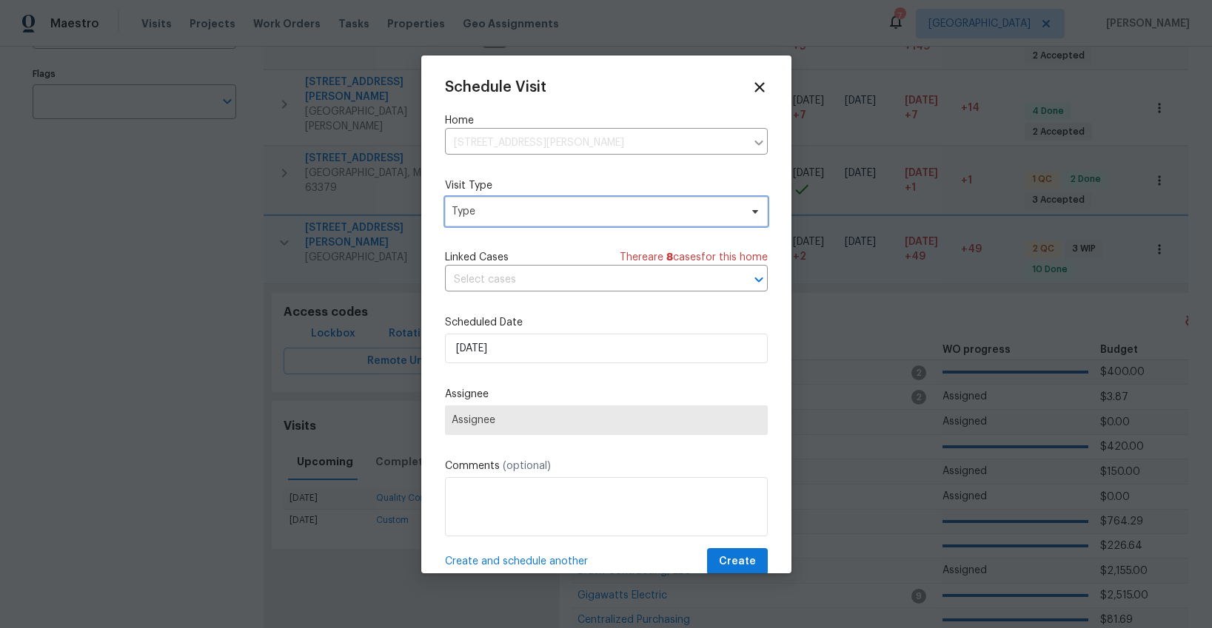
click at [492, 218] on span "Type" at bounding box center [606, 212] width 323 height 30
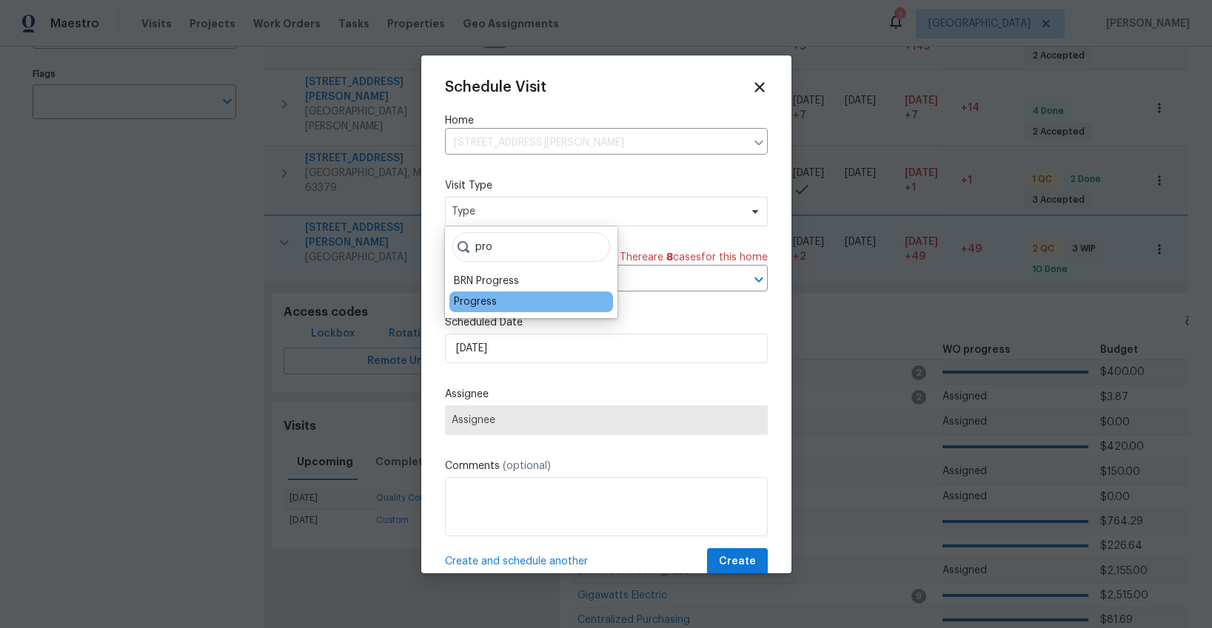
type input "pro"
click at [465, 297] on div "Progress" at bounding box center [475, 302] width 43 height 15
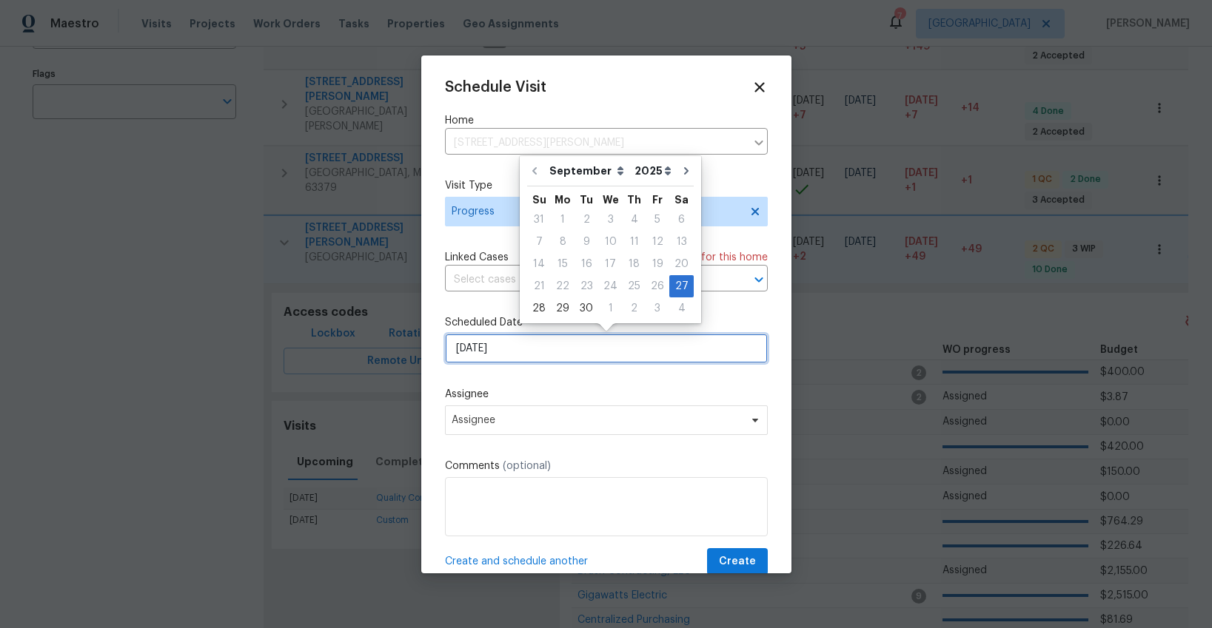
click at [481, 352] on input "[DATE]" at bounding box center [606, 349] width 323 height 30
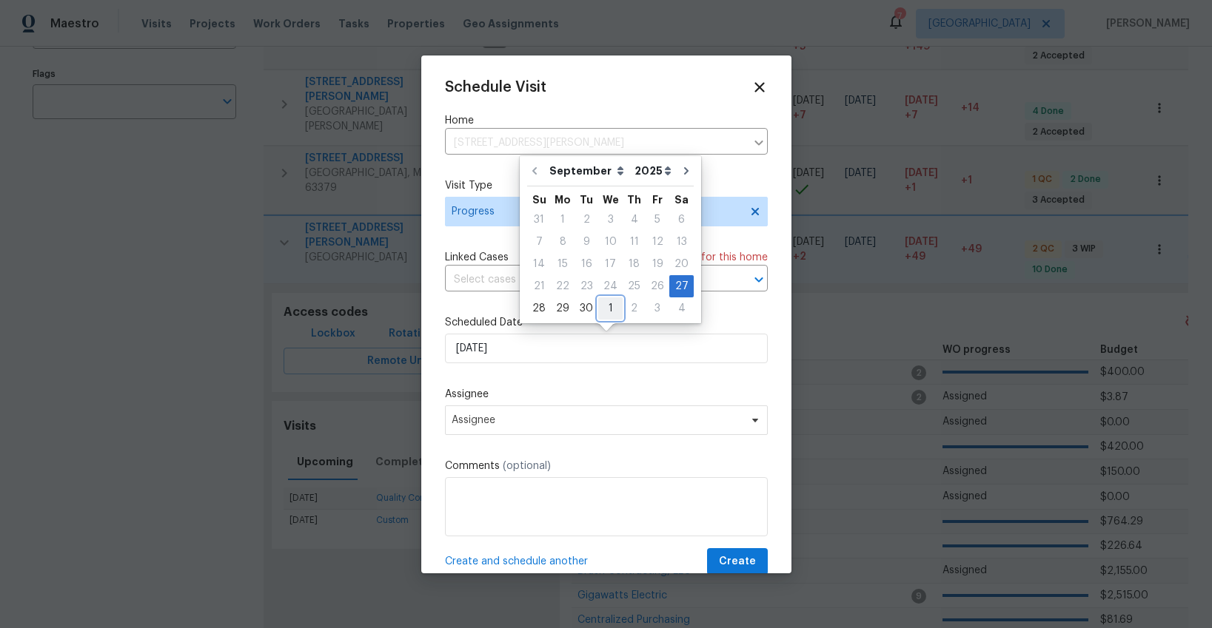
click at [603, 310] on div "1" at bounding box center [610, 308] width 24 height 21
type input "10/1/2025"
select select "9"
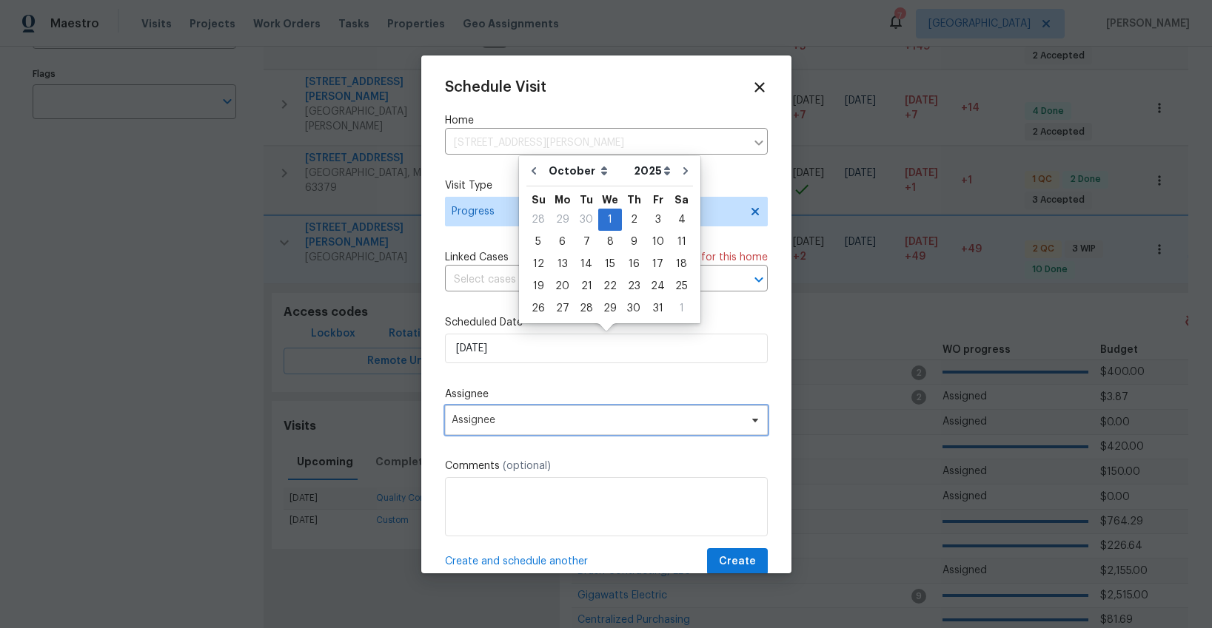
click at [567, 417] on span "Assignee" at bounding box center [596, 420] width 290 height 12
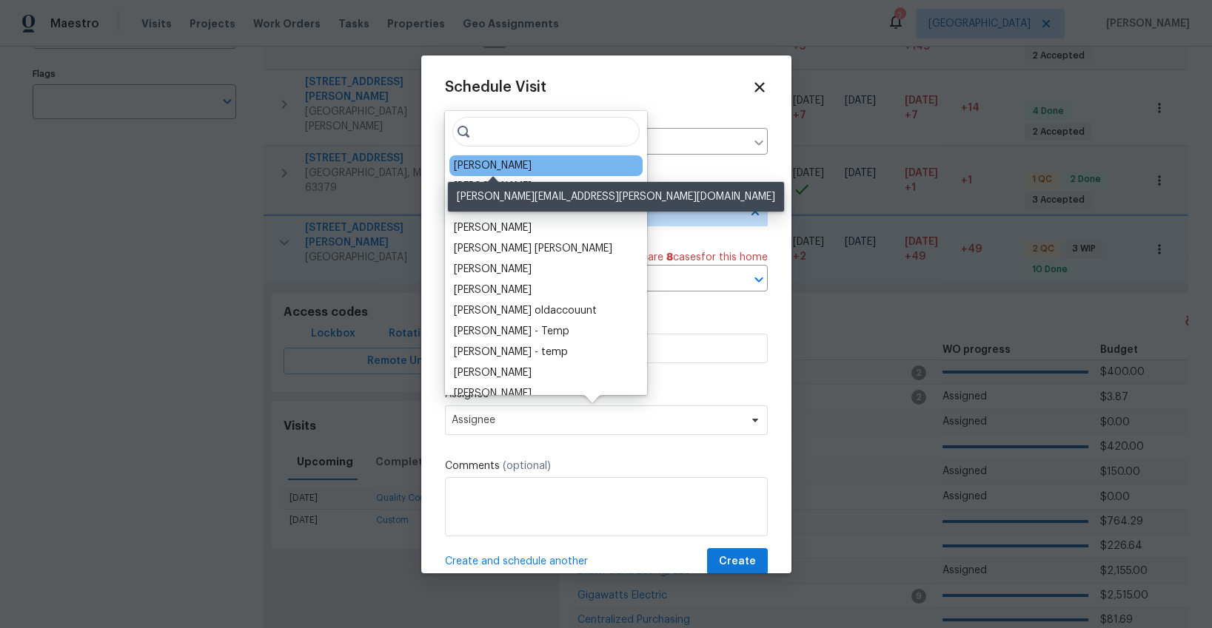
click at [516, 172] on div "[PERSON_NAME]" at bounding box center [493, 165] width 78 height 15
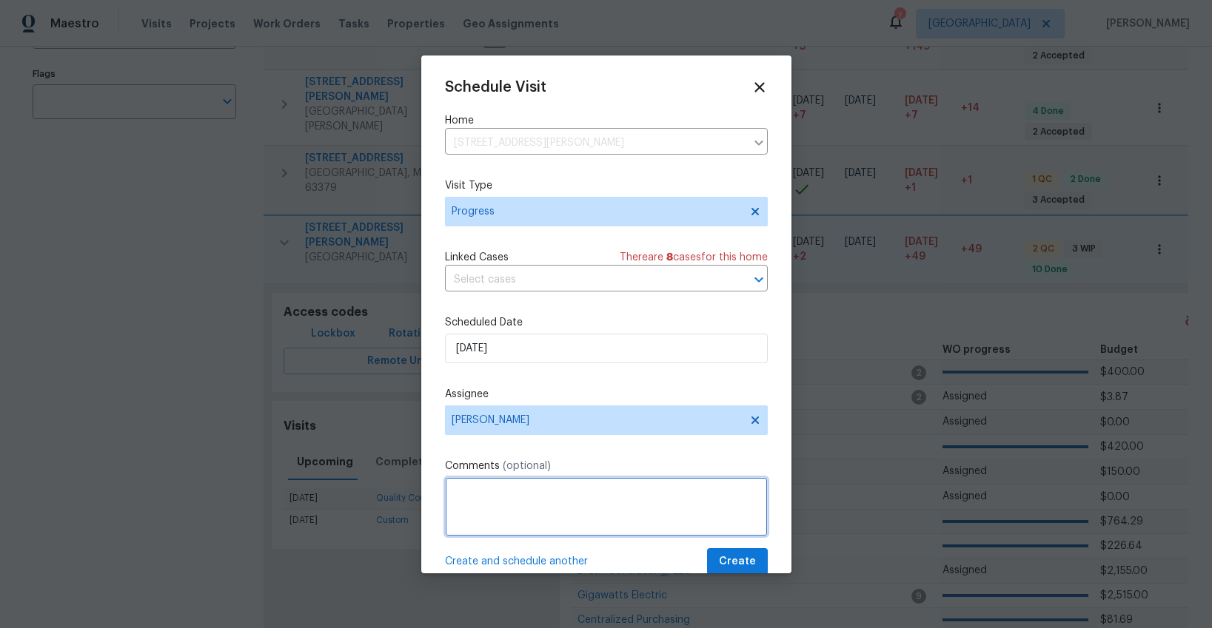
click at [553, 486] on textarea at bounding box center [606, 506] width 323 height 59
type textarea "reno comp? waiting on OI?"
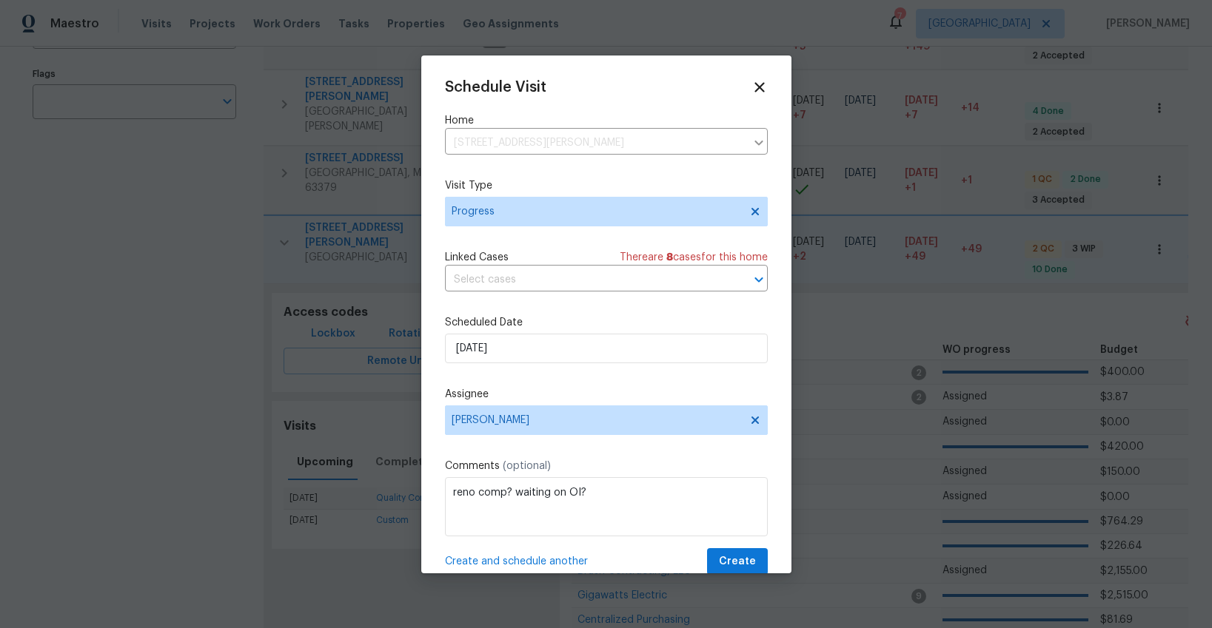
click at [528, 560] on span "Create and schedule another" at bounding box center [516, 561] width 143 height 15
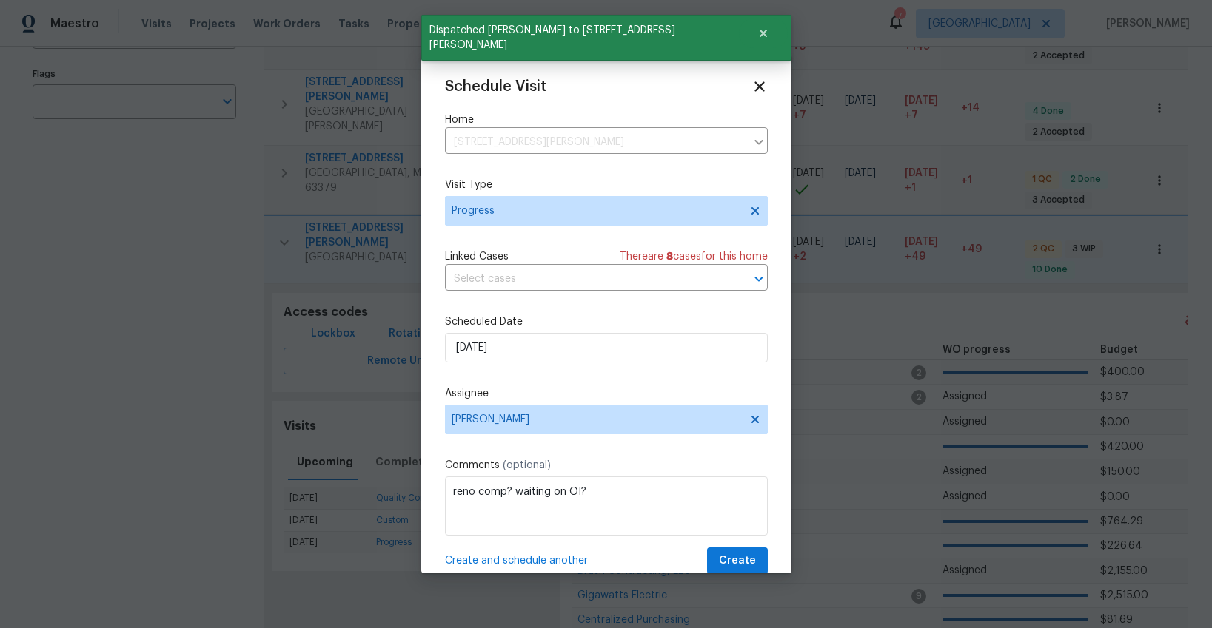
scroll to position [0, 0]
click at [505, 426] on span "[PERSON_NAME]" at bounding box center [606, 421] width 323 height 30
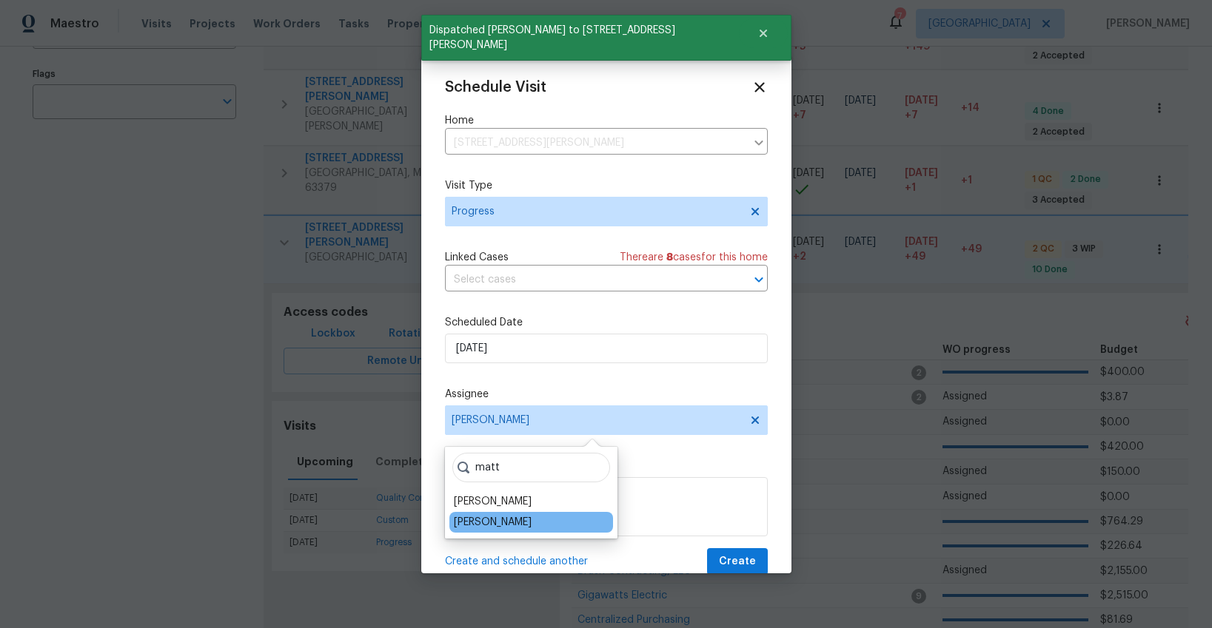
type input "matt"
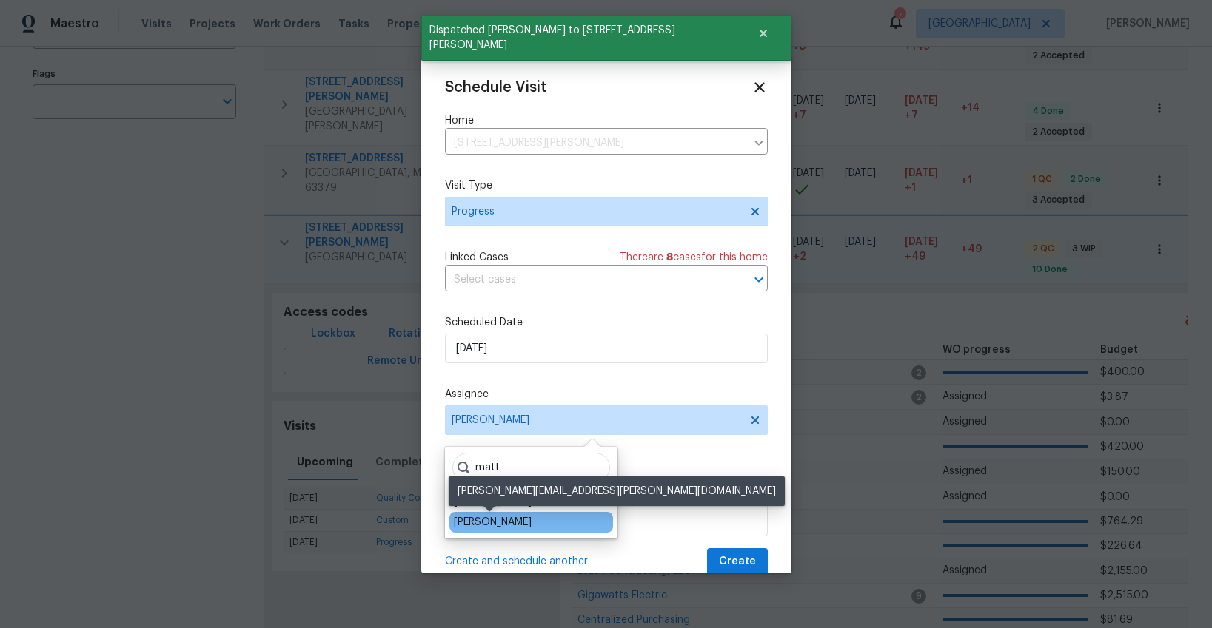
click at [509, 523] on div "[PERSON_NAME]" at bounding box center [493, 522] width 78 height 15
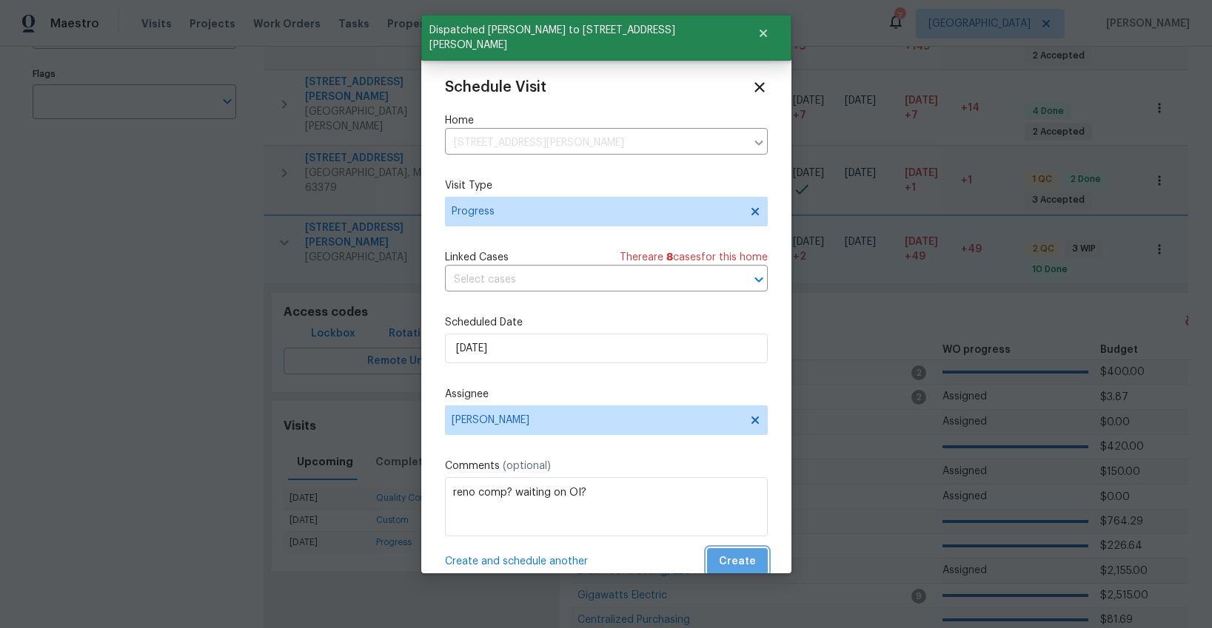
click at [748, 559] on span "Create" at bounding box center [737, 562] width 37 height 19
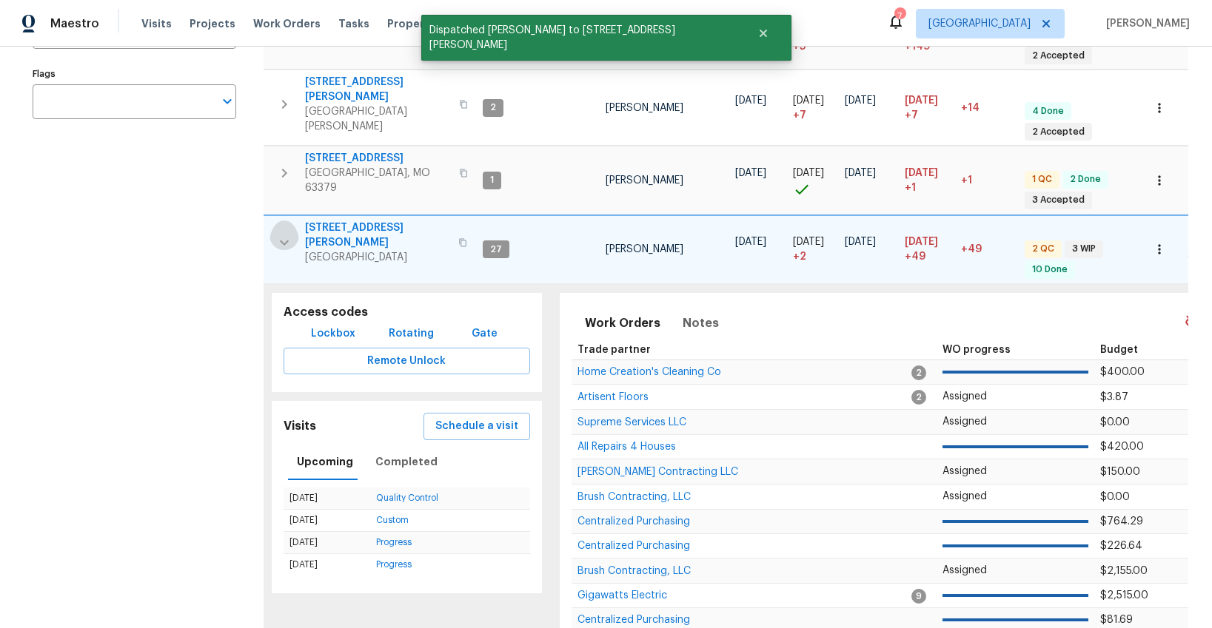
click at [281, 241] on icon "button" at bounding box center [284, 243] width 9 height 5
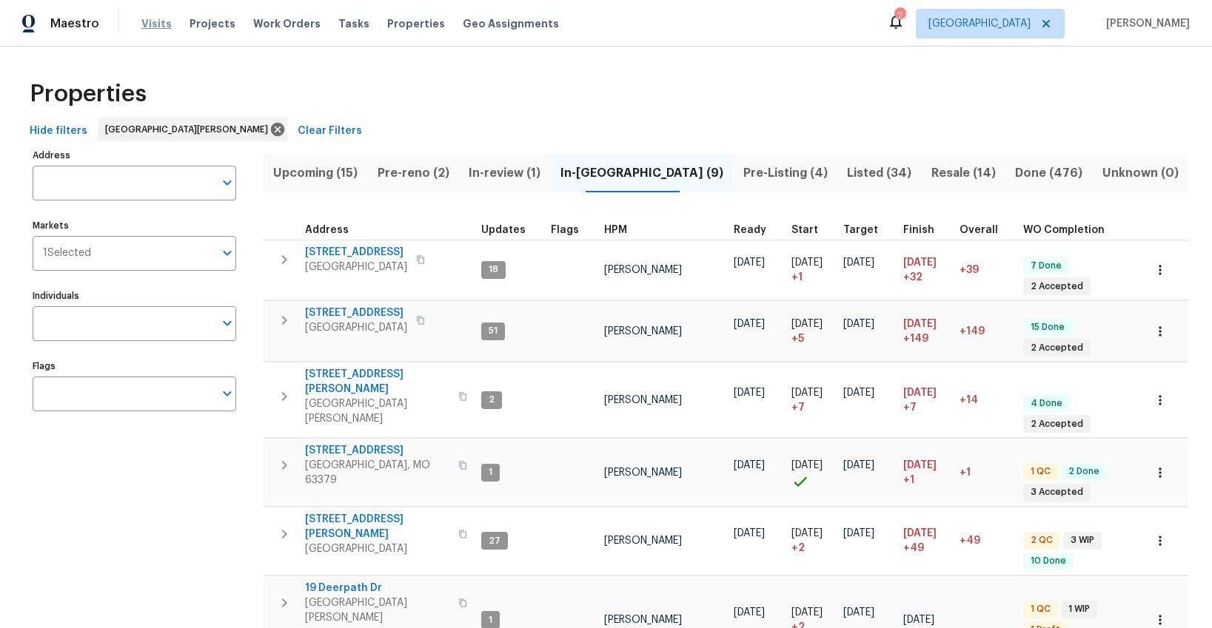
click at [160, 24] on span "Visits" at bounding box center [156, 23] width 30 height 15
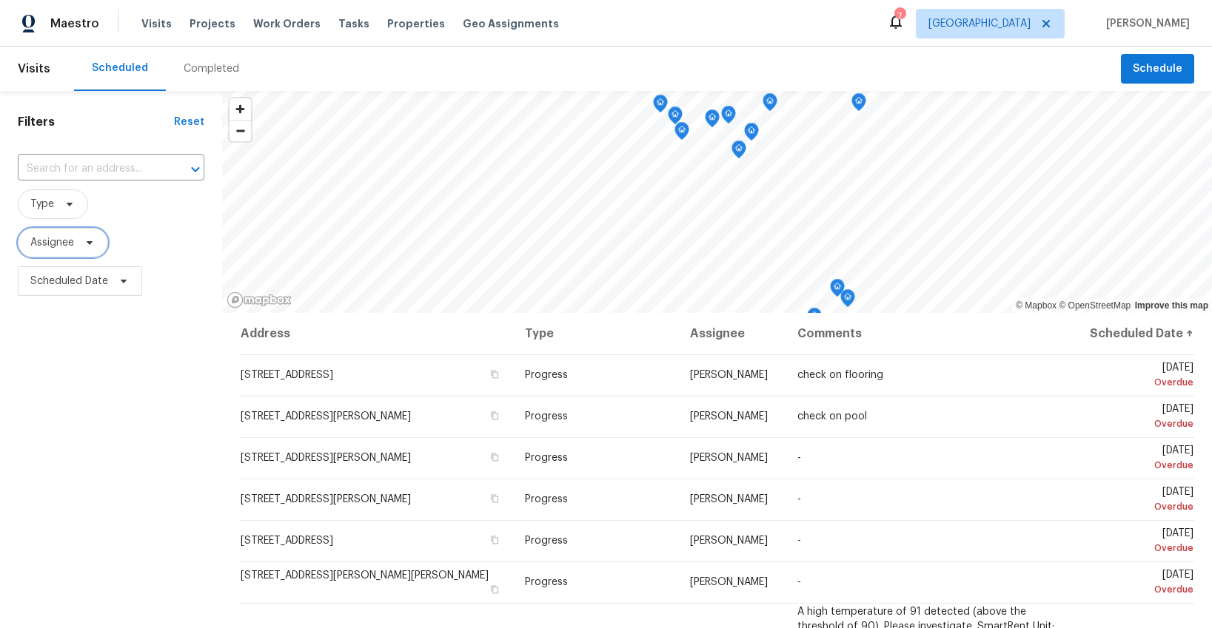
click at [54, 241] on span "Assignee" at bounding box center [52, 242] width 44 height 15
type input "matt bohlinger"
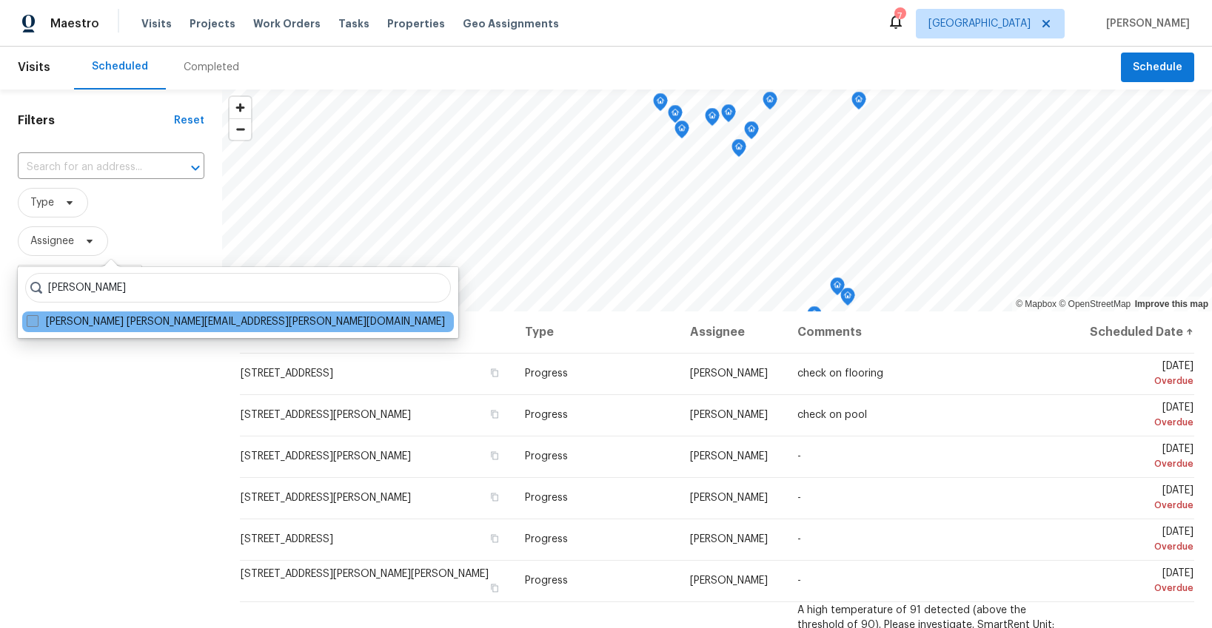
click at [83, 324] on label "Matt Bohlinger matt.bohlinger@opendoor.com" at bounding box center [236, 322] width 418 height 15
click at [36, 324] on input "Matt Bohlinger matt.bohlinger@opendoor.com" at bounding box center [32, 320] width 10 height 10
checkbox input "true"
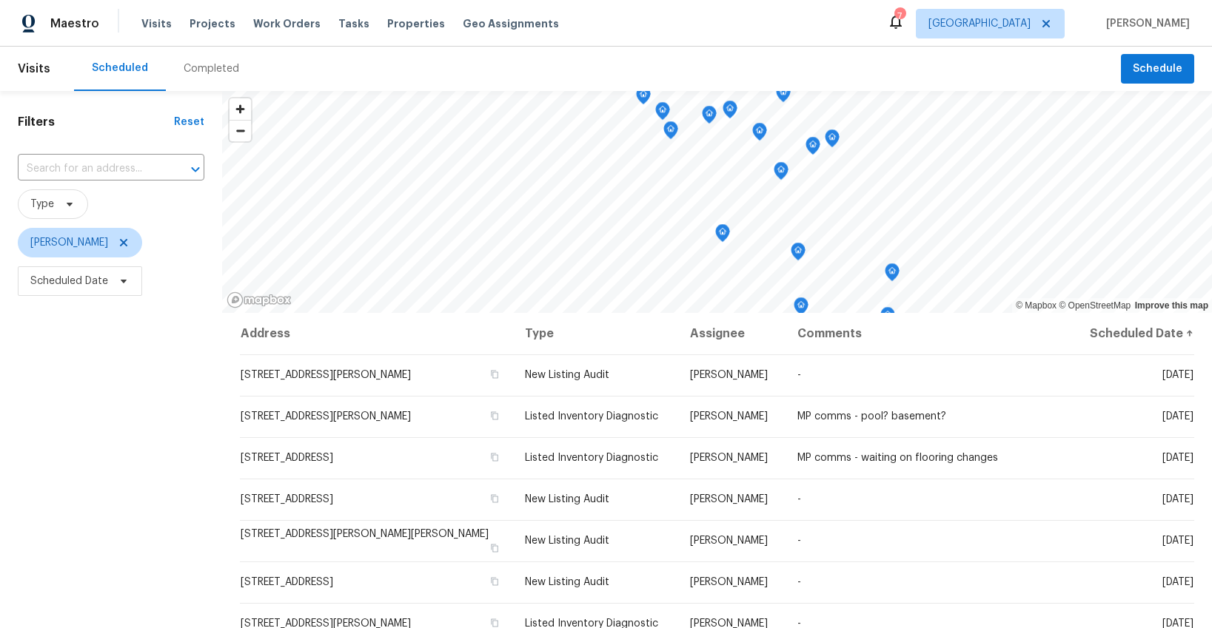
click at [101, 363] on div "Filters Reset ​ Type Matt Bohlinger Scheduled Date" at bounding box center [111, 453] width 222 height 725
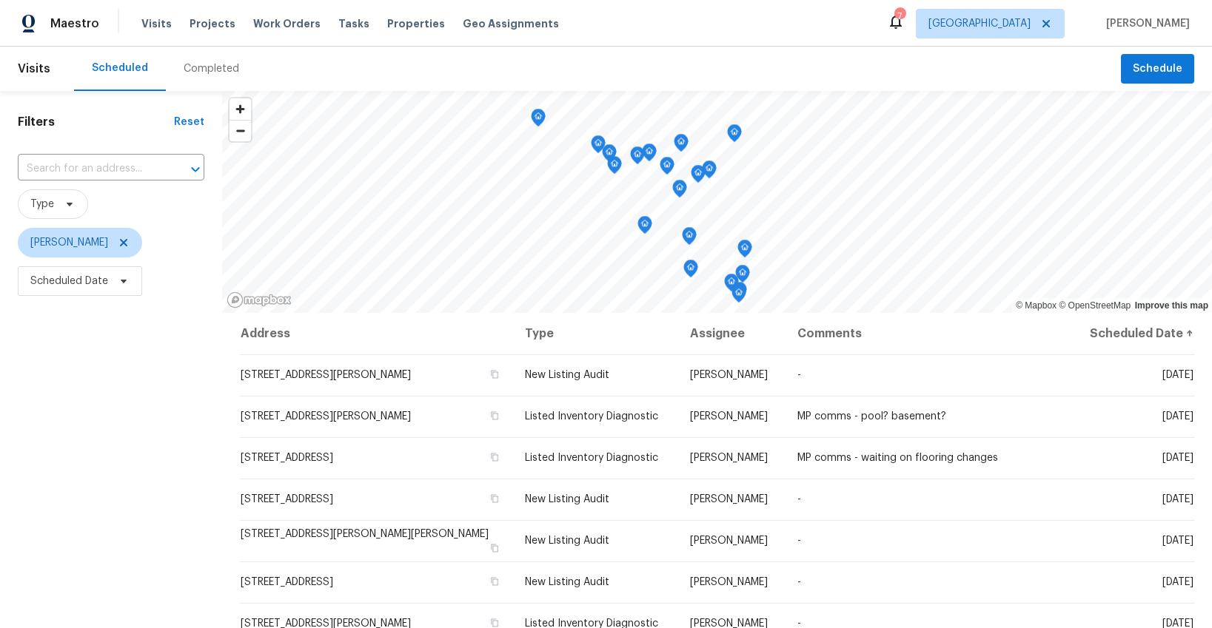
click at [736, 133] on icon "Map marker" at bounding box center [734, 133] width 4 height 4
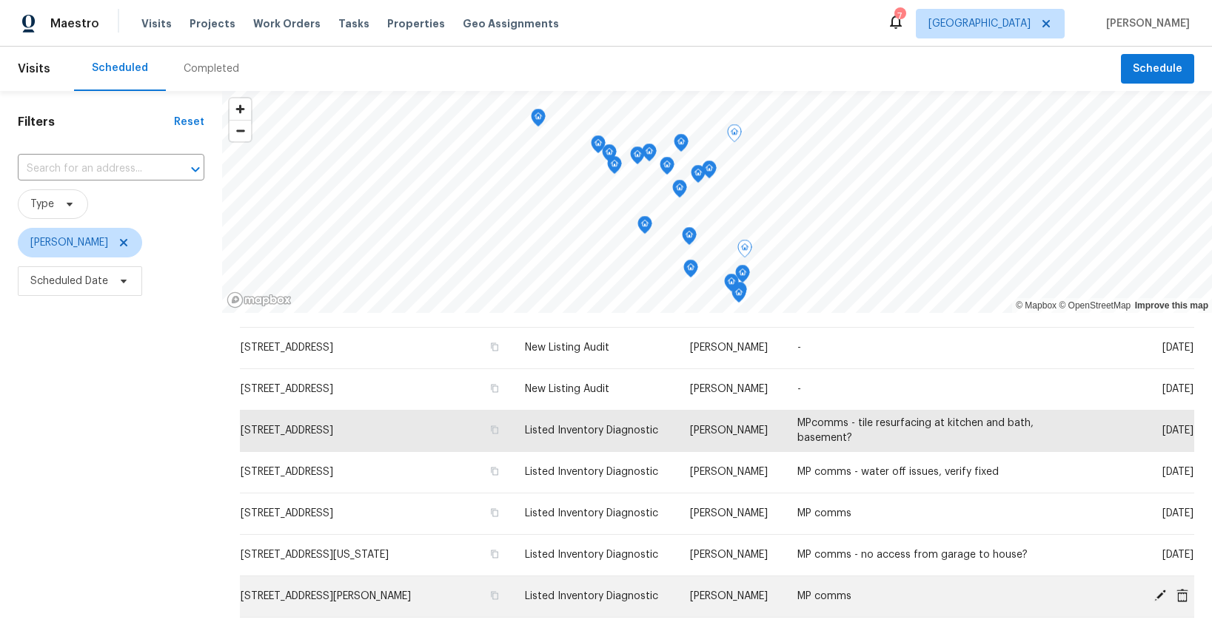
scroll to position [312, 0]
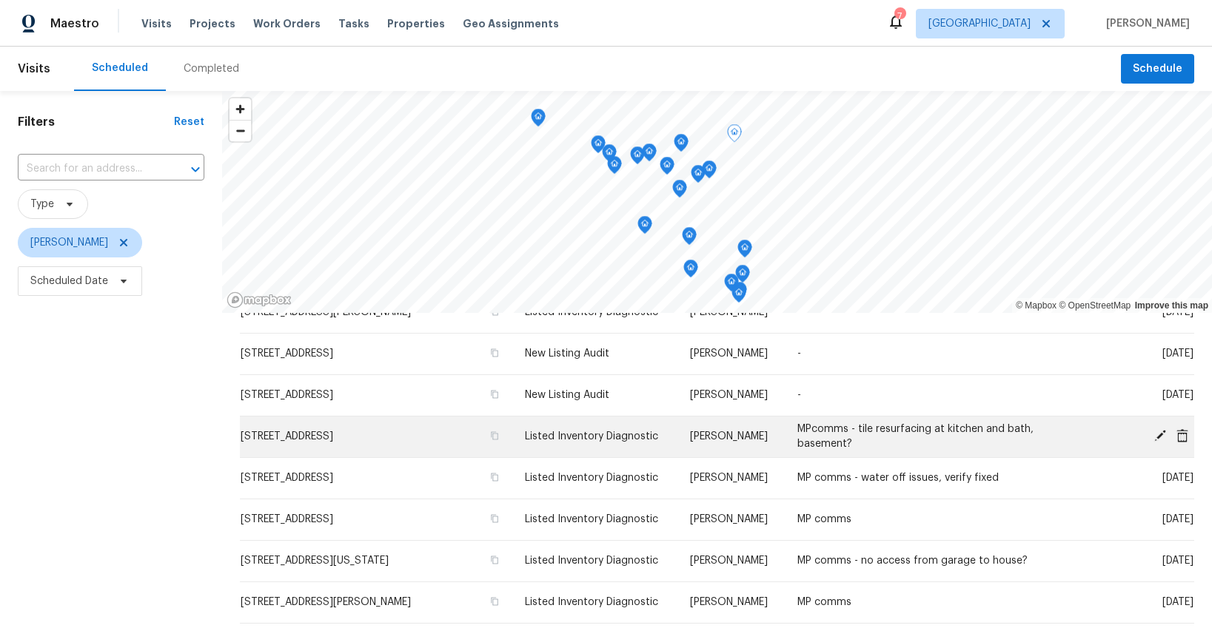
click at [1158, 438] on icon at bounding box center [1160, 436] width 12 height 12
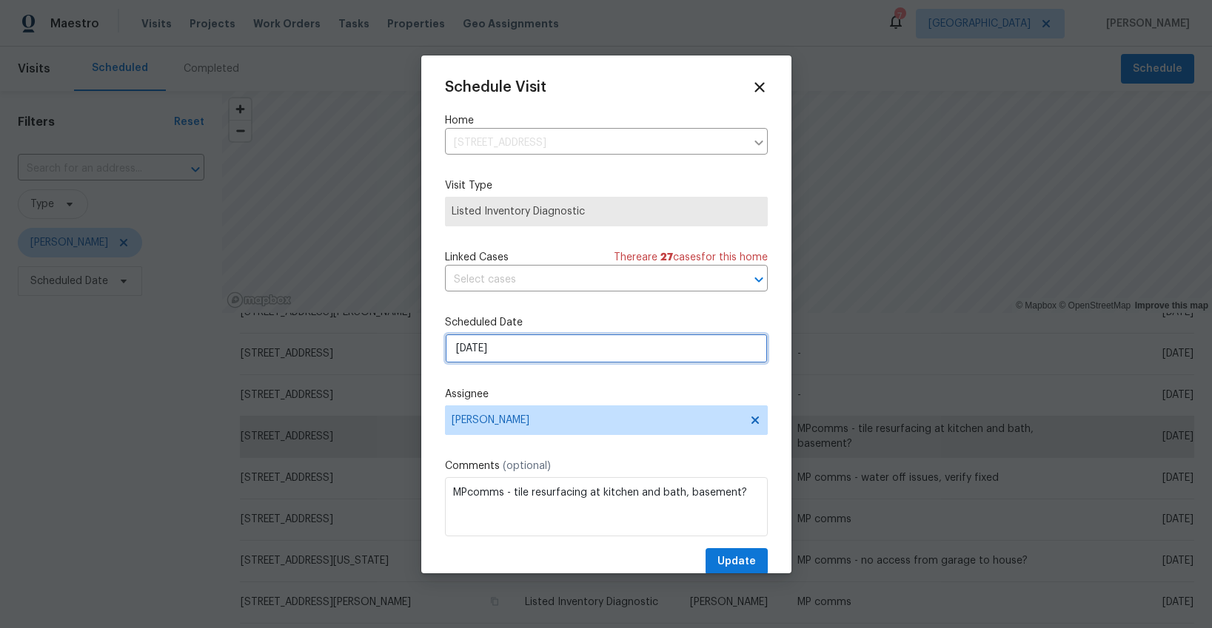
click at [481, 340] on input "[DATE]" at bounding box center [606, 349] width 323 height 30
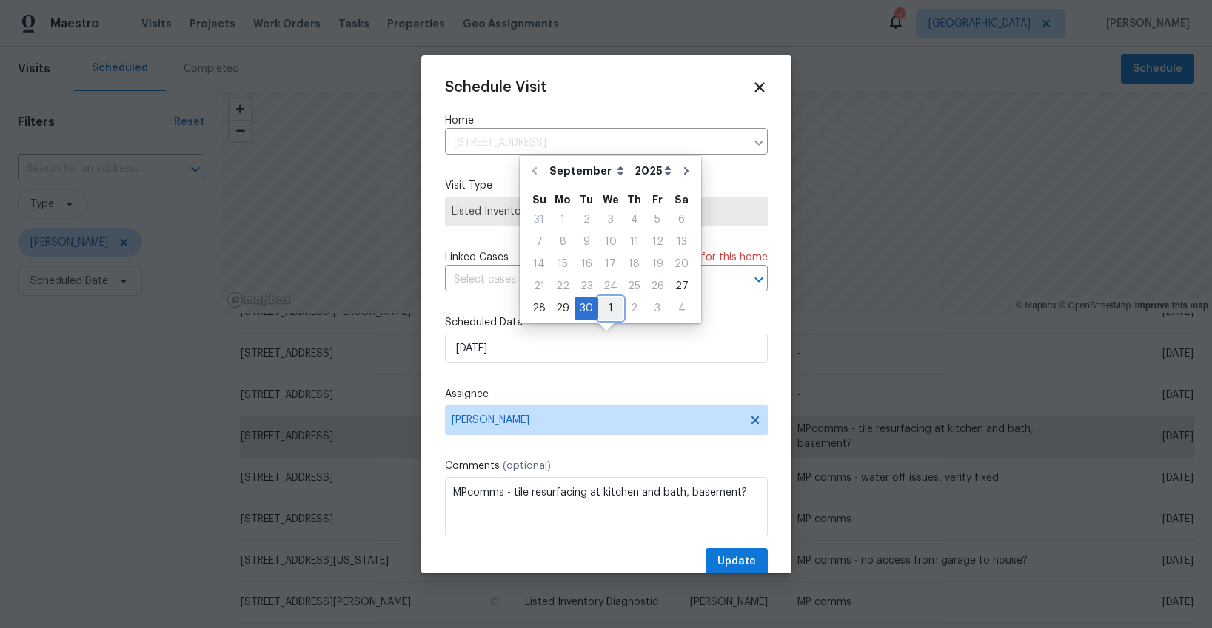
click at [606, 307] on div "1" at bounding box center [610, 308] width 24 height 21
type input "10/1/2025"
select select "9"
click at [751, 561] on span "Update" at bounding box center [736, 562] width 38 height 19
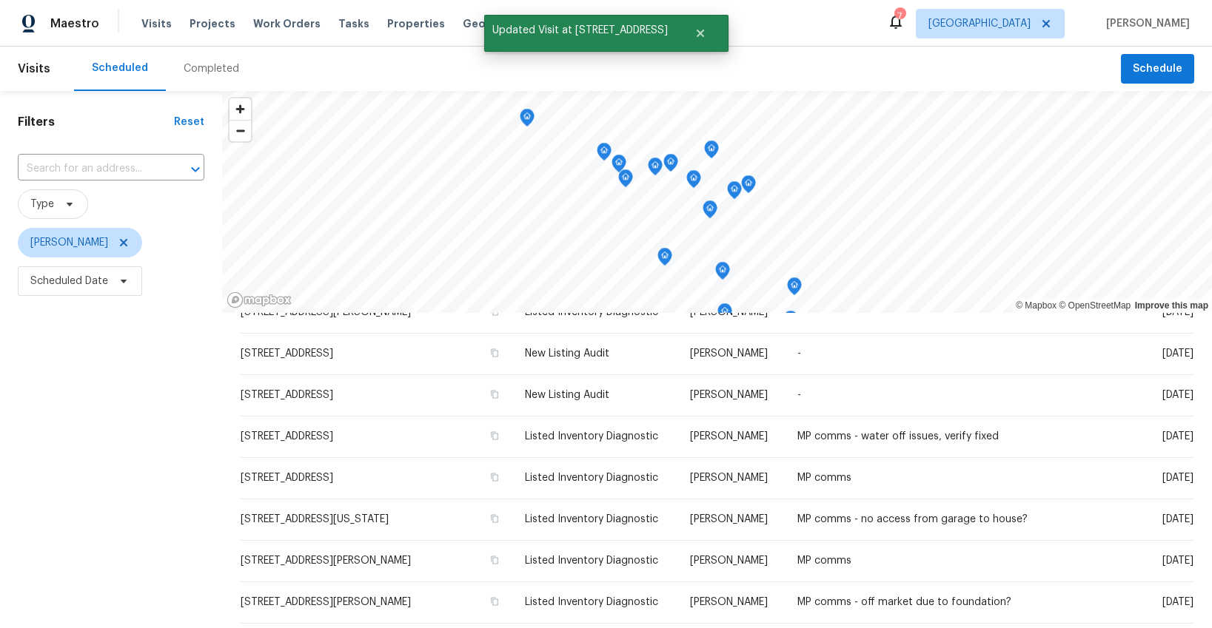
click at [748, 182] on icon "Map marker" at bounding box center [748, 184] width 13 height 17
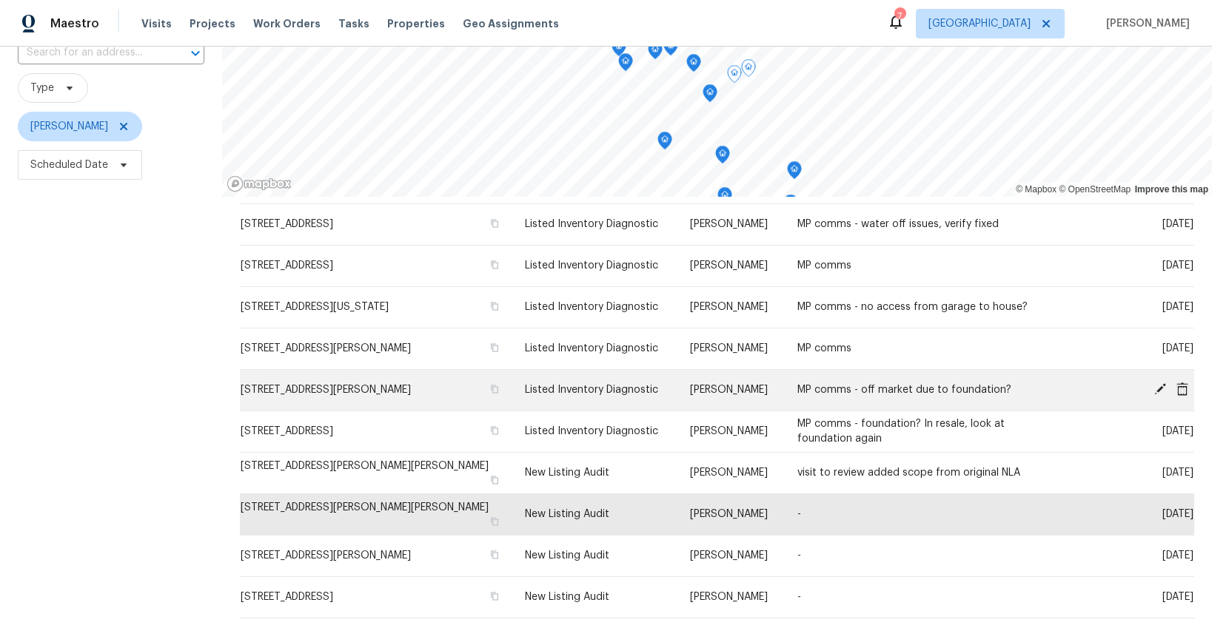
scroll to position [187, 0]
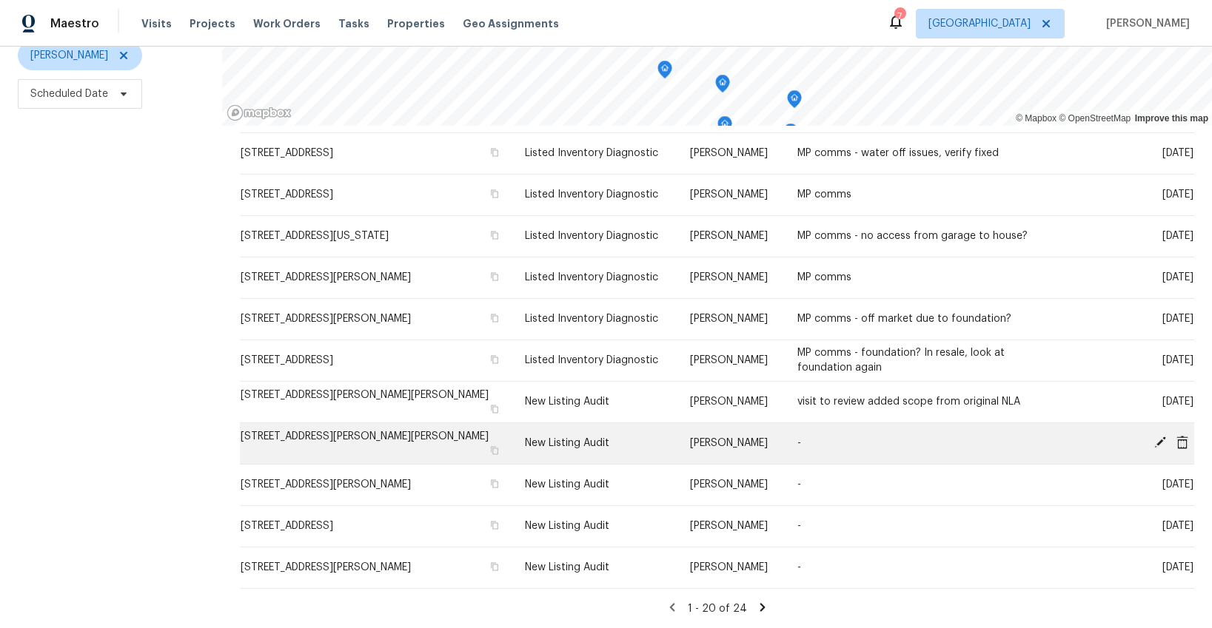
click at [1160, 442] on icon at bounding box center [1160, 443] width 12 height 12
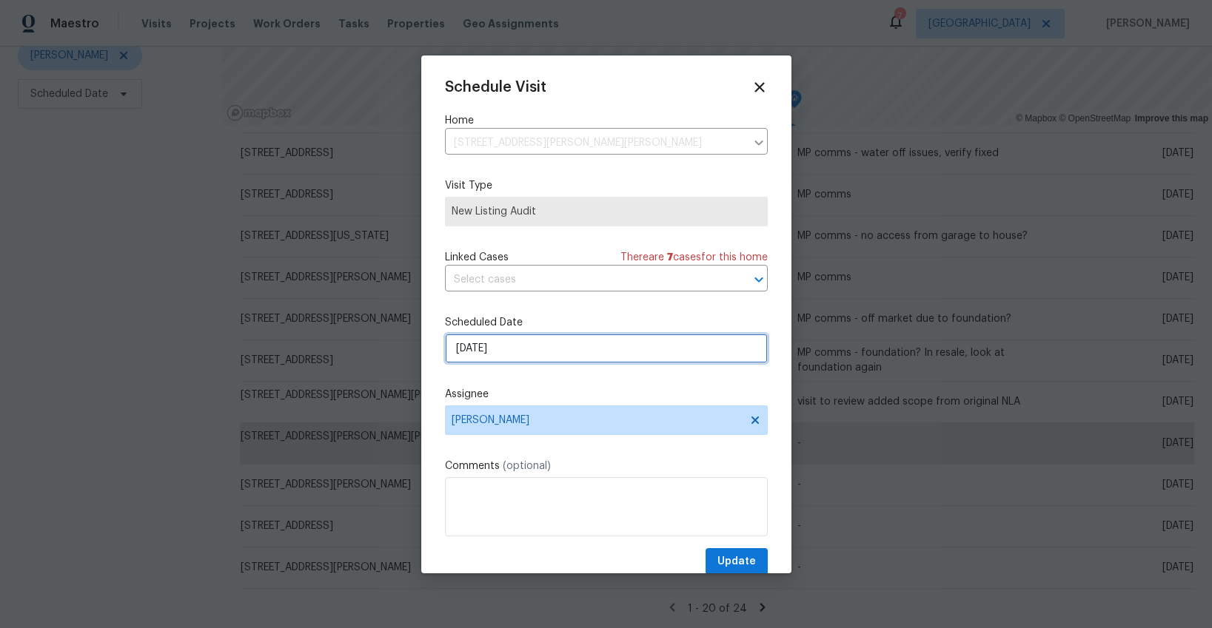
click at [541, 355] on input "[DATE]" at bounding box center [606, 349] width 323 height 30
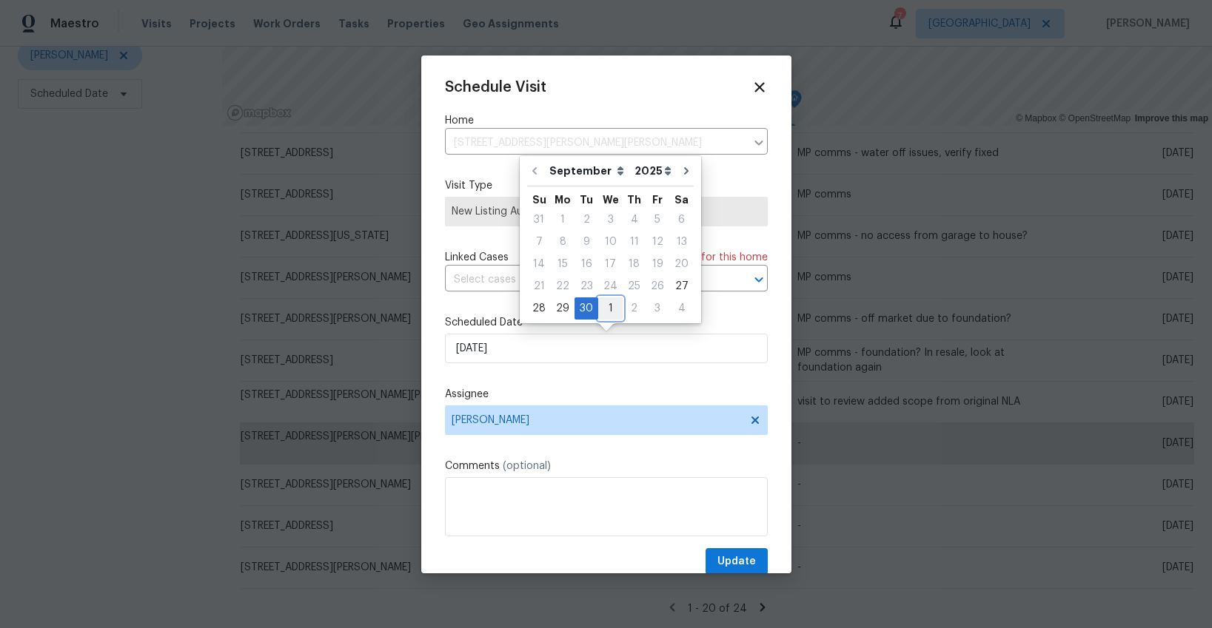
click at [602, 306] on div "1" at bounding box center [610, 308] width 24 height 21
type input "10/1/2025"
select select "9"
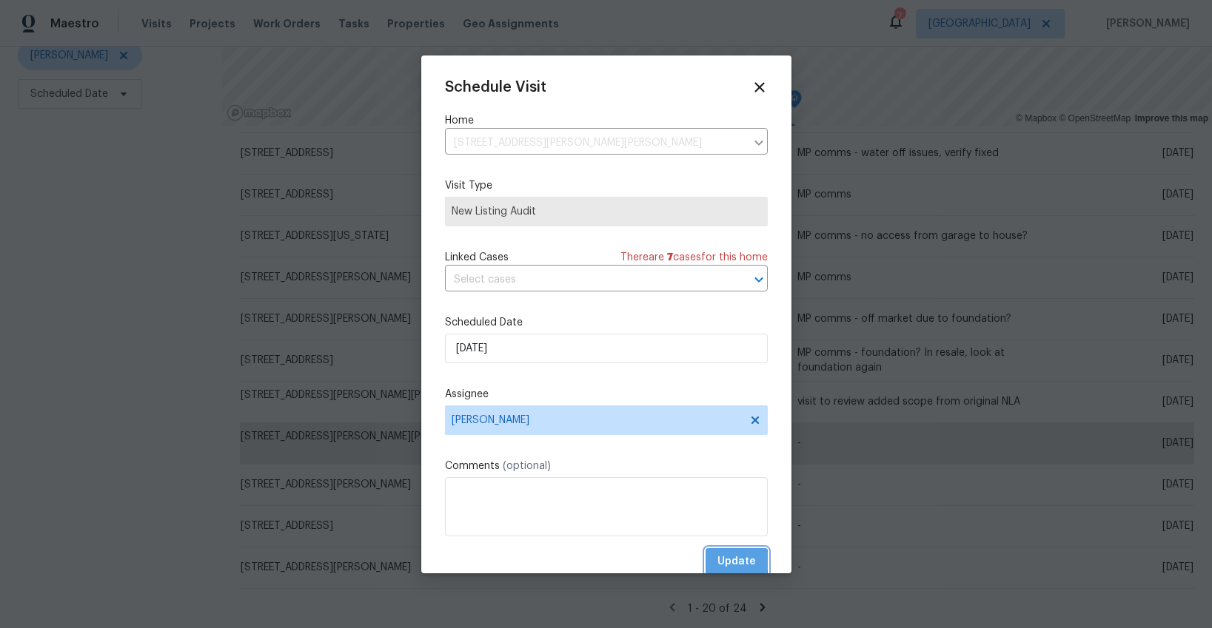
click at [724, 562] on span "Update" at bounding box center [736, 562] width 38 height 19
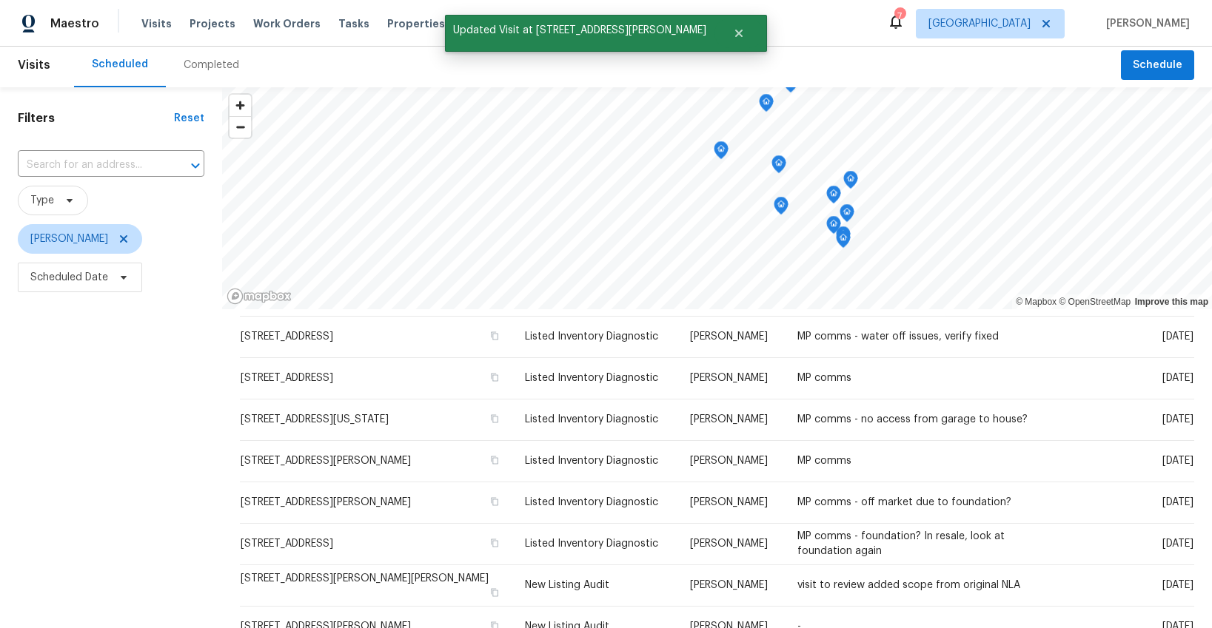
scroll to position [0, 0]
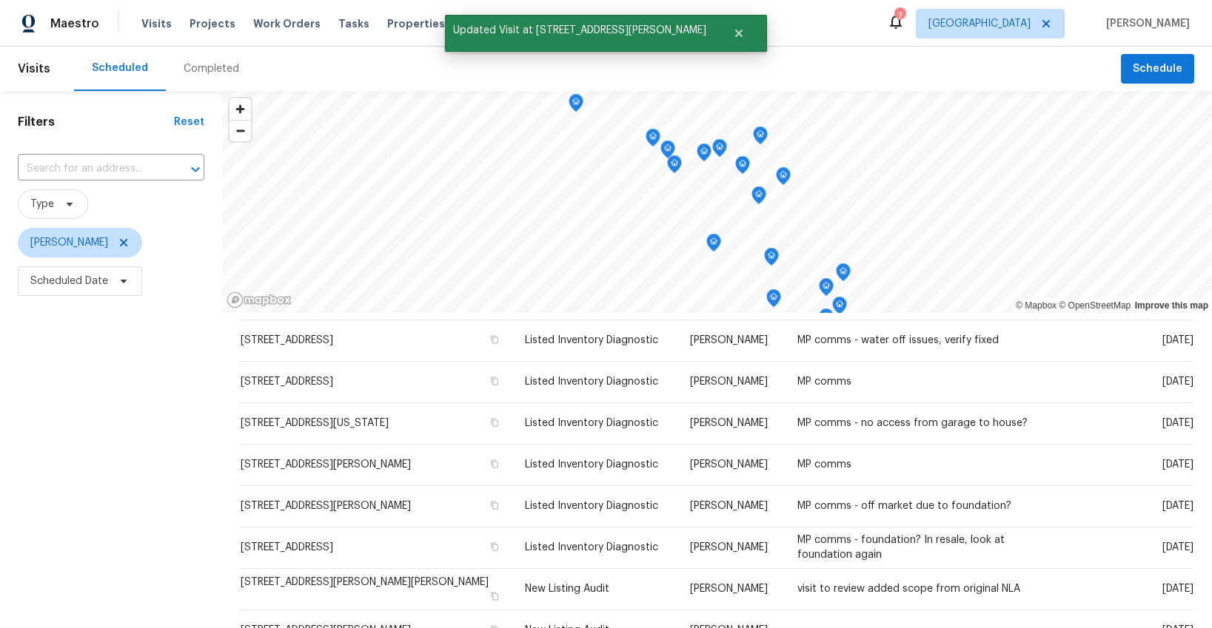
click at [785, 178] on icon "Map marker" at bounding box center [782, 176] width 13 height 17
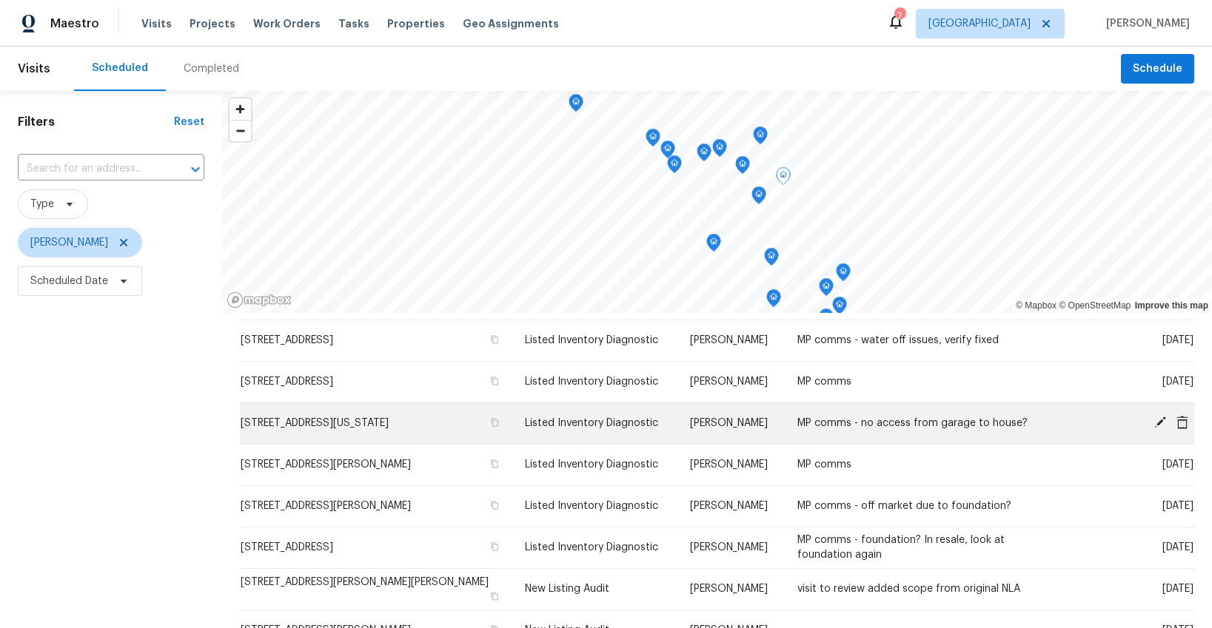
click at [1162, 419] on icon at bounding box center [1160, 423] width 12 height 12
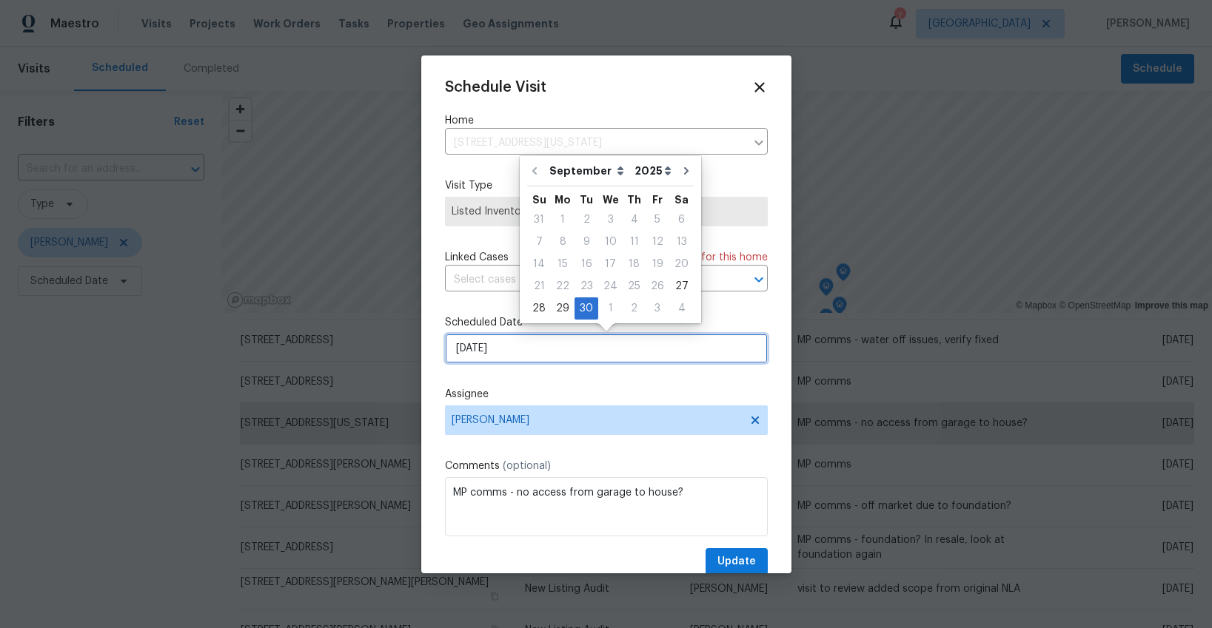
click at [606, 349] on input "[DATE]" at bounding box center [606, 349] width 323 height 30
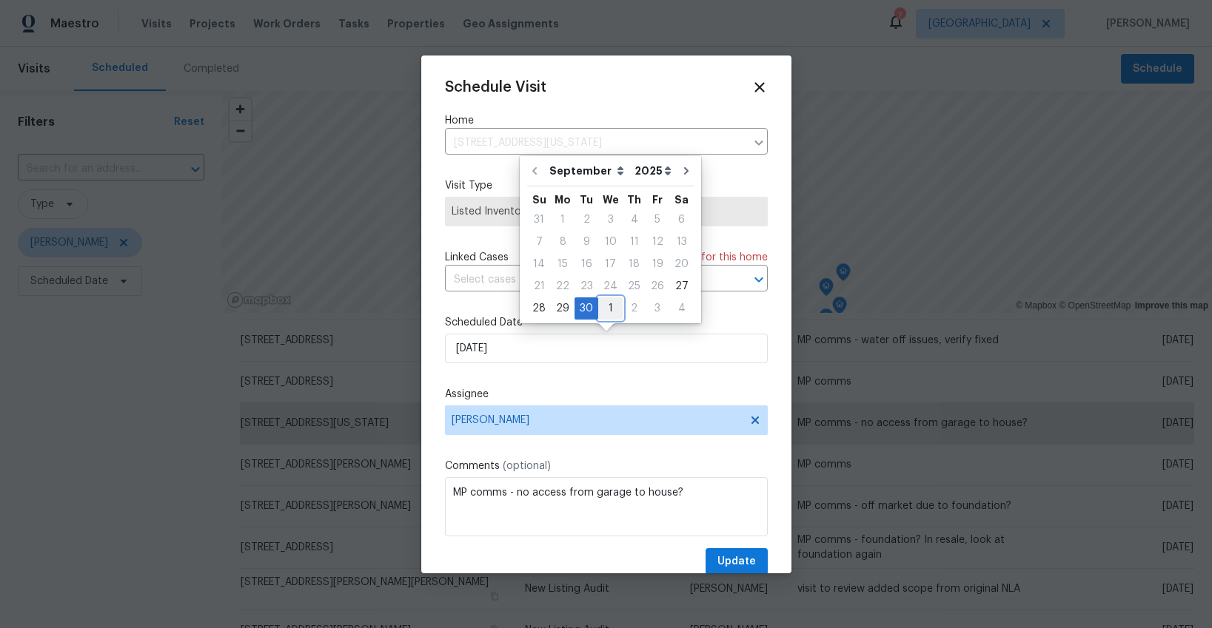
click at [604, 306] on div "1" at bounding box center [610, 308] width 24 height 21
type input "10/1/2025"
select select "9"
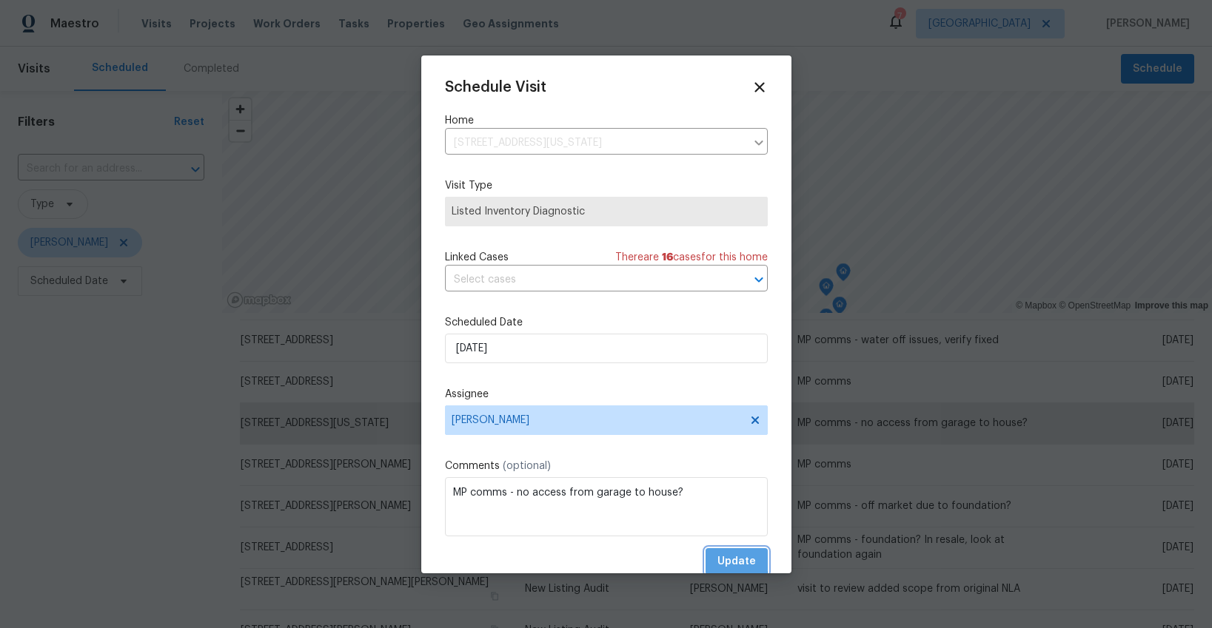
click at [721, 557] on span "Update" at bounding box center [736, 562] width 38 height 19
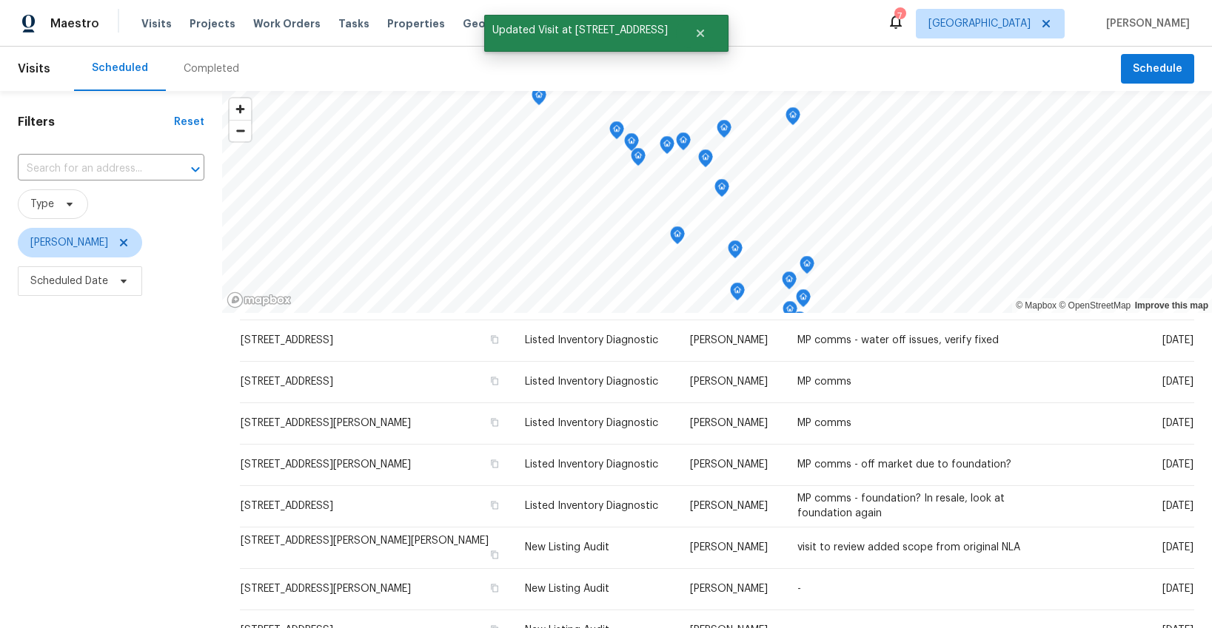
click at [725, 189] on icon "Map marker" at bounding box center [721, 188] width 13 height 17
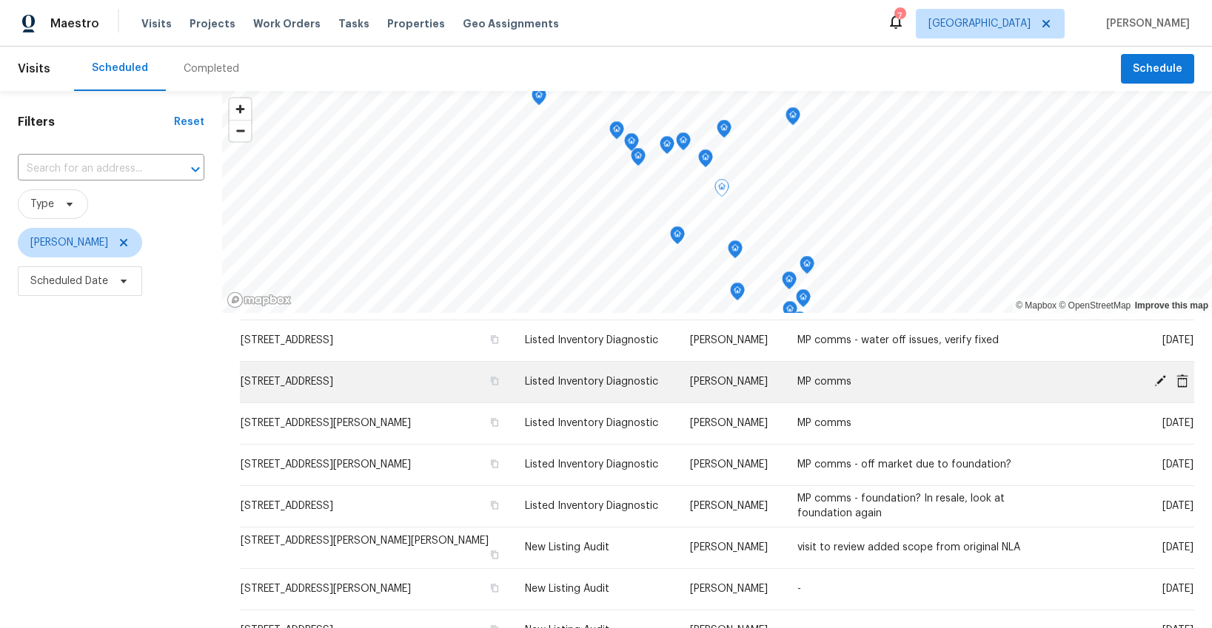
click at [1158, 380] on icon at bounding box center [1160, 381] width 12 height 12
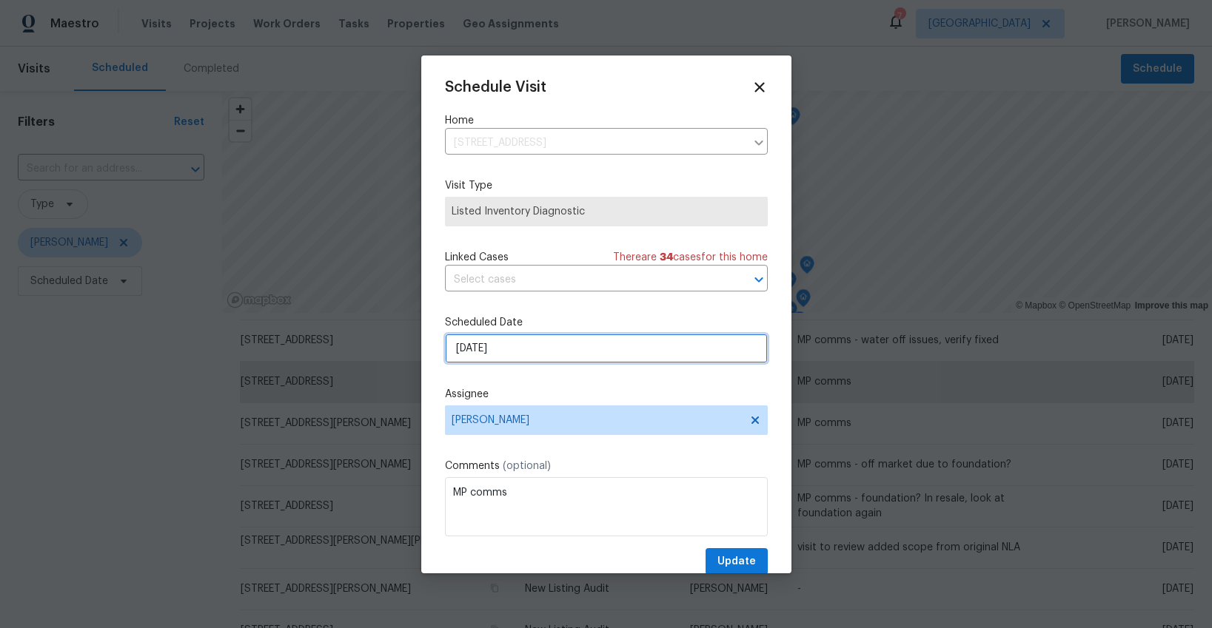
click at [541, 349] on input "[DATE]" at bounding box center [606, 349] width 323 height 30
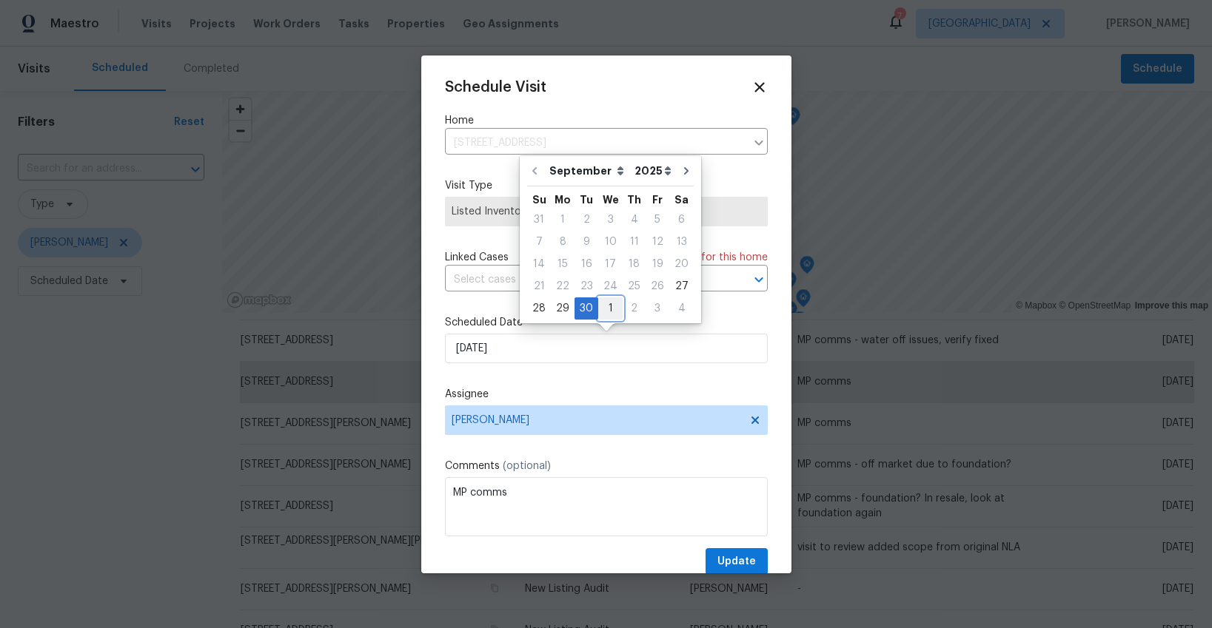
click at [604, 312] on div "1" at bounding box center [610, 308] width 24 height 21
type input "10/1/2025"
select select "9"
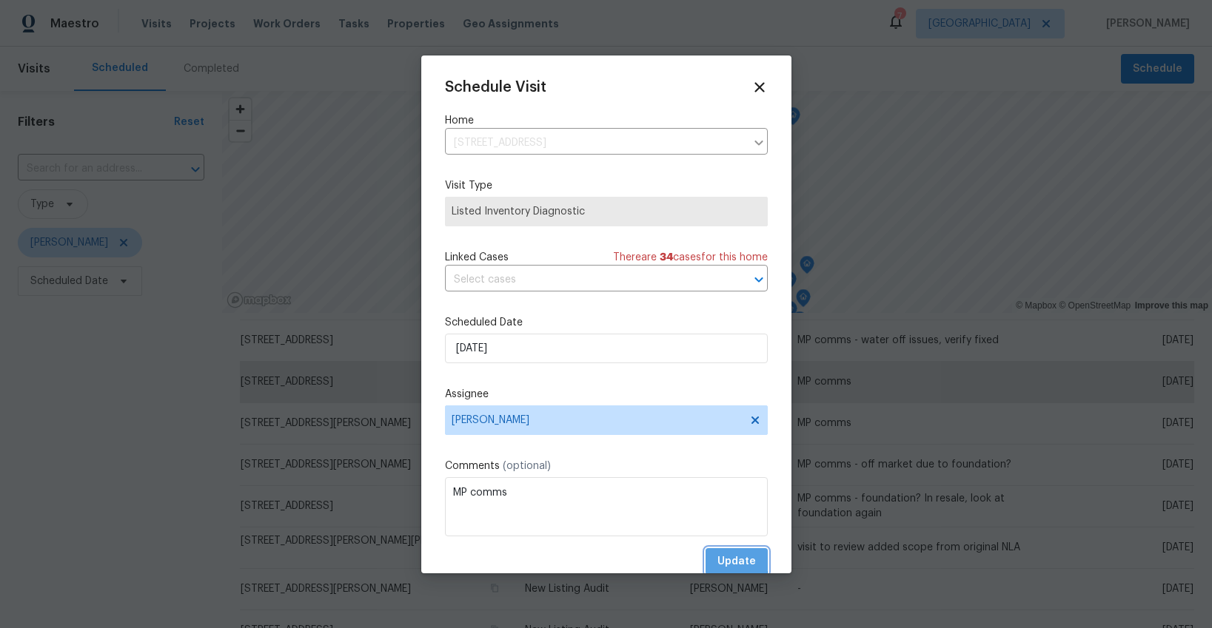
click at [722, 557] on span "Update" at bounding box center [736, 562] width 38 height 19
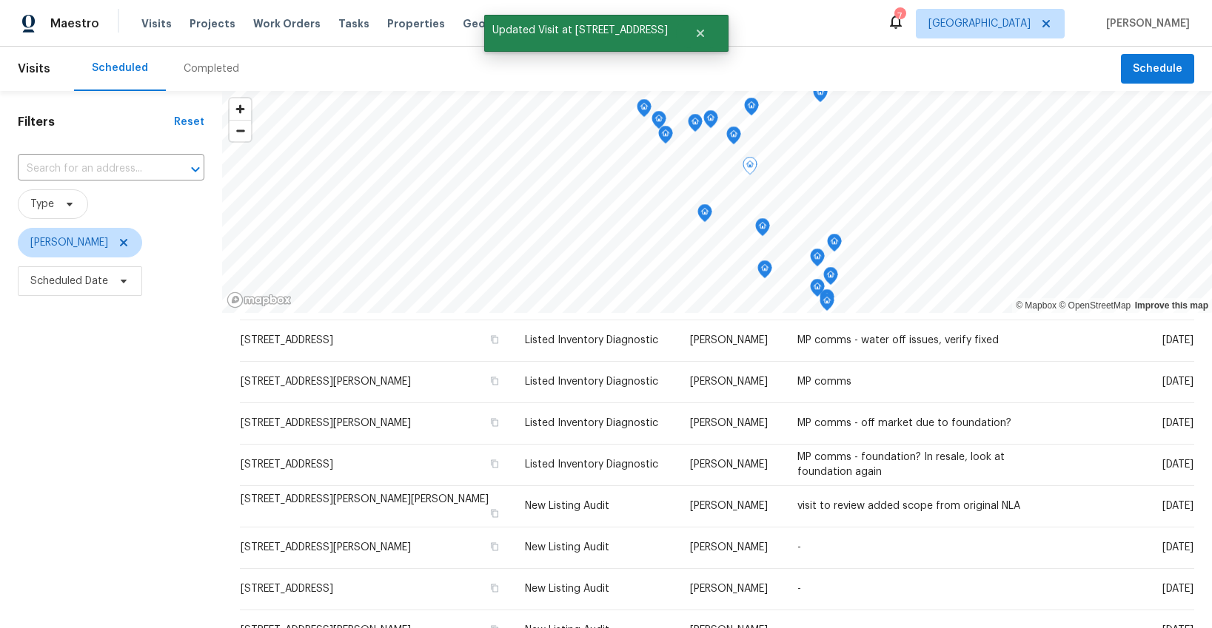
click at [751, 164] on icon "Map marker" at bounding box center [750, 166] width 4 height 4
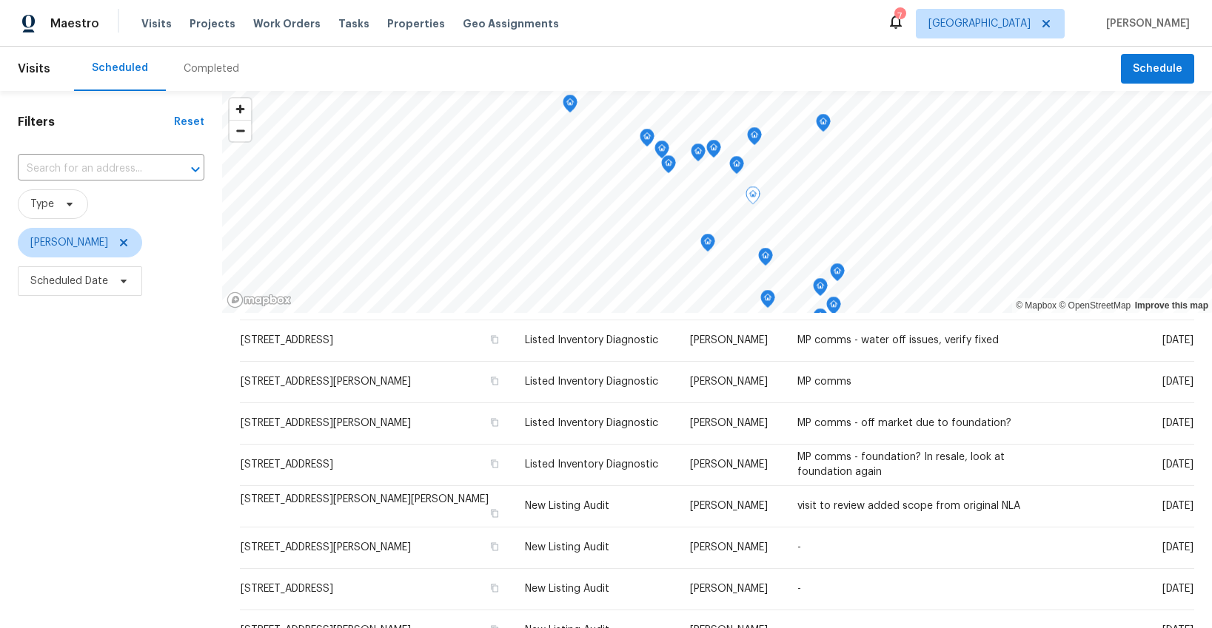
click at [826, 124] on icon "Map marker" at bounding box center [822, 123] width 13 height 17
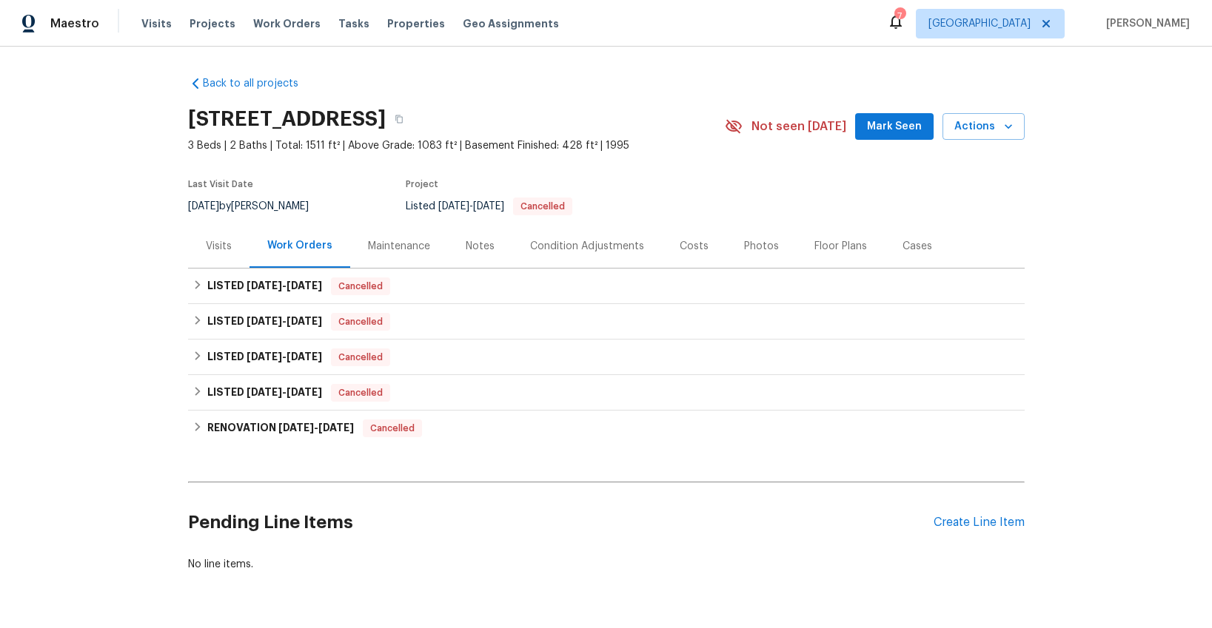
click at [218, 245] on div "Visits" at bounding box center [219, 246] width 26 height 15
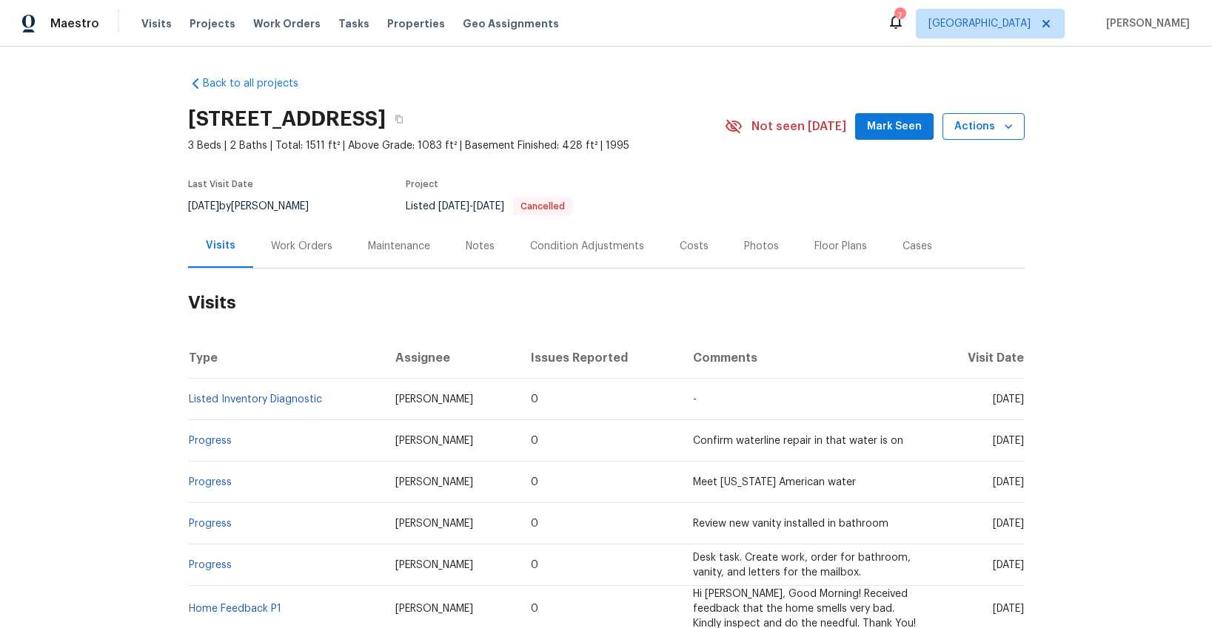
click at [966, 125] on span "Actions" at bounding box center [983, 127] width 58 height 19
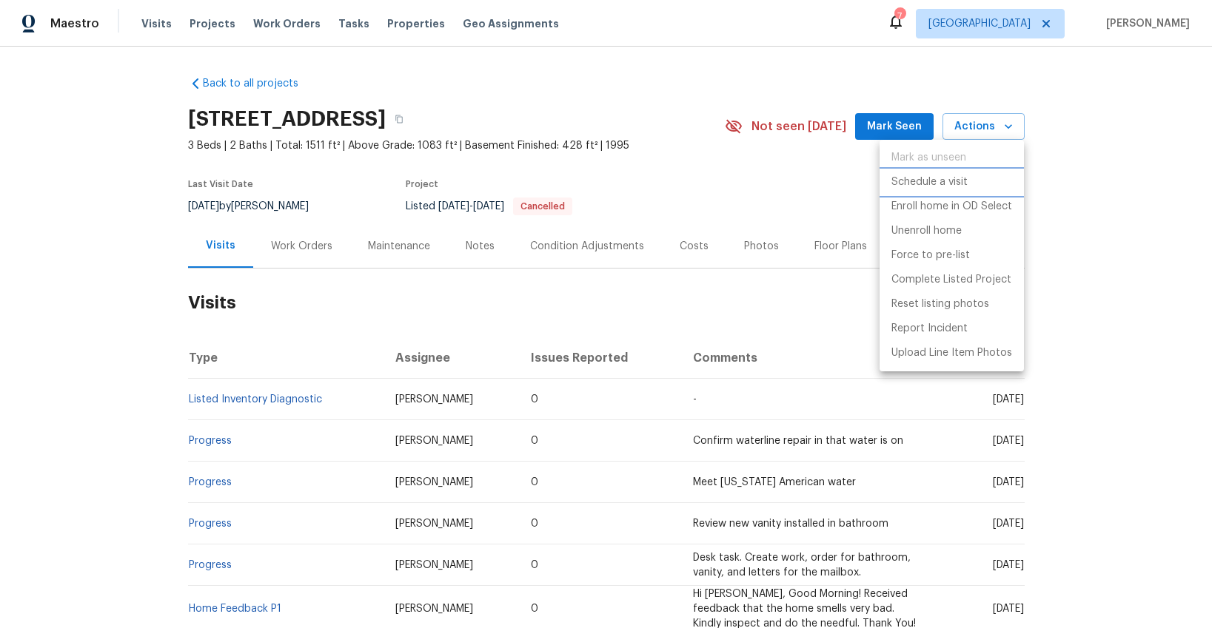
click at [913, 185] on p "Schedule a visit" at bounding box center [929, 183] width 76 height 16
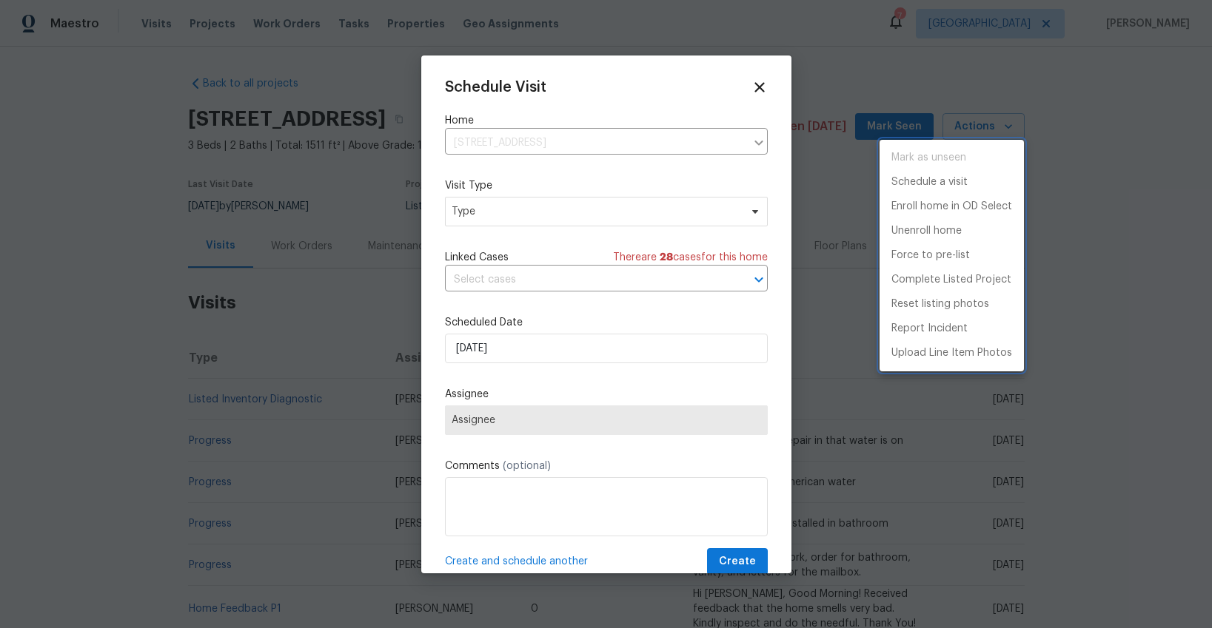
click at [489, 208] on div at bounding box center [606, 314] width 1212 height 628
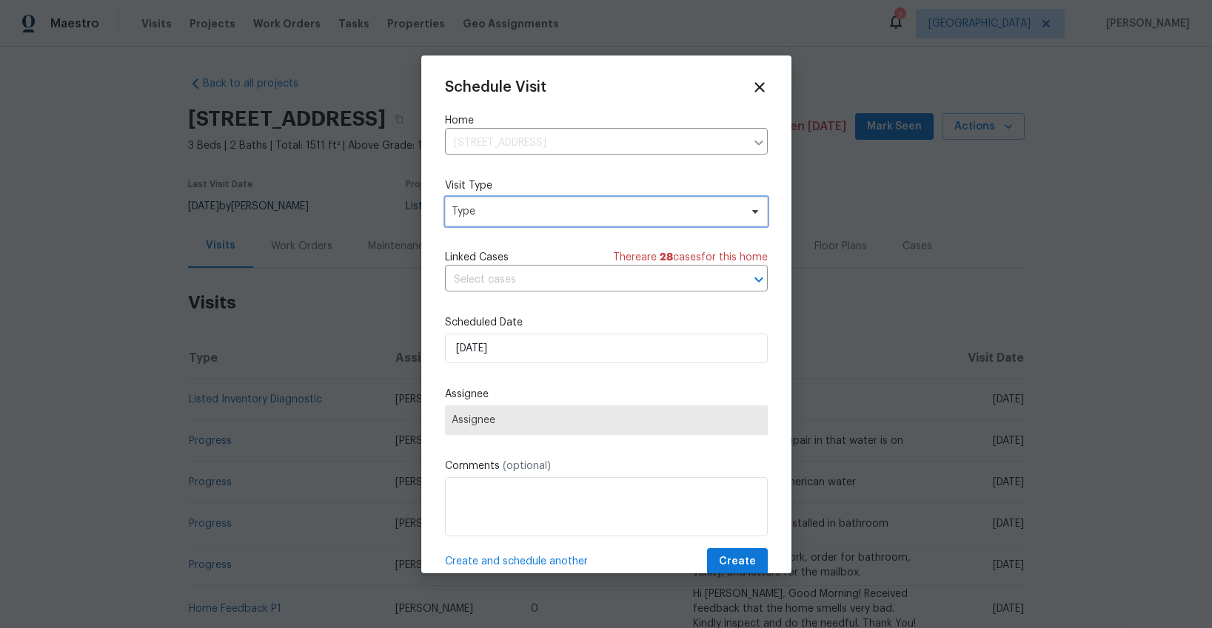
click at [489, 209] on span "Type" at bounding box center [595, 211] width 288 height 15
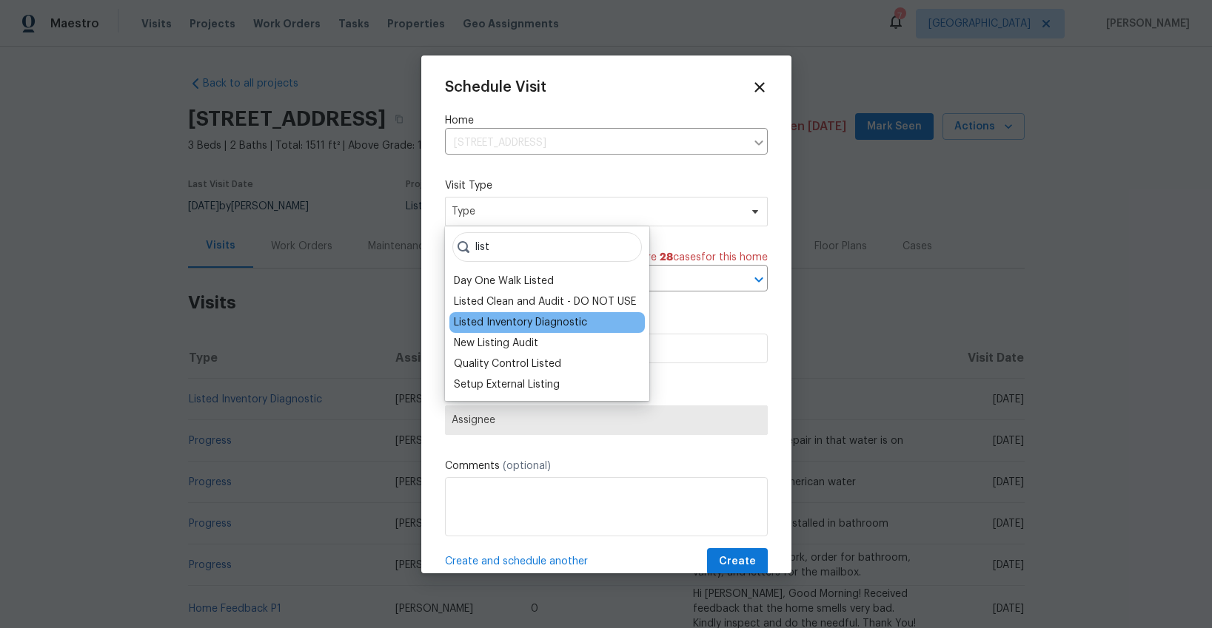
type input "list"
click at [477, 321] on div "Listed Inventory Diagnostic" at bounding box center [520, 322] width 133 height 15
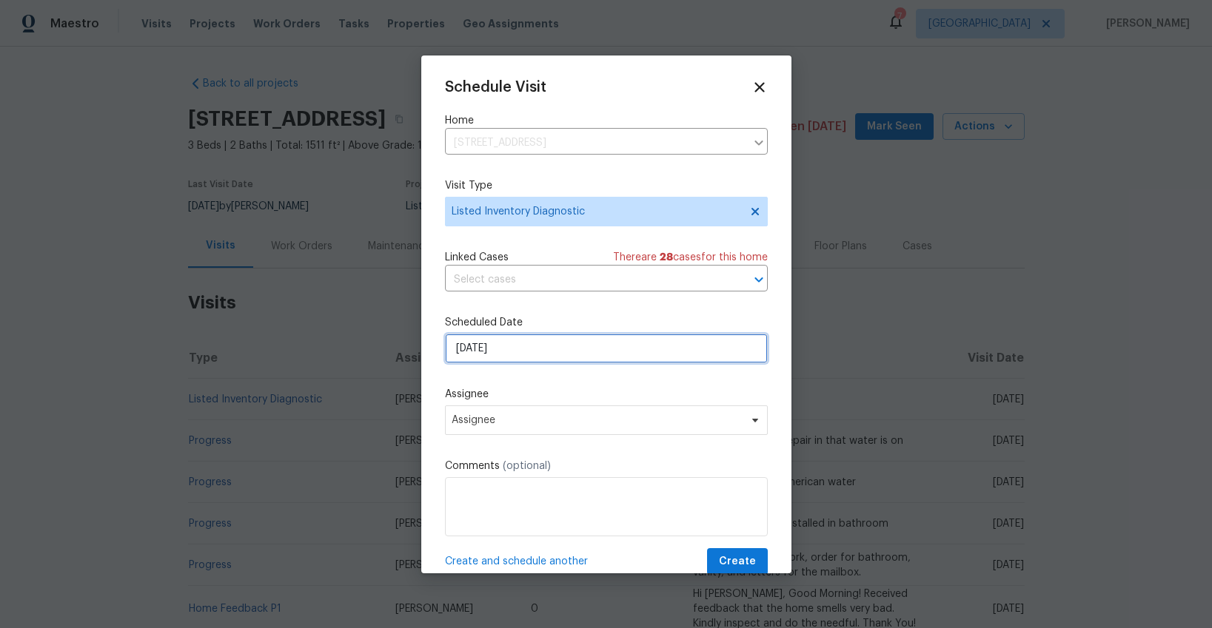
click at [513, 356] on input "[DATE]" at bounding box center [606, 349] width 323 height 30
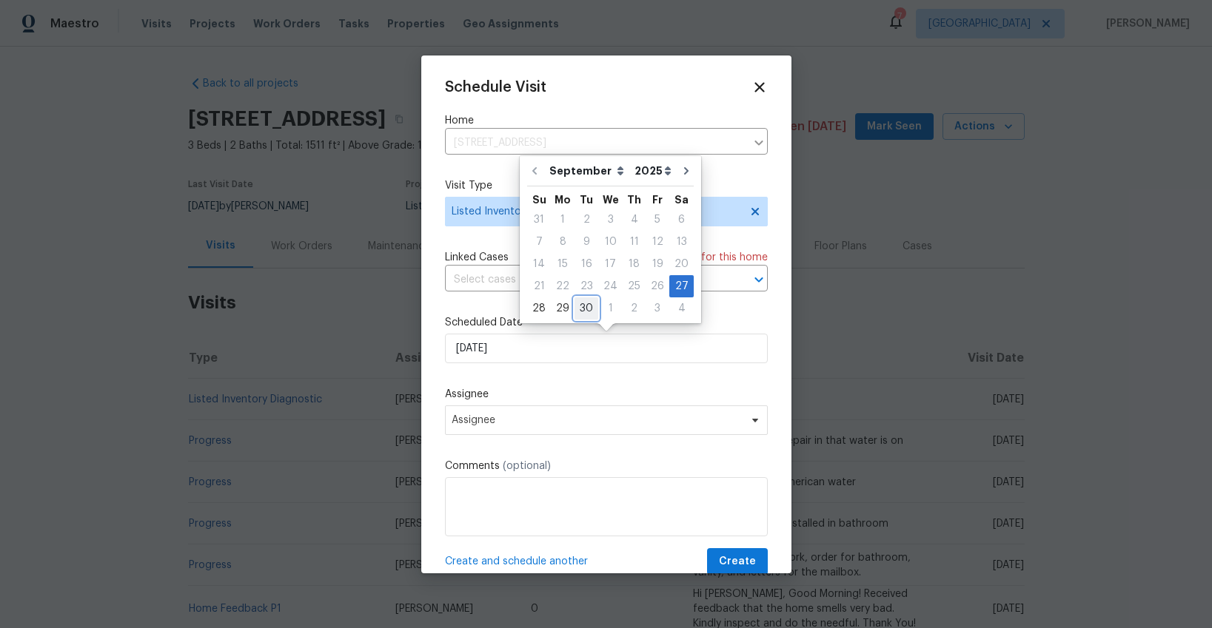
click at [587, 308] on div "30" at bounding box center [586, 308] width 24 height 21
type input "9/30/2025"
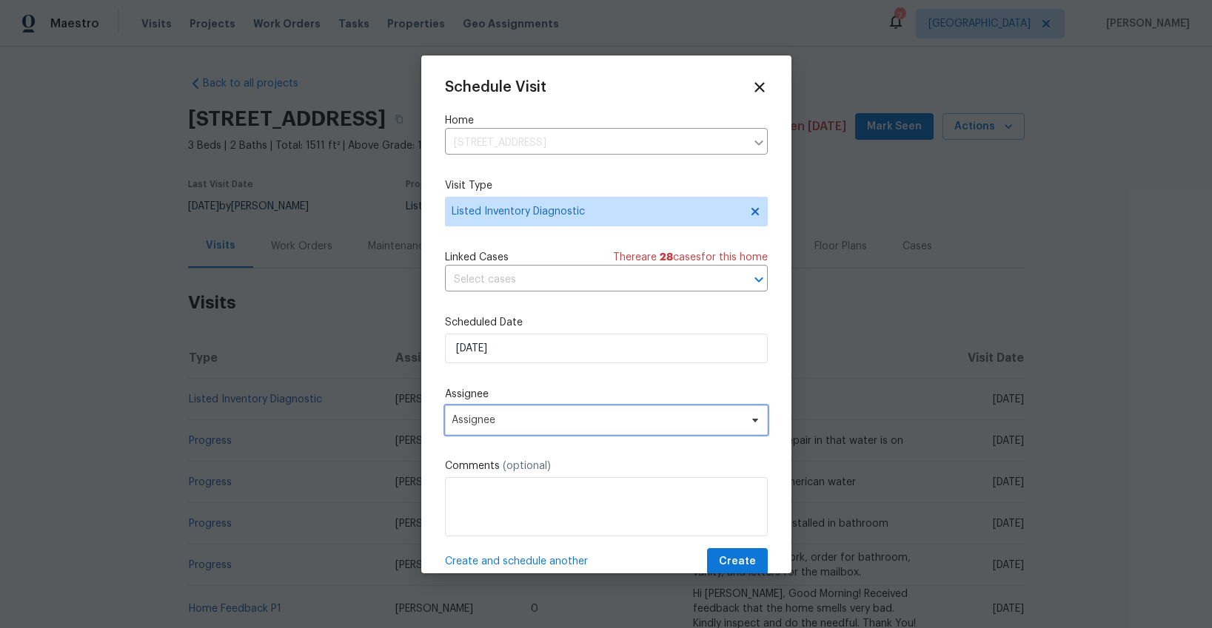
drag, startPoint x: 564, startPoint y: 420, endPoint x: 576, endPoint y: 419, distance: 11.9
click at [567, 420] on span "Assignee" at bounding box center [596, 420] width 290 height 12
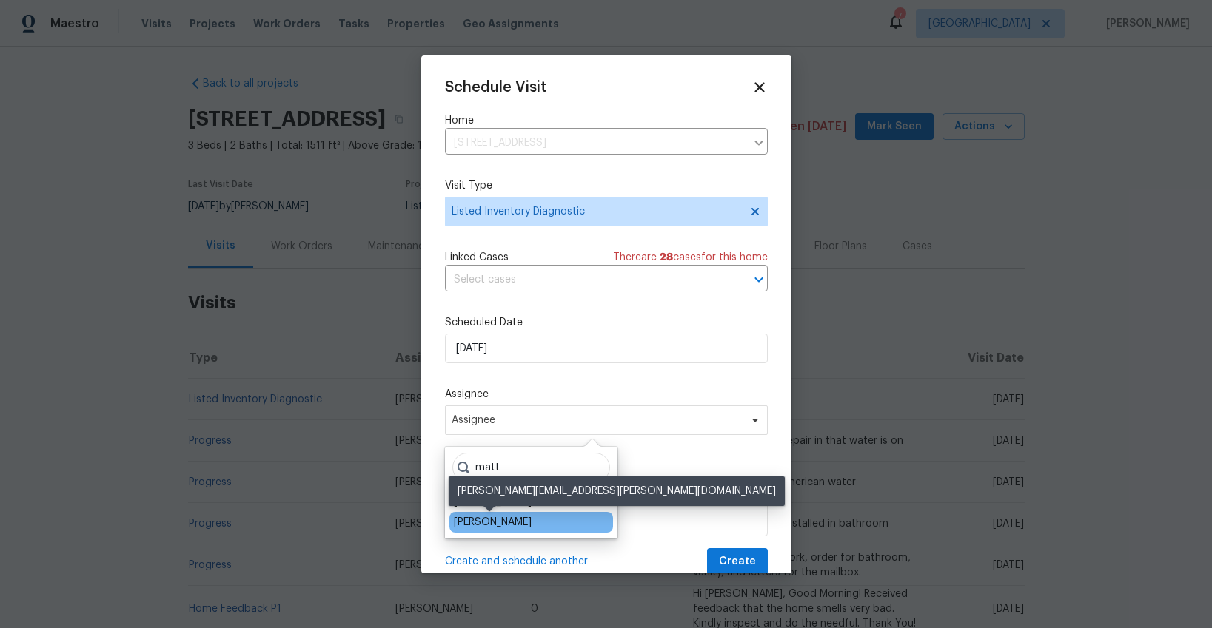
type input "matt"
click at [523, 520] on div "[PERSON_NAME]" at bounding box center [493, 522] width 78 height 15
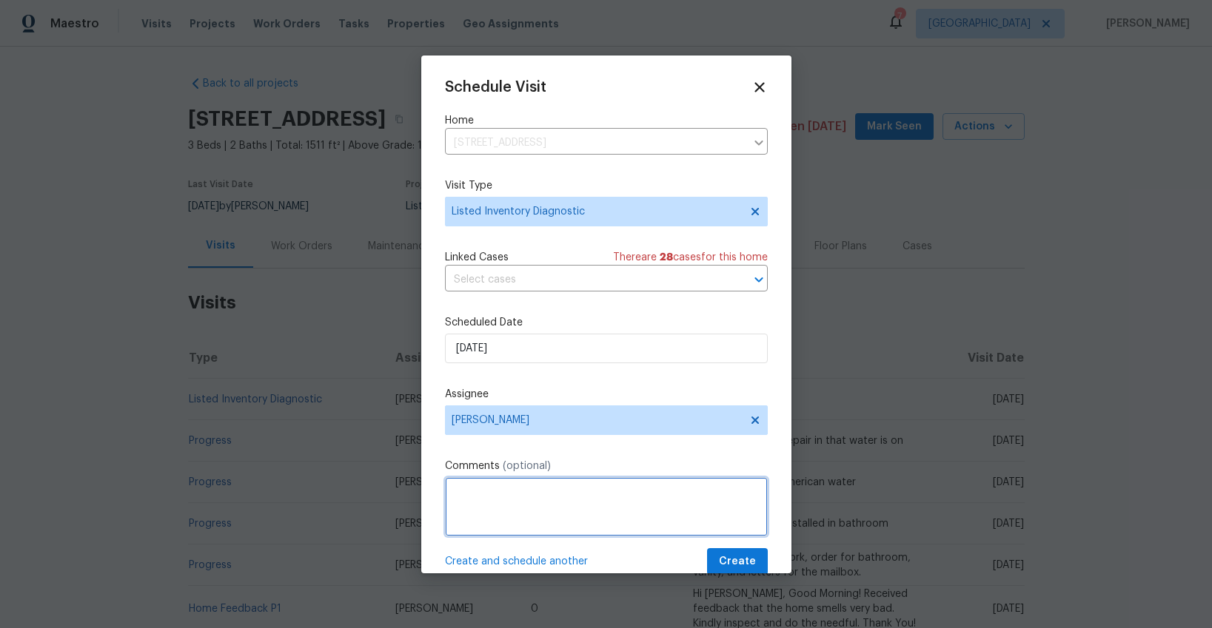
click at [535, 514] on textarea at bounding box center [606, 506] width 323 height 59
type textarea "MP comms - water off issues, verify fixed"
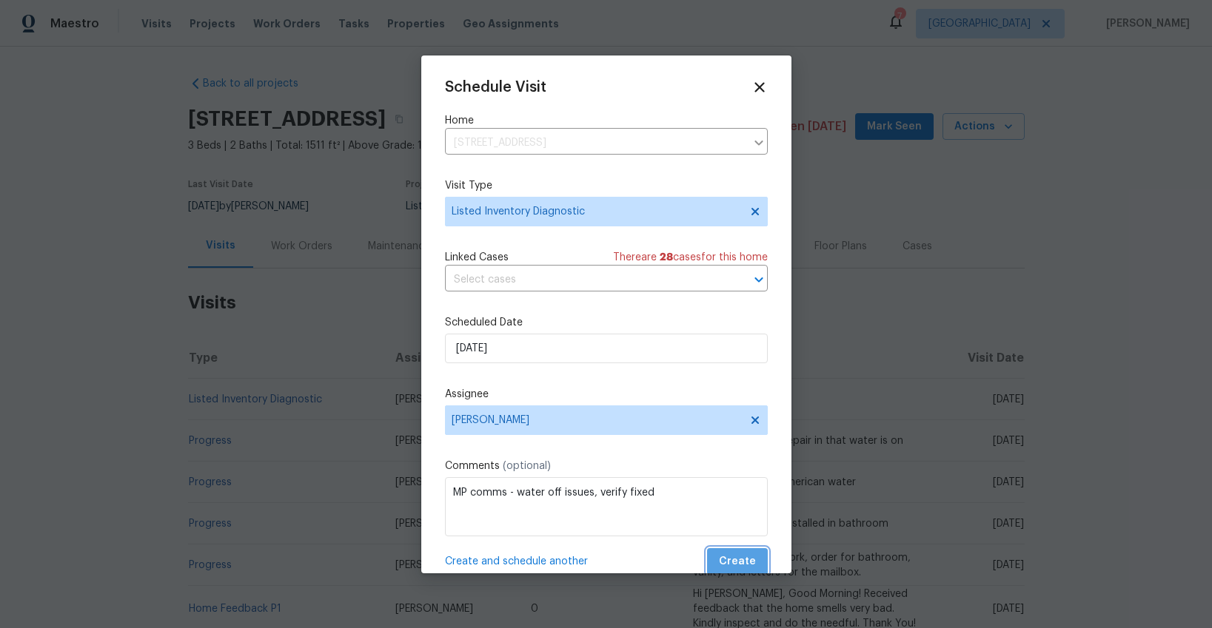
click at [745, 558] on span "Create" at bounding box center [737, 562] width 37 height 19
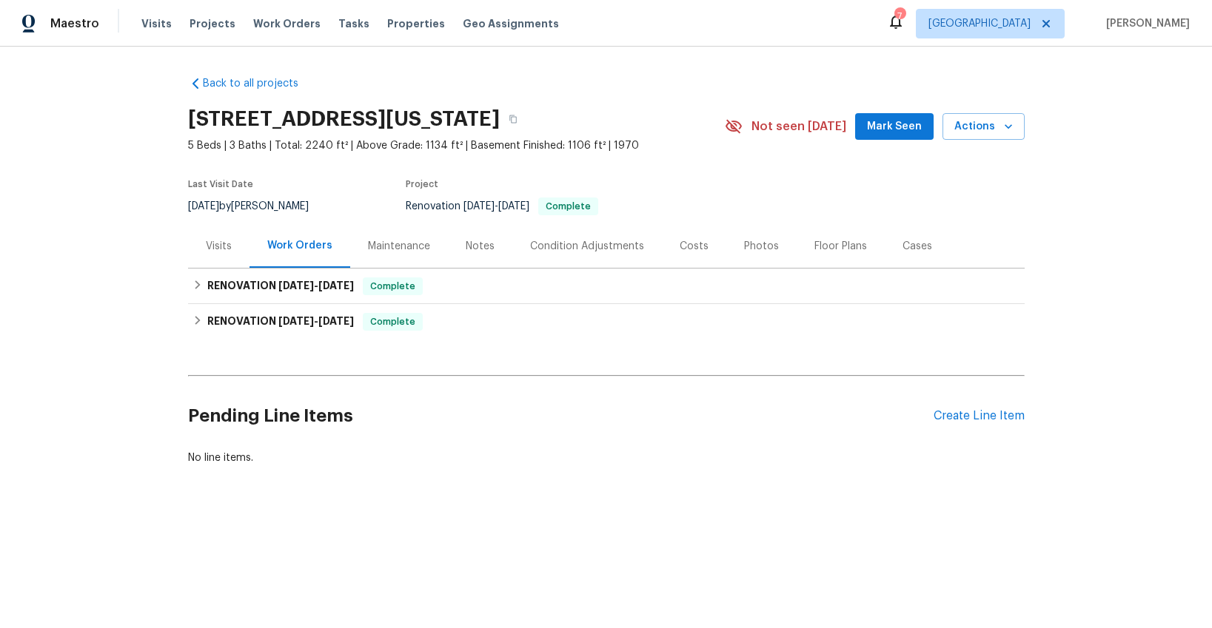
click at [218, 247] on div "Visits" at bounding box center [219, 246] width 26 height 15
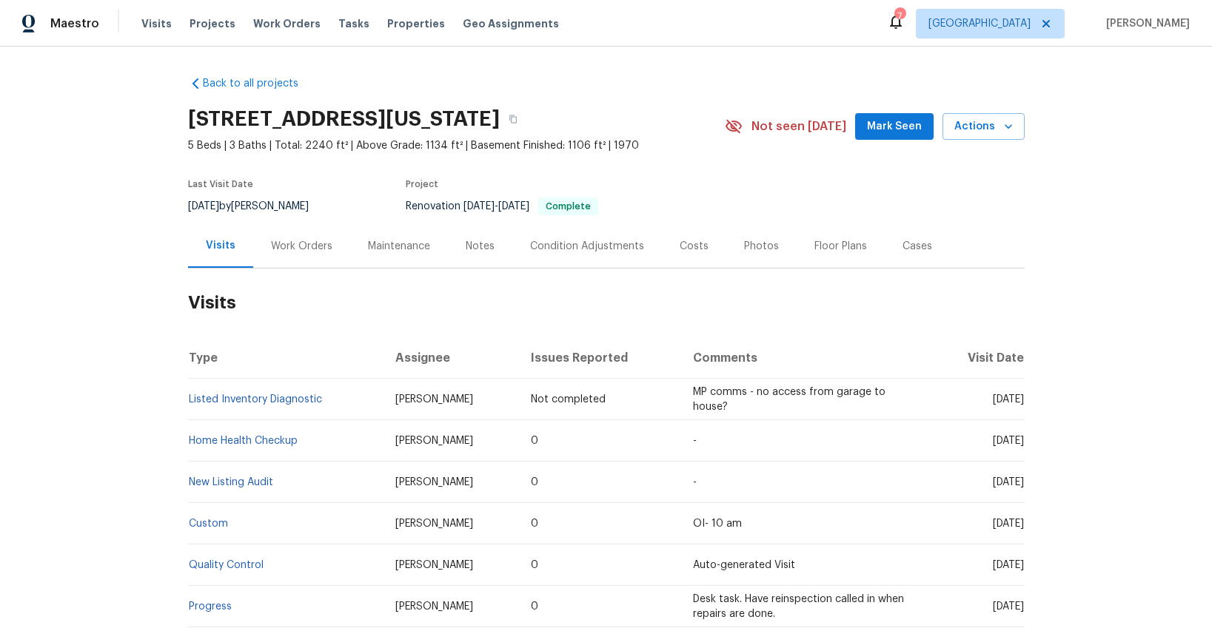
click at [757, 247] on div "Photos" at bounding box center [761, 246] width 35 height 15
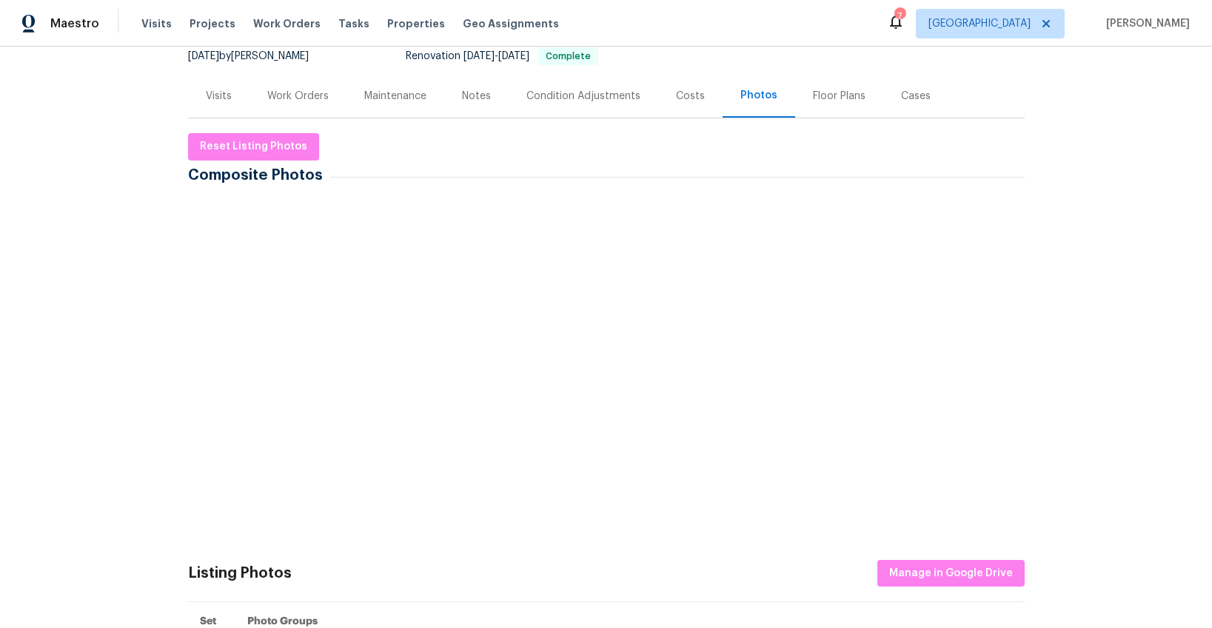
scroll to position [203, 0]
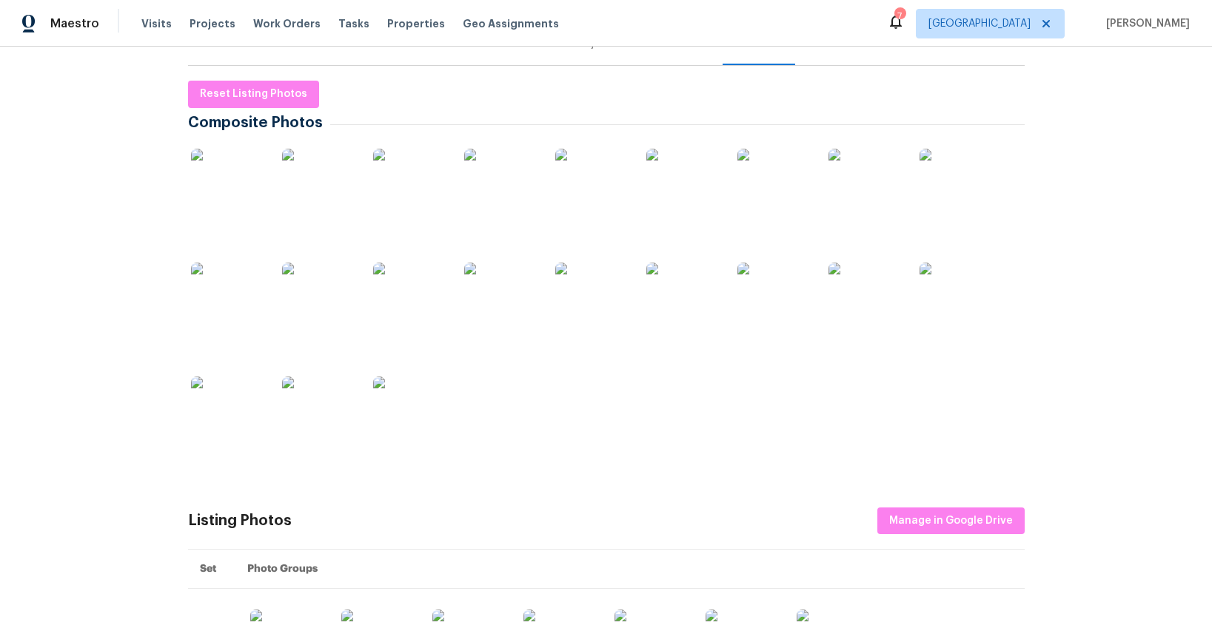
click at [246, 195] on img at bounding box center [228, 186] width 74 height 74
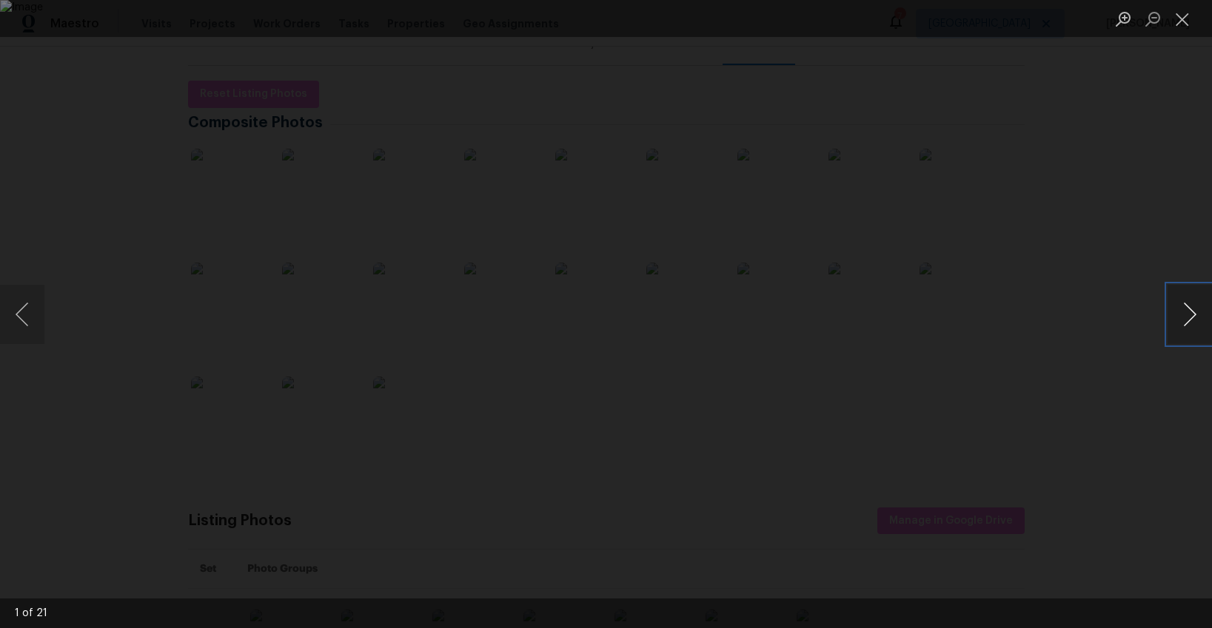
click at [1181, 317] on button "Next image" at bounding box center [1189, 314] width 44 height 59
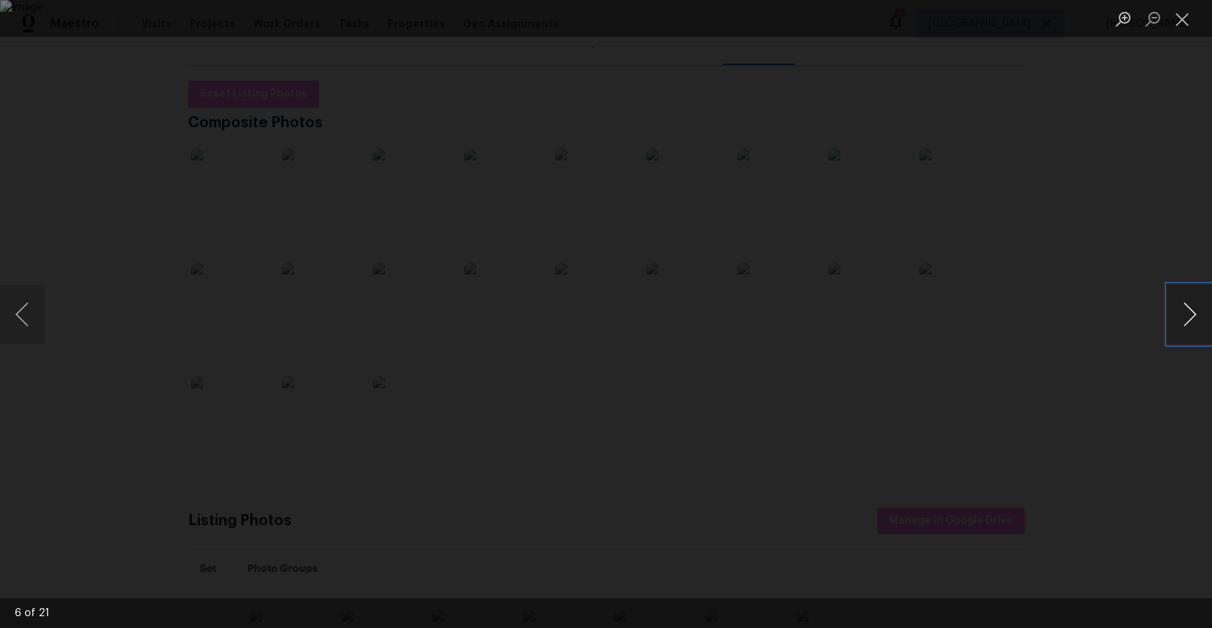
click at [1181, 317] on button "Next image" at bounding box center [1189, 314] width 44 height 59
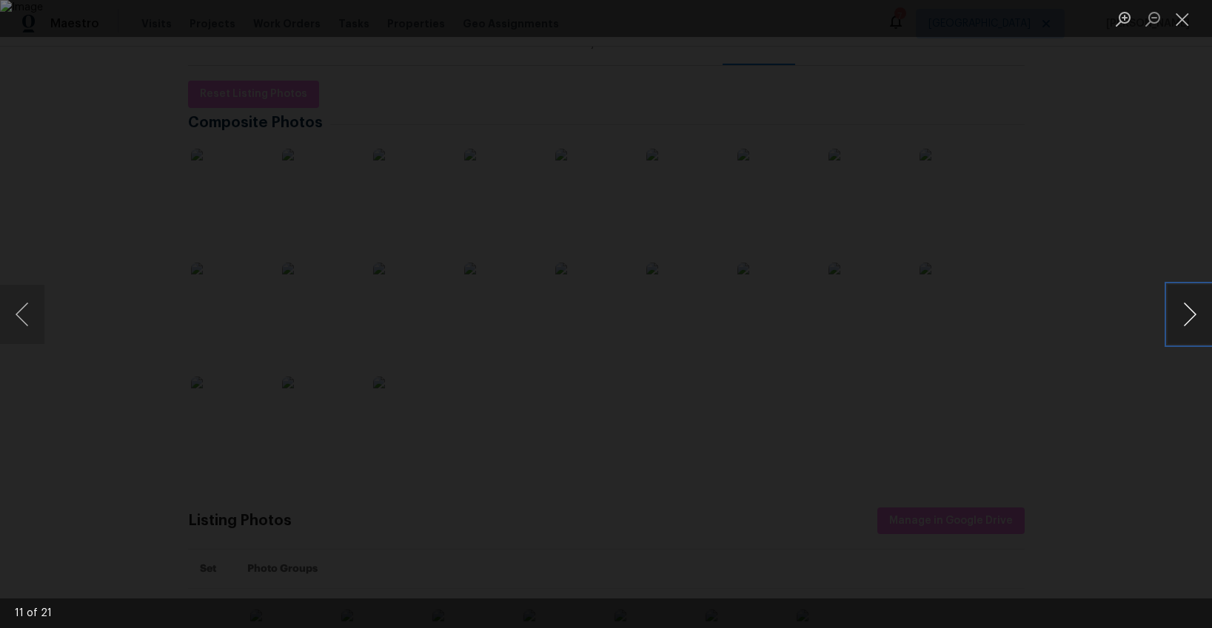
click at [1181, 317] on button "Next image" at bounding box center [1189, 314] width 44 height 59
click at [1181, 18] on button "Close lightbox" at bounding box center [1182, 19] width 30 height 26
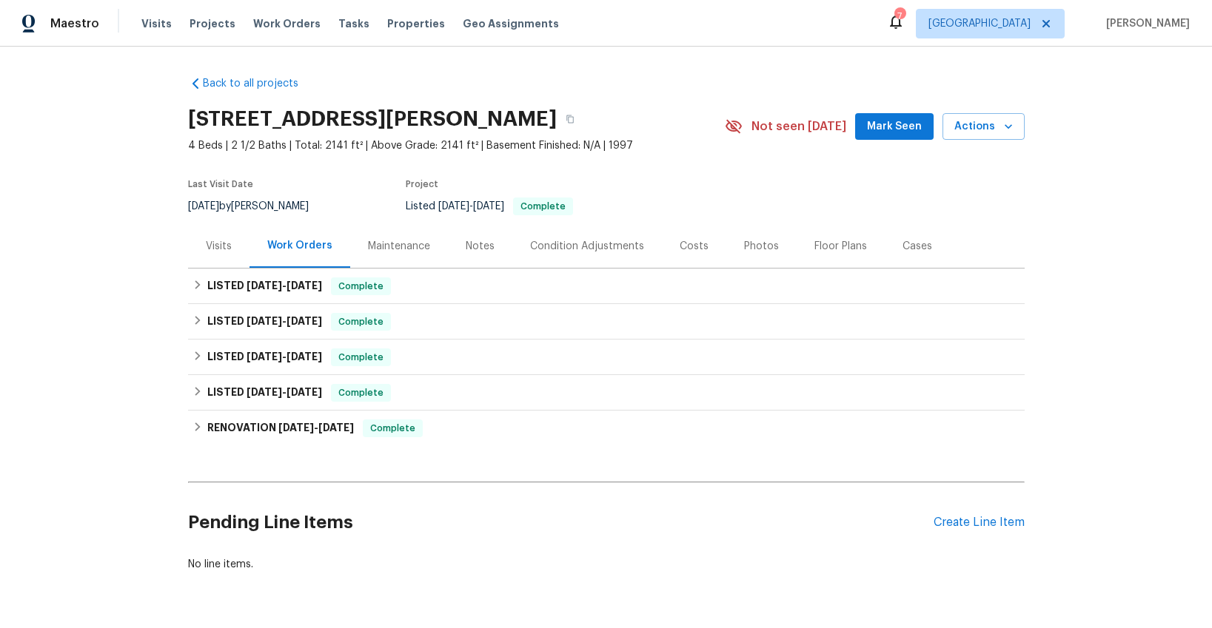
click at [403, 251] on div "Maintenance" at bounding box center [399, 246] width 62 height 15
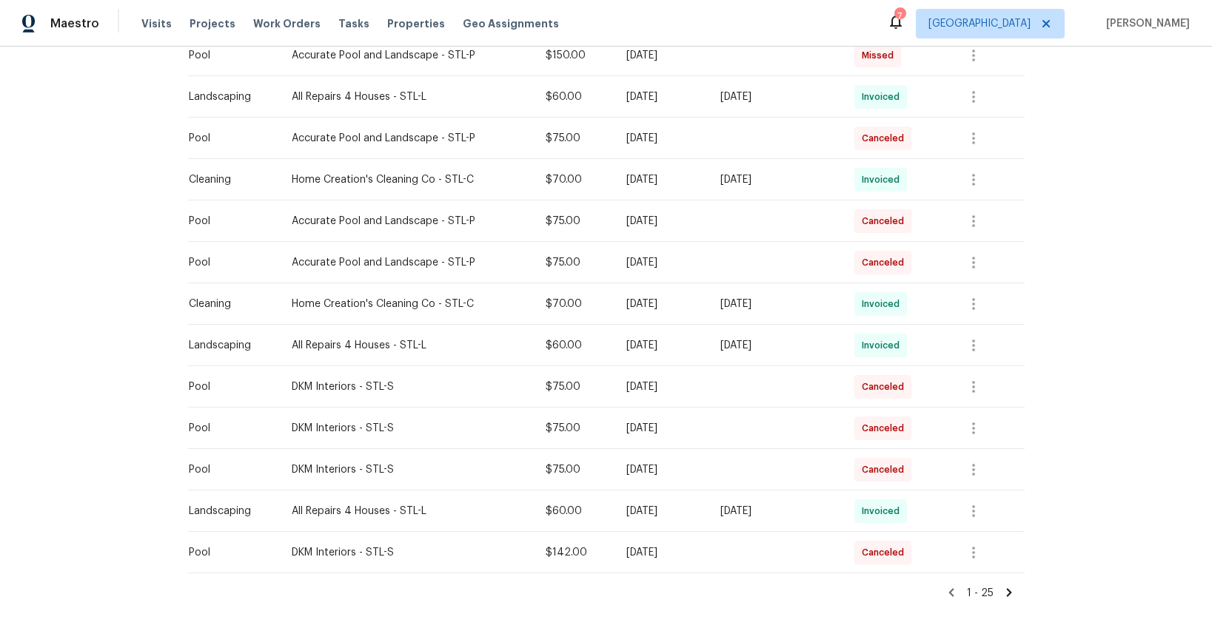
scroll to position [779, 0]
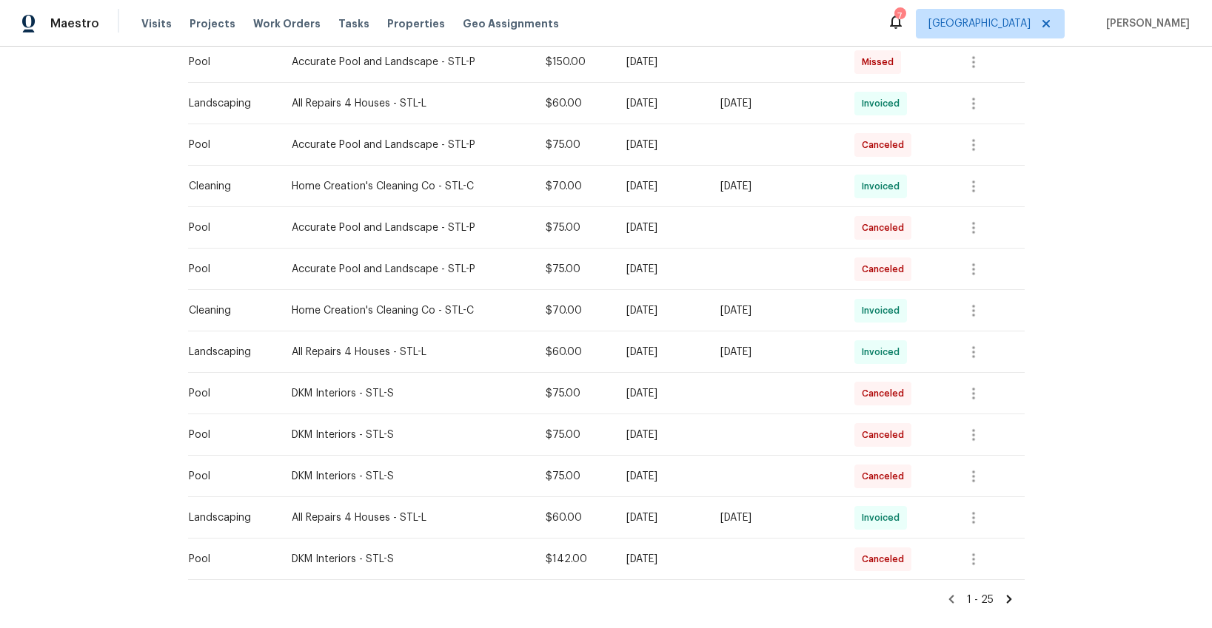
click at [360, 265] on div "Accurate Pool and Landscape - STL-P" at bounding box center [407, 269] width 231 height 15
click at [975, 272] on icon "button" at bounding box center [973, 269] width 3 height 12
click at [1168, 254] on div at bounding box center [606, 314] width 1212 height 628
click at [1010, 602] on icon at bounding box center [1008, 600] width 5 height 8
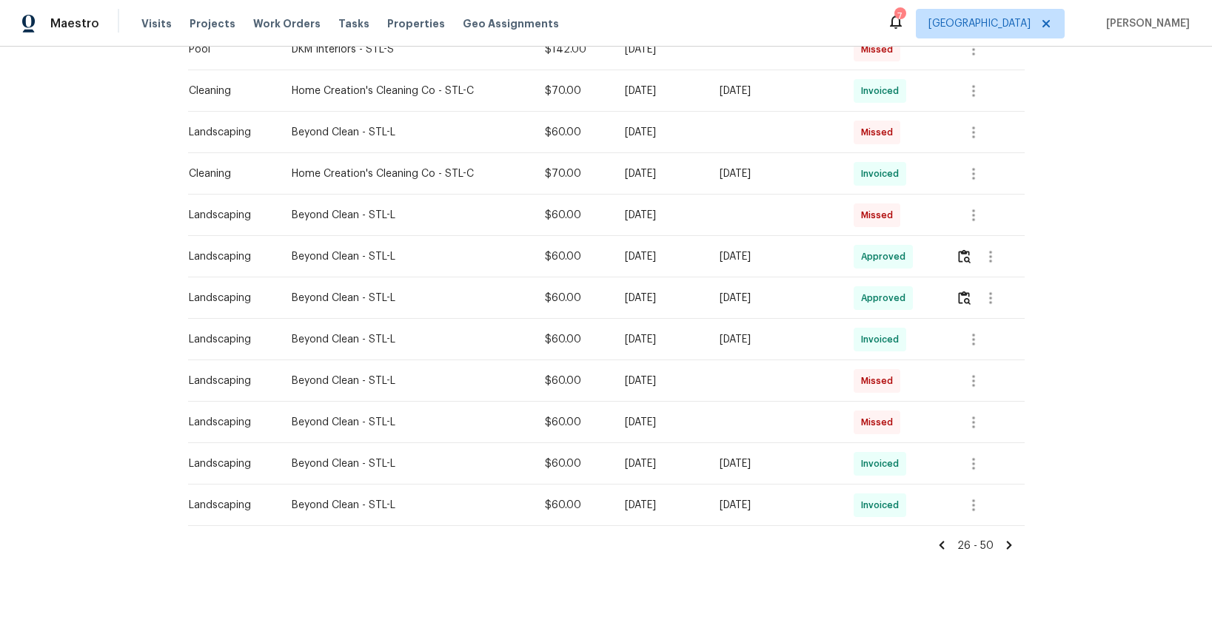
scroll to position [828, 0]
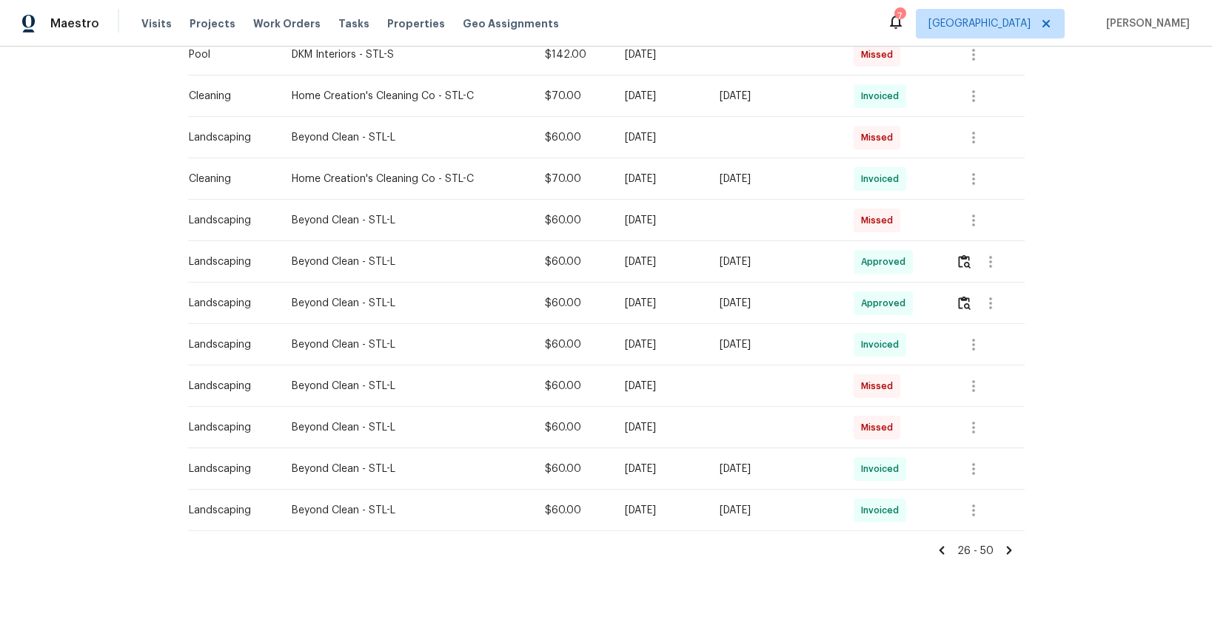
click at [942, 551] on icon at bounding box center [941, 551] width 5 height 8
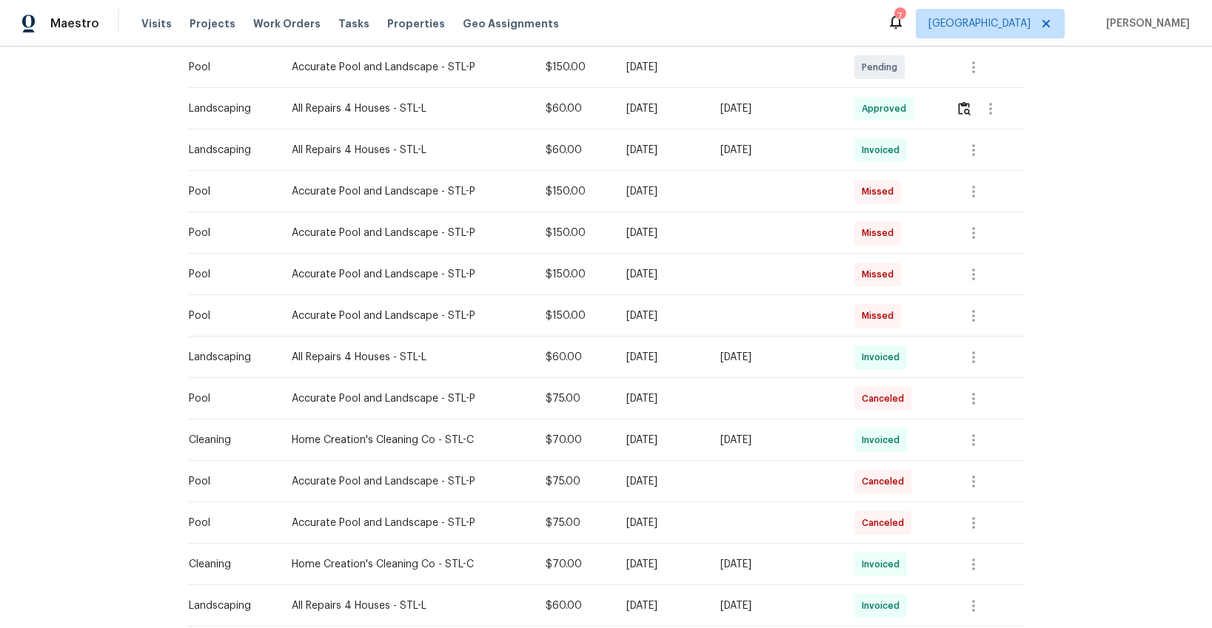
scroll to position [524, 0]
click at [967, 112] on img "button" at bounding box center [964, 109] width 13 height 14
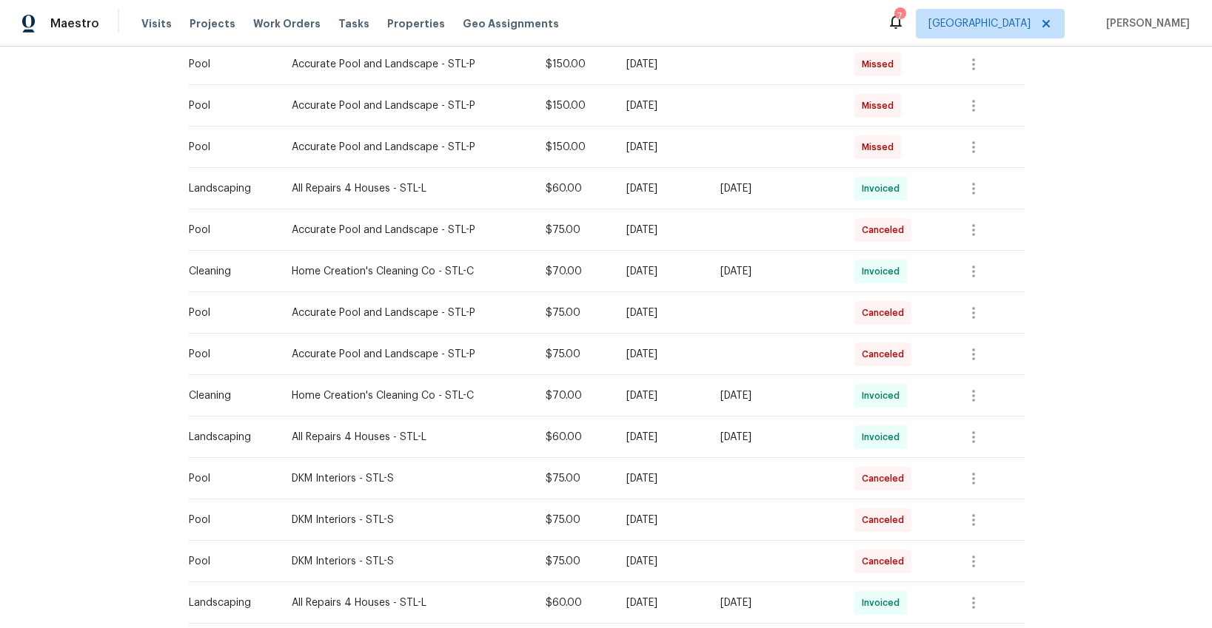
scroll to position [682, 0]
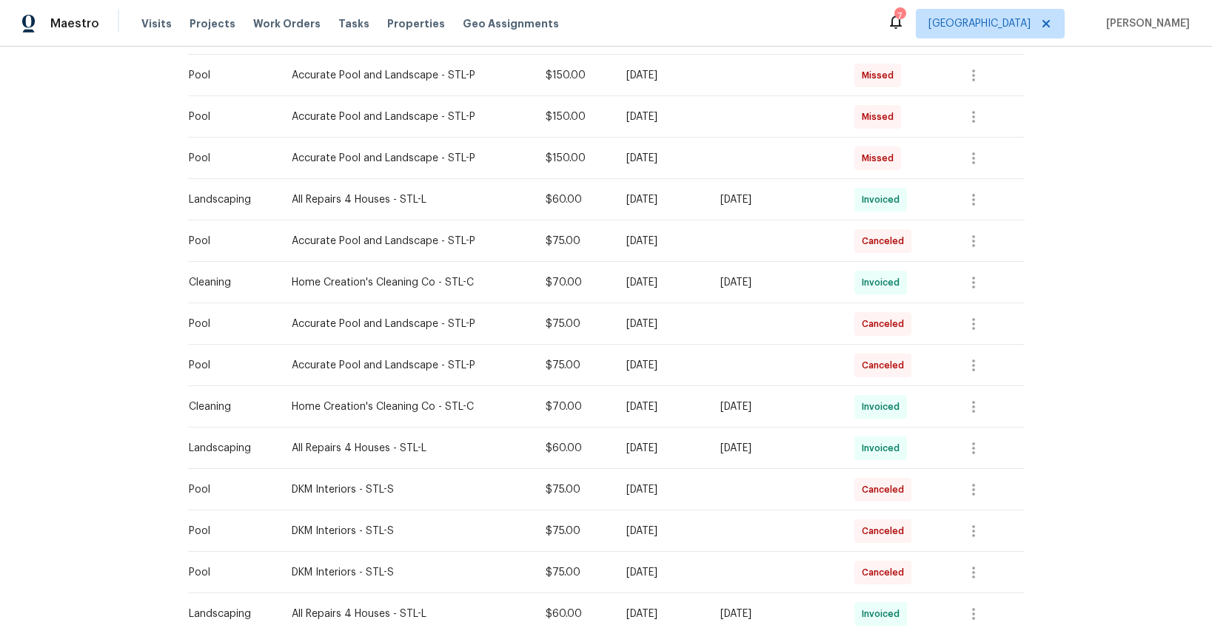
click at [437, 369] on div "Accurate Pool and Landscape - STL-P" at bounding box center [407, 365] width 231 height 15
click at [975, 366] on icon "button" at bounding box center [973, 366] width 3 height 12
click at [1017, 395] on li "View details" at bounding box center [1011, 389] width 104 height 24
click at [1047, 296] on div at bounding box center [606, 314] width 1212 height 628
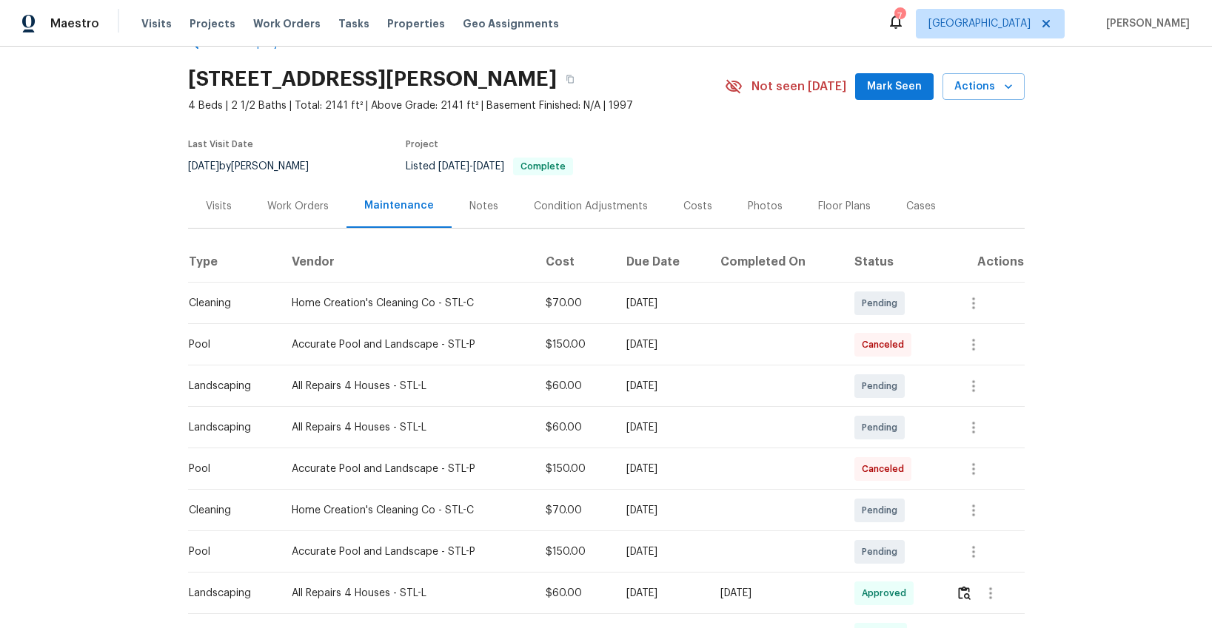
scroll to position [0, 0]
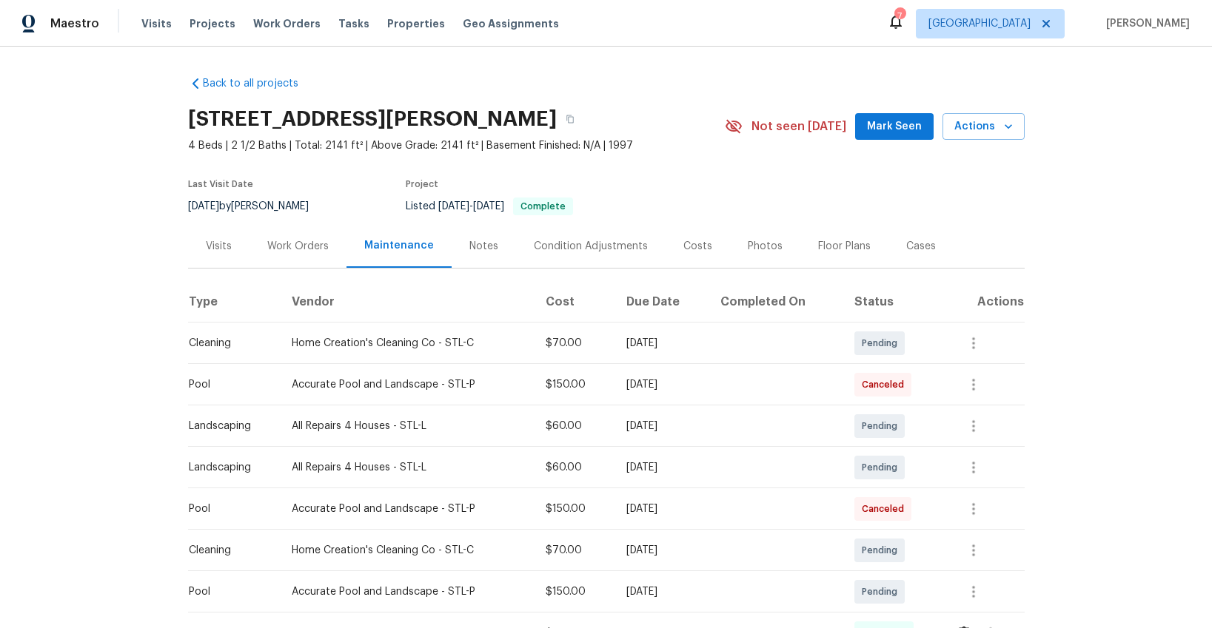
click at [478, 244] on div "Notes" at bounding box center [483, 246] width 29 height 15
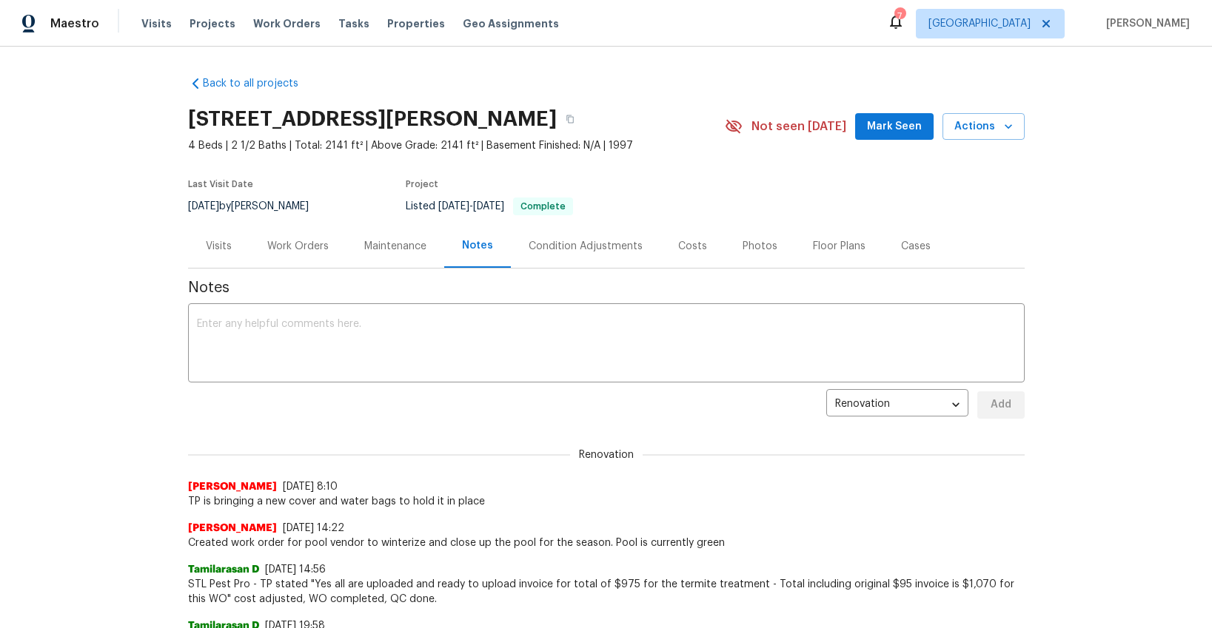
click at [224, 243] on div "Visits" at bounding box center [219, 246] width 26 height 15
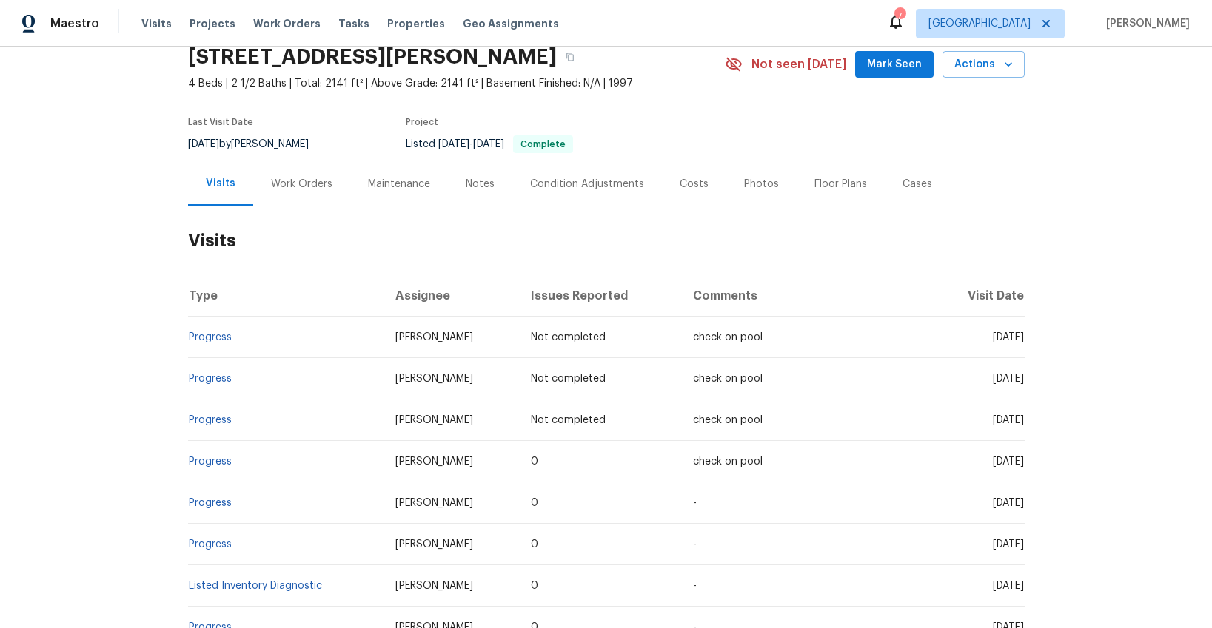
scroll to position [11, 0]
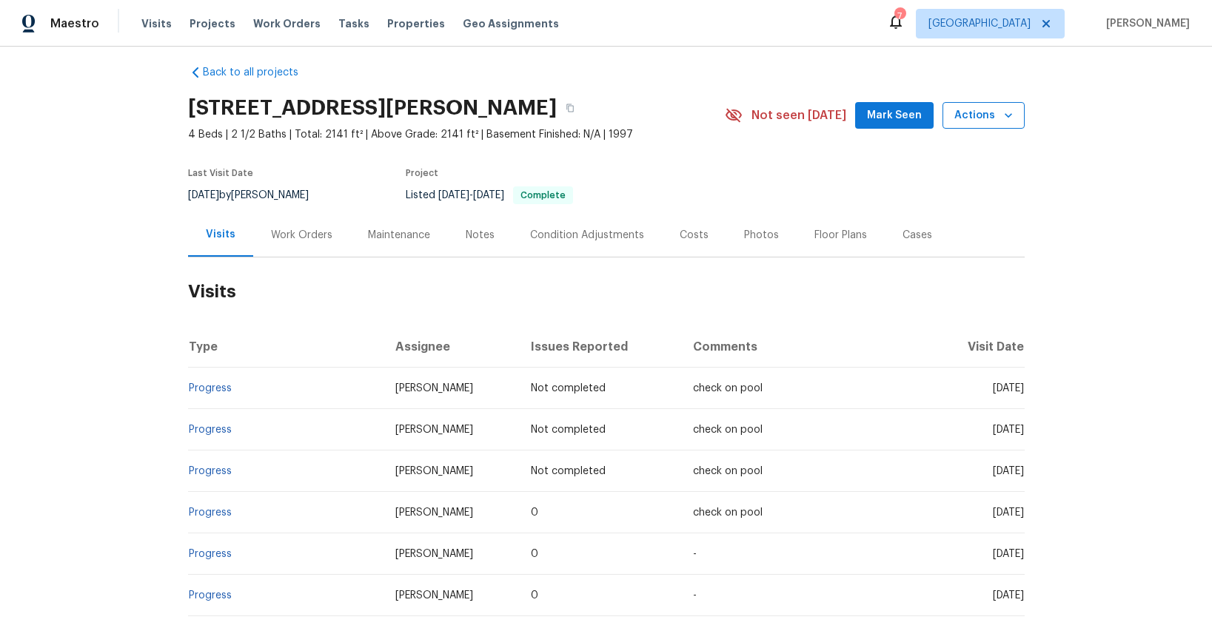
click at [996, 115] on span "Actions" at bounding box center [983, 116] width 58 height 19
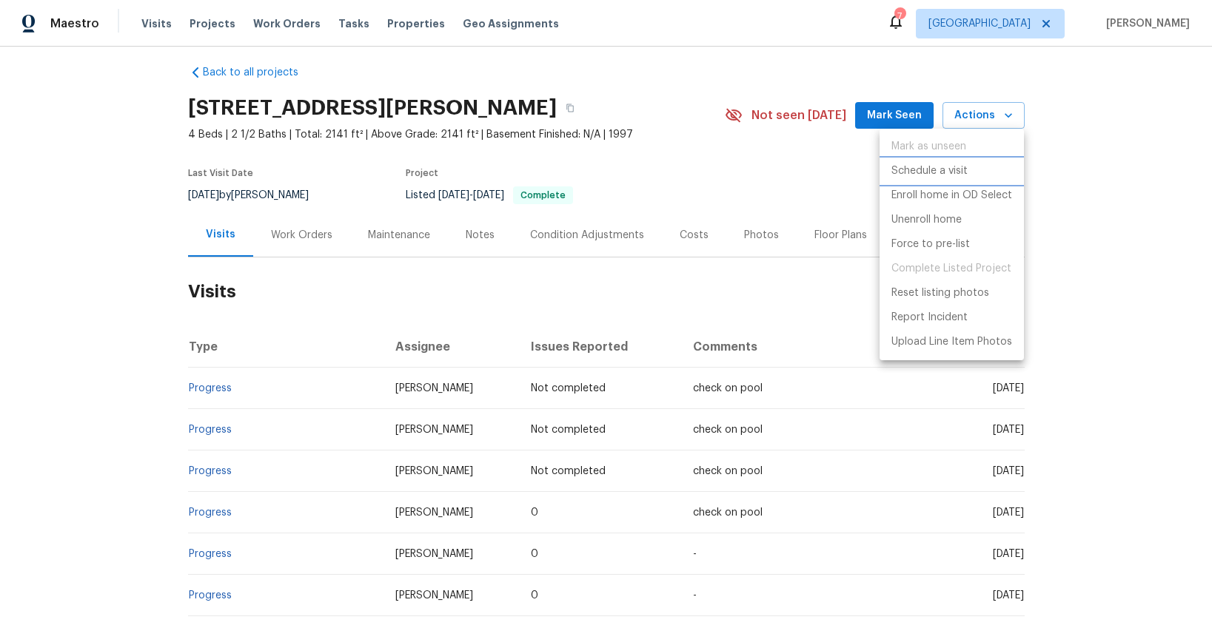
click at [913, 168] on p "Schedule a visit" at bounding box center [929, 172] width 76 height 16
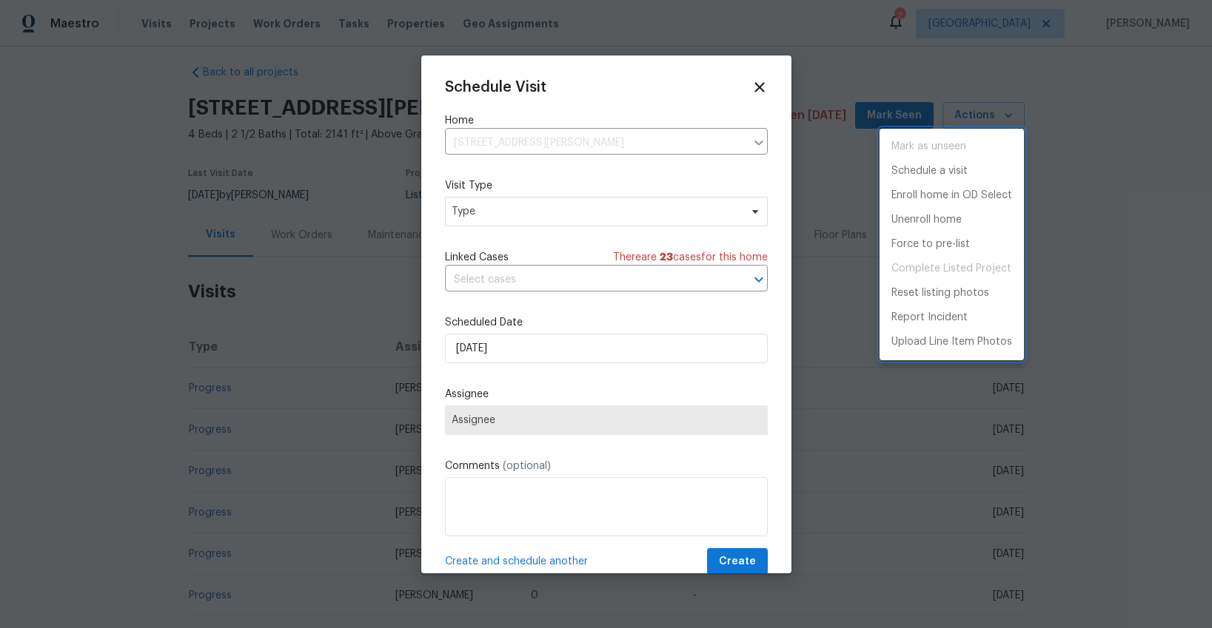
click at [485, 221] on div at bounding box center [606, 314] width 1212 height 628
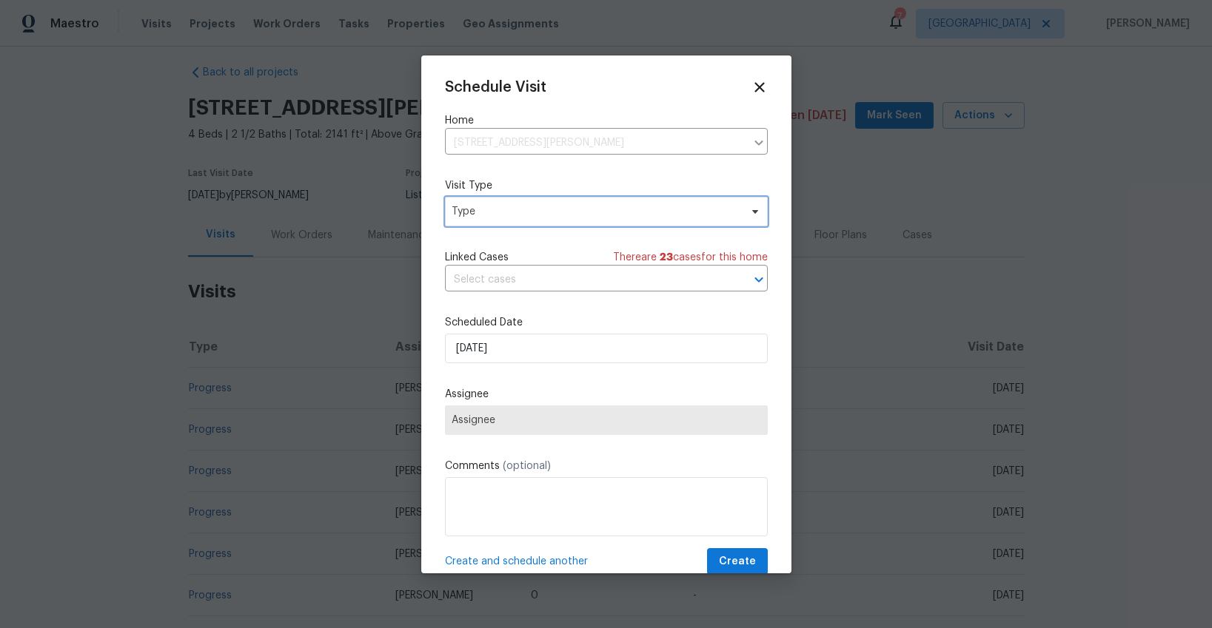
click at [489, 218] on span "Type" at bounding box center [595, 211] width 288 height 15
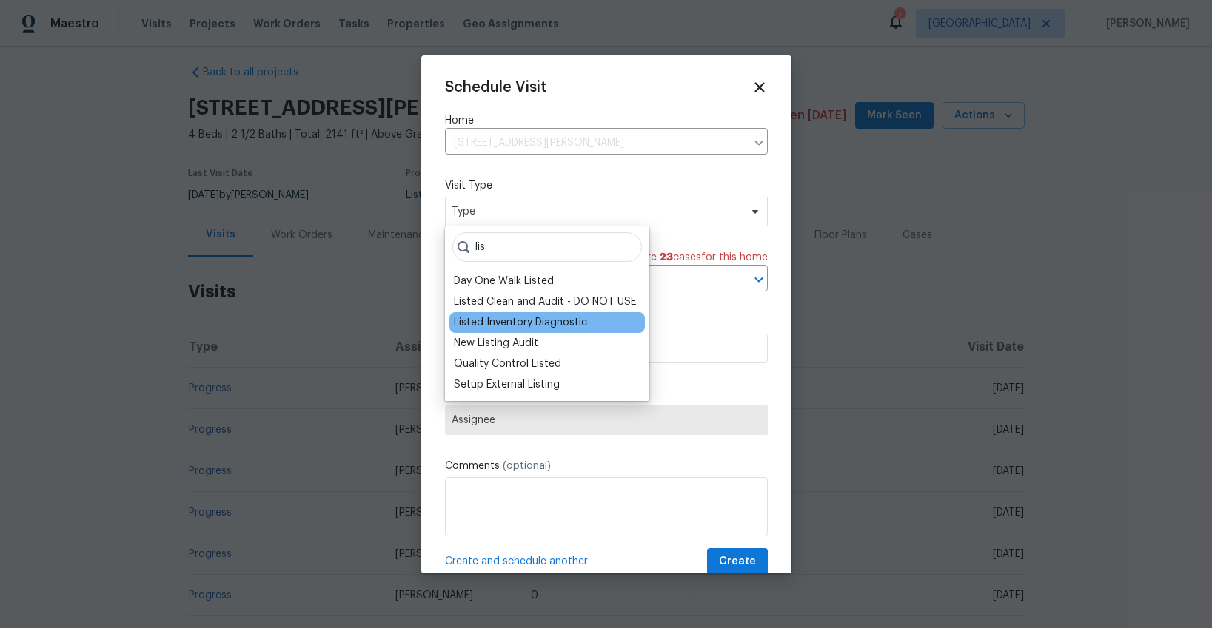
type input "lis"
click at [468, 318] on div "Listed Inventory Diagnostic" at bounding box center [520, 322] width 133 height 15
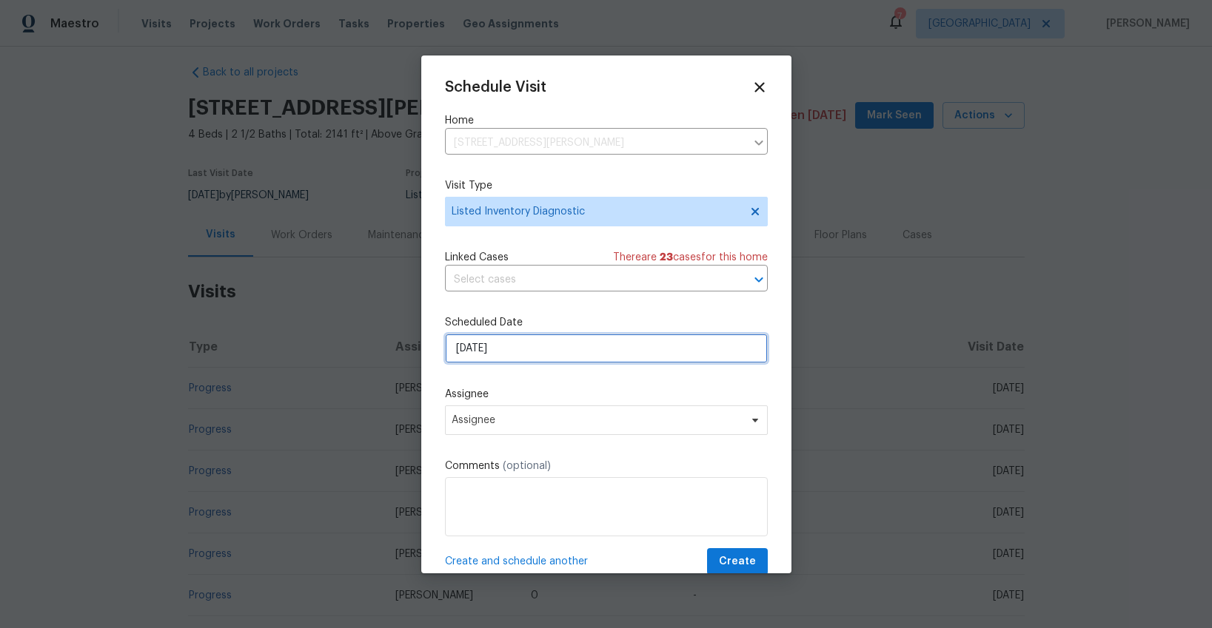
click at [485, 354] on input "[DATE]" at bounding box center [606, 349] width 323 height 30
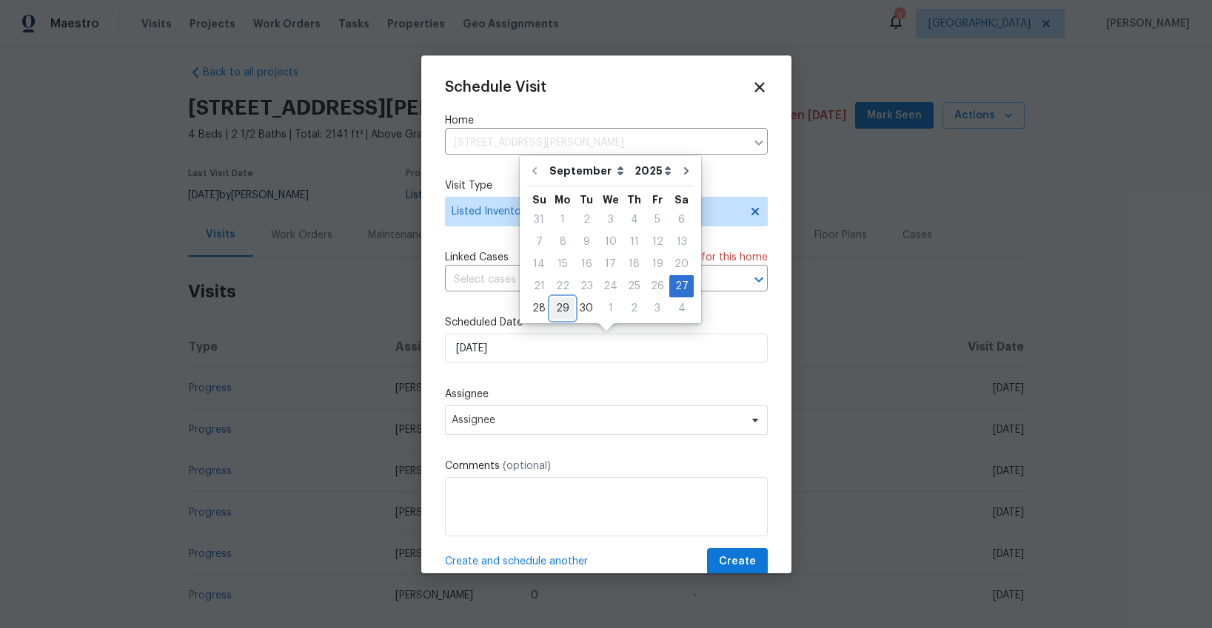
click at [563, 310] on div "29" at bounding box center [563, 308] width 24 height 21
type input "[DATE]"
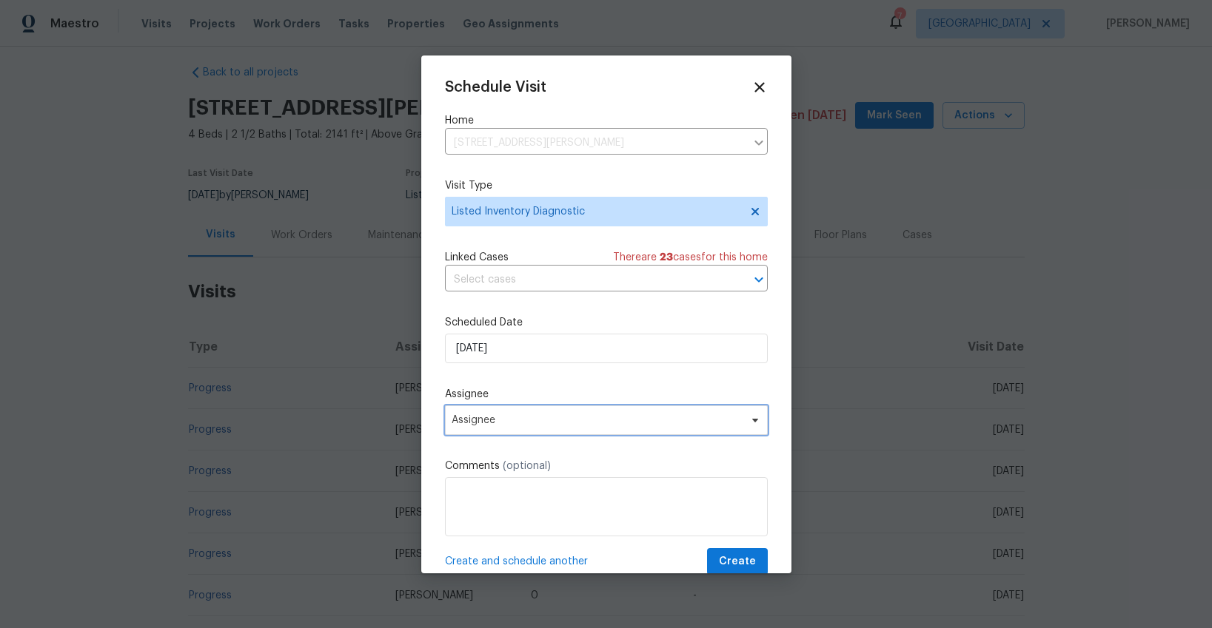
click at [549, 426] on span "Assignee" at bounding box center [606, 421] width 323 height 30
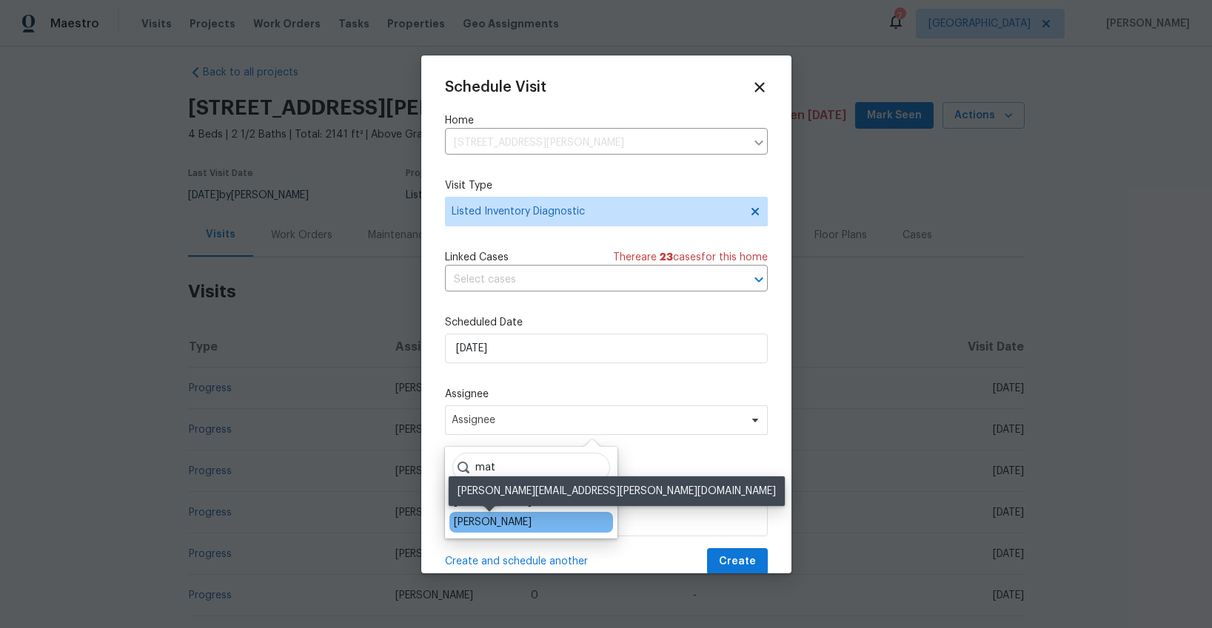
type input "mat"
click at [497, 520] on div "[PERSON_NAME]" at bounding box center [493, 522] width 78 height 15
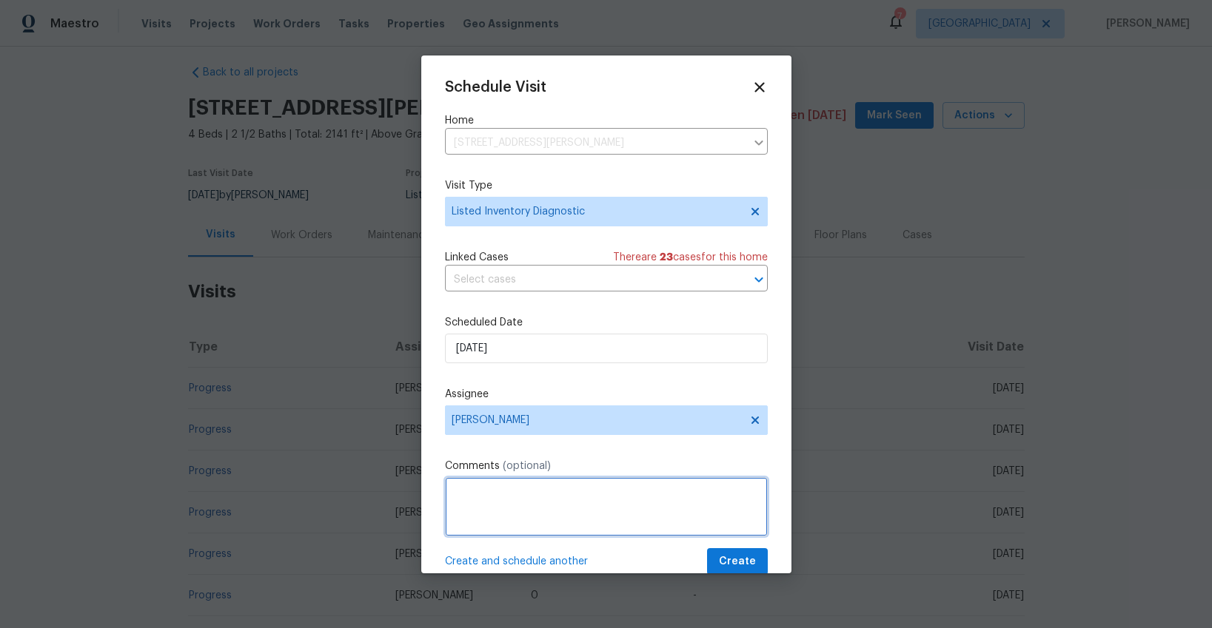
click at [497, 520] on textarea at bounding box center [606, 506] width 323 height 59
type textarea "MP comms - pool? basement?"
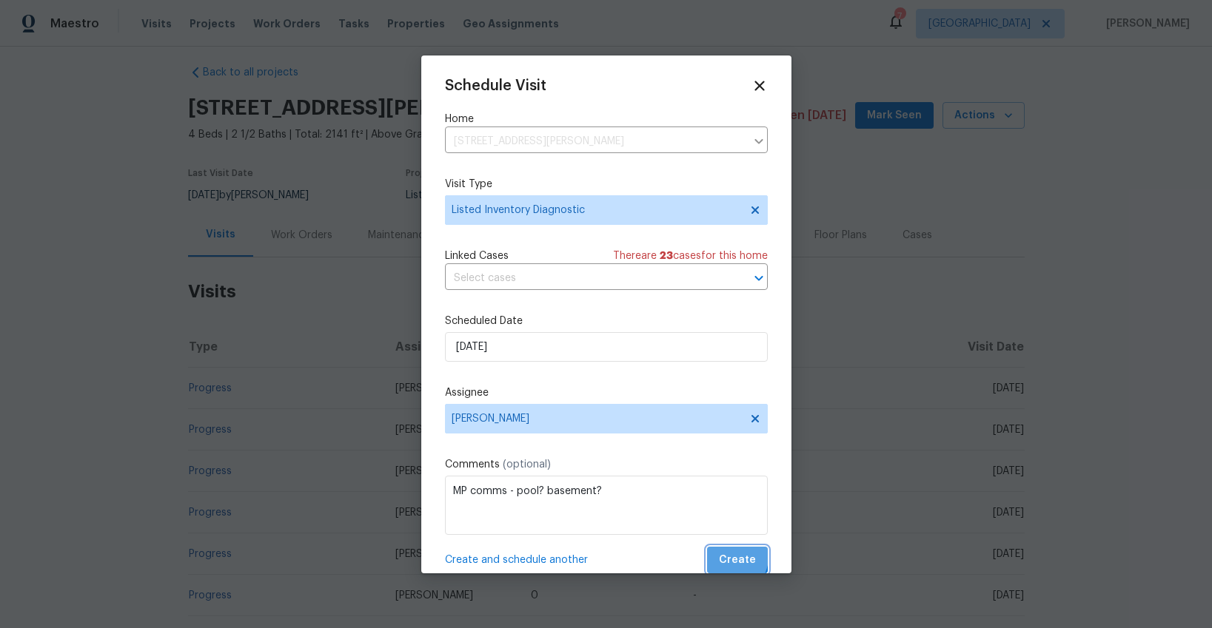
click at [722, 554] on span "Create" at bounding box center [737, 560] width 37 height 19
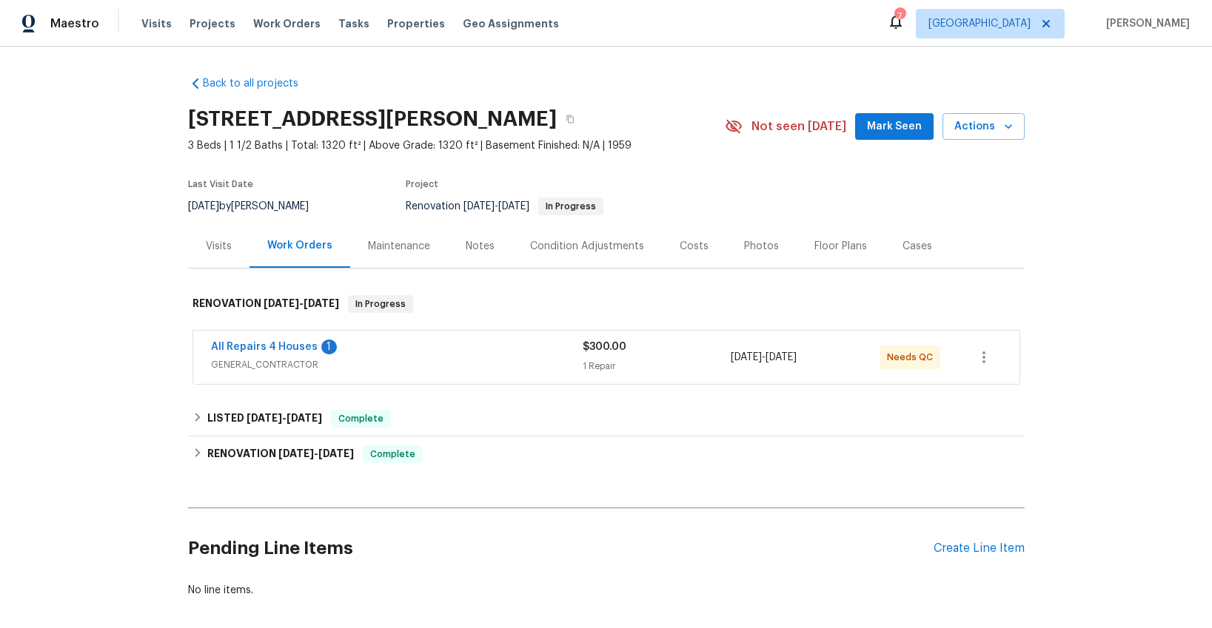
click at [751, 249] on div "Photos" at bounding box center [761, 246] width 35 height 15
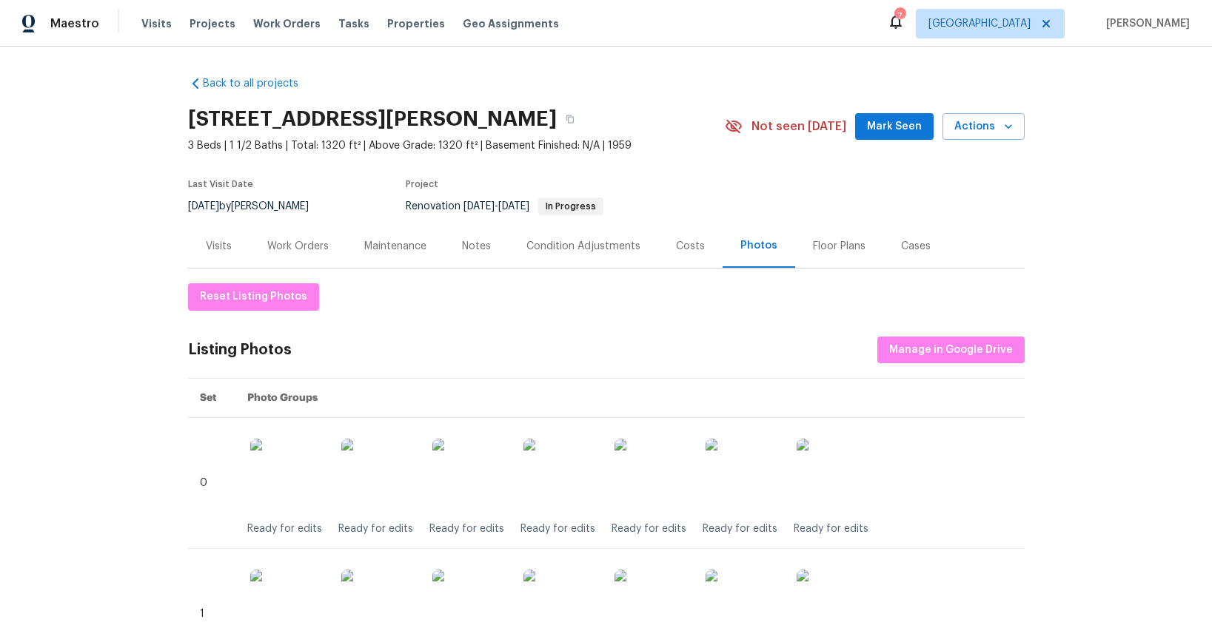
click at [211, 242] on div "Visits" at bounding box center [219, 246] width 26 height 15
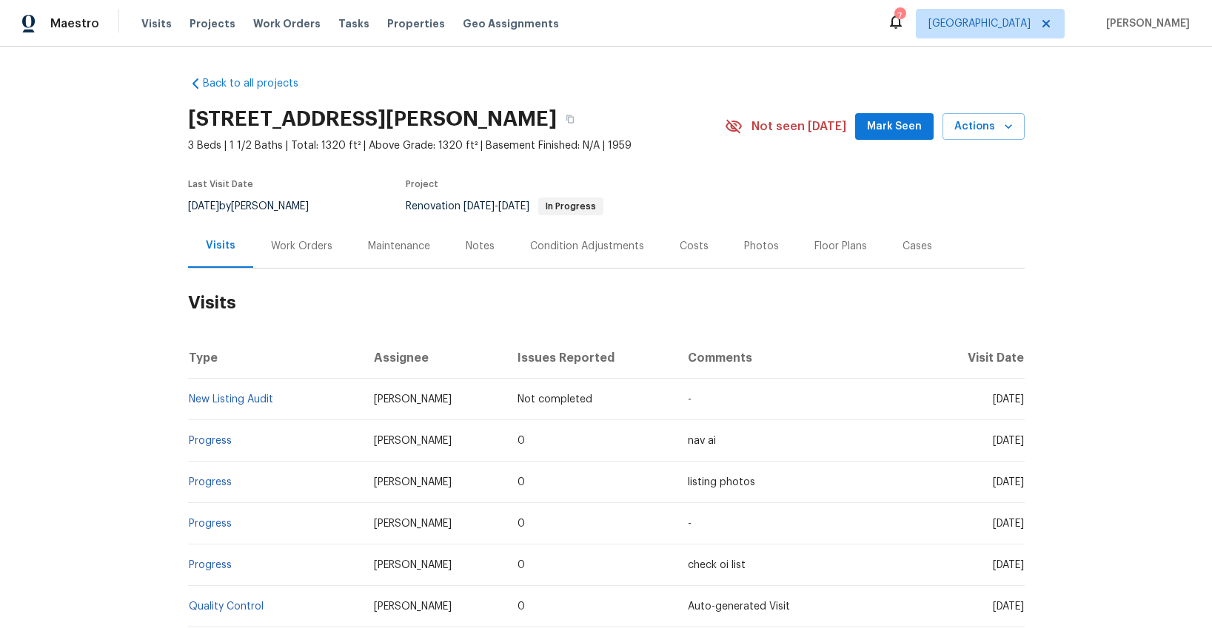
click at [477, 249] on div "Notes" at bounding box center [480, 246] width 29 height 15
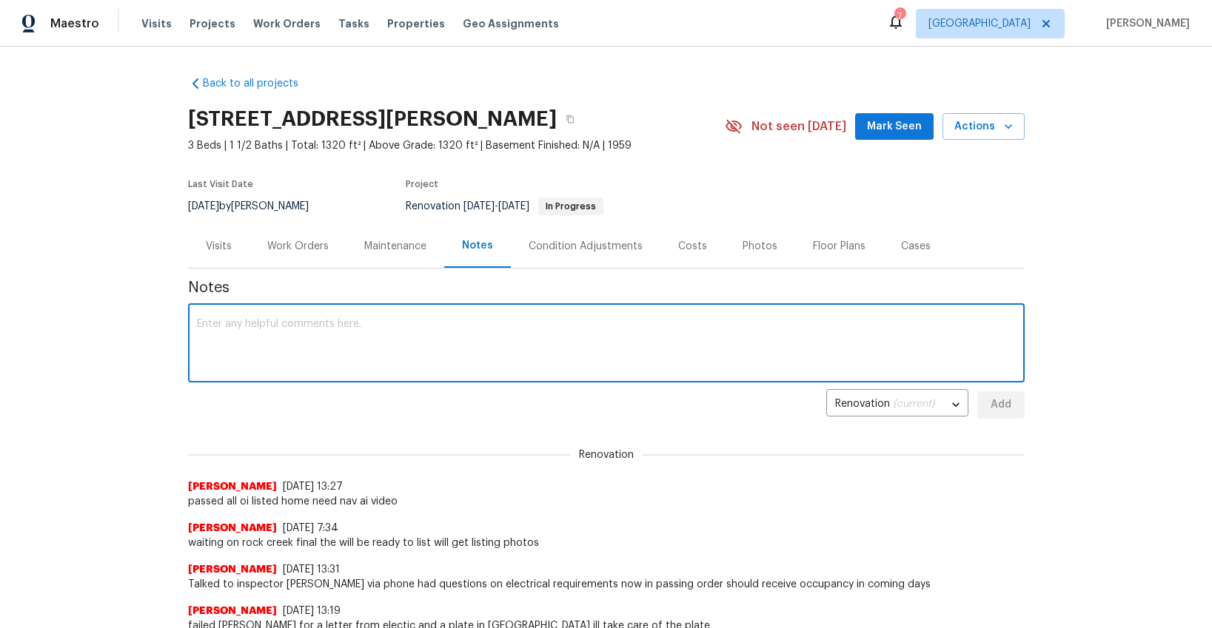
click at [429, 354] on textarea at bounding box center [606, 345] width 819 height 52
type textarea "Not enough photos to trigger BB to edit, HPM needs to re-shoot"
click at [1009, 406] on span "Add" at bounding box center [1001, 405] width 24 height 19
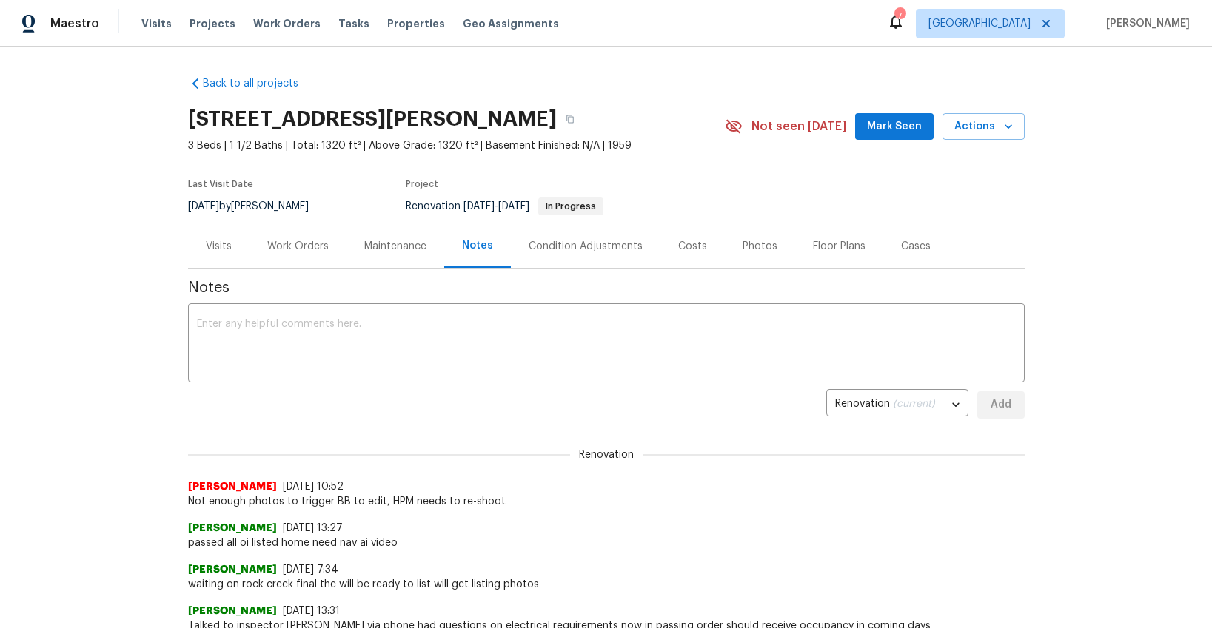
click at [226, 246] on div "Visits" at bounding box center [219, 246] width 26 height 15
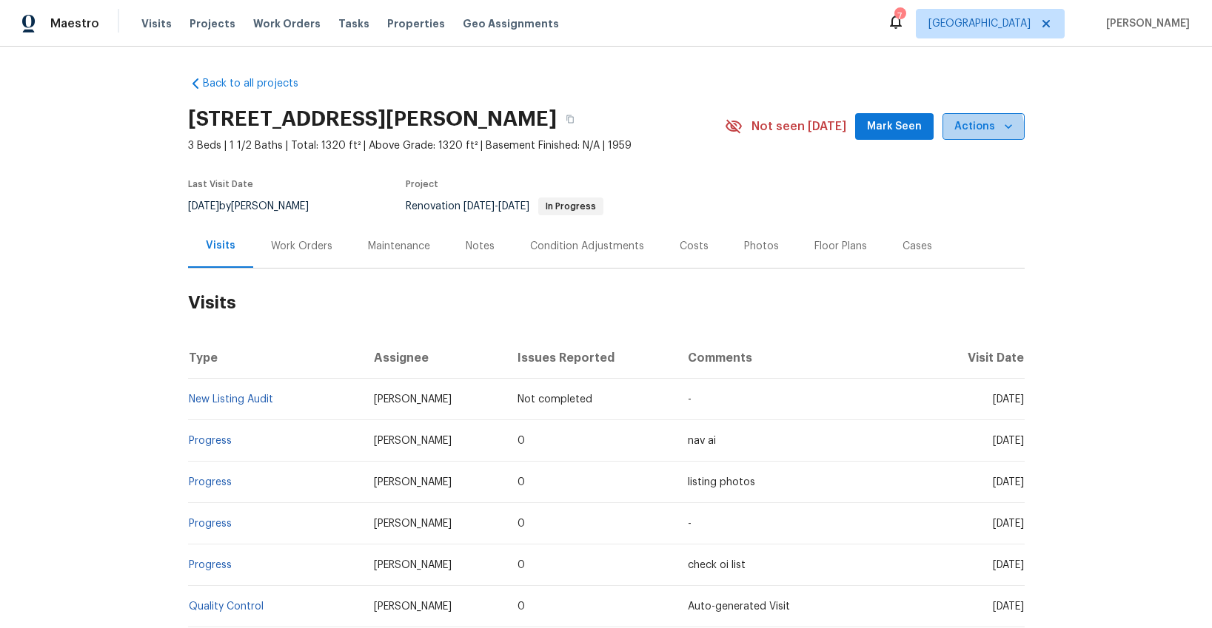
click at [974, 131] on span "Actions" at bounding box center [983, 127] width 58 height 19
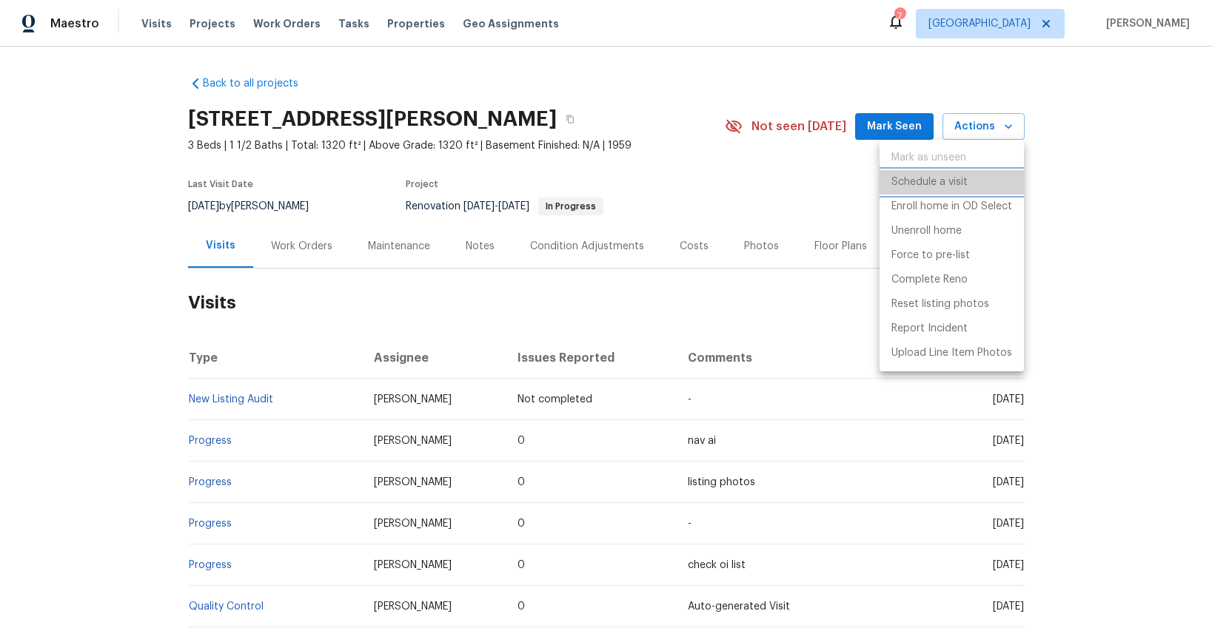
click at [948, 179] on p "Schedule a visit" at bounding box center [929, 183] width 76 height 16
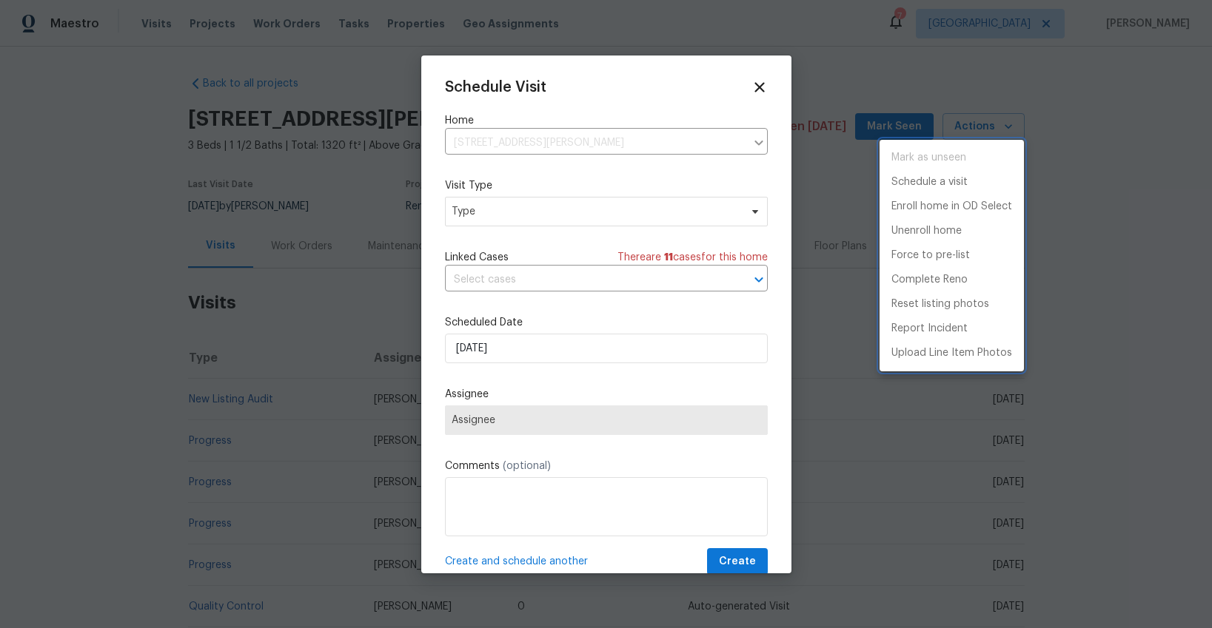
click at [565, 211] on div at bounding box center [606, 314] width 1212 height 628
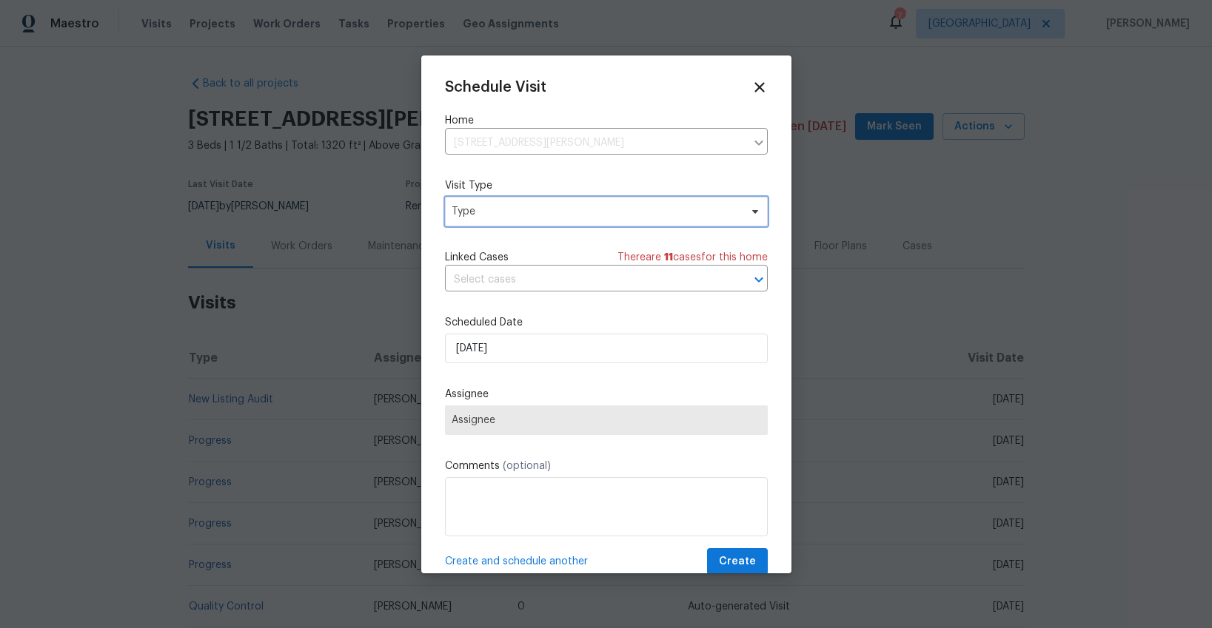
click at [540, 212] on span "Type" at bounding box center [595, 211] width 288 height 15
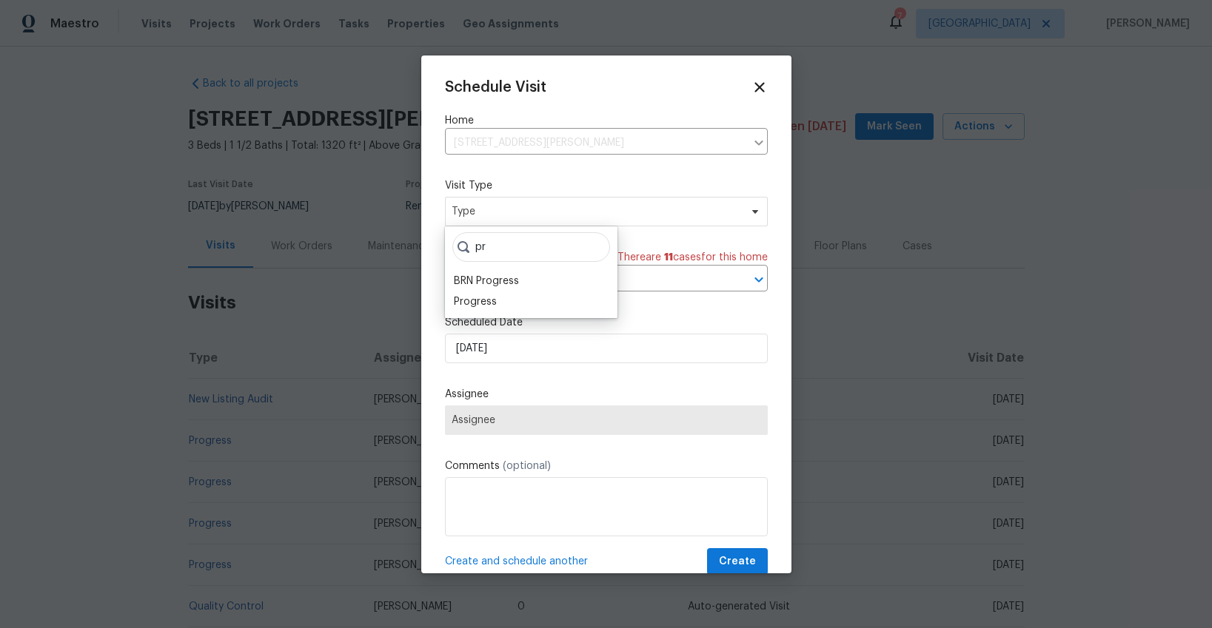
type input "p"
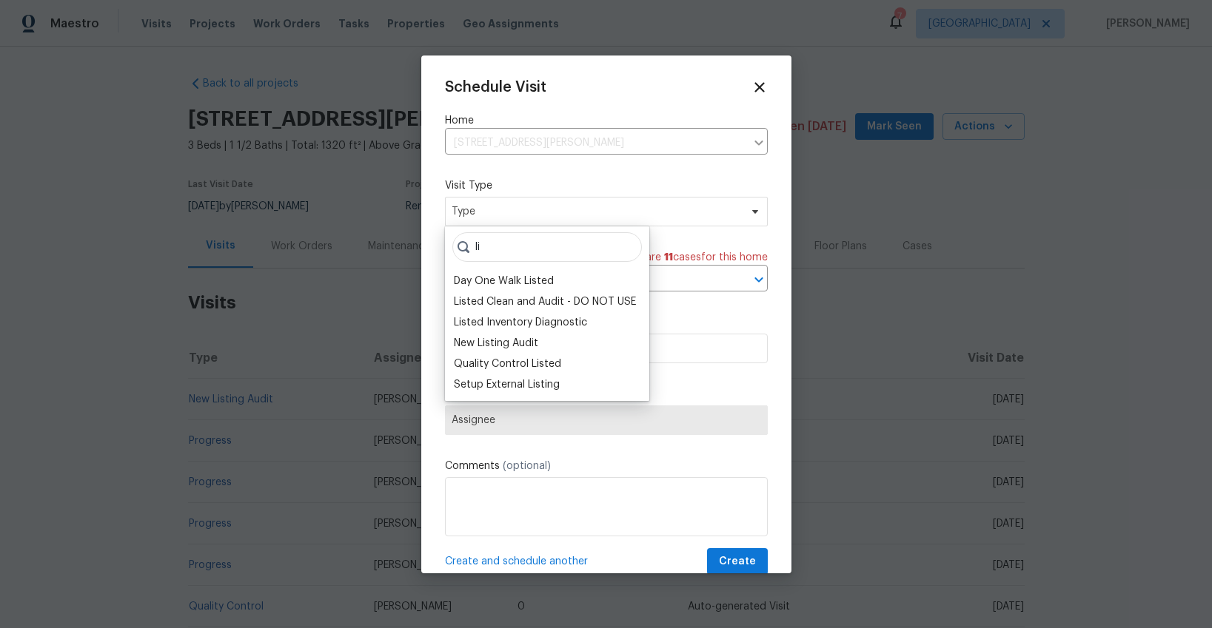
type input "l"
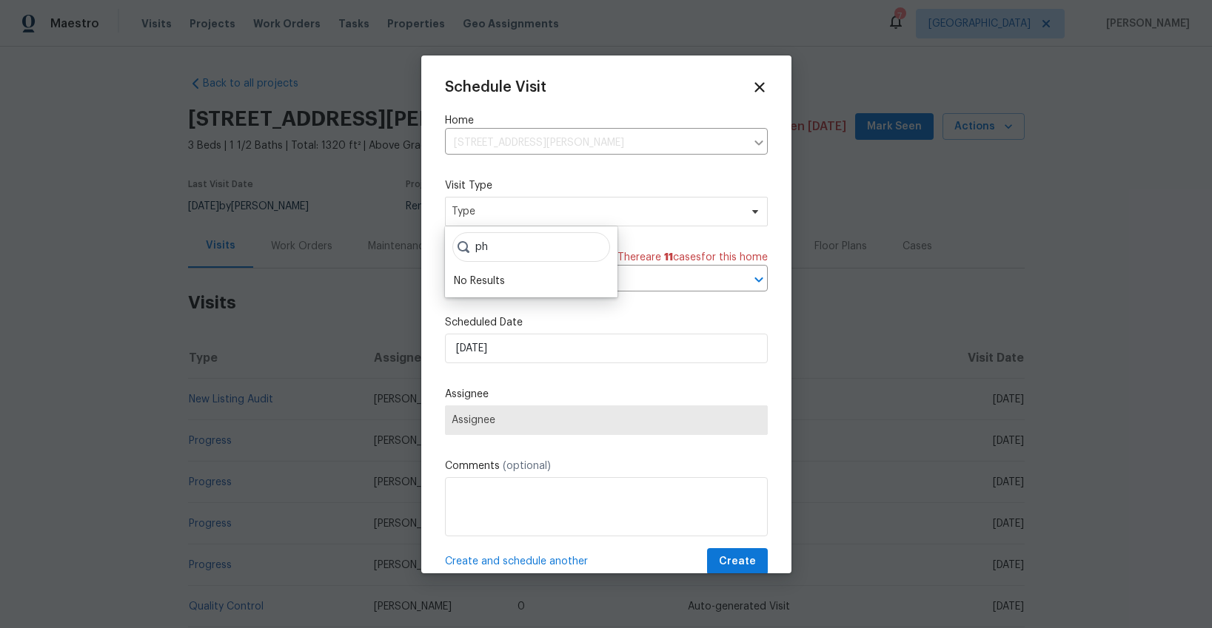
type input "p"
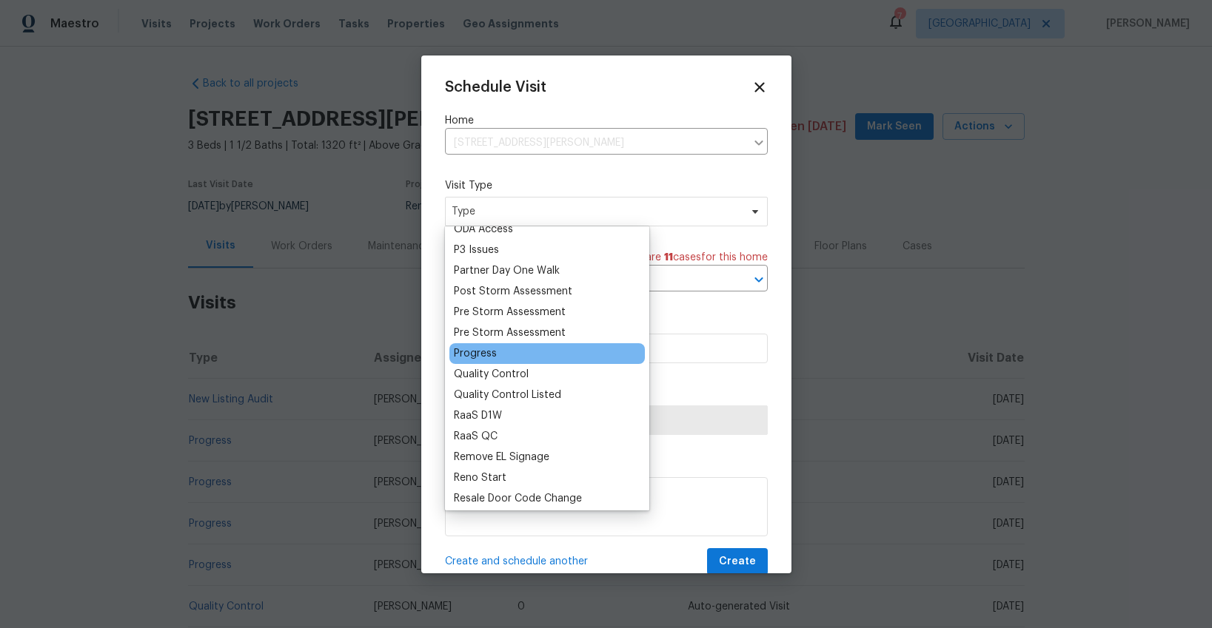
scroll to position [880, 0]
click at [475, 351] on div "Progress" at bounding box center [475, 354] width 43 height 15
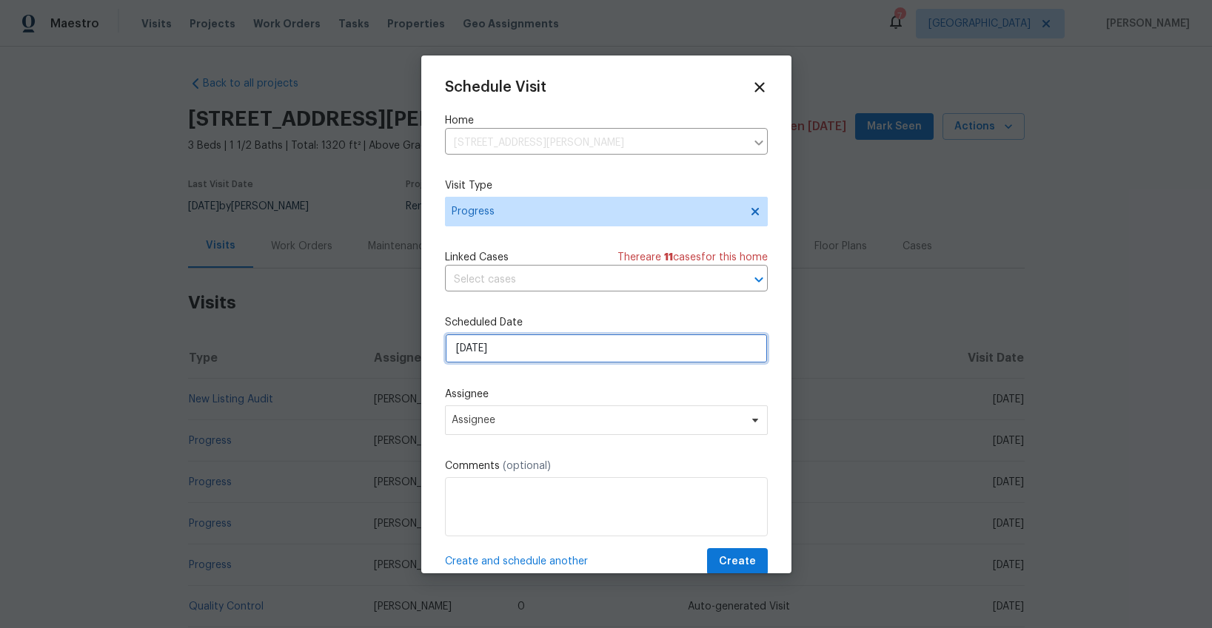
click at [489, 350] on input "[DATE]" at bounding box center [606, 349] width 323 height 30
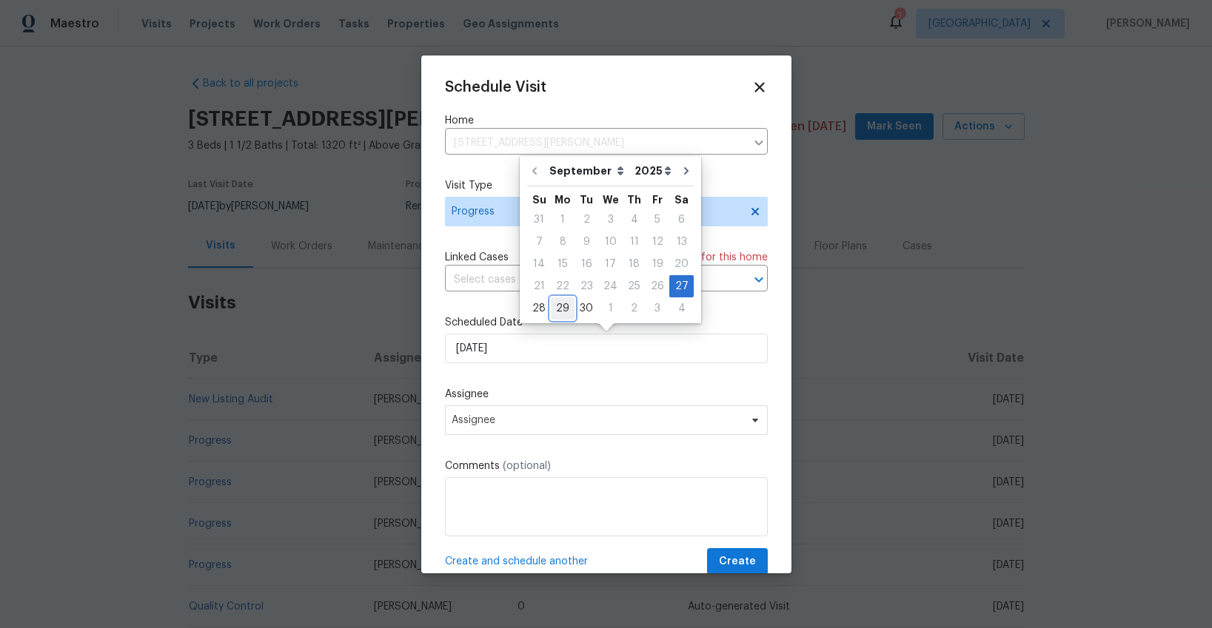
click at [553, 309] on div "29" at bounding box center [563, 308] width 24 height 21
type input "[DATE]"
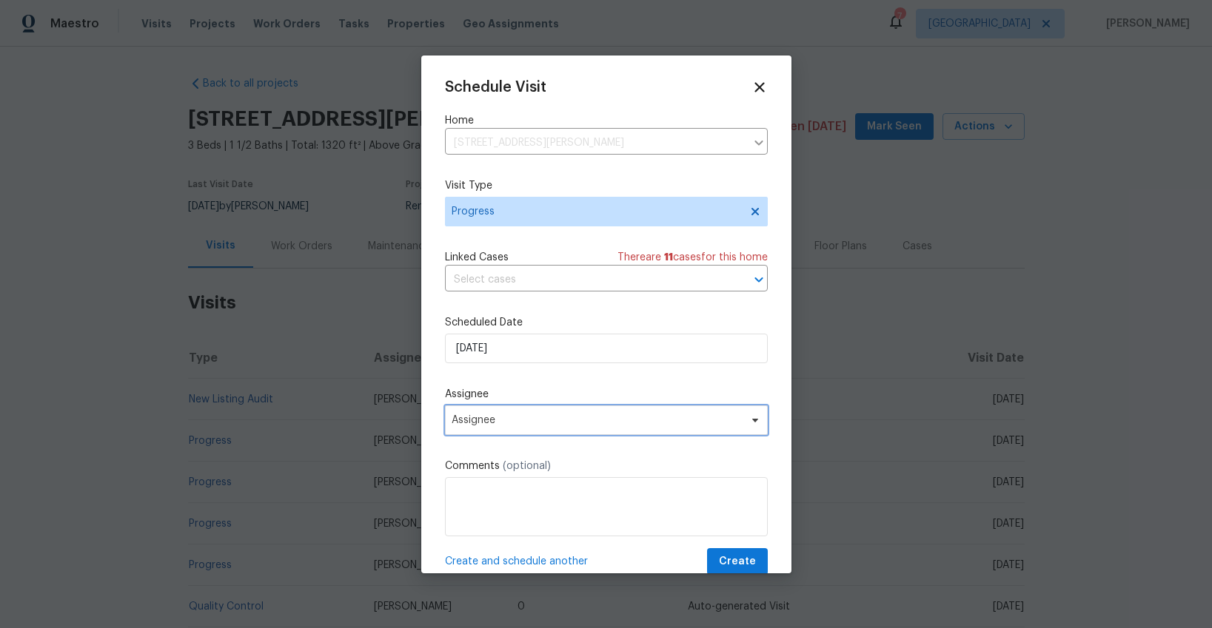
click at [507, 425] on span "Assignee" at bounding box center [596, 420] width 290 height 12
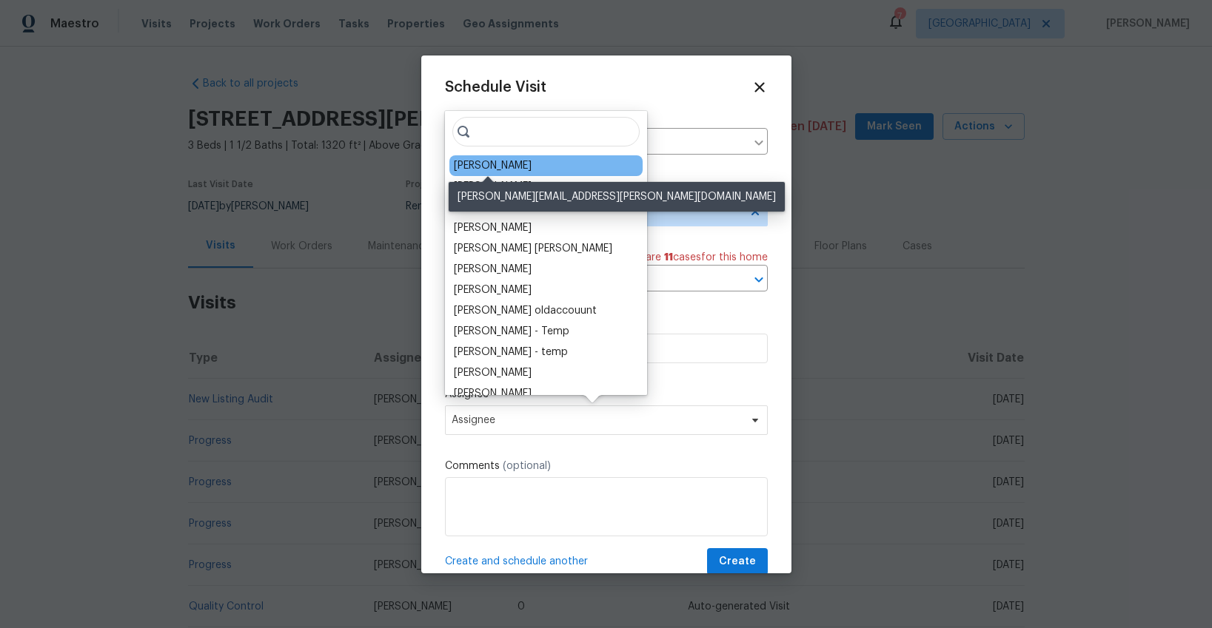
click at [491, 165] on div "[PERSON_NAME]" at bounding box center [493, 165] width 78 height 15
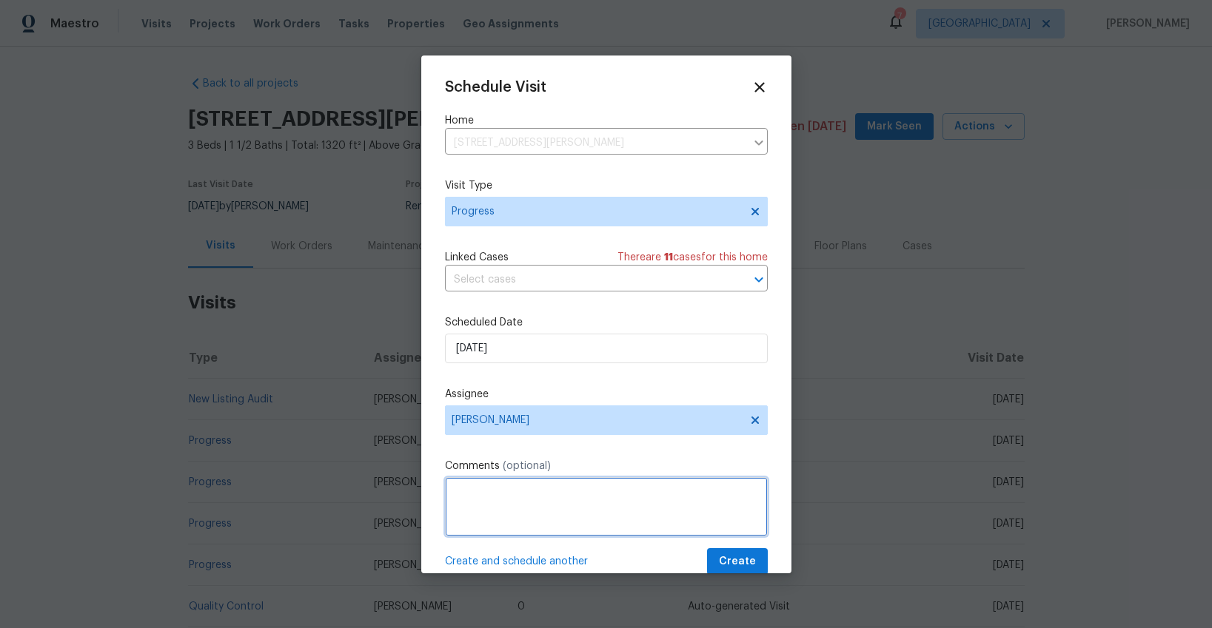
click at [502, 486] on textarea at bounding box center [606, 506] width 323 height 59
type textarea "clear photos and re-shoot listing photos with >15 sets minn."
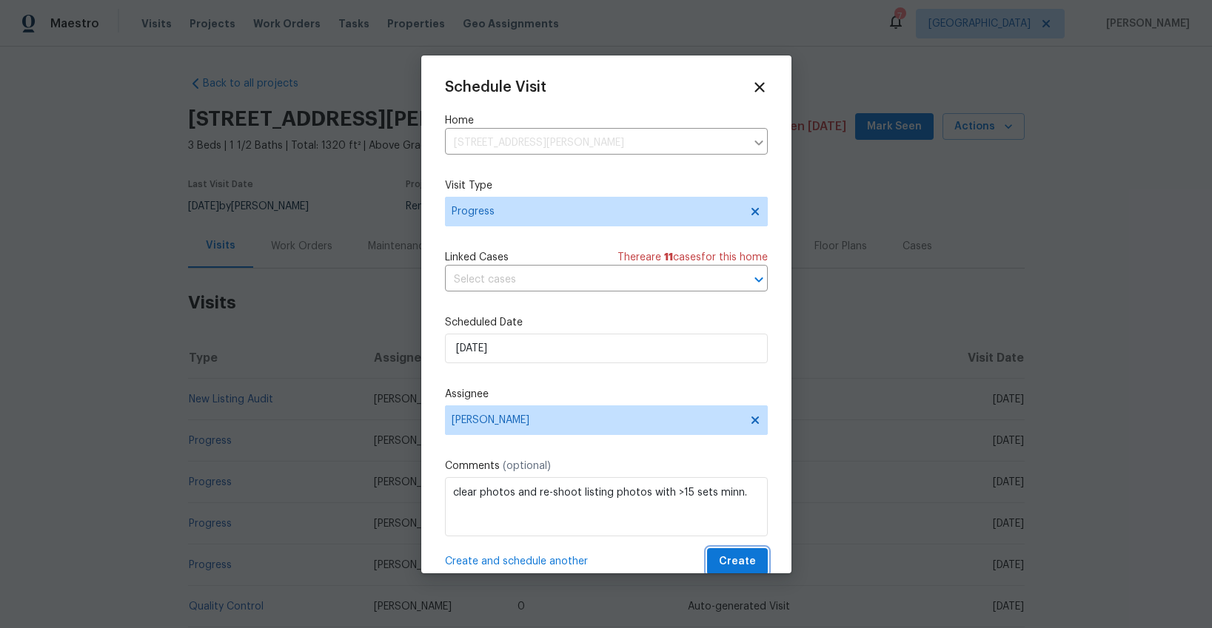
click at [750, 557] on span "Create" at bounding box center [737, 562] width 37 height 19
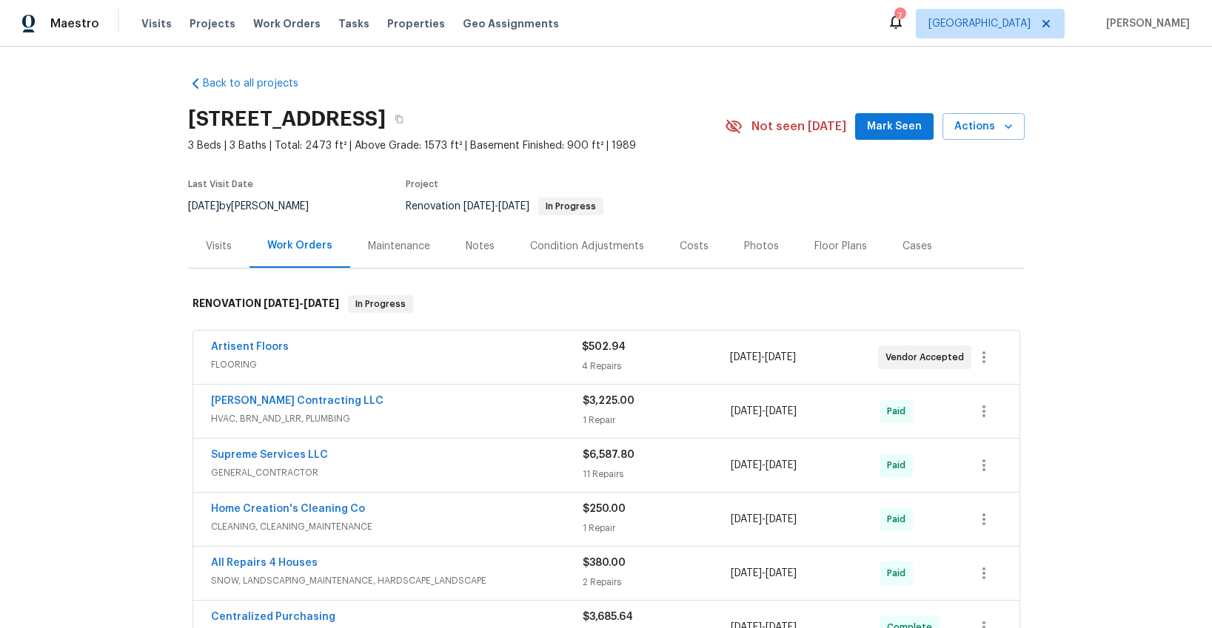
click at [750, 244] on div "Photos" at bounding box center [761, 246] width 35 height 15
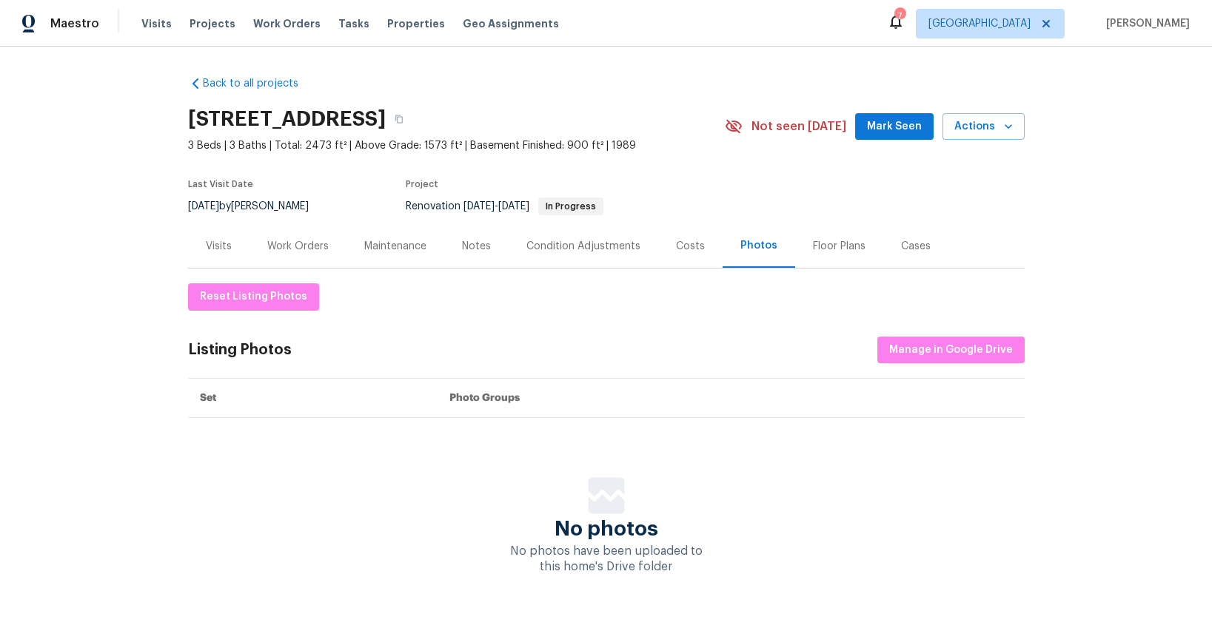
click at [298, 247] on div "Work Orders" at bounding box center [297, 246] width 61 height 15
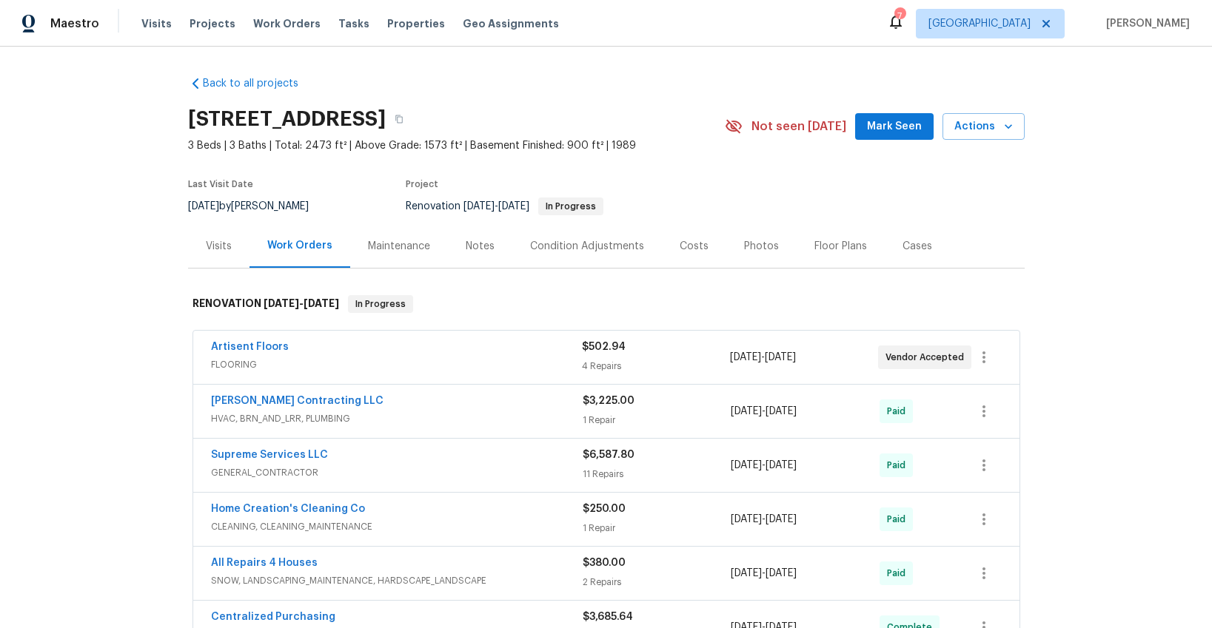
click at [446, 369] on span "FLOORING" at bounding box center [396, 364] width 371 height 15
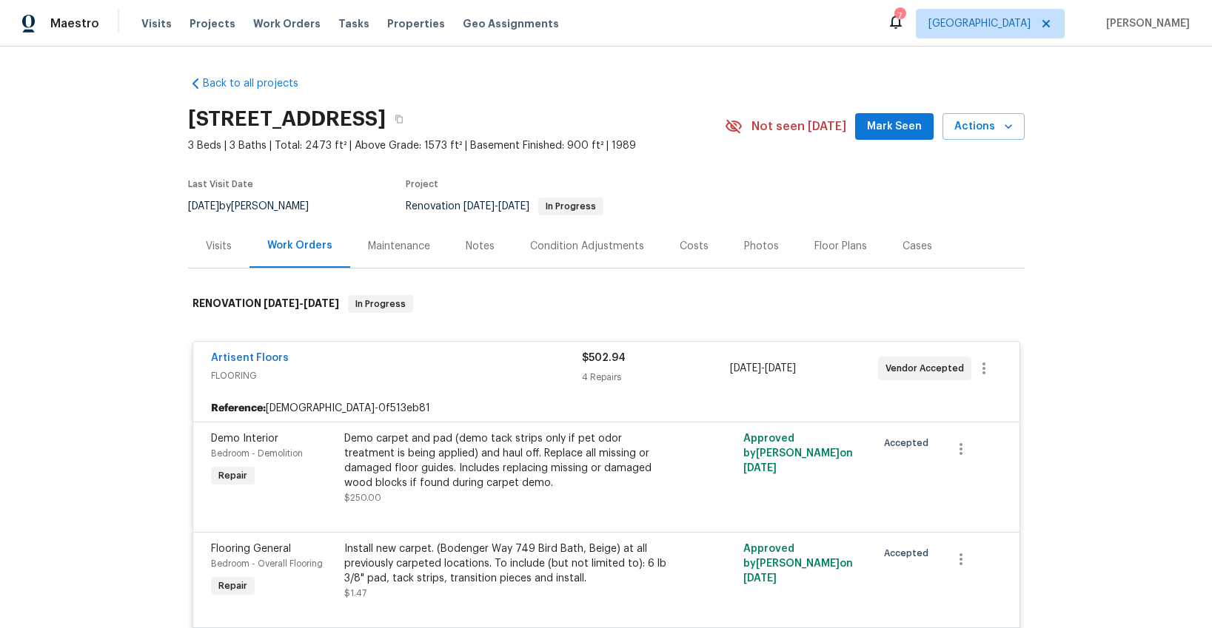
click at [211, 241] on div "Visits" at bounding box center [219, 246] width 26 height 15
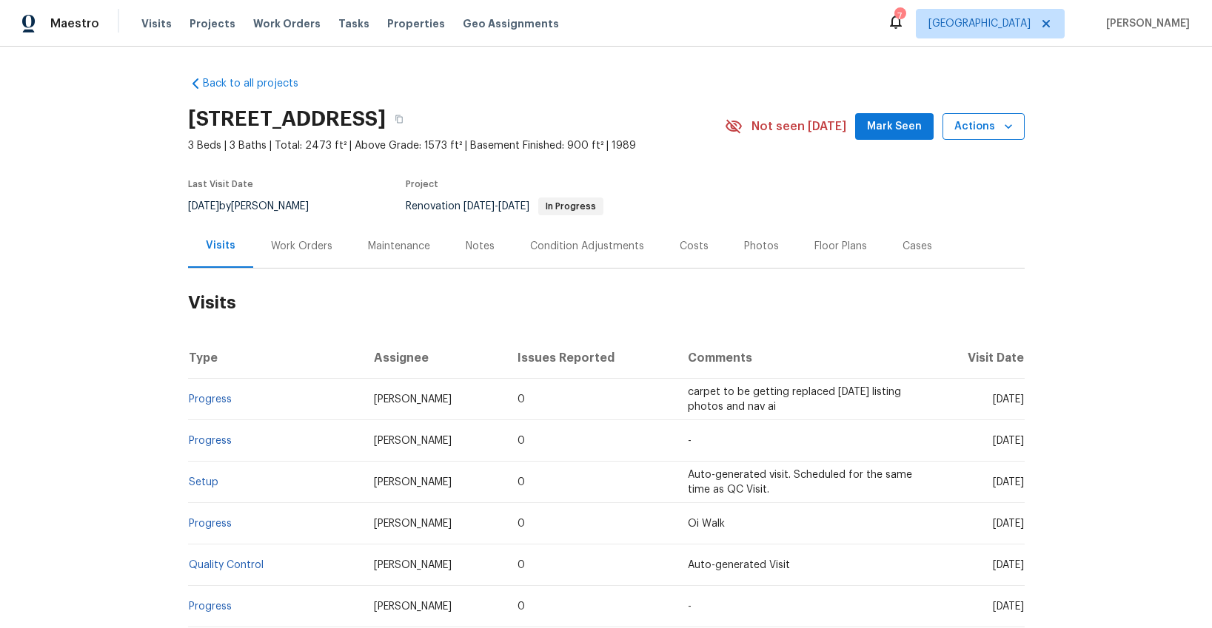
click at [955, 127] on button "Actions" at bounding box center [983, 126] width 82 height 27
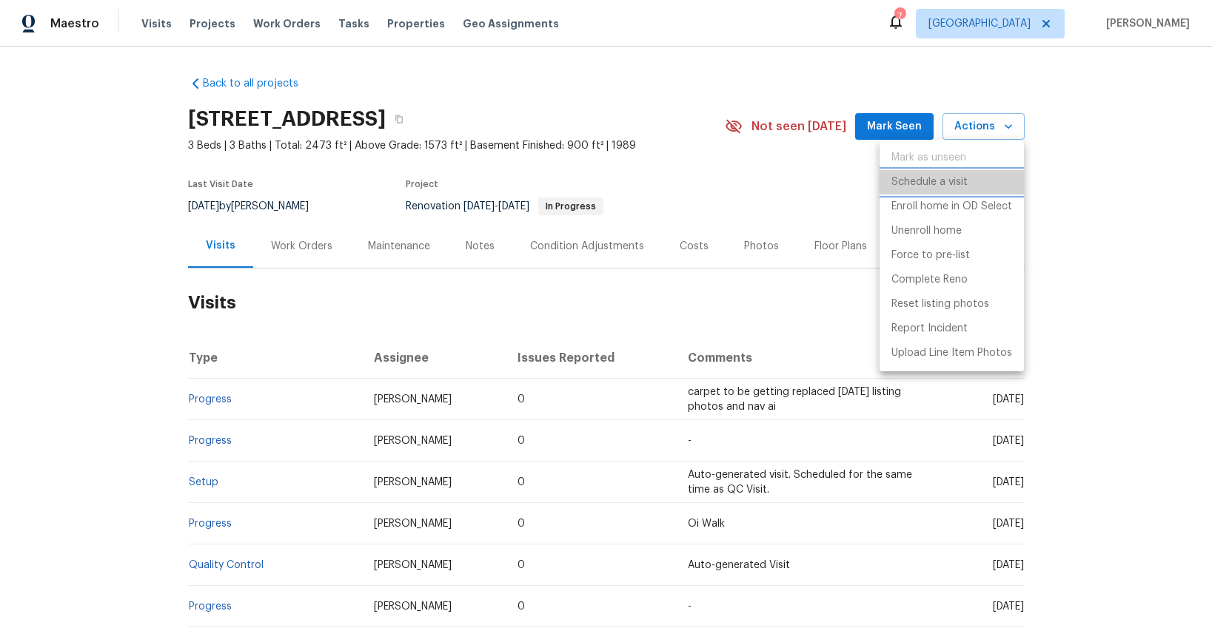
click at [919, 182] on p "Schedule a visit" at bounding box center [929, 183] width 76 height 16
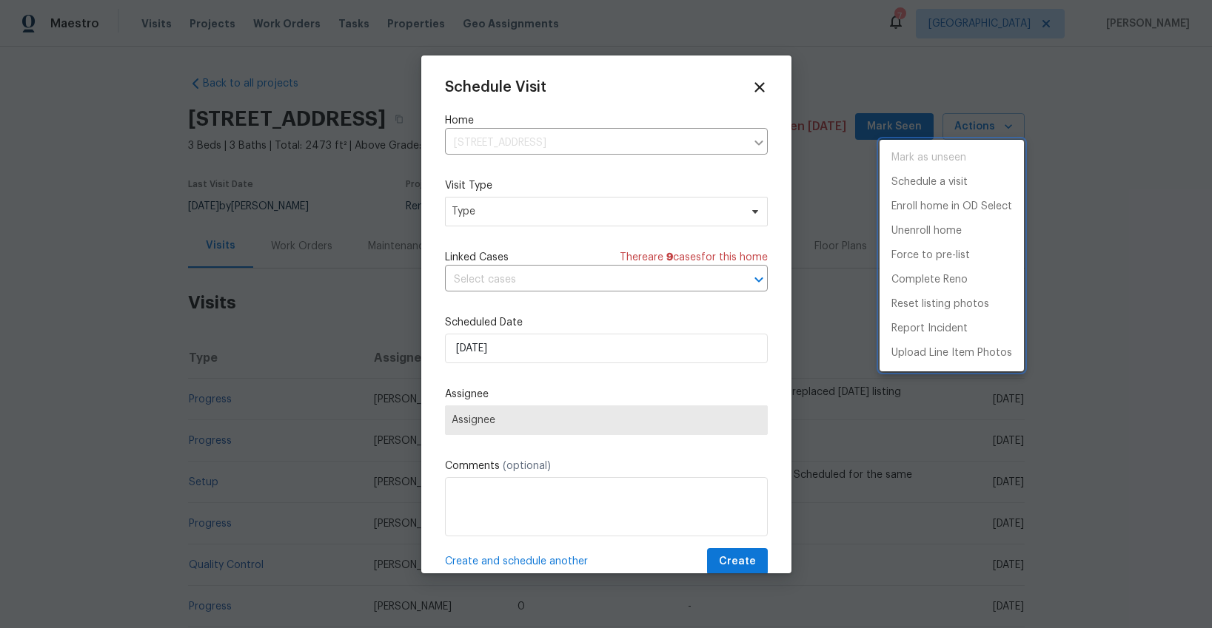
click at [488, 218] on div at bounding box center [606, 314] width 1212 height 628
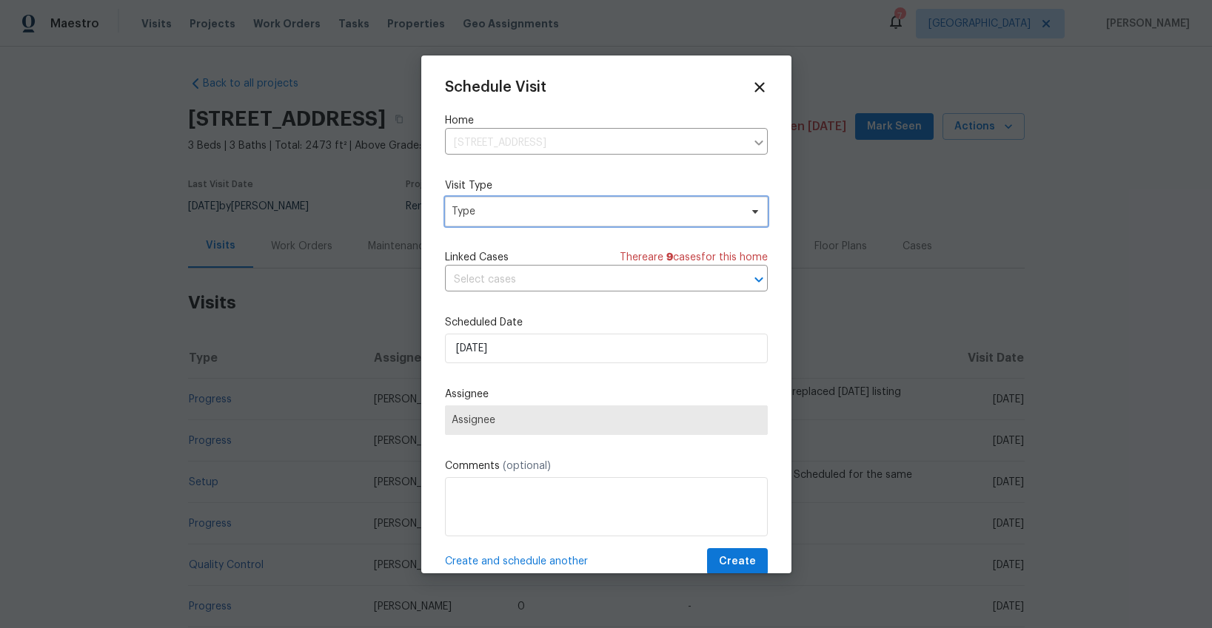
click at [483, 214] on span "Type" at bounding box center [595, 211] width 288 height 15
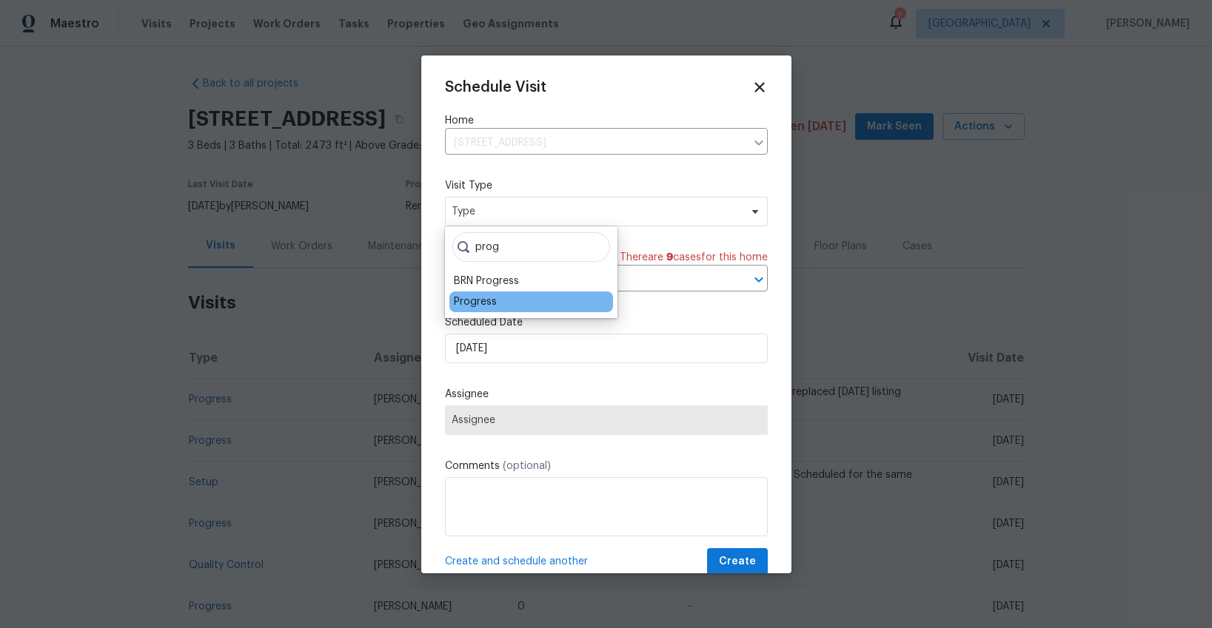
type input "prog"
click at [465, 298] on div "Progress" at bounding box center [475, 302] width 43 height 15
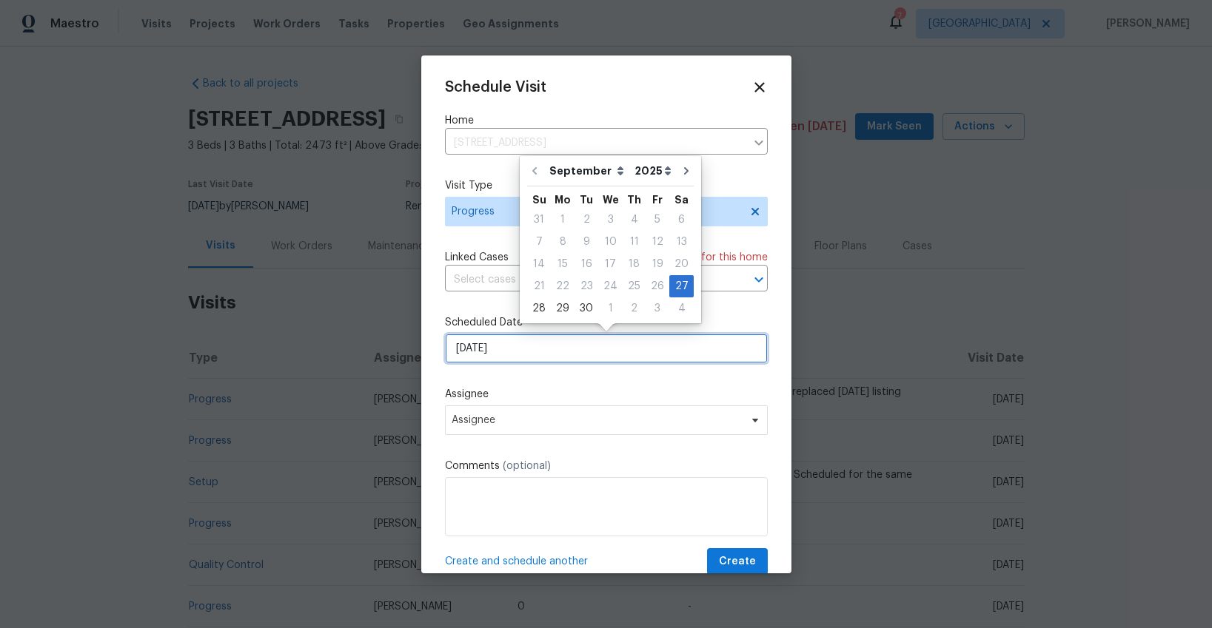
click at [499, 349] on input "[DATE]" at bounding box center [606, 349] width 323 height 30
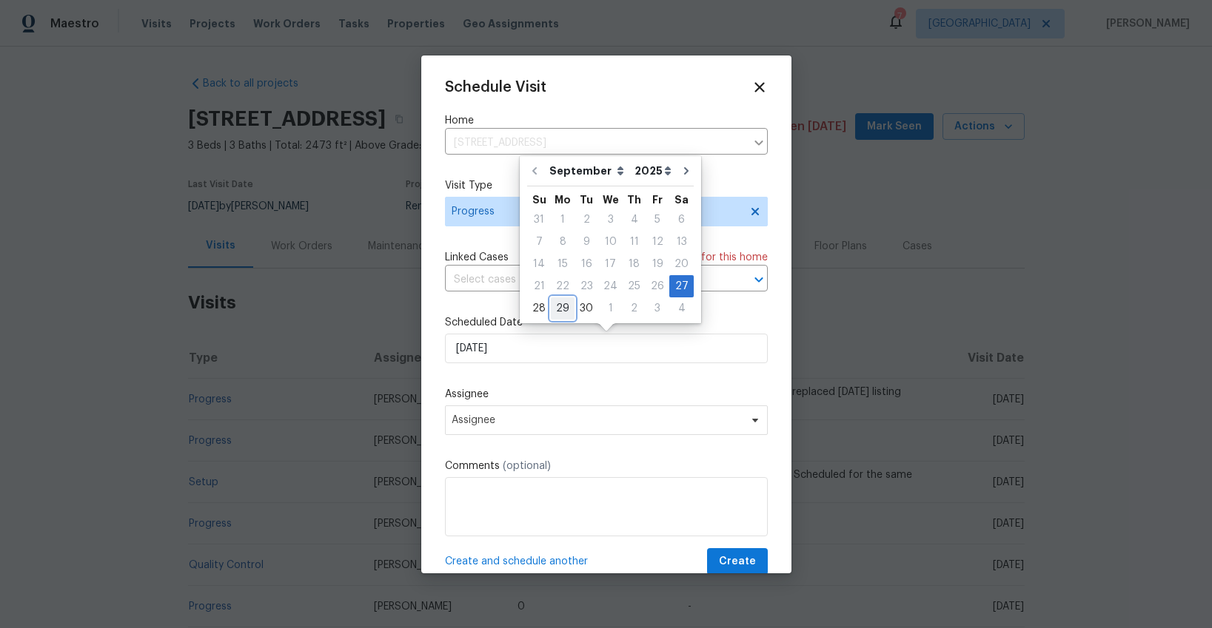
click at [563, 305] on div "29" at bounding box center [563, 308] width 24 height 21
type input "[DATE]"
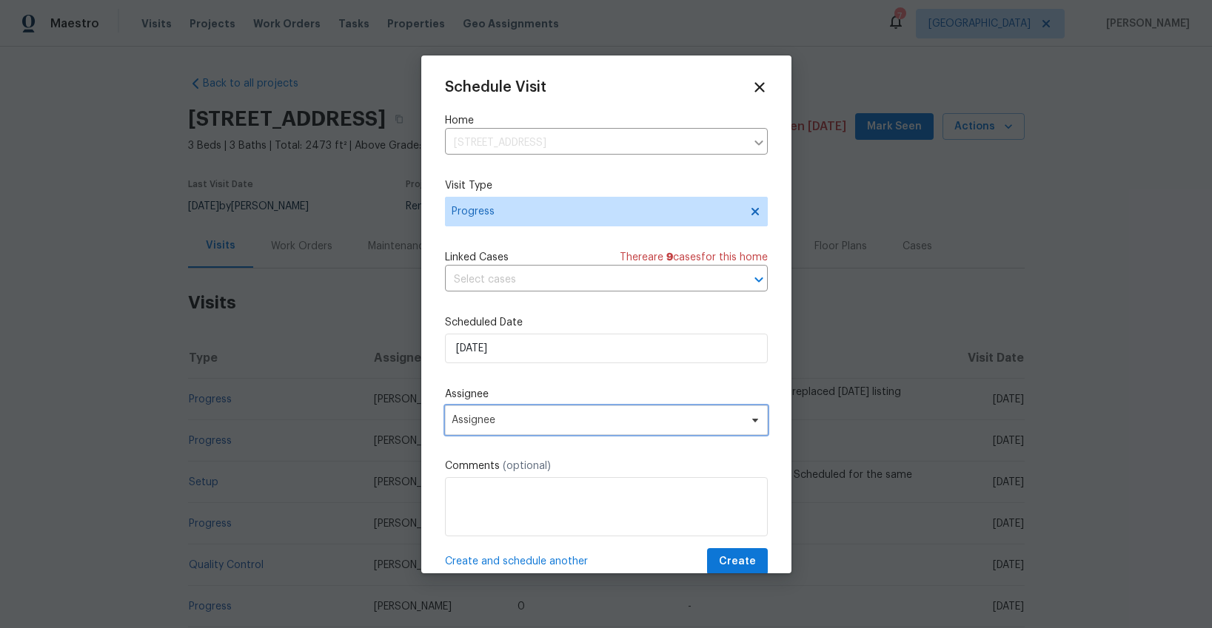
click at [529, 423] on span "Assignee" at bounding box center [596, 420] width 290 height 12
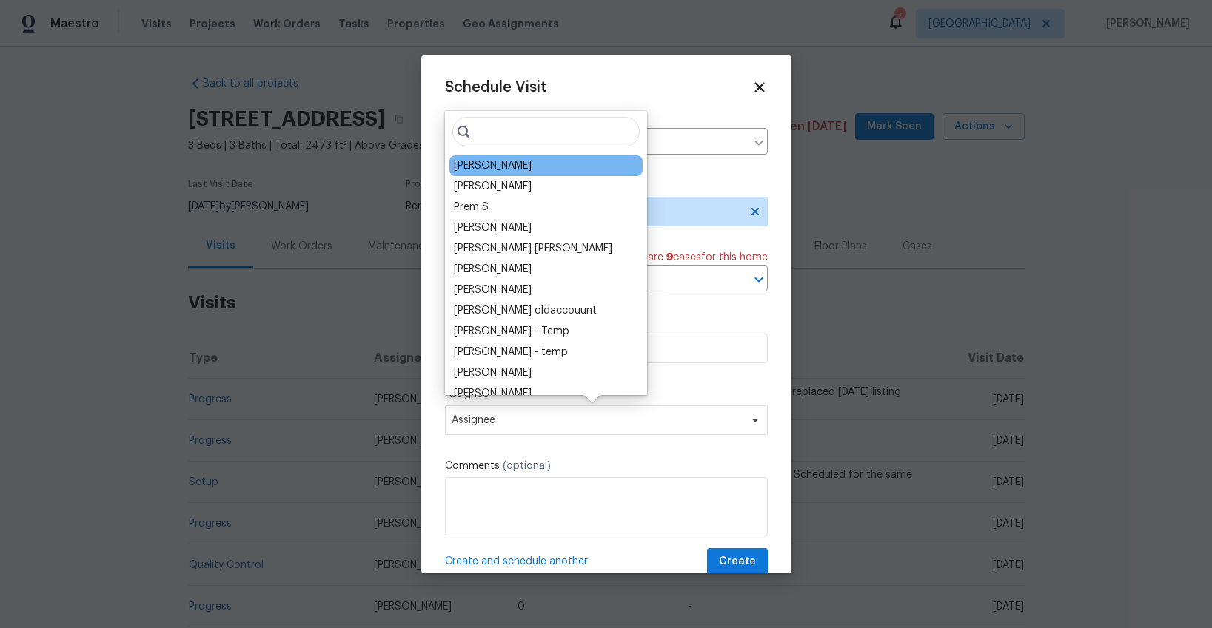
click at [481, 164] on div "[PERSON_NAME]" at bounding box center [493, 165] width 78 height 15
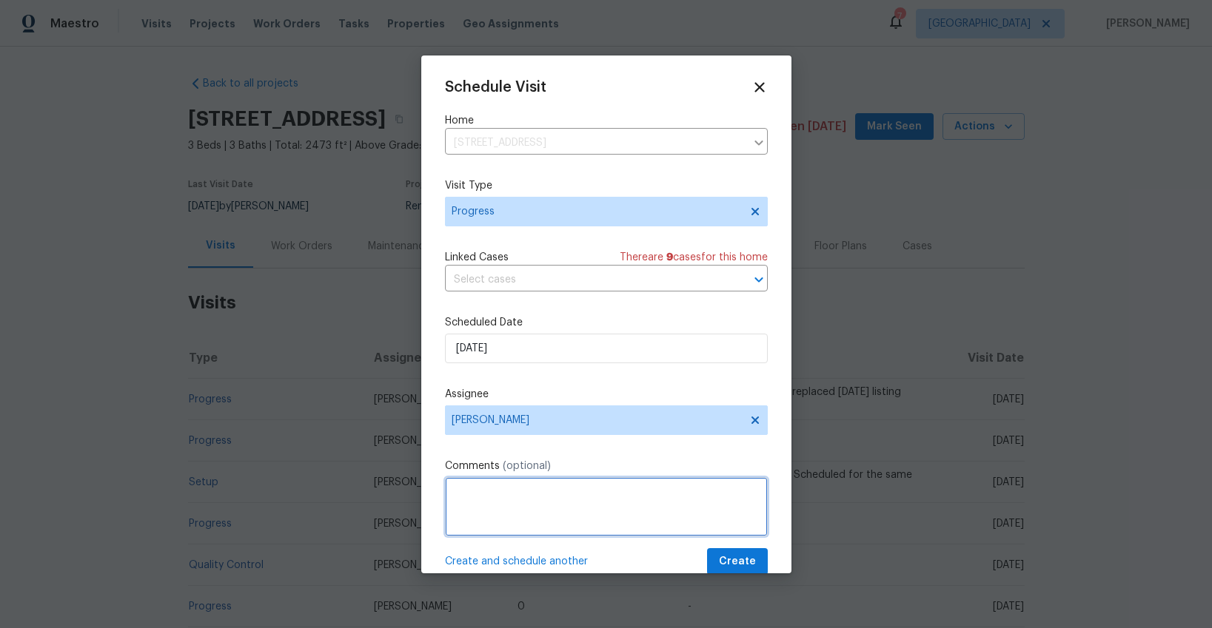
click at [511, 517] on textarea at bounding box center [606, 506] width 323 height 59
type textarea "needs photos >15 sets"
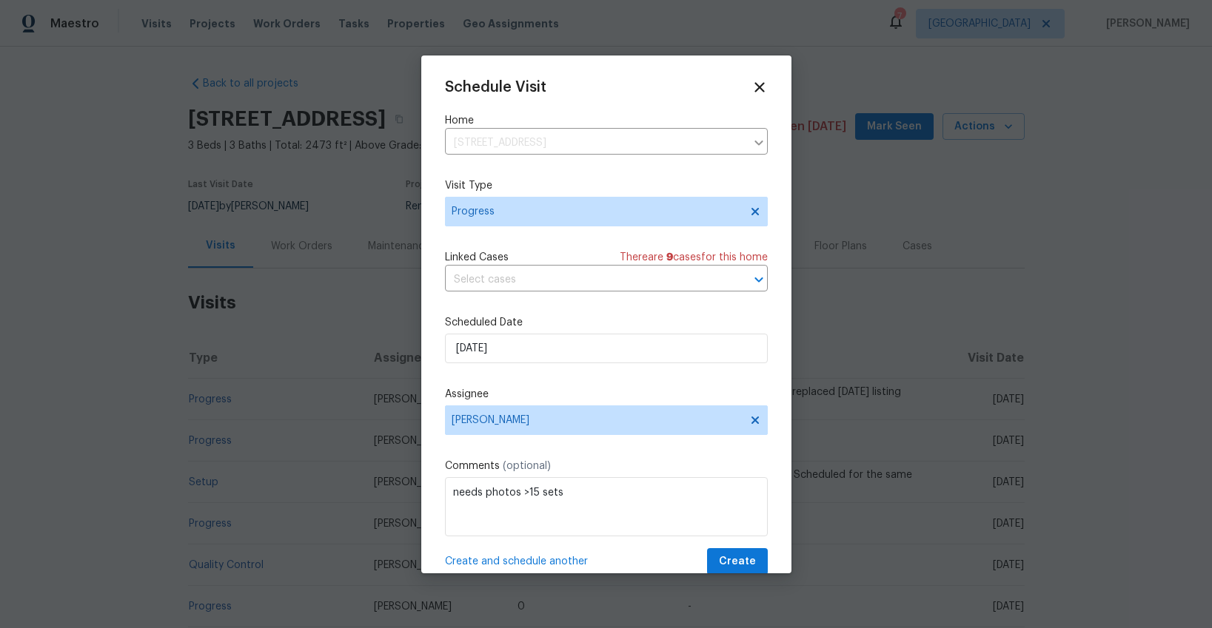
click at [529, 562] on span "Create and schedule another" at bounding box center [516, 561] width 143 height 15
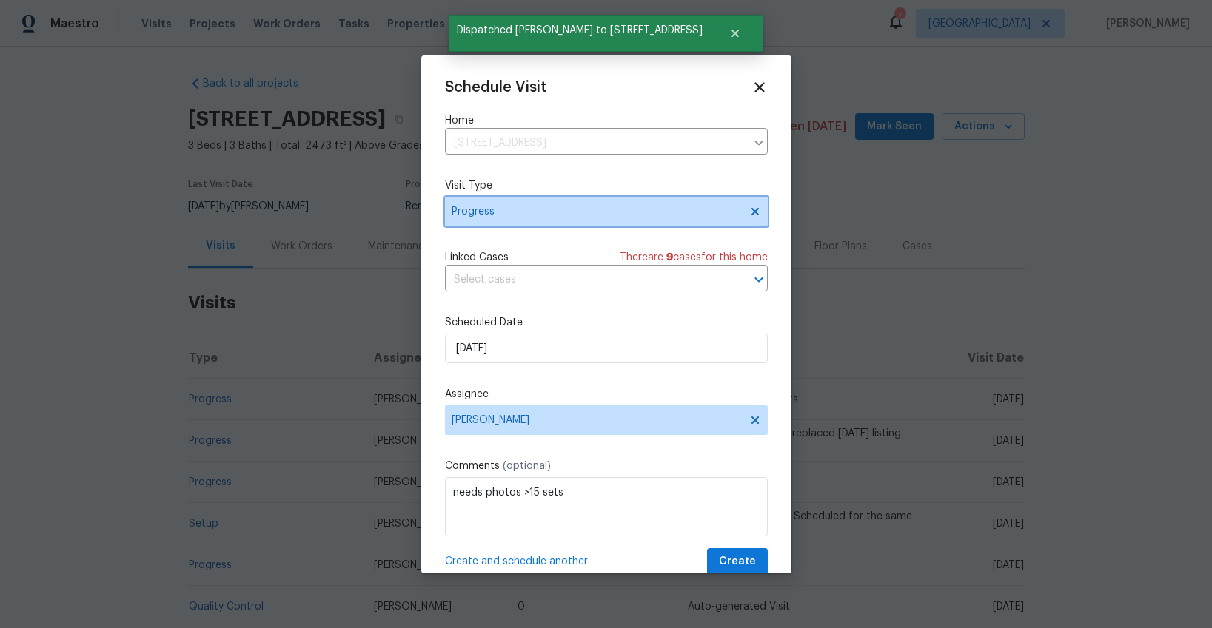
click at [509, 212] on span "Progress" at bounding box center [595, 211] width 288 height 15
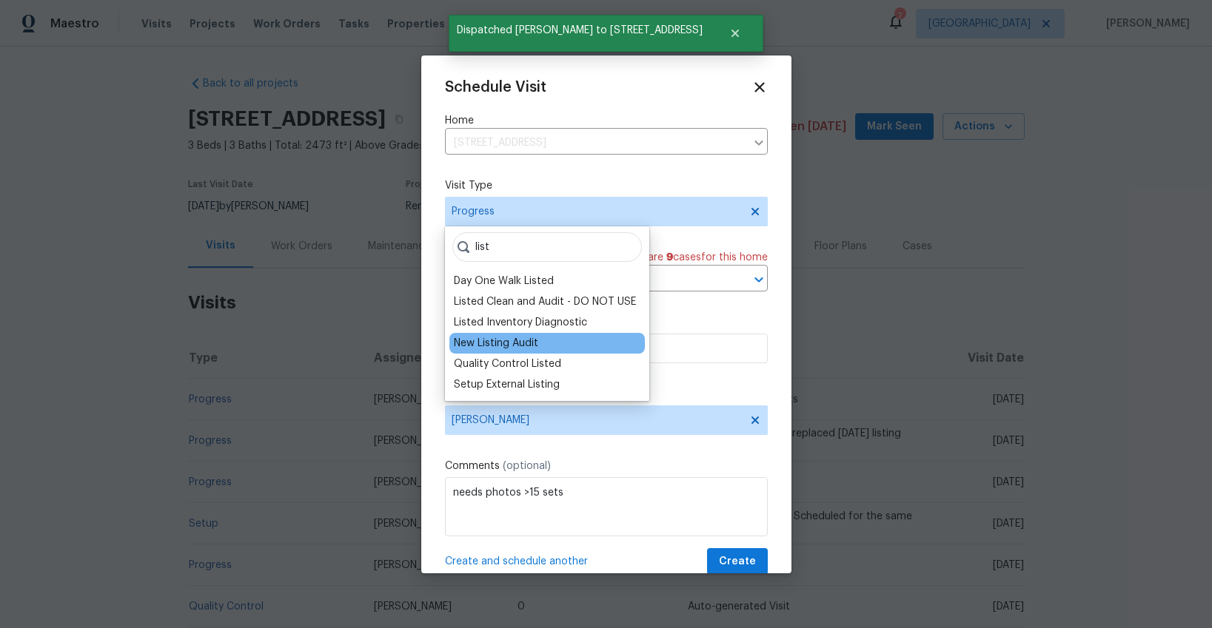
type input "list"
click at [503, 336] on div "New Listing Audit" at bounding box center [496, 343] width 84 height 15
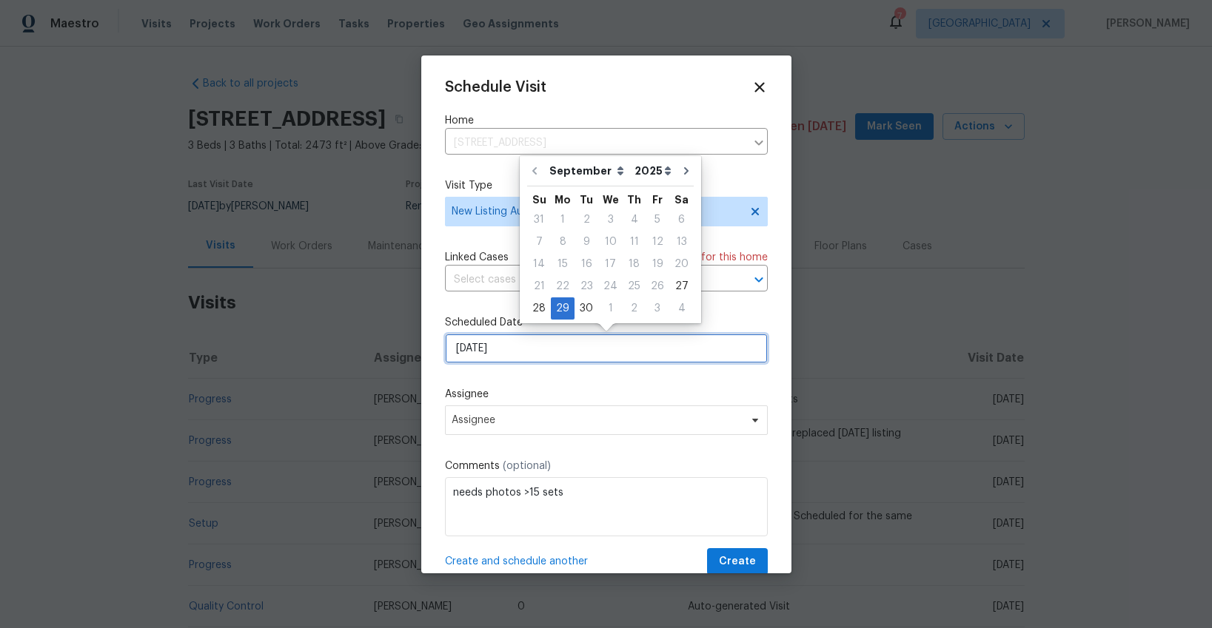
click at [507, 355] on input "[DATE]" at bounding box center [606, 349] width 323 height 30
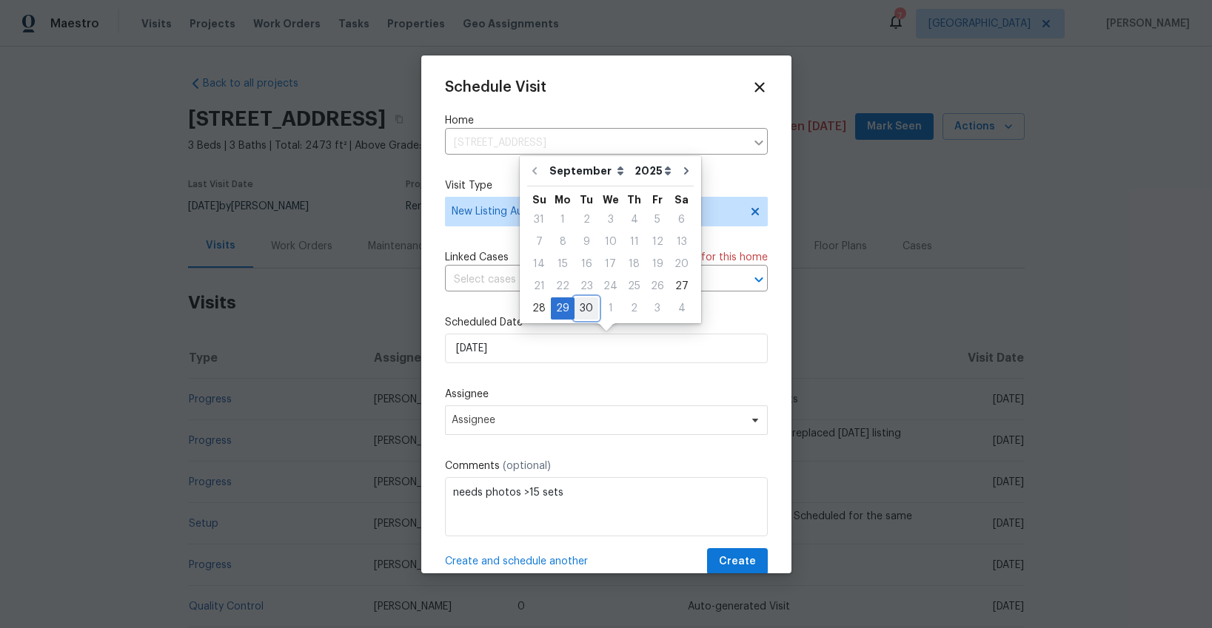
click at [584, 314] on div "30" at bounding box center [586, 308] width 24 height 21
type input "9/30/2025"
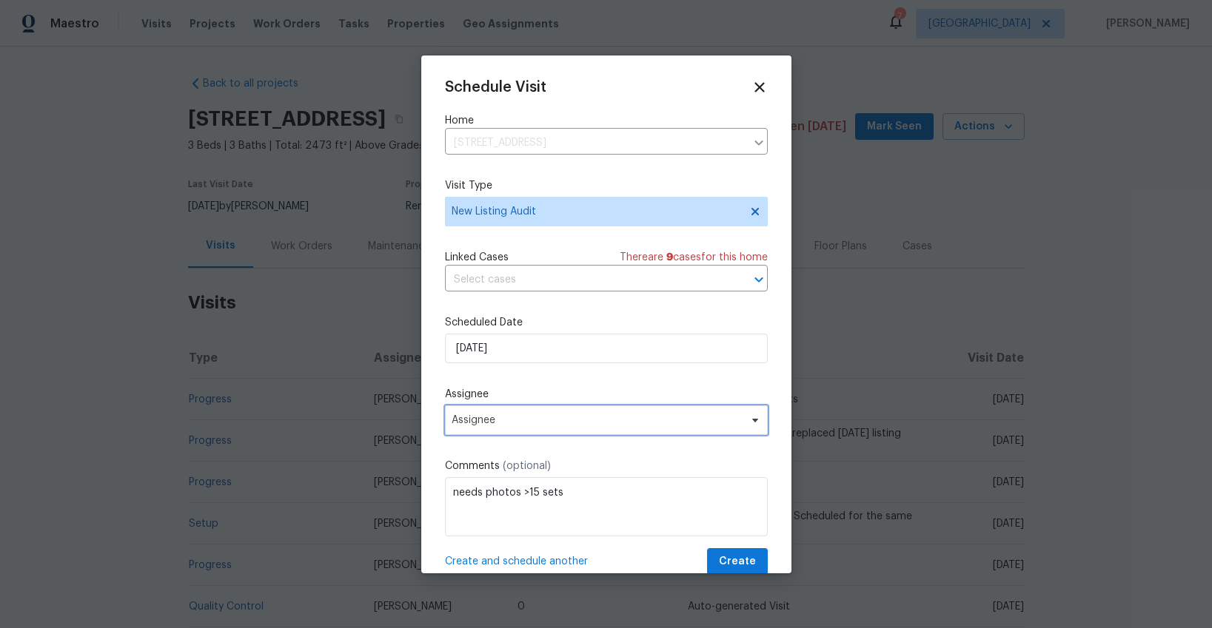
click at [562, 421] on span "Assignee" at bounding box center [596, 420] width 290 height 12
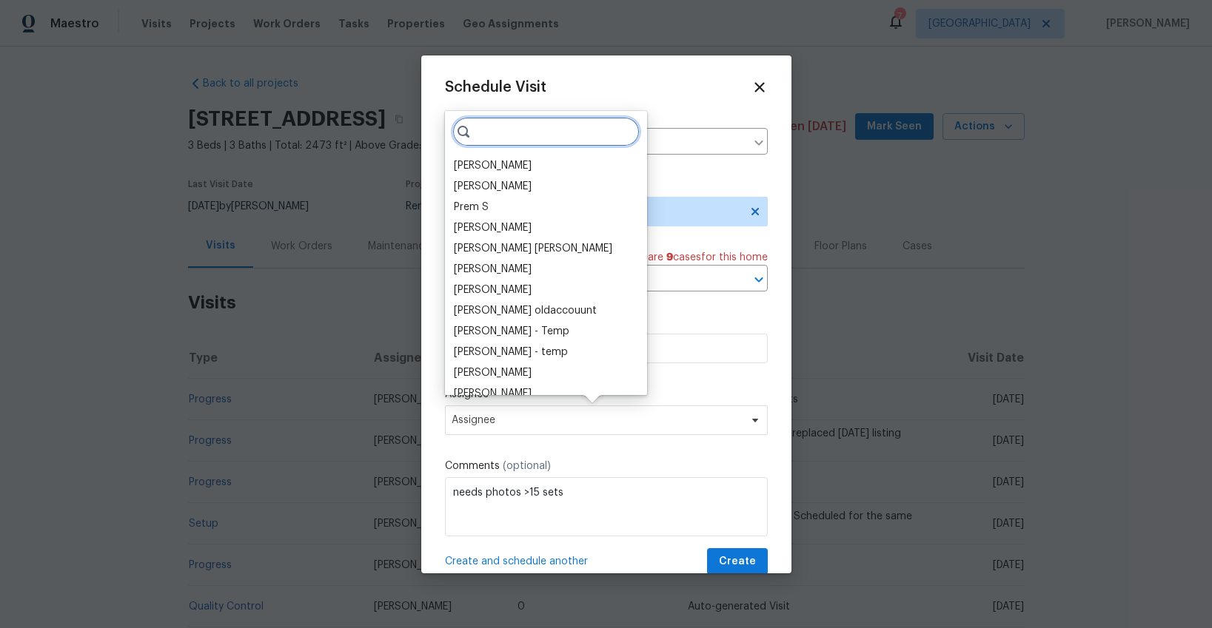
click at [486, 134] on input "search" at bounding box center [545, 132] width 187 height 30
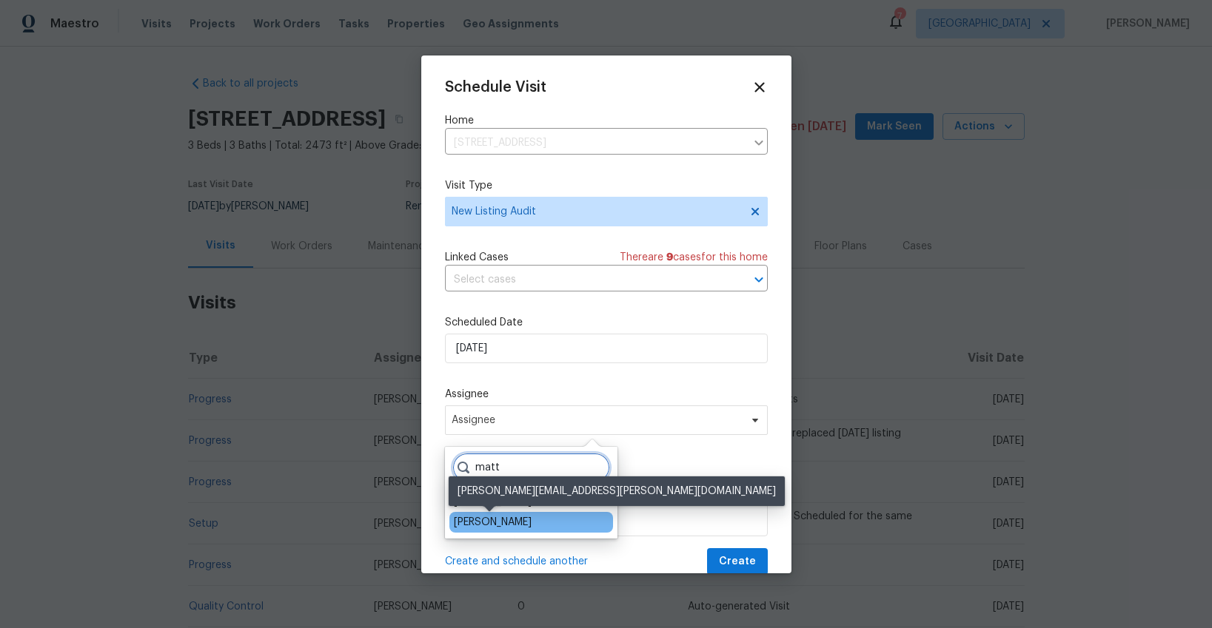
type input "matt"
click at [511, 528] on div "[PERSON_NAME]" at bounding box center [493, 522] width 78 height 15
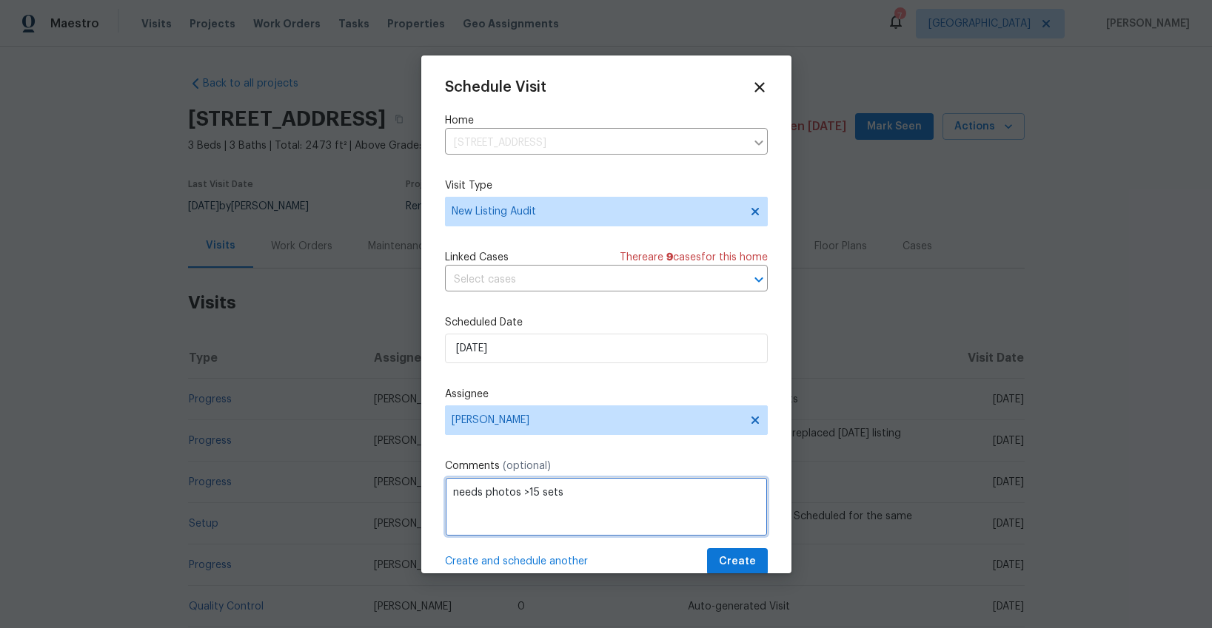
drag, startPoint x: 568, startPoint y: 497, endPoint x: 568, endPoint y: 470, distance: 26.7
click at [568, 470] on div "Comments (optional) needs photos >15 sets" at bounding box center [606, 498] width 323 height 78
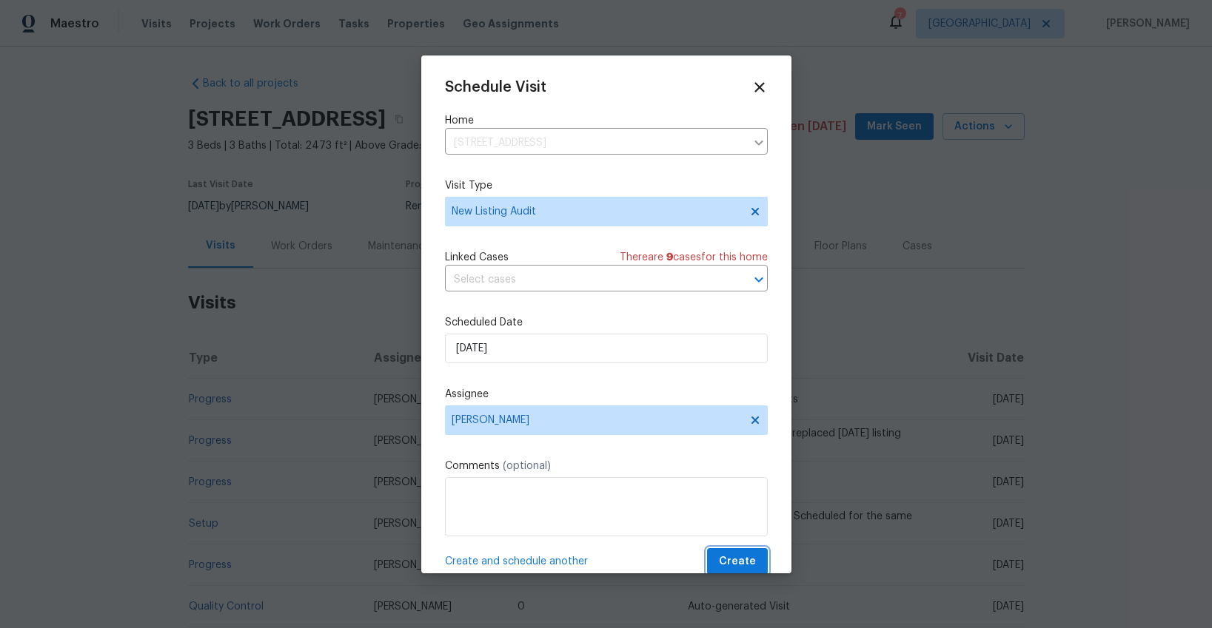
click at [761, 553] on button "Create" at bounding box center [737, 561] width 61 height 27
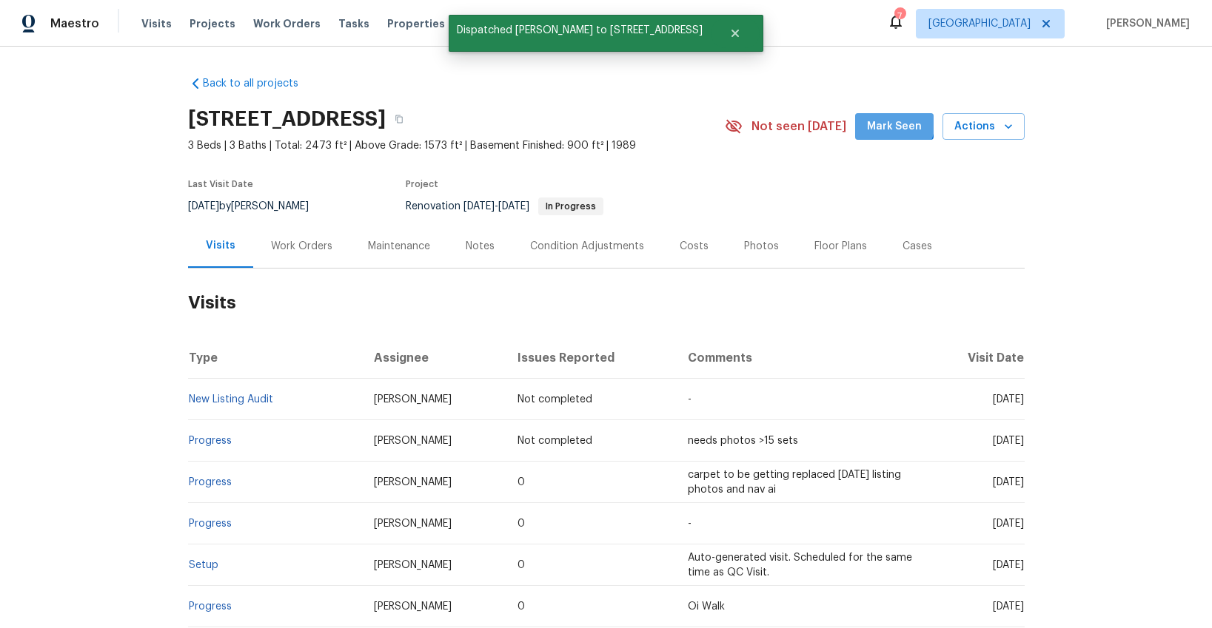
click at [893, 122] on span "Mark Seen" at bounding box center [894, 127] width 55 height 19
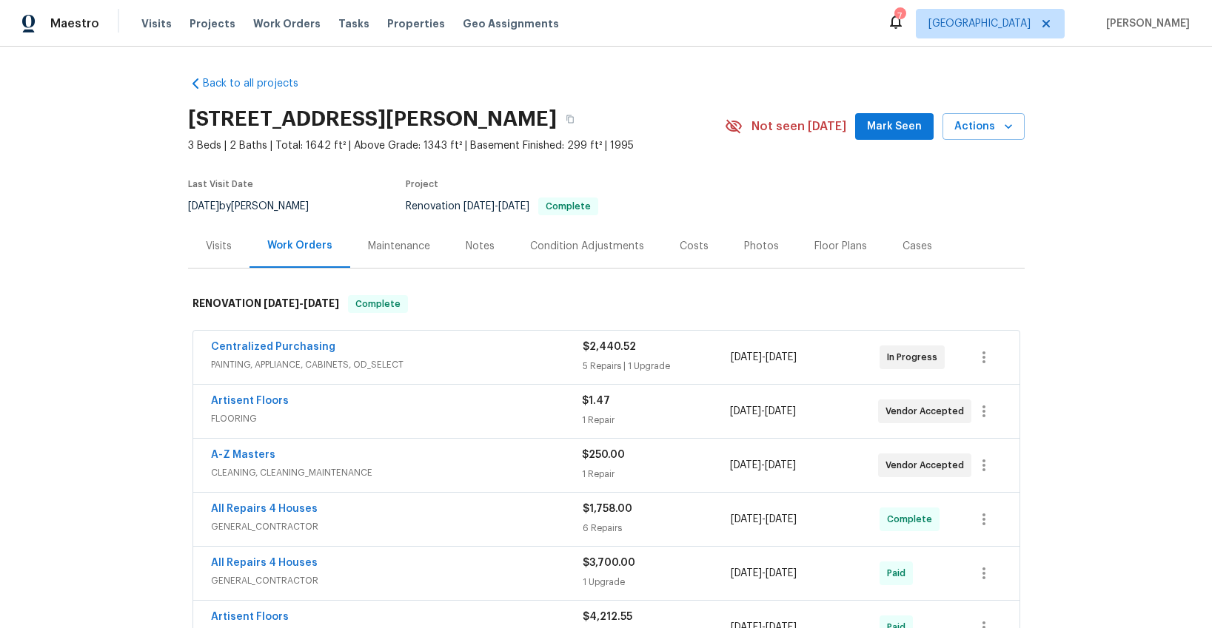
click at [488, 246] on div "Notes" at bounding box center [480, 246] width 29 height 15
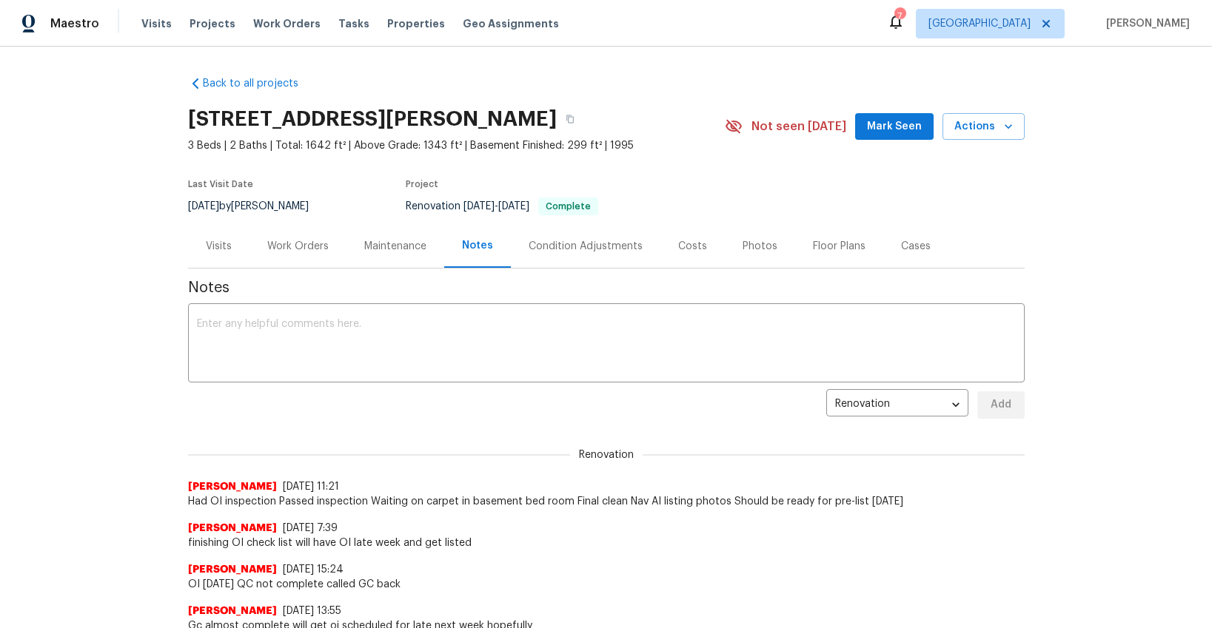
click at [277, 243] on div "Work Orders" at bounding box center [297, 246] width 61 height 15
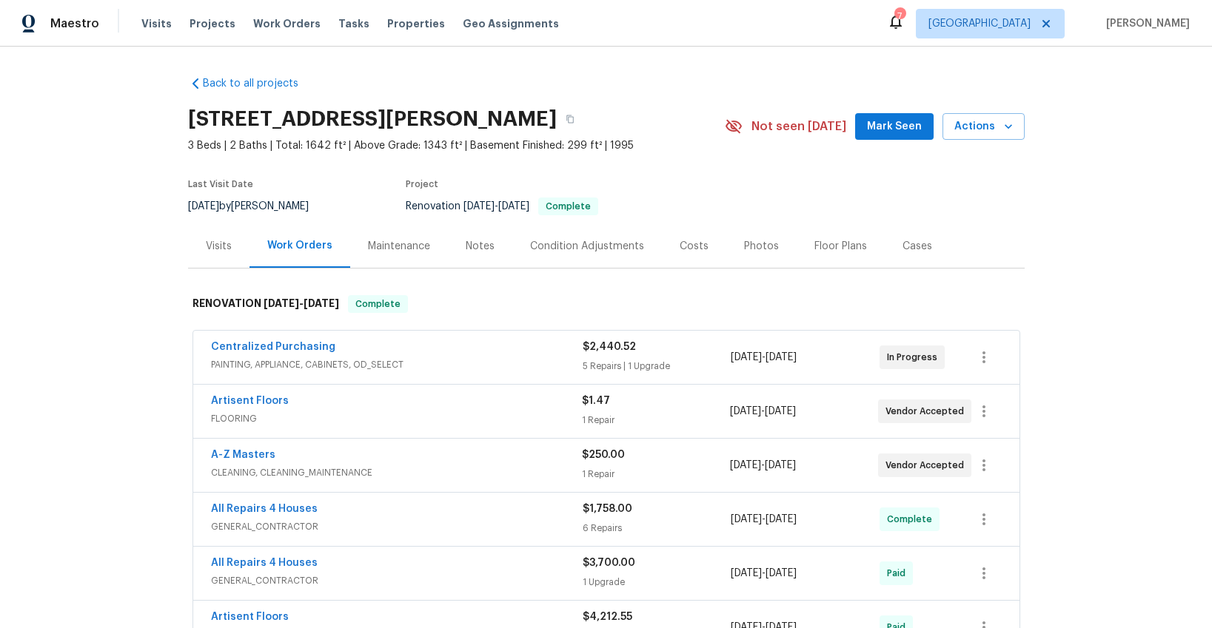
click at [491, 409] on div "Artisent Floors" at bounding box center [396, 403] width 371 height 18
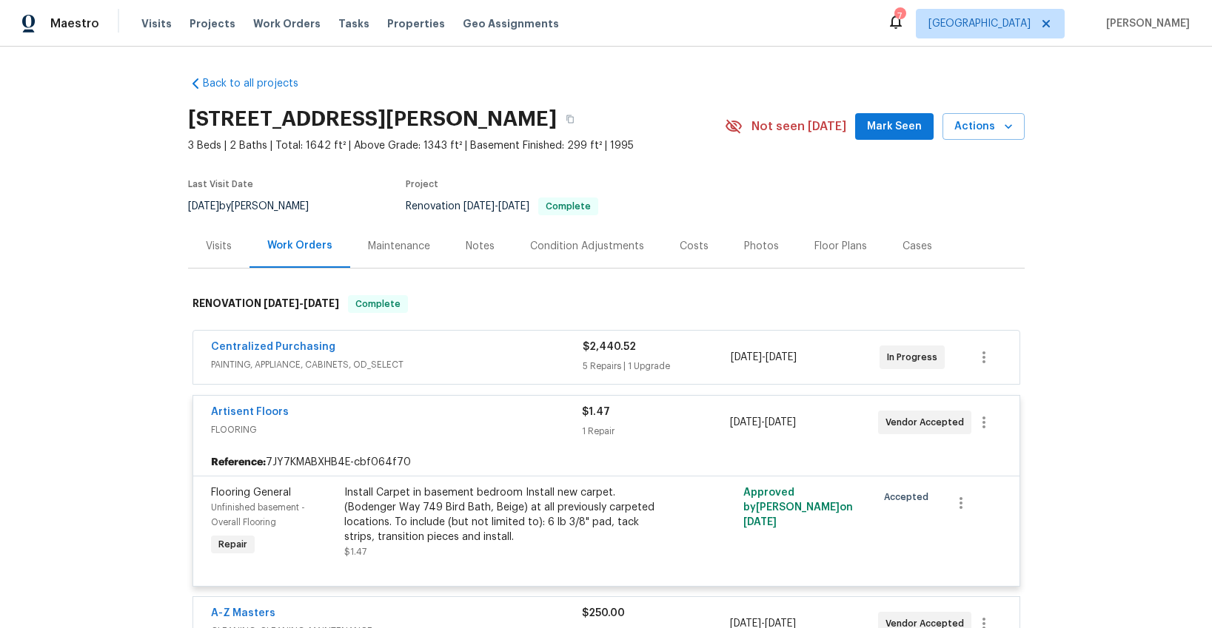
click at [449, 430] on span "FLOORING" at bounding box center [396, 430] width 371 height 15
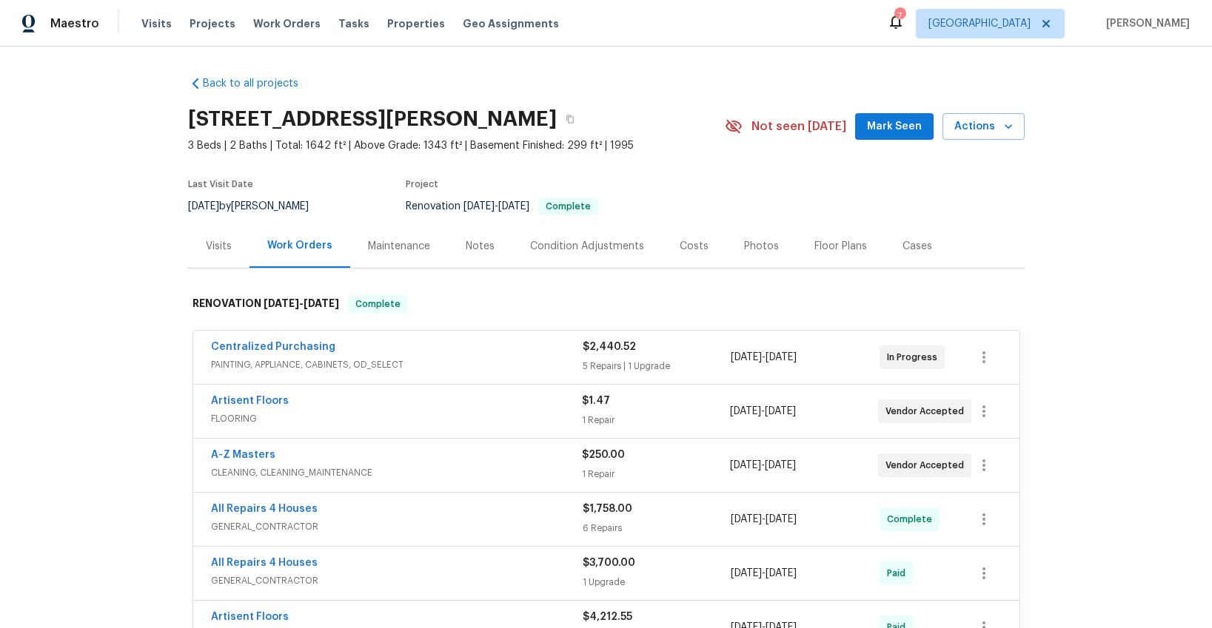
click at [215, 245] on div "Visits" at bounding box center [219, 246] width 26 height 15
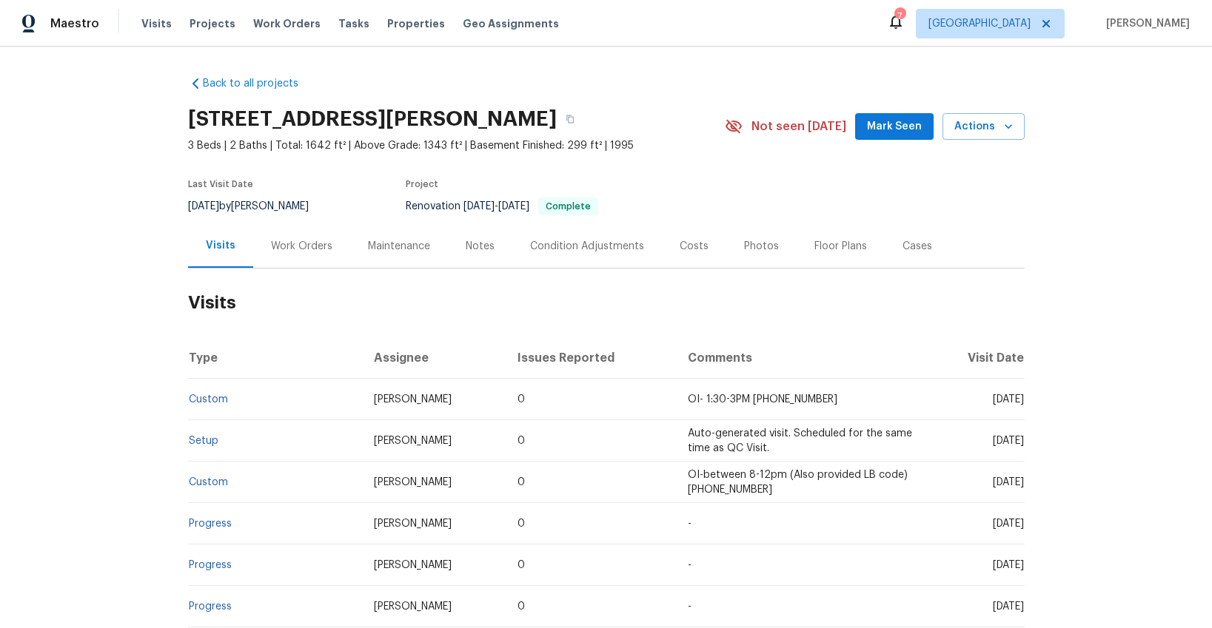
click at [756, 246] on div "Photos" at bounding box center [761, 246] width 35 height 15
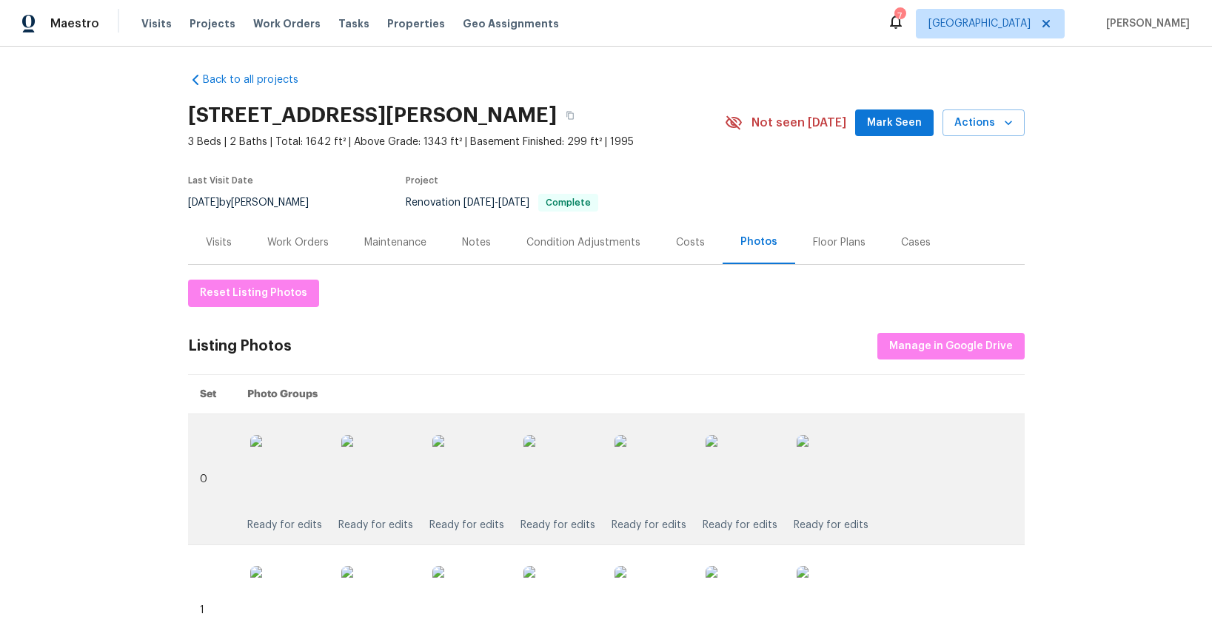
scroll to position [4, 0]
click at [560, 487] on img at bounding box center [560, 471] width 74 height 74
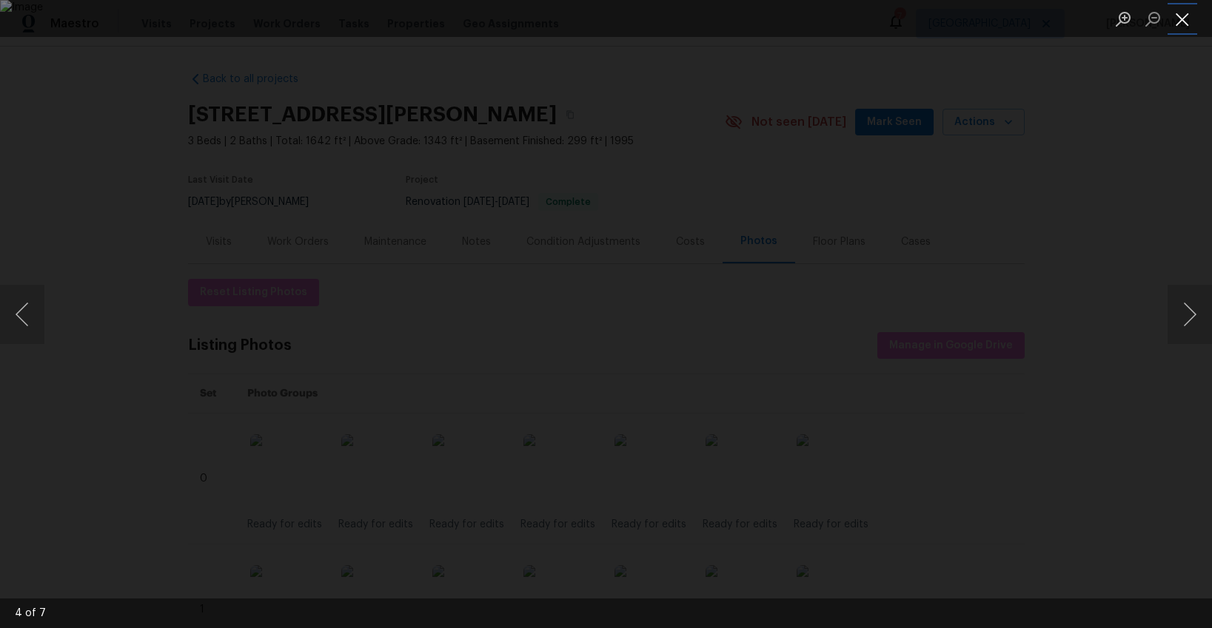
click at [1181, 14] on button "Close lightbox" at bounding box center [1182, 19] width 30 height 26
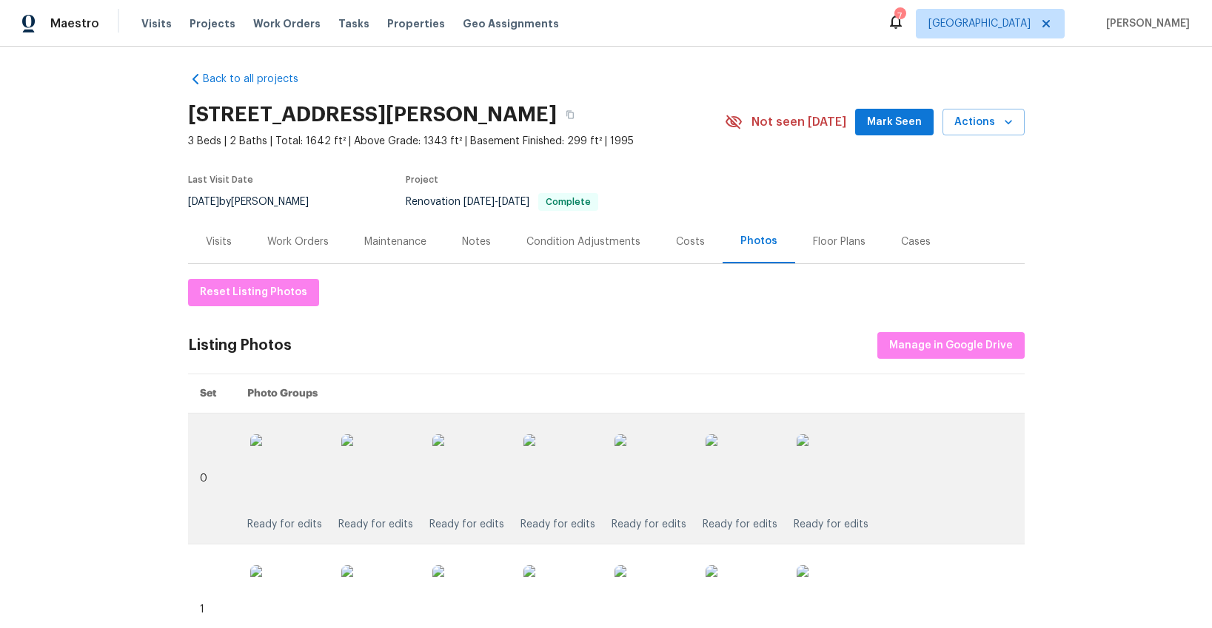
scroll to position [166, 0]
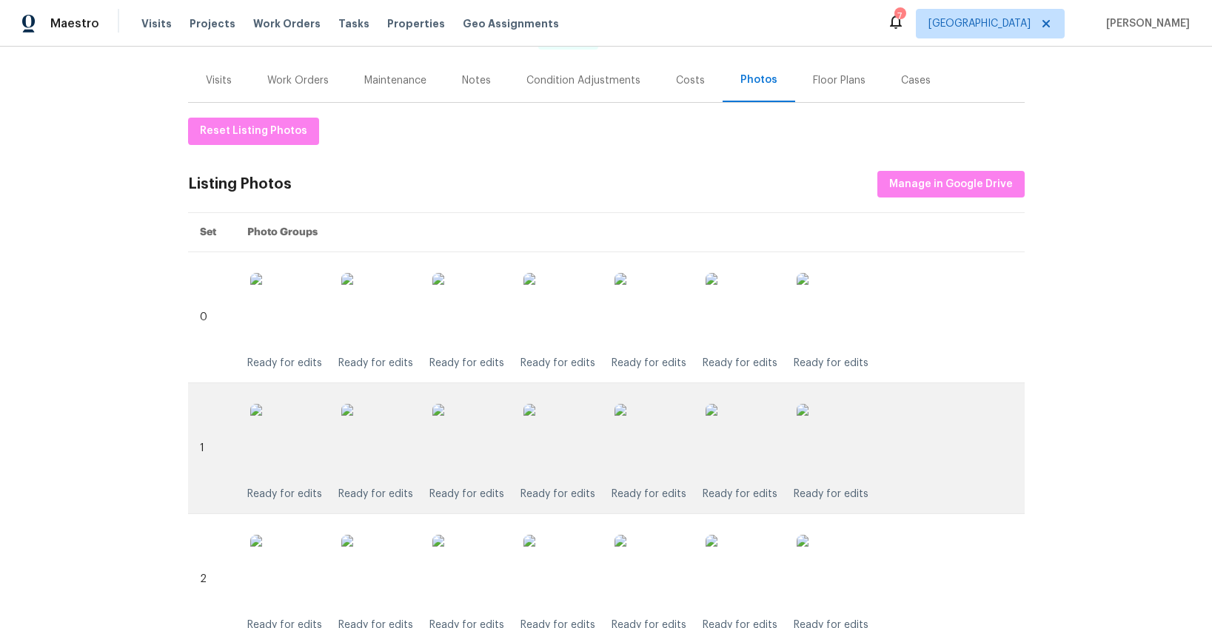
click at [569, 457] on img at bounding box center [560, 441] width 74 height 74
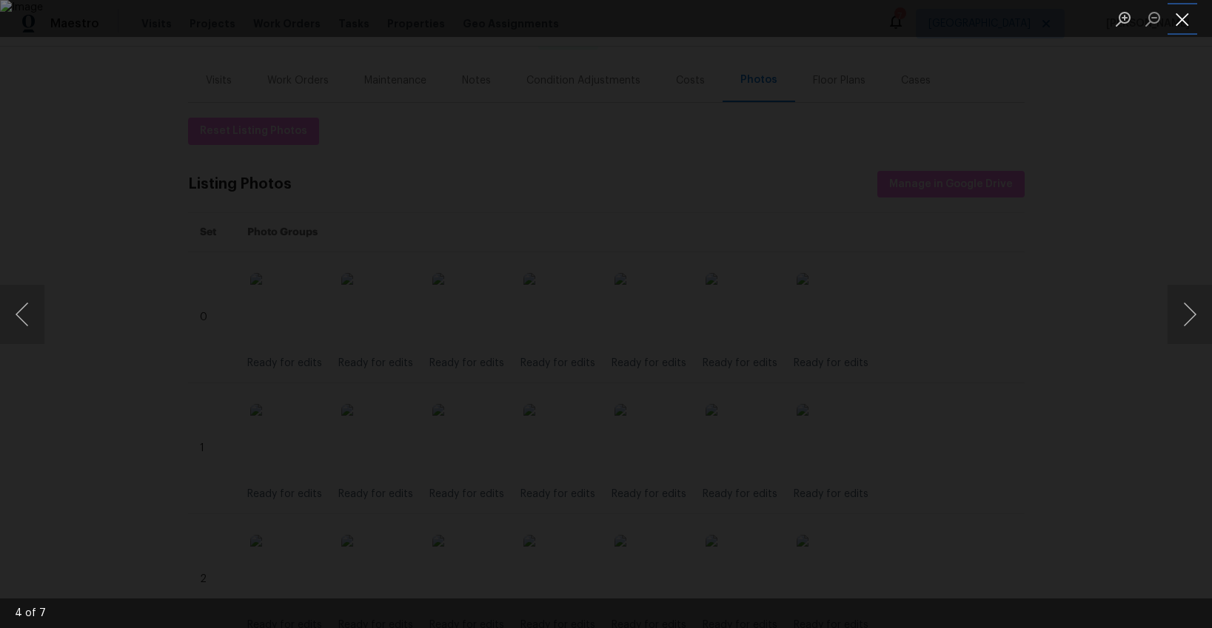
click at [1189, 21] on button "Close lightbox" at bounding box center [1182, 19] width 30 height 26
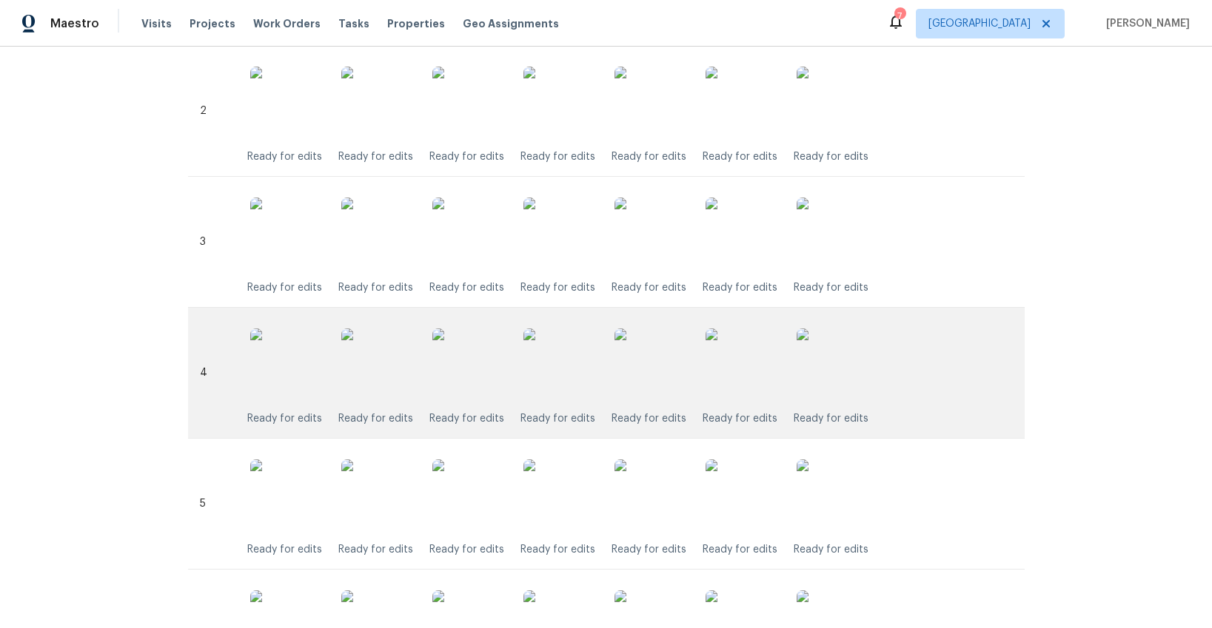
scroll to position [645, 0]
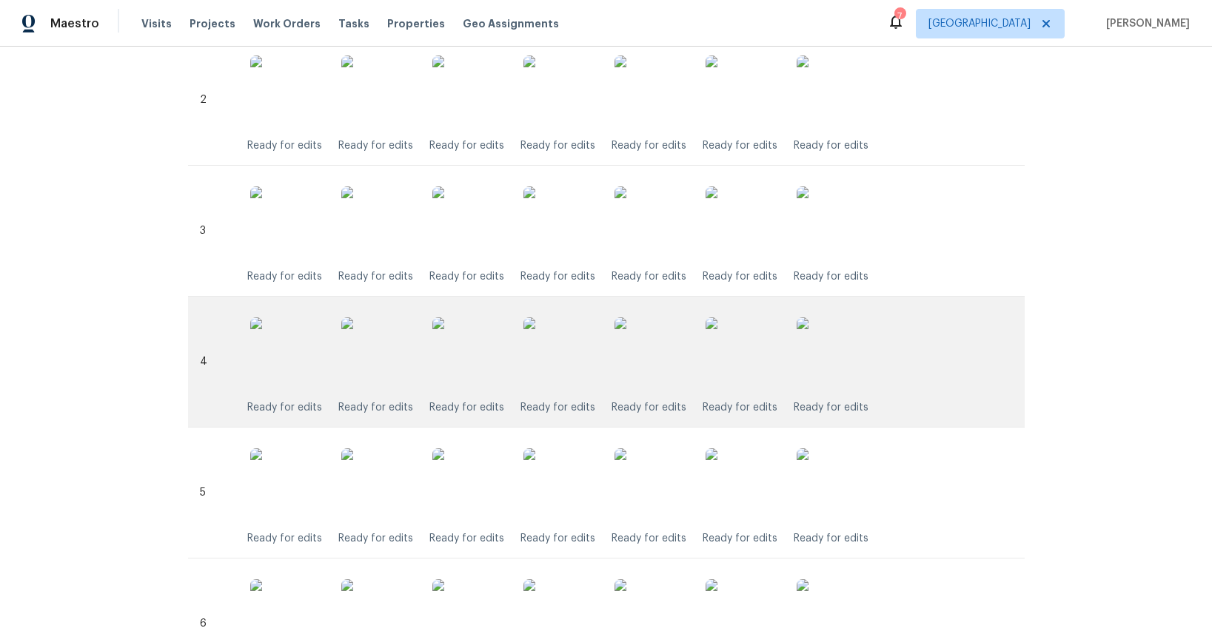
click at [550, 361] on img at bounding box center [560, 355] width 74 height 74
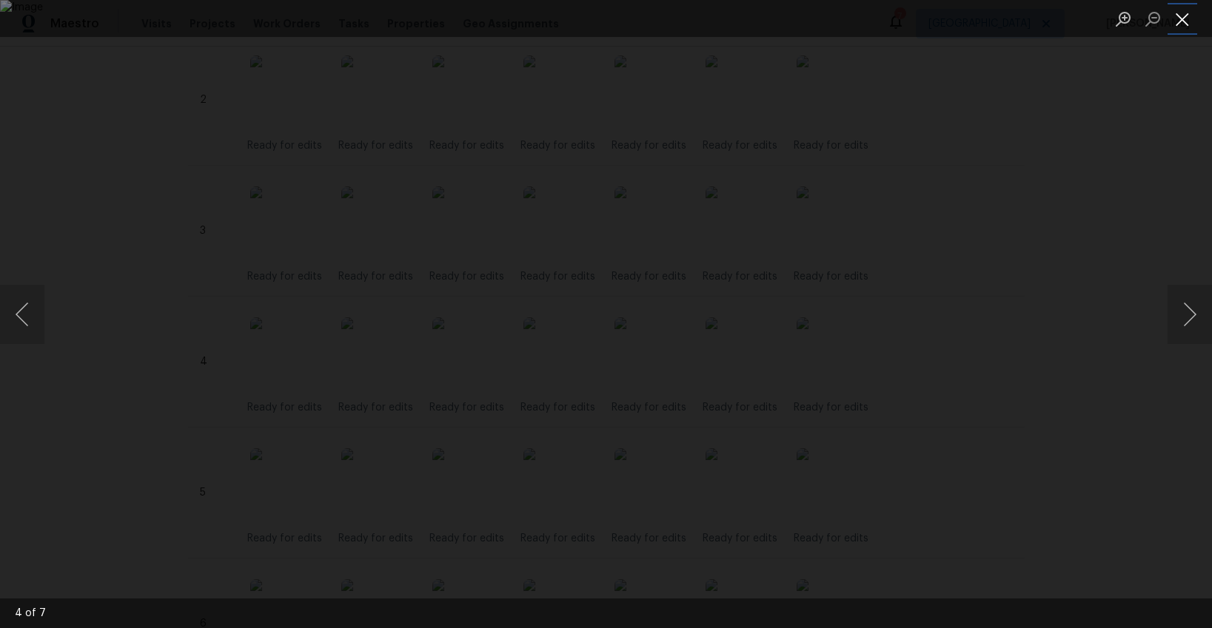
click at [1171, 21] on button "Close lightbox" at bounding box center [1182, 19] width 30 height 26
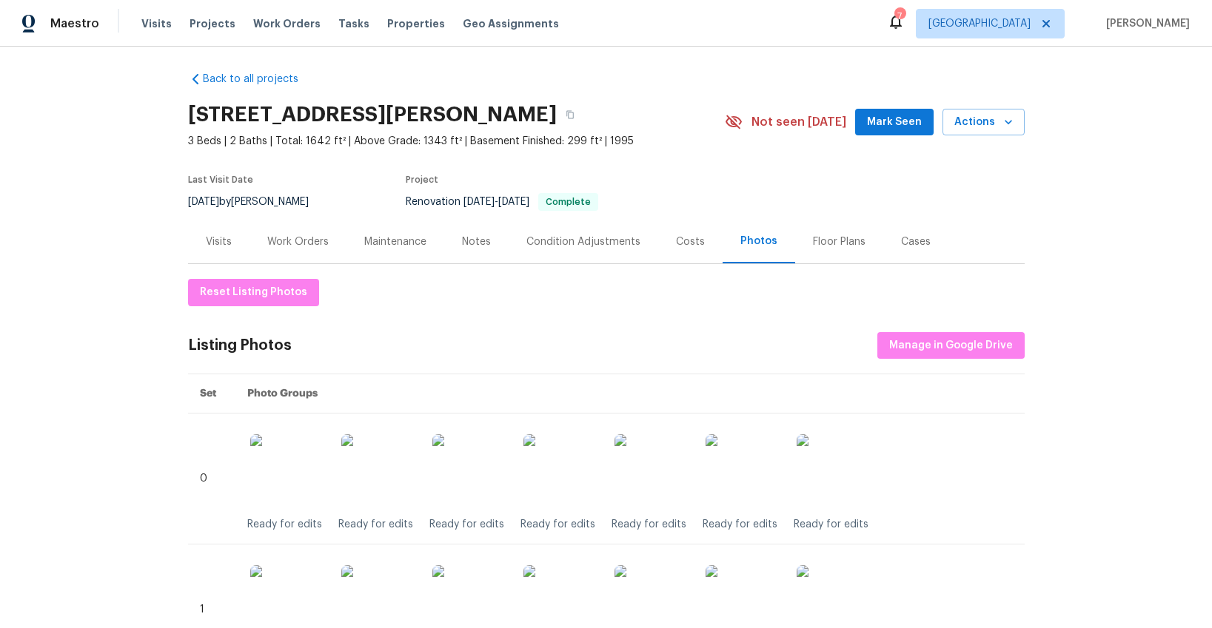
scroll to position [0, 0]
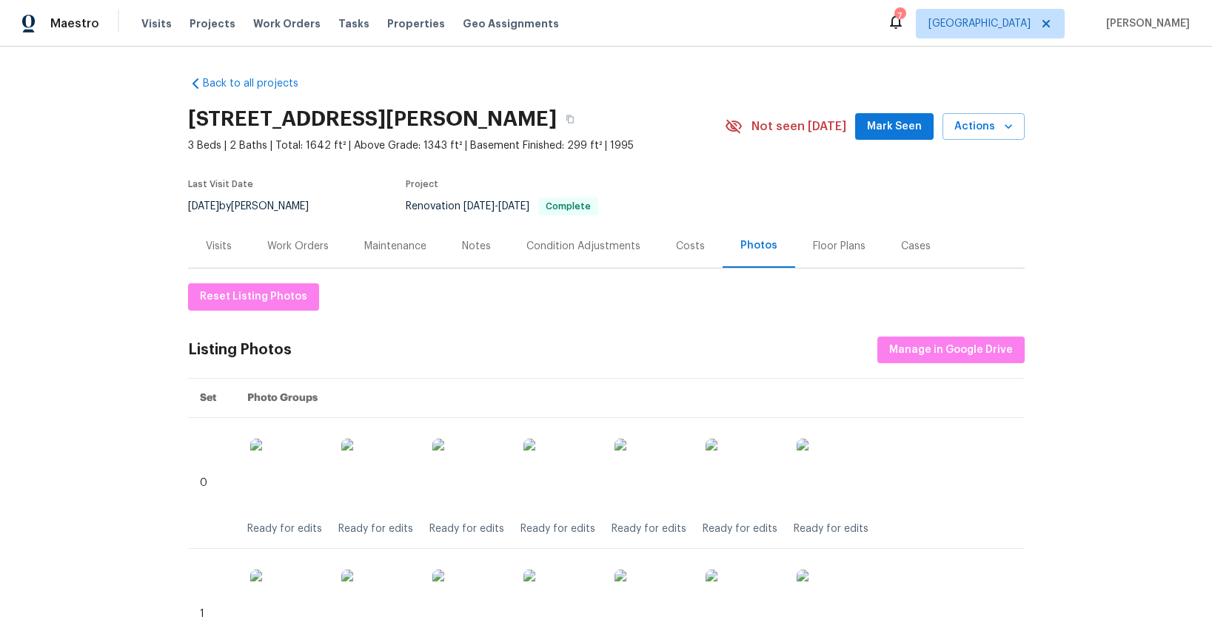
click at [212, 250] on div "Visits" at bounding box center [219, 246] width 26 height 15
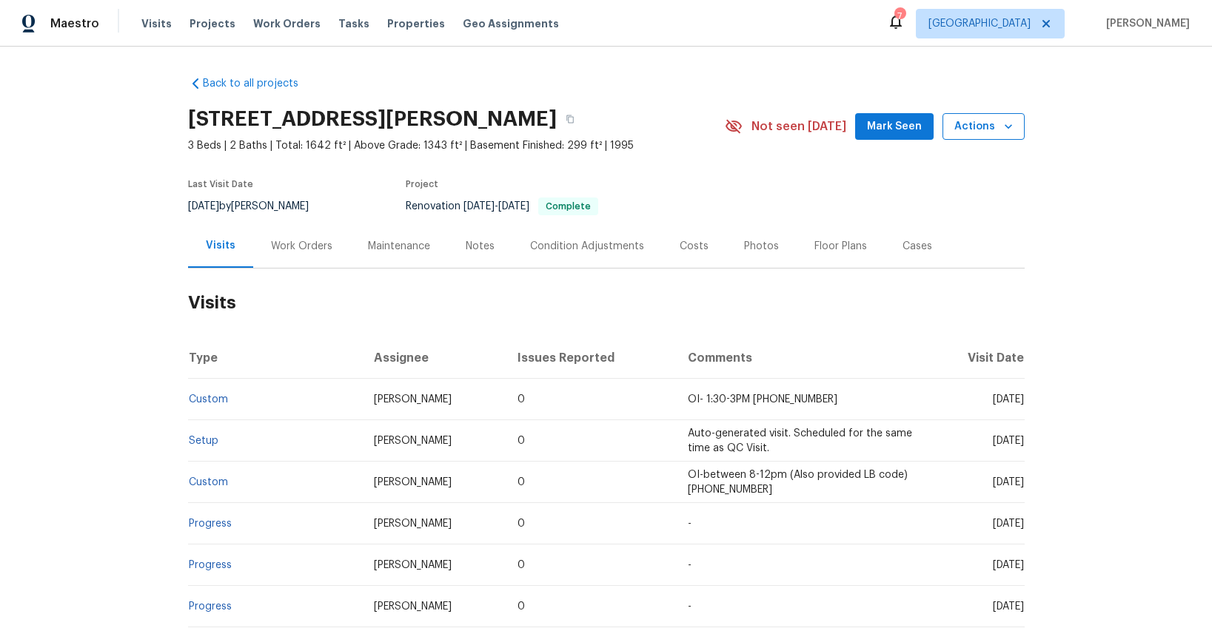
click at [975, 128] on span "Actions" at bounding box center [983, 127] width 58 height 19
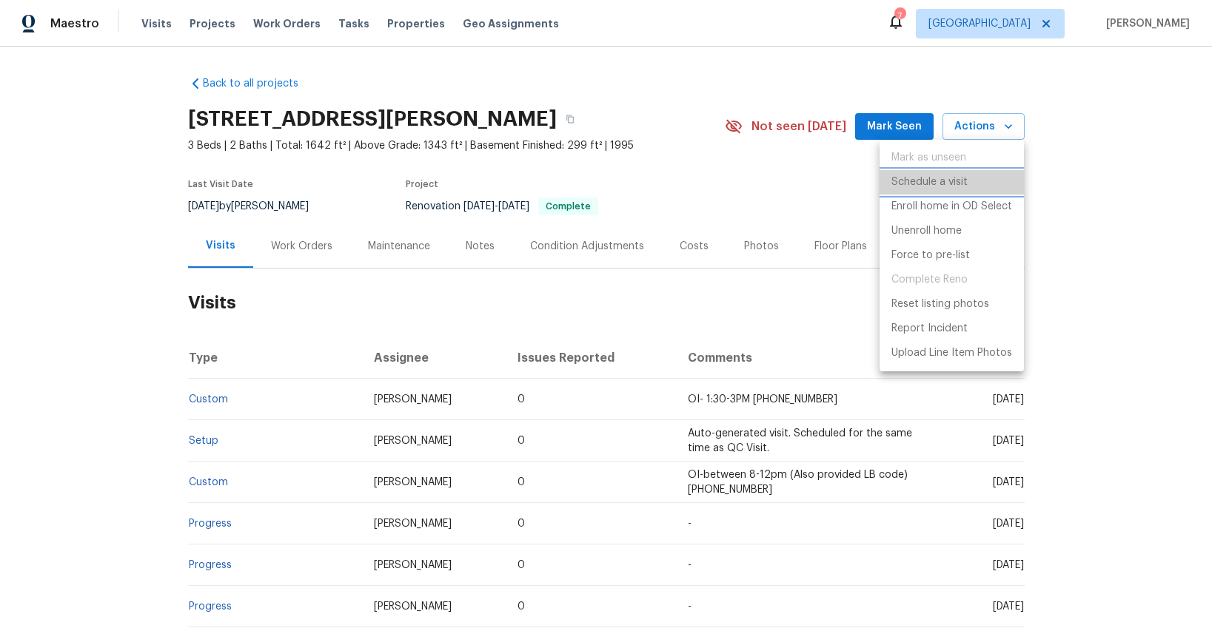
click at [941, 181] on p "Schedule a visit" at bounding box center [929, 183] width 76 height 16
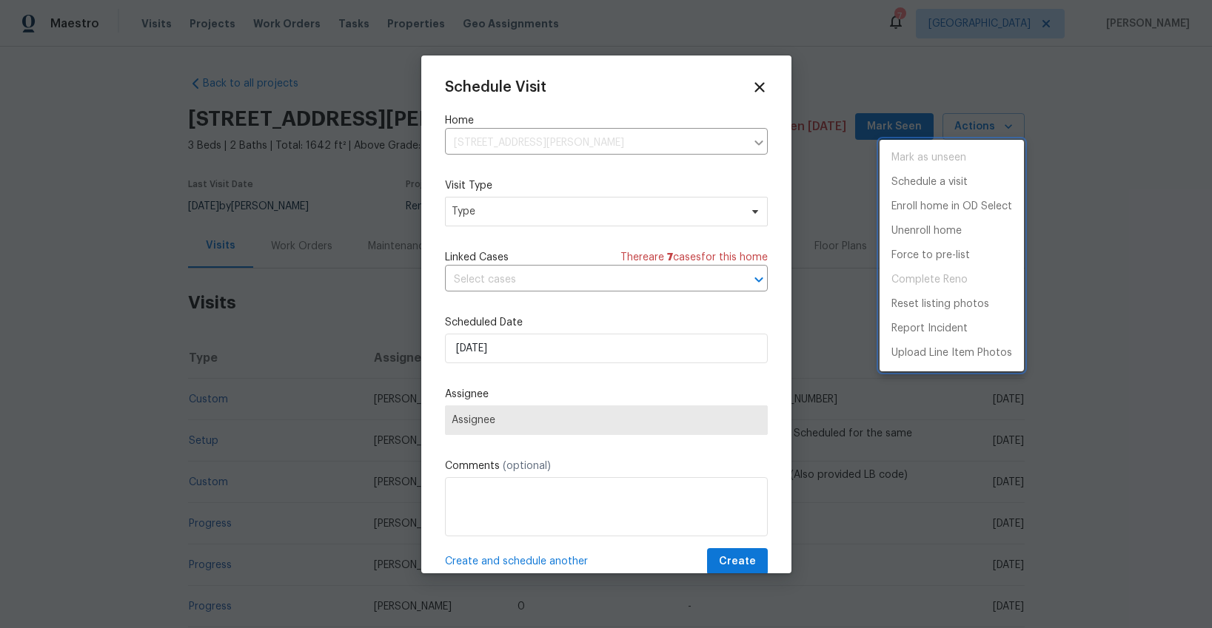
click at [567, 214] on div at bounding box center [606, 314] width 1212 height 628
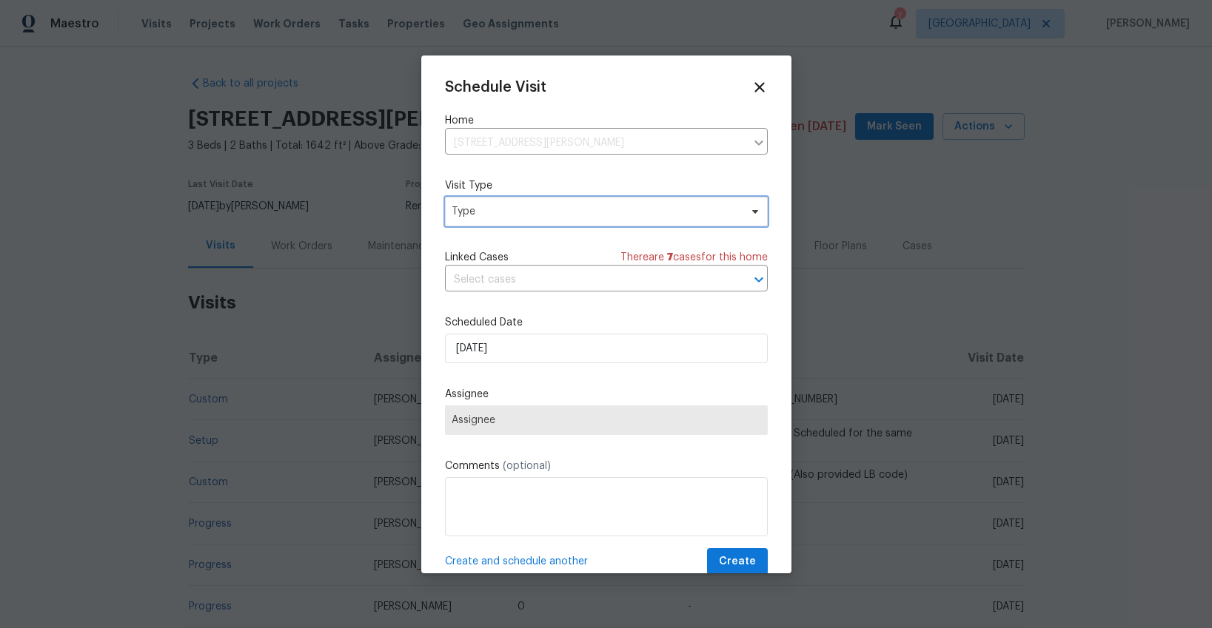
click at [550, 212] on span "Type" at bounding box center [595, 211] width 288 height 15
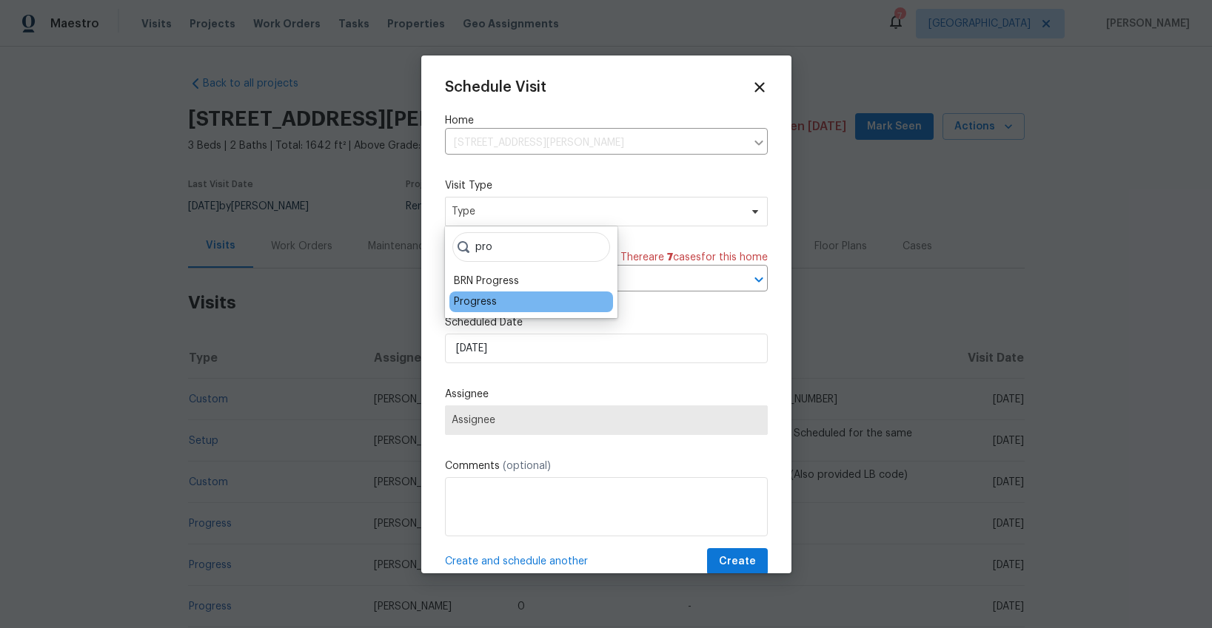
type input "pro"
click at [474, 302] on div "Progress" at bounding box center [475, 302] width 43 height 15
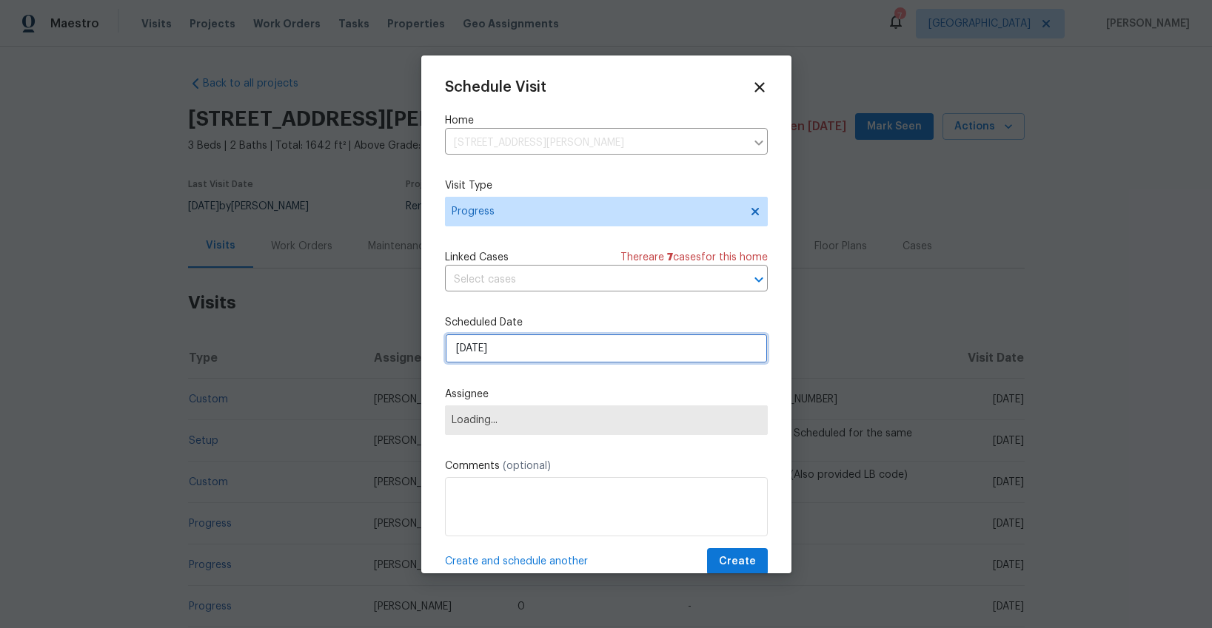
click at [477, 344] on input "[DATE]" at bounding box center [606, 349] width 323 height 30
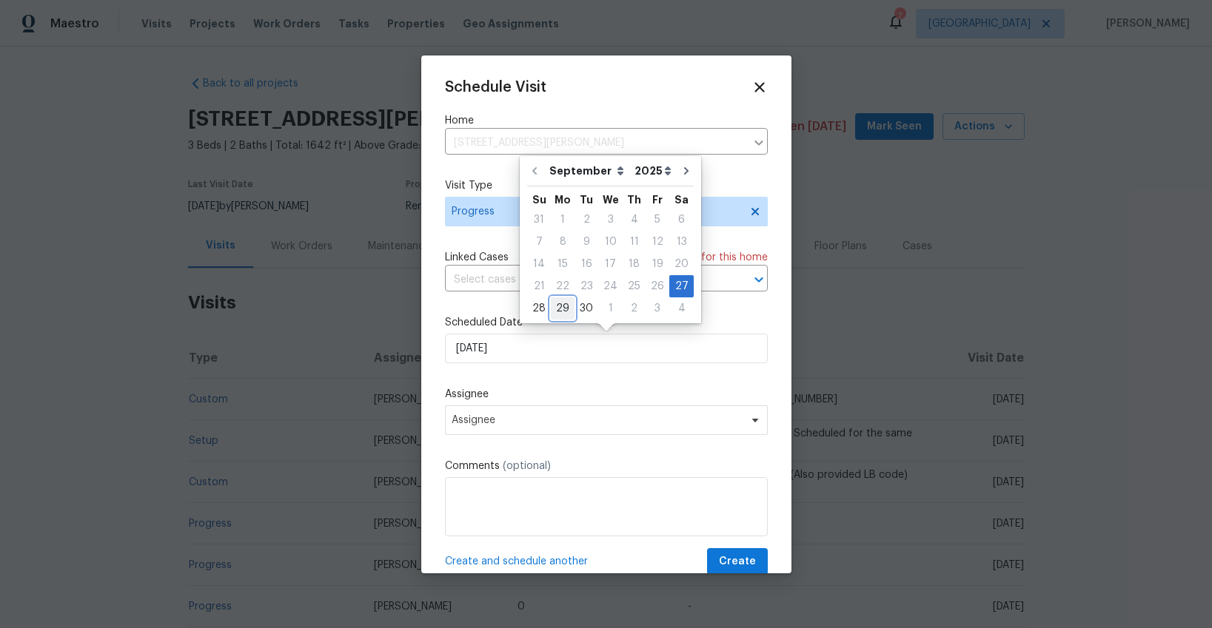
click at [556, 307] on div "29" at bounding box center [563, 308] width 24 height 21
type input "[DATE]"
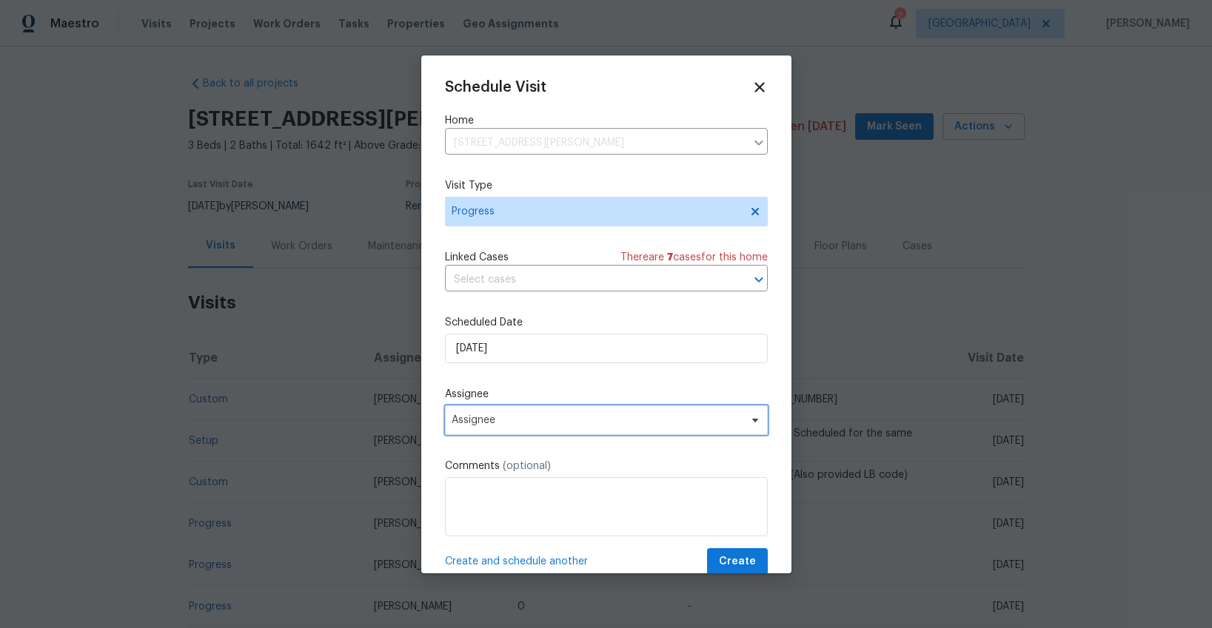
click at [510, 423] on span "Assignee" at bounding box center [596, 420] width 290 height 12
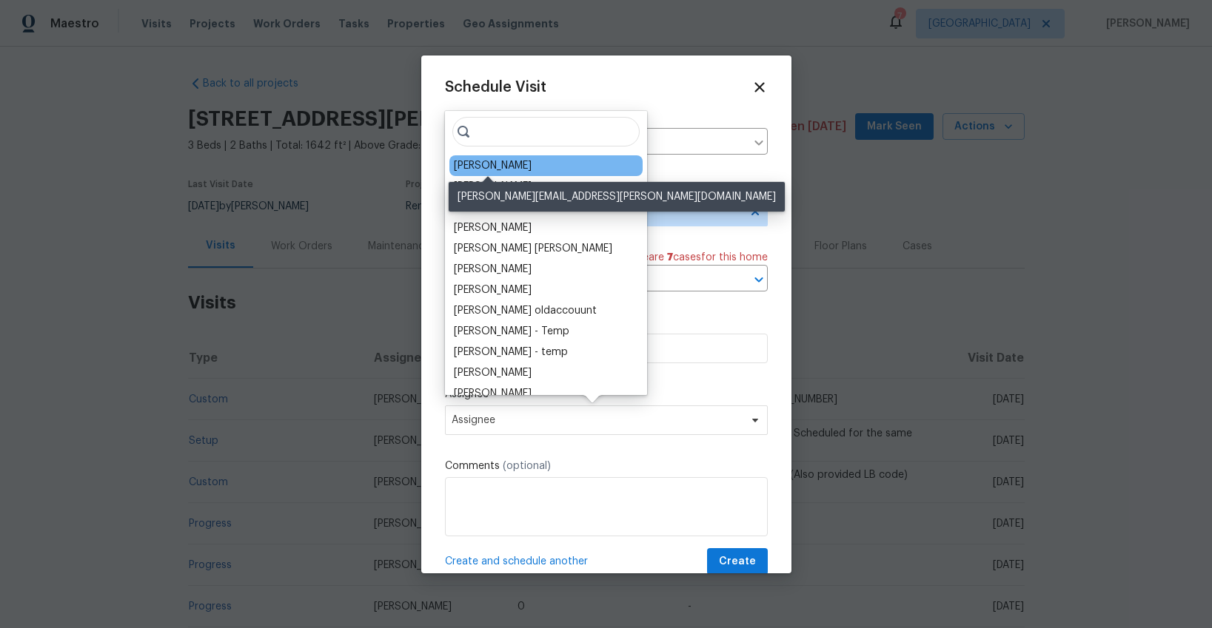
click at [472, 160] on div "[PERSON_NAME]" at bounding box center [493, 165] width 78 height 15
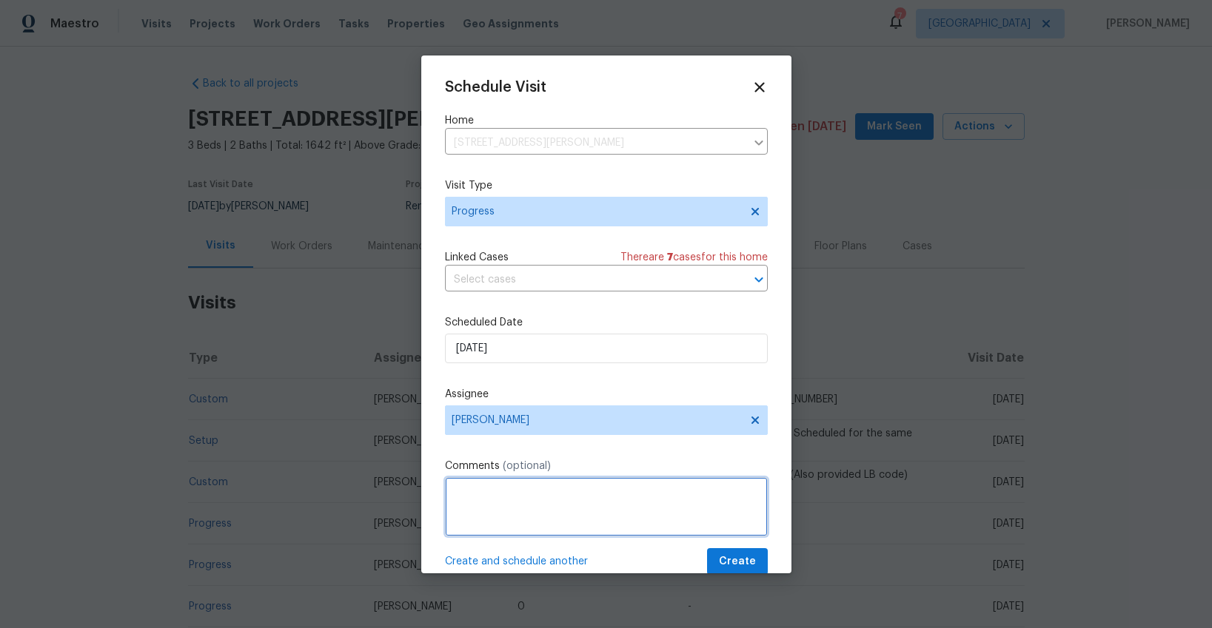
click at [488, 488] on textarea at bounding box center [606, 506] width 323 height 59
click at [512, 492] on textarea "photo bracketting is short" at bounding box center [606, 506] width 323 height 59
click at [595, 495] on textarea "photo bracketing is short" at bounding box center [606, 506] width 323 height 59
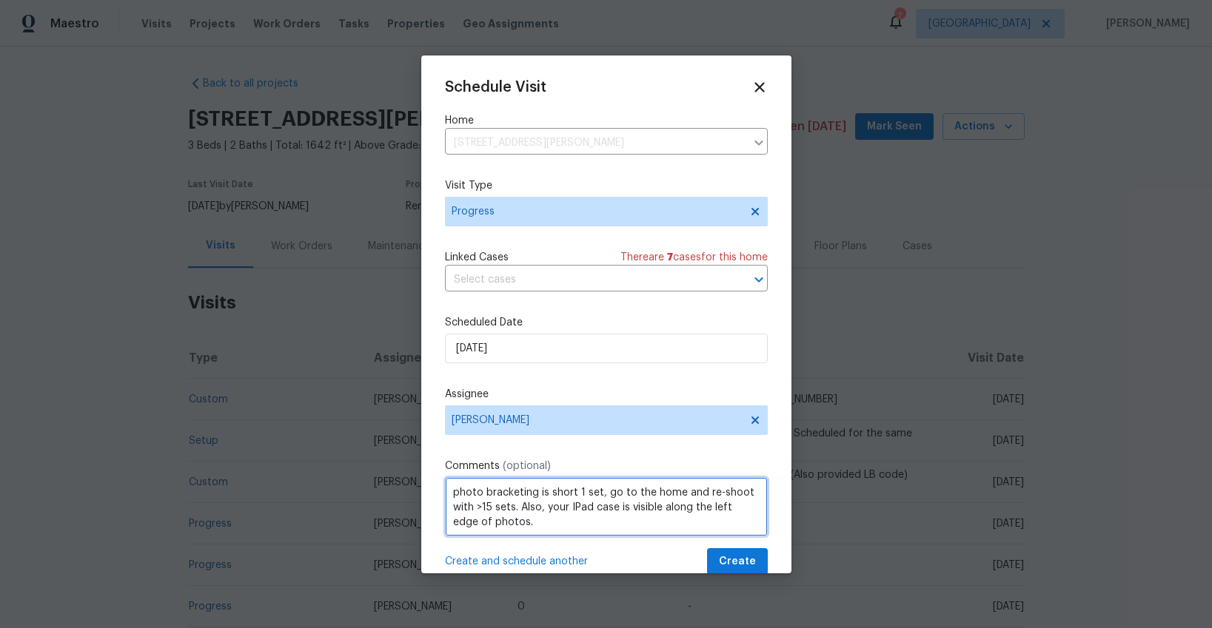
type textarea "photo bracketing is short 1 set, go to the home and re-shoot with >15 sets. Als…"
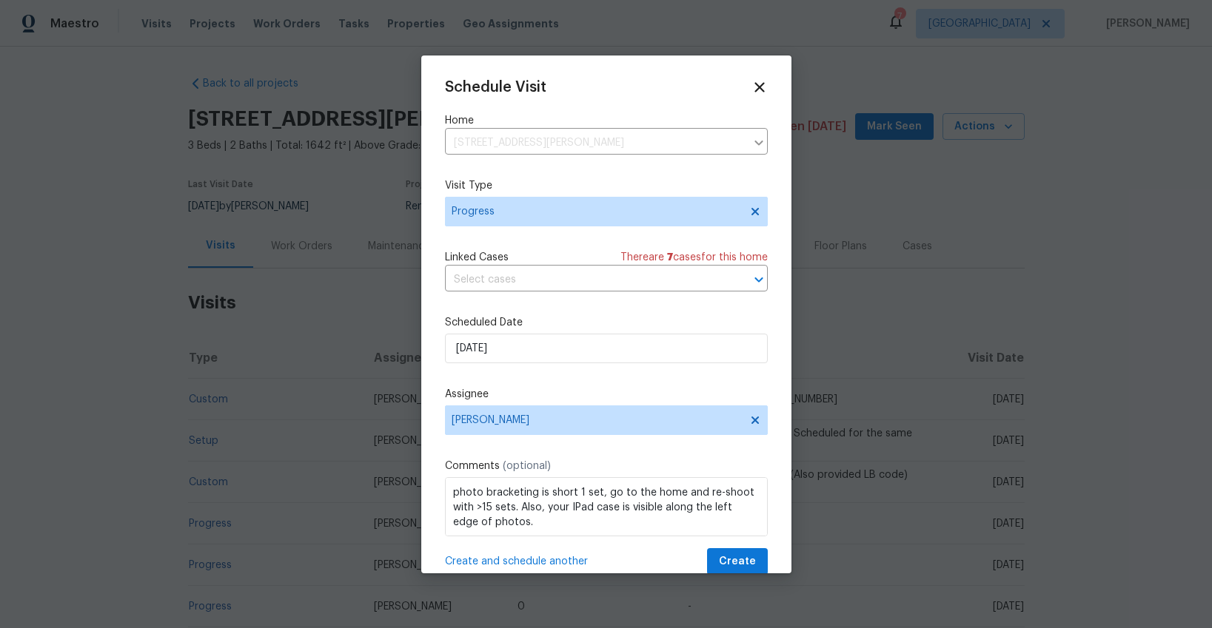
click at [555, 556] on span "Create and schedule another" at bounding box center [516, 561] width 143 height 15
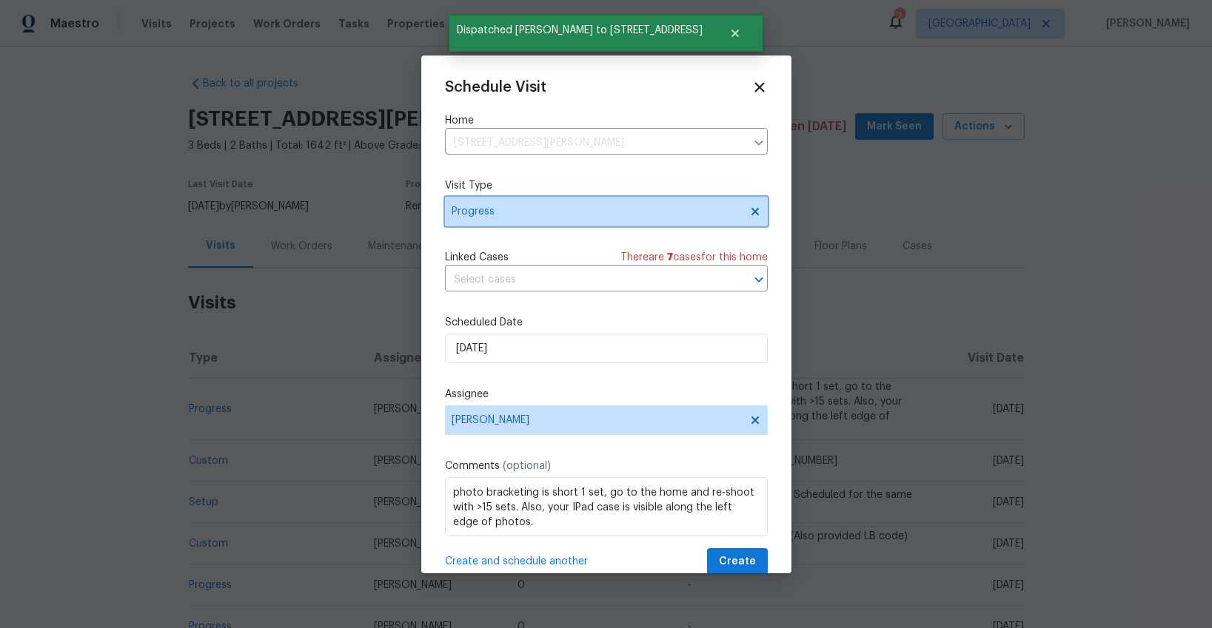
click at [518, 215] on span "Progress" at bounding box center [595, 211] width 288 height 15
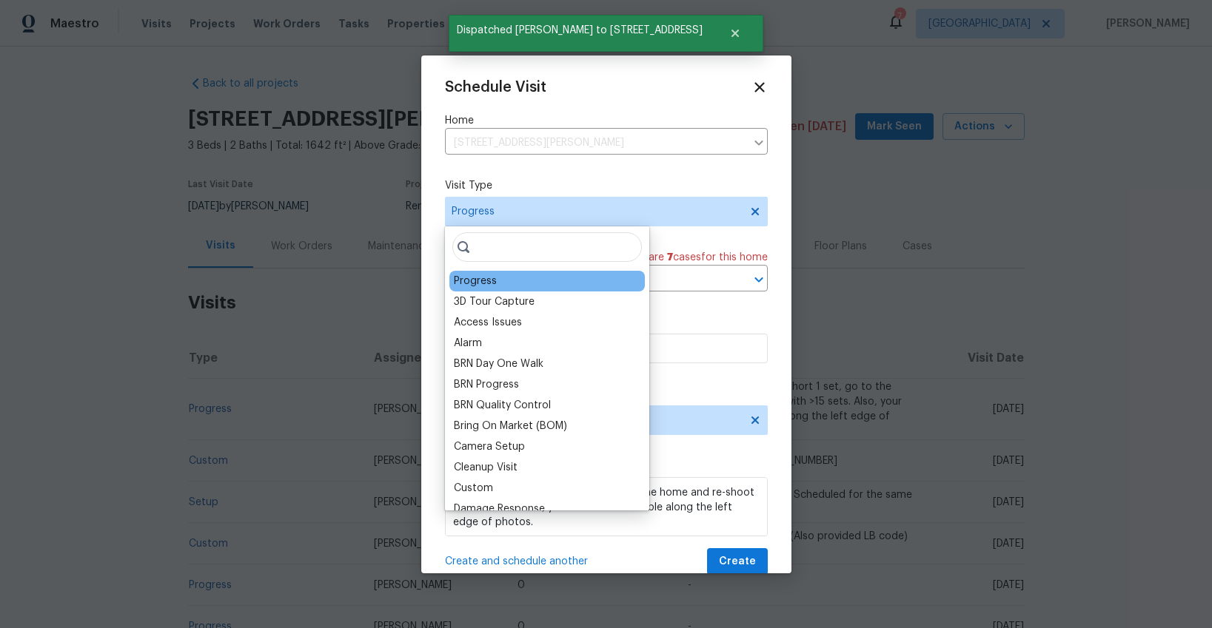
click at [495, 249] on input "search" at bounding box center [546, 247] width 189 height 30
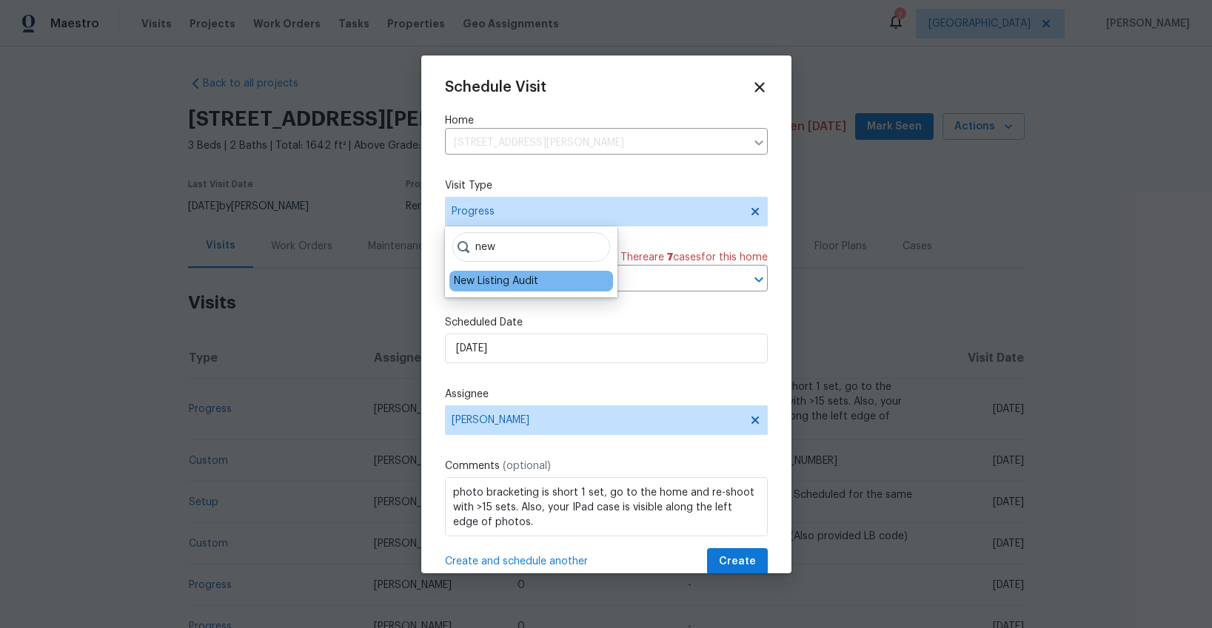
type input "new"
click at [495, 285] on div "New Listing Audit" at bounding box center [496, 281] width 84 height 15
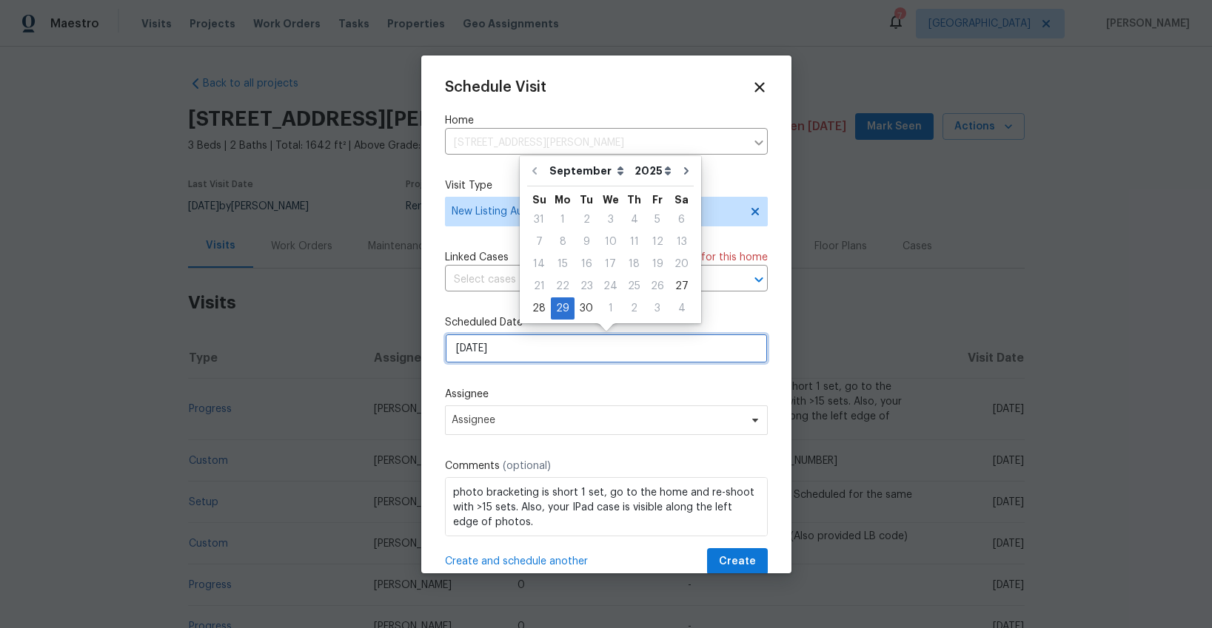
click at [536, 356] on input "[DATE]" at bounding box center [606, 349] width 323 height 30
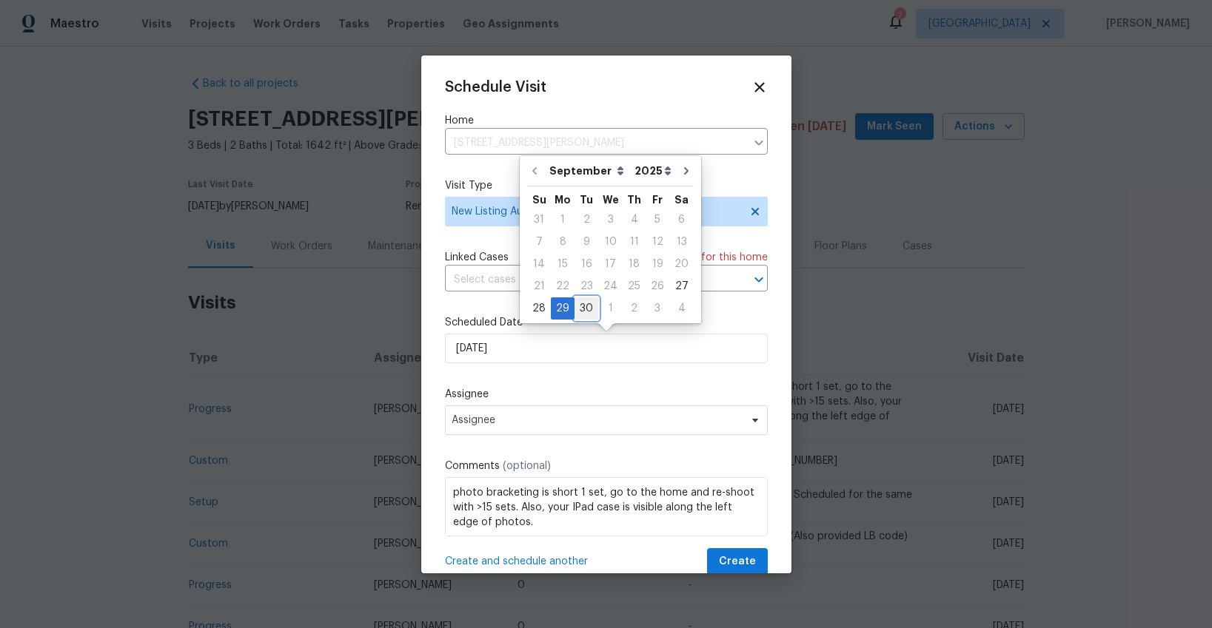
click at [581, 311] on div "30" at bounding box center [586, 308] width 24 height 21
type input "[DATE]"
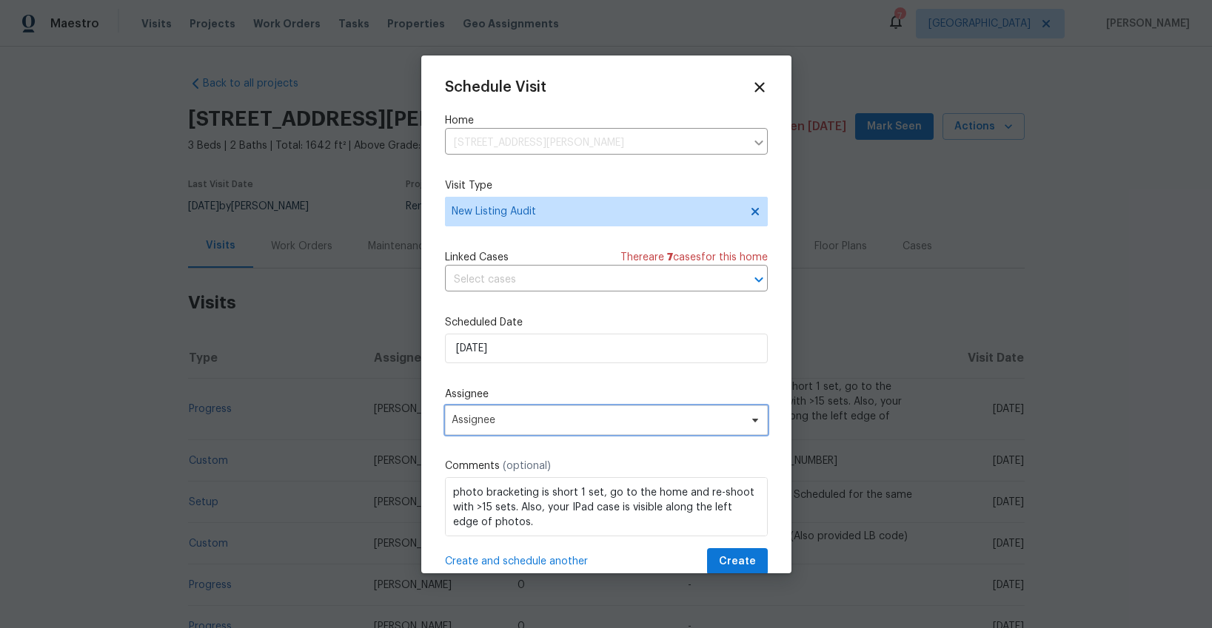
click at [520, 426] on span "Assignee" at bounding box center [606, 421] width 323 height 30
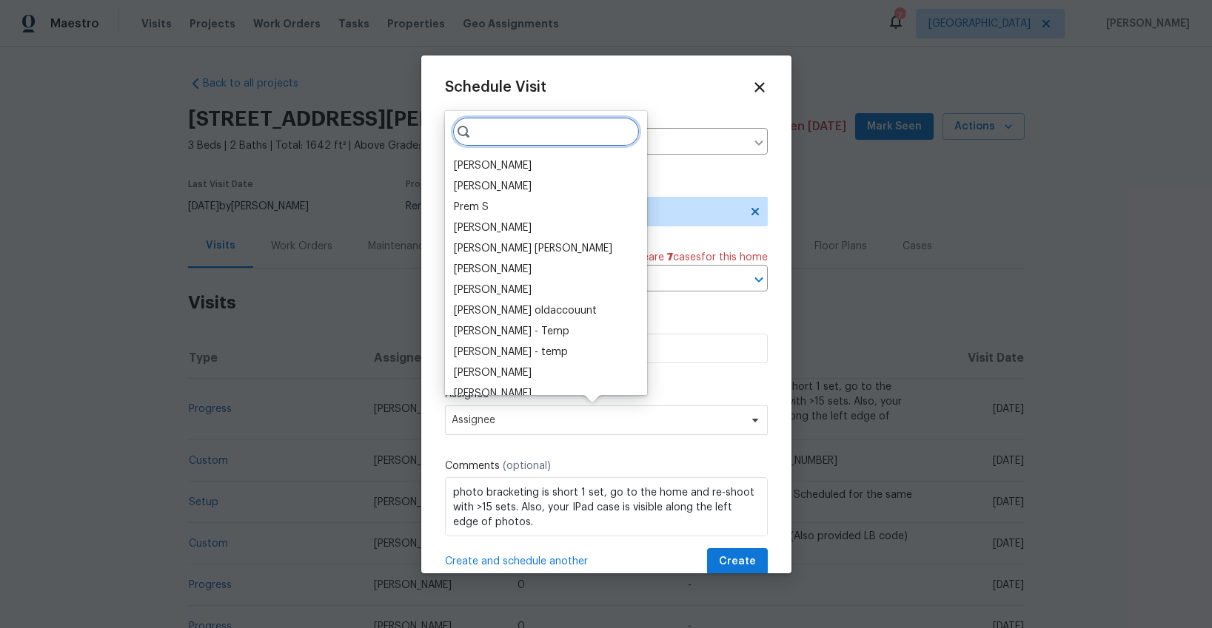
click at [545, 127] on input "search" at bounding box center [545, 132] width 187 height 30
type input "n"
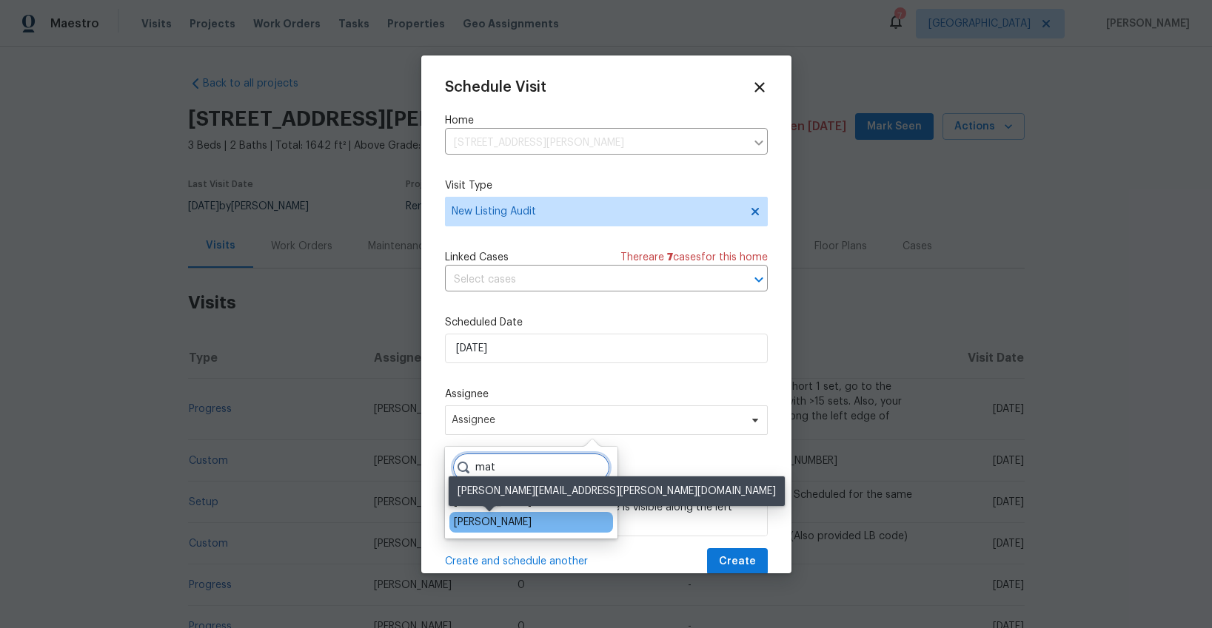
type input "mat"
click at [508, 521] on div "[PERSON_NAME]" at bounding box center [493, 522] width 78 height 15
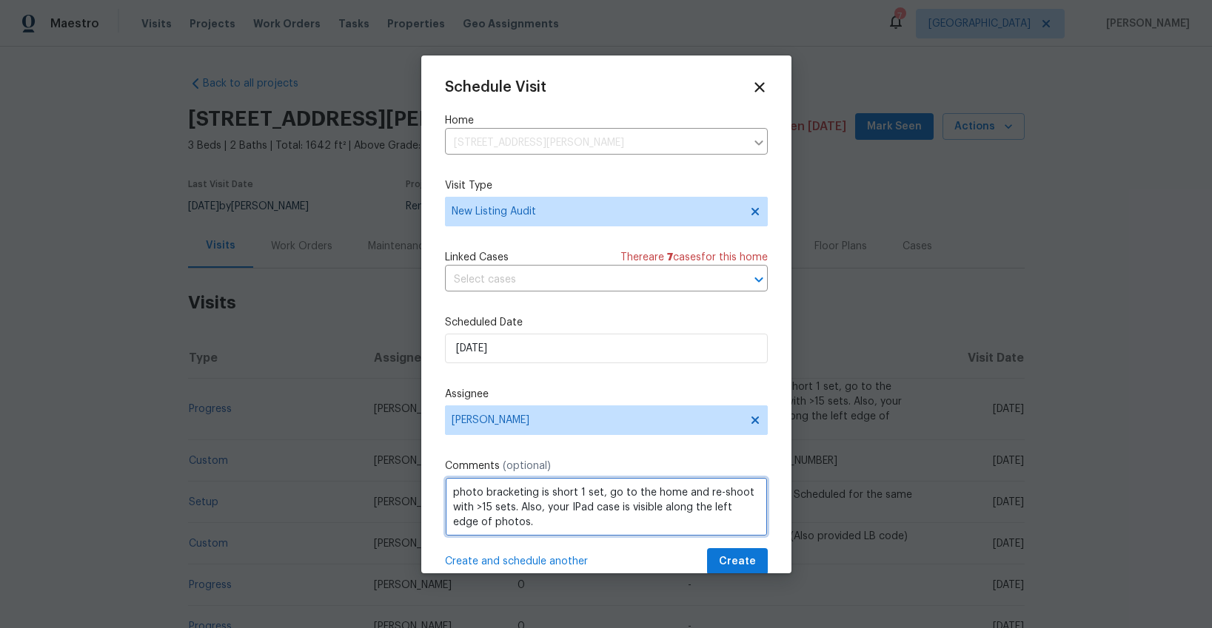
drag, startPoint x: 508, startPoint y: 521, endPoint x: 506, endPoint y: 463, distance: 58.5
click at [508, 466] on div "Comments (optional) photo bracketing is short 1 set, go to the home and re-shoo…" at bounding box center [606, 498] width 323 height 78
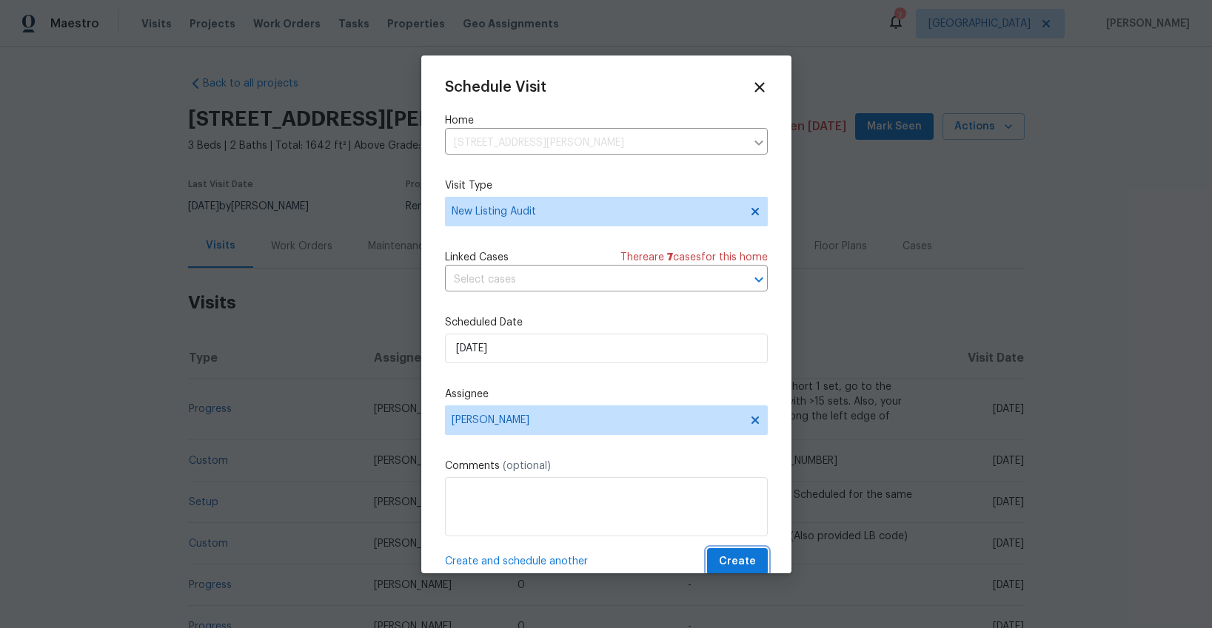
click at [740, 557] on span "Create" at bounding box center [737, 562] width 37 height 19
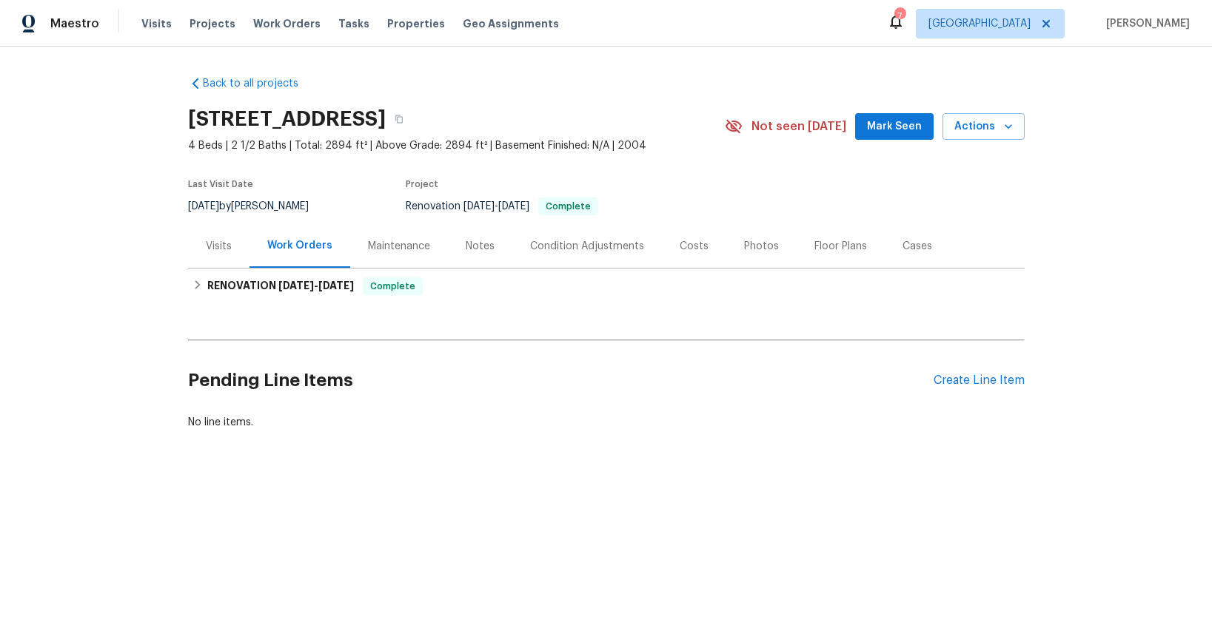
click at [765, 244] on div "Photos" at bounding box center [761, 246] width 35 height 15
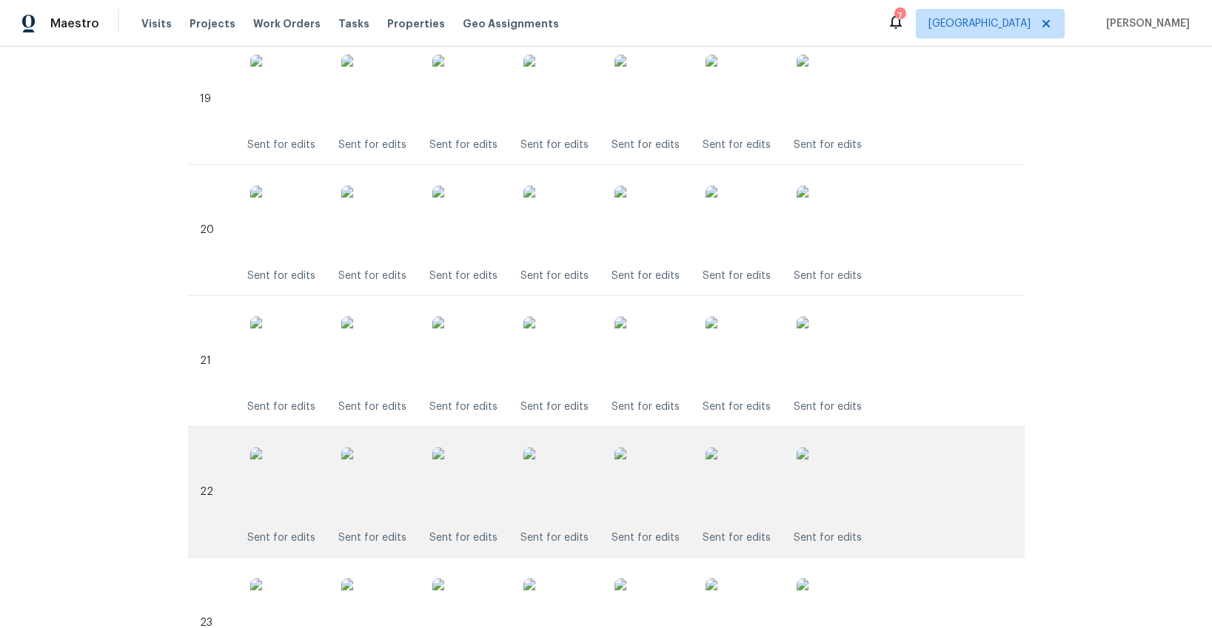
scroll to position [2886, 0]
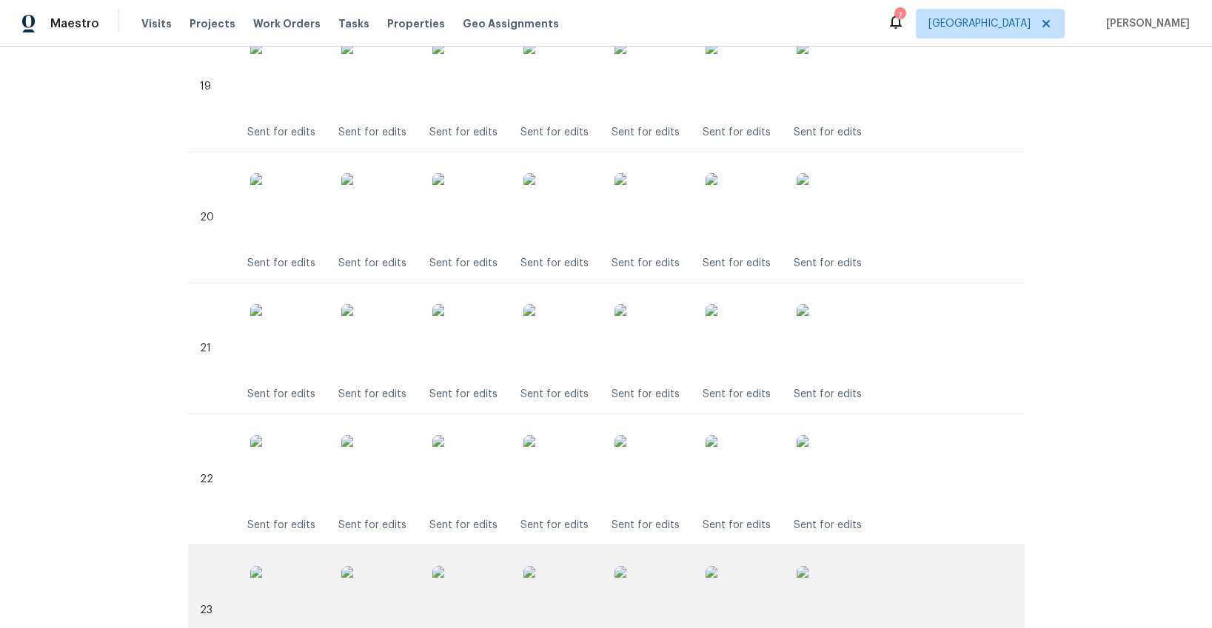
click at [399, 595] on img at bounding box center [378, 603] width 74 height 74
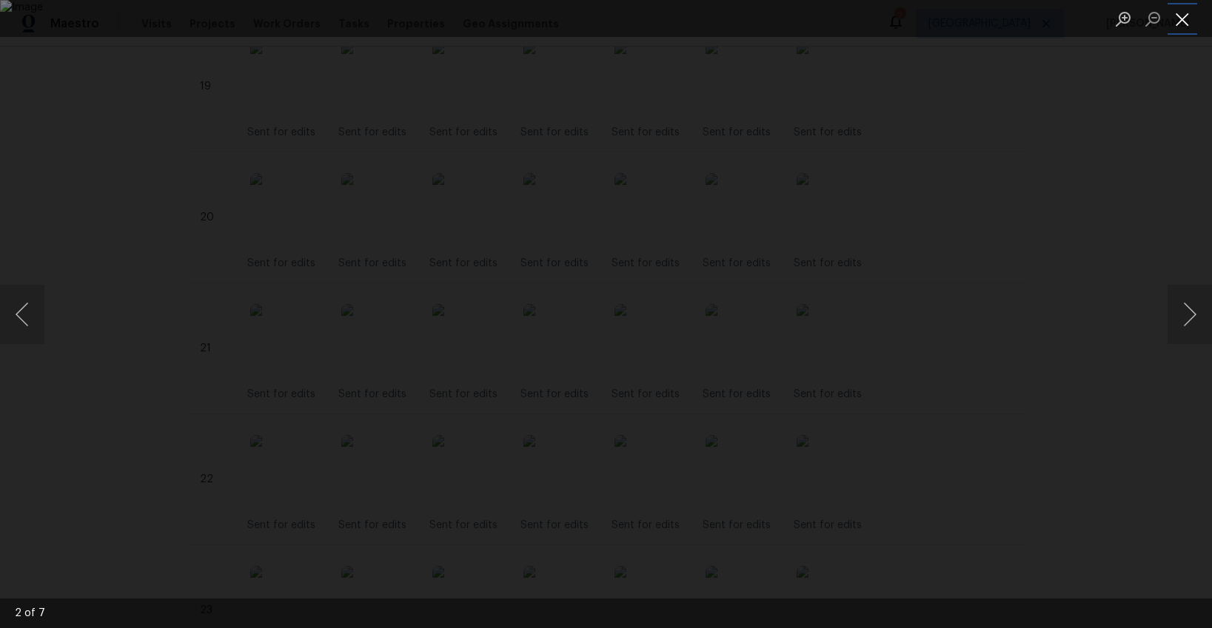
click at [1184, 17] on button "Close lightbox" at bounding box center [1182, 19] width 30 height 26
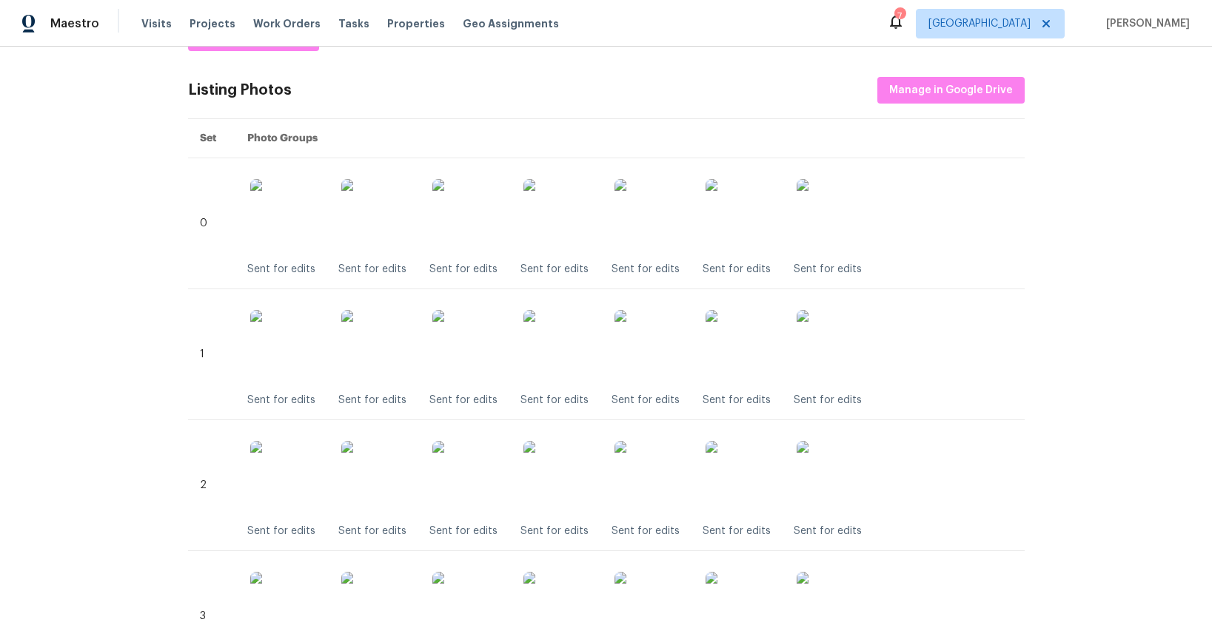
scroll to position [0, 0]
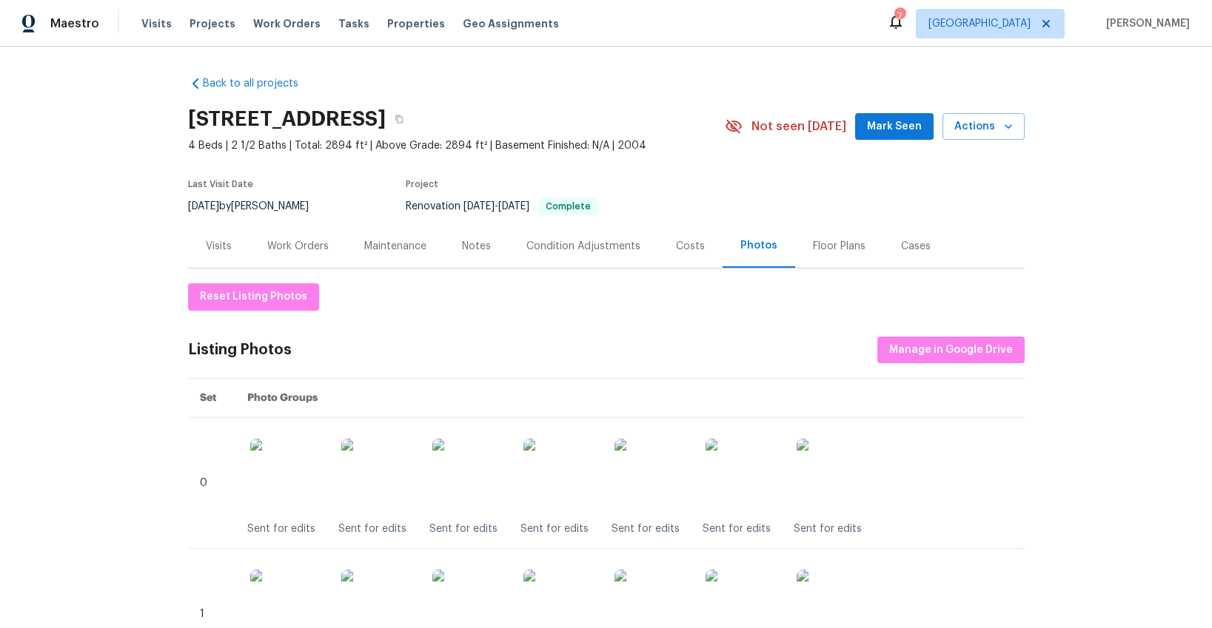
click at [208, 246] on div "Visits" at bounding box center [219, 246] width 26 height 15
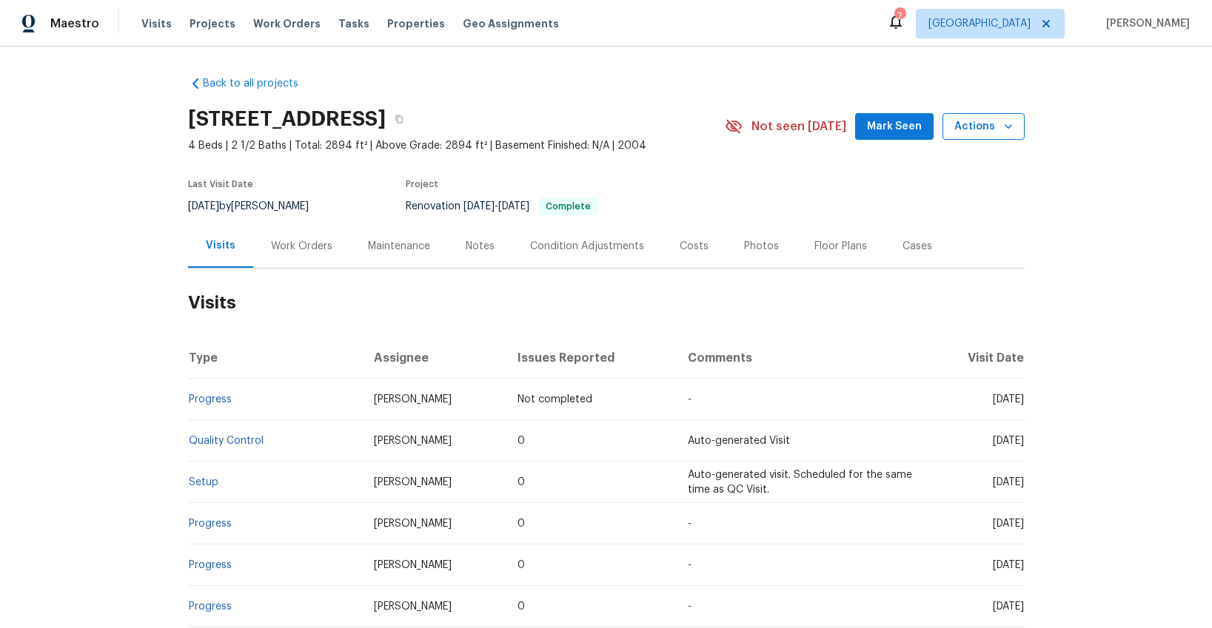
click at [961, 127] on span "Actions" at bounding box center [983, 127] width 58 height 19
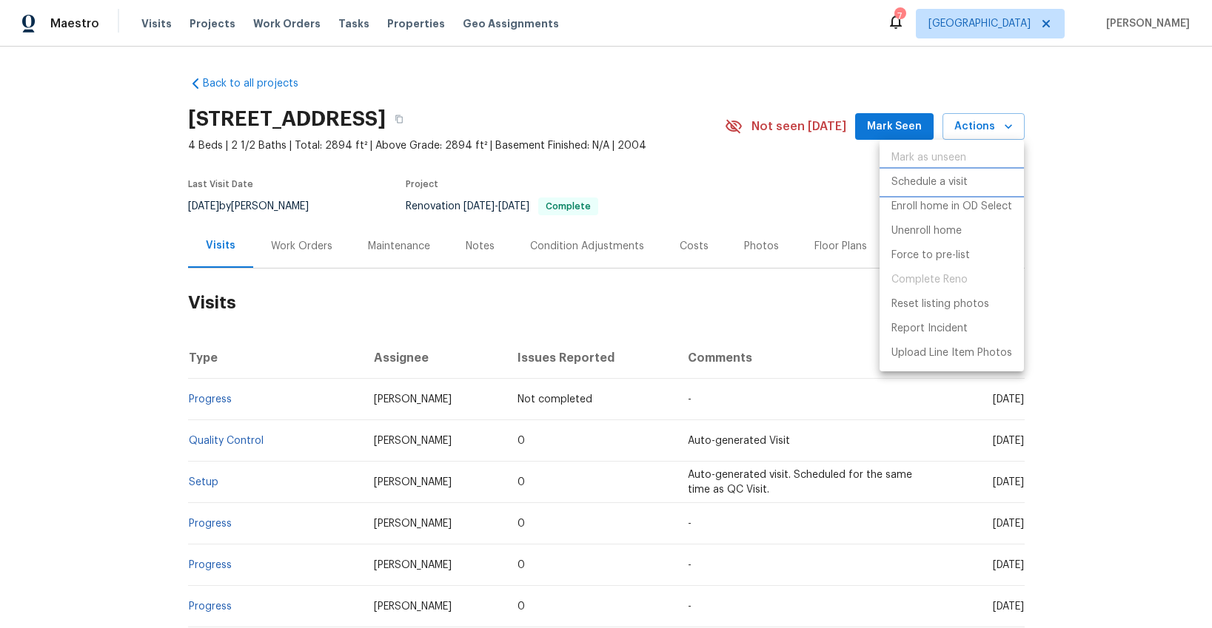
click at [929, 182] on p "Schedule a visit" at bounding box center [929, 183] width 76 height 16
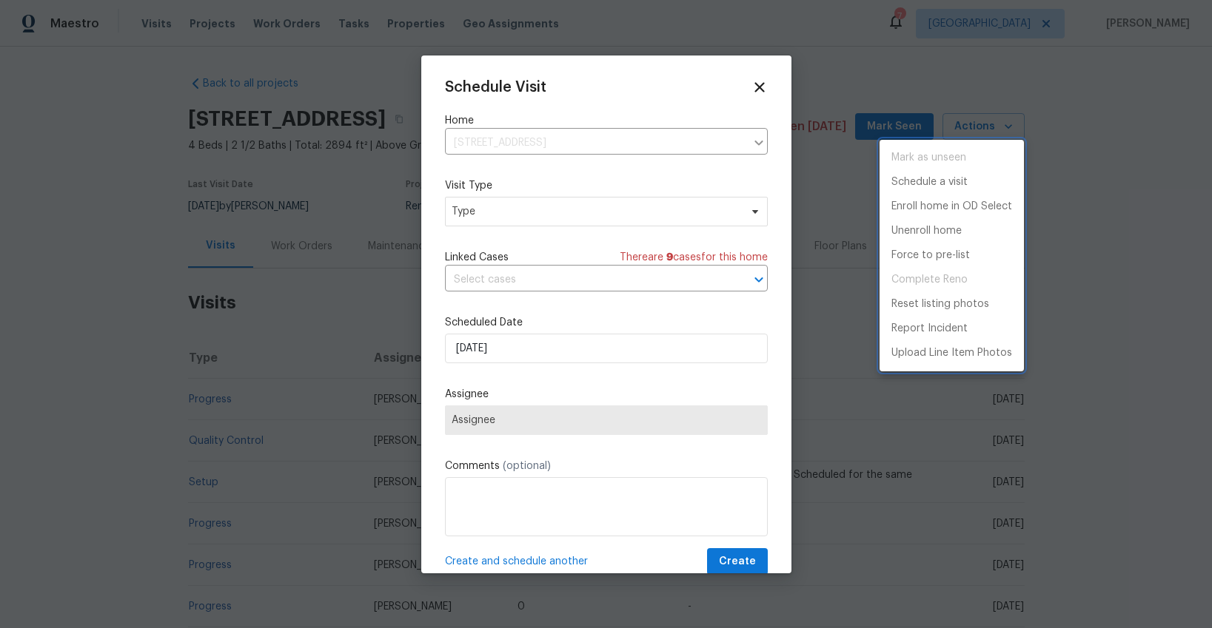
click at [552, 219] on div at bounding box center [606, 314] width 1212 height 628
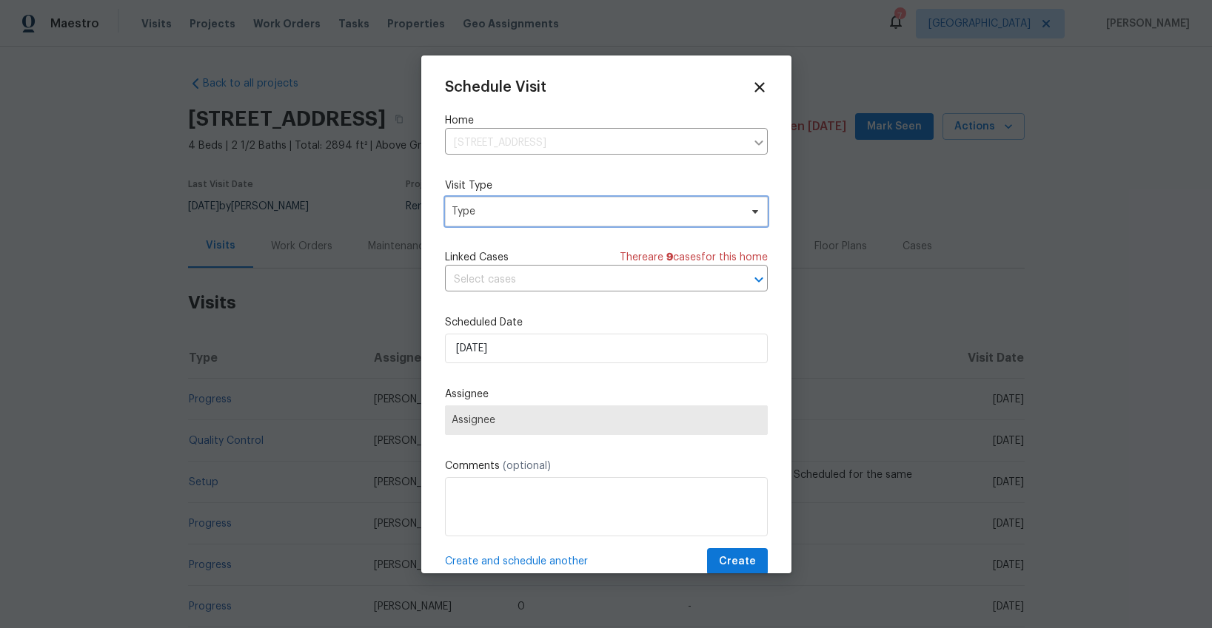
click at [543, 216] on span "Type" at bounding box center [595, 211] width 288 height 15
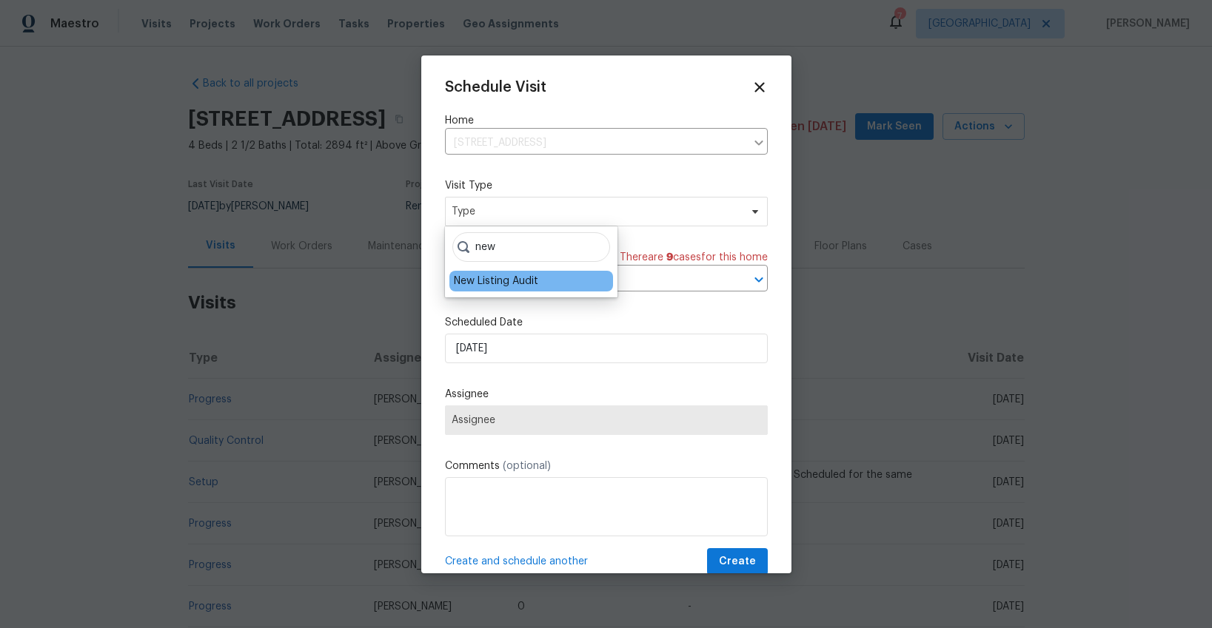
type input "new"
click at [512, 281] on div "New Listing Audit" at bounding box center [496, 281] width 84 height 15
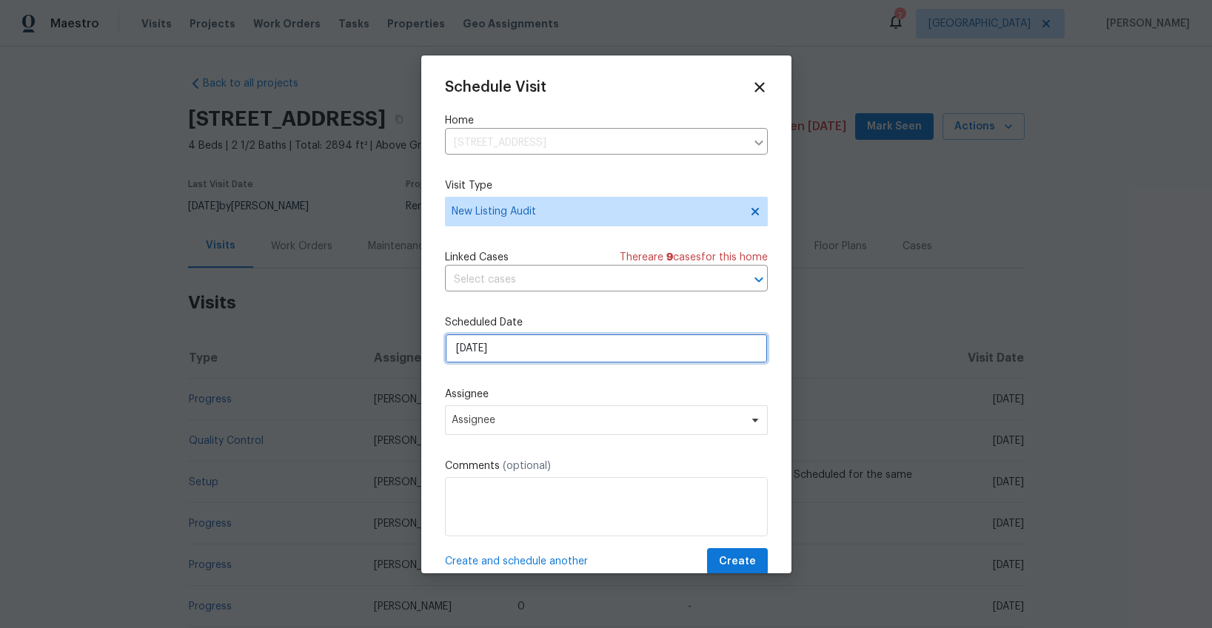
click at [496, 347] on input "[DATE]" at bounding box center [606, 349] width 323 height 30
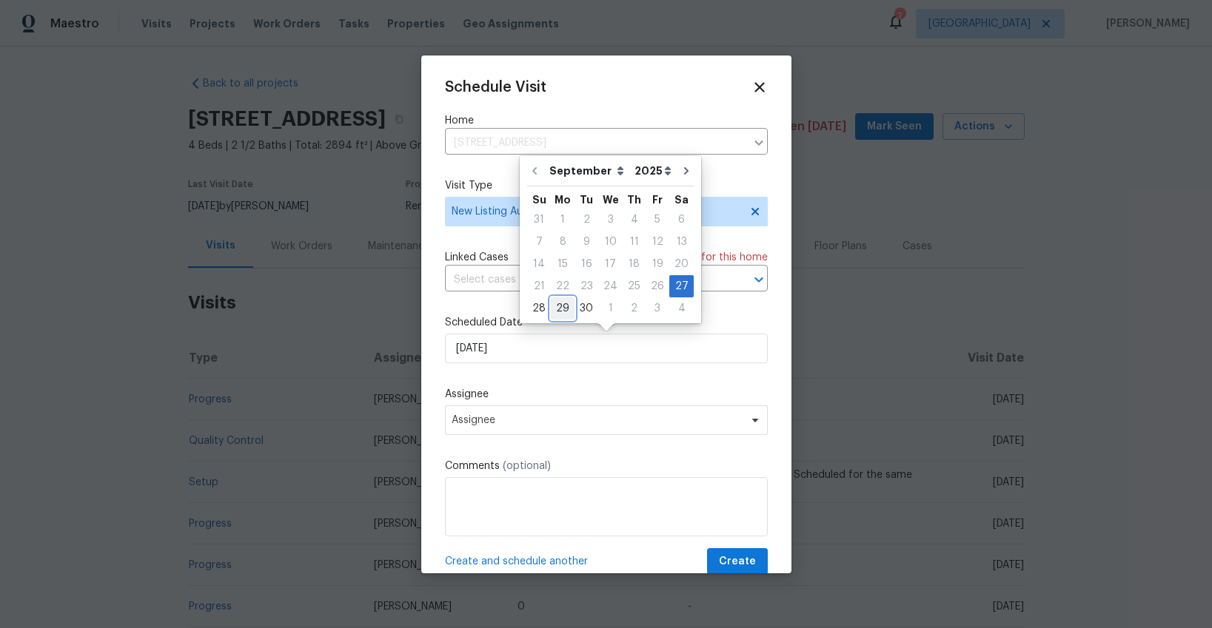
click at [559, 308] on div "29" at bounding box center [563, 308] width 24 height 21
type input "[DATE]"
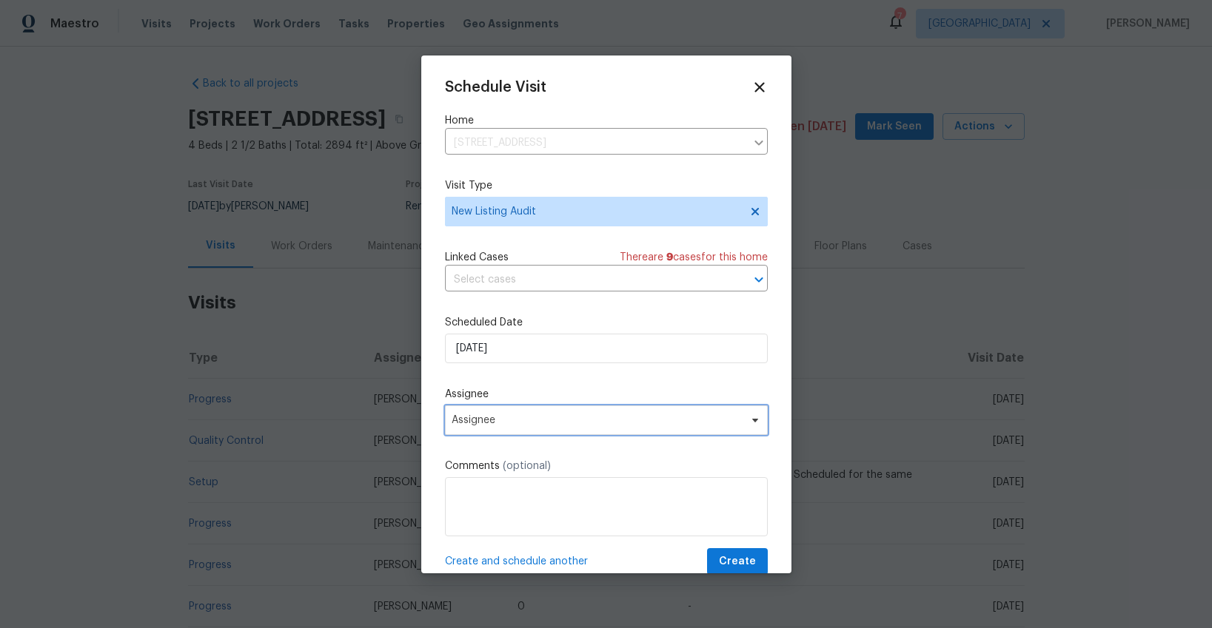
click at [517, 417] on span "Assignee" at bounding box center [596, 420] width 290 height 12
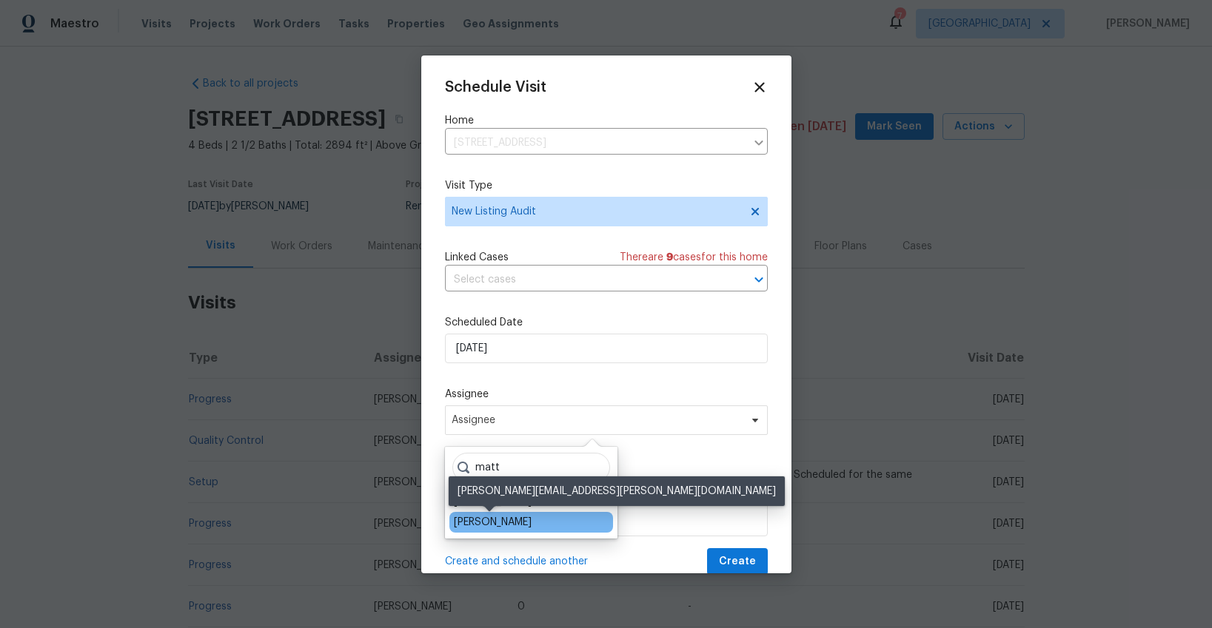
type input "matt"
click at [494, 521] on div "[PERSON_NAME]" at bounding box center [493, 522] width 78 height 15
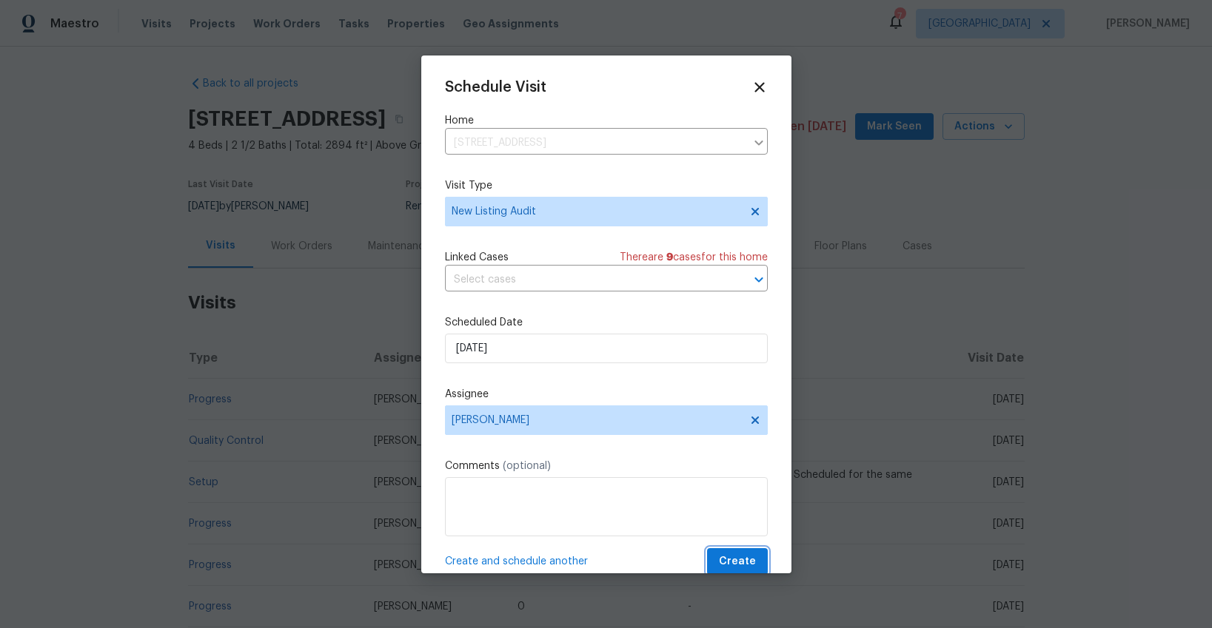
click at [747, 560] on span "Create" at bounding box center [737, 562] width 37 height 19
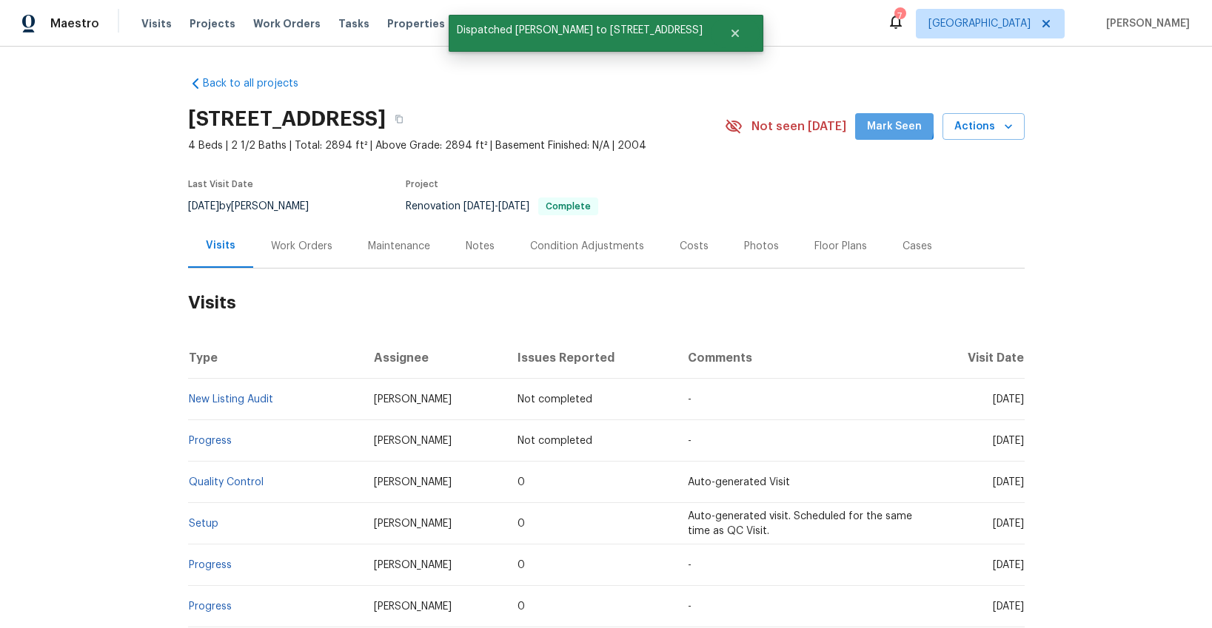
click at [890, 124] on span "Mark Seen" at bounding box center [894, 127] width 55 height 19
